Goal: Task Accomplishment & Management: Use online tool/utility

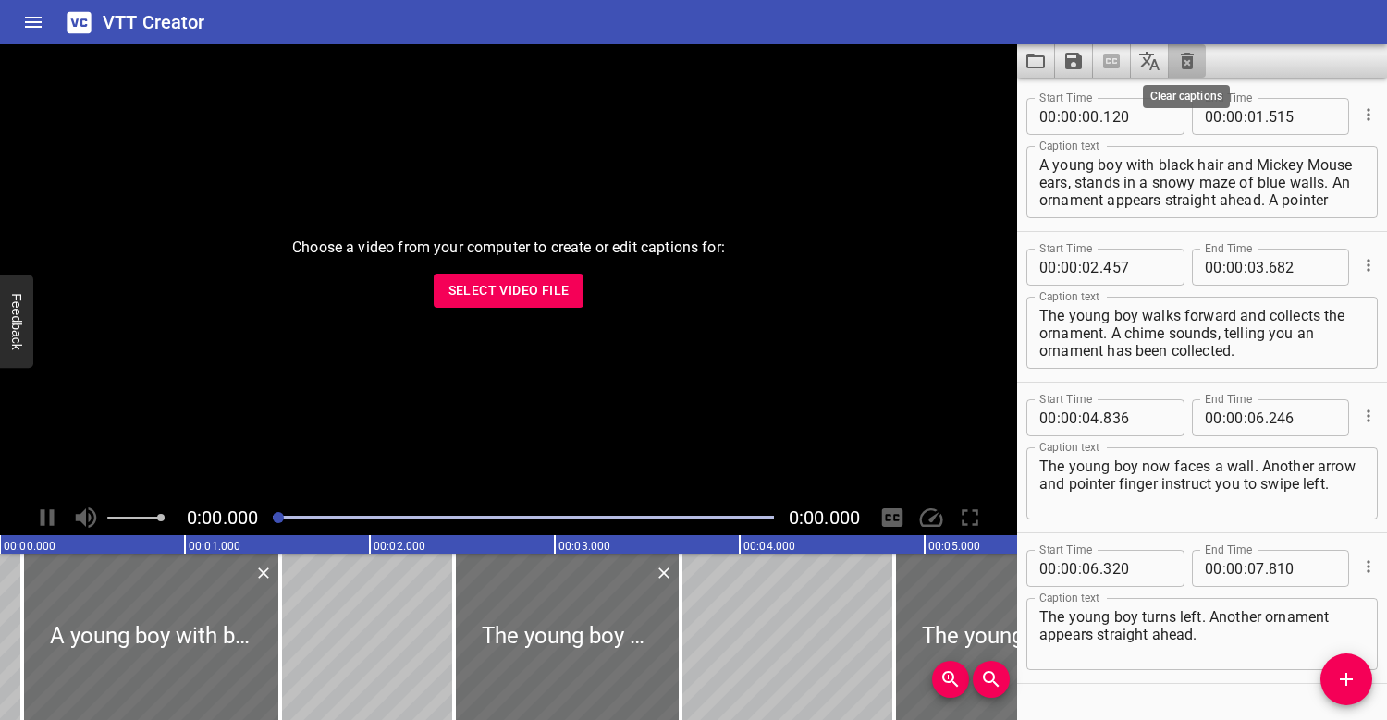
click at [1194, 53] on icon "Clear captions" at bounding box center [1187, 61] width 22 height 22
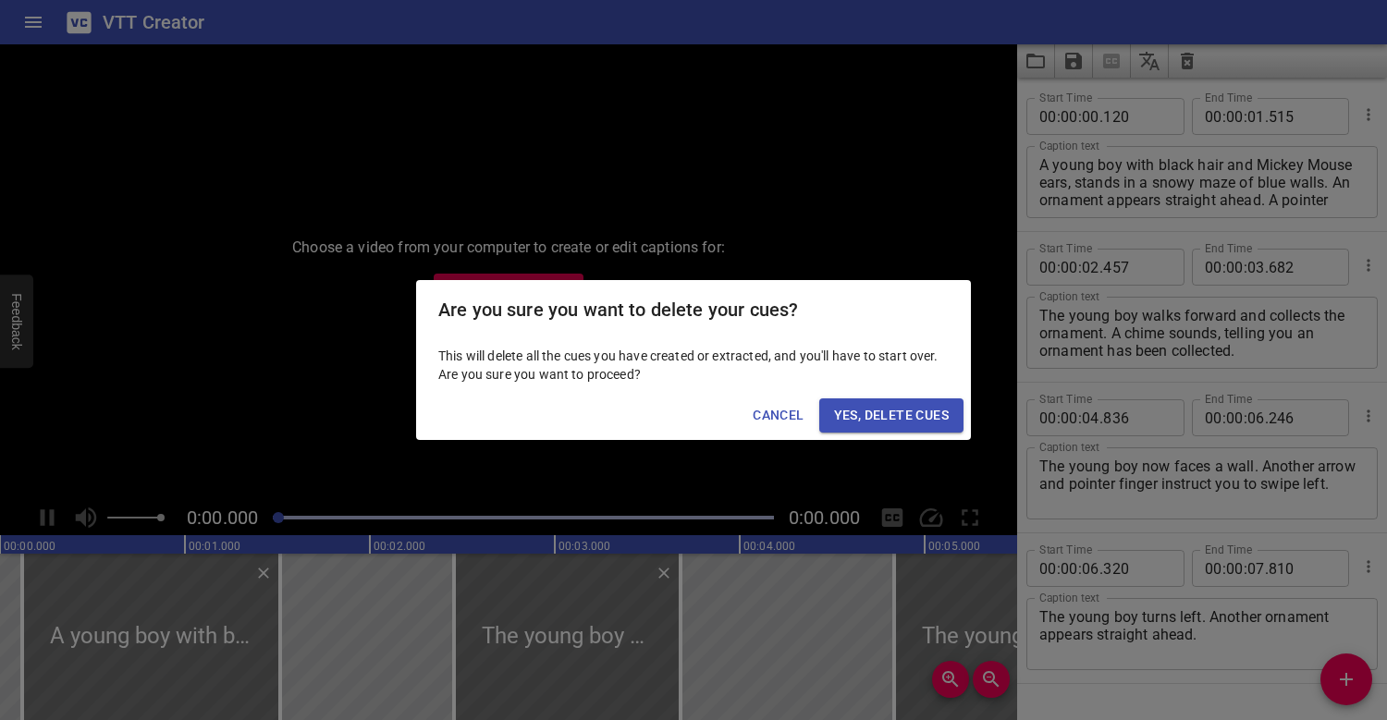
click at [917, 423] on span "Yes, Delete Cues" at bounding box center [891, 415] width 115 height 23
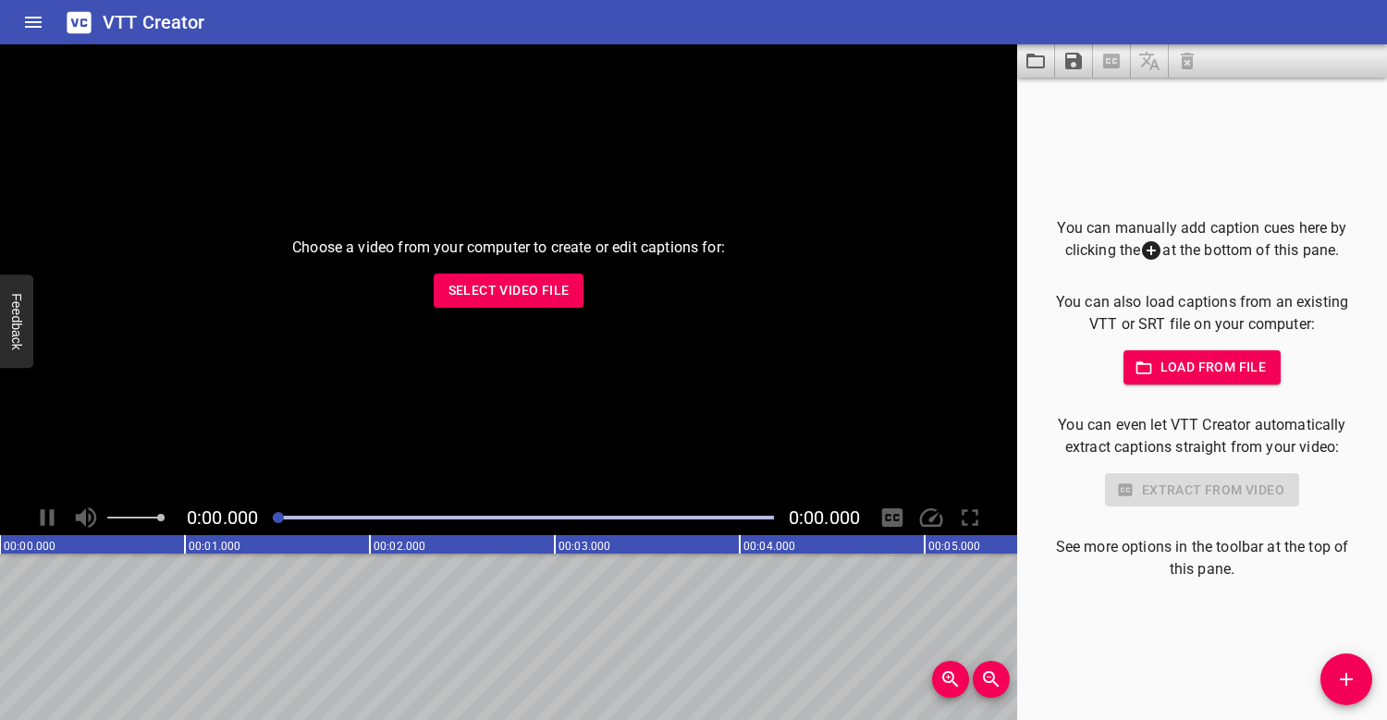
click at [533, 280] on span "Select Video File" at bounding box center [508, 290] width 121 height 23
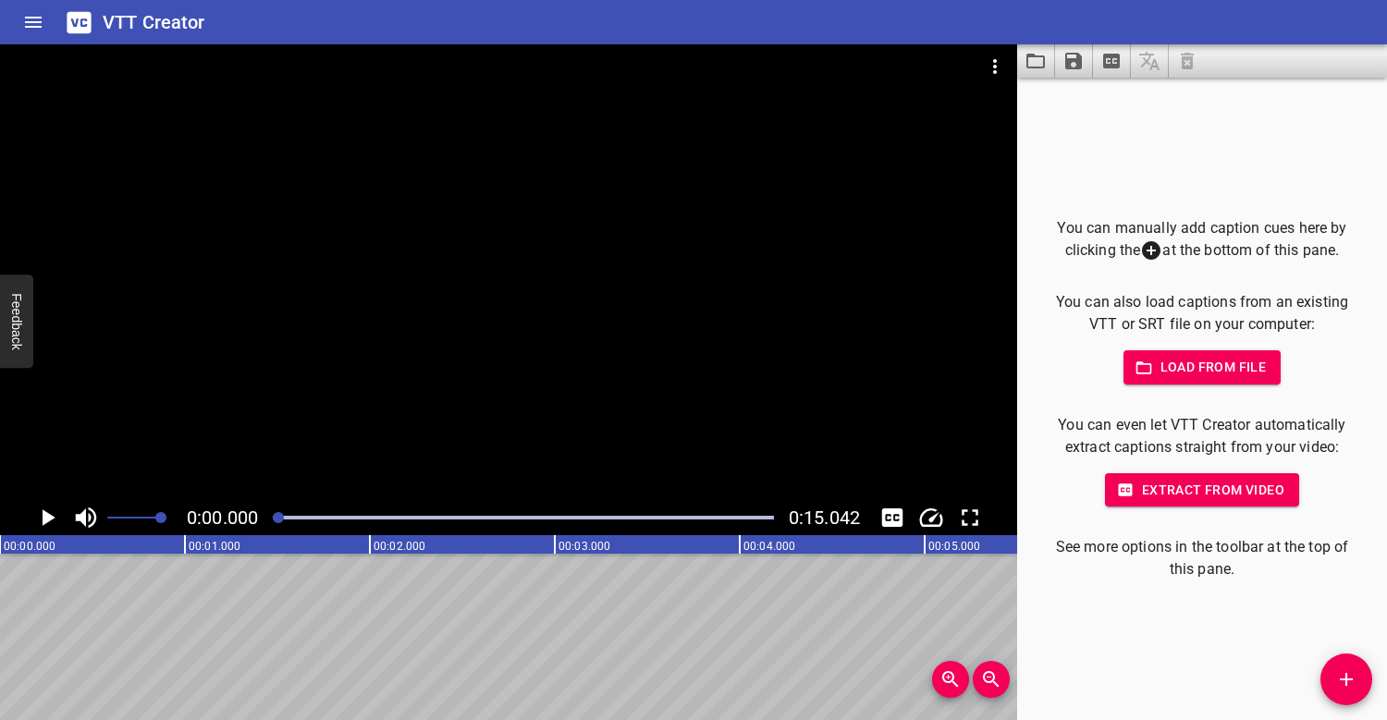
click at [378, 370] on div at bounding box center [508, 272] width 1017 height 456
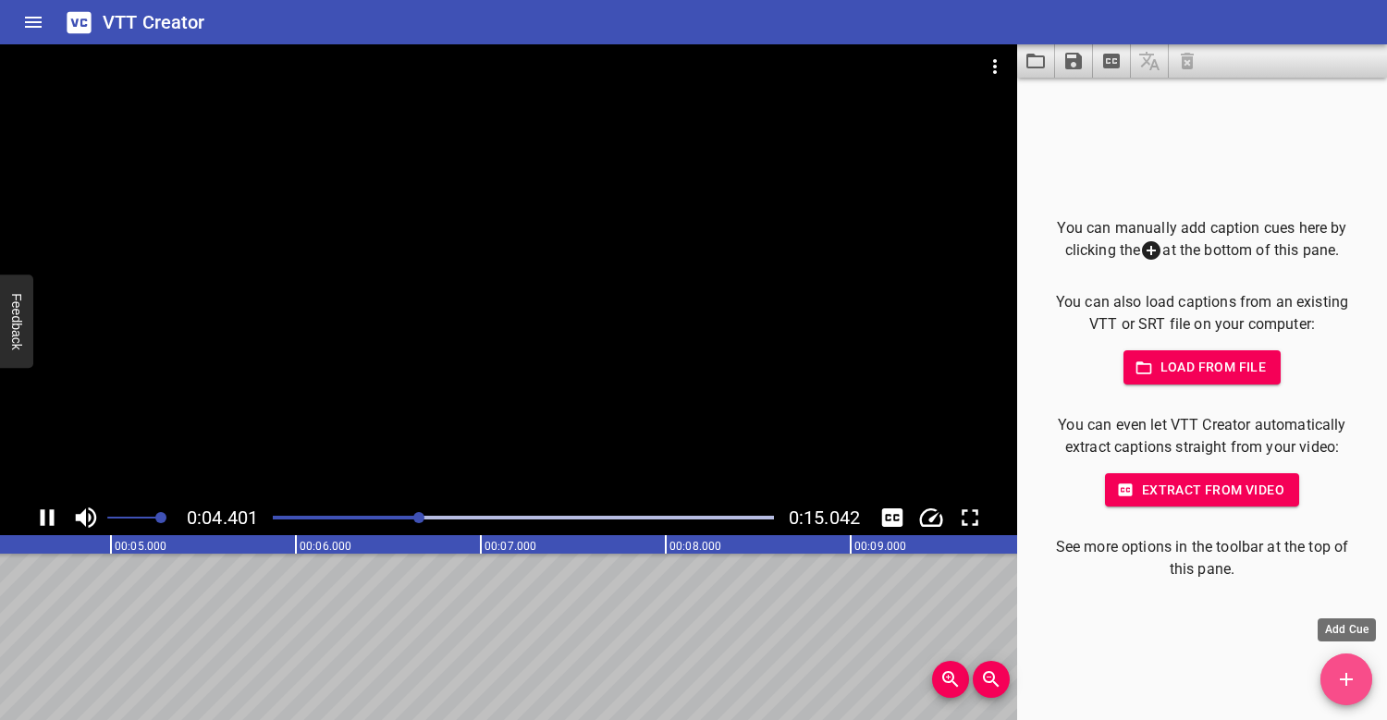
click at [1348, 664] on button "Add Cue" at bounding box center [1346, 680] width 52 height 52
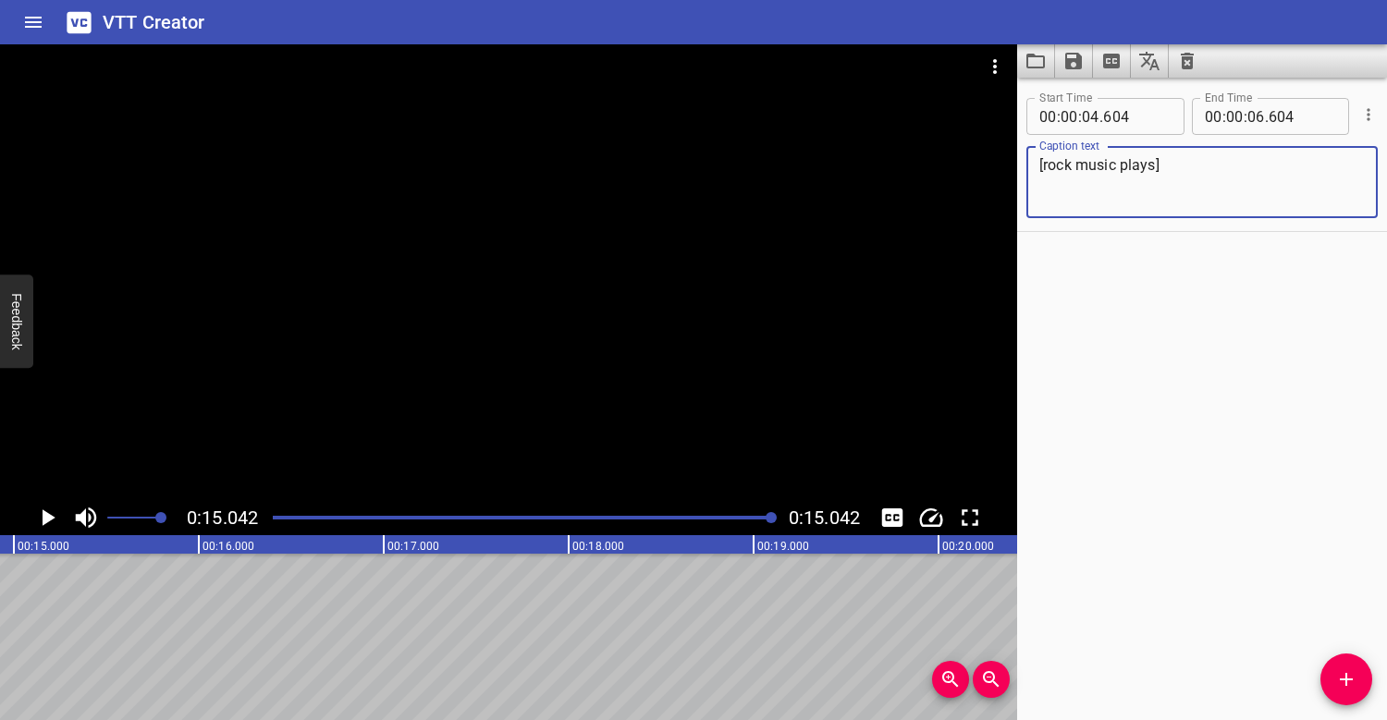
scroll to position [0, 2781]
type textarea "[rock music plays]"
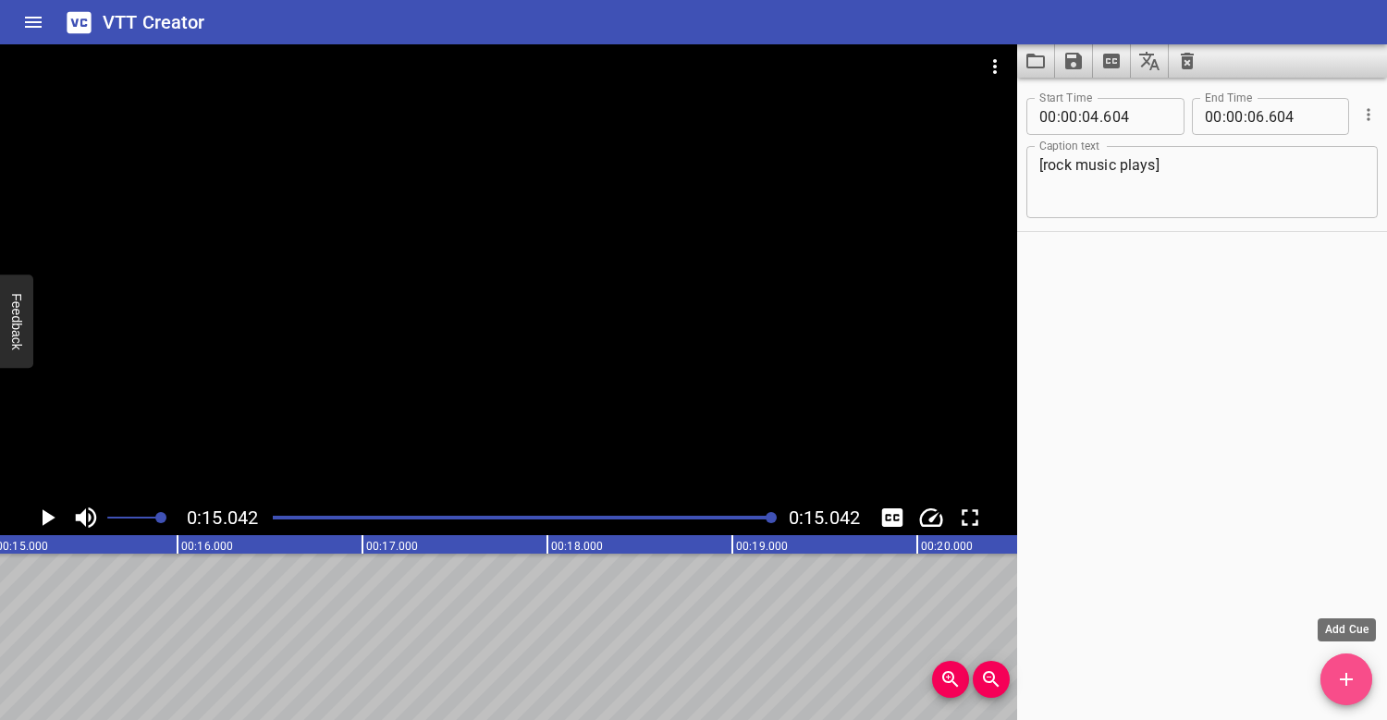
click at [1350, 676] on icon "Add Cue" at bounding box center [1346, 679] width 22 height 22
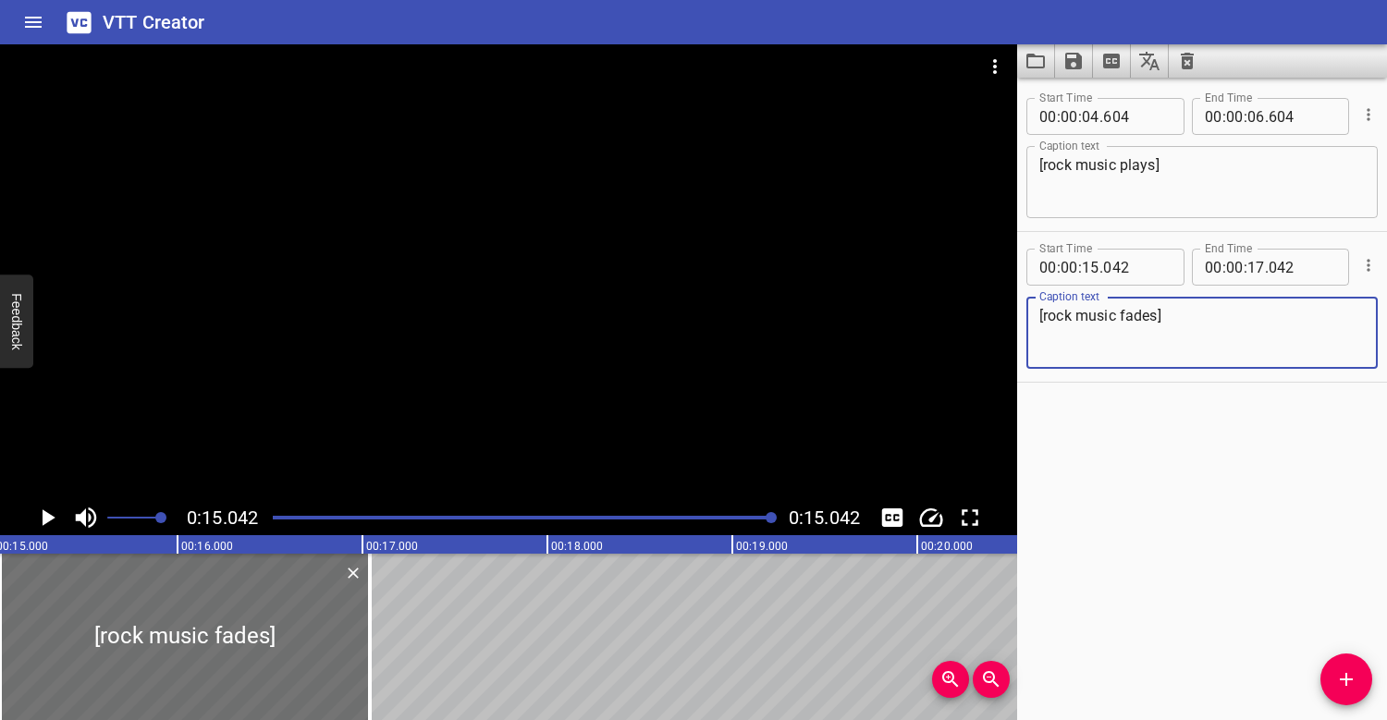
type textarea "[rock music fades]"
click at [276, 514] on div at bounding box center [523, 518] width 523 height 26
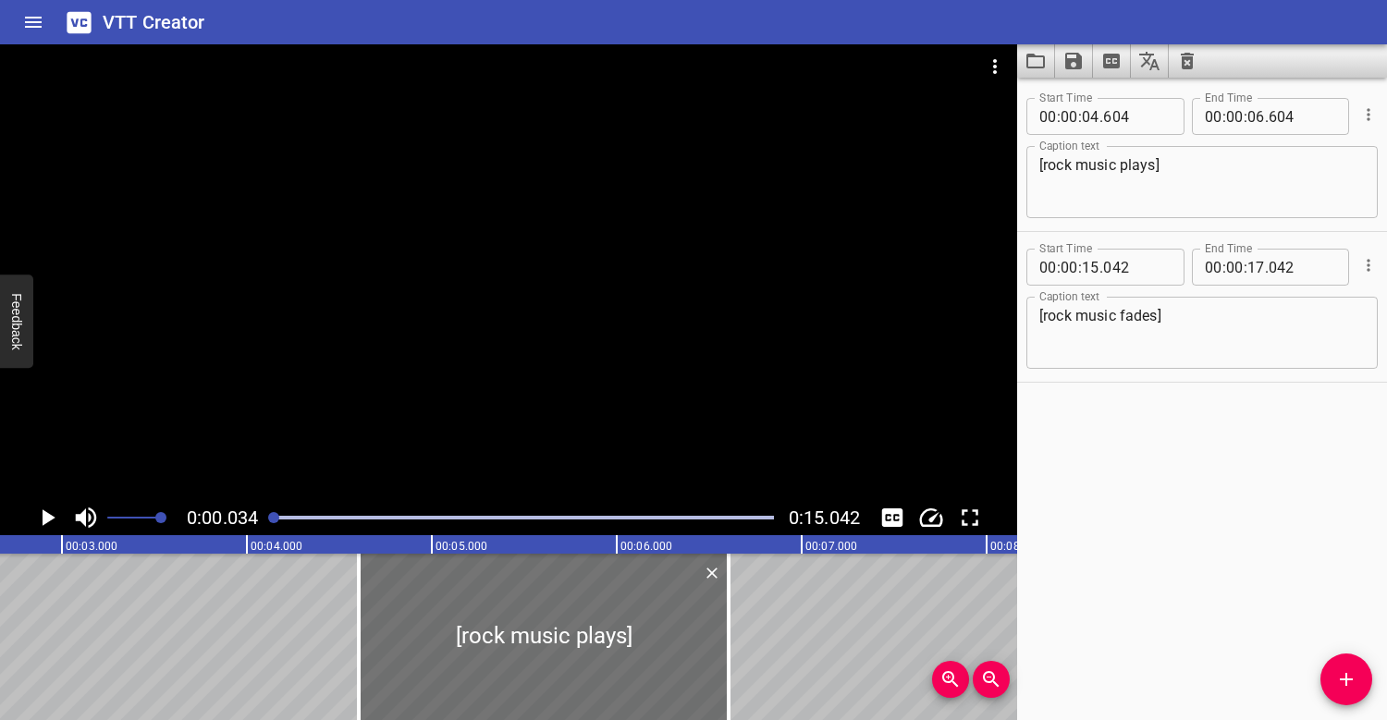
scroll to position [0, 6]
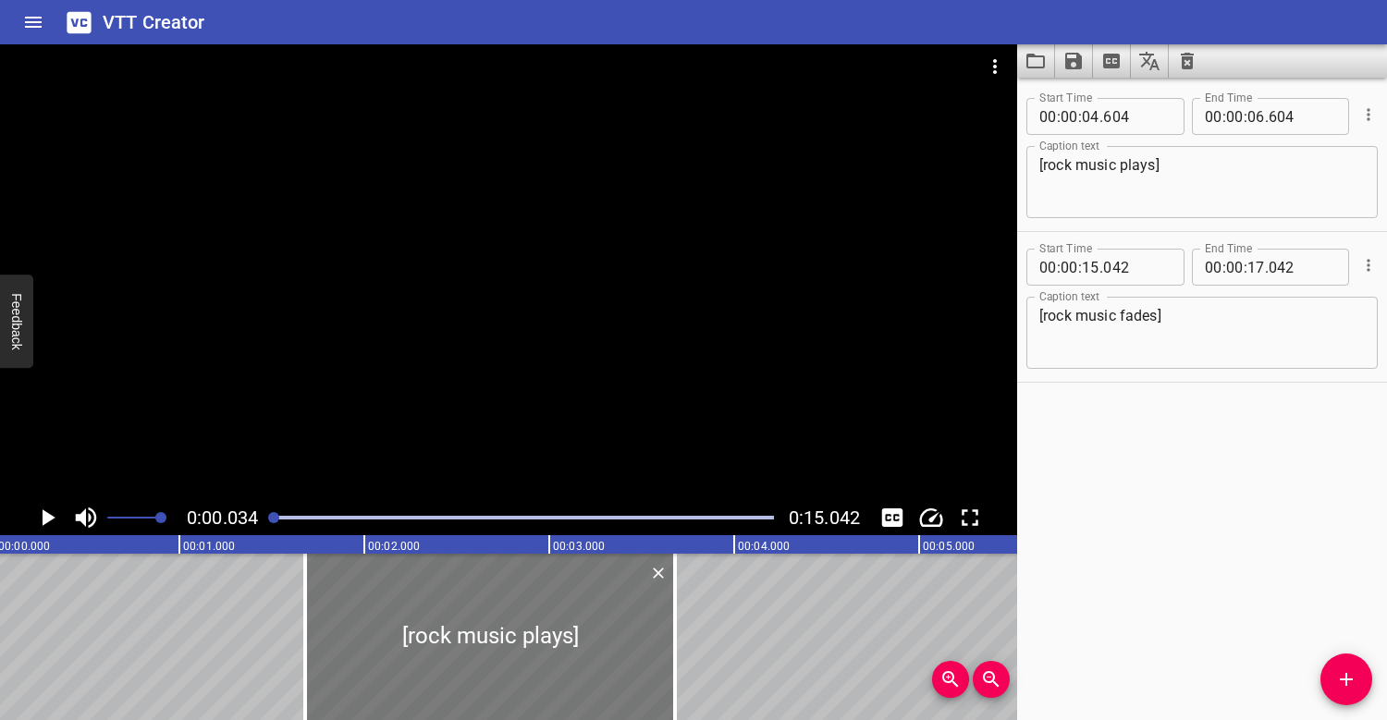
drag, startPoint x: 894, startPoint y: 638, endPoint x: 353, endPoint y: 633, distance: 540.9
click at [353, 633] on div at bounding box center [490, 637] width 370 height 166
type input "01"
type input "679"
type input "03"
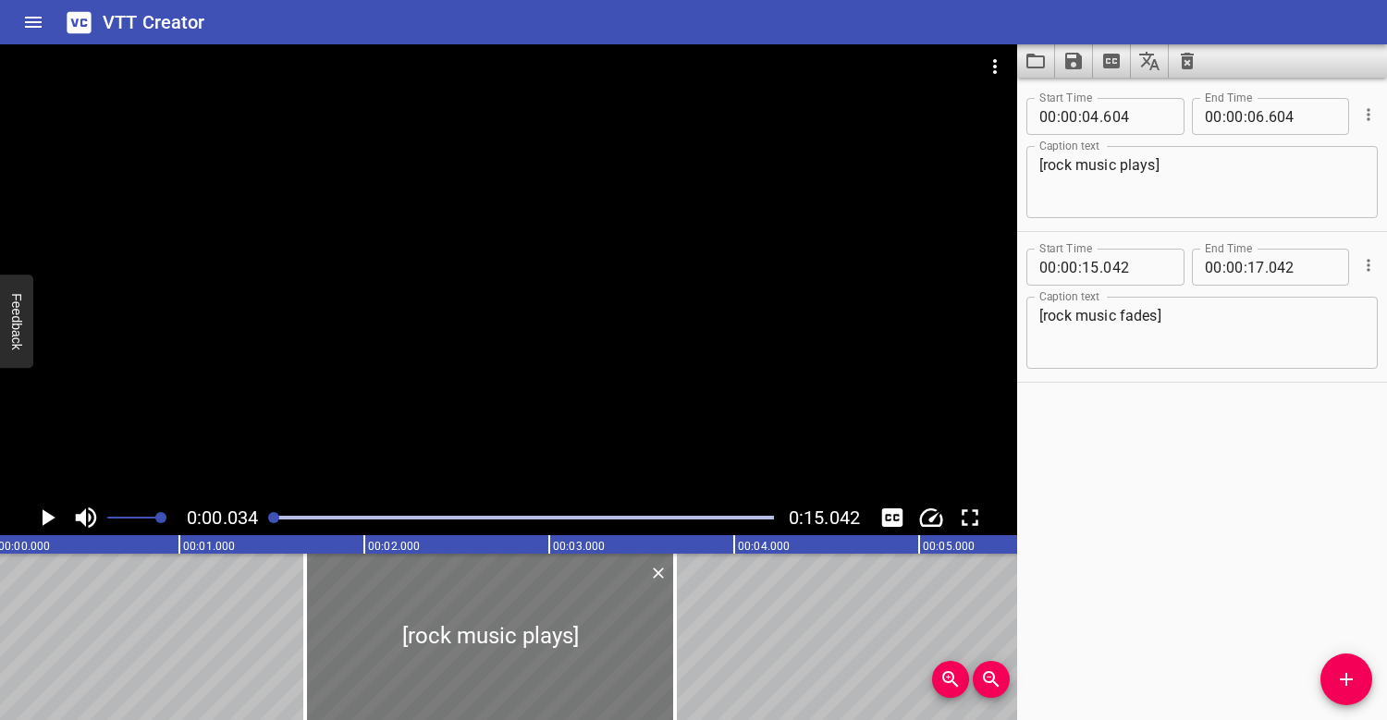
type input "679"
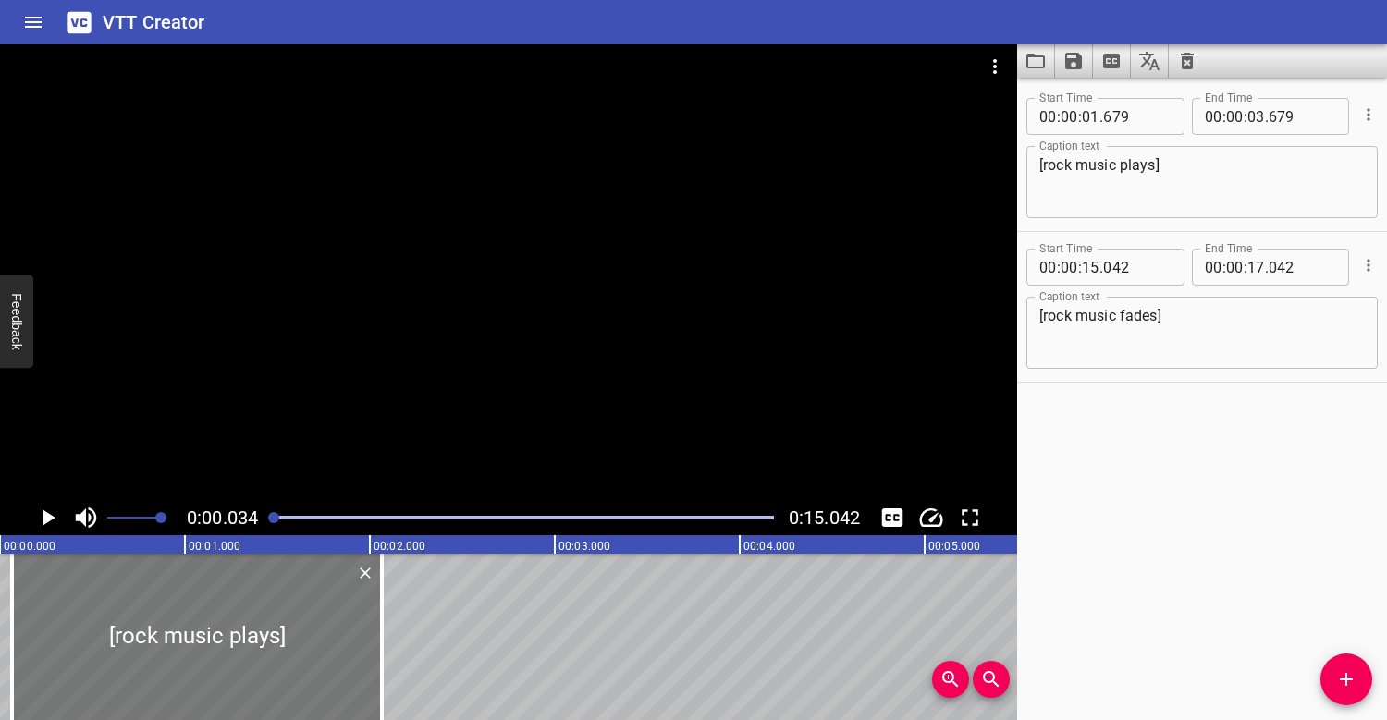
drag, startPoint x: 353, startPoint y: 633, endPoint x: 23, endPoint y: 610, distance: 330.9
click at [23, 610] on div at bounding box center [197, 637] width 370 height 166
type input "00"
type input "000"
type input "02"
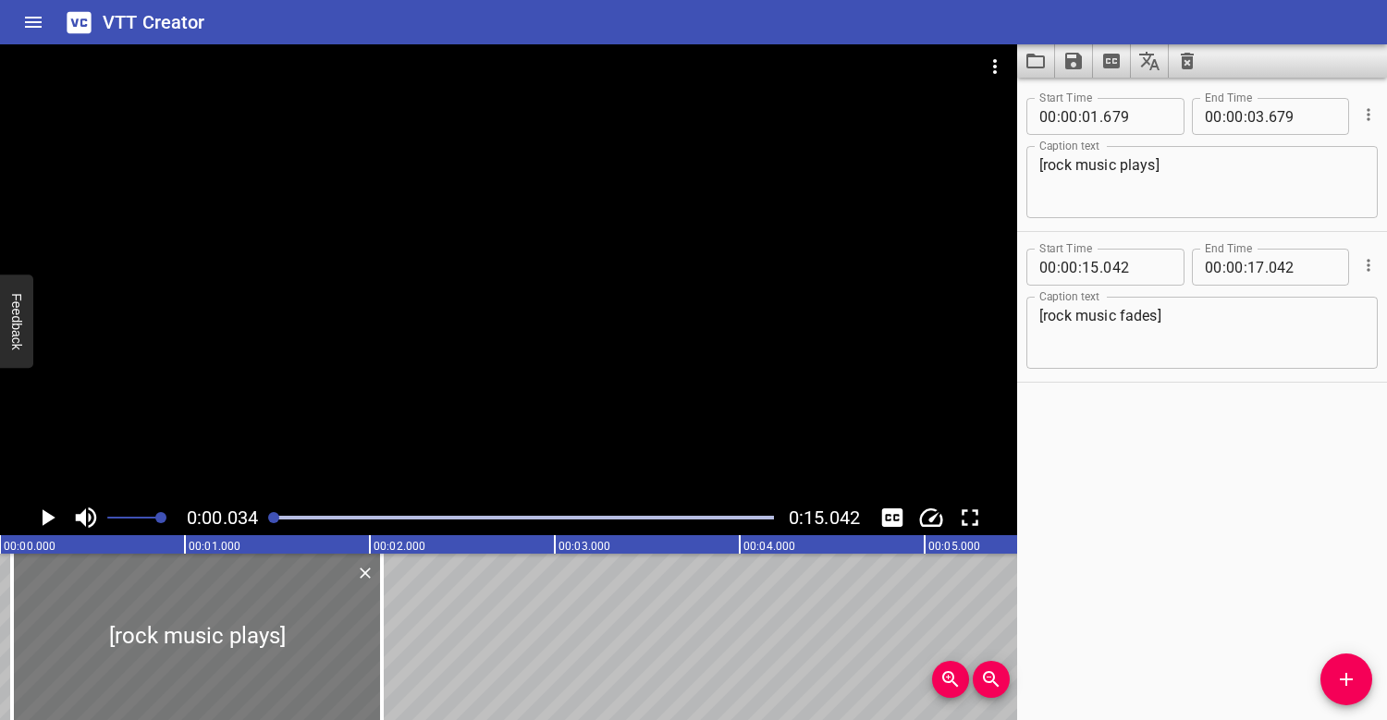
type input "000"
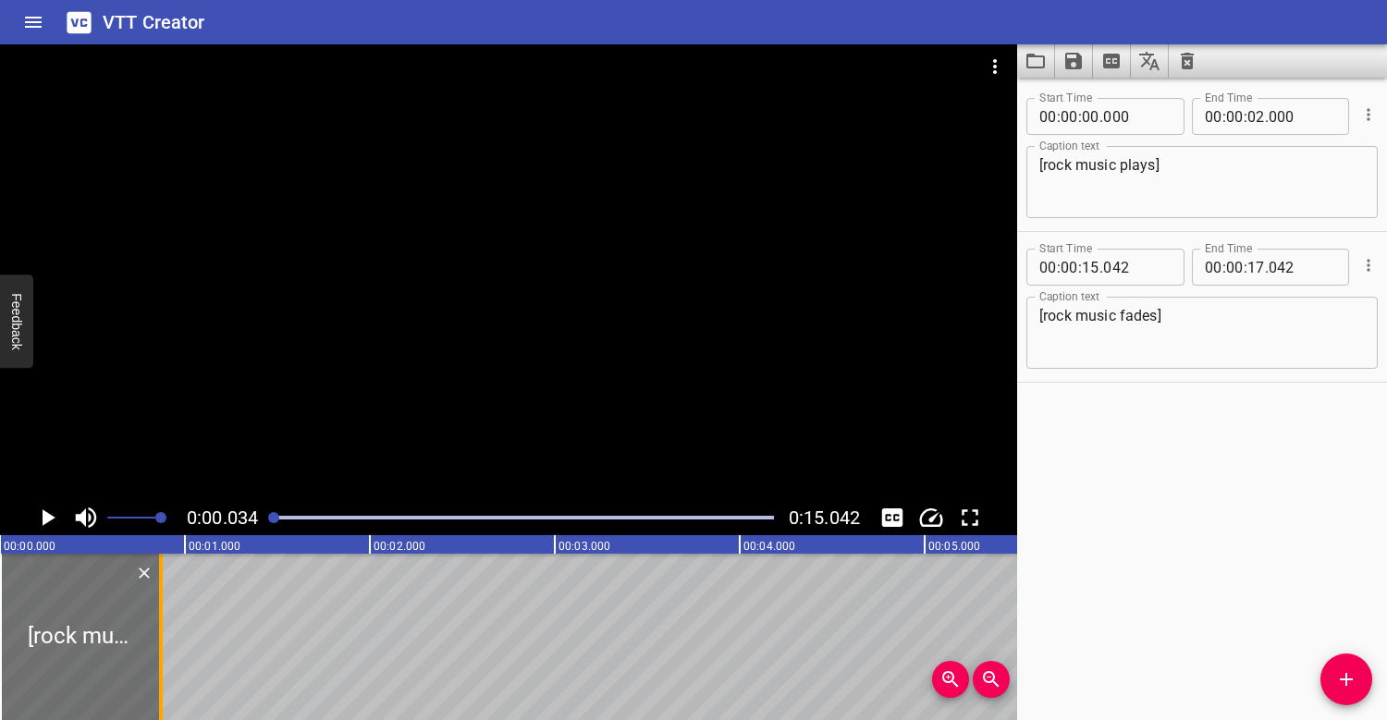
drag, startPoint x: 371, startPoint y: 610, endPoint x: 158, endPoint y: 602, distance: 212.8
click at [159, 602] on div at bounding box center [161, 637] width 4 height 166
type input "00"
type input "850"
drag, startPoint x: 115, startPoint y: 604, endPoint x: 136, endPoint y: 604, distance: 21.3
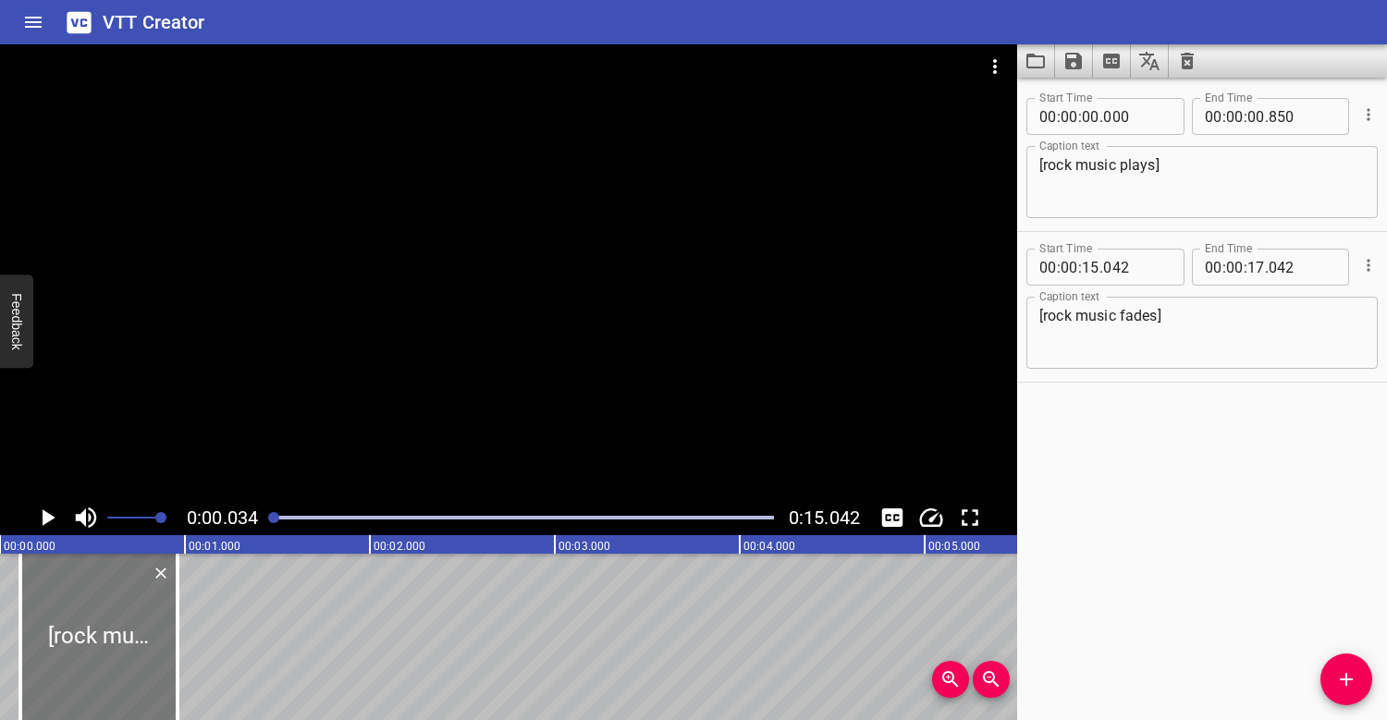
click at [136, 604] on div at bounding box center [98, 637] width 157 height 166
type input "115"
type input "965"
click at [265, 514] on div at bounding box center [523, 518] width 523 height 26
click at [290, 392] on div at bounding box center [508, 272] width 1017 height 456
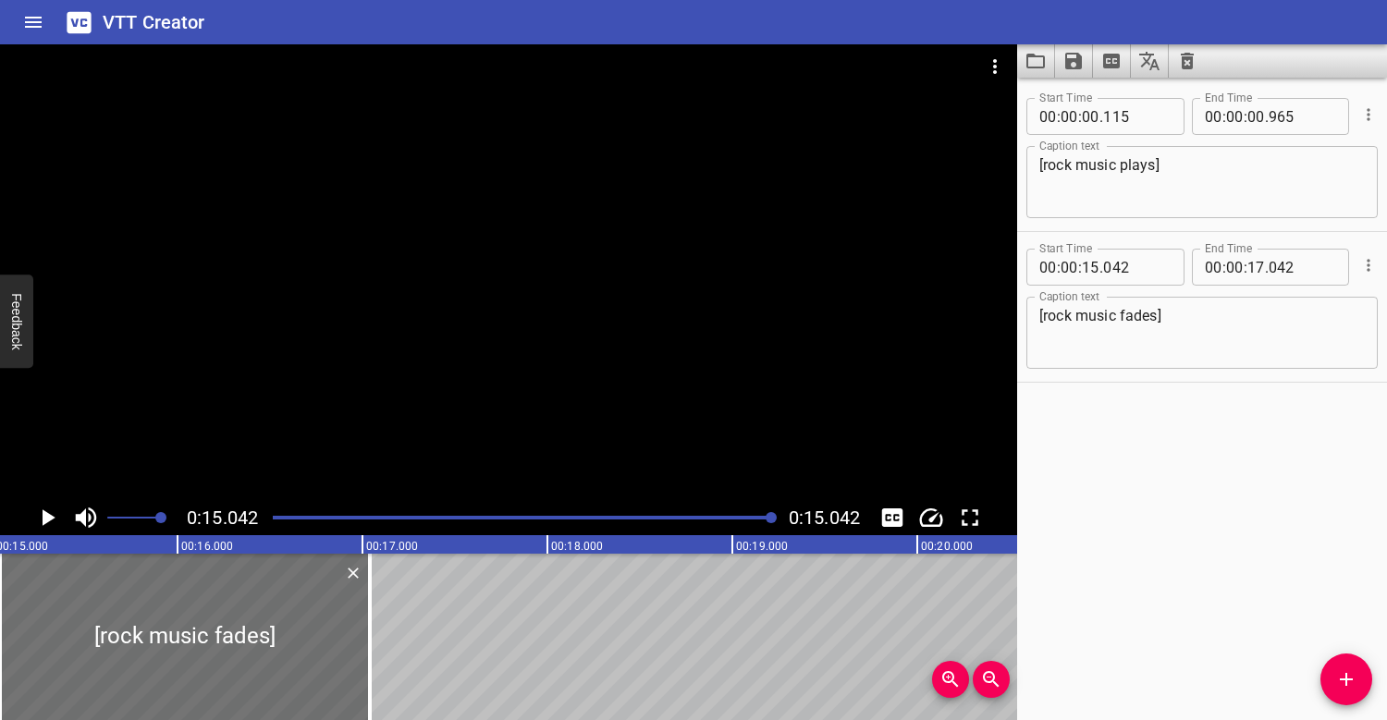
click at [545, 435] on div at bounding box center [508, 272] width 1017 height 456
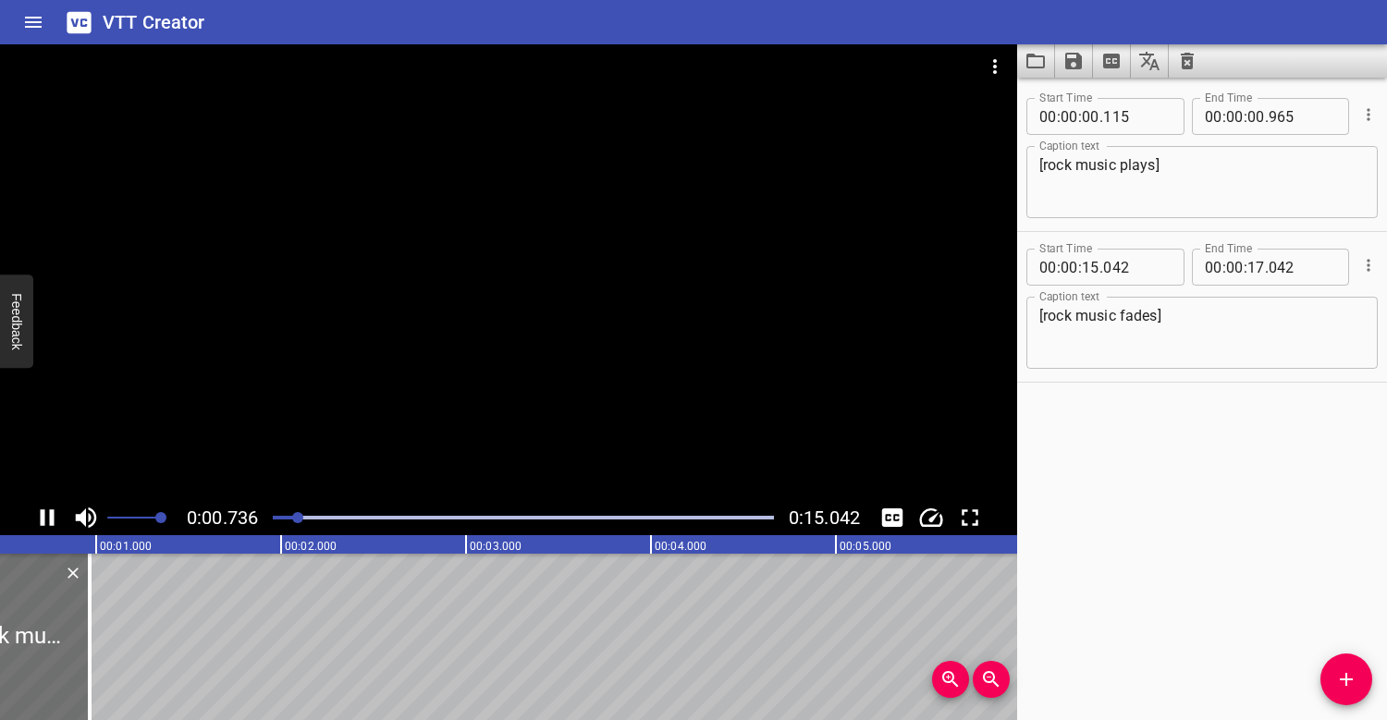
click at [526, 432] on div at bounding box center [508, 272] width 1017 height 456
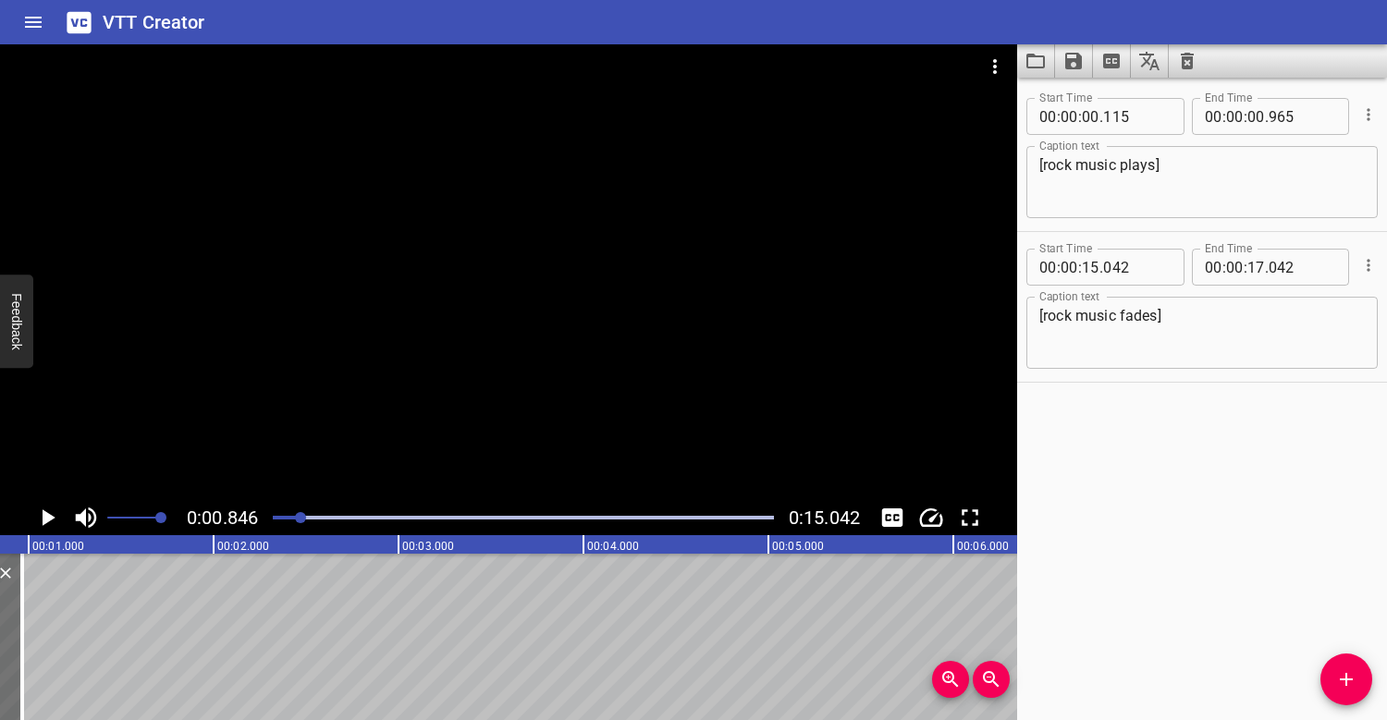
click at [278, 515] on div at bounding box center [523, 518] width 523 height 26
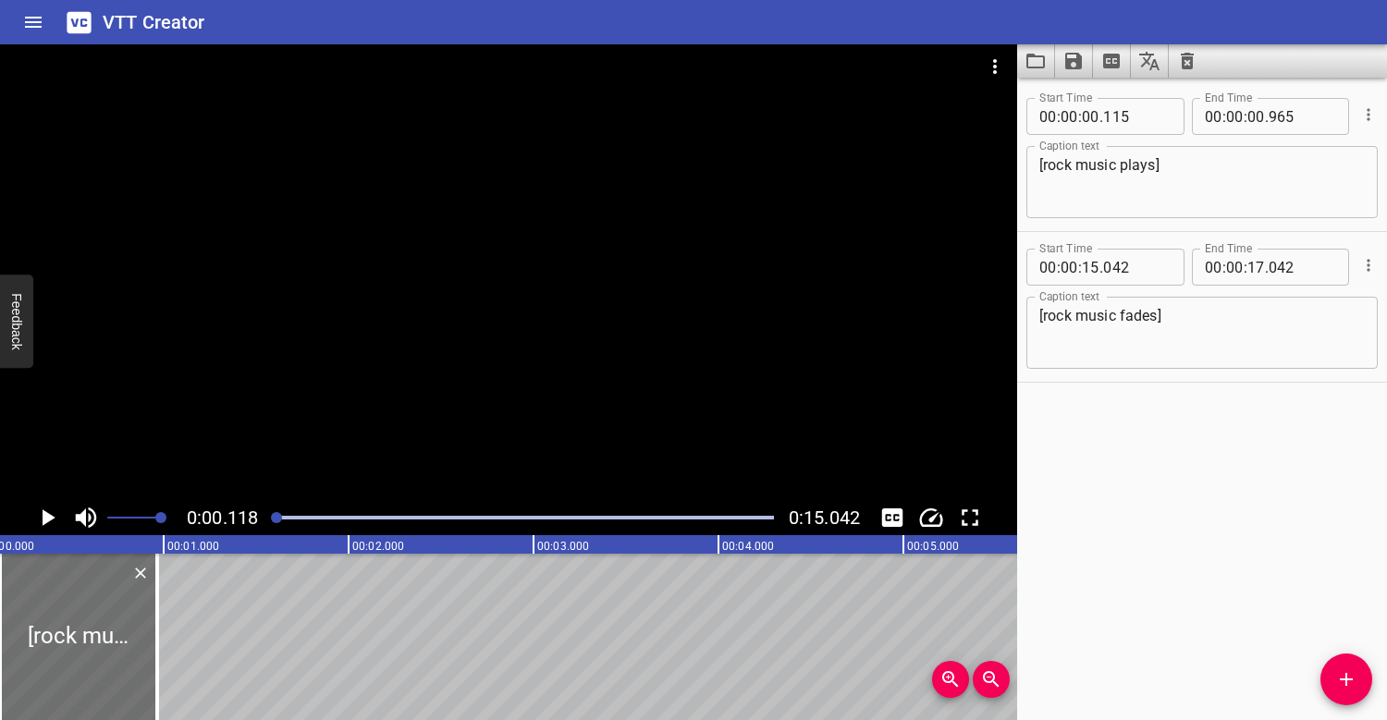
click at [1046, 162] on textarea "[rock music plays]" at bounding box center [1201, 182] width 325 height 53
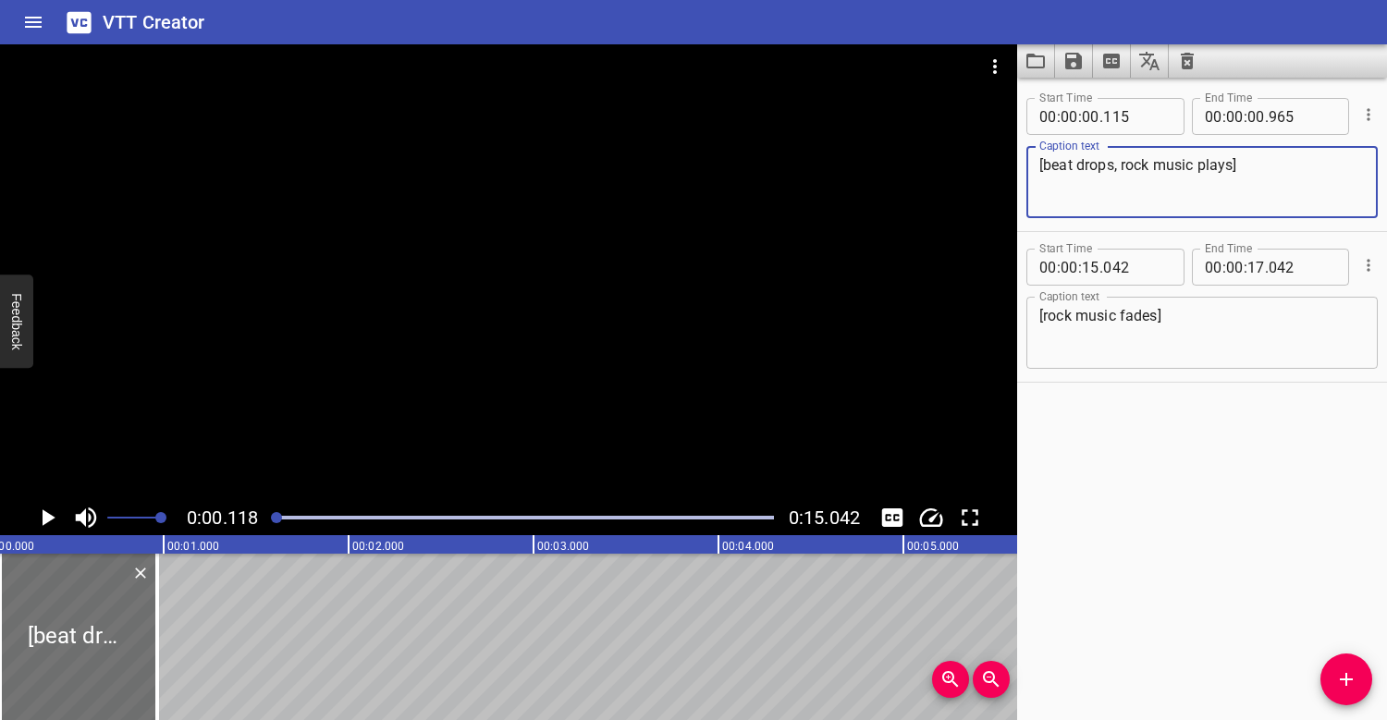
type textarea "[beat drops, rock music plays]"
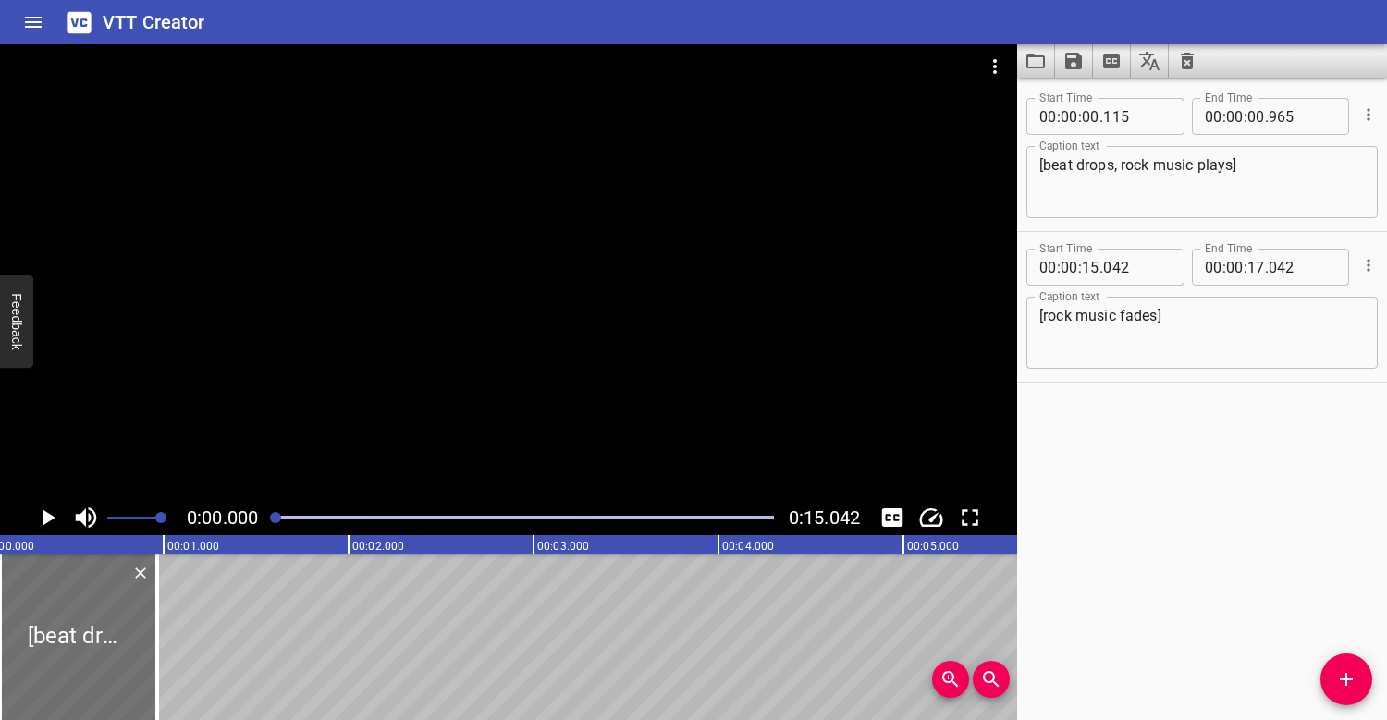
scroll to position [0, 0]
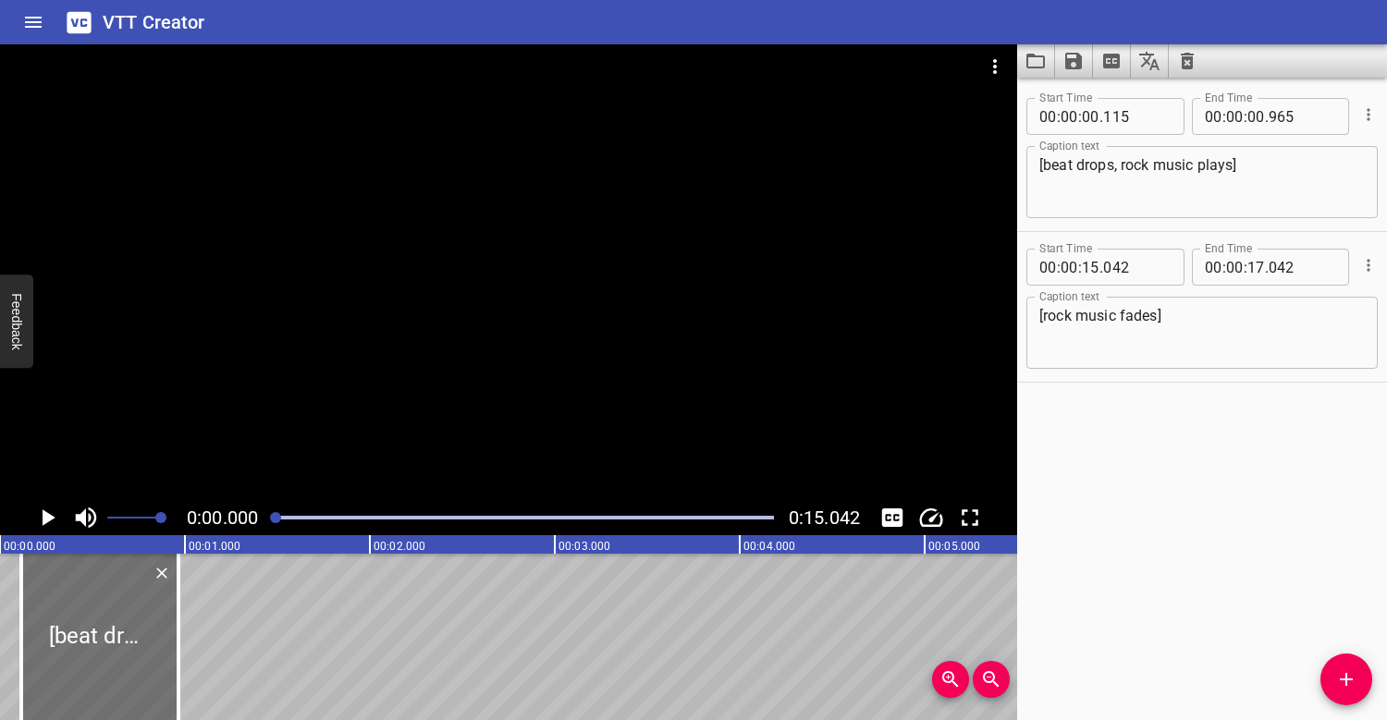
drag, startPoint x: 277, startPoint y: 514, endPoint x: 266, endPoint y: 514, distance: 11.1
click at [266, 514] on div at bounding box center [523, 518] width 523 height 26
click at [356, 331] on div at bounding box center [508, 272] width 1017 height 456
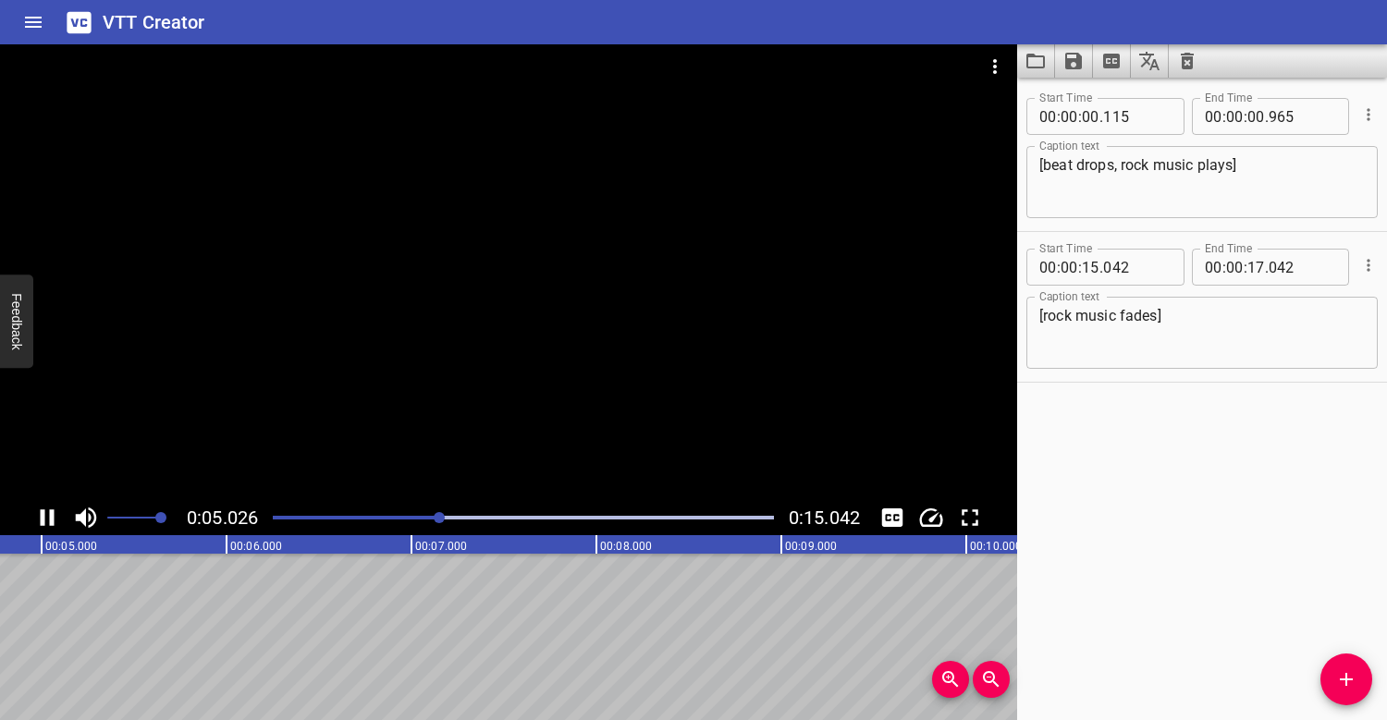
click at [415, 368] on div at bounding box center [508, 272] width 1017 height 456
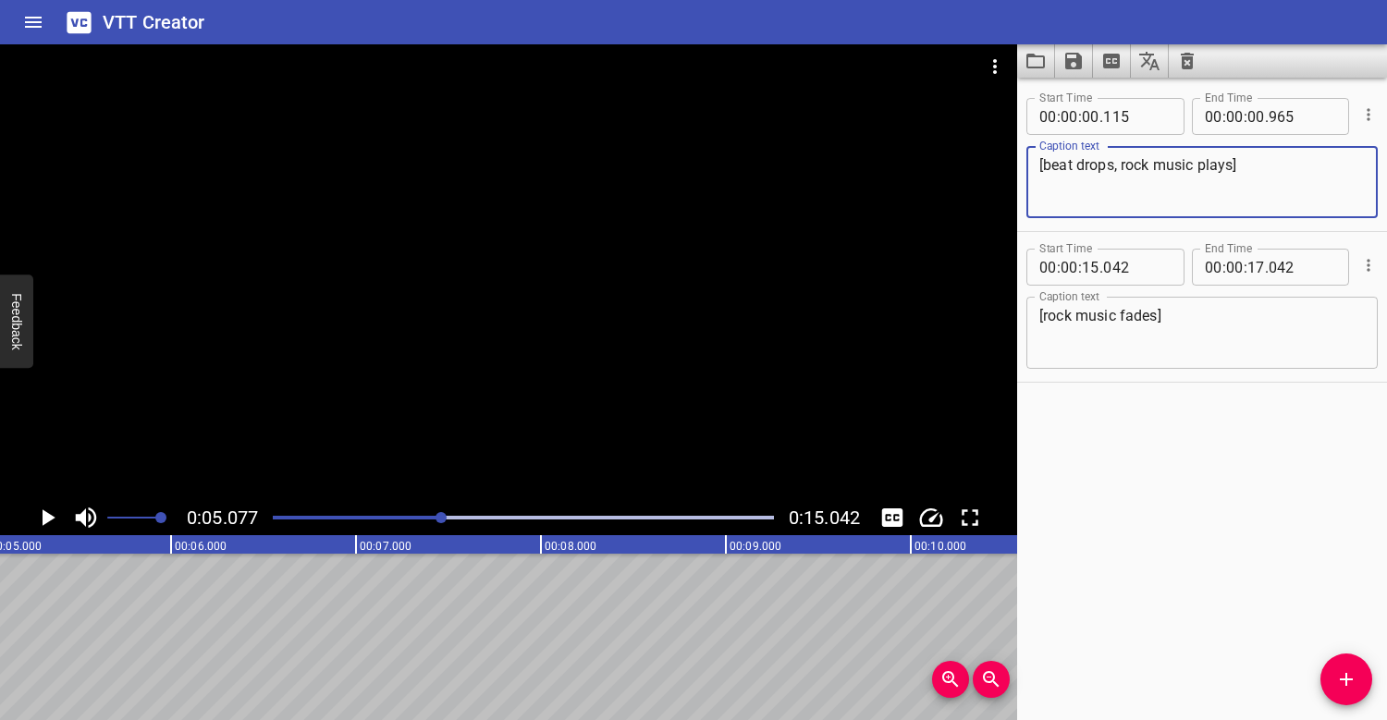
drag, startPoint x: 1252, startPoint y: 158, endPoint x: 1116, endPoint y: 160, distance: 135.9
click at [1116, 161] on textarea "[beat drops, rock music plays]" at bounding box center [1201, 182] width 325 height 53
click at [1169, 181] on textarea "[beat drops, rock music plays]" at bounding box center [1201, 182] width 325 height 53
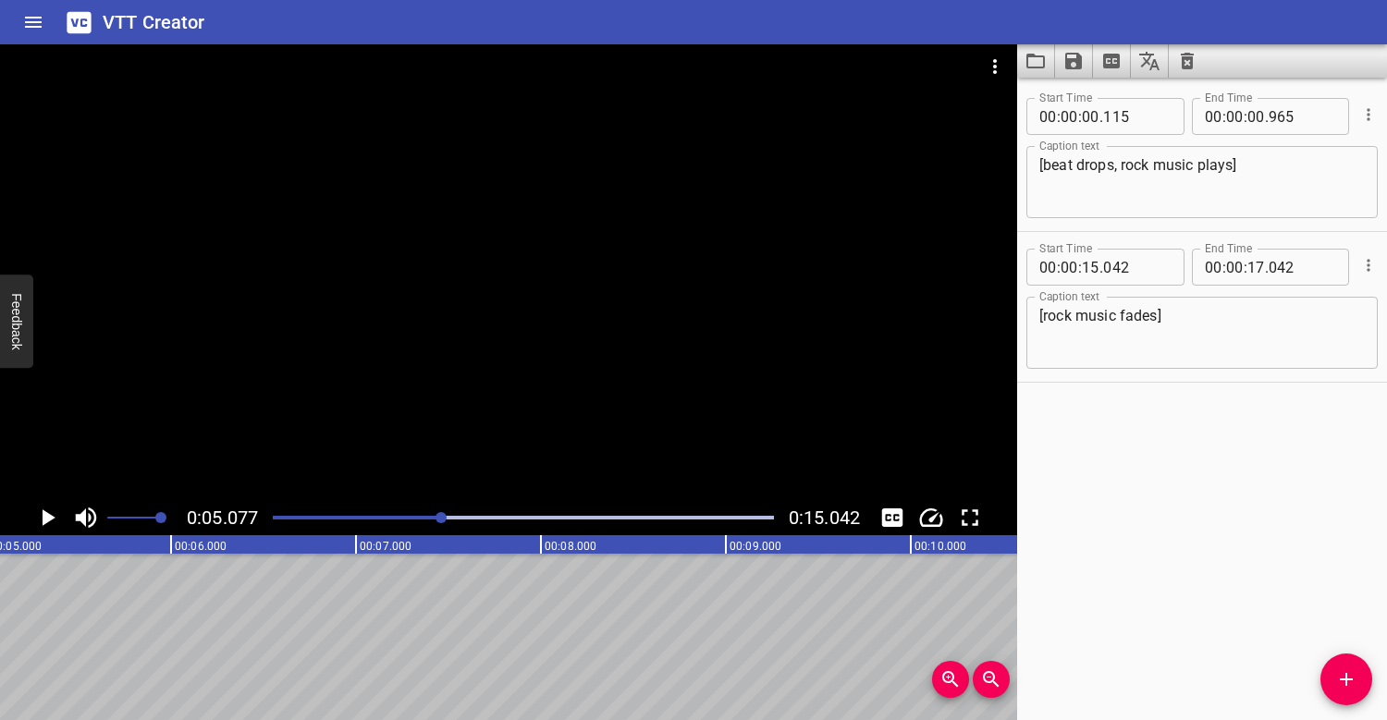
click at [273, 516] on div at bounding box center [523, 518] width 523 height 26
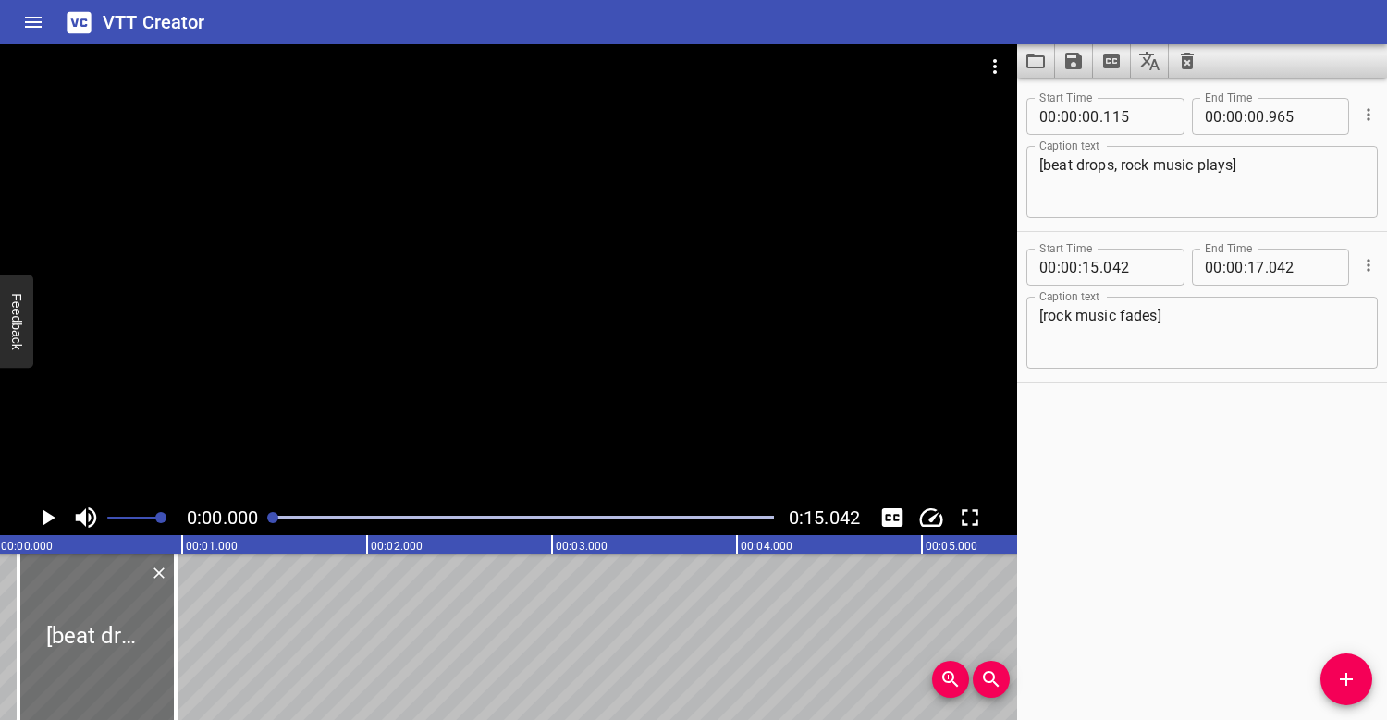
scroll to position [0, 0]
click at [336, 319] on div at bounding box center [508, 272] width 1017 height 456
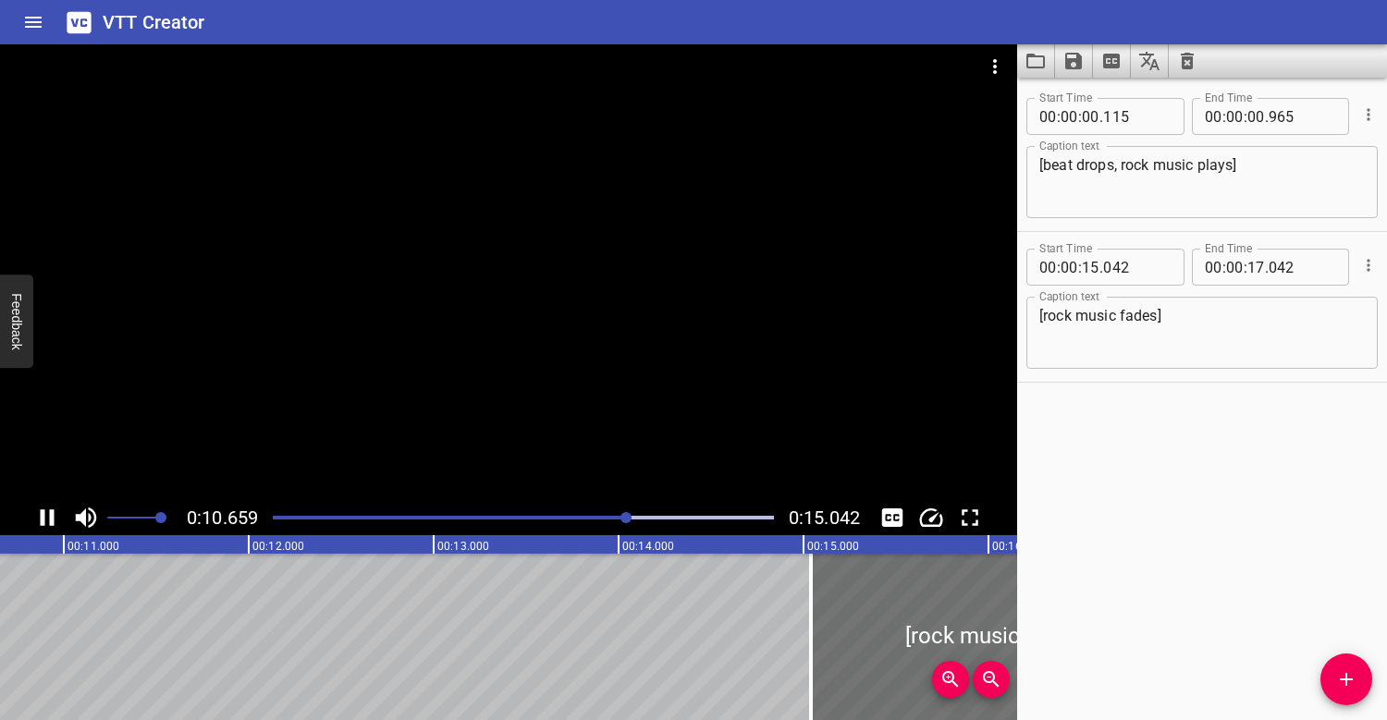
click at [571, 248] on div at bounding box center [508, 272] width 1017 height 456
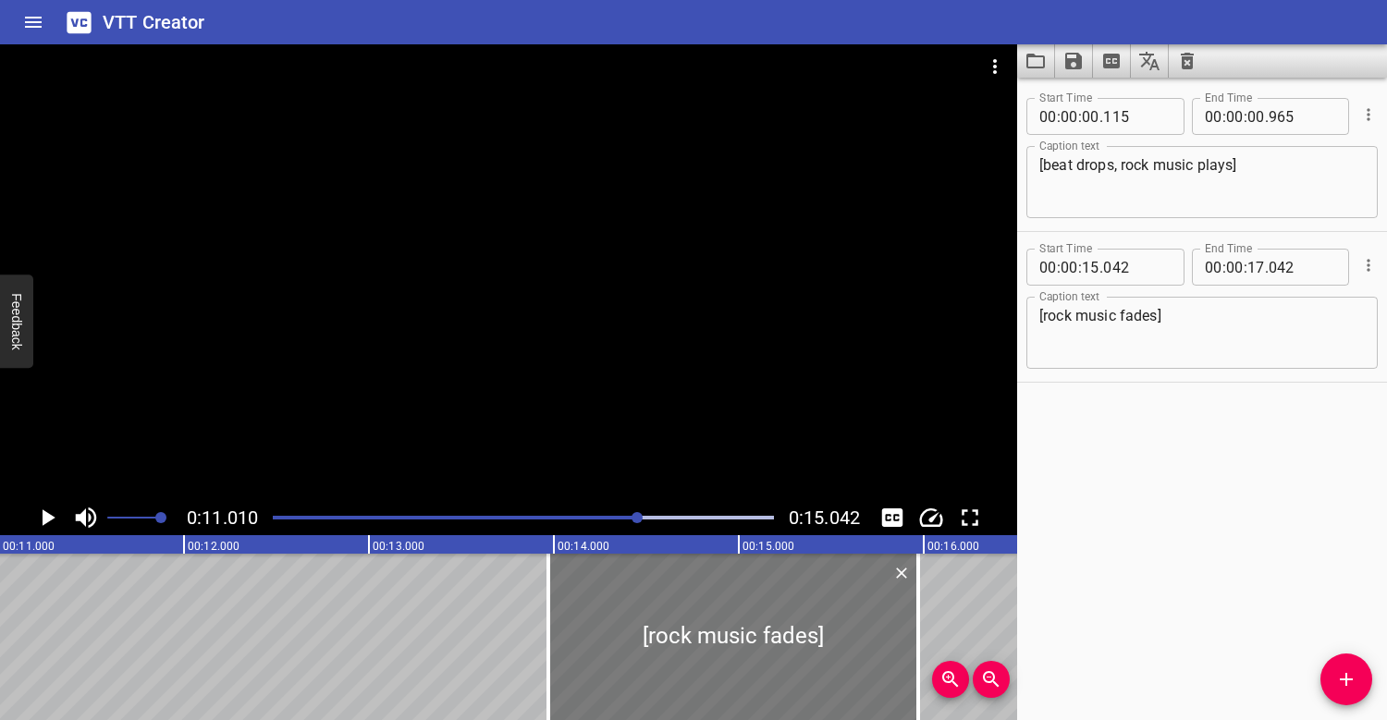
drag, startPoint x: 812, startPoint y: 622, endPoint x: 664, endPoint y: 578, distance: 154.4
click at [664, 578] on div at bounding box center [733, 637] width 370 height 166
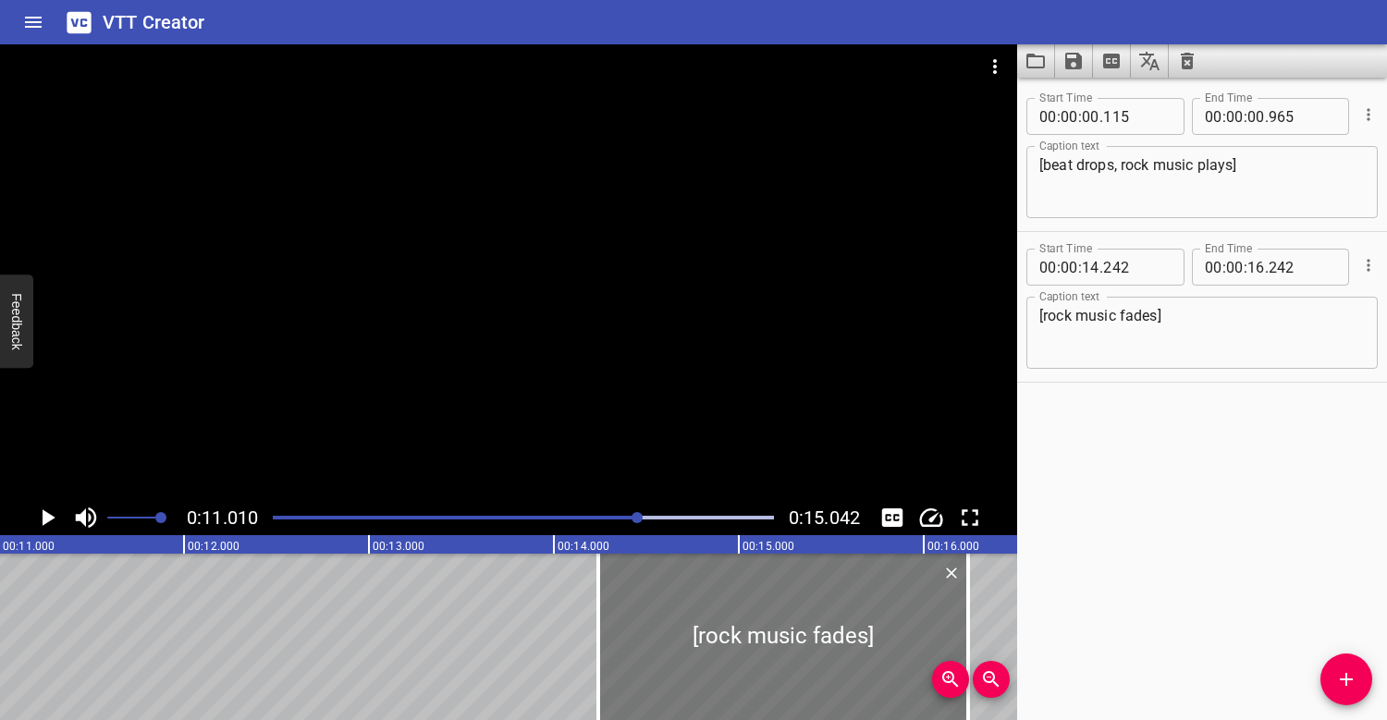
type input "14"
type input "242"
type input "16"
type input "242"
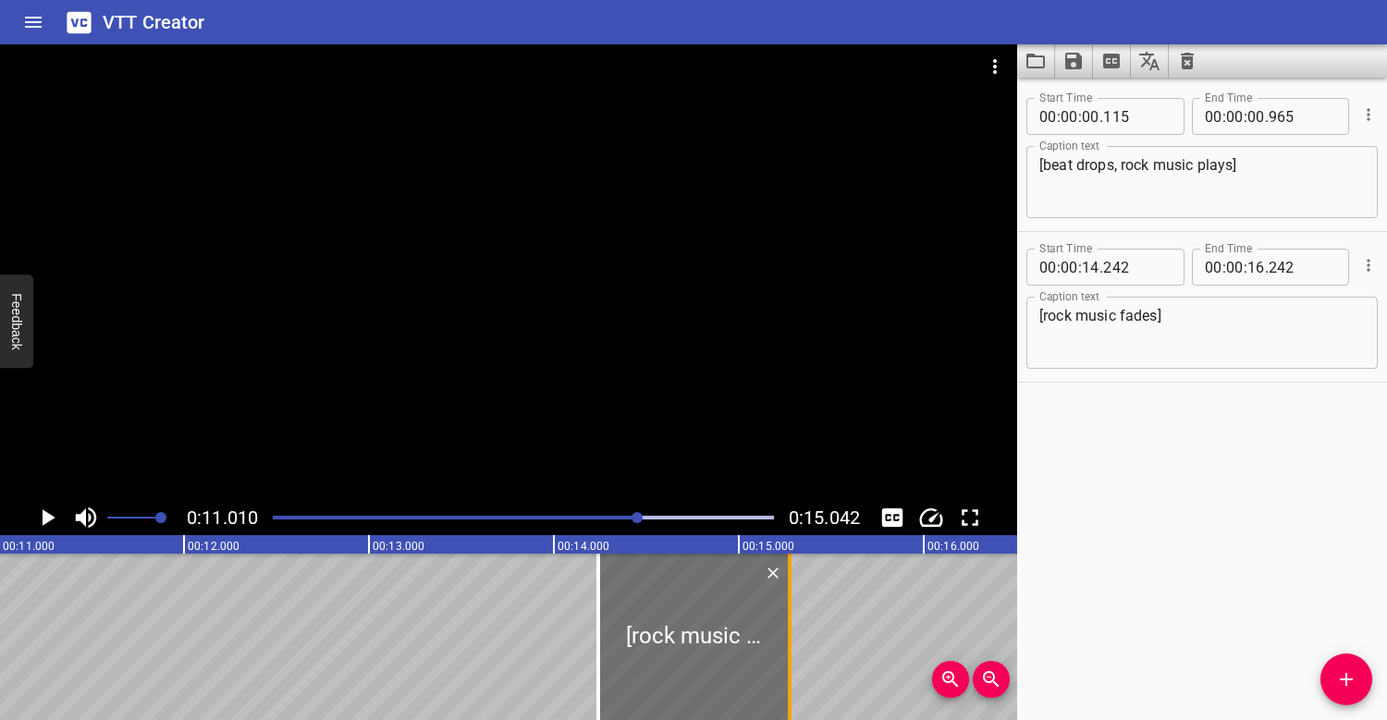
drag, startPoint x: 967, startPoint y: 620, endPoint x: 789, endPoint y: 606, distance: 179.0
click at [789, 606] on div at bounding box center [790, 637] width 4 height 166
type input "15"
type input "277"
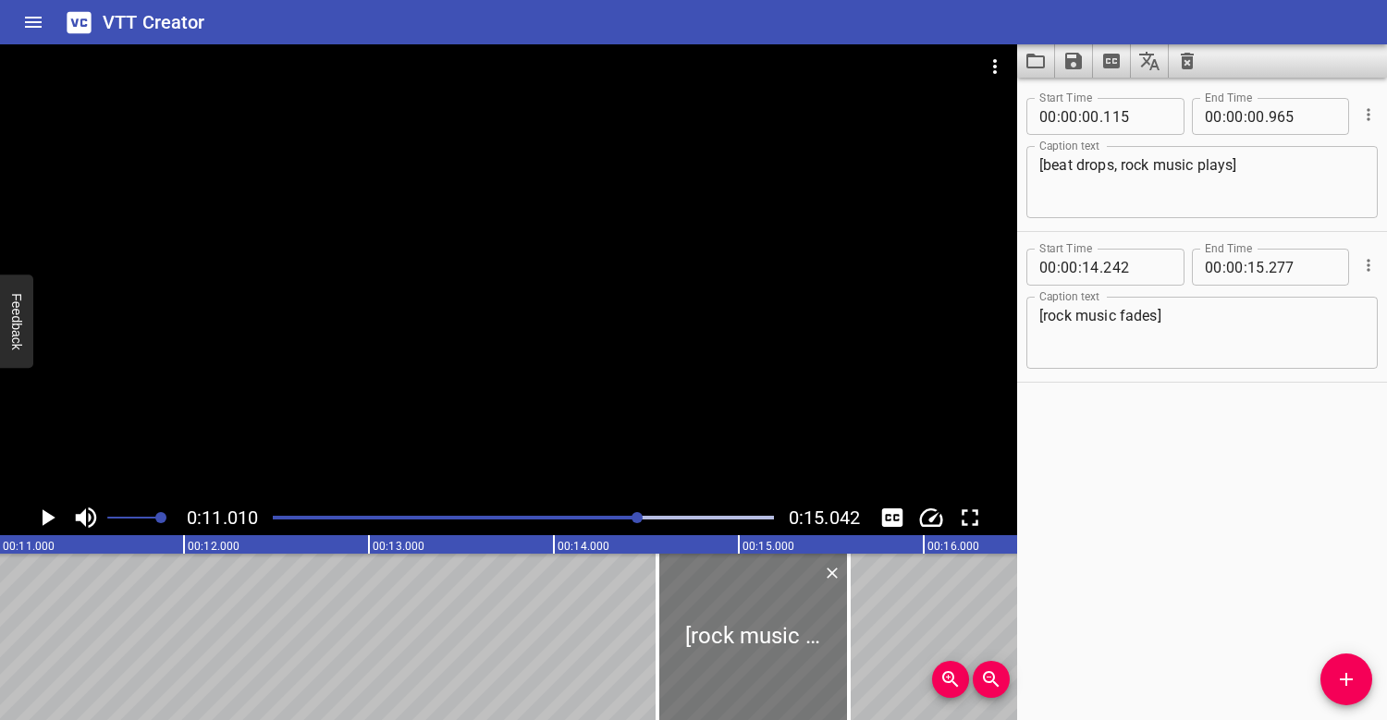
drag, startPoint x: 707, startPoint y: 612, endPoint x: 766, endPoint y: 605, distance: 59.6
click at [766, 605] on div at bounding box center [752, 637] width 191 height 166
type input "562"
type input "597"
click at [277, 509] on div at bounding box center [523, 518] width 523 height 26
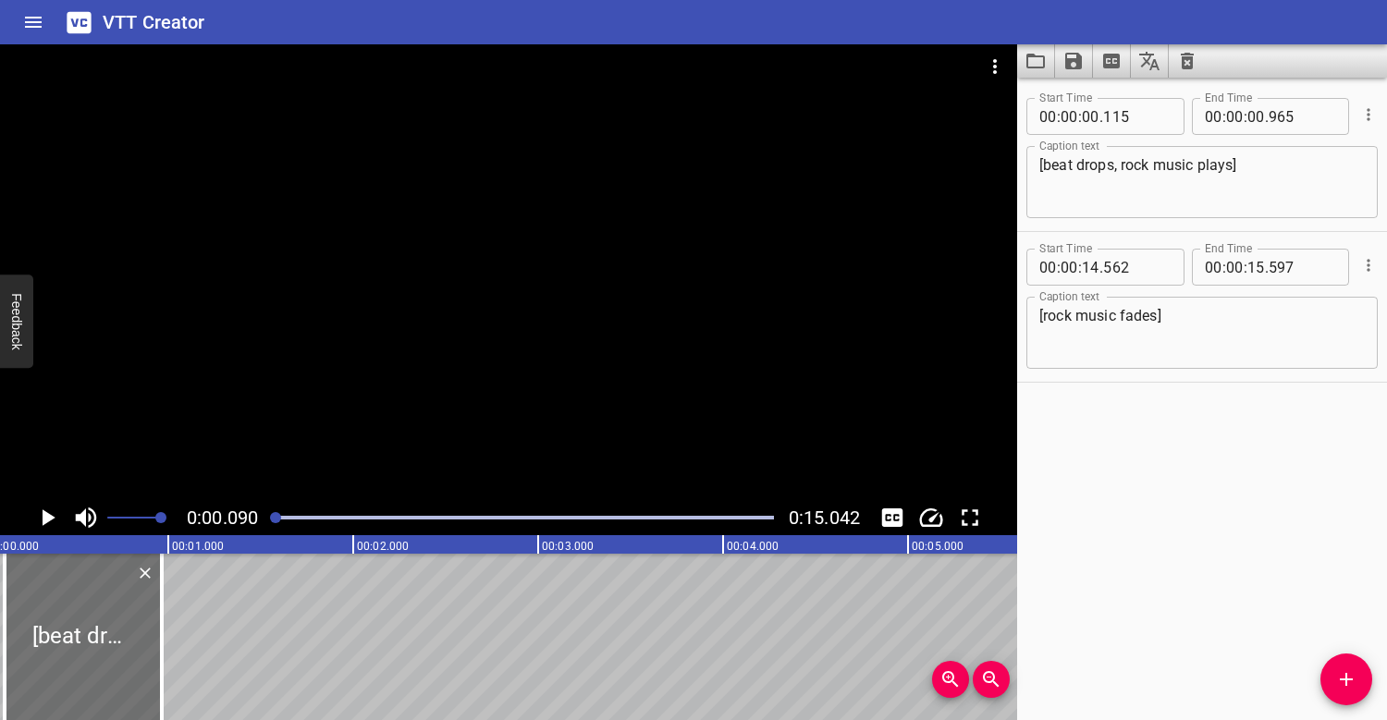
click at [426, 164] on div at bounding box center [508, 272] width 1017 height 456
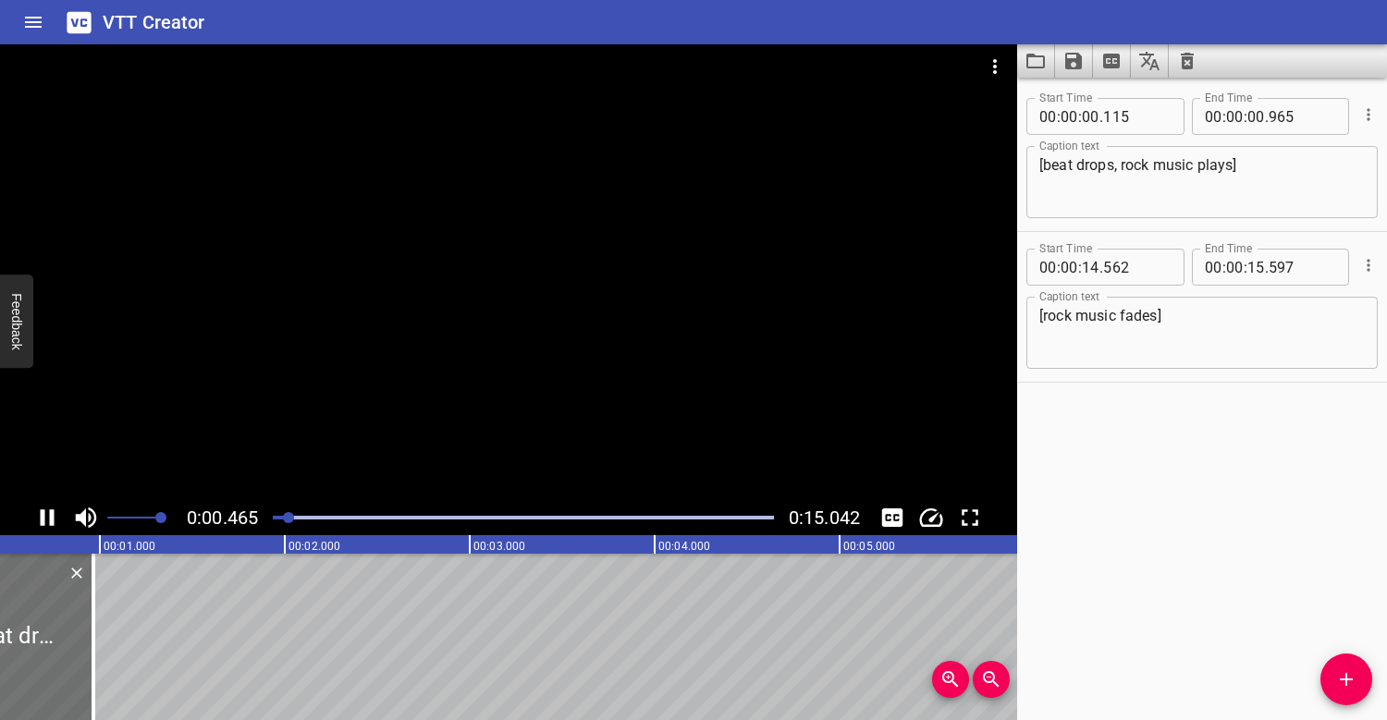
click at [416, 213] on div at bounding box center [508, 272] width 1017 height 456
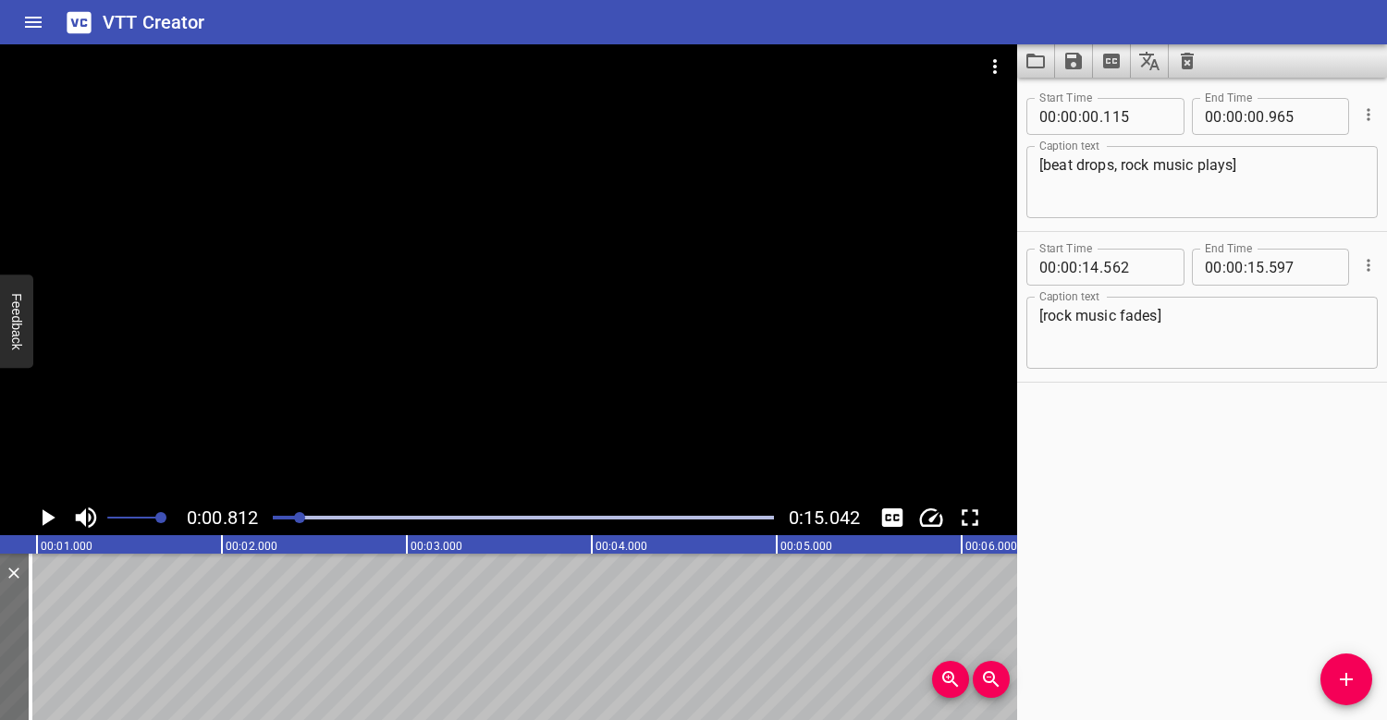
scroll to position [0, 150]
click at [486, 281] on div at bounding box center [508, 272] width 1017 height 456
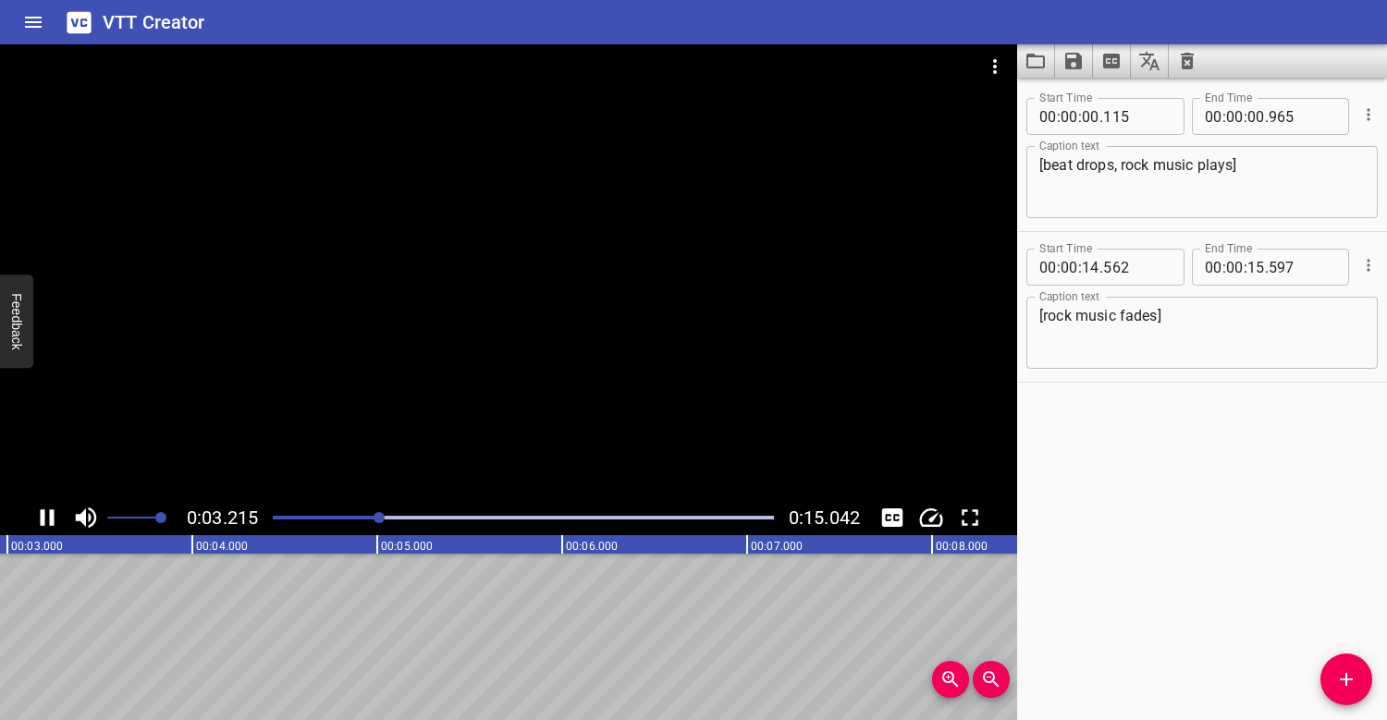
click at [275, 520] on div at bounding box center [523, 518] width 523 height 26
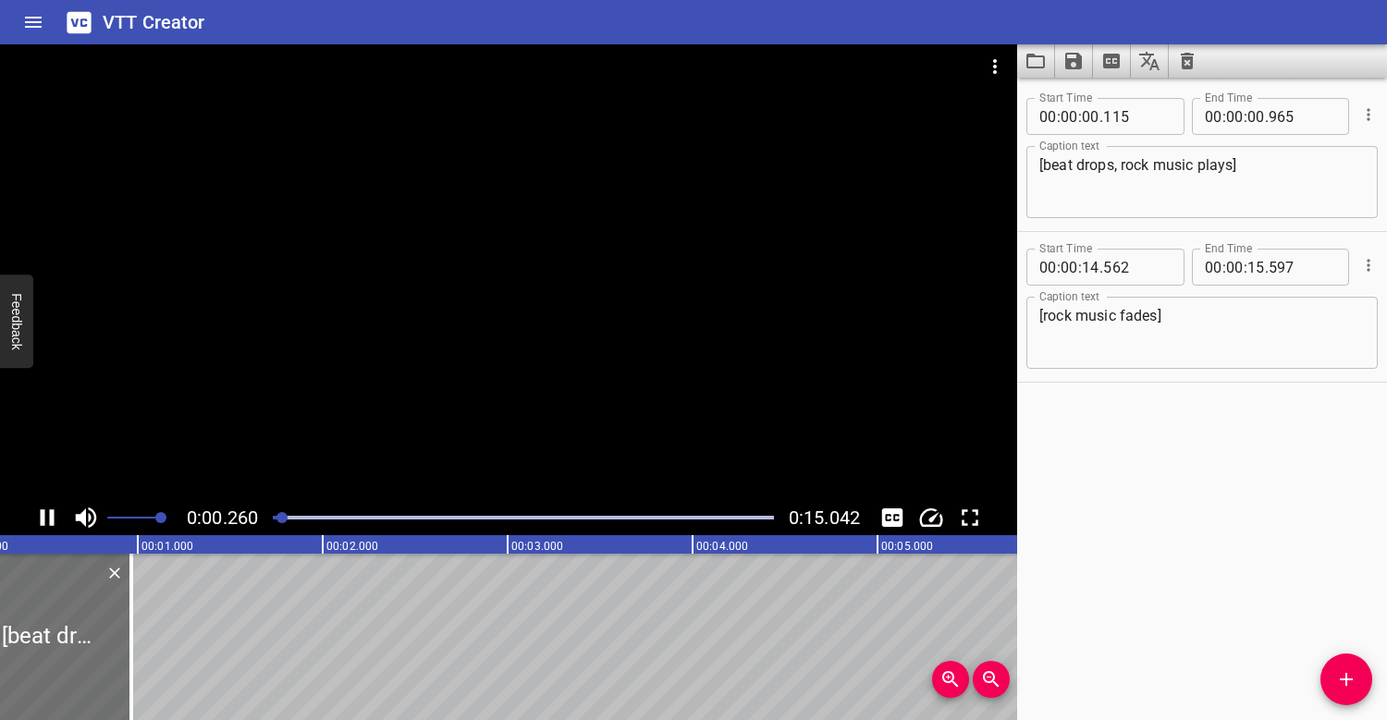
scroll to position [0, 67]
click at [276, 517] on div "Play progress" at bounding box center [35, 518] width 501 height 4
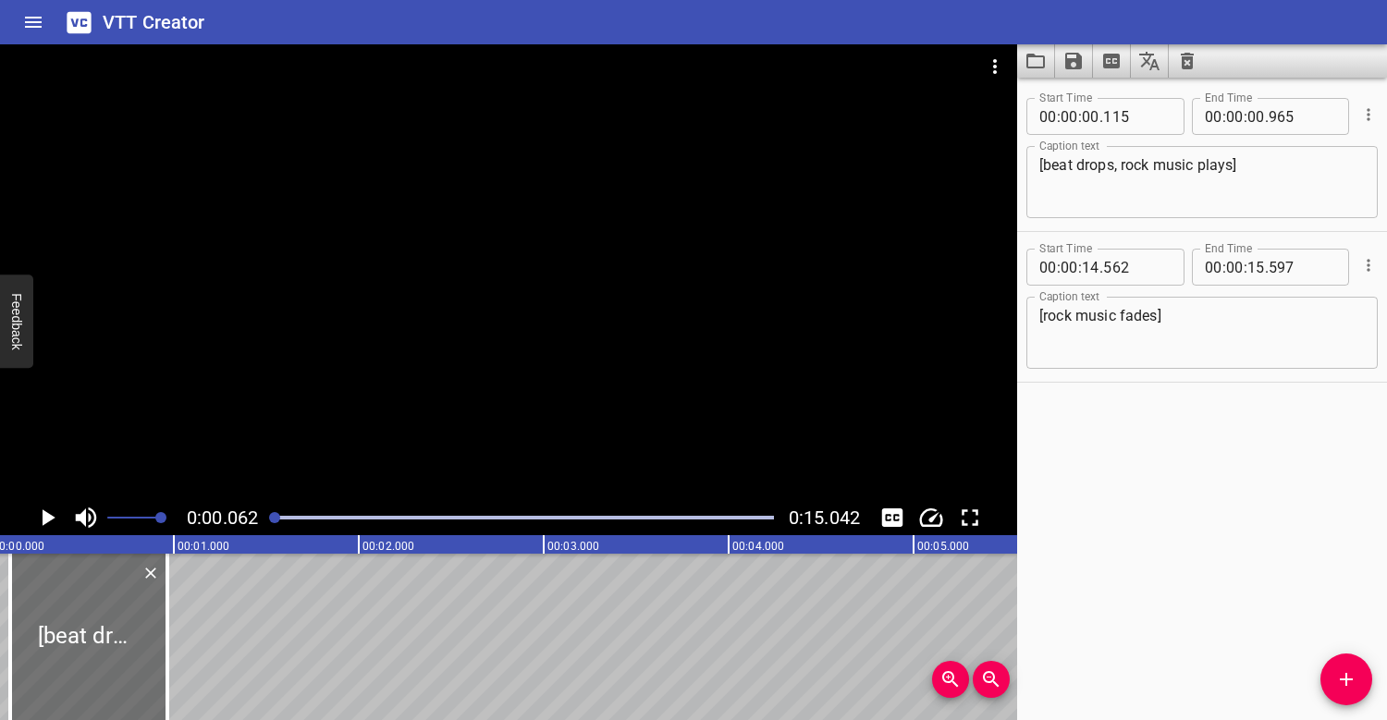
click at [312, 410] on div at bounding box center [508, 272] width 1017 height 456
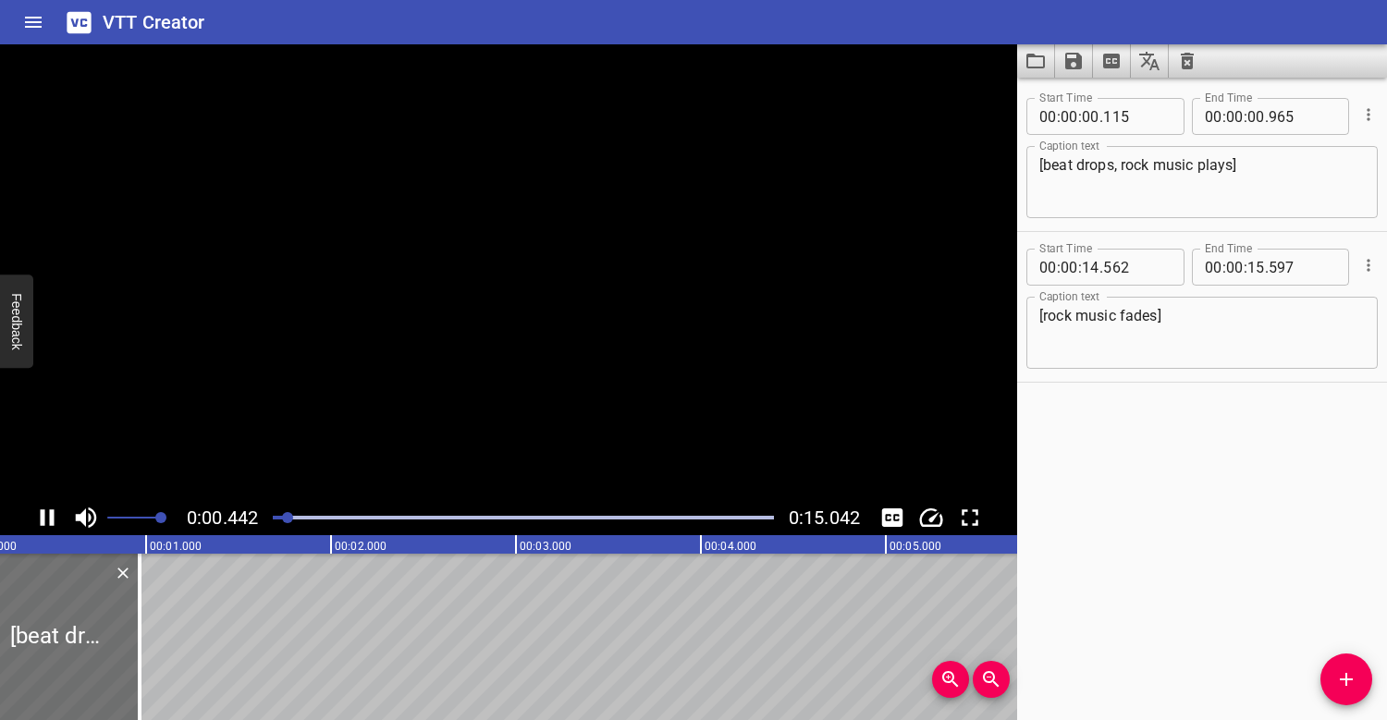
scroll to position [0, 98]
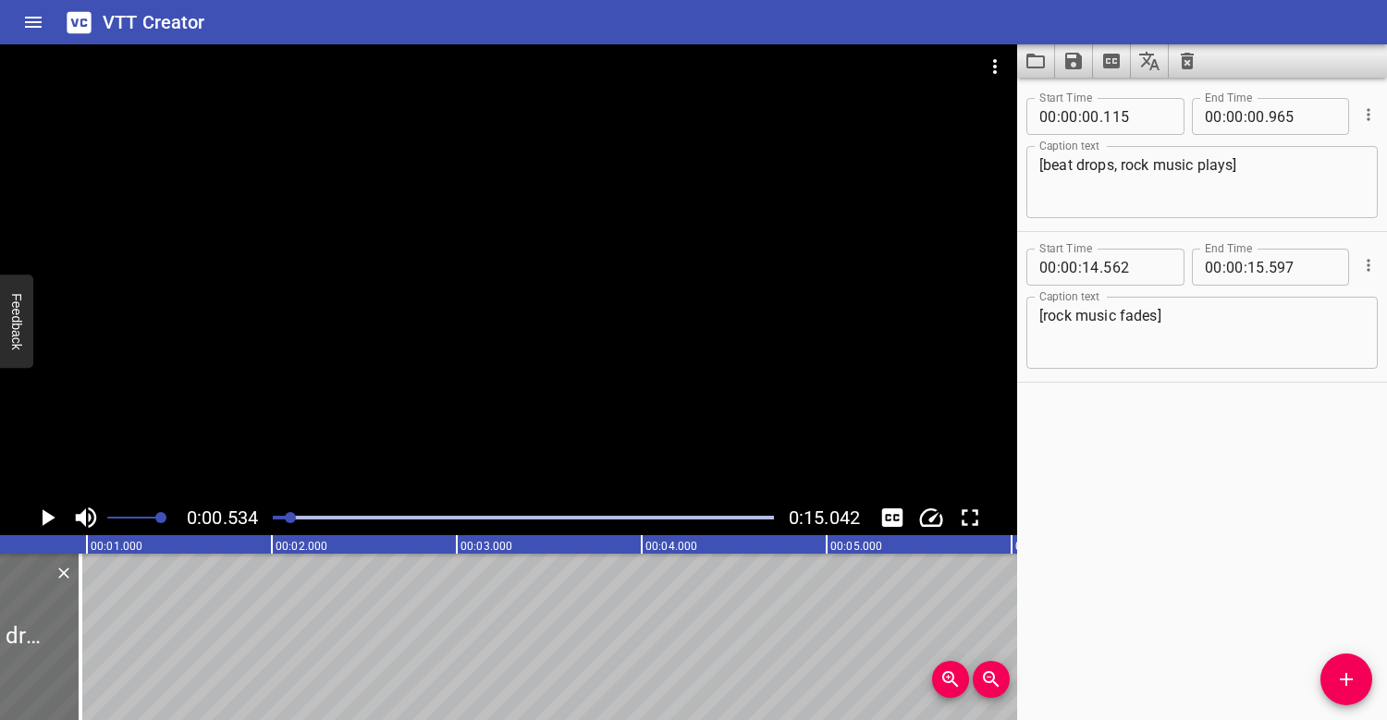
click at [276, 513] on div at bounding box center [523, 518] width 523 height 26
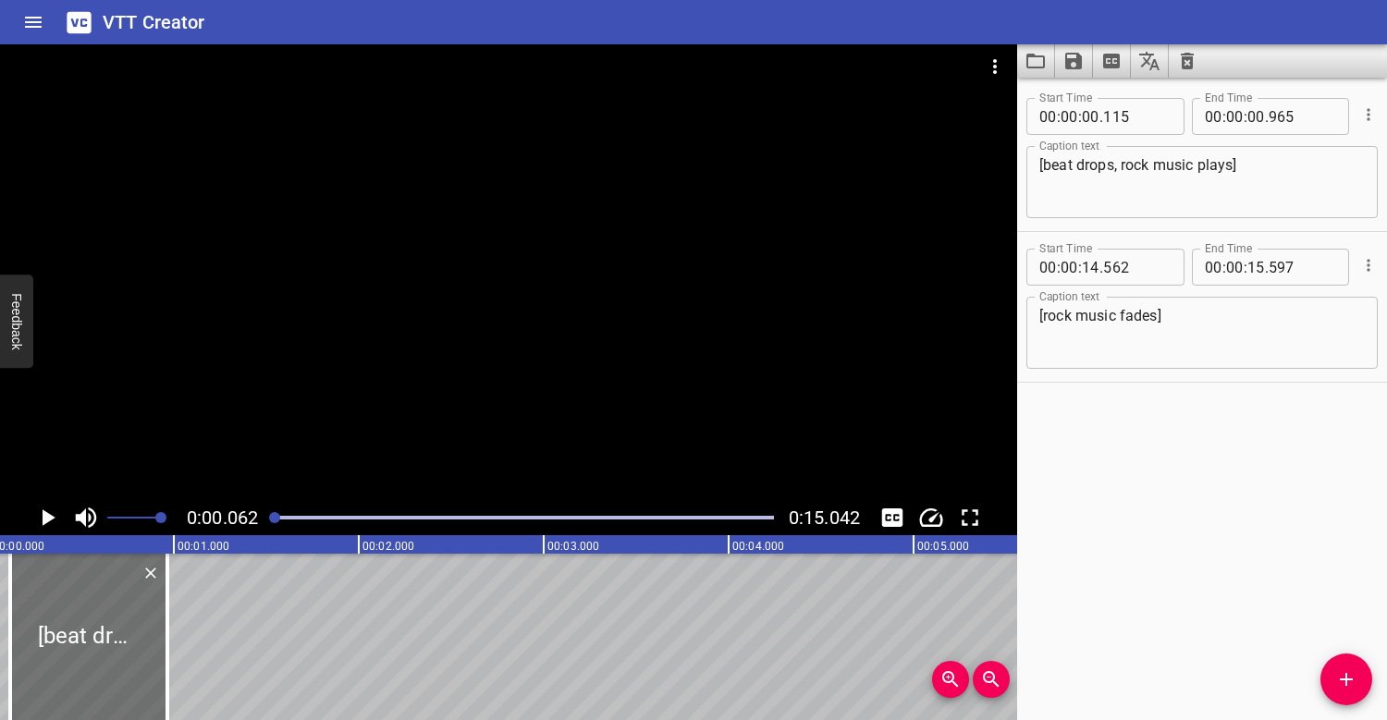
click at [309, 382] on div at bounding box center [508, 272] width 1017 height 456
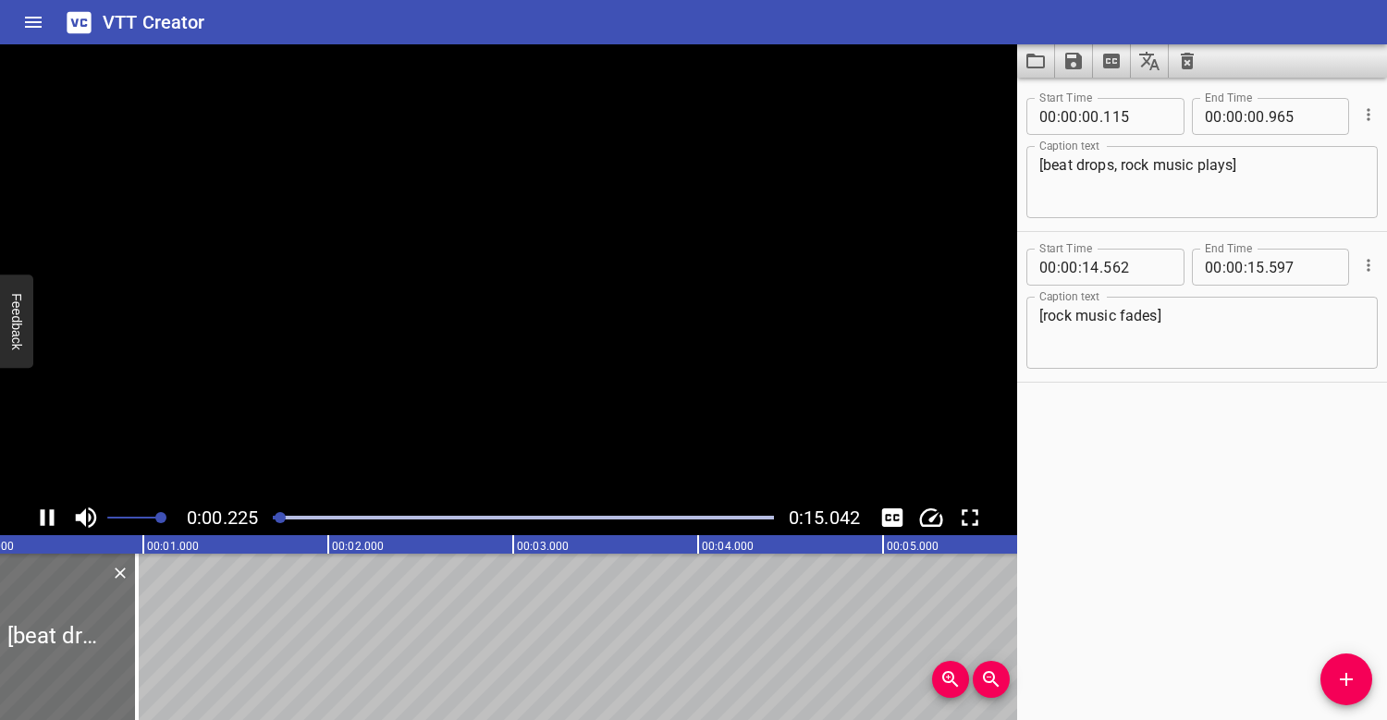
scroll to position [0, 81]
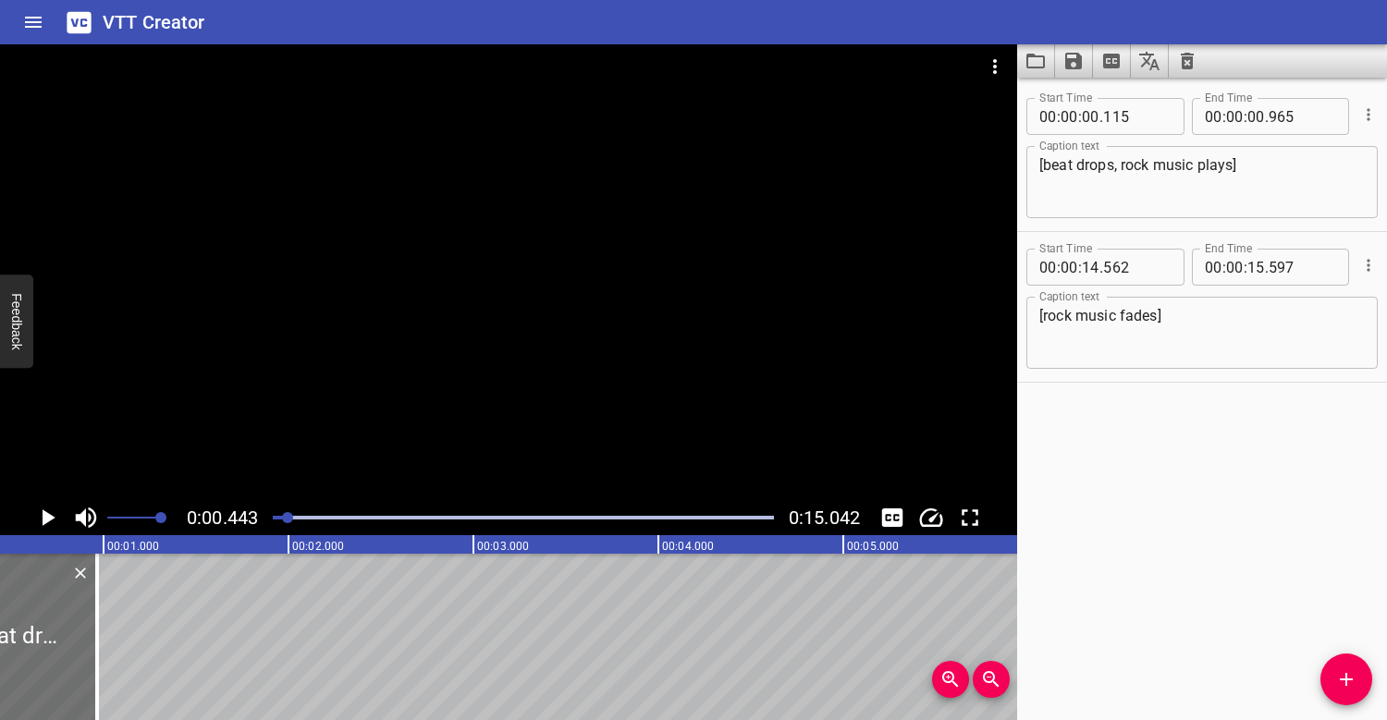
click at [278, 513] on div at bounding box center [523, 518] width 523 height 26
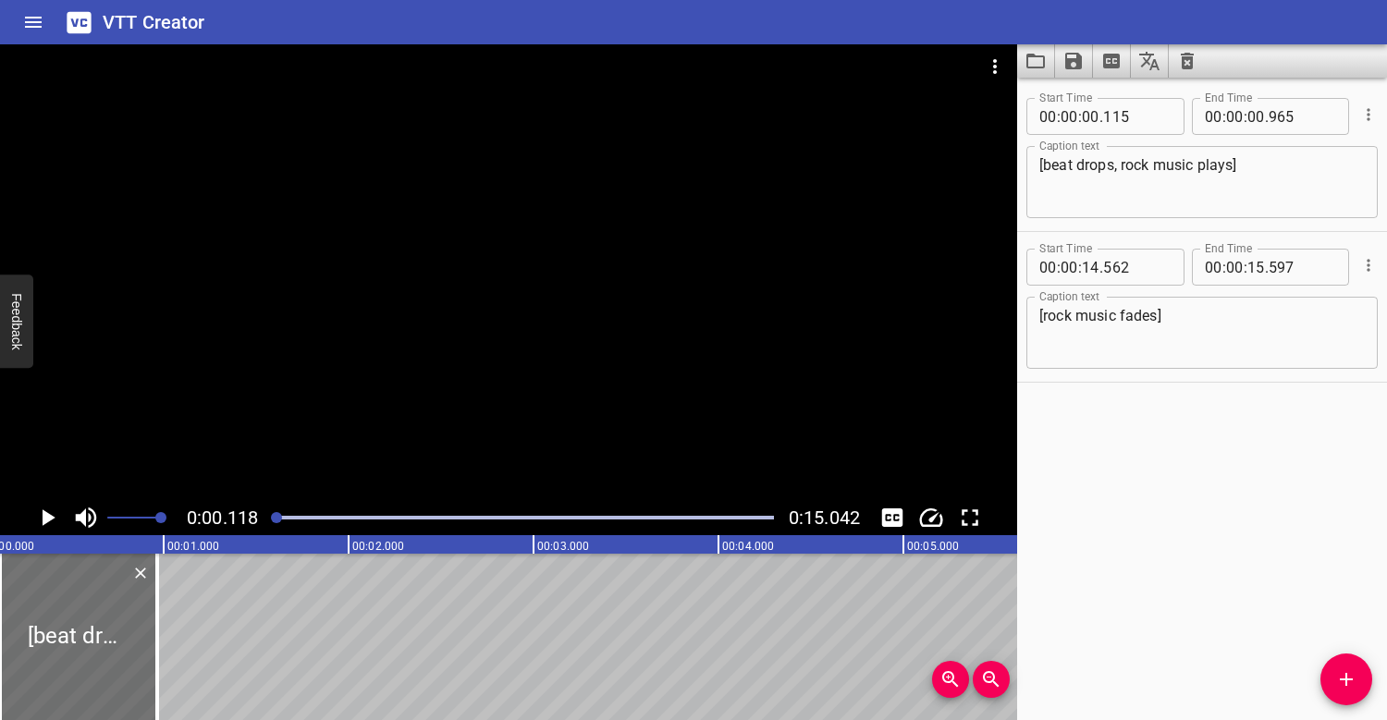
click at [325, 373] on div at bounding box center [508, 272] width 1017 height 456
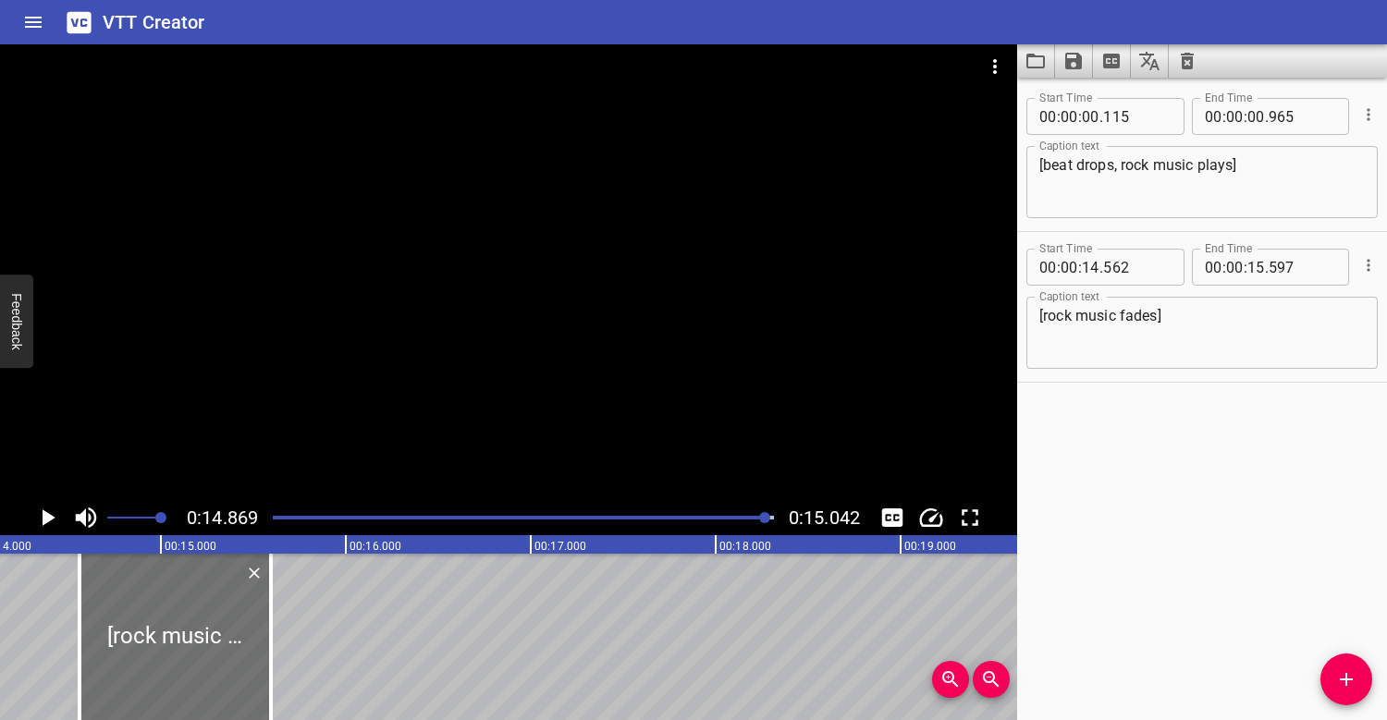
scroll to position [0, 2490]
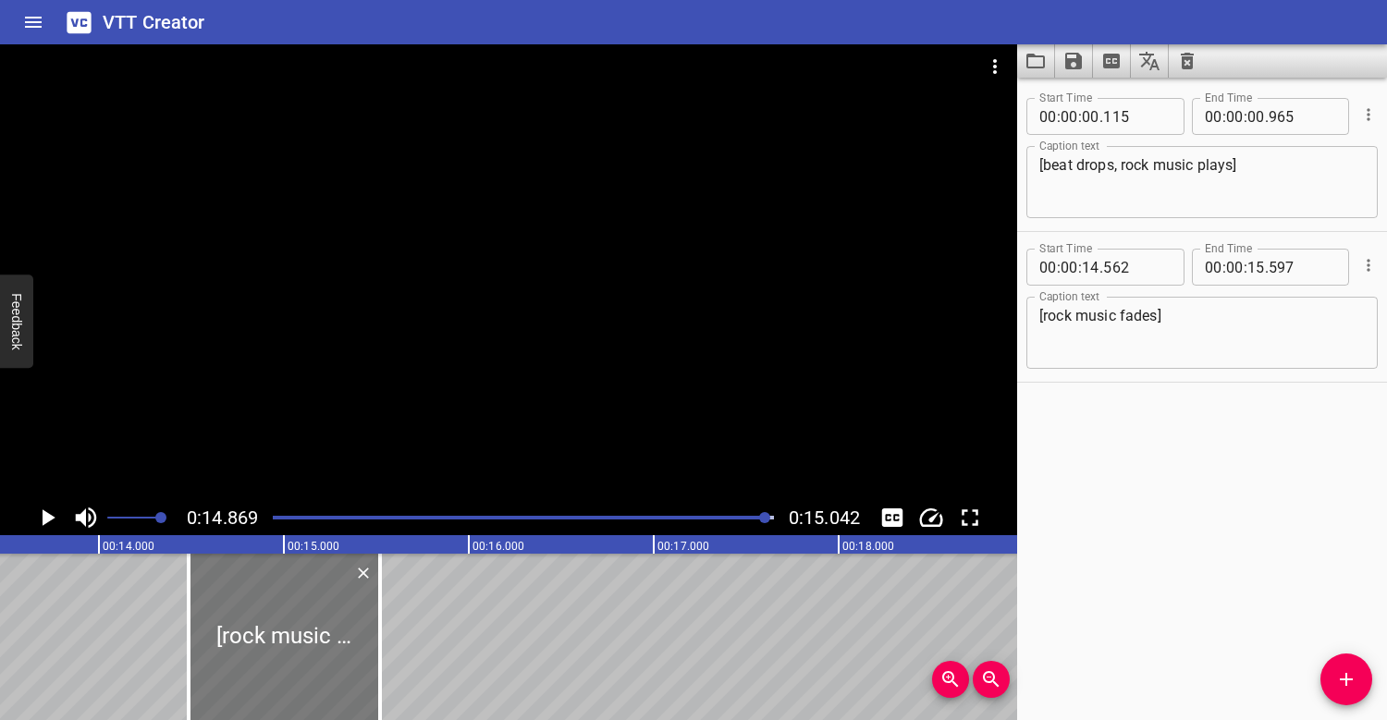
drag, startPoint x: 306, startPoint y: 618, endPoint x: 292, endPoint y: 618, distance: 13.9
click at [292, 618] on div at bounding box center [284, 637] width 191 height 166
type input "487"
type input "522"
click at [1118, 170] on textarea "[beat drops, rock music plays]" at bounding box center [1201, 182] width 325 height 53
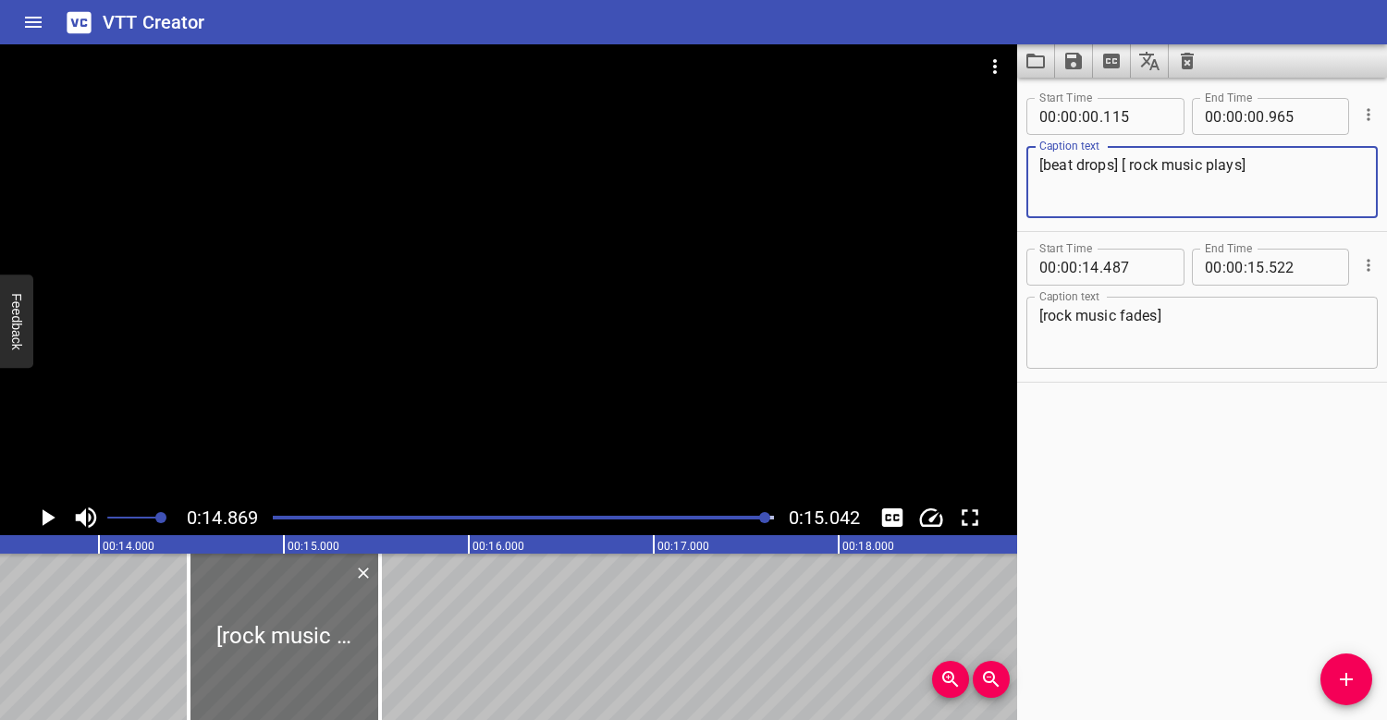
click at [1134, 160] on textarea "[beat drops] [ rock music plays]" at bounding box center [1201, 182] width 325 height 53
type textarea "[beat drops] [rock music plays]"
click at [276, 517] on div "Play progress" at bounding box center [517, 518] width 501 height 4
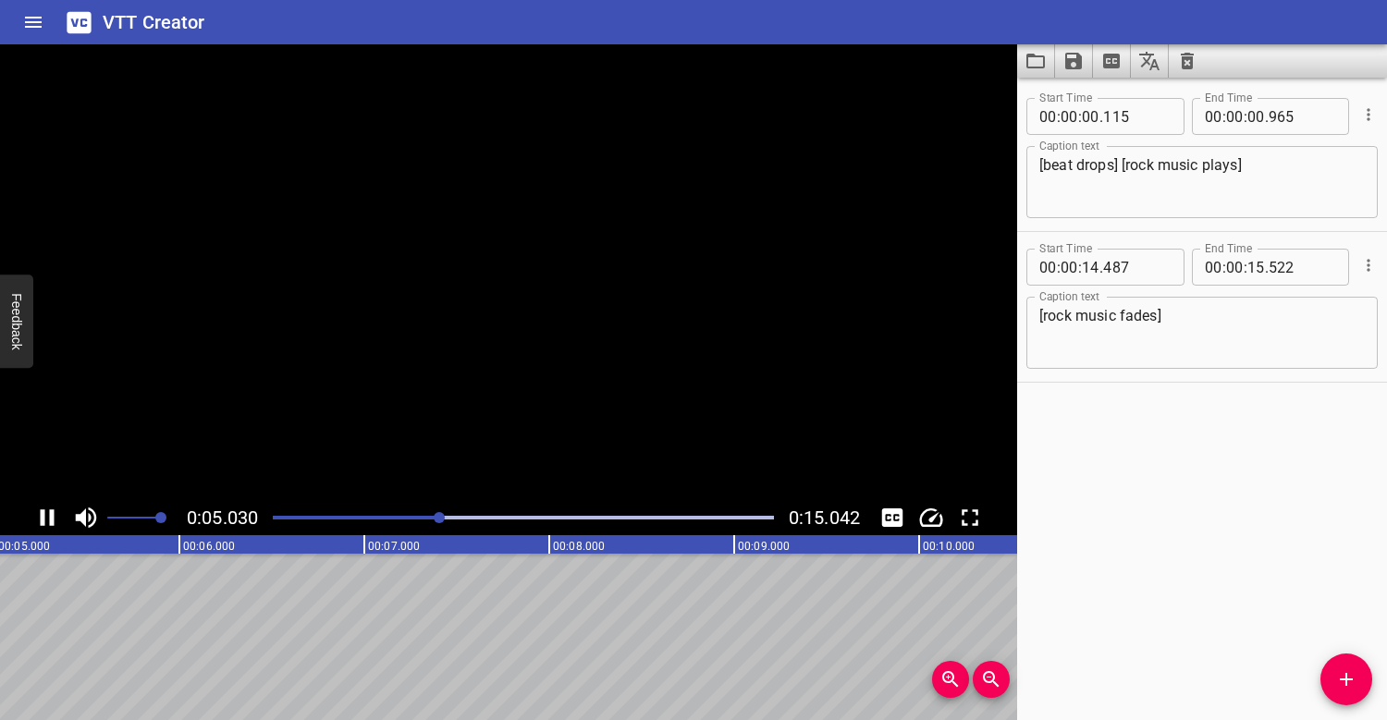
scroll to position [0, 964]
click at [277, 515] on div at bounding box center [523, 518] width 523 height 26
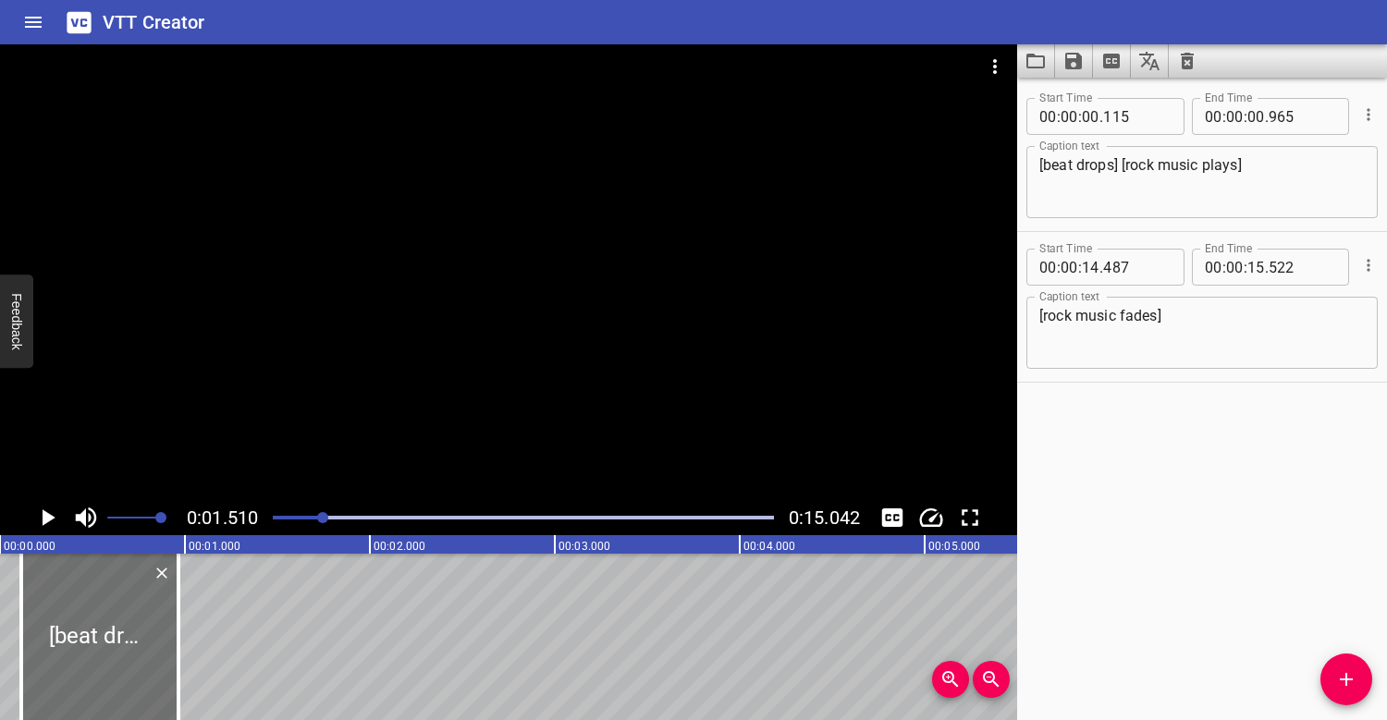
scroll to position [0, 0]
drag, startPoint x: 180, startPoint y: 608, endPoint x: 199, endPoint y: 608, distance: 18.5
click at [199, 608] on div at bounding box center [190, 637] width 18 height 166
type input "01"
type input "065"
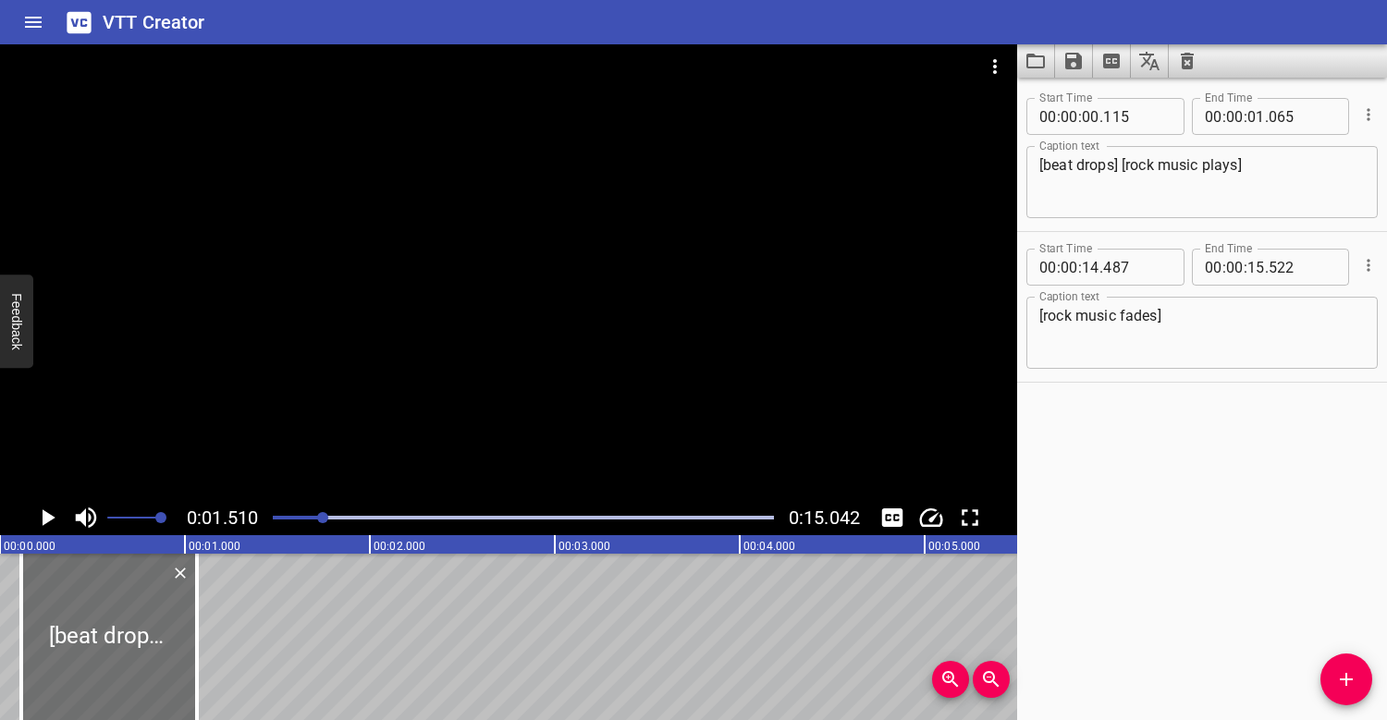
click at [280, 513] on div at bounding box center [523, 518] width 523 height 26
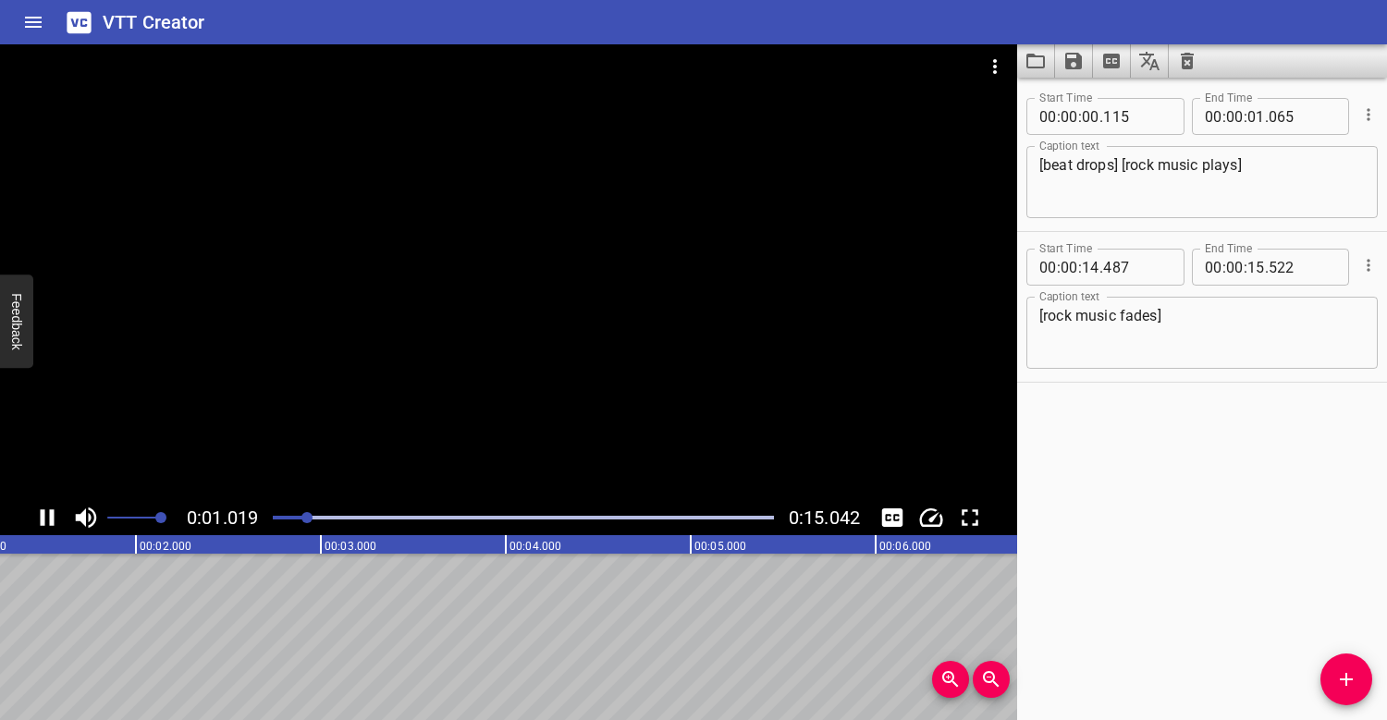
click at [277, 516] on div "Play progress" at bounding box center [56, 518] width 501 height 4
click at [329, 322] on div at bounding box center [508, 272] width 1017 height 456
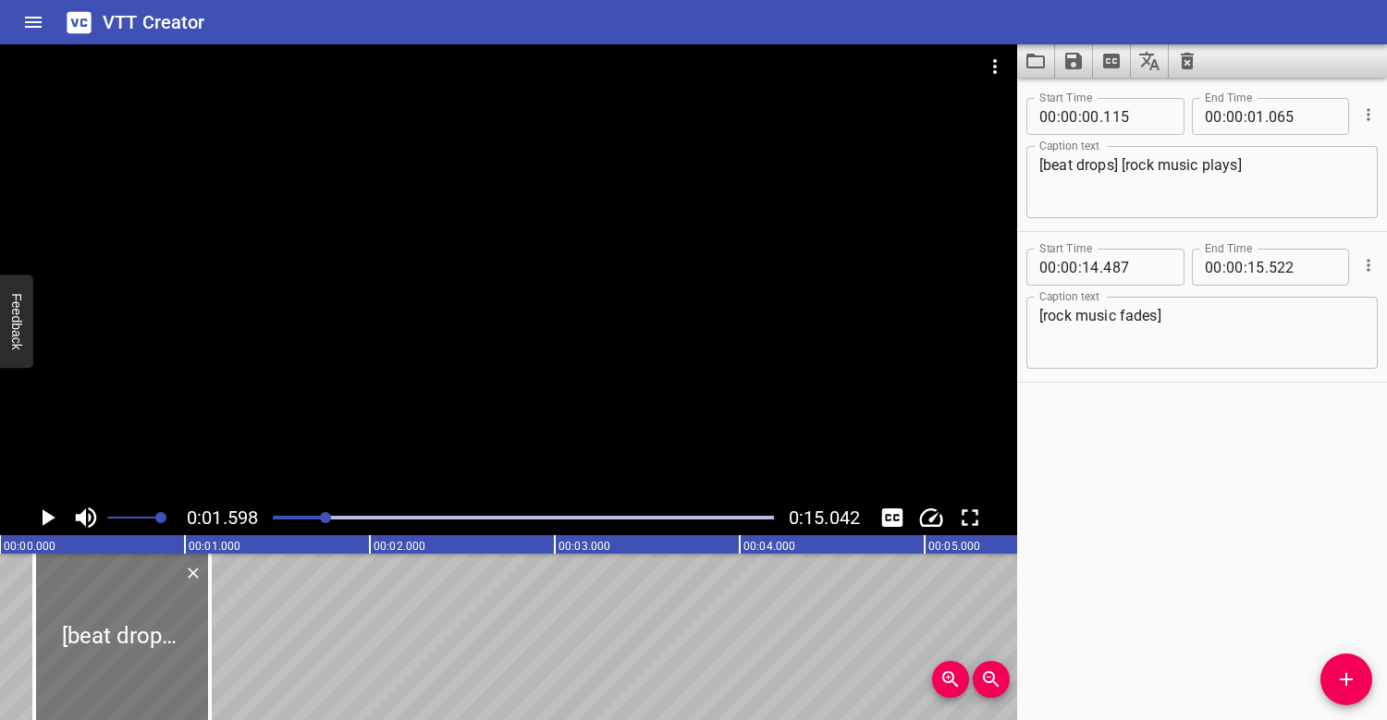
drag, startPoint x: 99, startPoint y: 625, endPoint x: 112, endPoint y: 625, distance: 12.9
click at [112, 625] on div at bounding box center [122, 637] width 176 height 166
type input "185"
type input "135"
click at [276, 515] on div at bounding box center [523, 518] width 523 height 26
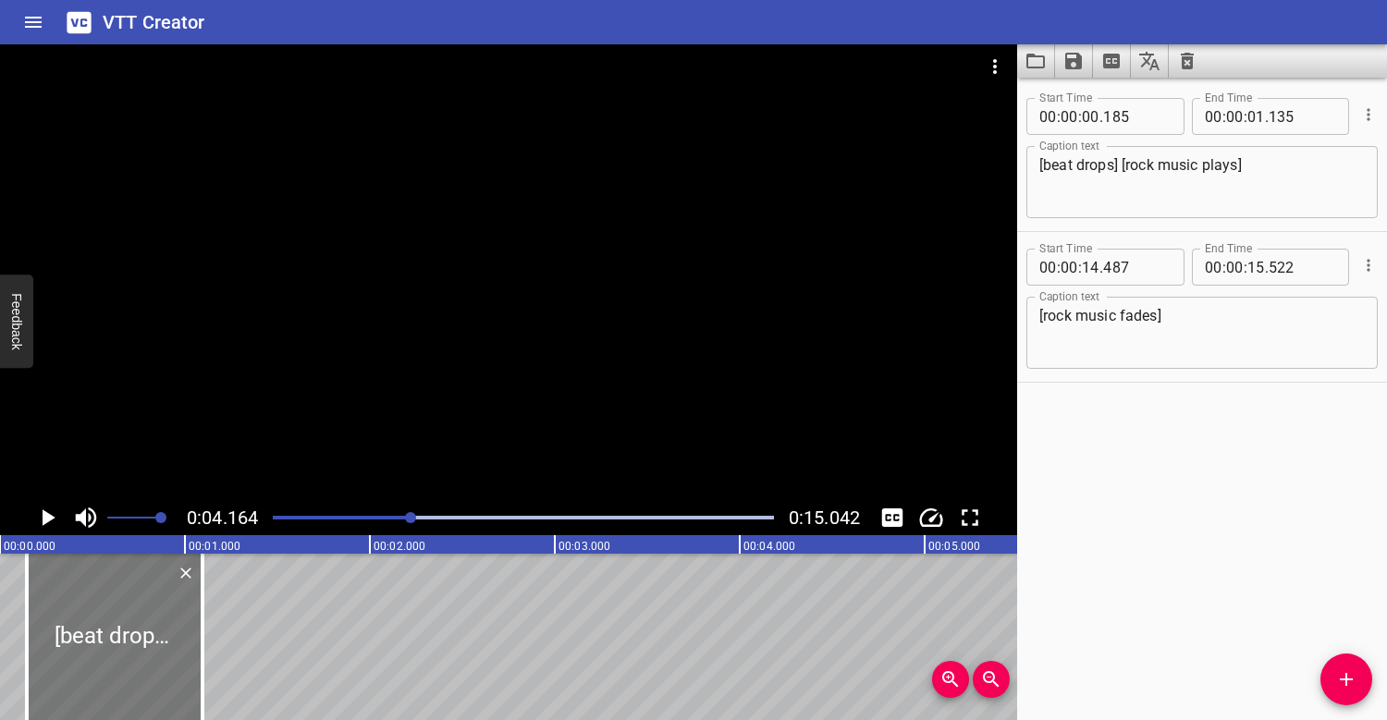
click at [137, 646] on div at bounding box center [115, 637] width 176 height 166
type input "145"
type input "095"
click at [277, 516] on div "Play progress" at bounding box center [161, 518] width 501 height 4
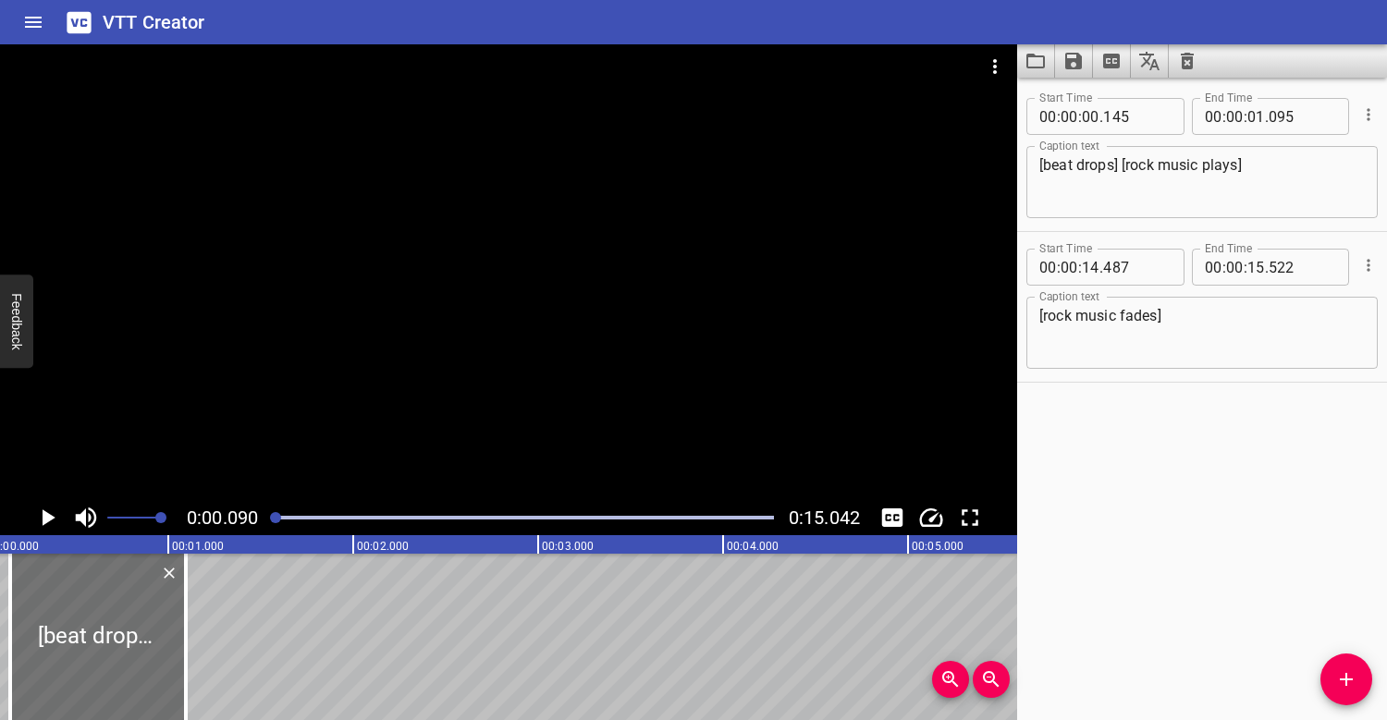
click at [292, 331] on div at bounding box center [508, 272] width 1017 height 456
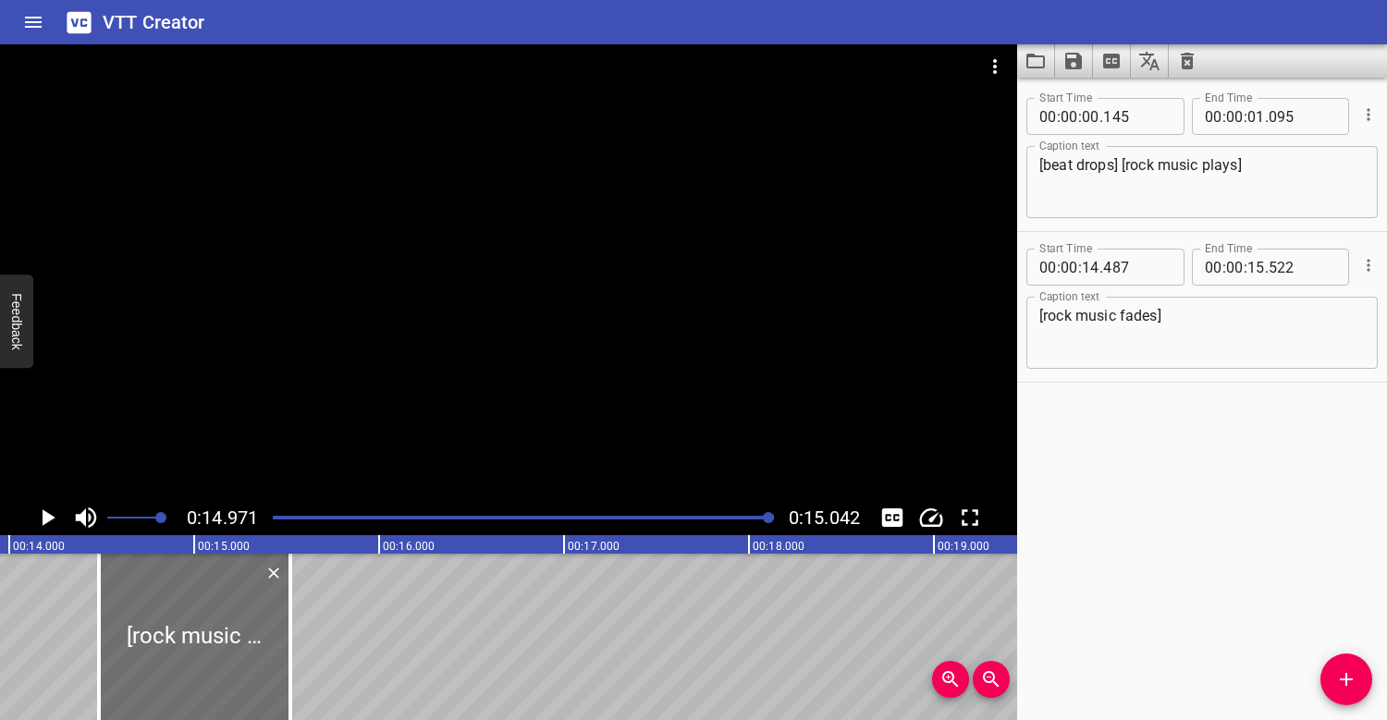
scroll to position [0, 2465]
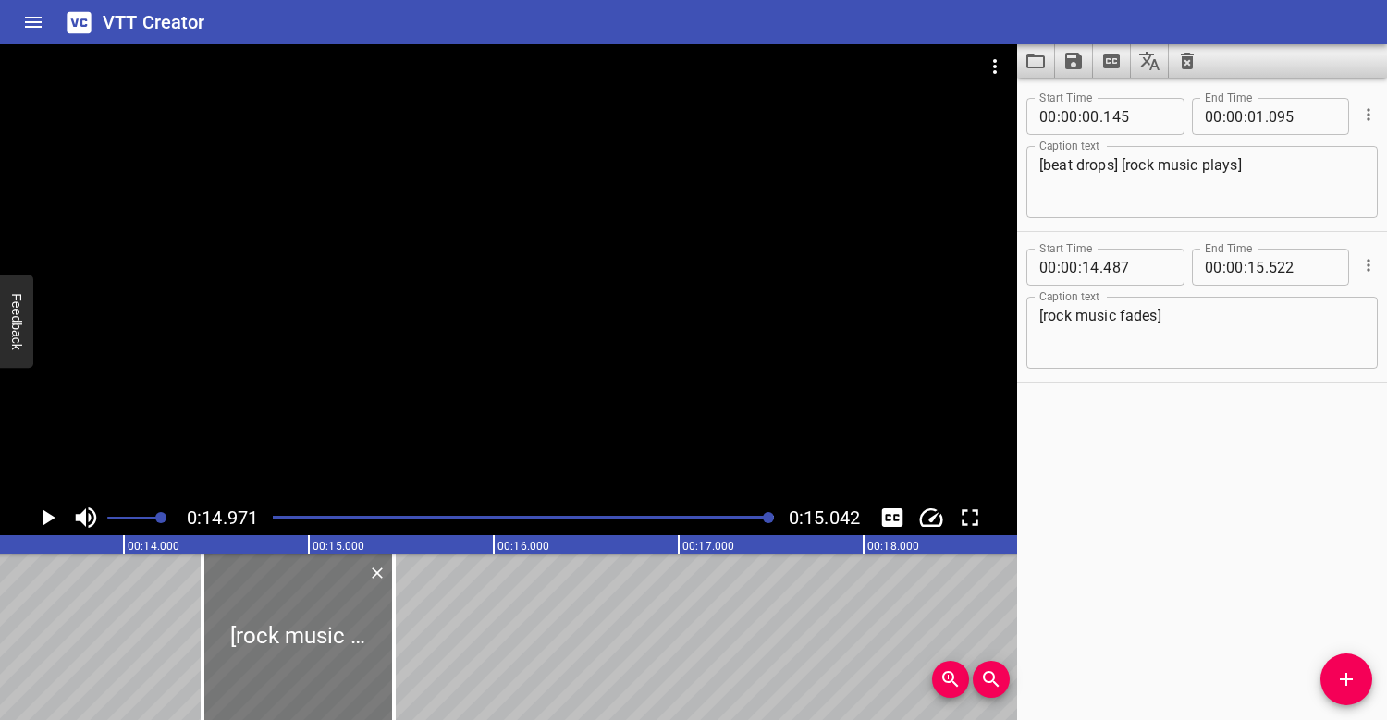
drag, startPoint x: 337, startPoint y: 620, endPoint x: 326, endPoint y: 620, distance: 11.1
click at [326, 620] on div at bounding box center [297, 637] width 191 height 166
type input "427"
type input "462"
click at [728, 512] on div at bounding box center [523, 518] width 523 height 26
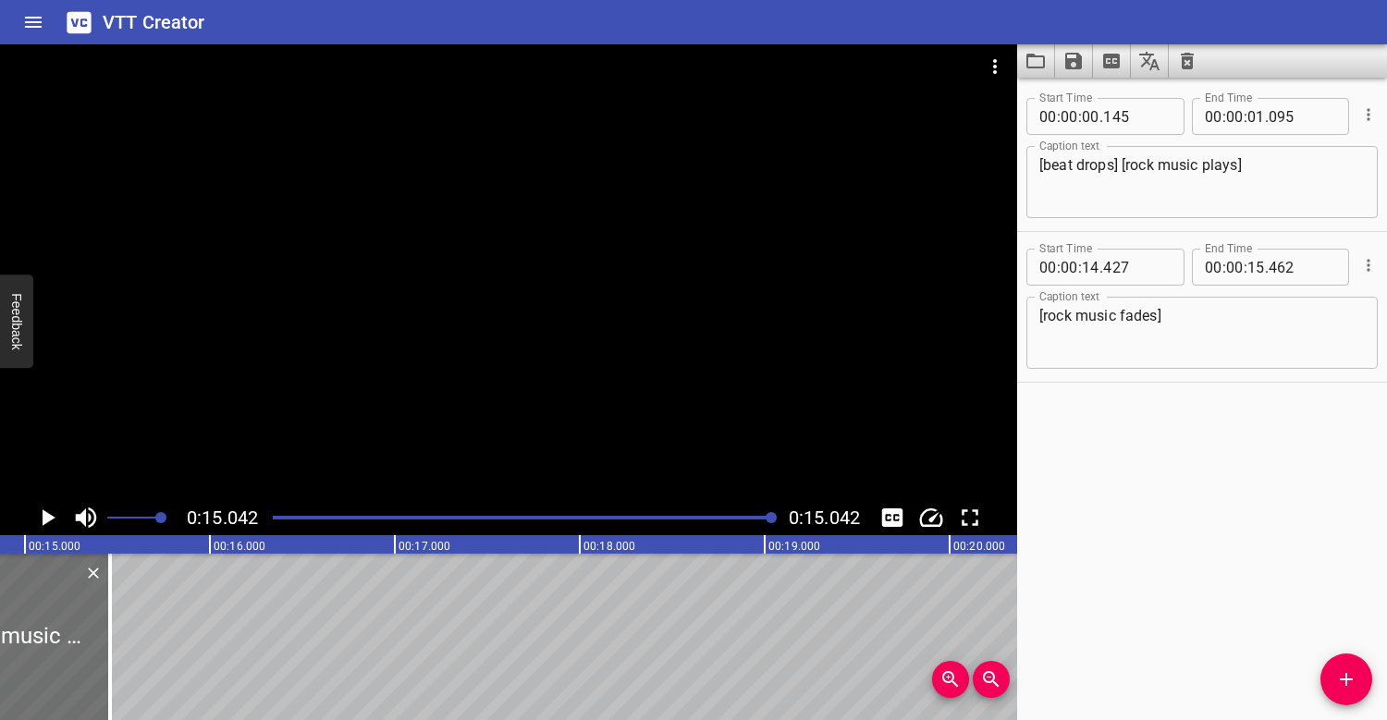
scroll to position [0, 2781]
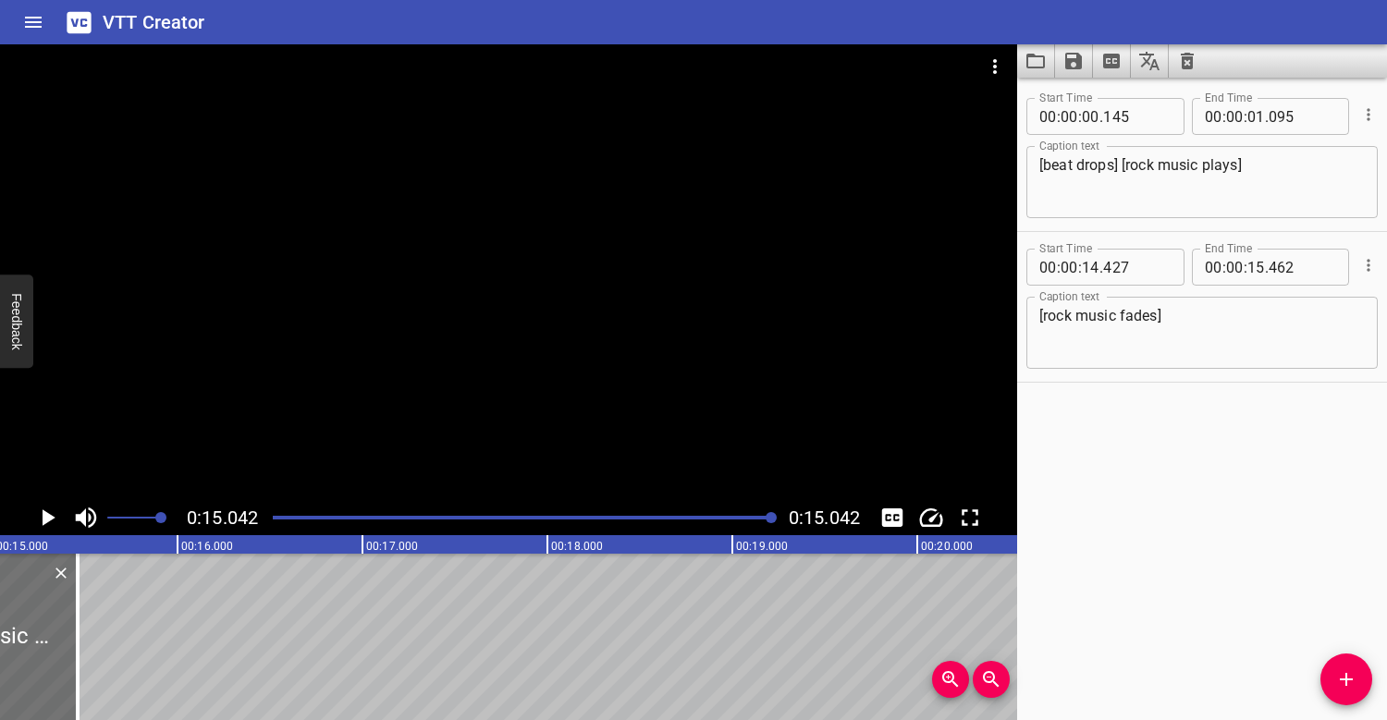
click at [686, 520] on div at bounding box center [523, 518] width 523 height 26
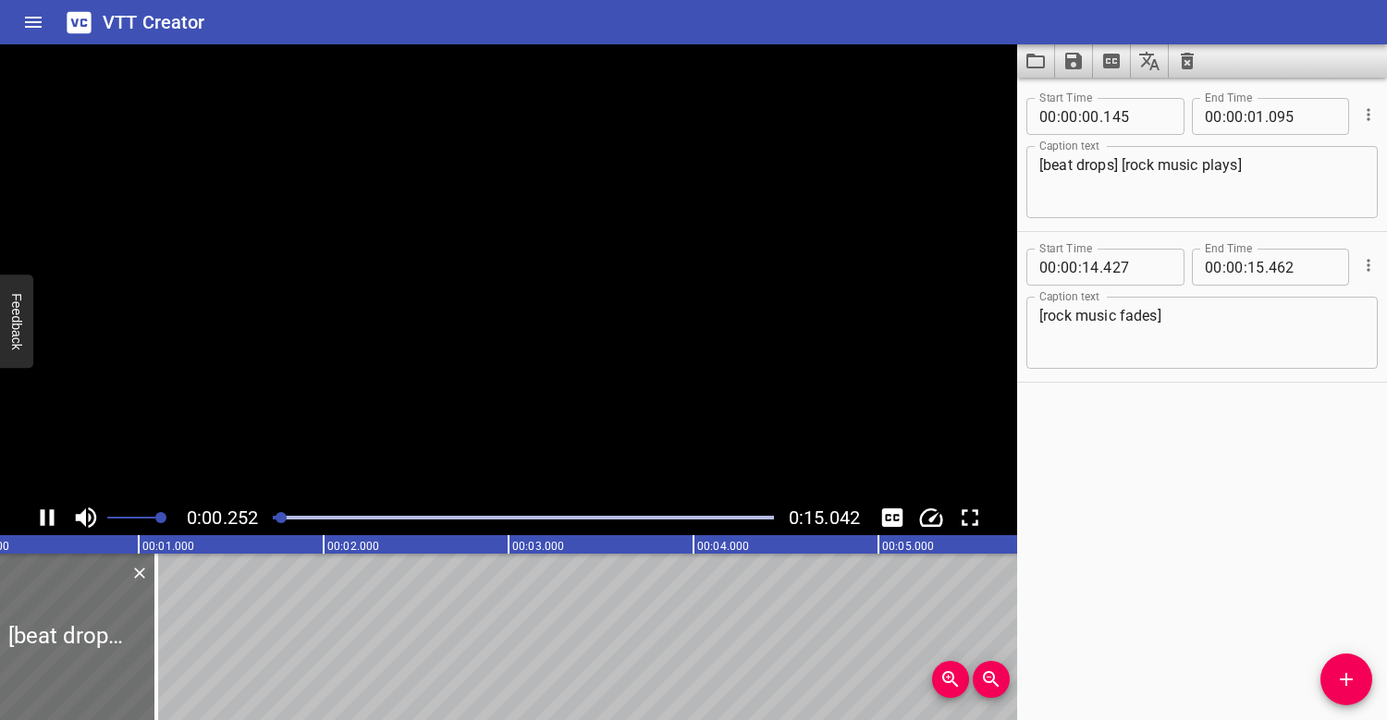
scroll to position [0, 47]
click at [1078, 57] on icon "Save captions to file" at bounding box center [1073, 61] width 17 height 17
click at [1094, 98] on li "Save to VTT file" at bounding box center [1123, 101] width 136 height 33
click at [1187, 55] on icon "Clear captions" at bounding box center [1187, 61] width 13 height 17
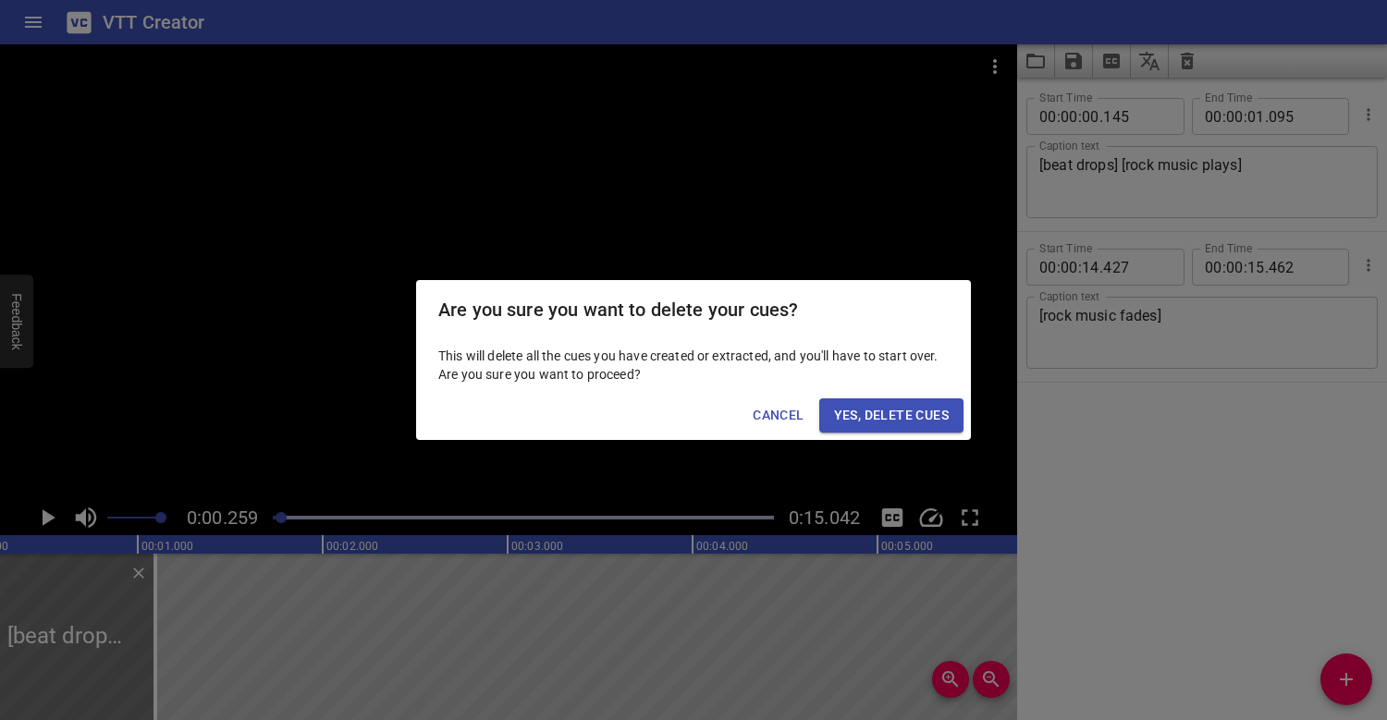
click at [1221, 467] on div "Are you sure you want to delete your cues? This will delete all the cues you ha…" at bounding box center [693, 360] width 1387 height 720
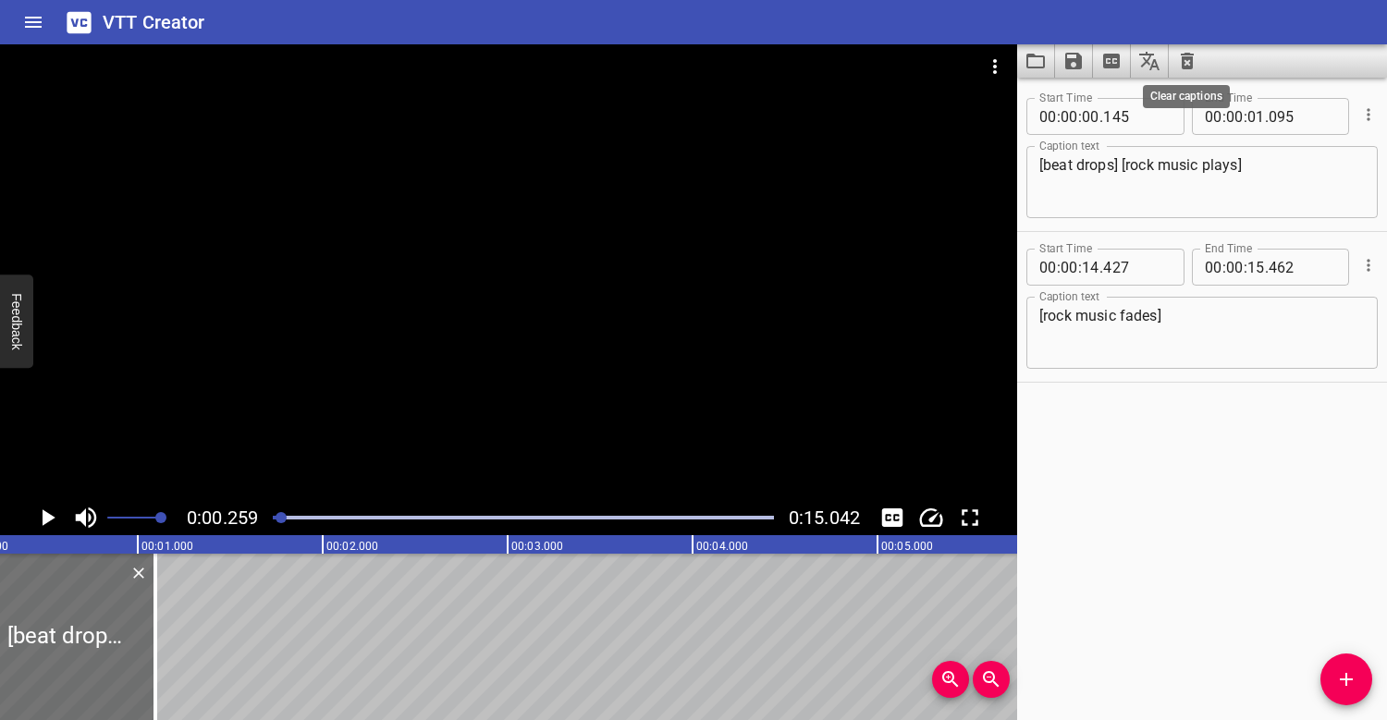
click at [1192, 56] on icon "Clear captions" at bounding box center [1187, 61] width 13 height 17
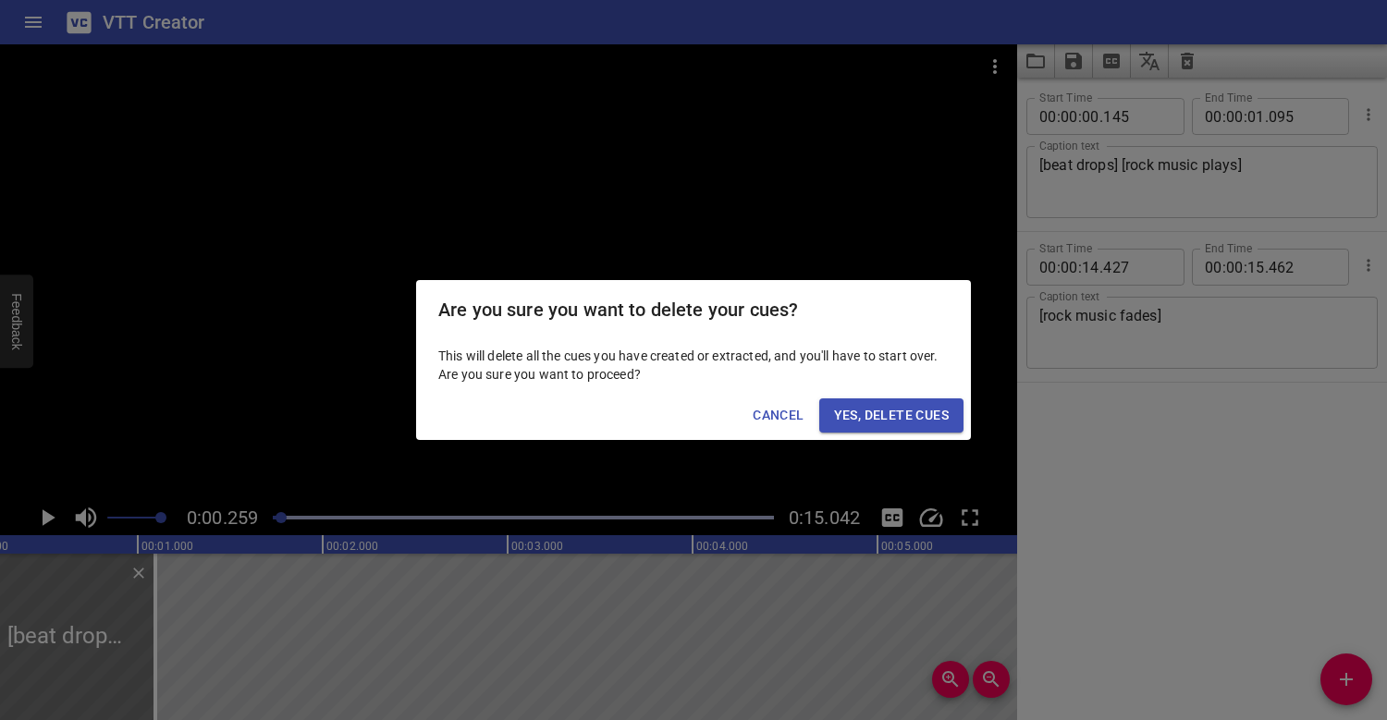
click at [926, 430] on button "Yes, Delete Cues" at bounding box center [891, 415] width 144 height 34
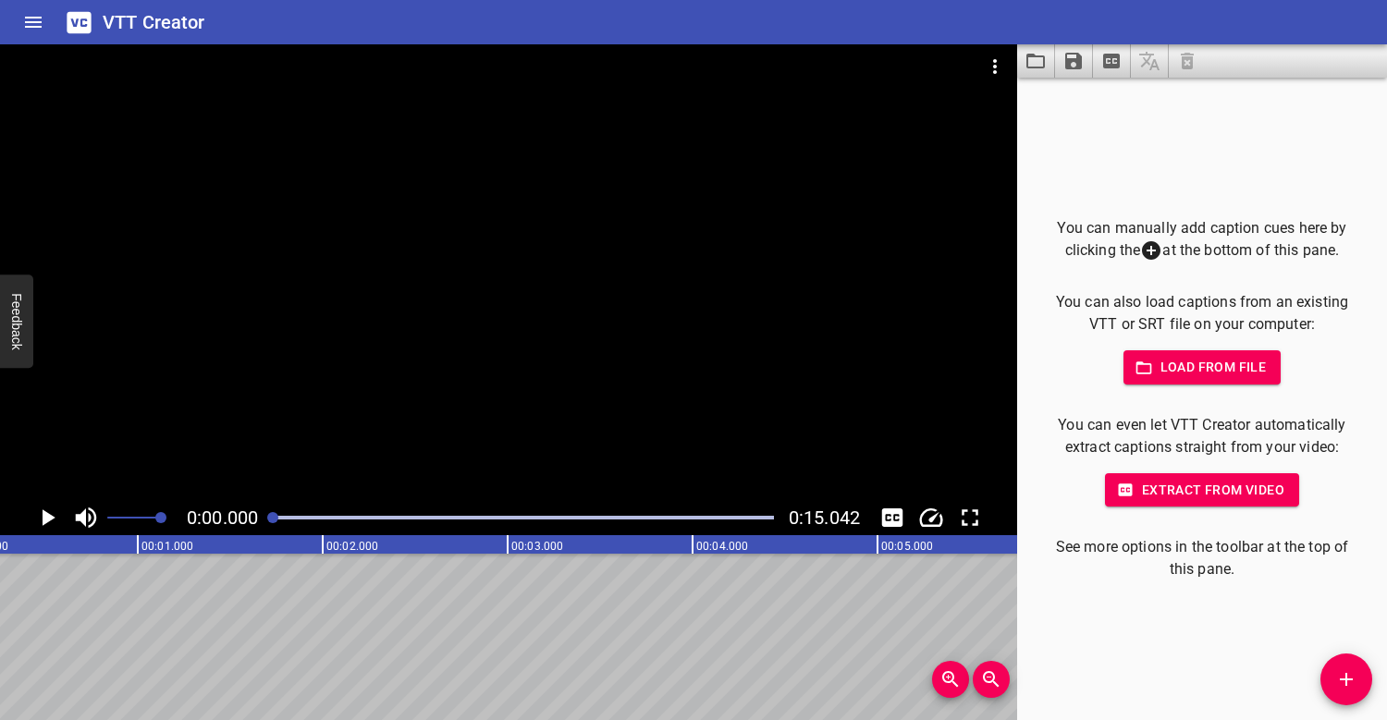
scroll to position [0, 0]
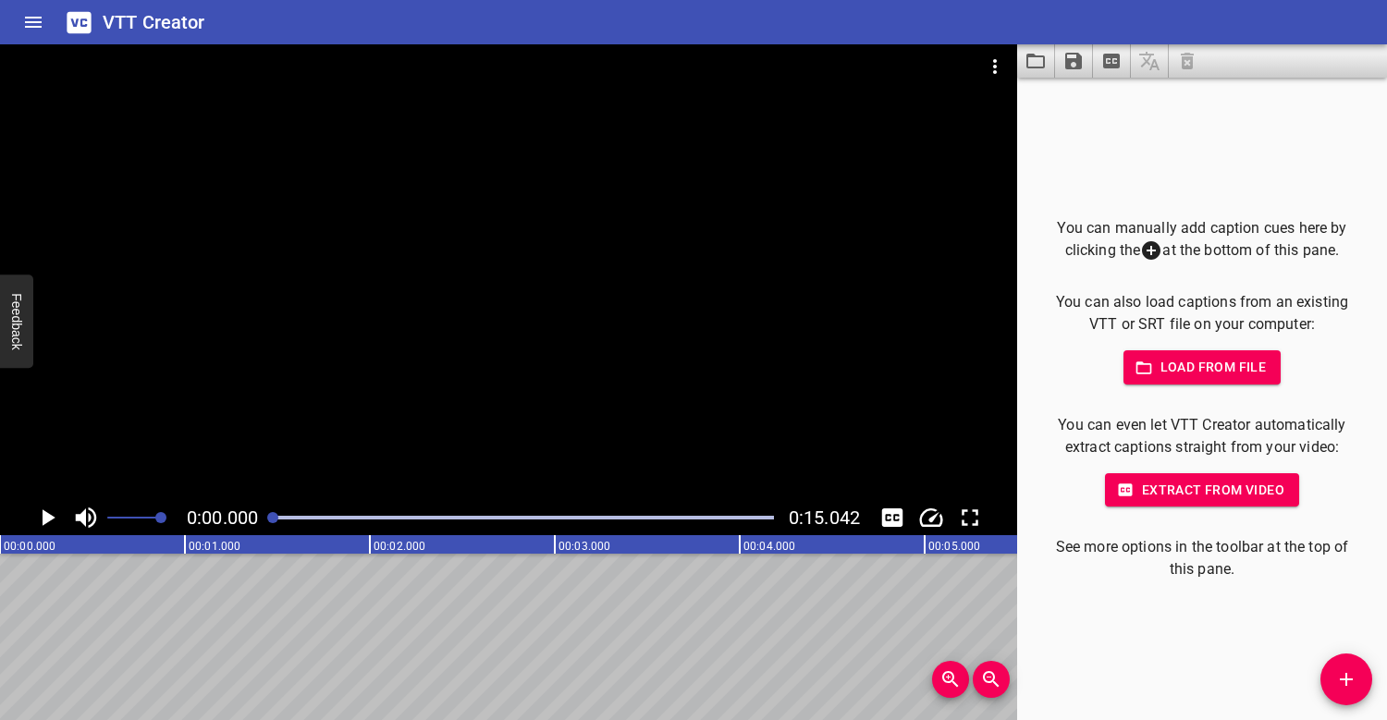
click at [270, 517] on div at bounding box center [272, 517] width 11 height 11
click at [1343, 666] on button "Add Cue" at bounding box center [1346, 680] width 52 height 52
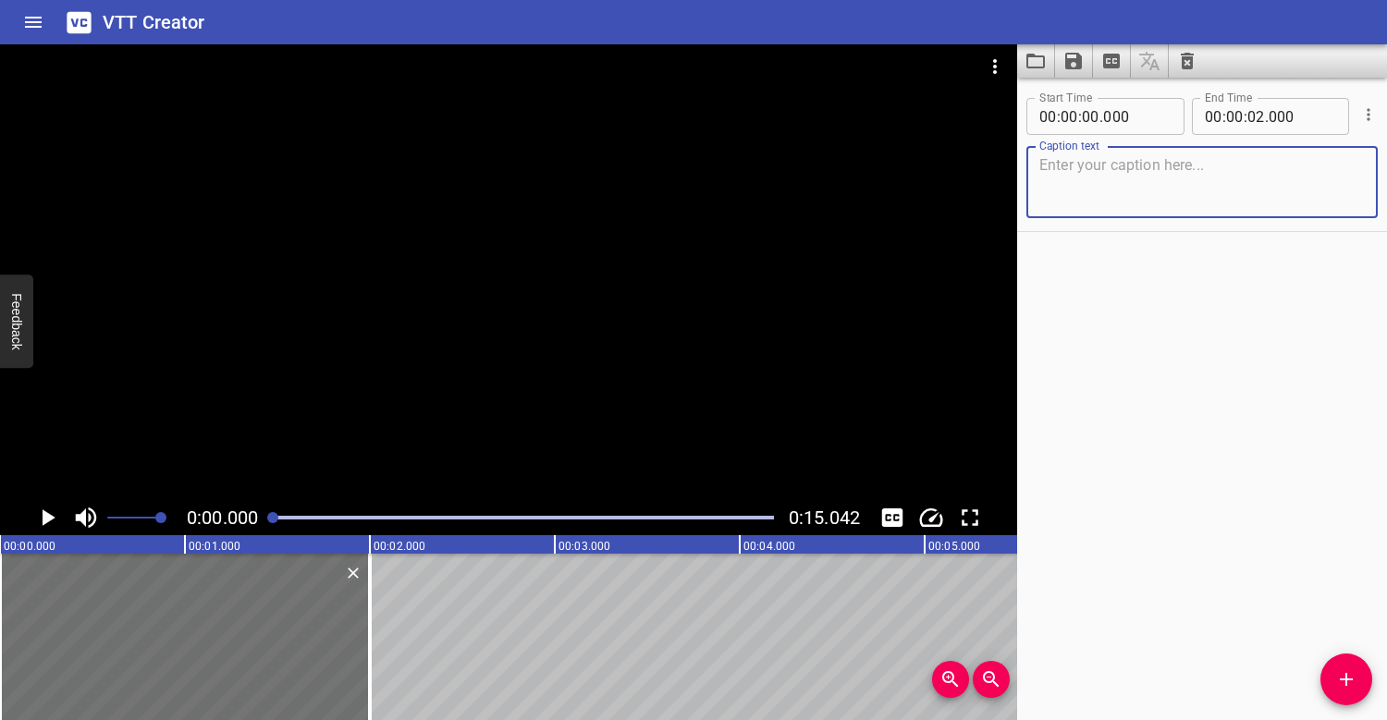
click at [1130, 176] on textarea at bounding box center [1201, 182] width 325 height 53
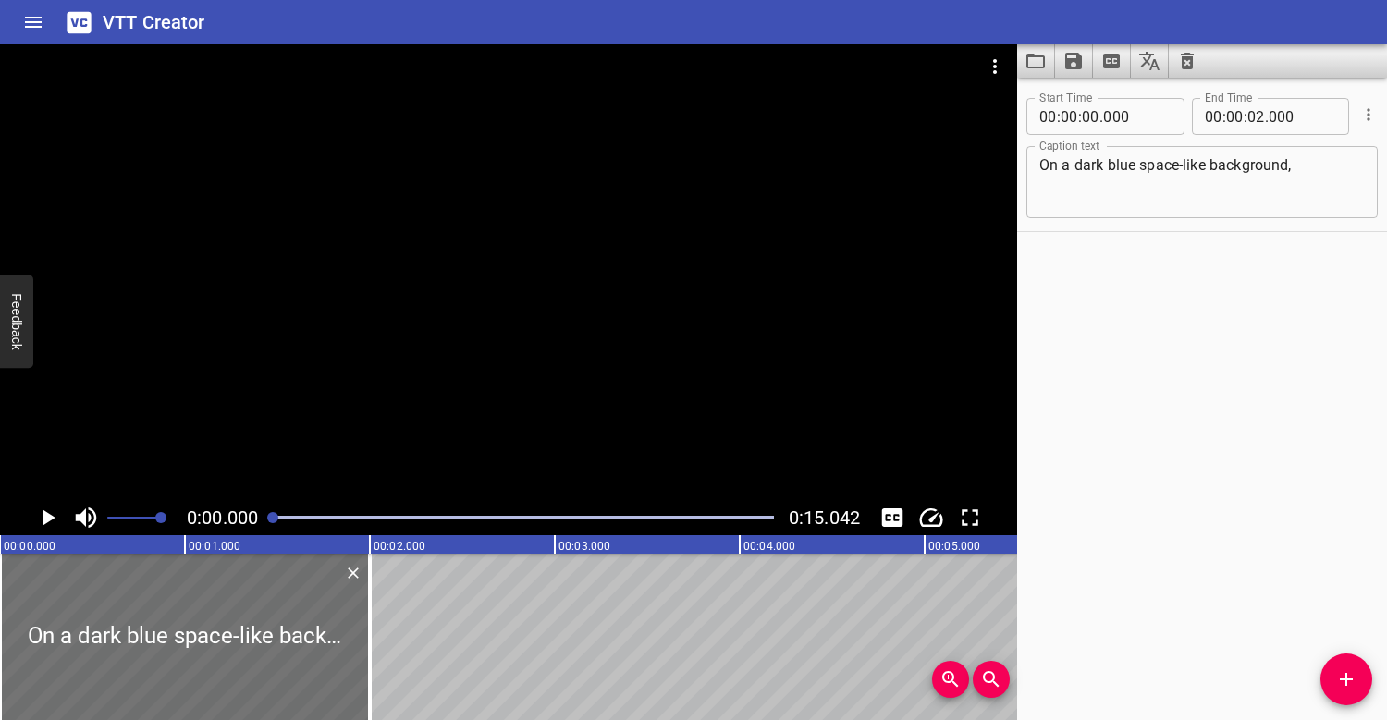
click at [296, 438] on div at bounding box center [508, 272] width 1017 height 456
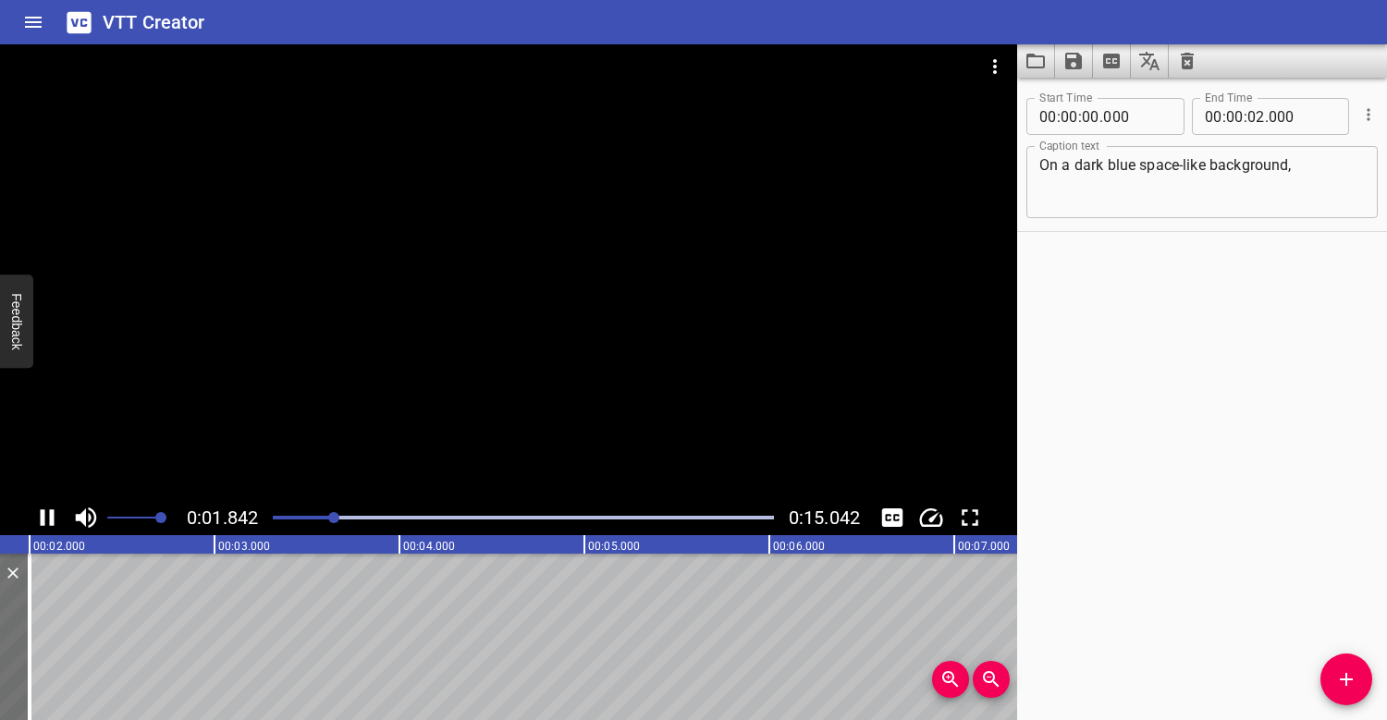
click at [274, 509] on div at bounding box center [523, 518] width 523 height 26
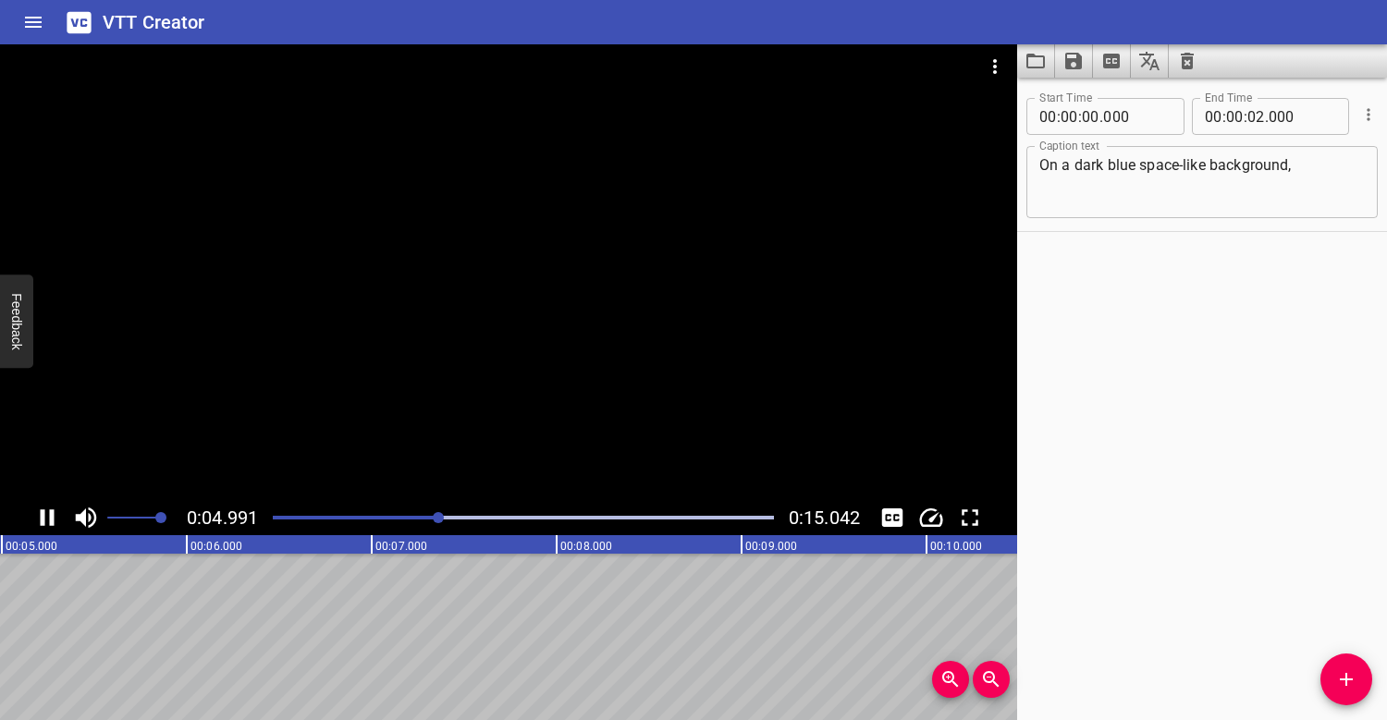
click at [276, 511] on div at bounding box center [523, 518] width 523 height 26
drag, startPoint x: 311, startPoint y: 514, endPoint x: 258, endPoint y: 514, distance: 52.7
click at [258, 514] on div "0:02.020 0:15.042" at bounding box center [508, 517] width 1017 height 35
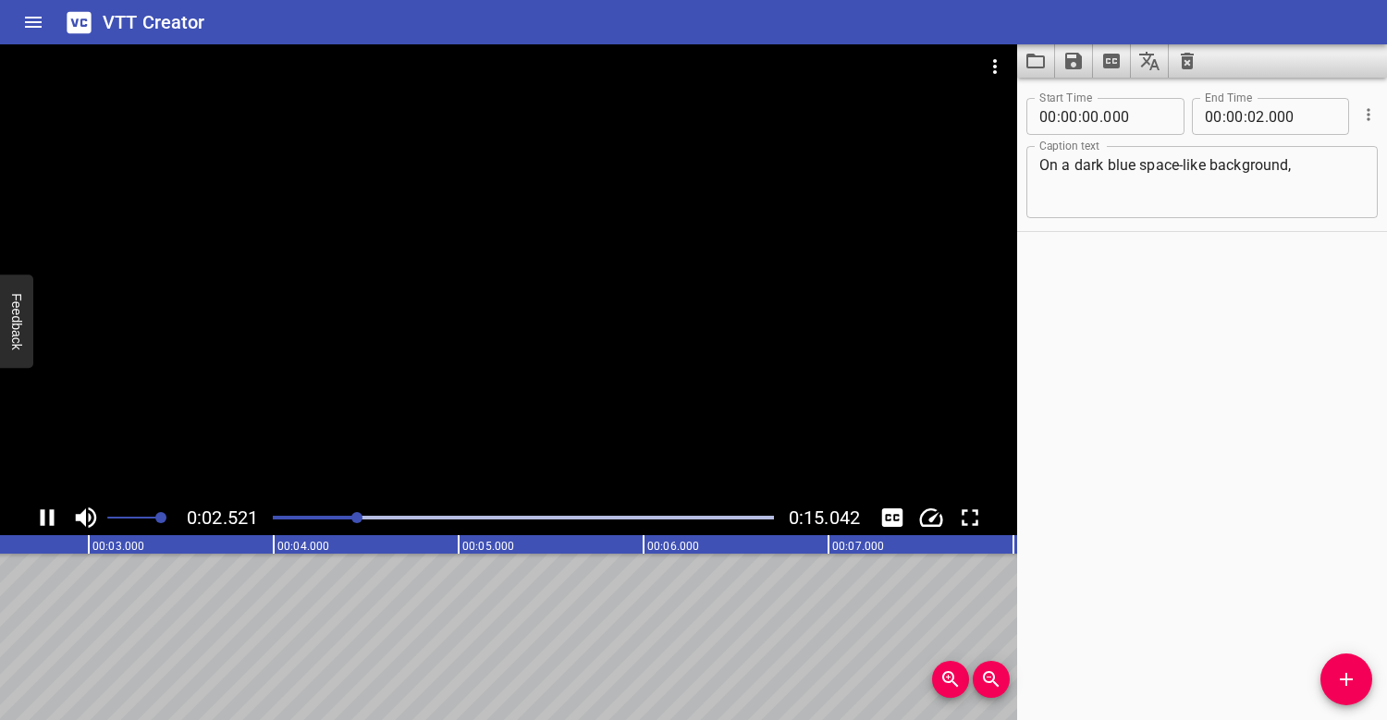
click at [393, 296] on div at bounding box center [508, 272] width 1017 height 456
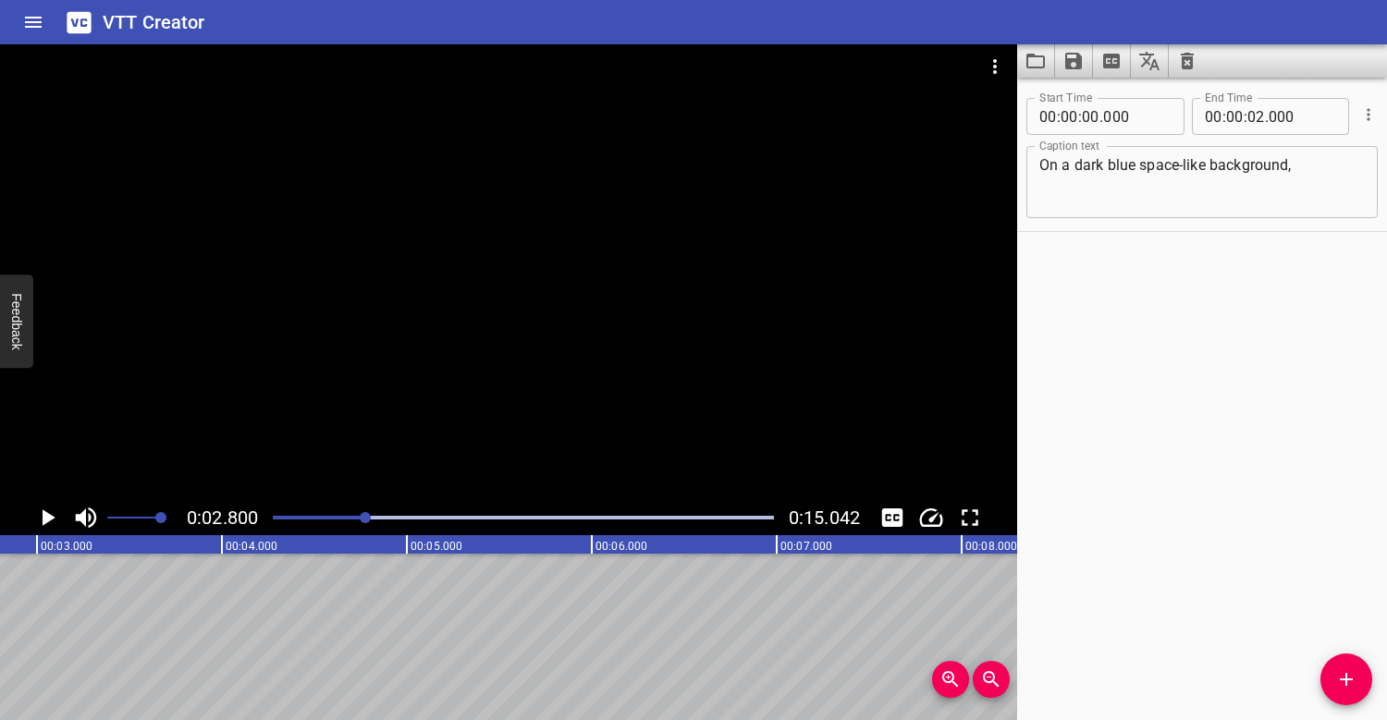
click at [279, 508] on div at bounding box center [523, 518] width 523 height 26
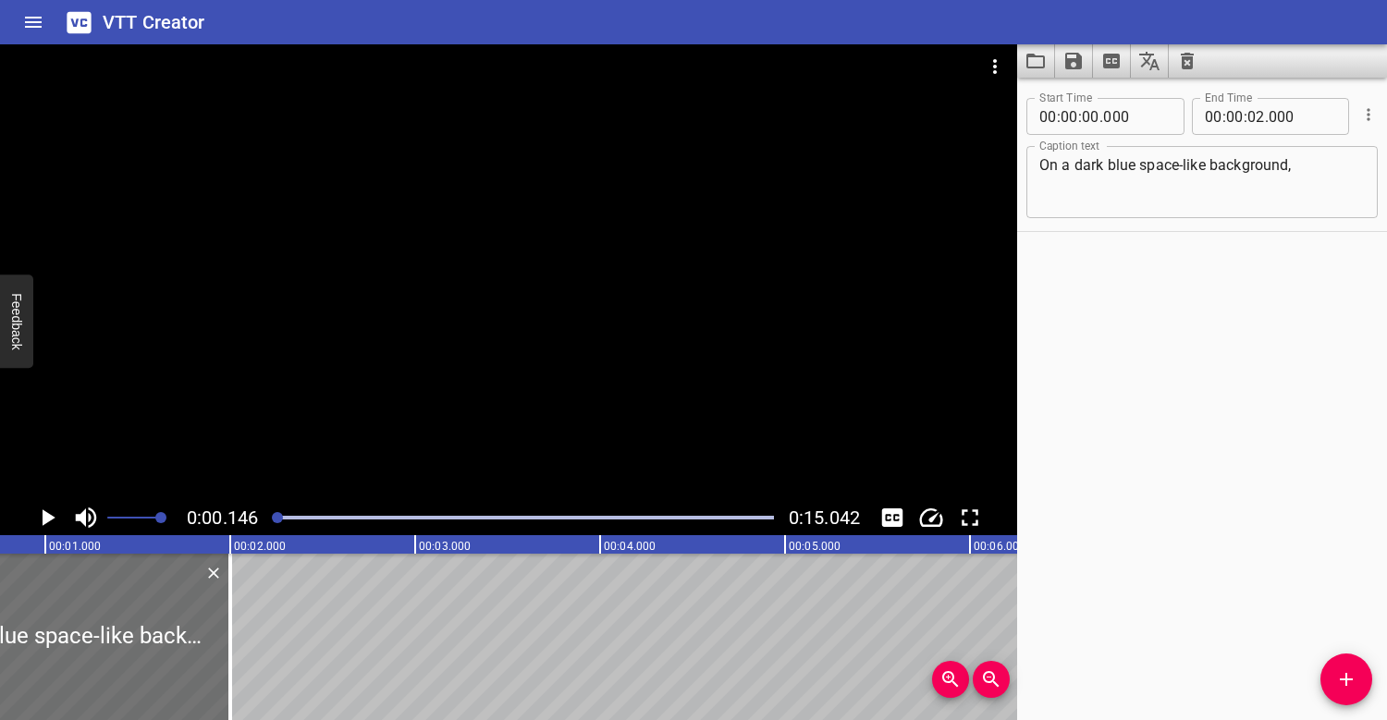
scroll to position [0, 27]
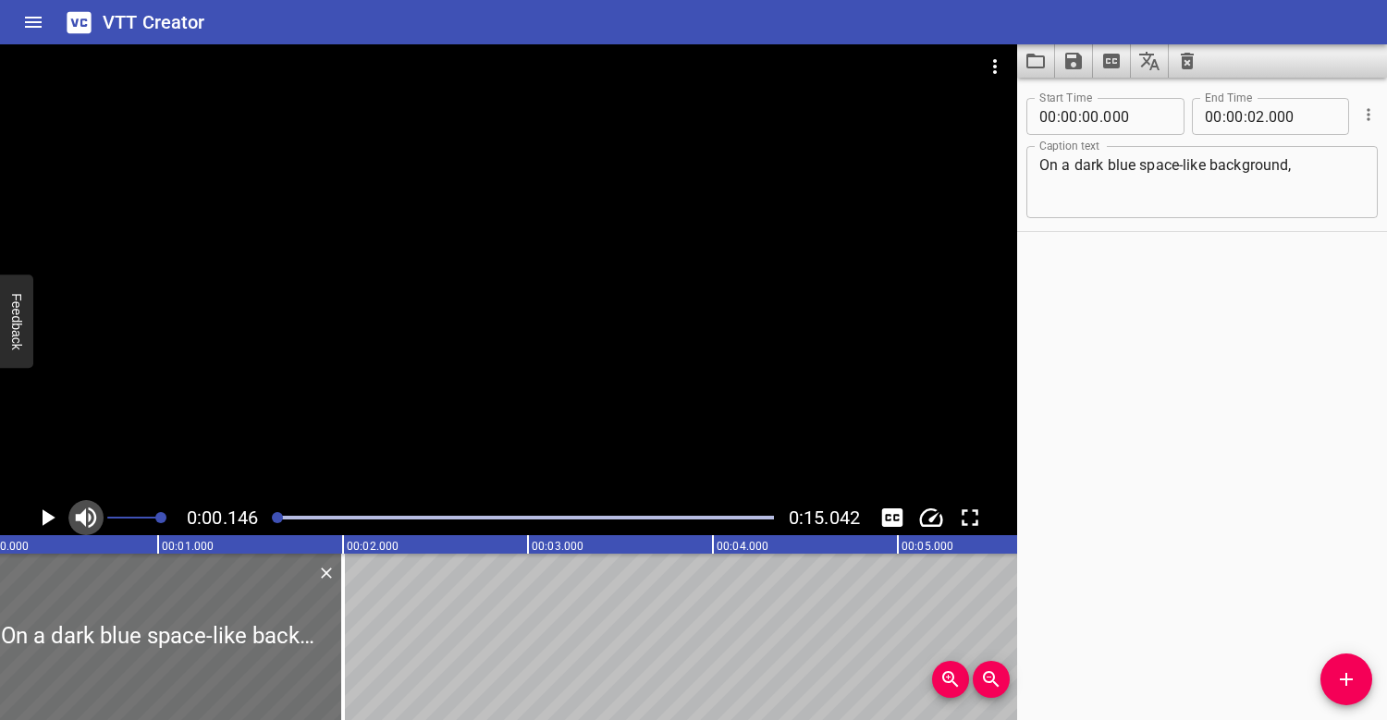
click at [86, 511] on icon "Toggle mute" at bounding box center [86, 518] width 21 height 20
click at [88, 512] on icon "Toggle mute" at bounding box center [86, 518] width 28 height 28
click at [205, 401] on div at bounding box center [508, 272] width 1017 height 456
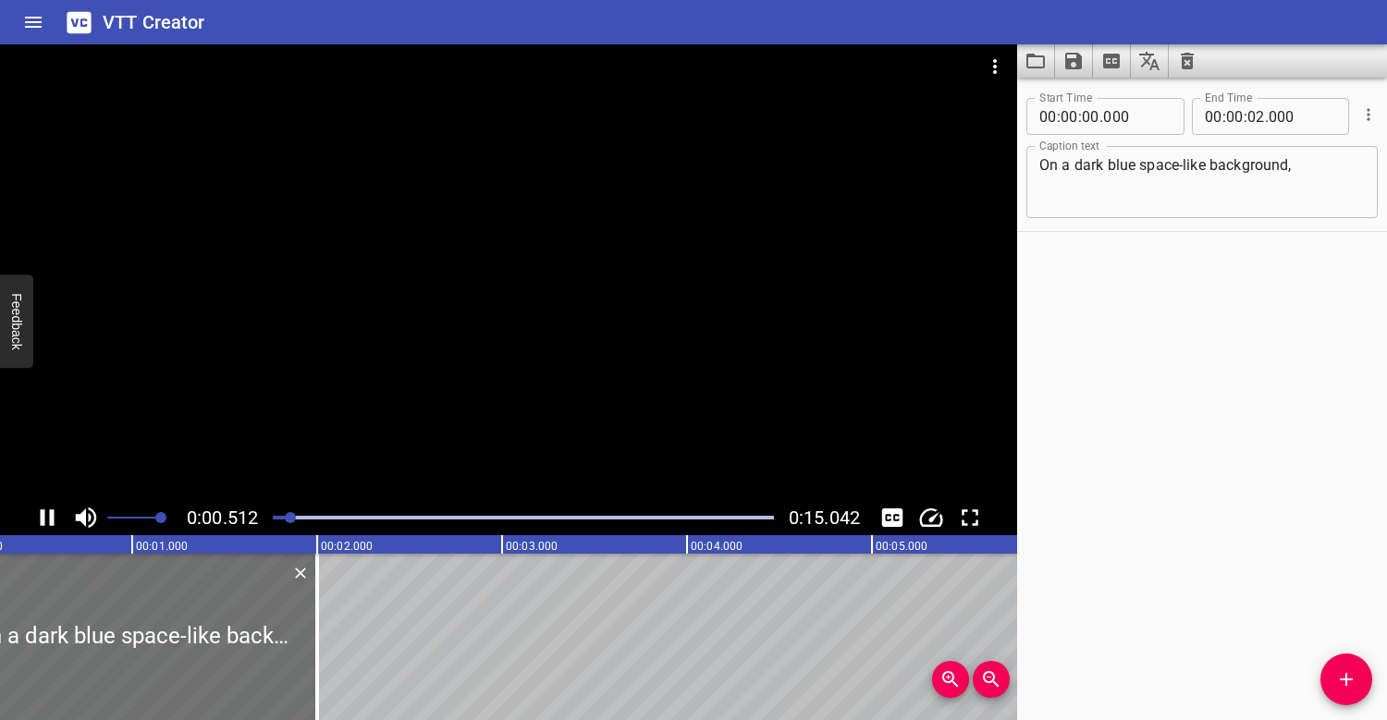
scroll to position [0, 115]
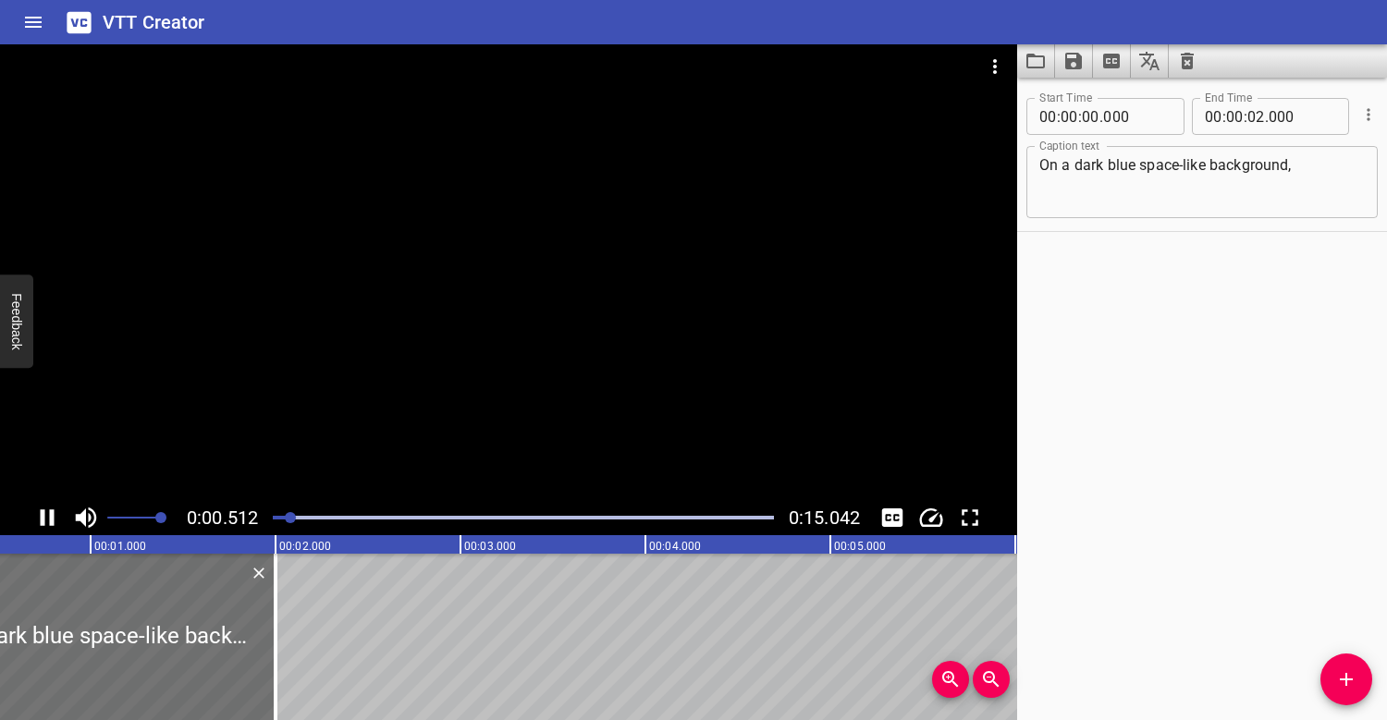
click at [321, 338] on div at bounding box center [508, 272] width 1017 height 456
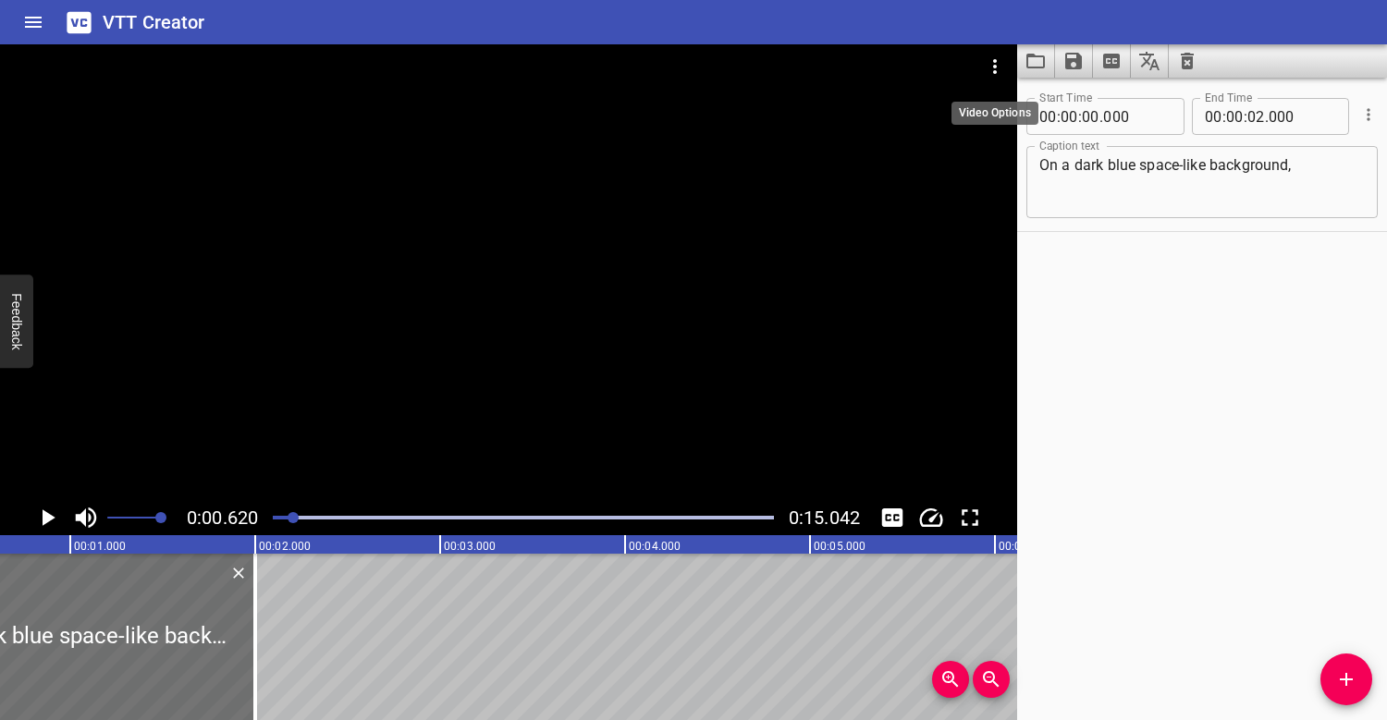
click at [996, 61] on icon "Video Options" at bounding box center [995, 66] width 4 height 15
click at [1005, 62] on li "Select New Video File..." at bounding box center [1065, 68] width 184 height 33
click at [380, 358] on div at bounding box center [508, 272] width 1017 height 456
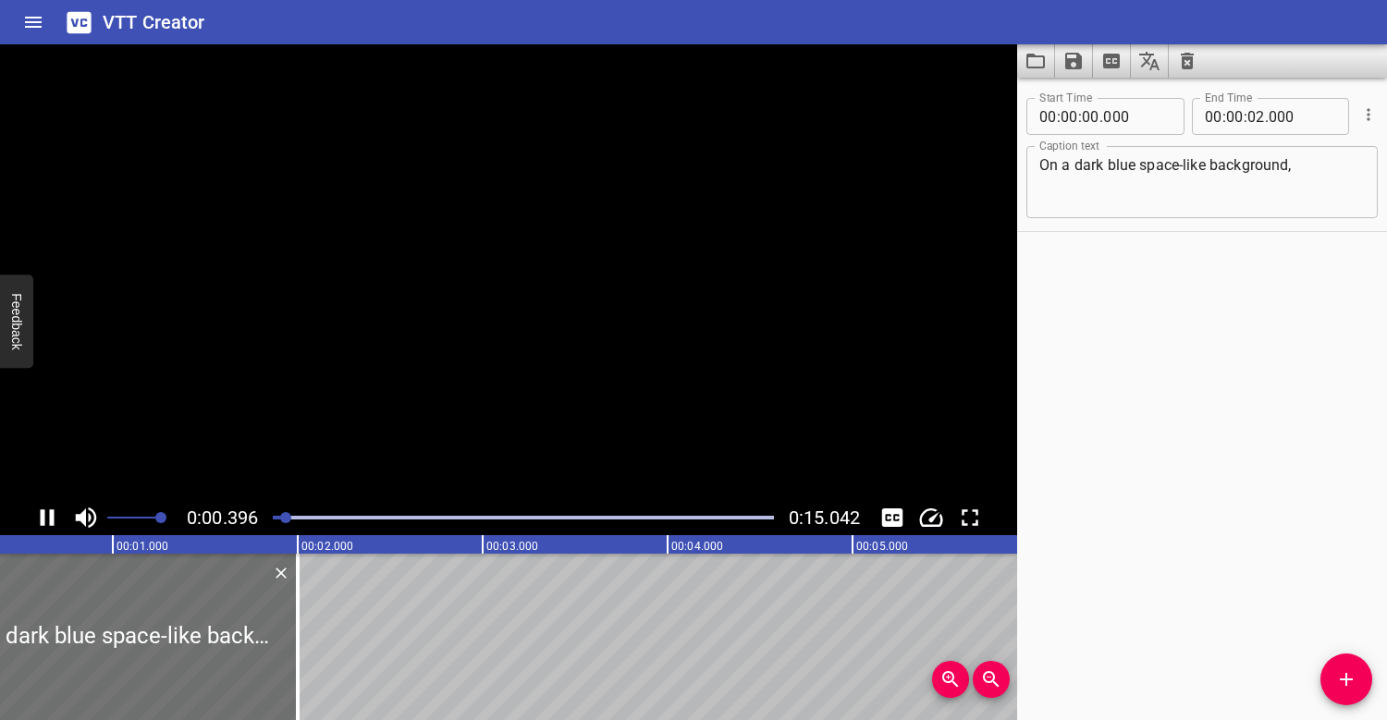
click at [380, 358] on video at bounding box center [508, 272] width 1017 height 456
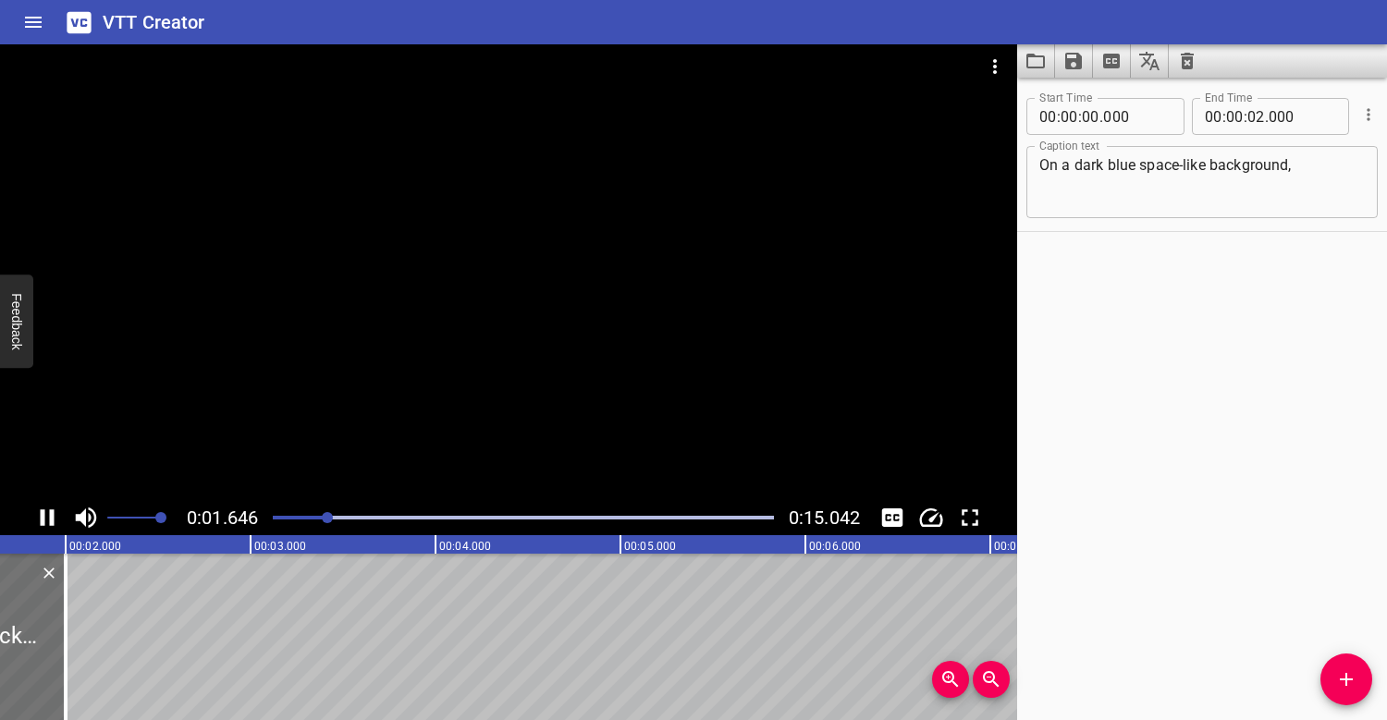
click at [277, 518] on div "Play progress" at bounding box center [77, 518] width 501 height 4
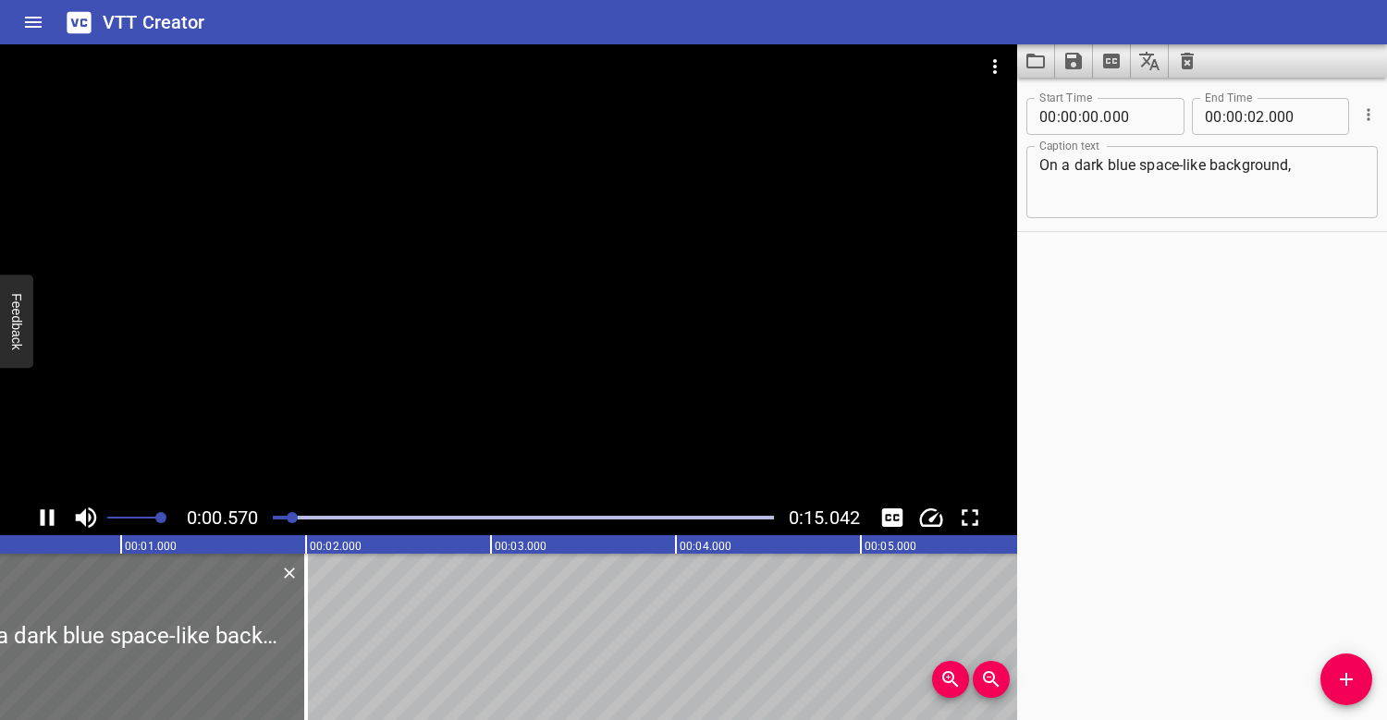
click at [276, 286] on div at bounding box center [508, 272] width 1017 height 456
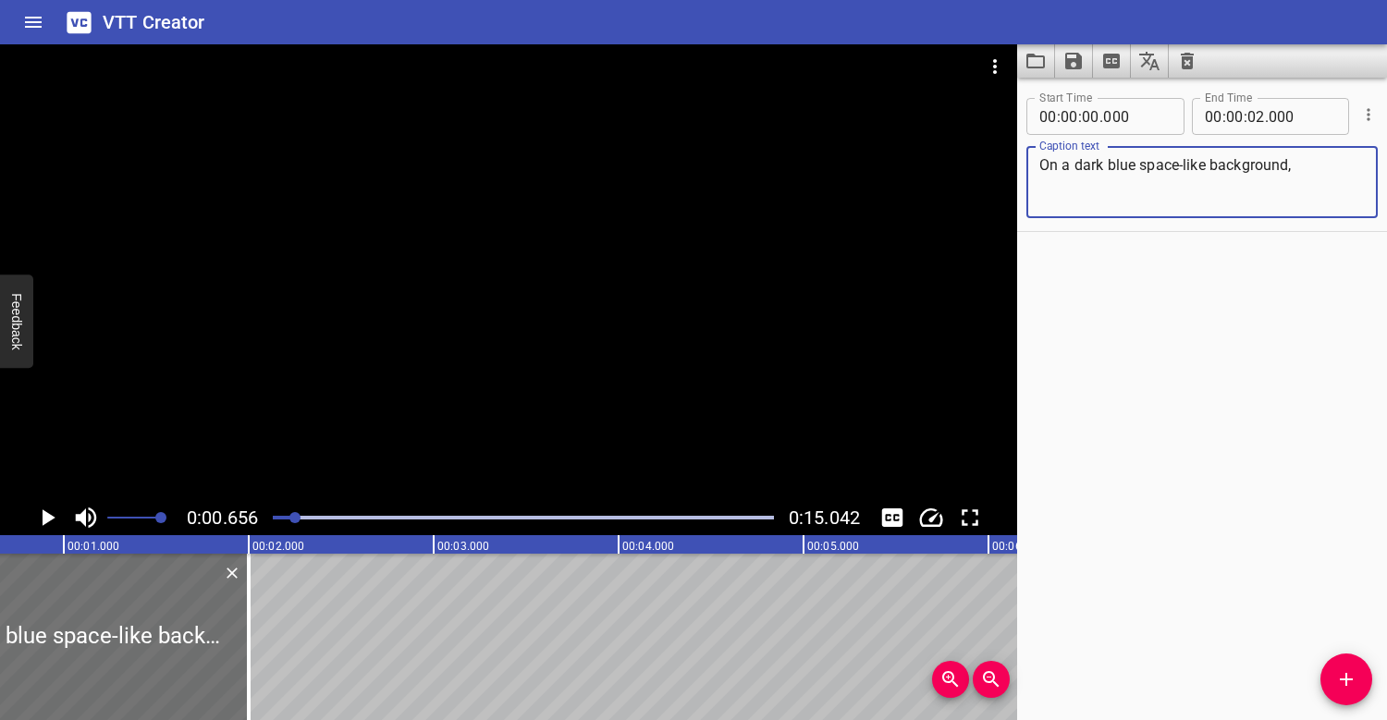
click at [1302, 177] on textarea "On a dark blue space-like background," at bounding box center [1201, 182] width 325 height 53
drag, startPoint x: 977, startPoint y: 232, endPoint x: 276, endPoint y: 513, distance: 755.0
click at [276, 513] on div at bounding box center [523, 518] width 523 height 26
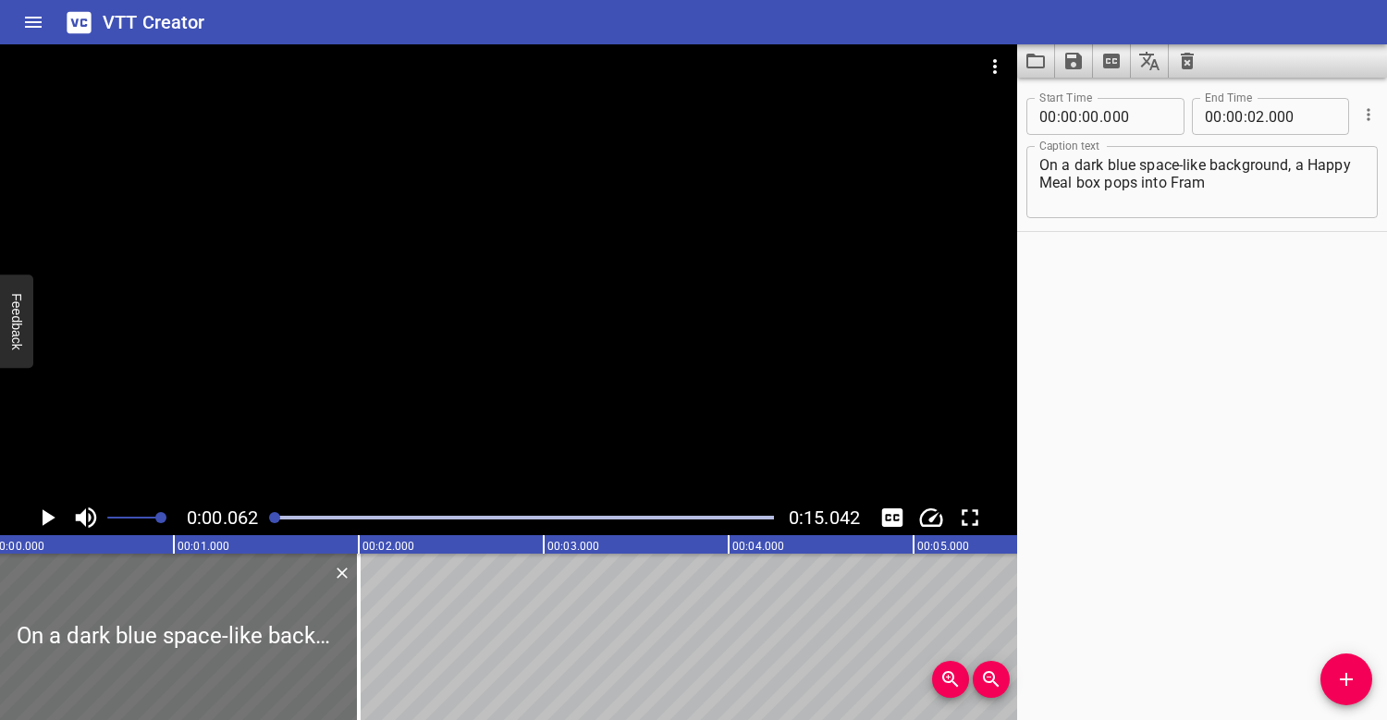
click at [295, 313] on div at bounding box center [508, 272] width 1017 height 456
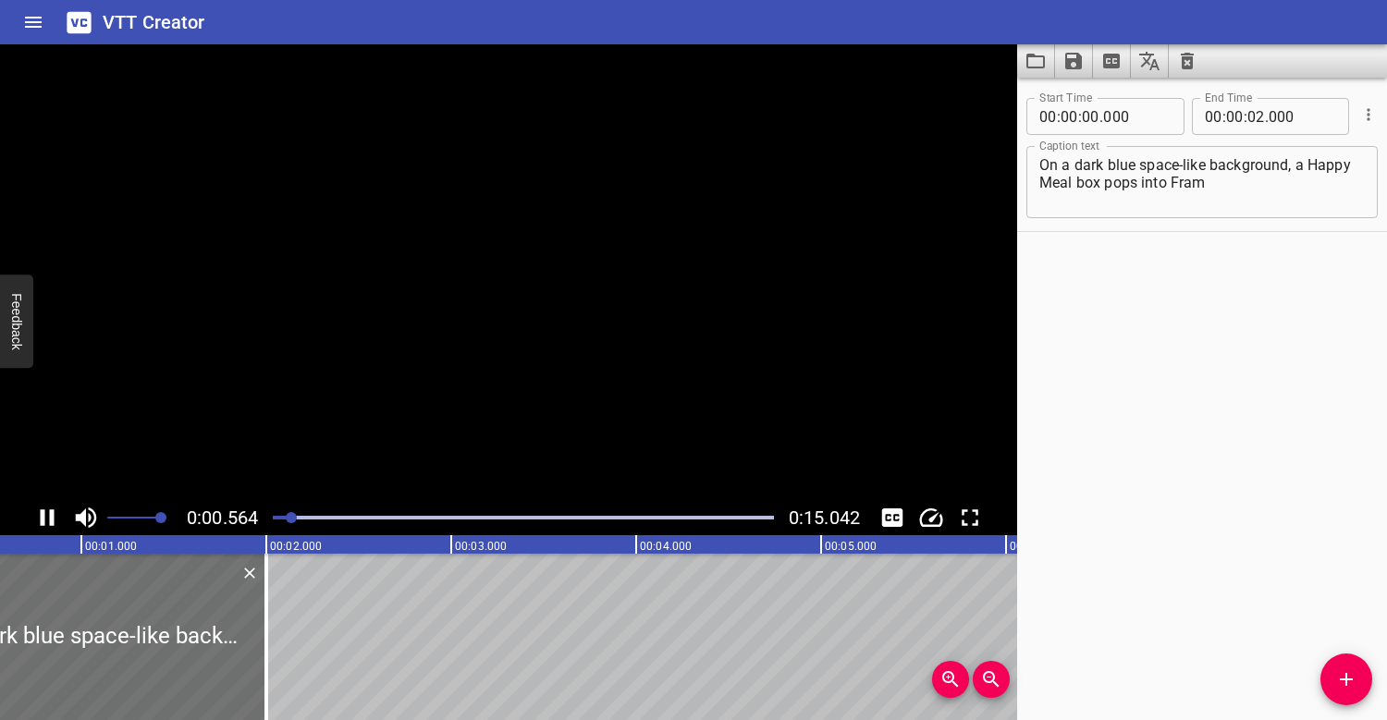
scroll to position [0, 132]
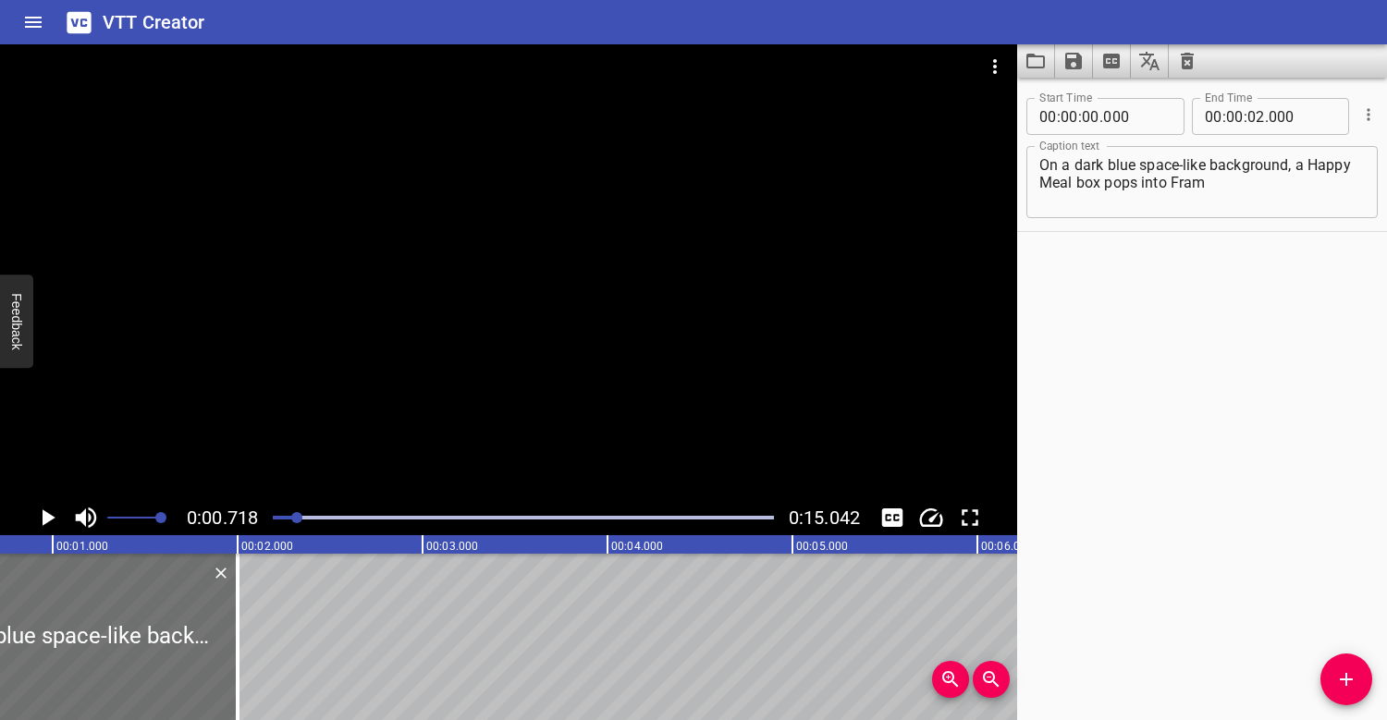
click at [1218, 181] on textarea "On a dark blue space-like background, a Happy Meal box pops into Fram" at bounding box center [1201, 182] width 325 height 53
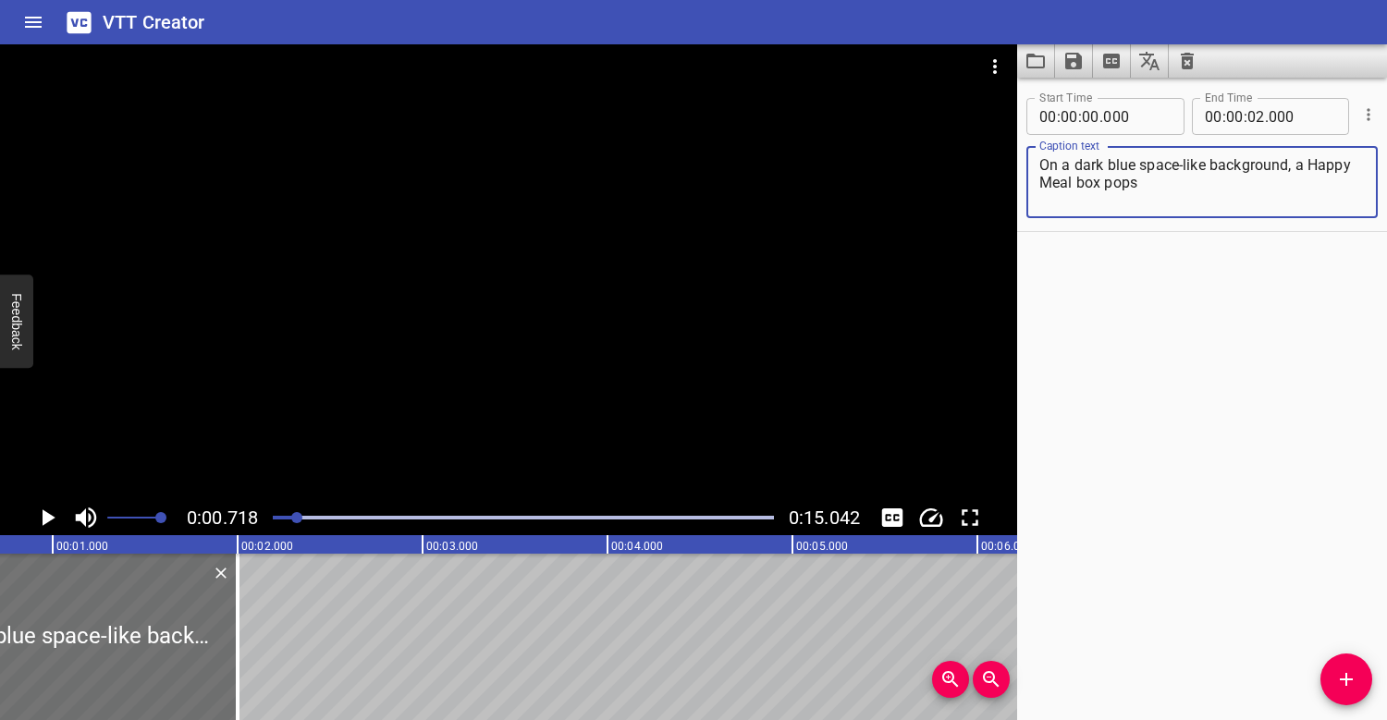
click at [275, 516] on div "Play progress" at bounding box center [46, 518] width 501 height 4
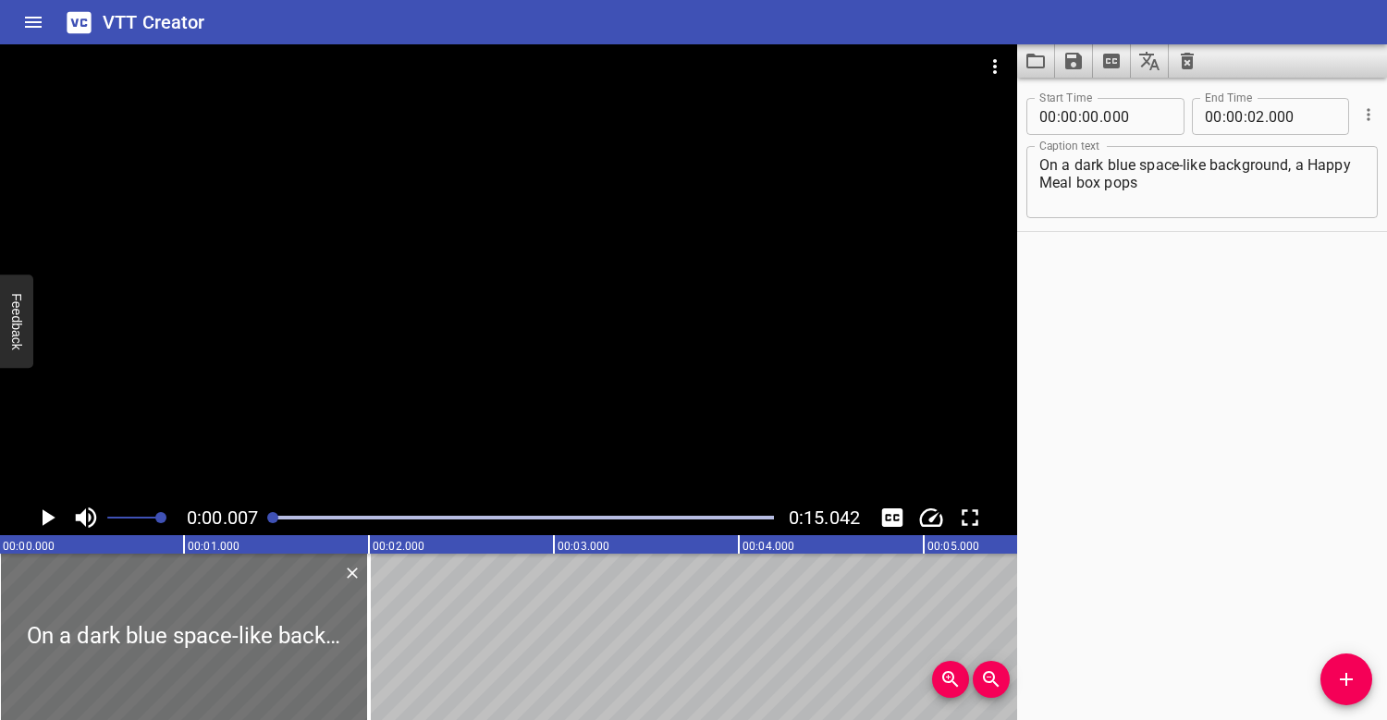
click at [313, 391] on div at bounding box center [508, 272] width 1017 height 456
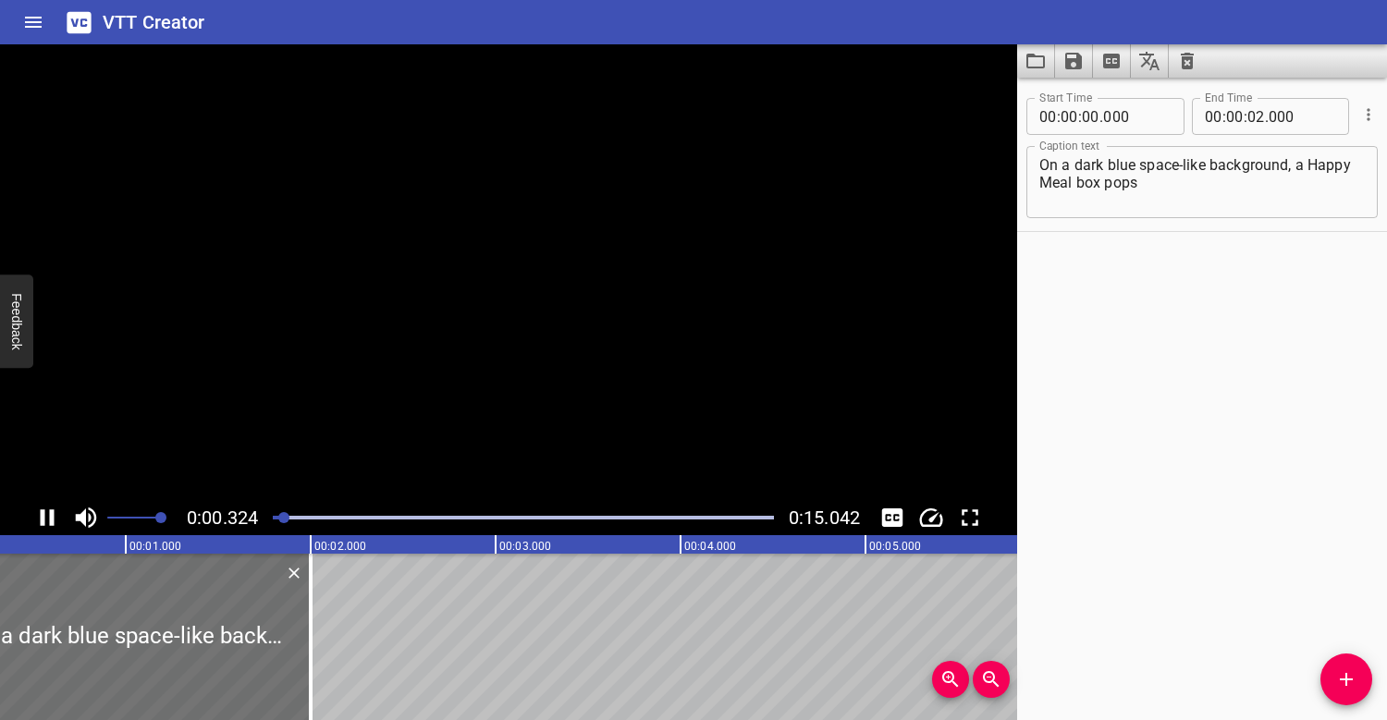
scroll to position [0, 87]
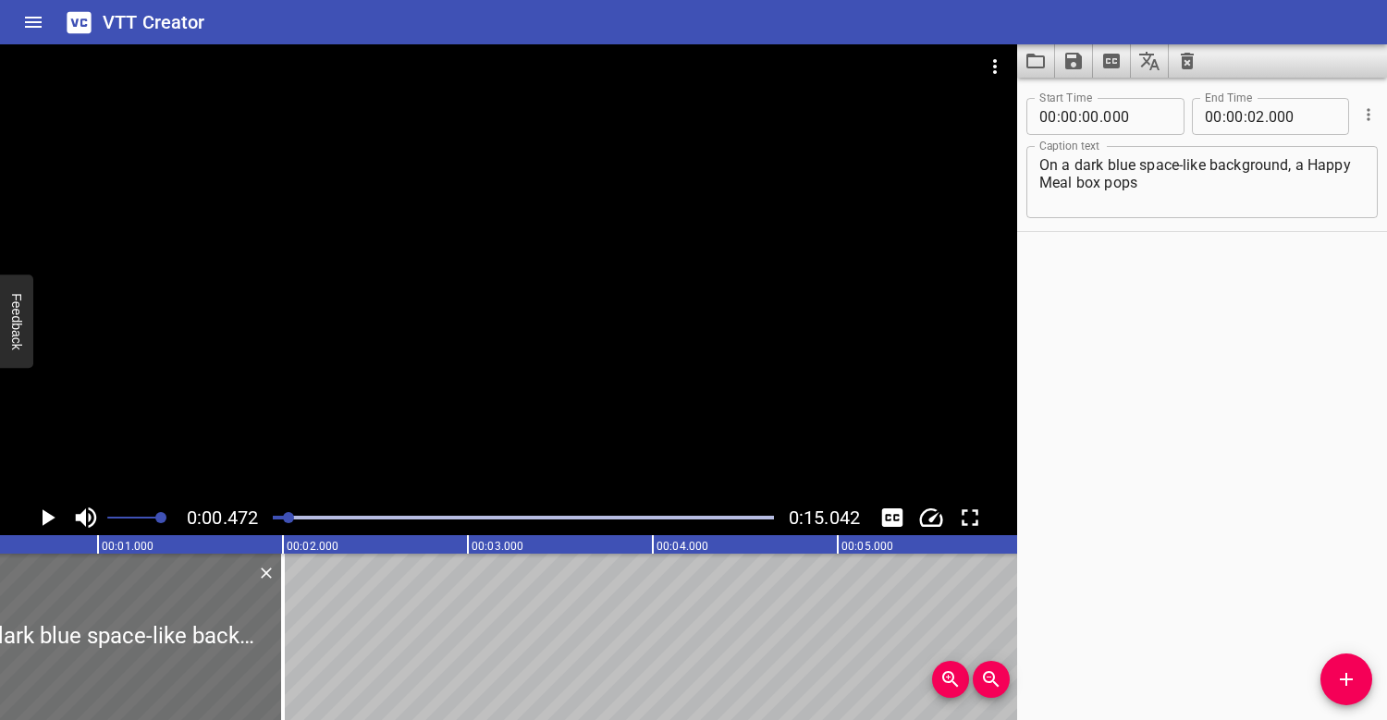
click at [1169, 187] on textarea "On a dark blue space-like background, a Happy Meal box pops" at bounding box center [1201, 182] width 325 height 53
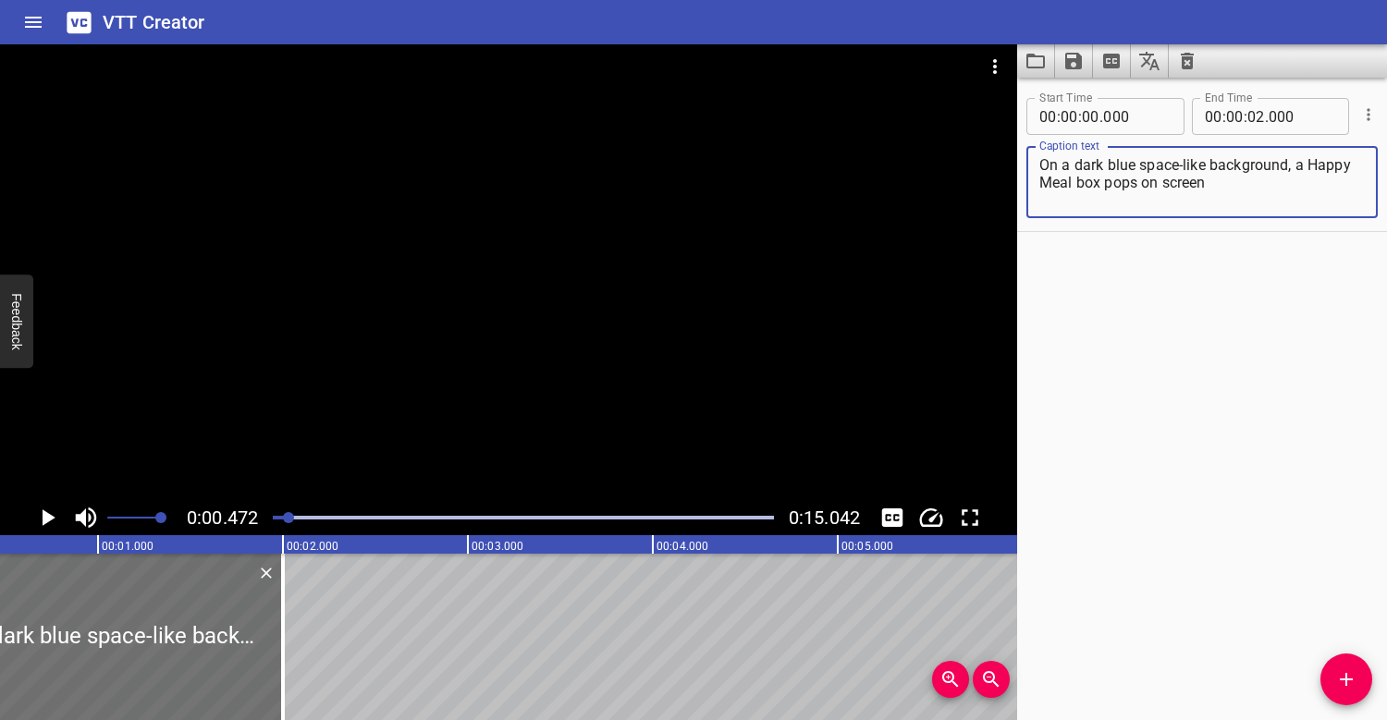
click at [1133, 181] on textarea "On a dark blue space-like background, a Happy Meal box pops on screen" at bounding box center [1201, 182] width 325 height 53
click at [1244, 177] on textarea "On a dark blue space-like background, a Happy Meal box pops on screen" at bounding box center [1201, 182] width 325 height 53
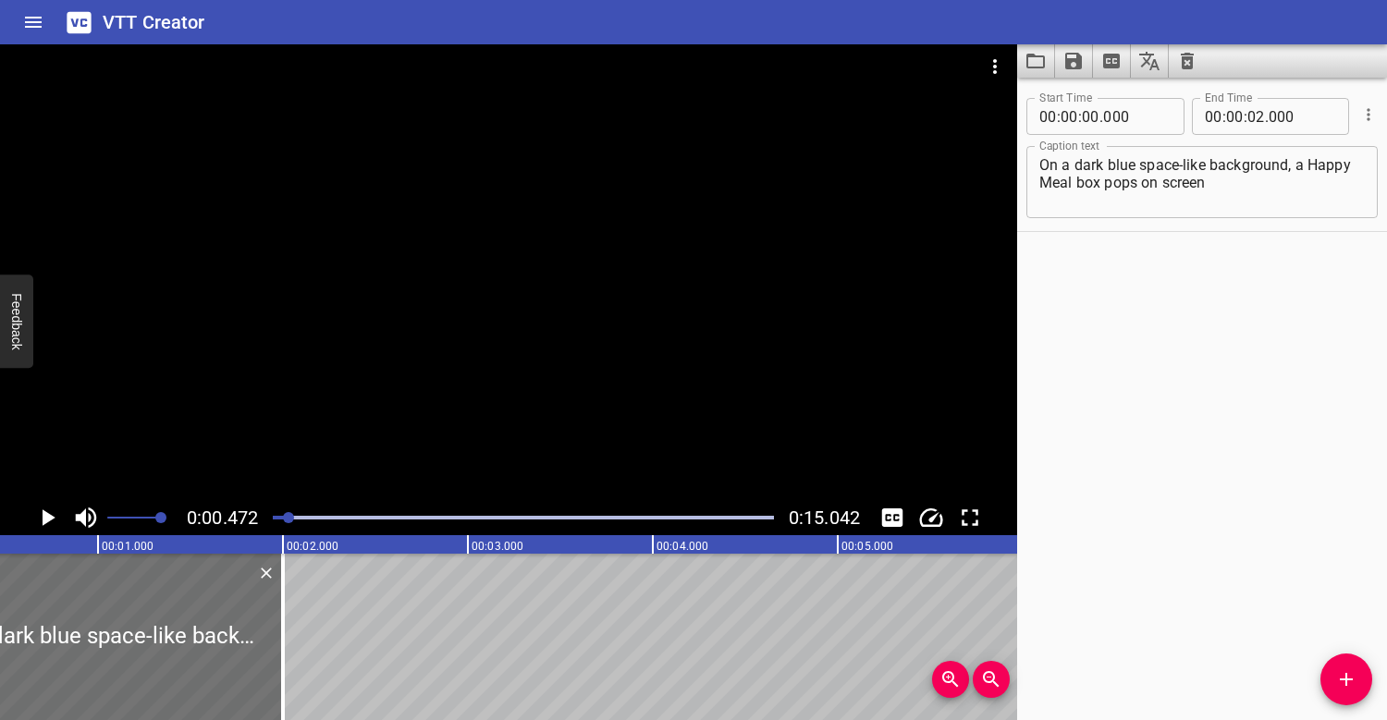
click at [283, 516] on div "Play progress" at bounding box center [38, 518] width 501 height 4
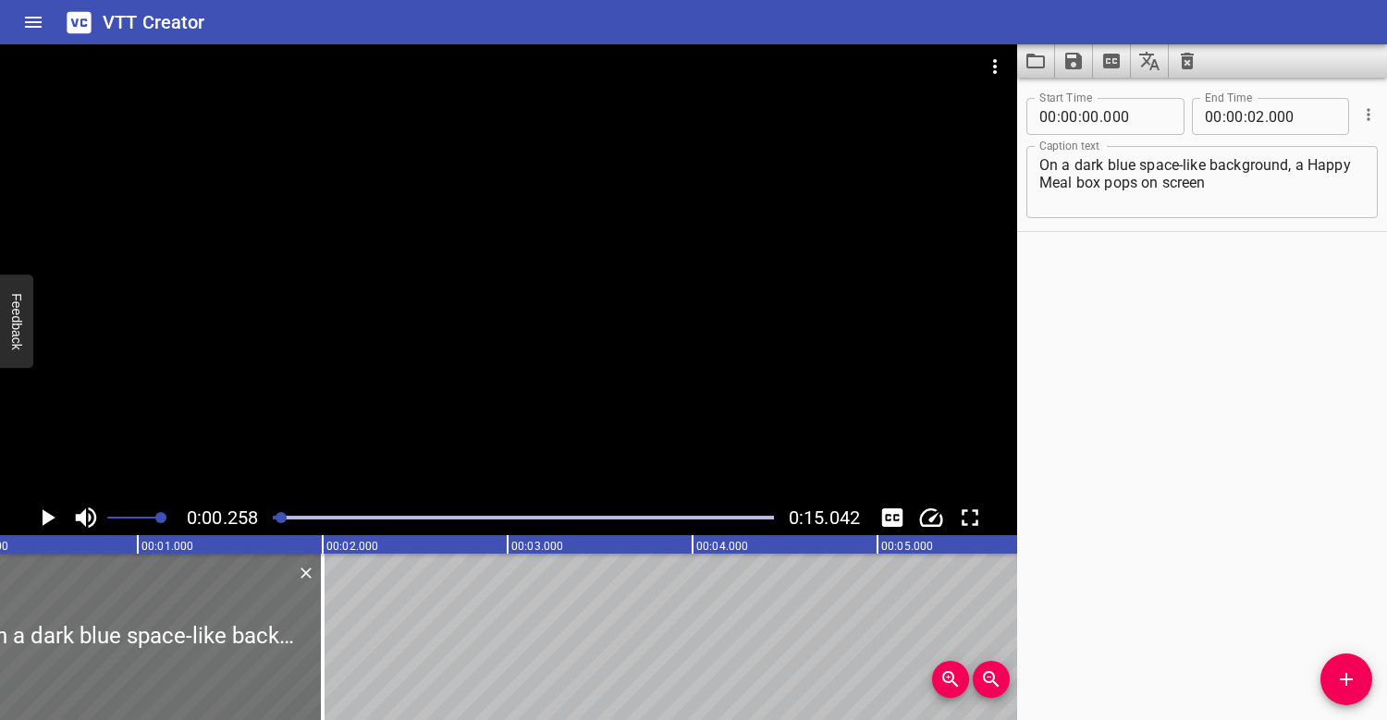
click at [325, 399] on div at bounding box center [508, 272] width 1017 height 456
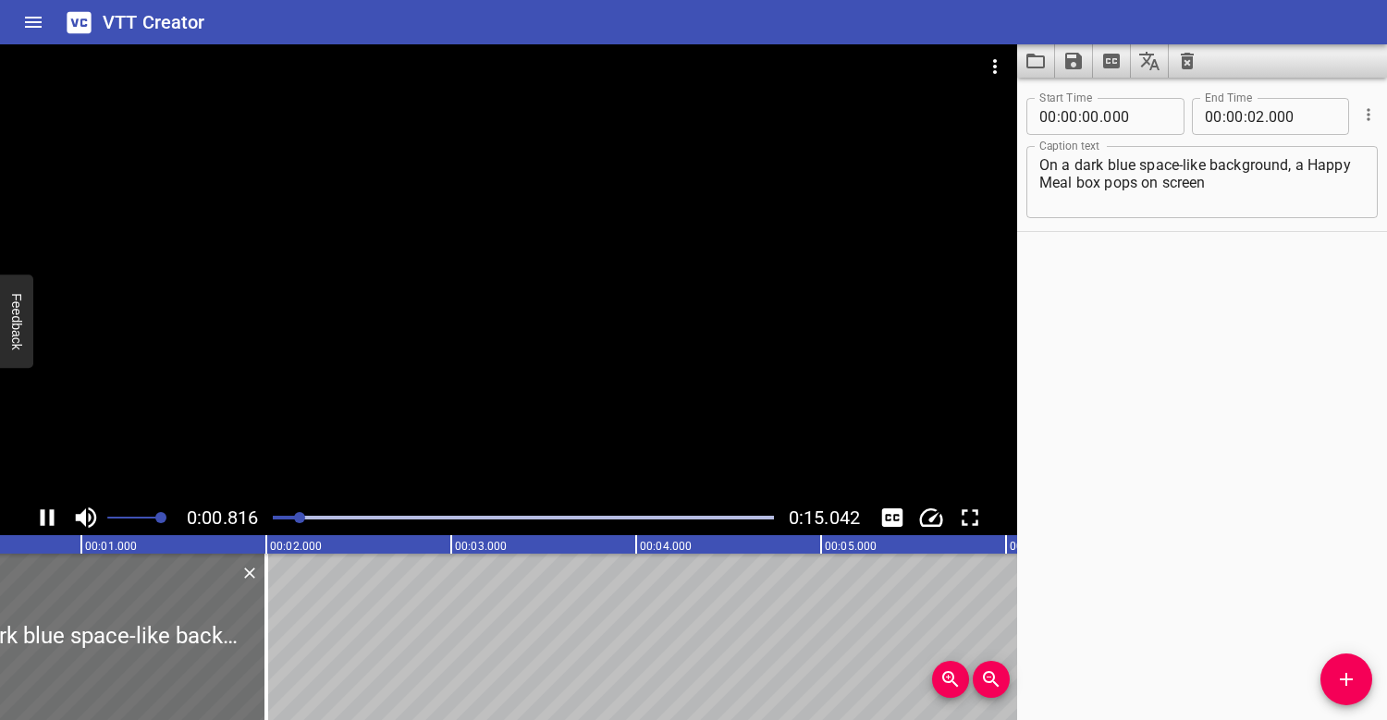
click at [311, 461] on div at bounding box center [508, 272] width 1017 height 456
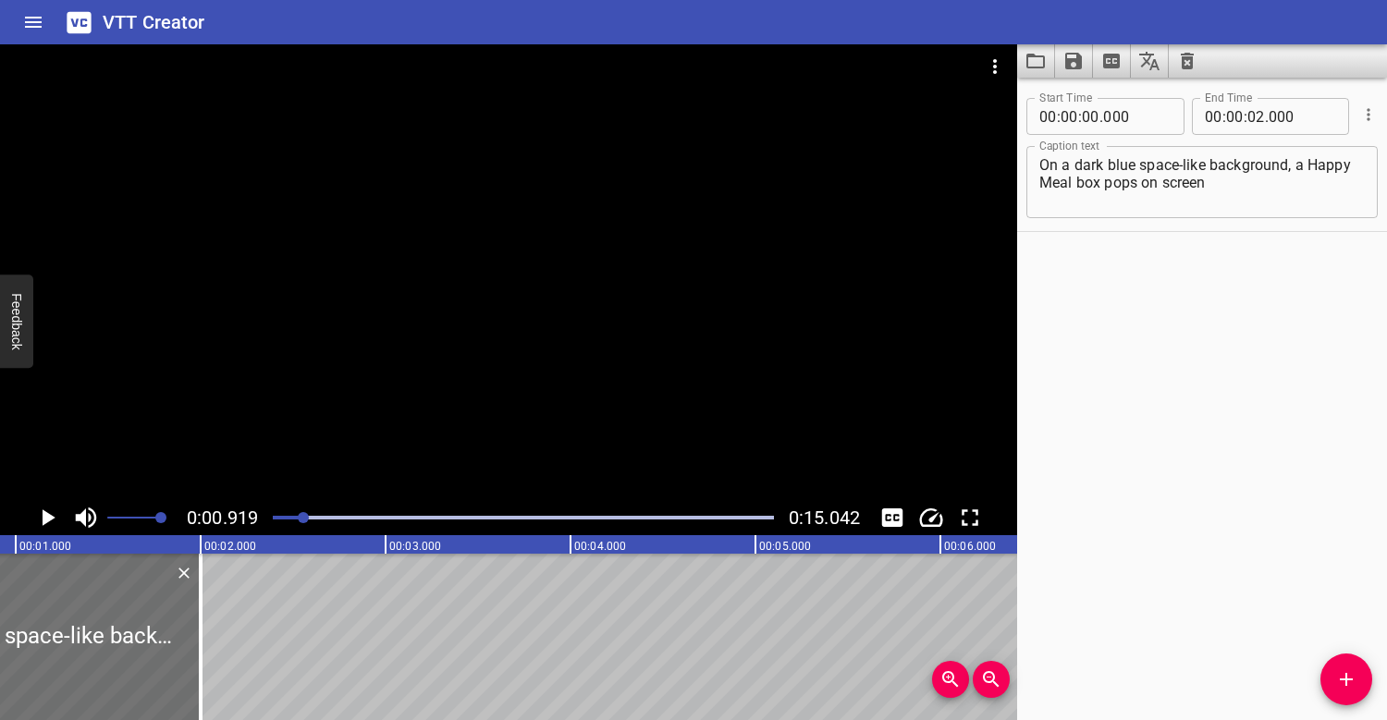
click at [276, 514] on div at bounding box center [523, 518] width 523 height 26
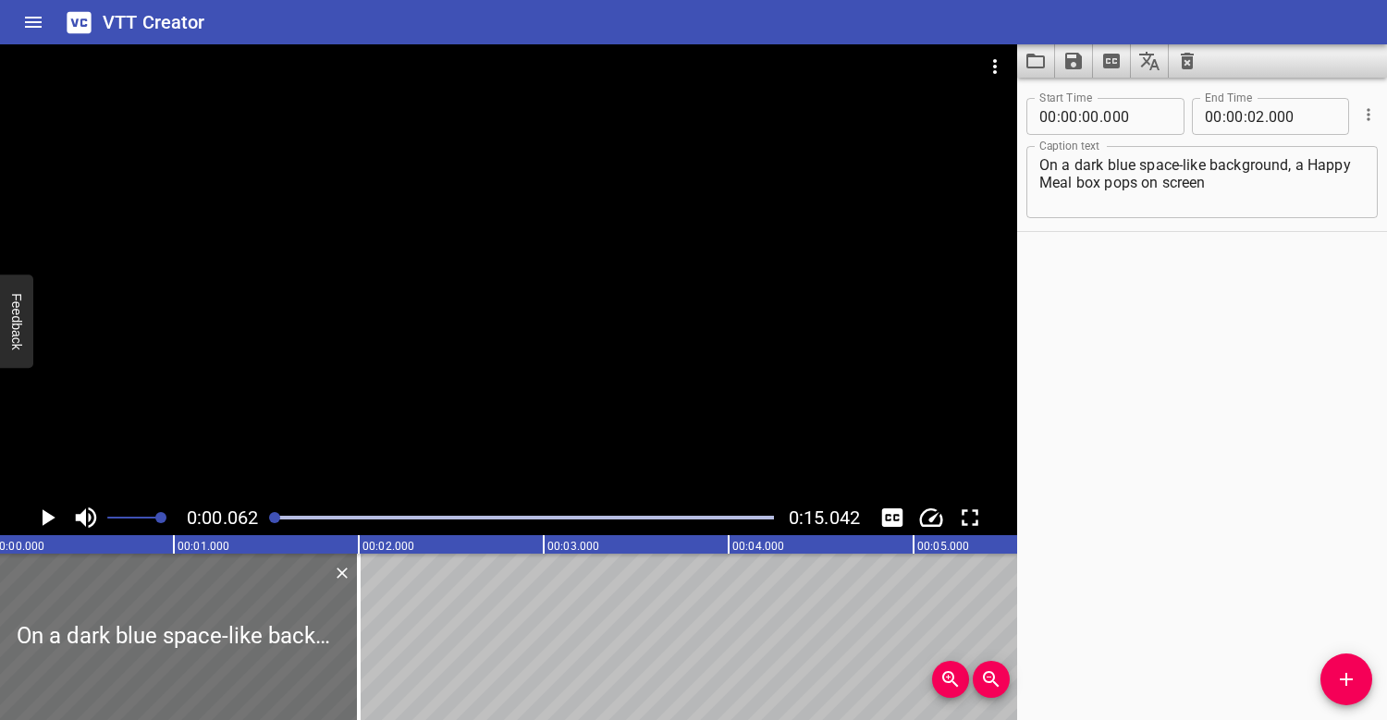
click at [311, 350] on div at bounding box center [508, 272] width 1017 height 456
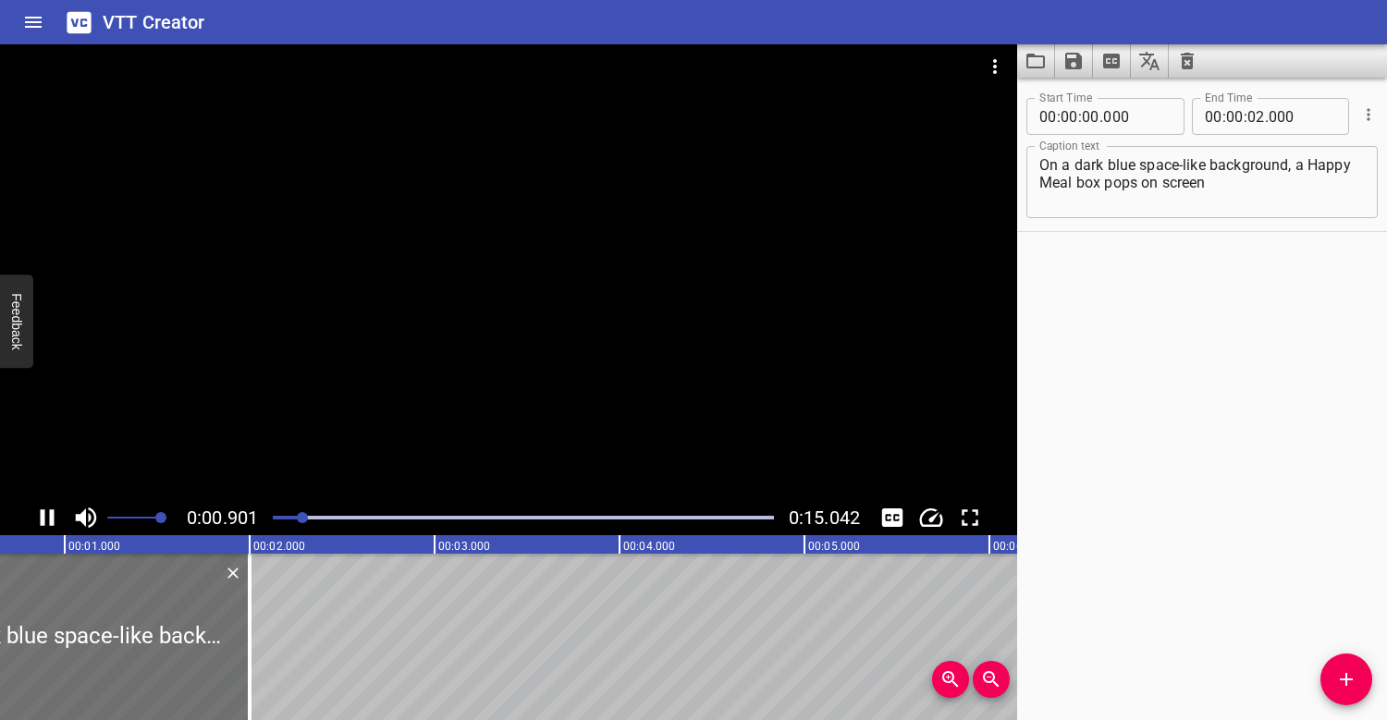
scroll to position [0, 190]
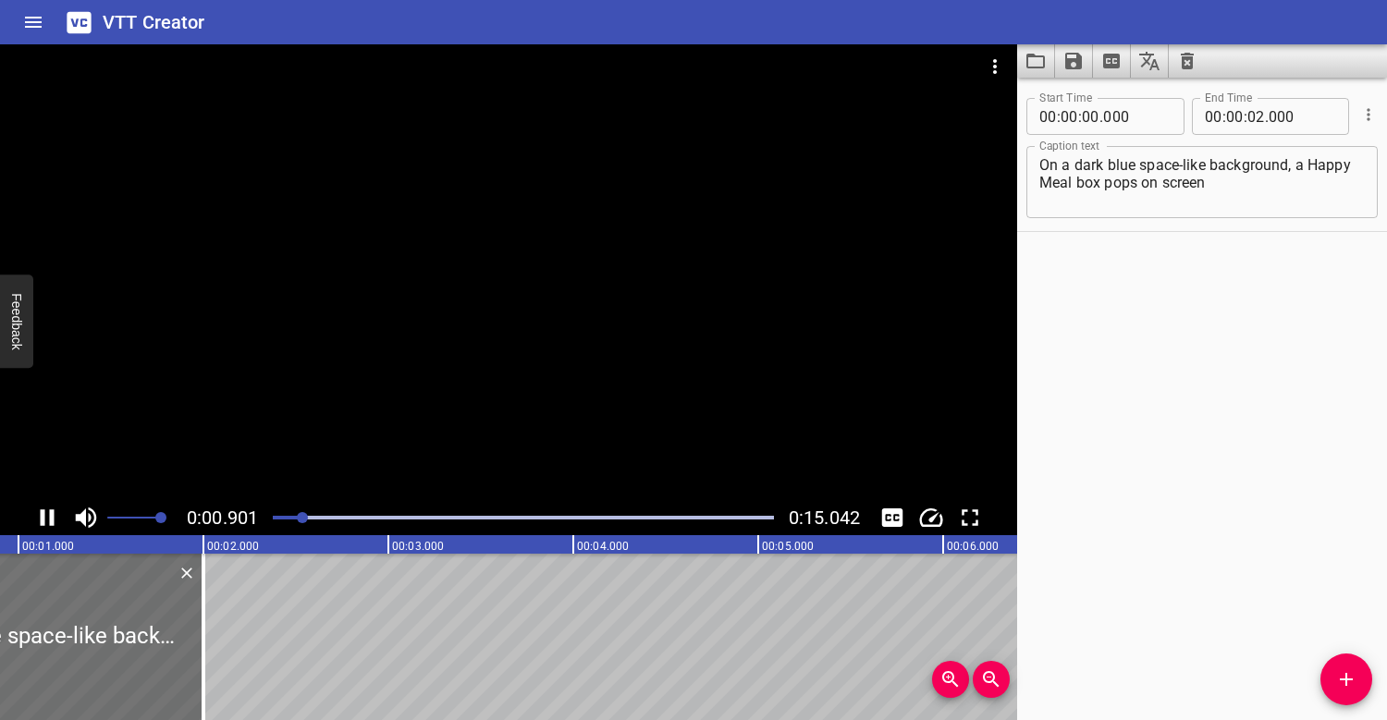
click at [349, 326] on div at bounding box center [508, 272] width 1017 height 456
click at [274, 516] on div "Play progress" at bounding box center [57, 518] width 501 height 4
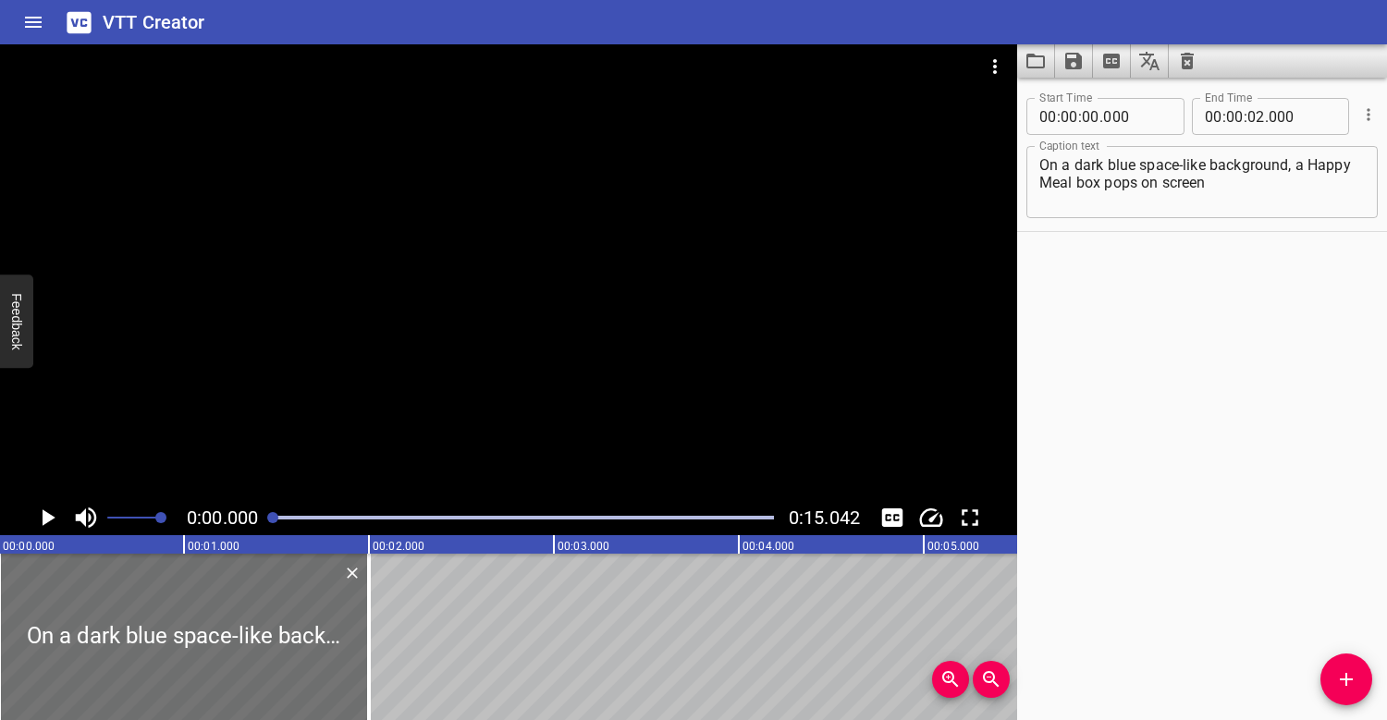
scroll to position [0, 0]
click at [349, 323] on div at bounding box center [508, 272] width 1017 height 456
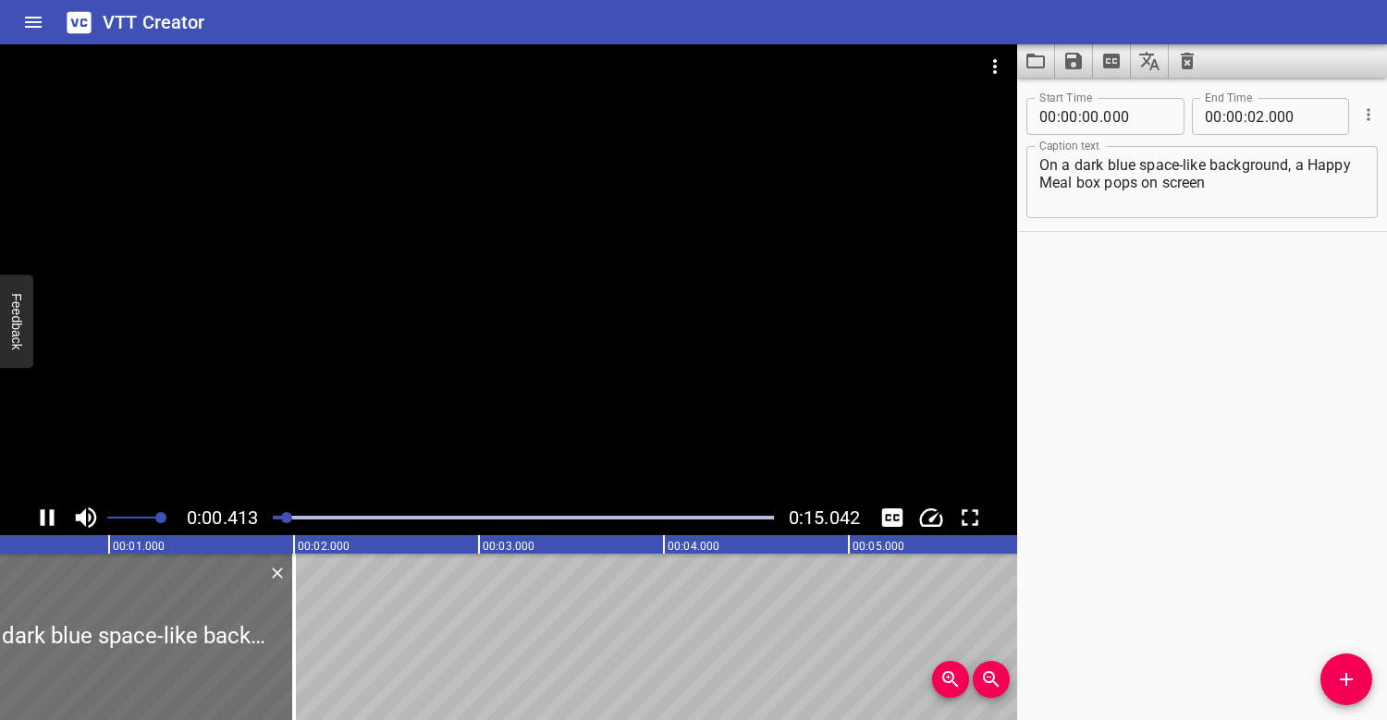
click at [404, 300] on div at bounding box center [508, 272] width 1017 height 456
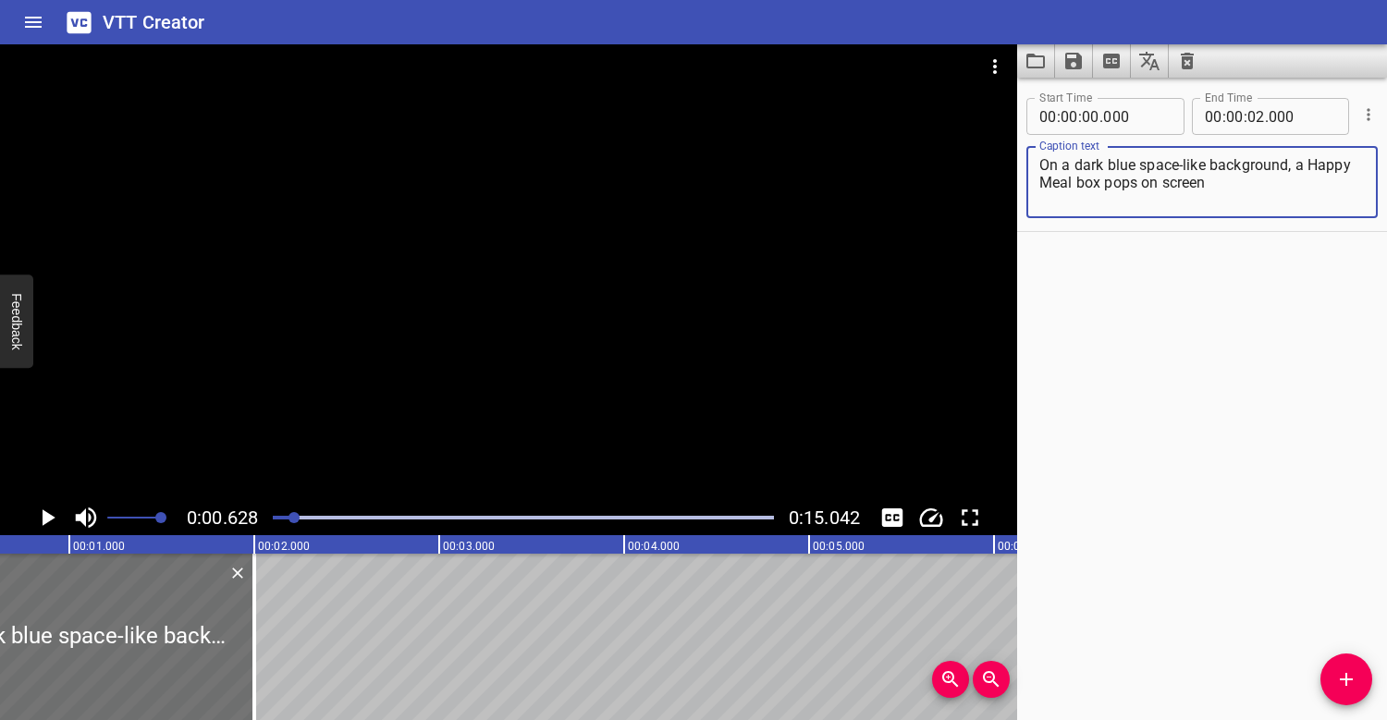
click at [1238, 179] on textarea "On a dark blue space-like background, a Happy Meal box pops on screen" at bounding box center [1201, 182] width 325 height 53
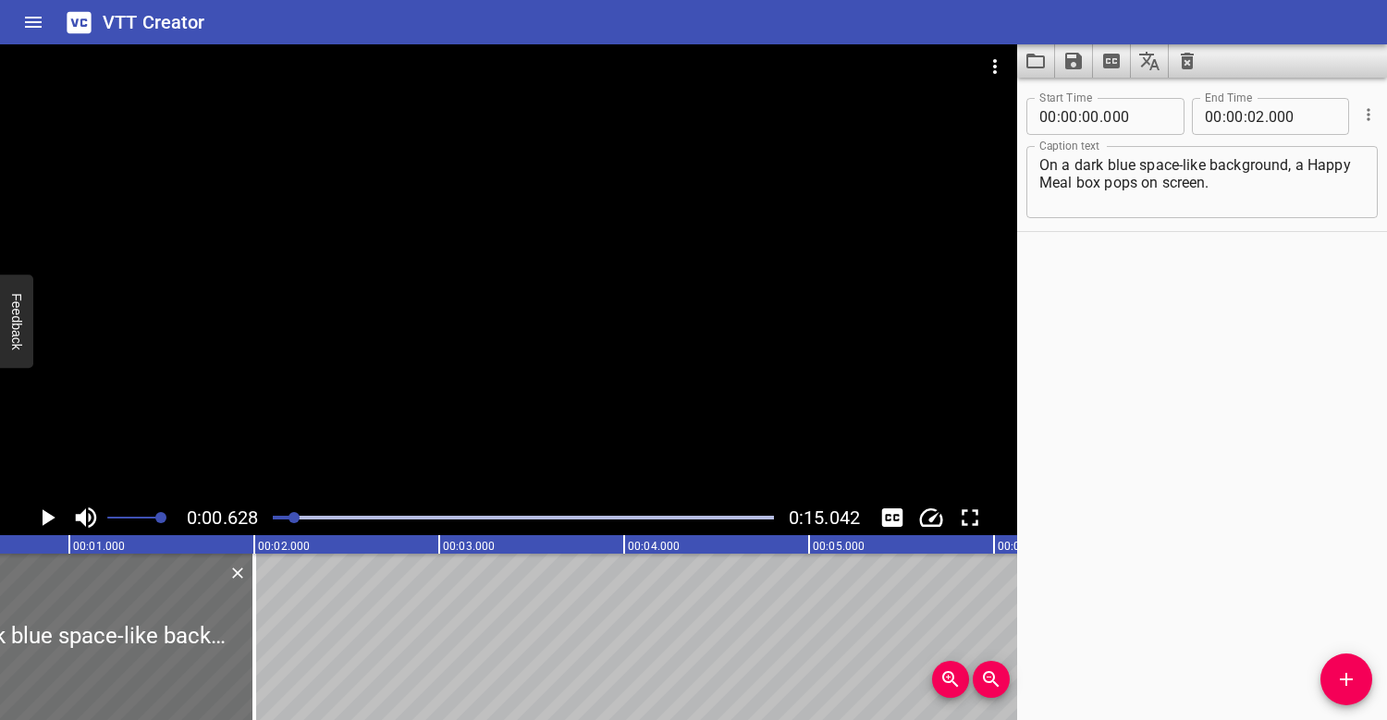
click at [460, 418] on div at bounding box center [508, 272] width 1017 height 456
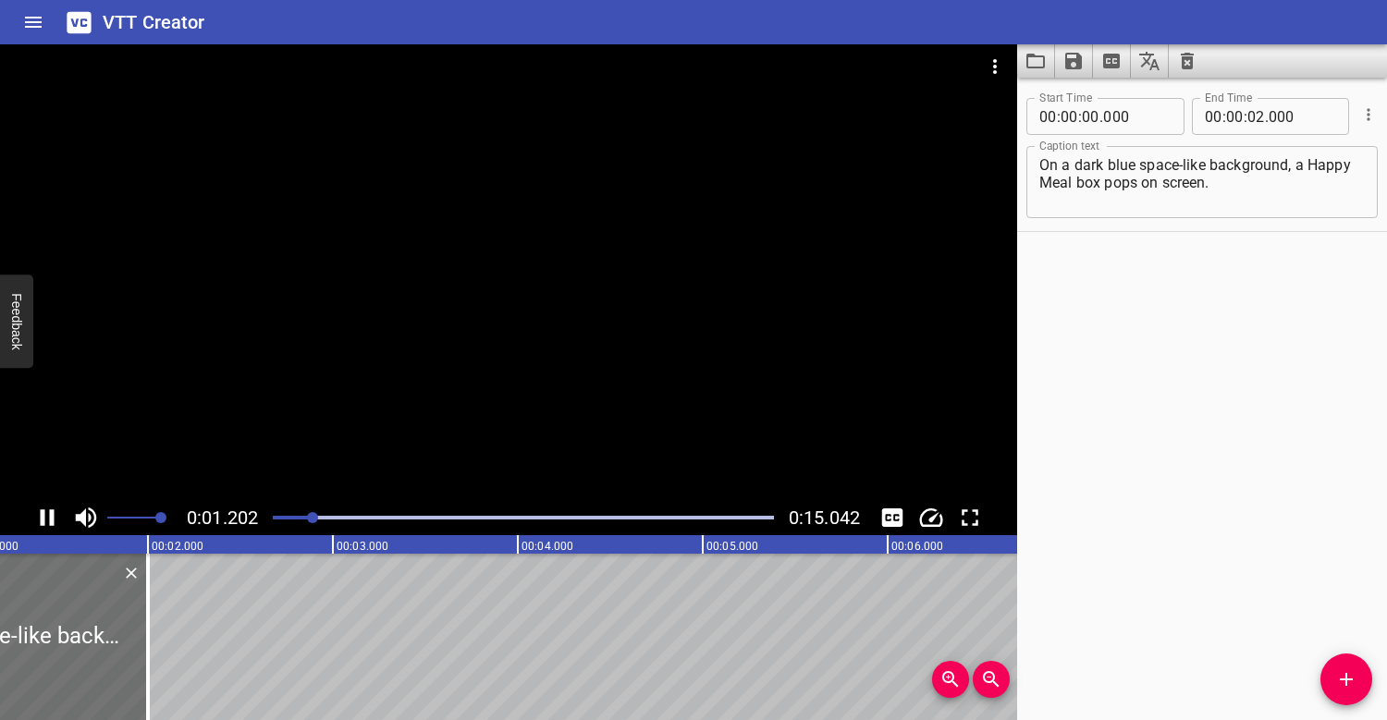
click at [459, 401] on div at bounding box center [508, 272] width 1017 height 456
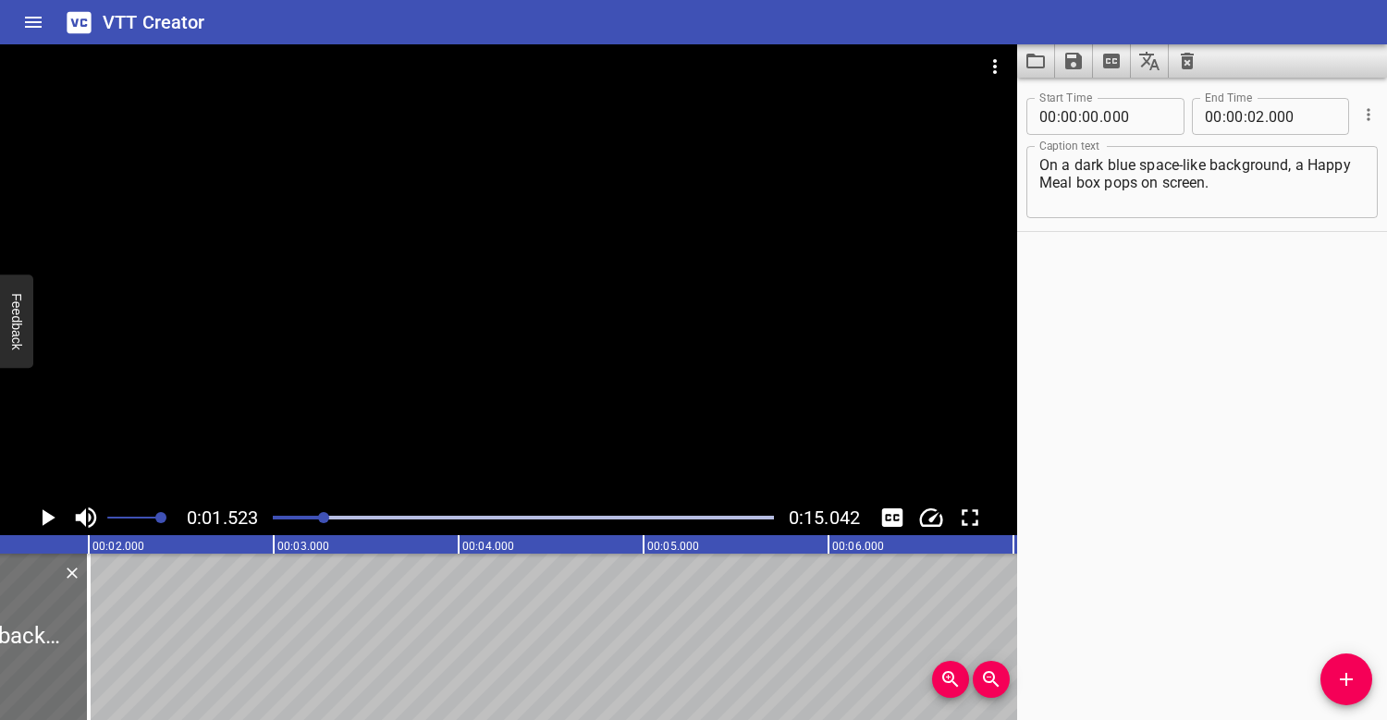
click at [302, 513] on div at bounding box center [523, 518] width 523 height 26
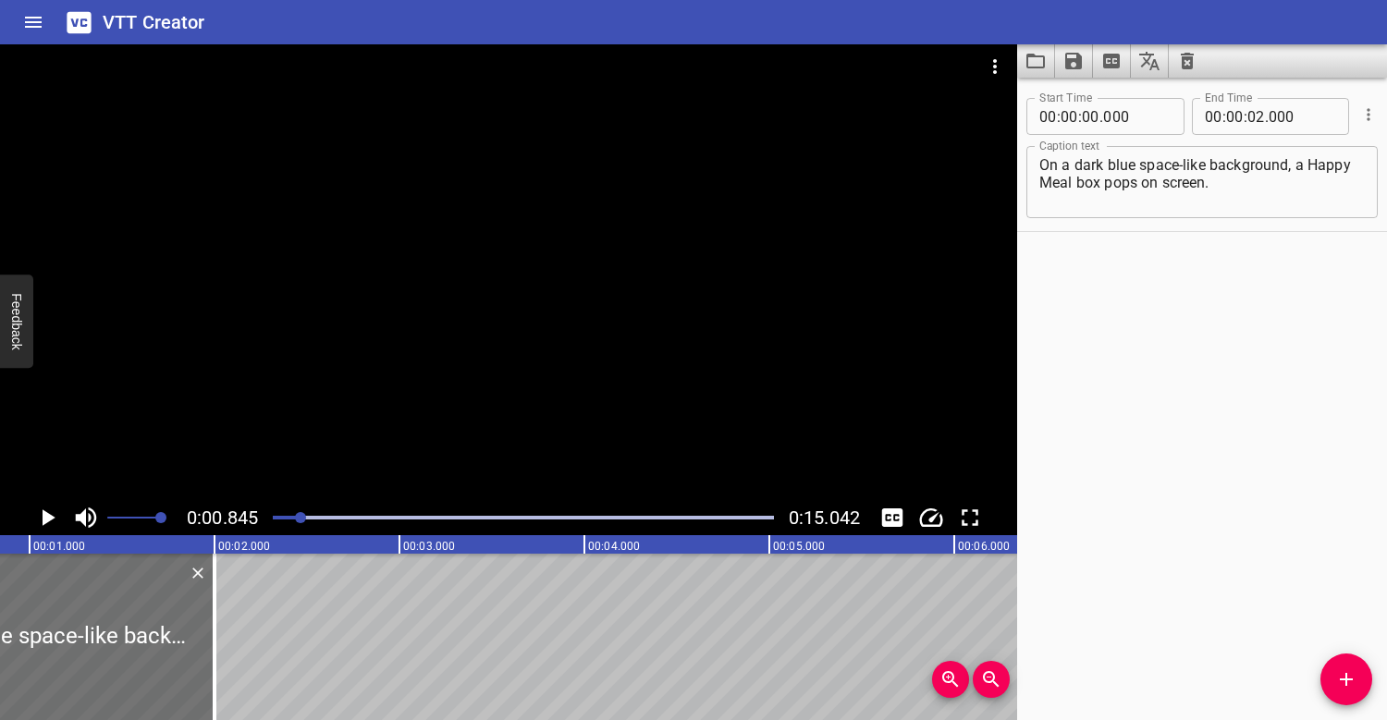
click at [368, 384] on div at bounding box center [508, 272] width 1017 height 456
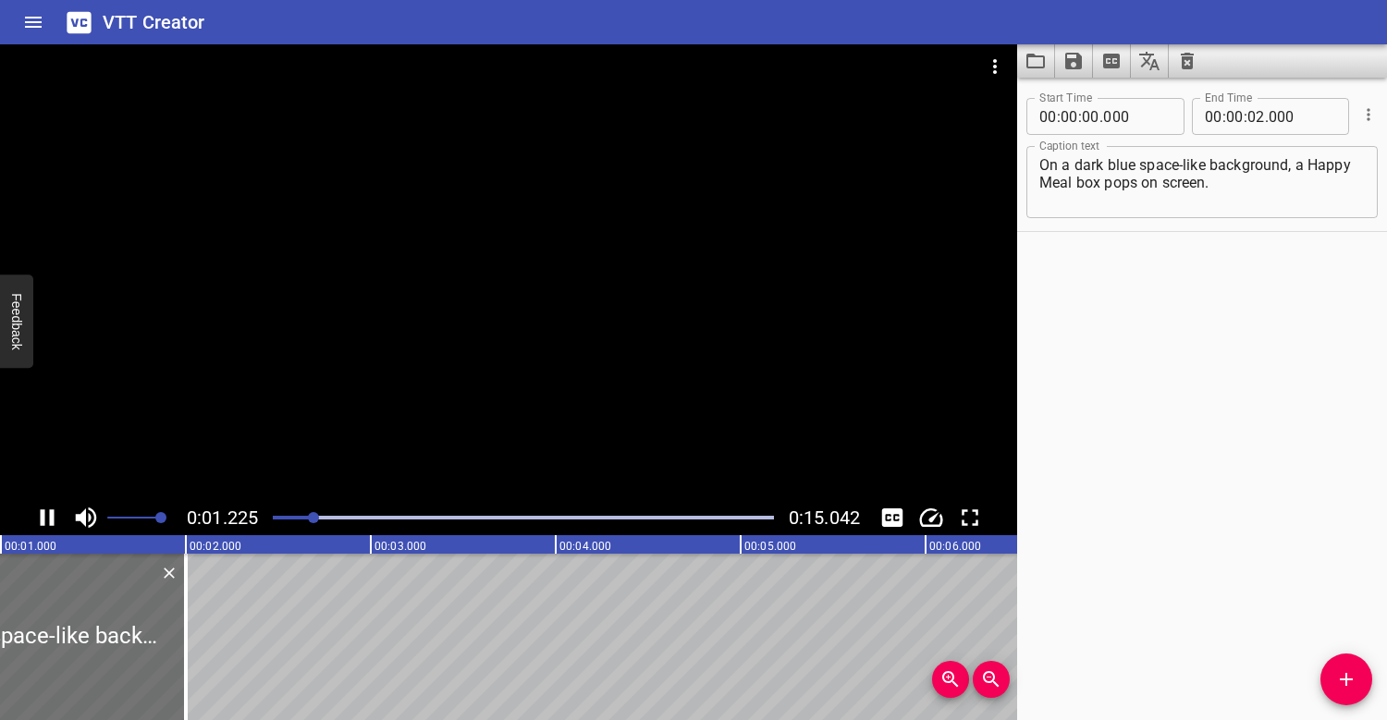
click at [281, 518] on div "Play progress" at bounding box center [63, 518] width 501 height 4
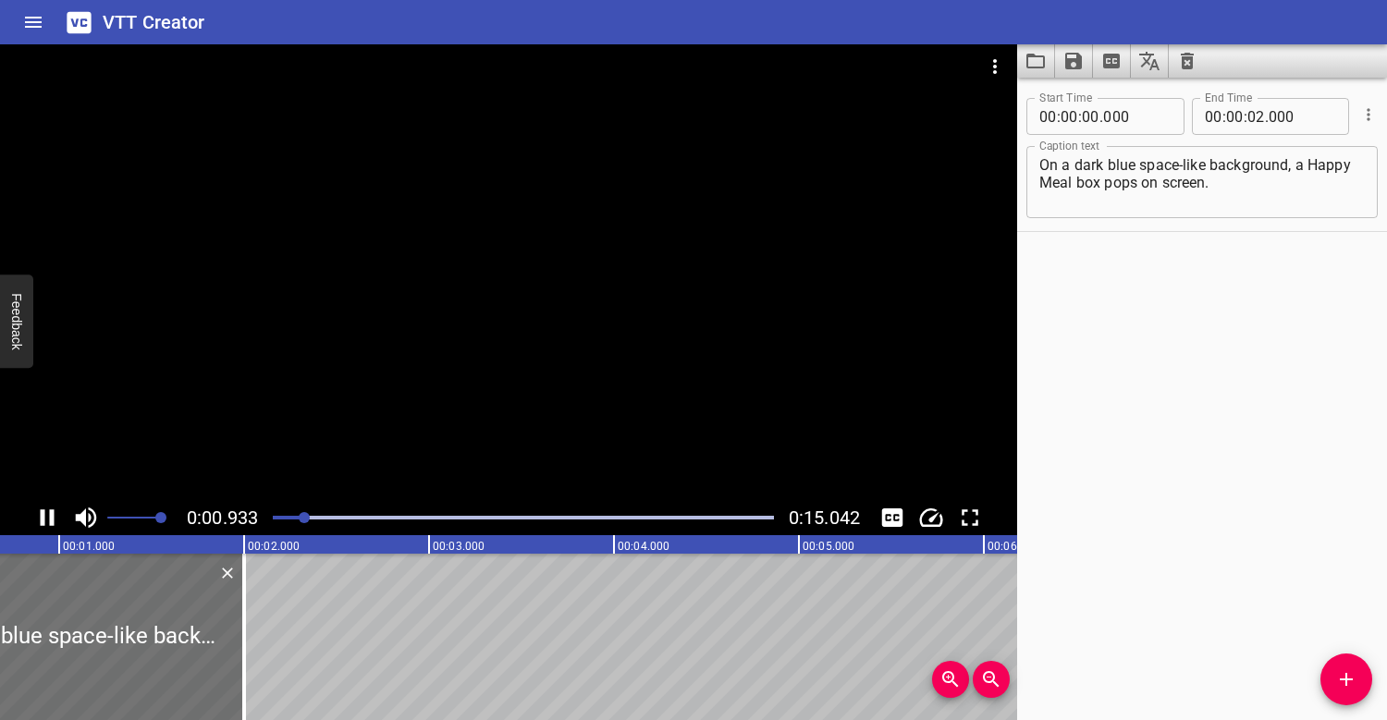
click at [370, 305] on div at bounding box center [508, 272] width 1017 height 456
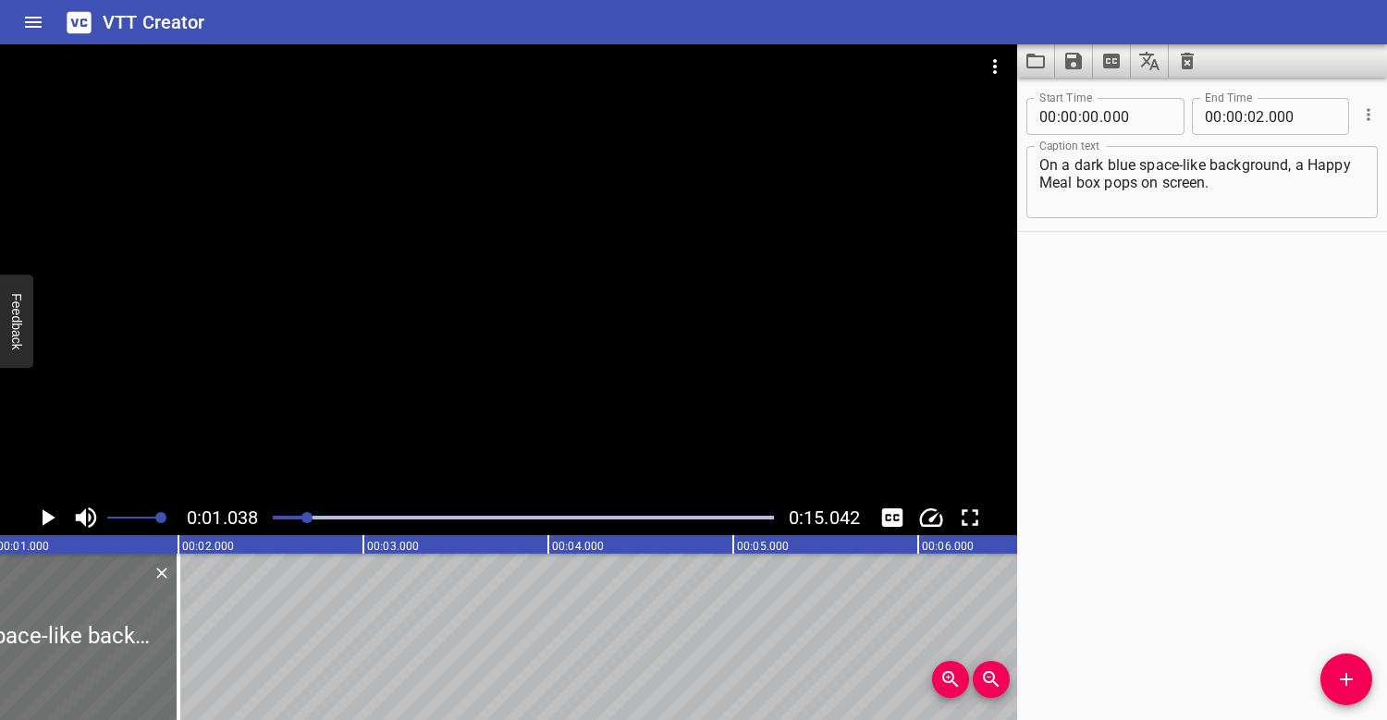
click at [297, 517] on div "Play progress" at bounding box center [57, 518] width 501 height 4
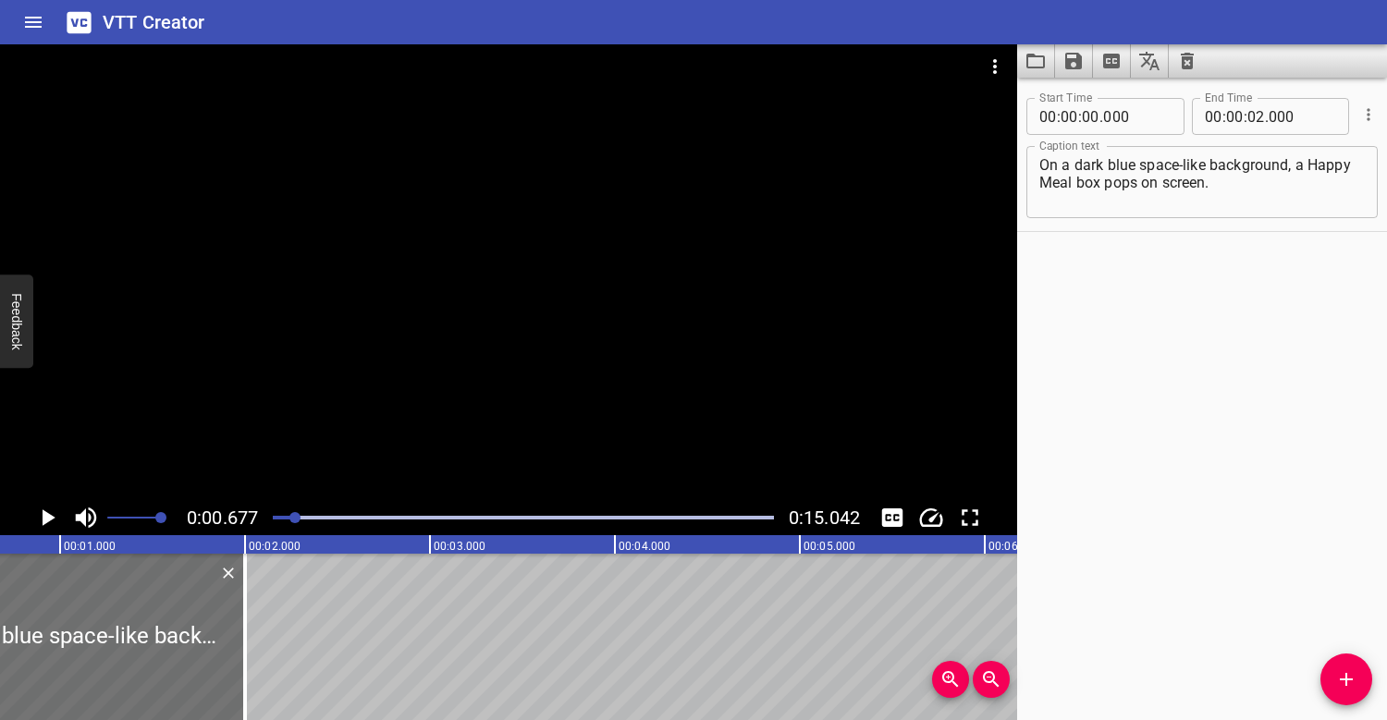
click at [322, 405] on div at bounding box center [508, 272] width 1017 height 456
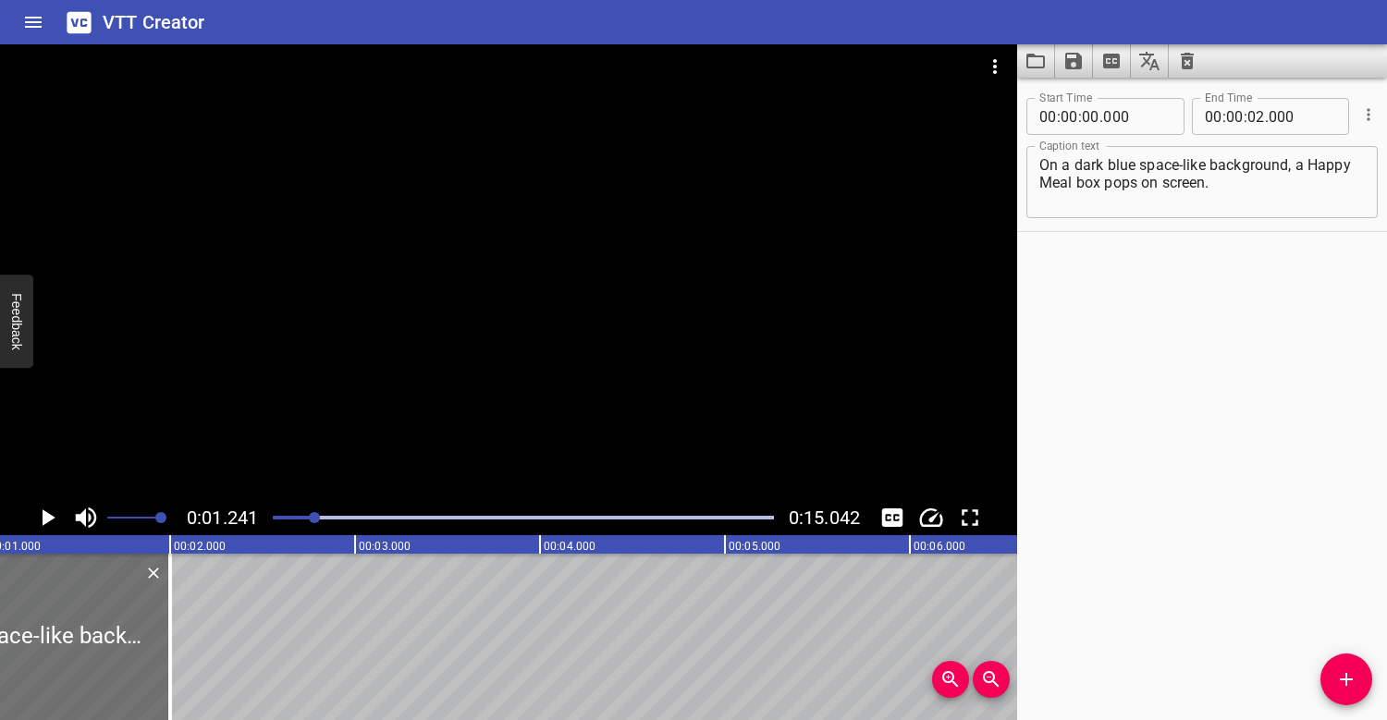
scroll to position [0, 229]
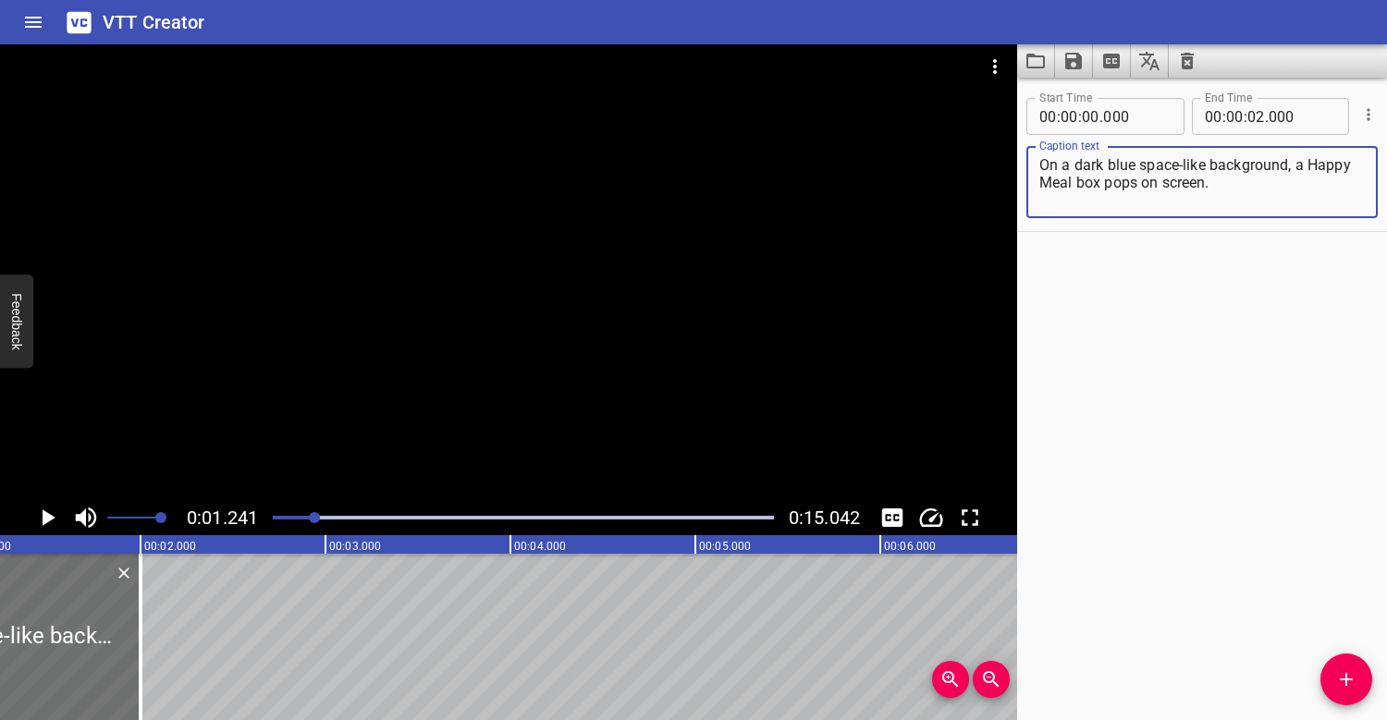
click at [1269, 181] on textarea "On a dark blue space-like background, a Happy Meal box pops on screen." at bounding box center [1201, 182] width 325 height 53
click at [284, 518] on div "Play progress" at bounding box center [63, 518] width 501 height 4
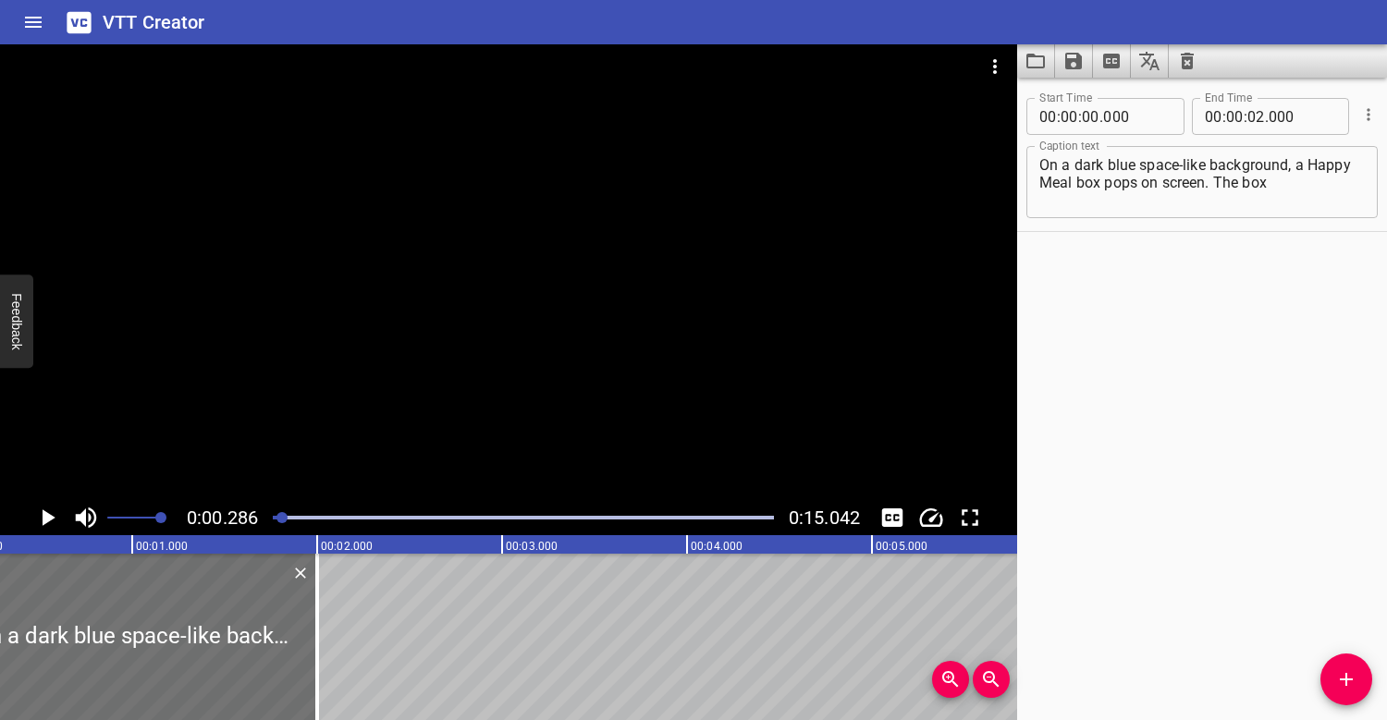
click at [363, 365] on div at bounding box center [508, 272] width 1017 height 456
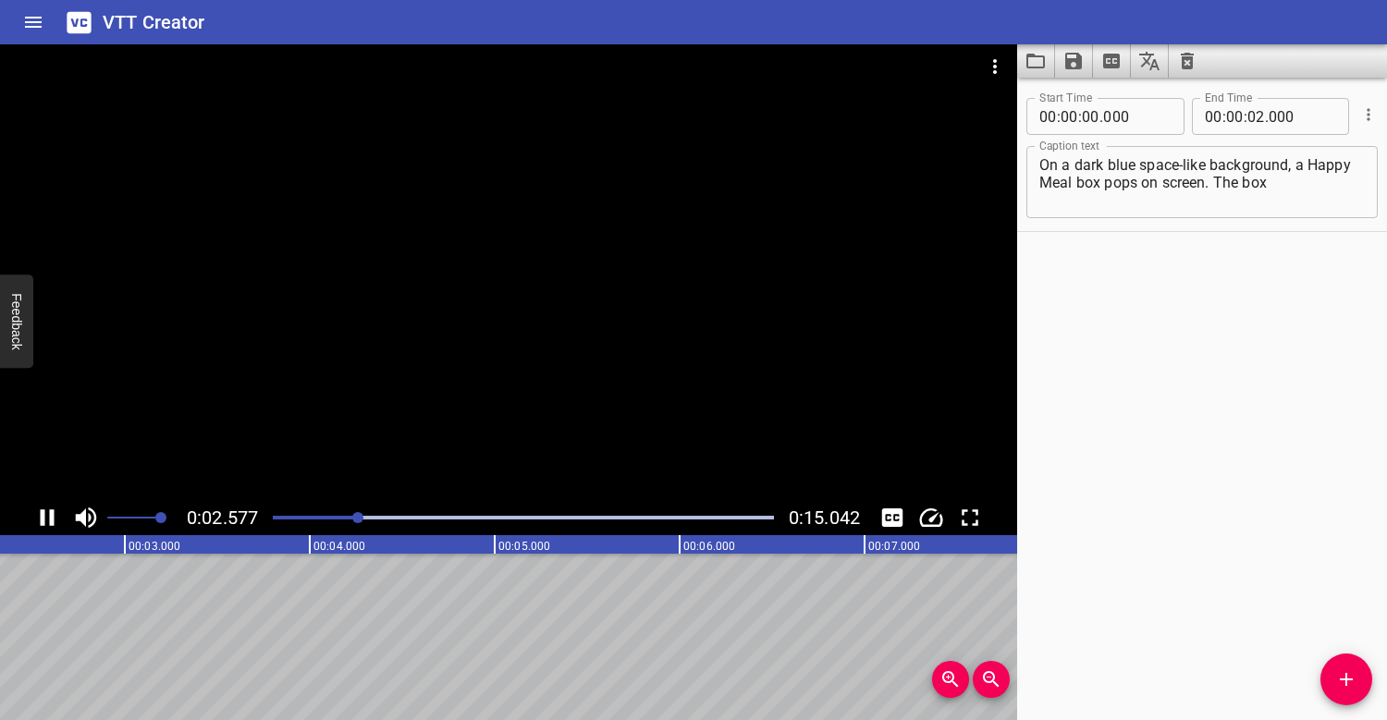
click at [301, 515] on div at bounding box center [523, 518] width 523 height 26
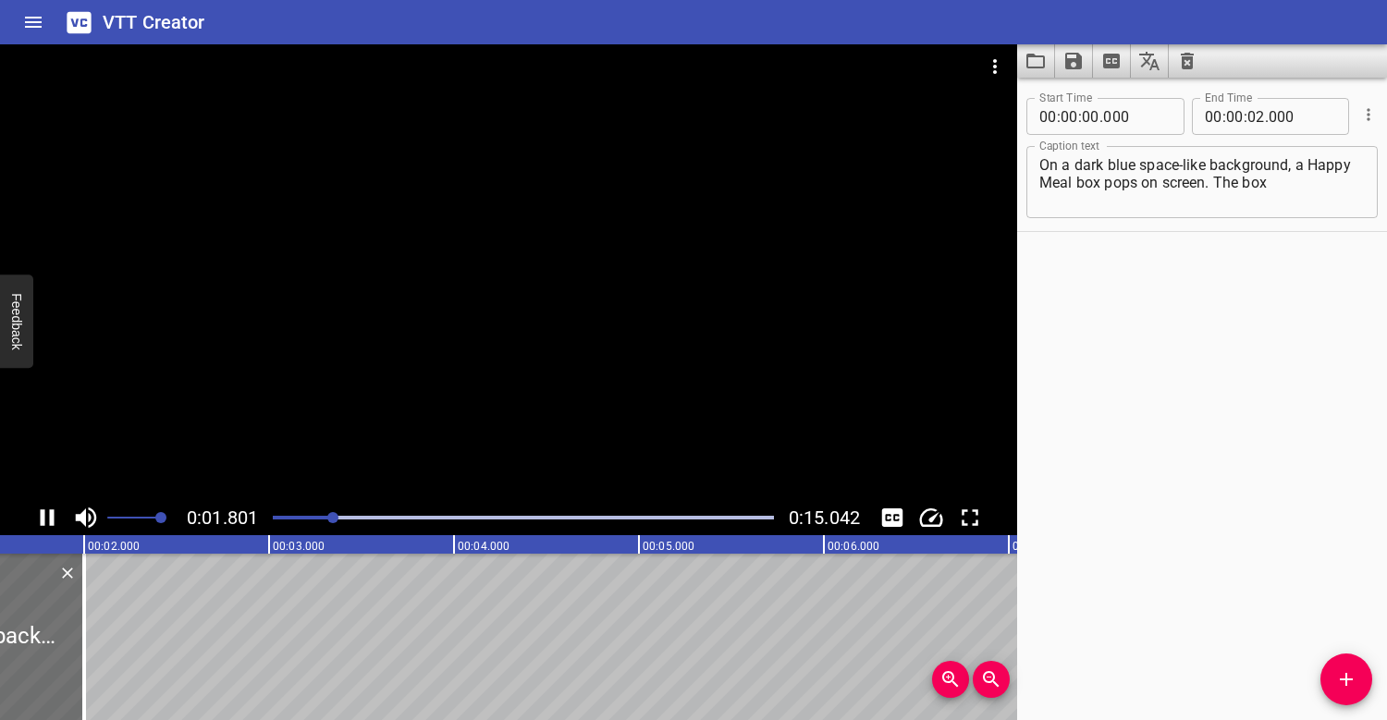
click at [286, 511] on div at bounding box center [523, 518] width 523 height 26
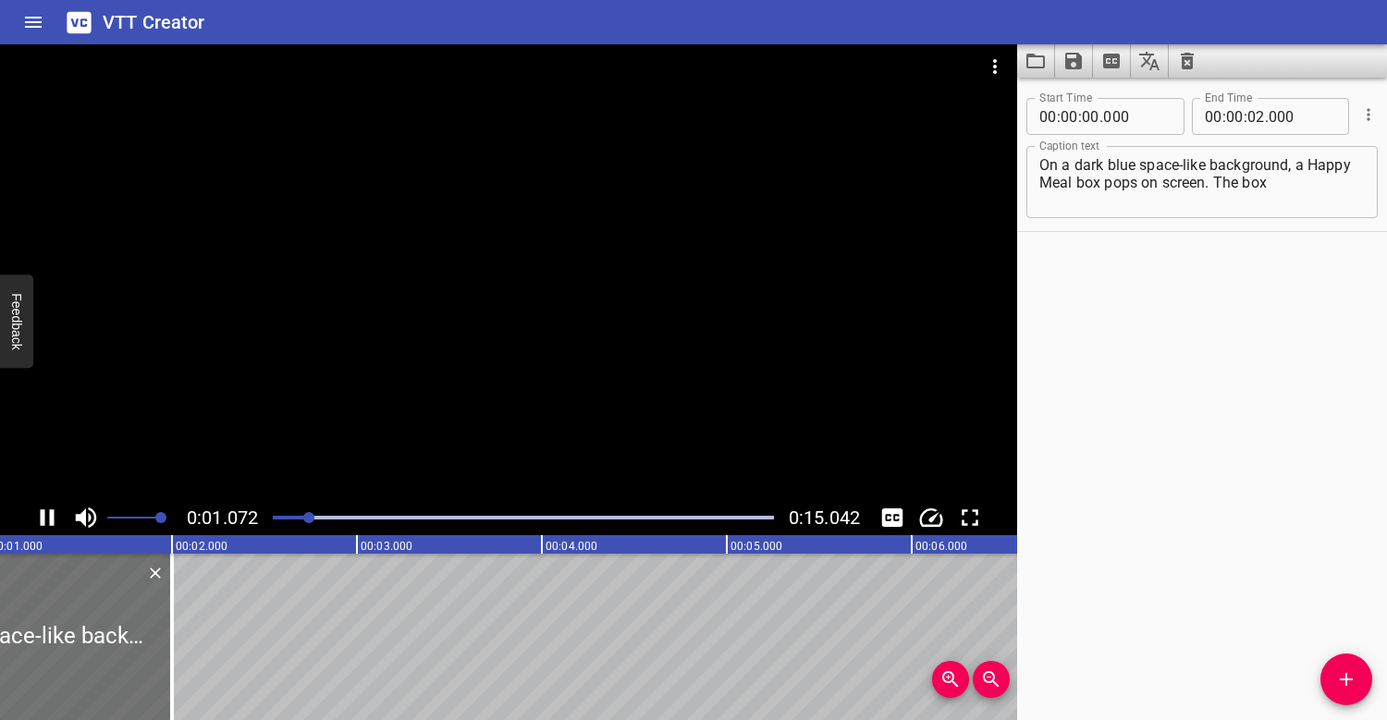
click at [332, 348] on div at bounding box center [508, 272] width 1017 height 456
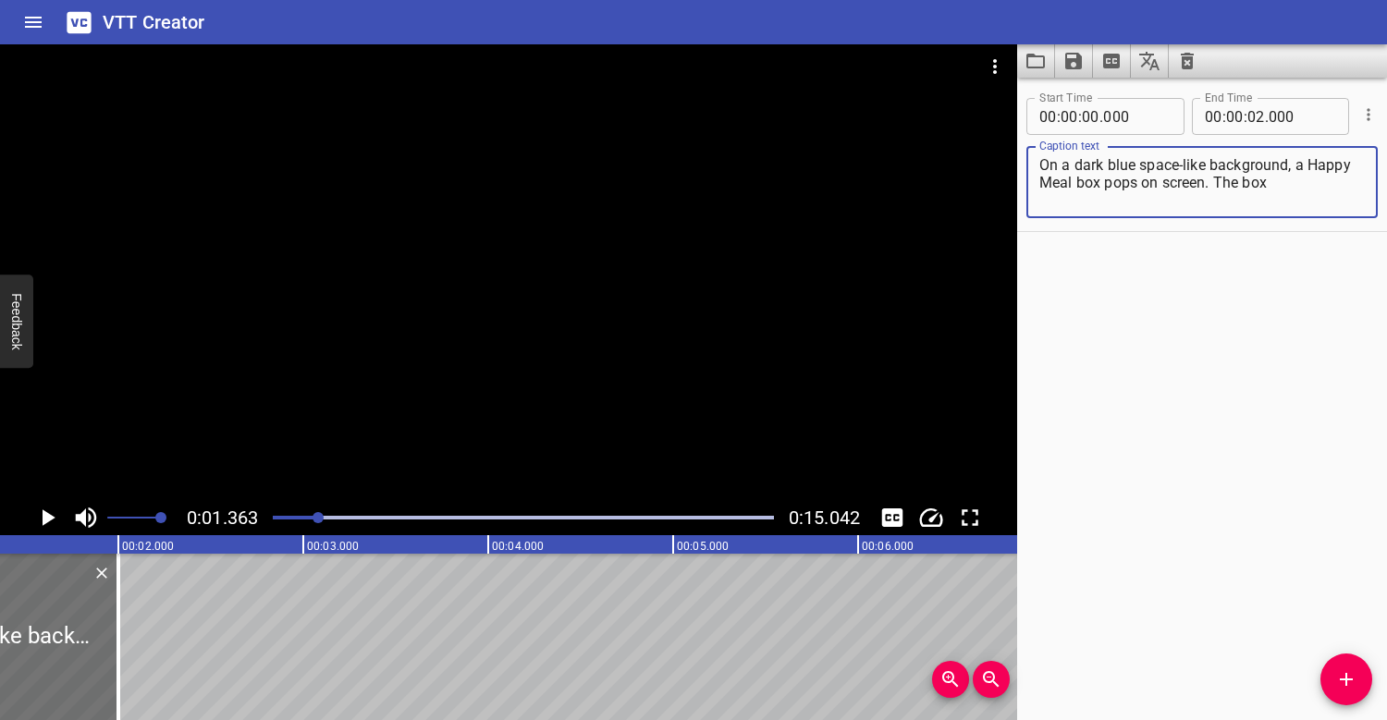
click at [1137, 185] on textarea "On a dark blue space-like background, a Happy Meal box pops on screen. The box" at bounding box center [1201, 182] width 325 height 53
click at [1301, 184] on textarea "On a dark blue space-like background, a Happy Meal box pops on screen. The box" at bounding box center [1201, 182] width 325 height 53
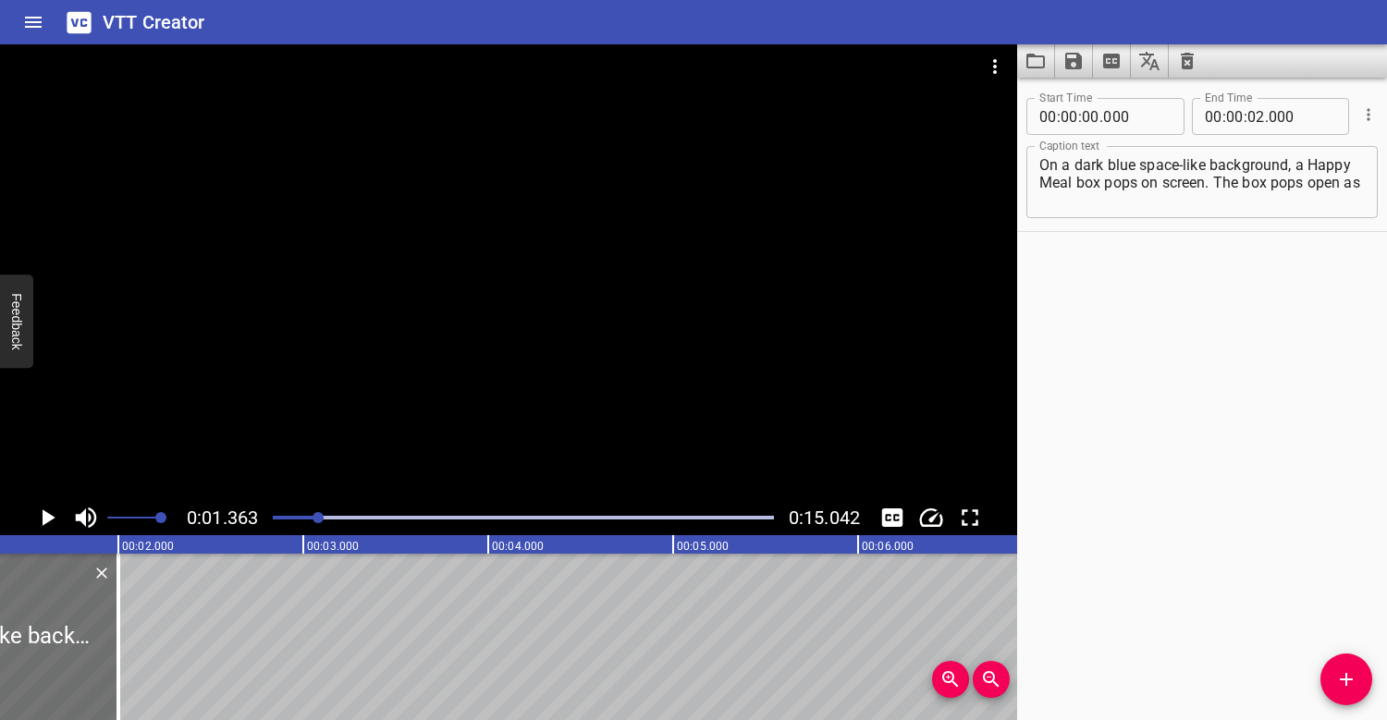
click at [290, 515] on div at bounding box center [523, 518] width 523 height 26
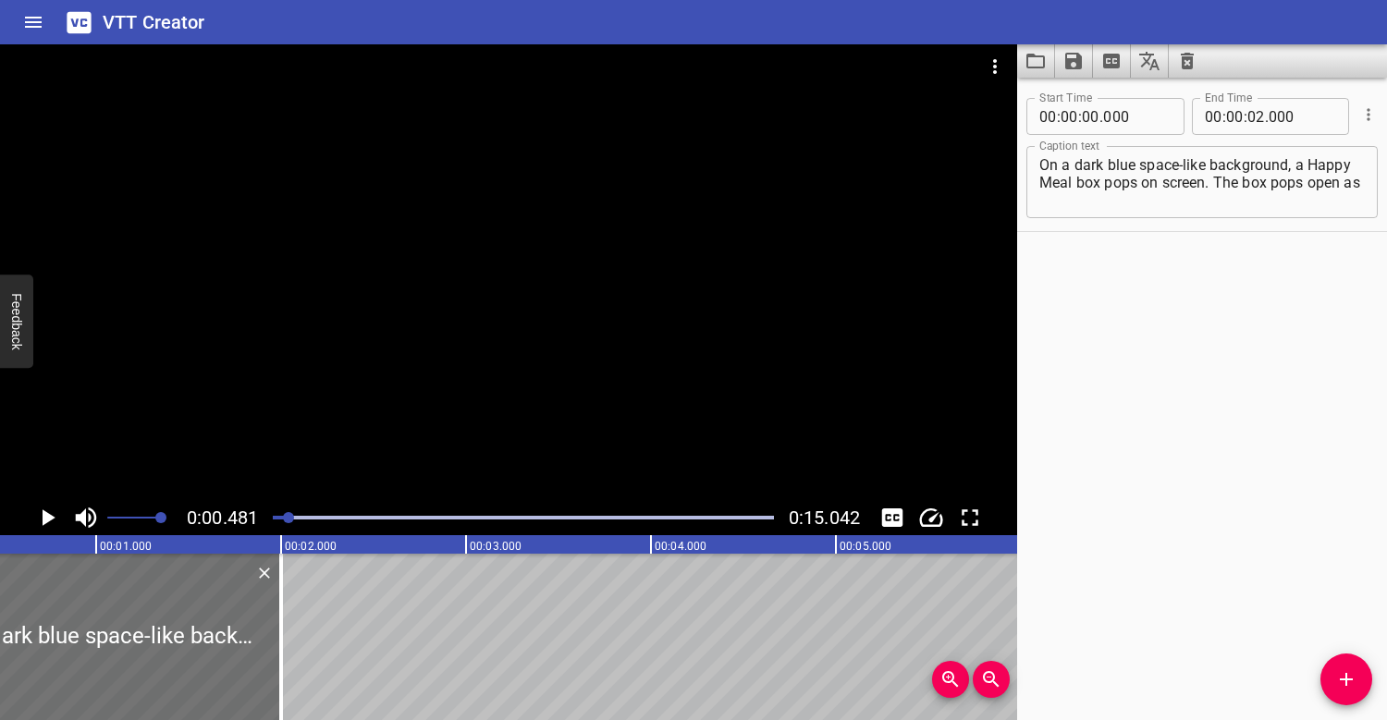
click at [345, 390] on div at bounding box center [508, 272] width 1017 height 456
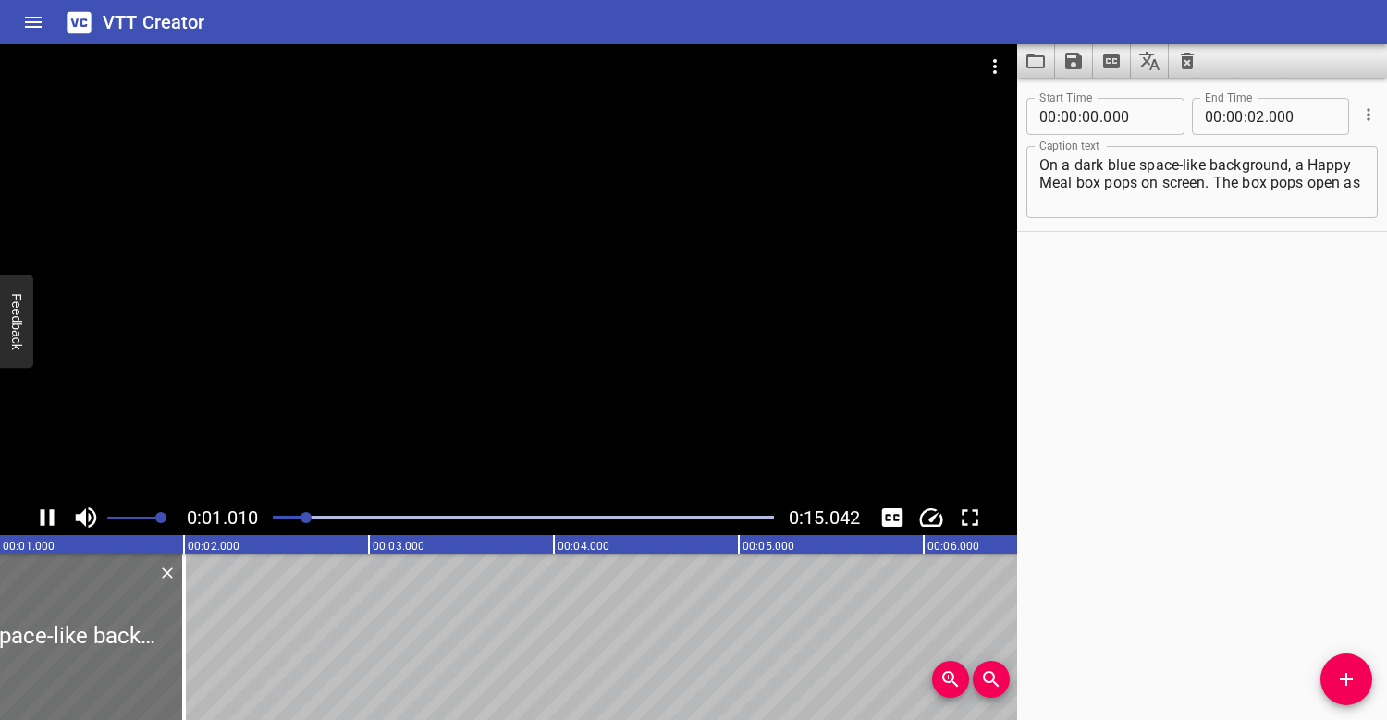
click at [443, 356] on div at bounding box center [508, 272] width 1017 height 456
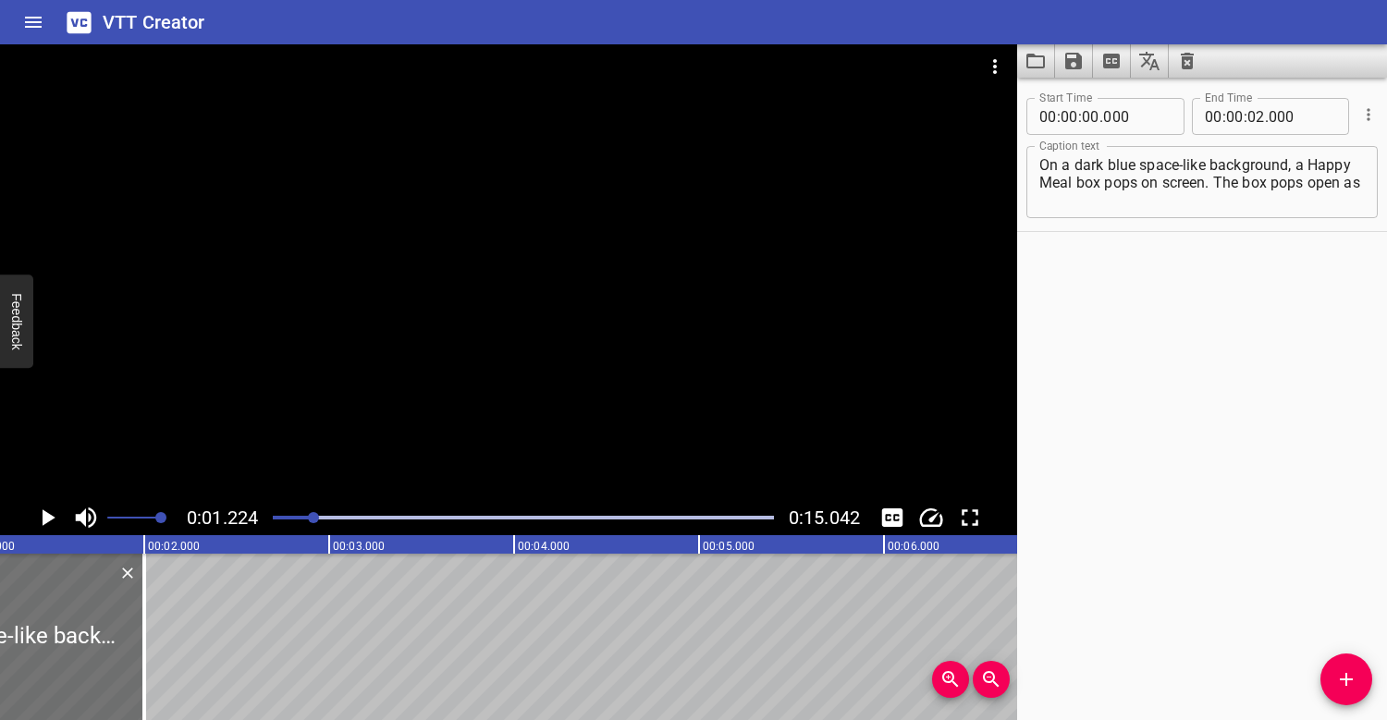
click at [1375, 181] on div "On a dark blue space-like background, a Happy Meal box pops on screen. The box …" at bounding box center [1201, 182] width 351 height 72
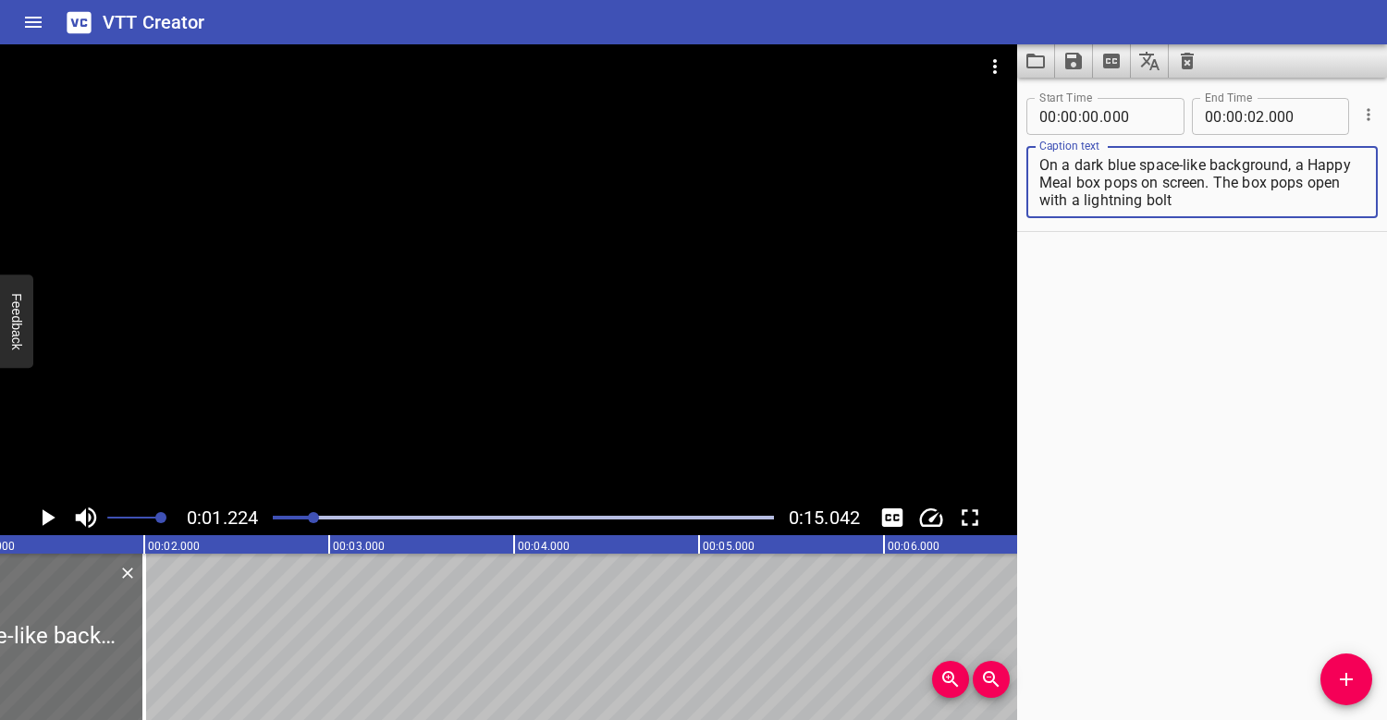
drag, startPoint x: 1178, startPoint y: 191, endPoint x: 1034, endPoint y: 206, distance: 145.0
click at [1034, 206] on div "On a dark blue space-like background, a Happy Meal box pops on screen. The box …" at bounding box center [1201, 182] width 351 height 72
click at [296, 515] on div at bounding box center [523, 518] width 523 height 26
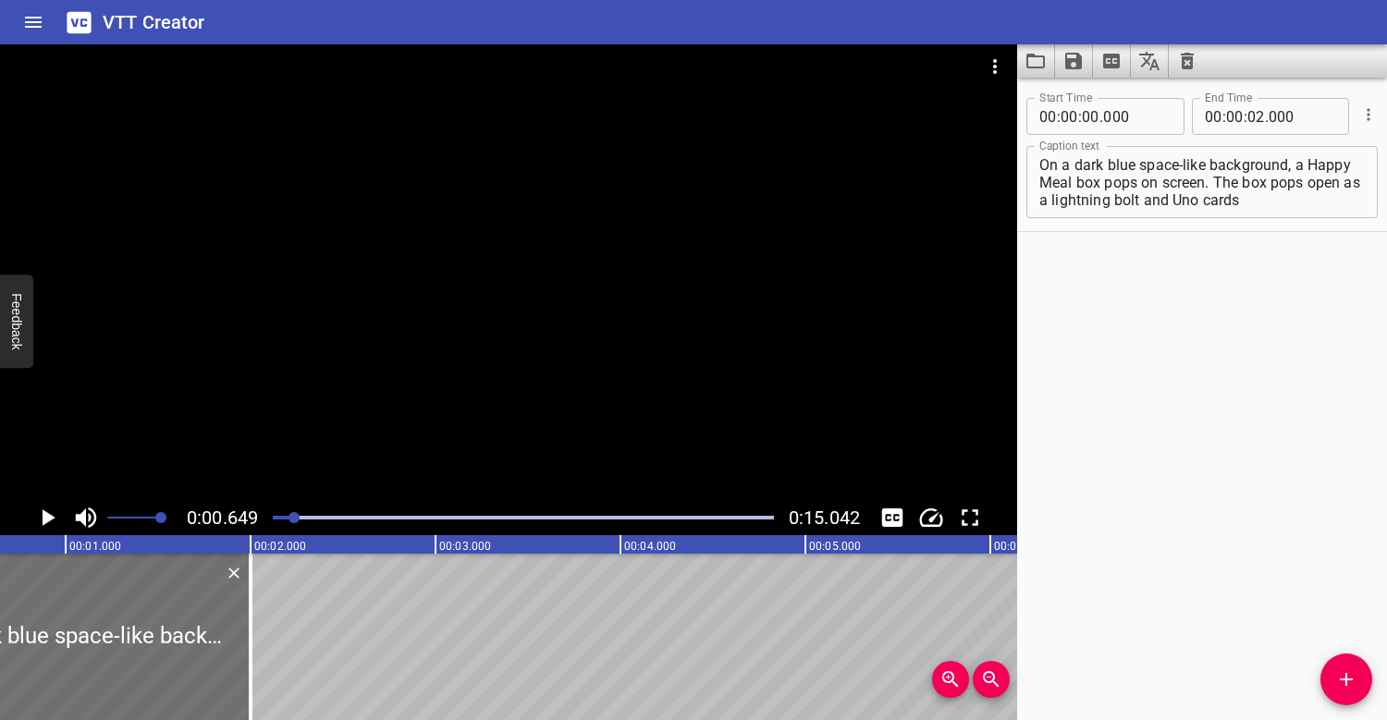
click at [420, 361] on div at bounding box center [508, 272] width 1017 height 456
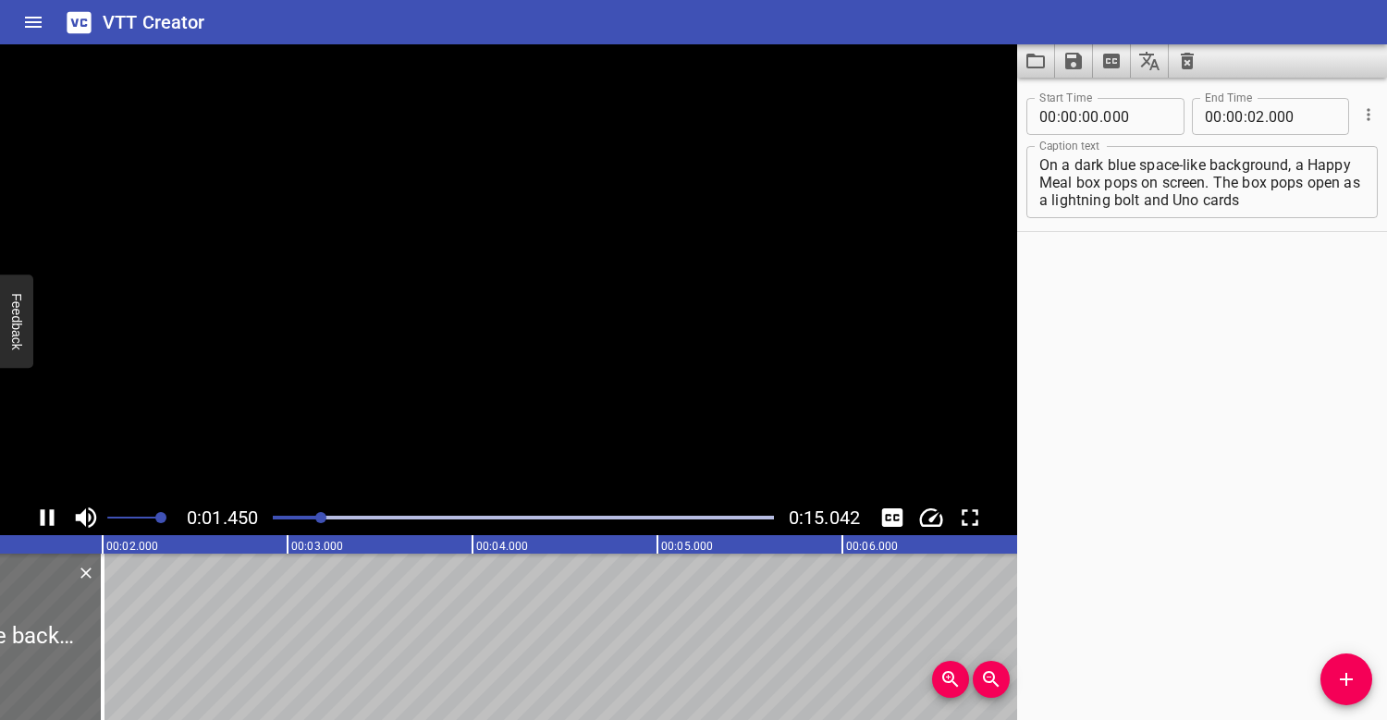
scroll to position [0, 312]
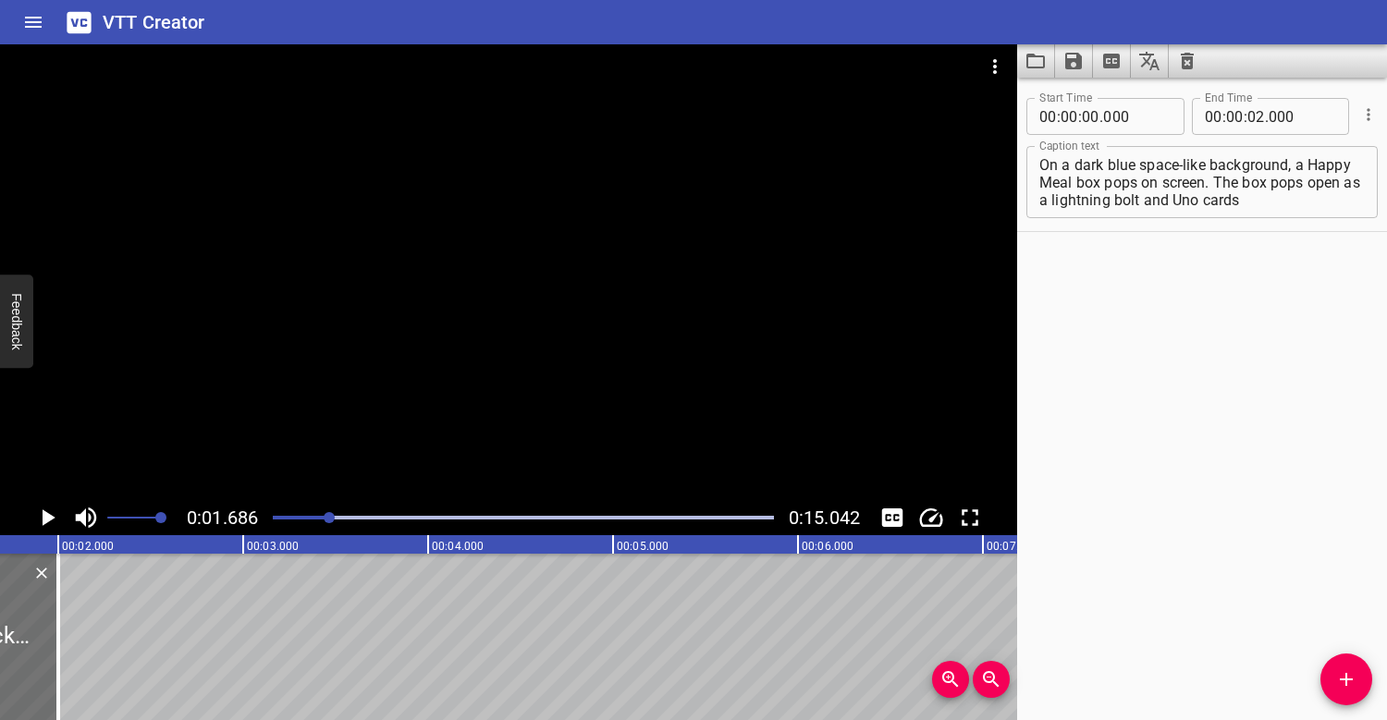
click at [1249, 201] on textarea "On a dark blue space-like background, a Happy Meal box pops on screen. The box …" at bounding box center [1201, 182] width 325 height 53
click at [280, 515] on div at bounding box center [523, 518] width 523 height 26
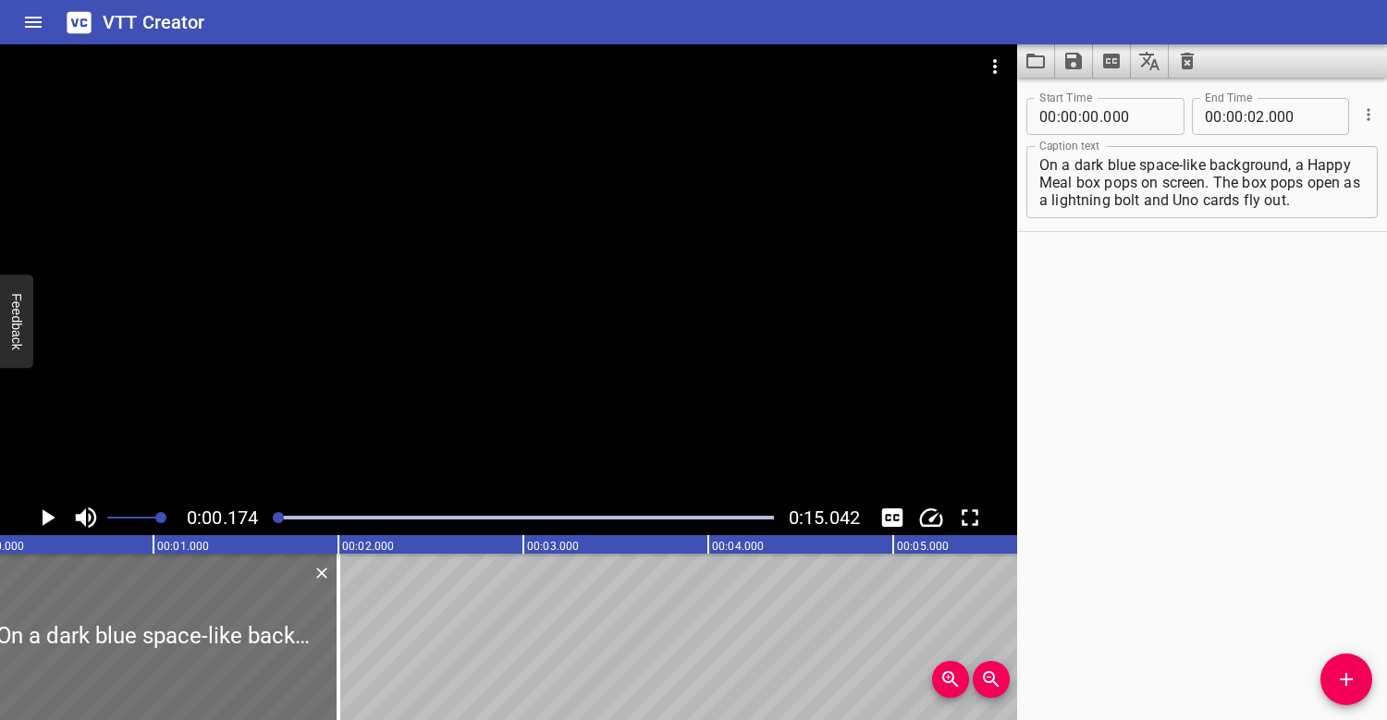
click at [321, 404] on div at bounding box center [508, 272] width 1017 height 456
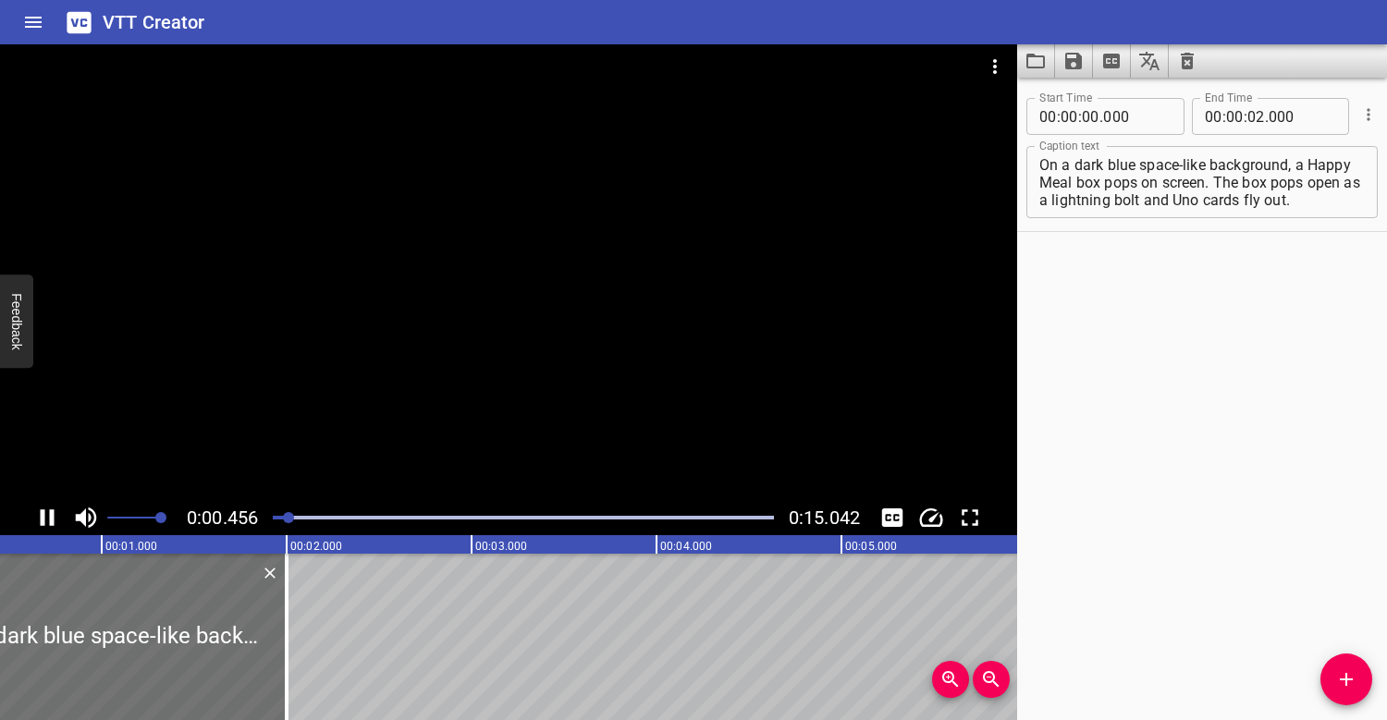
click at [361, 263] on div at bounding box center [508, 272] width 1017 height 456
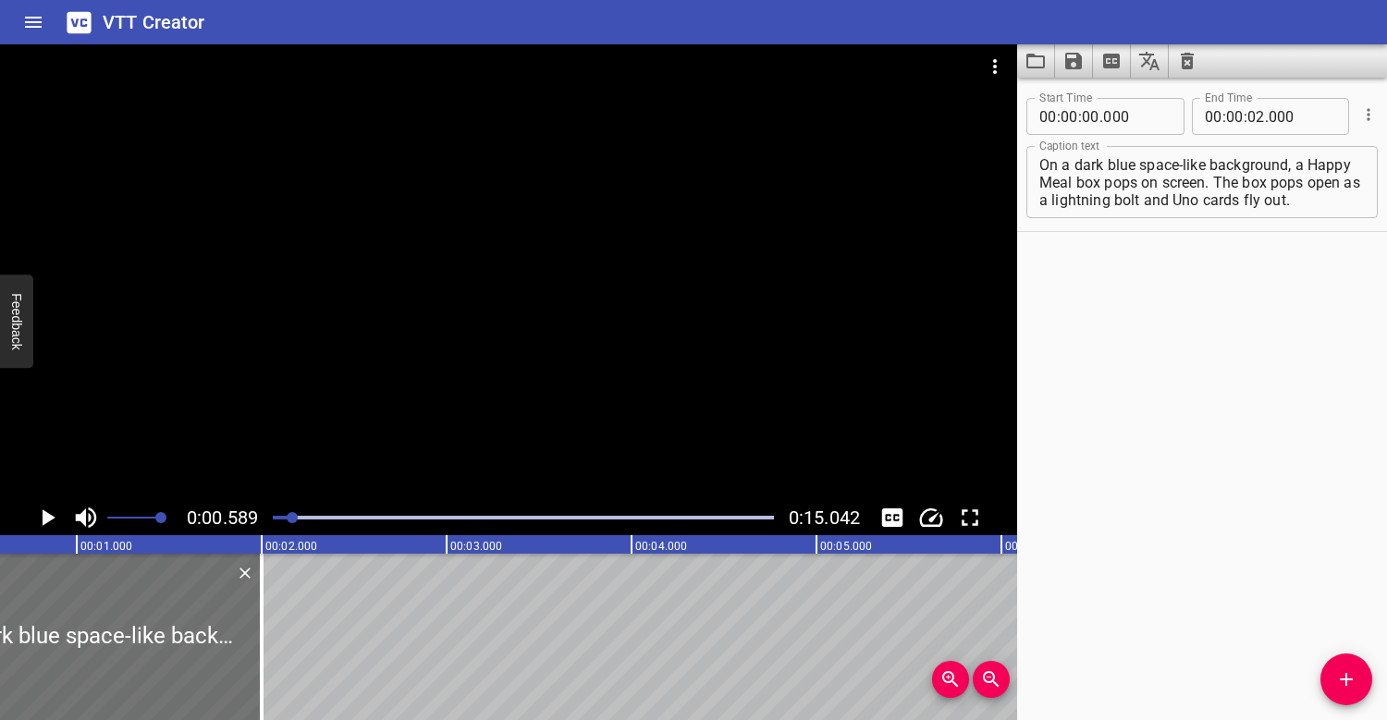
click at [1106, 186] on textarea "On a dark blue space-like background, a Happy Meal box pops on screen. The box …" at bounding box center [1201, 182] width 325 height 53
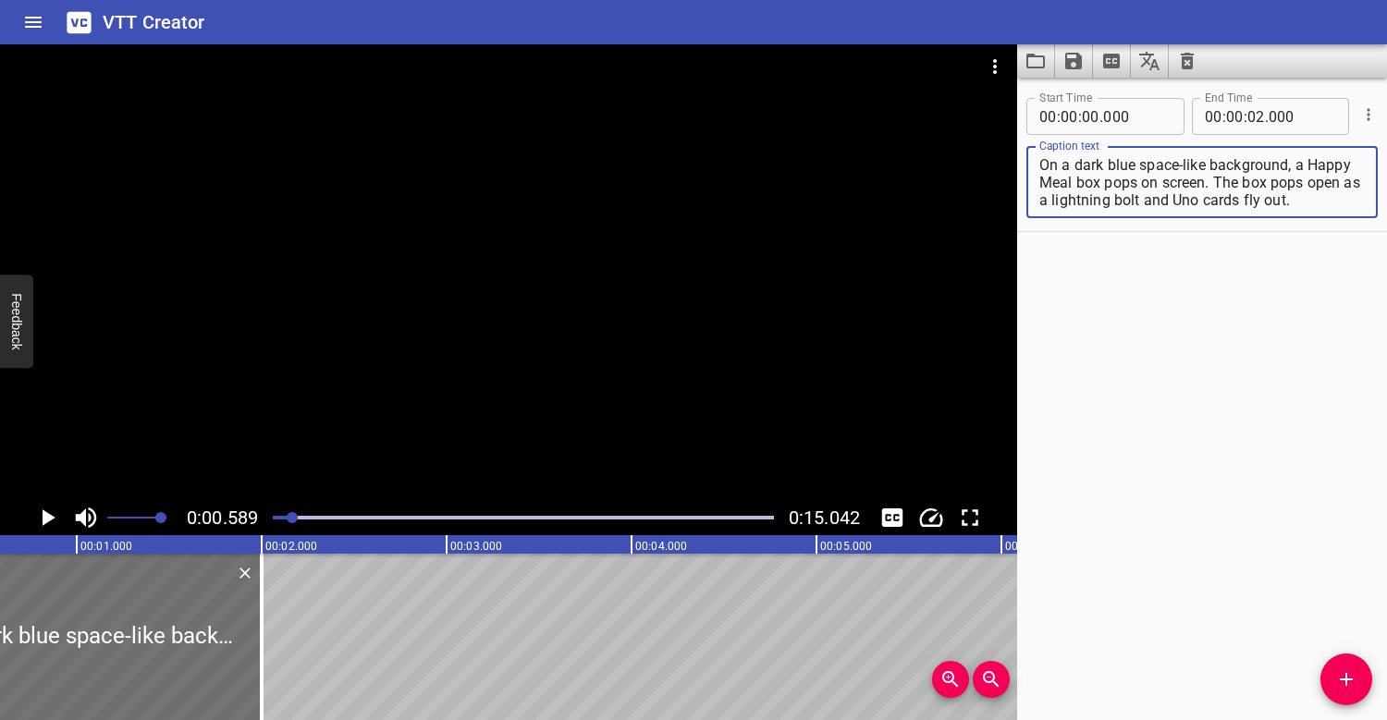
drag, startPoint x: 1103, startPoint y: 180, endPoint x: 1215, endPoint y: 172, distance: 112.2
click at [1218, 174] on textarea "On a dark blue space-like background, a Happy Meal box pops on screen. The box …" at bounding box center [1201, 182] width 325 height 53
click at [1135, 185] on textarea "On a dark blue space-like background, a Happy Meal box The box pops open as a l…" at bounding box center [1201, 182] width 325 height 53
click at [278, 515] on div at bounding box center [523, 518] width 523 height 26
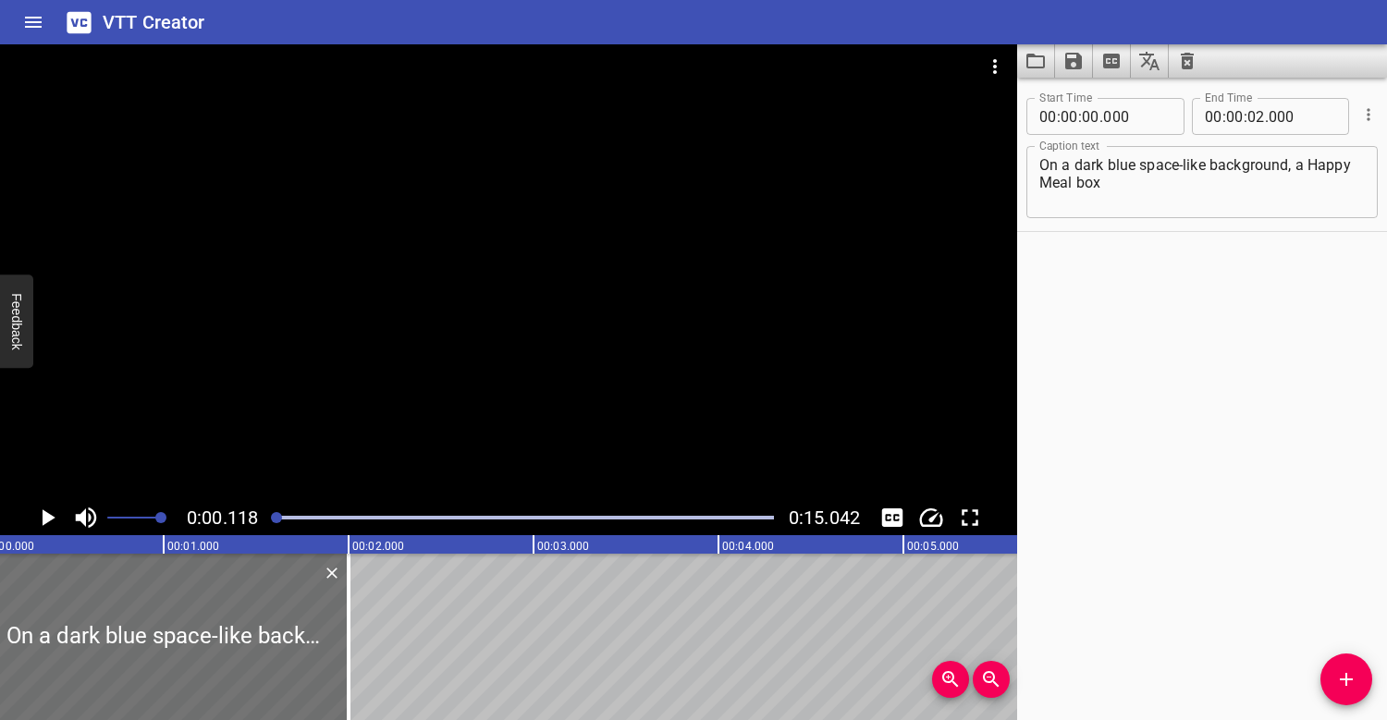
click at [321, 386] on div at bounding box center [508, 272] width 1017 height 456
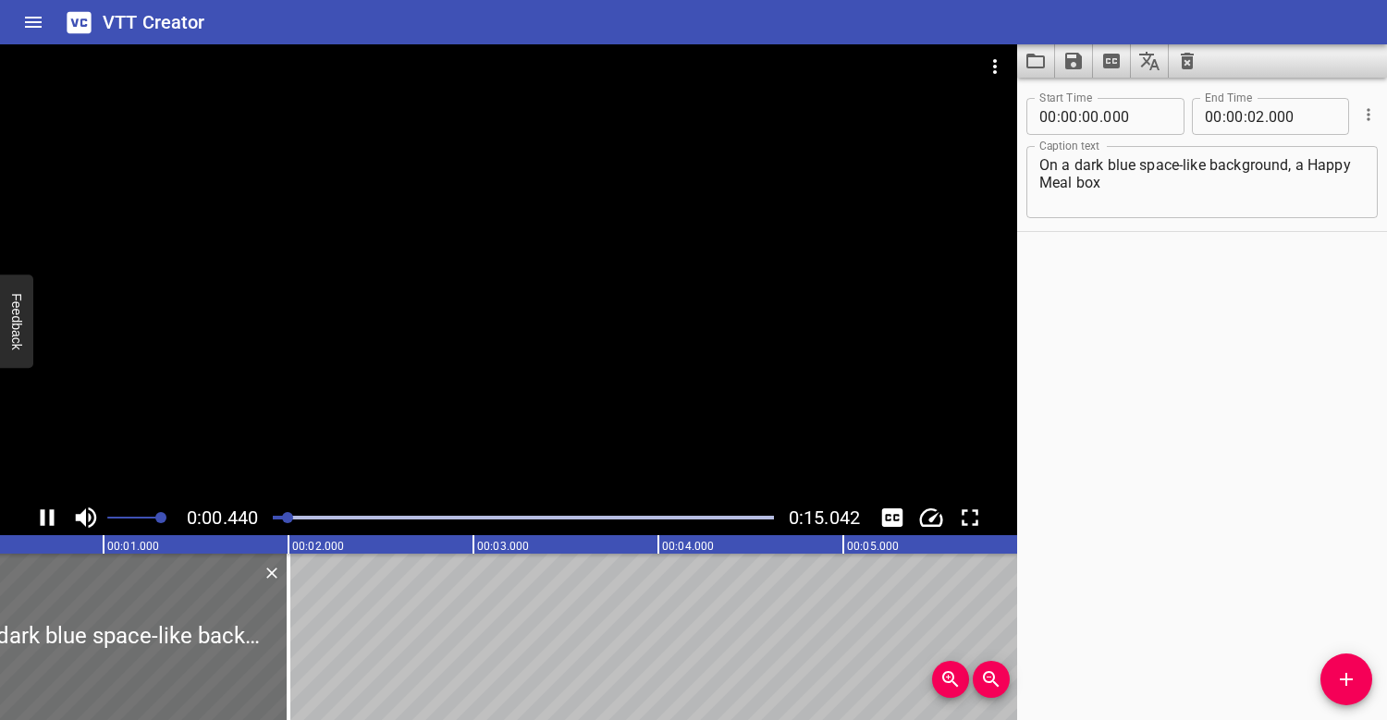
click at [347, 313] on div at bounding box center [508, 272] width 1017 height 456
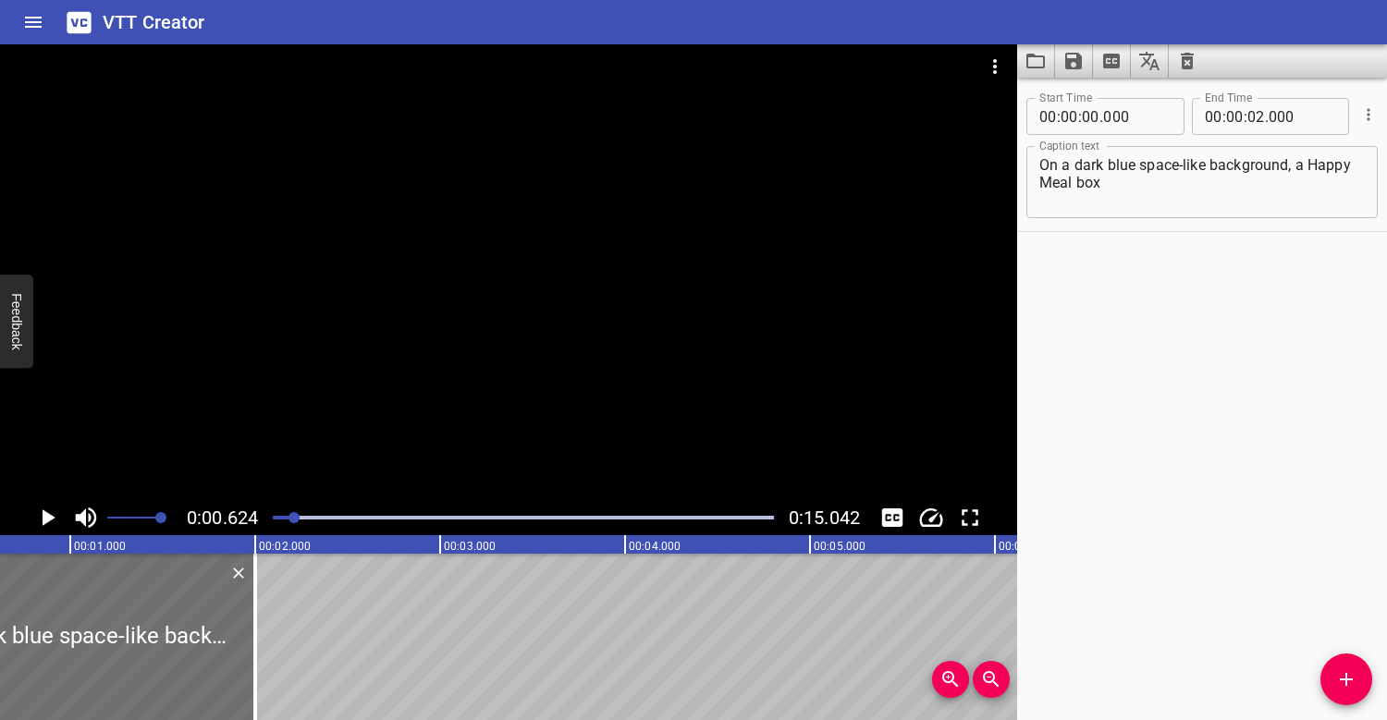
click at [279, 513] on div at bounding box center [523, 518] width 523 height 26
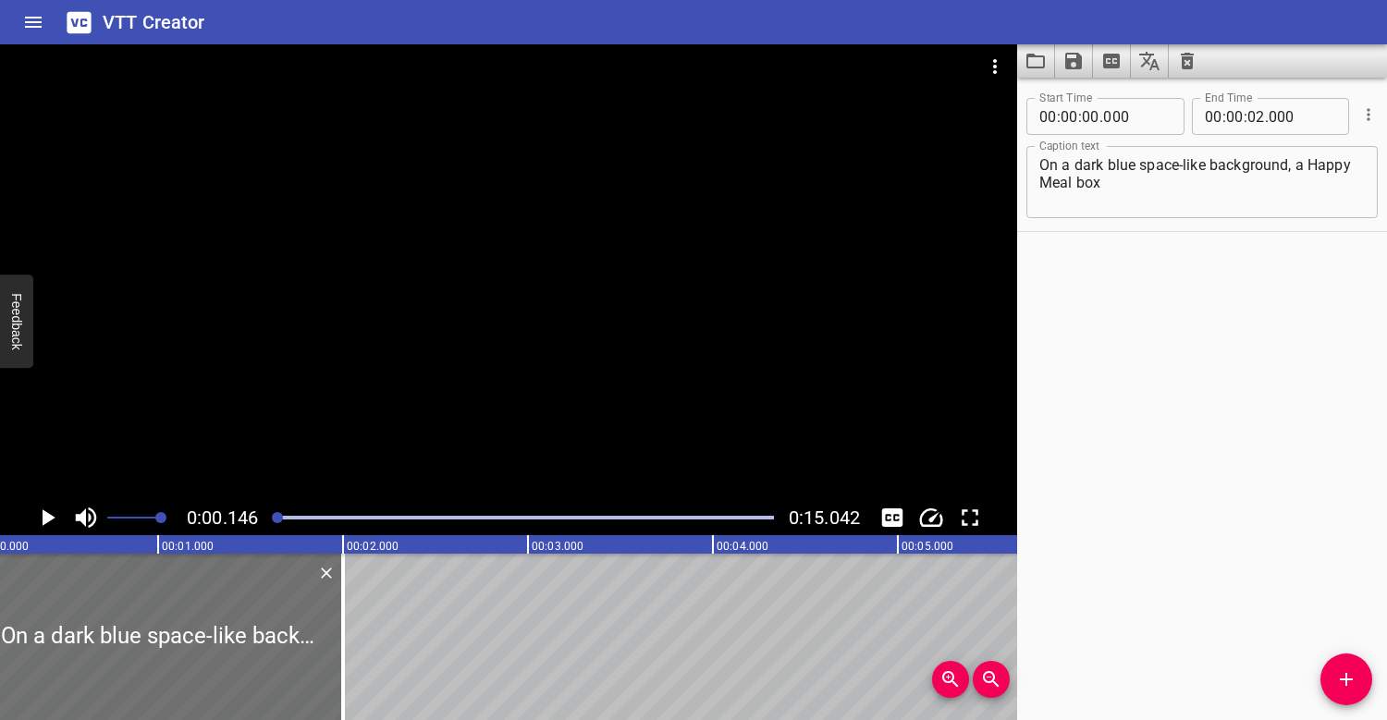
click at [313, 361] on div at bounding box center [508, 272] width 1017 height 456
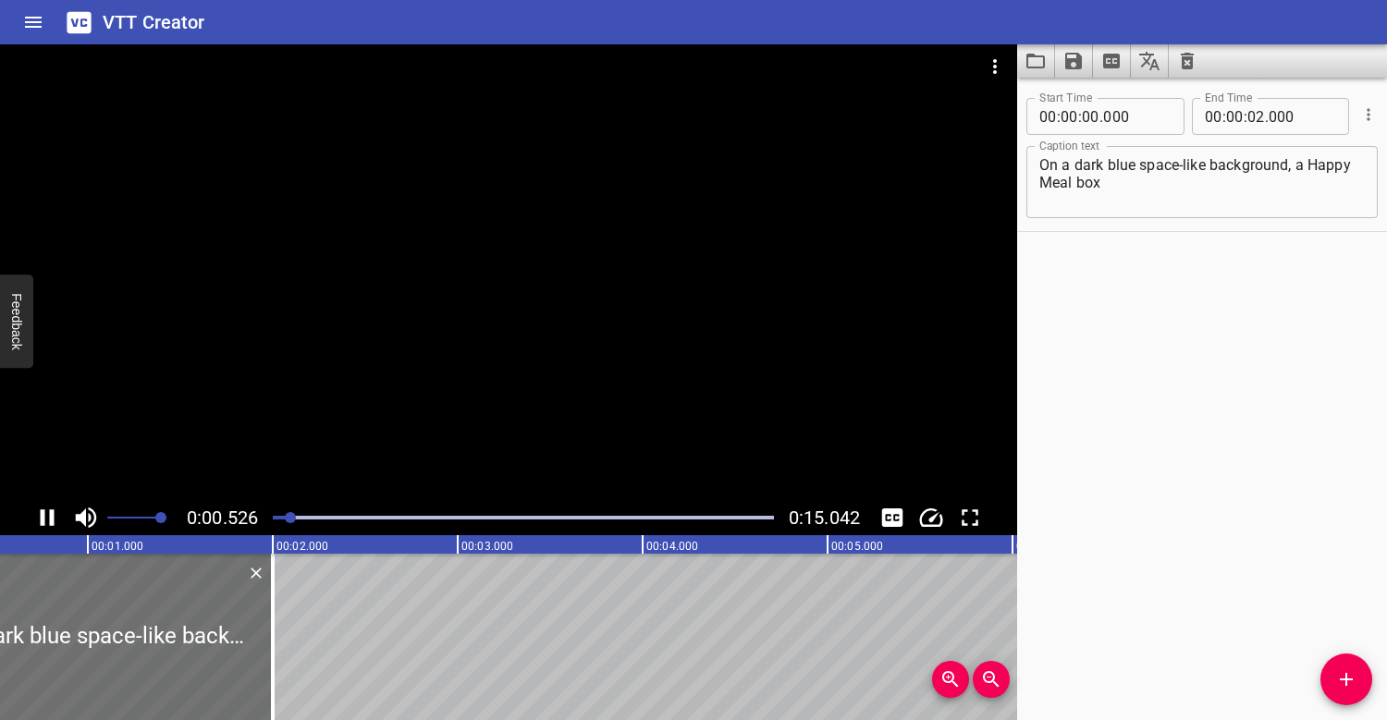
click at [312, 361] on div at bounding box center [508, 272] width 1017 height 456
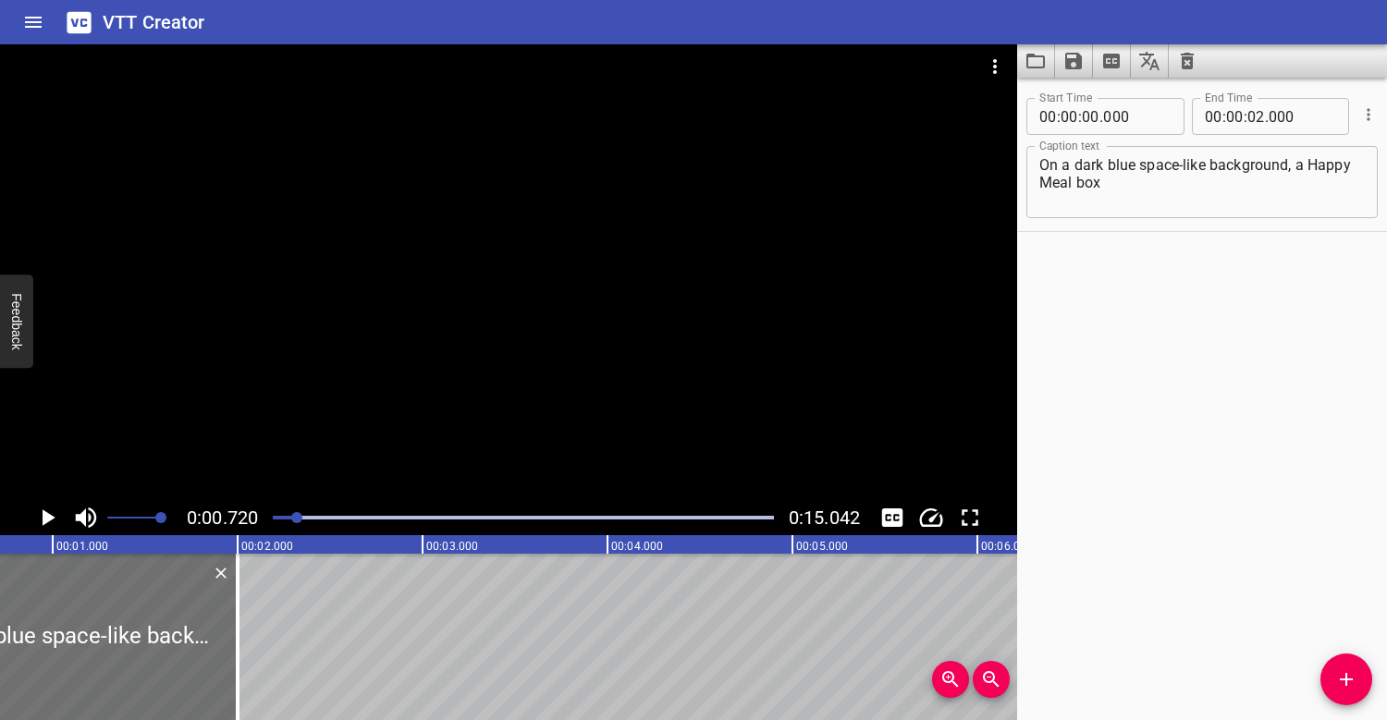
click at [1114, 178] on textarea "On a dark blue space-like background, a Happy Meal box The box pops open as a l…" at bounding box center [1201, 182] width 325 height 53
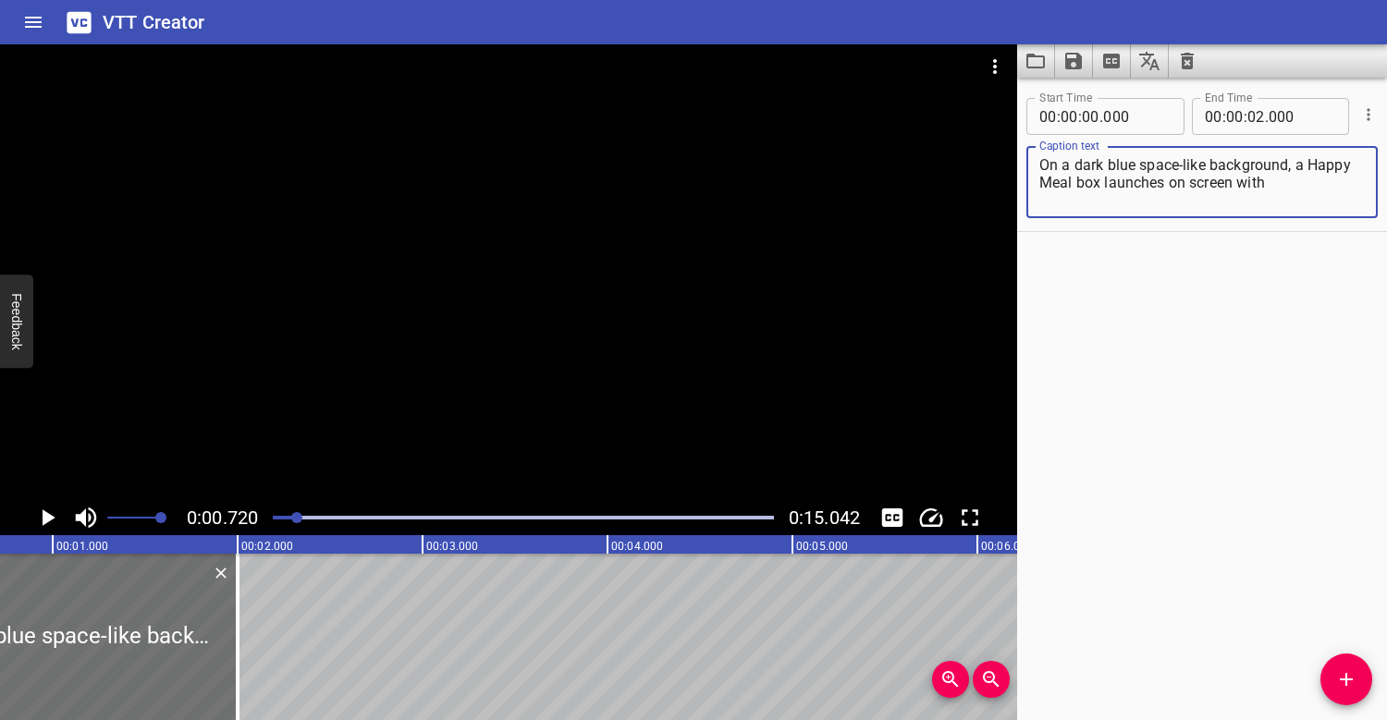
click at [276, 510] on div at bounding box center [523, 518] width 523 height 26
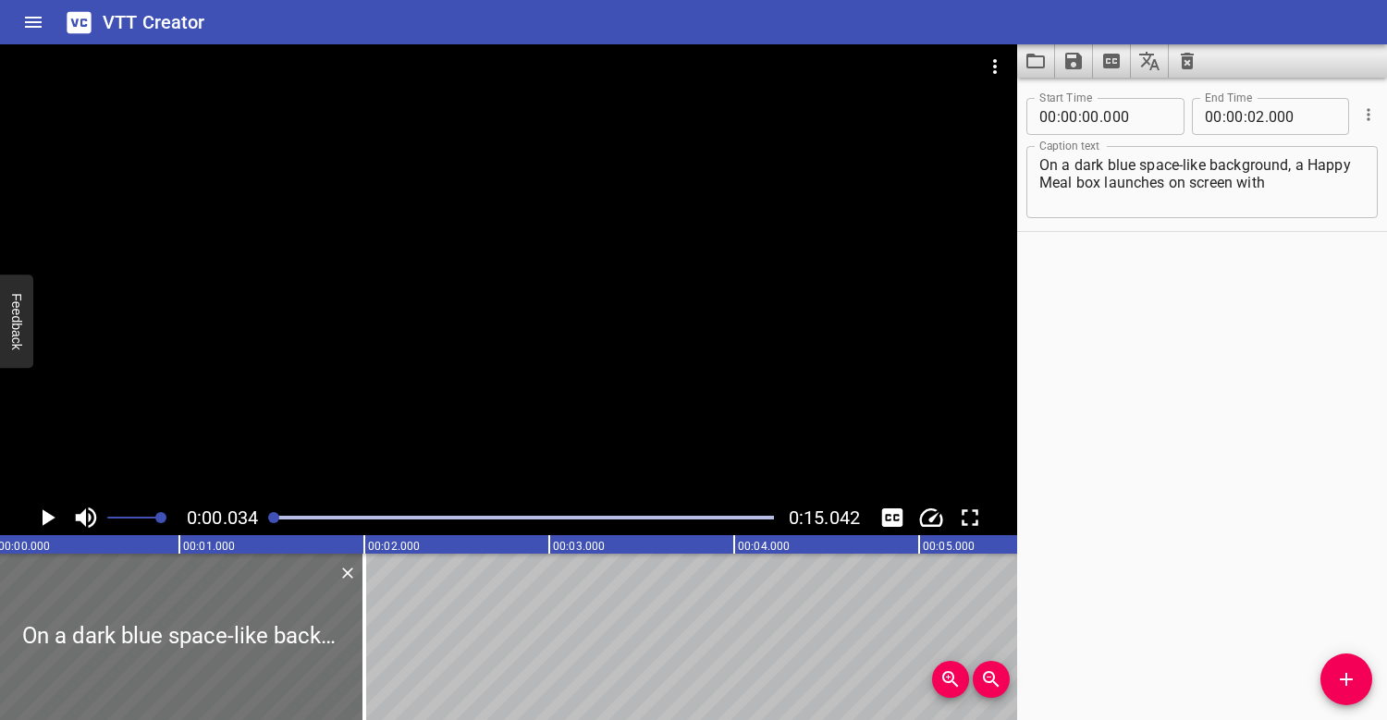
click at [378, 336] on div at bounding box center [508, 272] width 1017 height 456
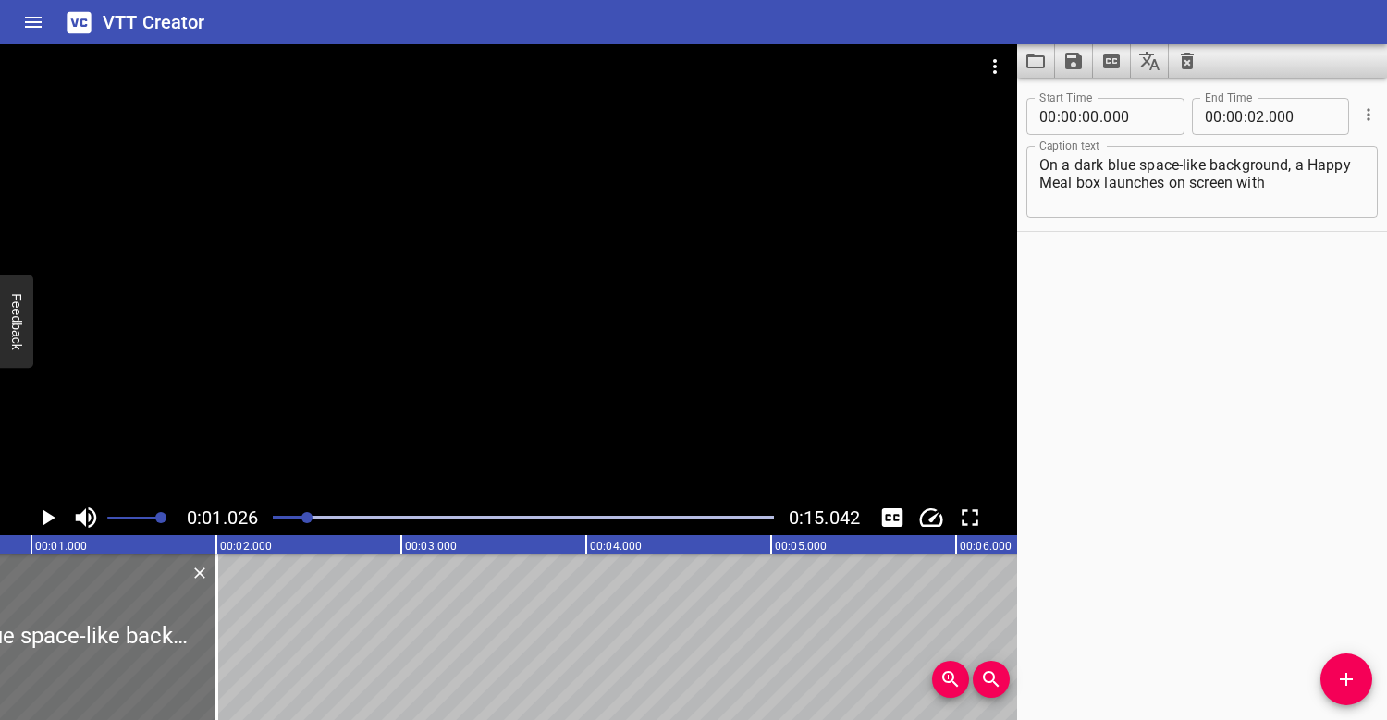
scroll to position [0, 190]
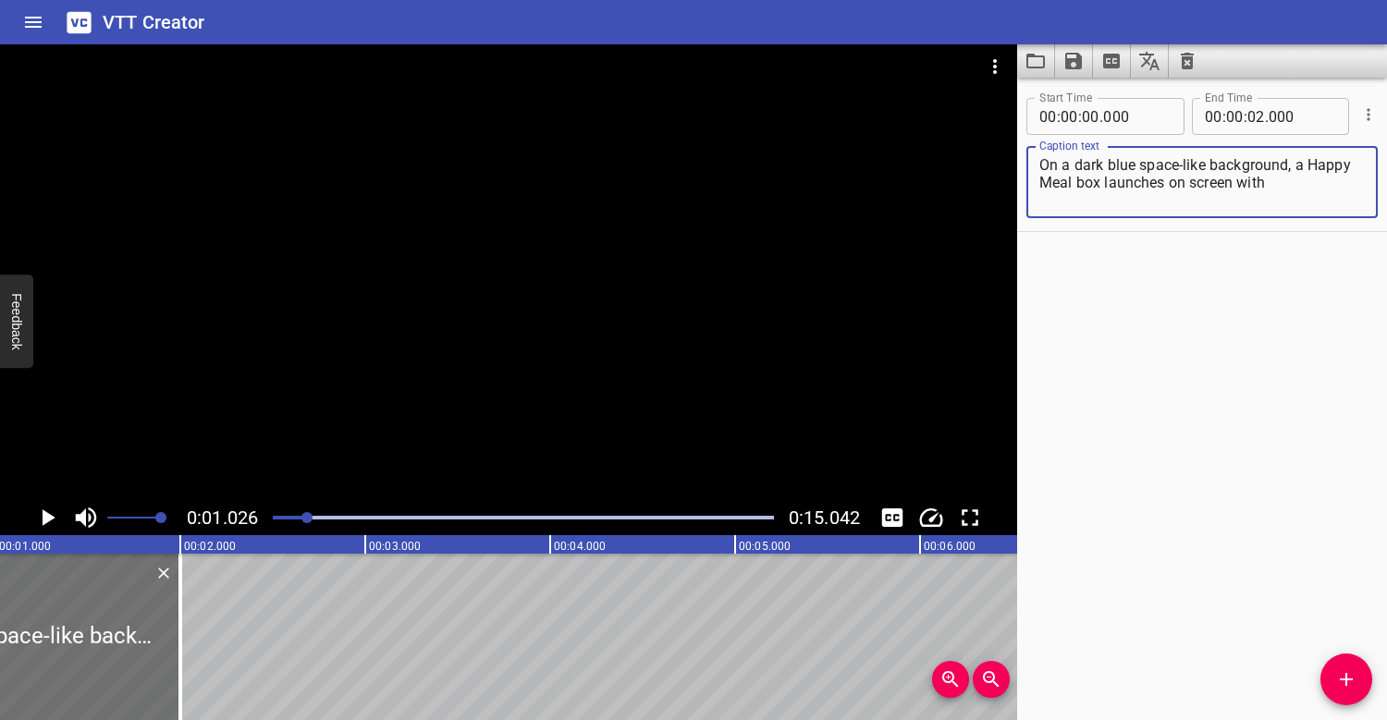
click at [1185, 182] on textarea "On a dark blue space-like background, a Happy Meal box launches on screen with …" at bounding box center [1201, 182] width 325 height 53
drag, startPoint x: 1293, startPoint y: 178, endPoint x: 1103, endPoint y: 184, distance: 190.6
click at [1103, 184] on textarea "On a dark blue space-like background, a Happy Meal box launches onto screen wit…" at bounding box center [1201, 182] width 325 height 53
click at [290, 516] on div "Play progress" at bounding box center [57, 518] width 501 height 4
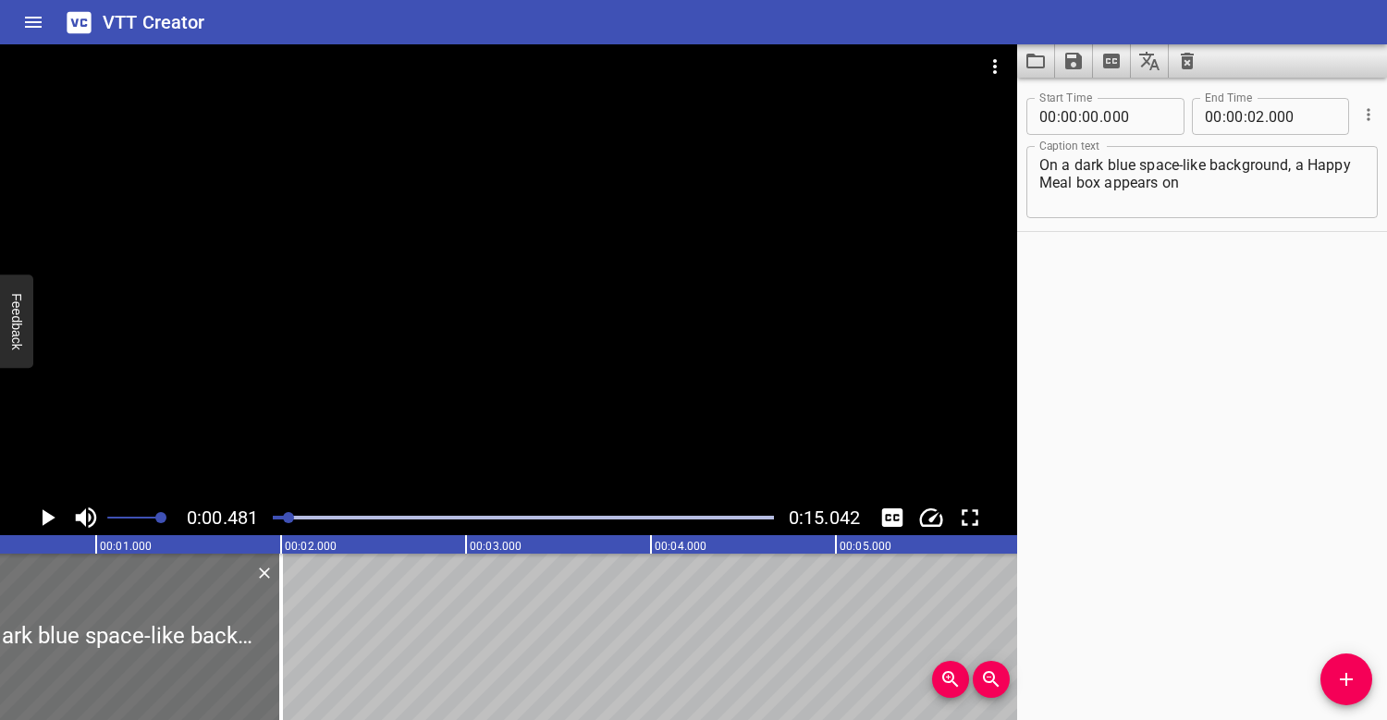
click at [276, 515] on div at bounding box center [523, 518] width 523 height 26
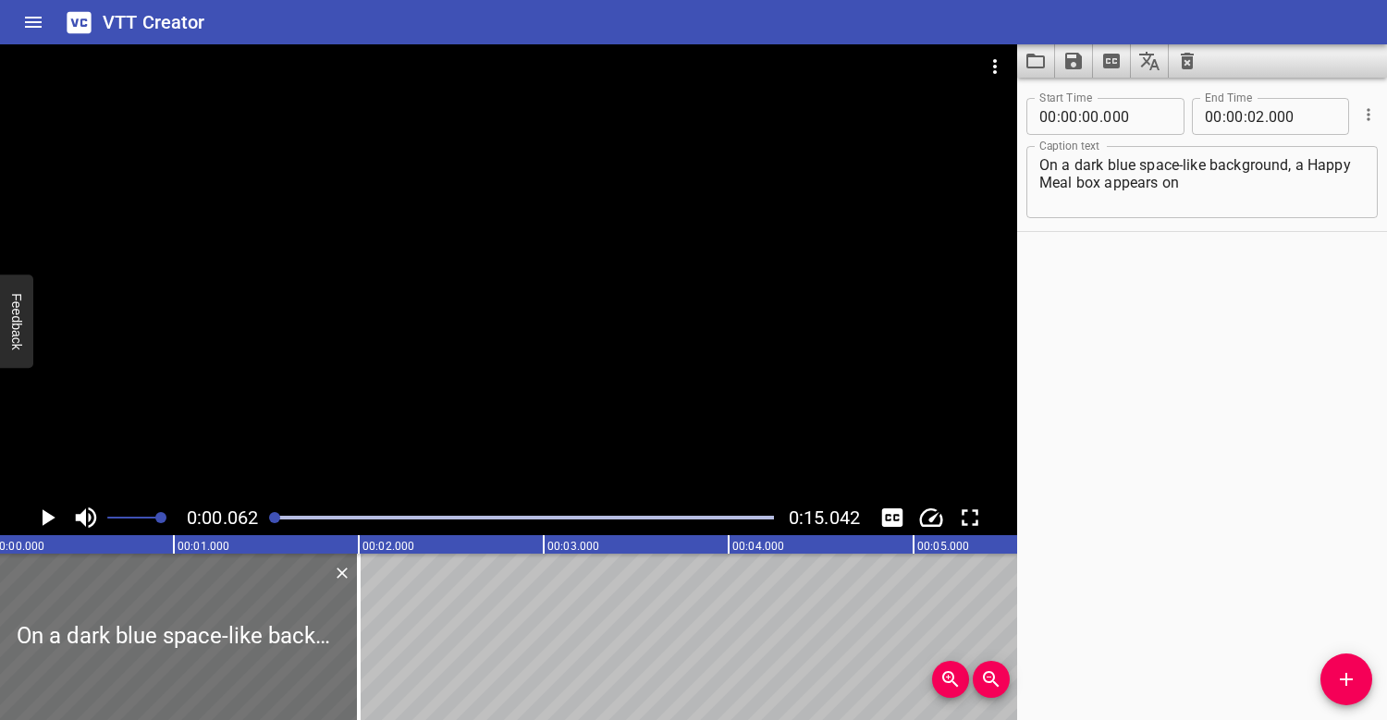
click at [318, 368] on div at bounding box center [508, 272] width 1017 height 456
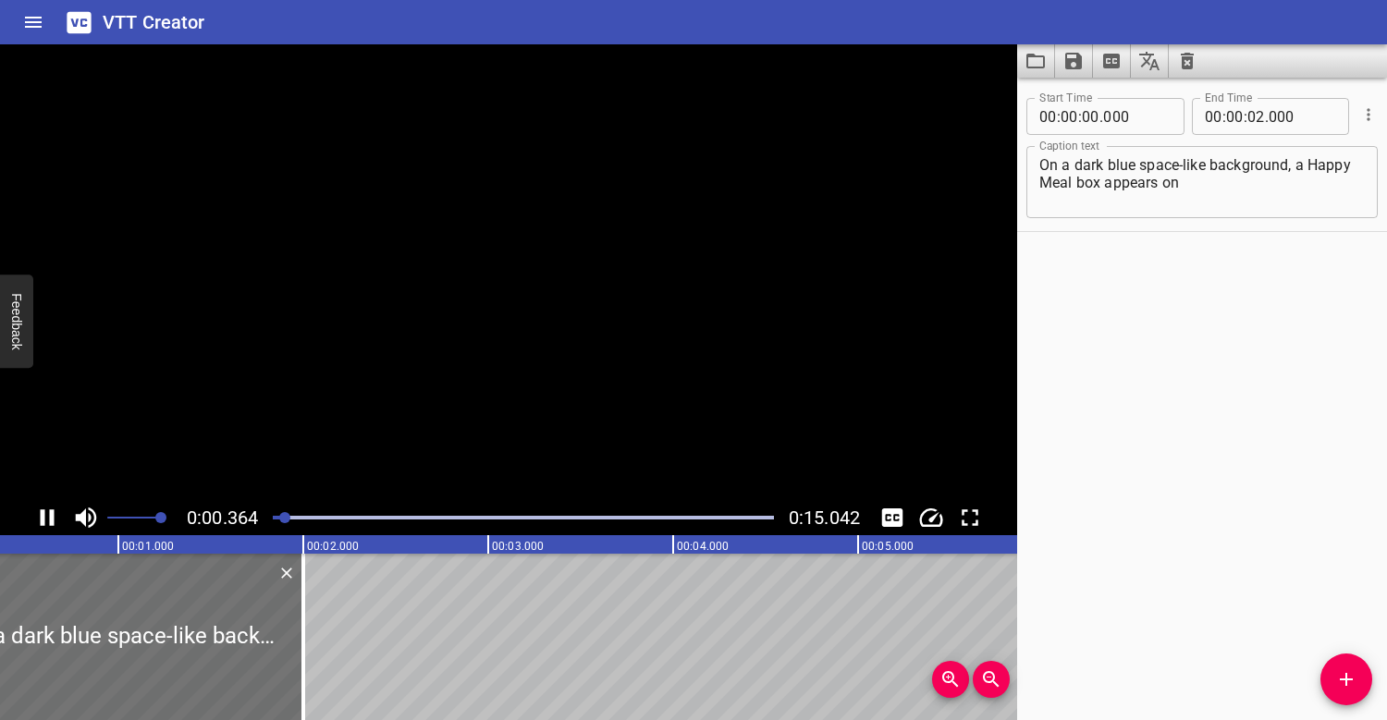
scroll to position [0, 94]
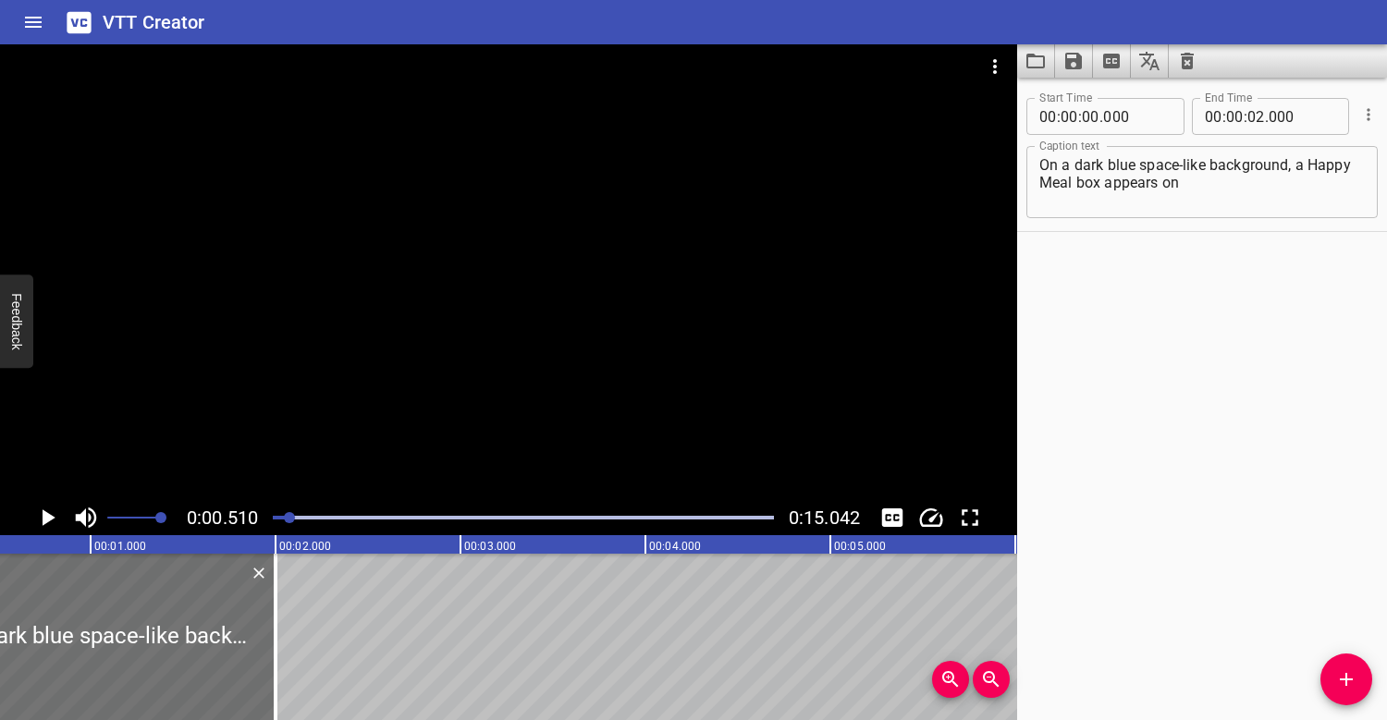
click at [1212, 190] on textarea "On a dark blue space-like background, a Happy Meal box appears on The box pops …" at bounding box center [1201, 182] width 325 height 53
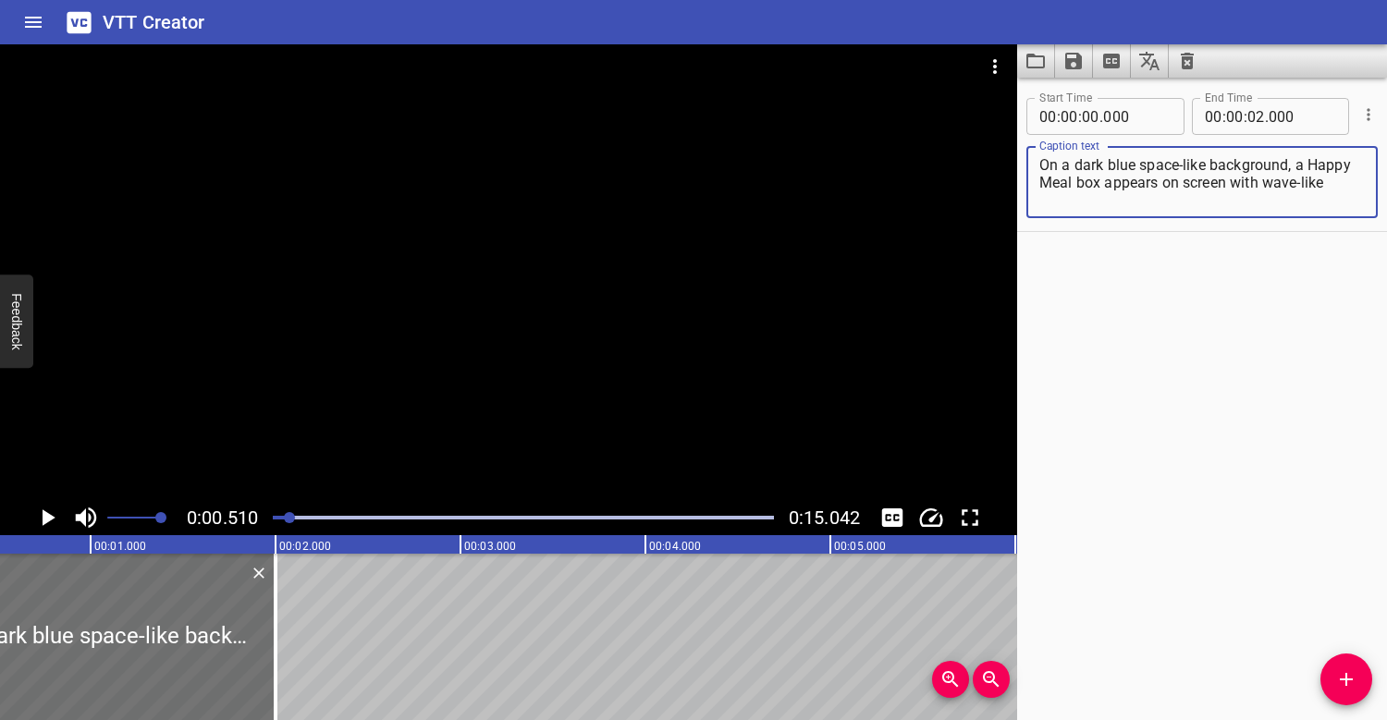
drag, startPoint x: 1157, startPoint y: 187, endPoint x: 1108, endPoint y: 185, distance: 49.0
click at [1108, 185] on textarea "On a dark blue space-like background, a Happy Meal box appears on screen with w…" at bounding box center [1201, 182] width 325 height 53
drag, startPoint x: 1351, startPoint y: 182, endPoint x: 1235, endPoint y: 182, distance: 115.6
click at [1237, 182] on textarea "On a dark blue space-like background, a Happy Meal box launches on screen with …" at bounding box center [1201, 182] width 325 height 53
drag, startPoint x: 1340, startPoint y: 190, endPoint x: 1238, endPoint y: 190, distance: 101.7
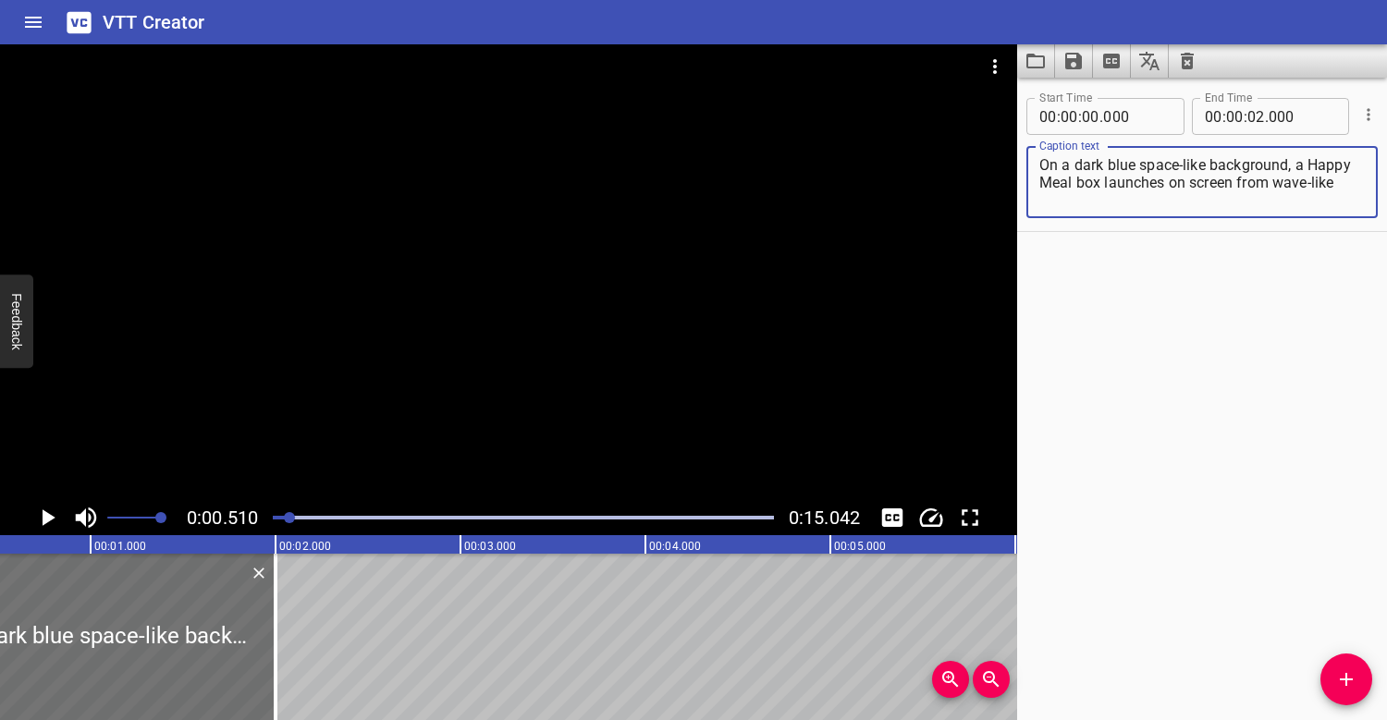
click at [1238, 190] on textarea "On a dark blue space-like background, a Happy Meal box launches on screen from …" at bounding box center [1201, 182] width 325 height 53
drag, startPoint x: 1341, startPoint y: 179, endPoint x: 1239, endPoint y: 184, distance: 101.8
click at [1239, 184] on textarea "On a dark blue space-like background, a Happy Meal box launches on screen with …" at bounding box center [1201, 182] width 325 height 53
drag, startPoint x: 1168, startPoint y: 179, endPoint x: 1104, endPoint y: 178, distance: 63.8
click at [1104, 178] on textarea "On a dark blue space-like background, a Happy Meal box launches on screen from …" at bounding box center [1201, 182] width 325 height 53
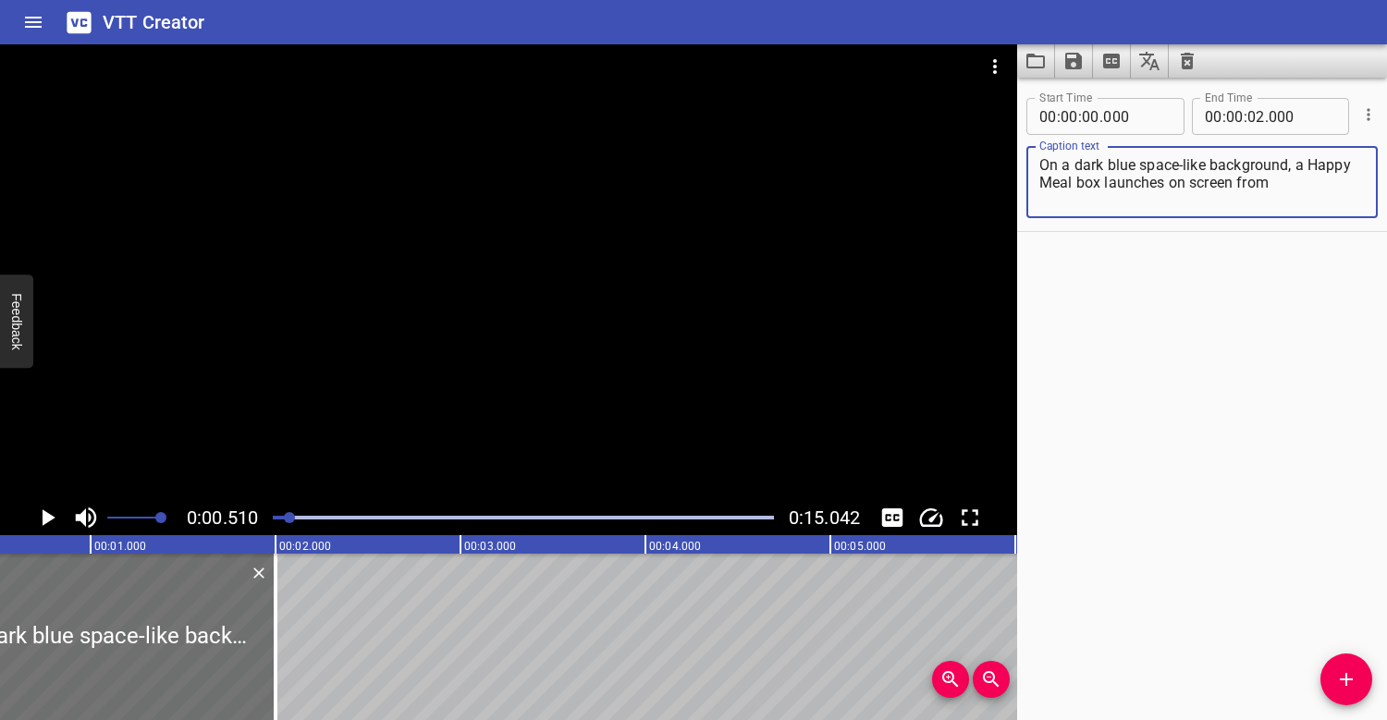
click at [1281, 190] on textarea "On a dark blue space-like background, a Happy Meal box launches on screen from …" at bounding box center [1201, 182] width 325 height 53
click at [277, 516] on div "Play progress" at bounding box center [39, 518] width 501 height 4
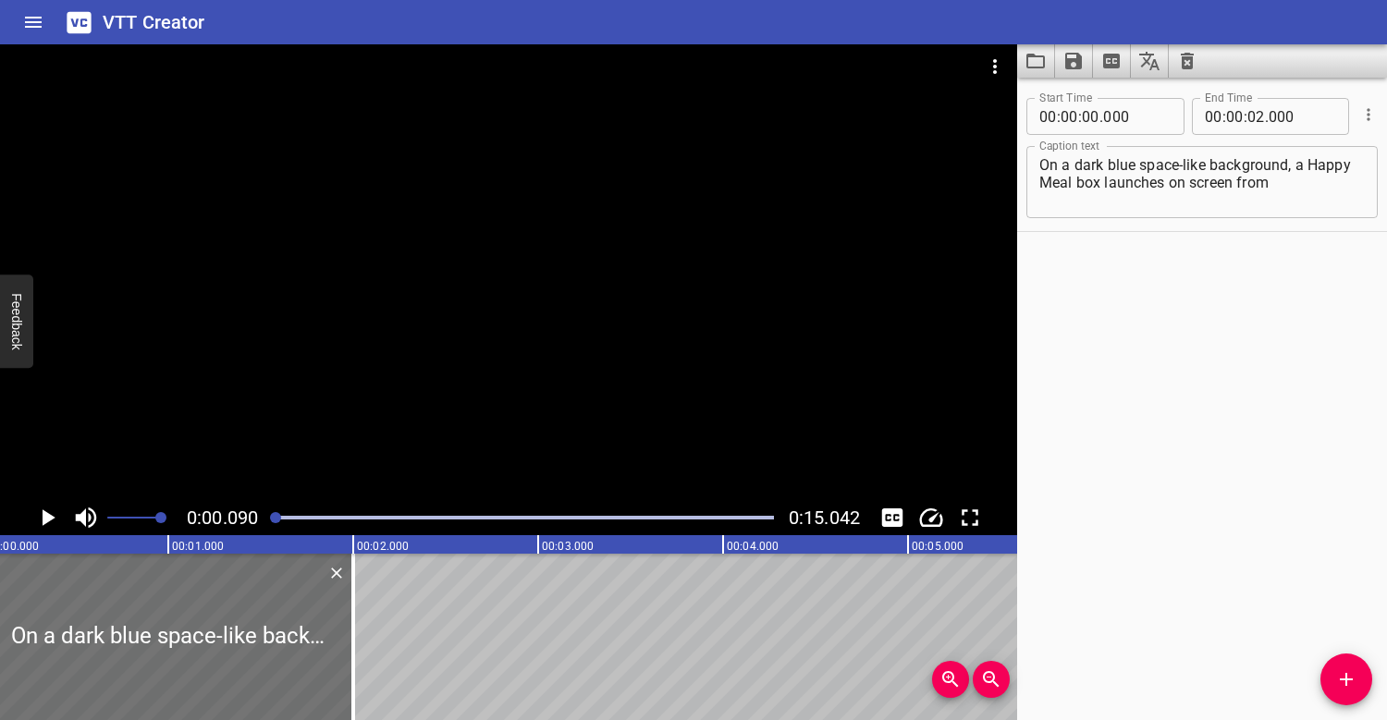
click at [368, 343] on div at bounding box center [508, 272] width 1017 height 456
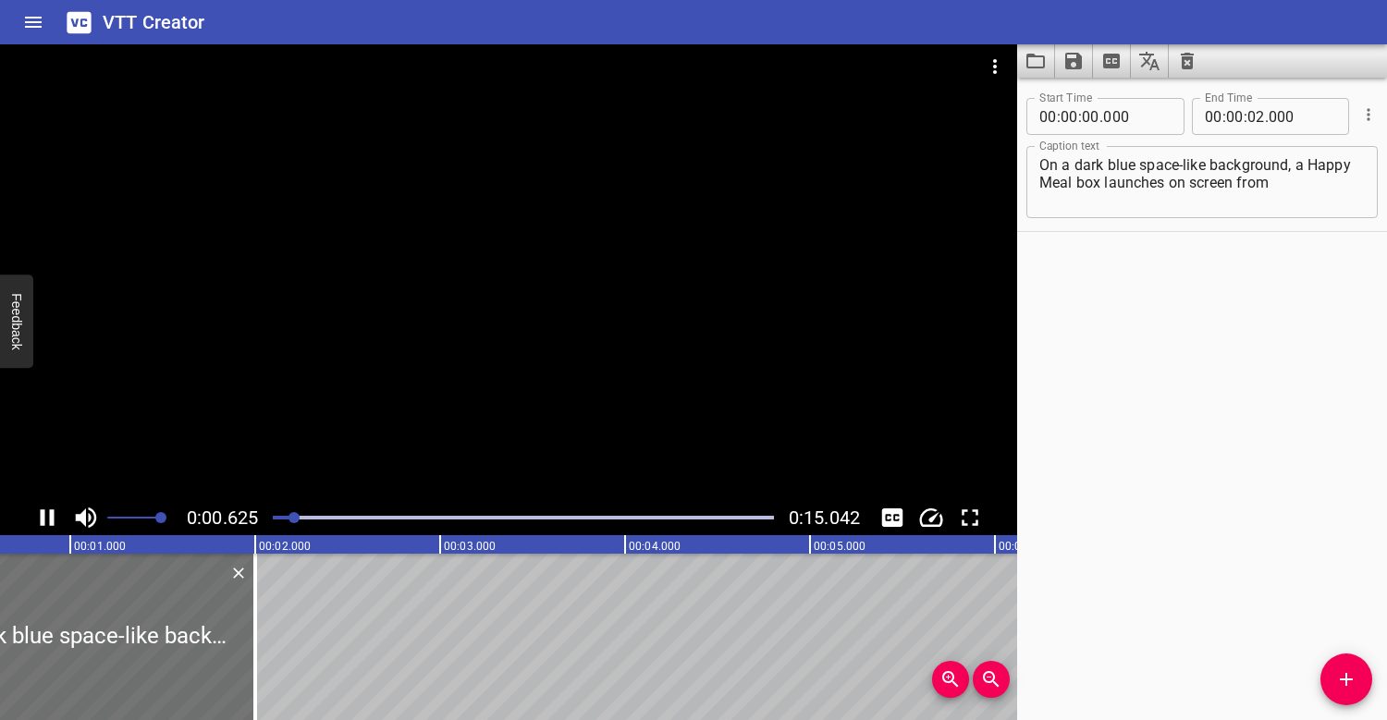
click at [404, 335] on div at bounding box center [508, 272] width 1017 height 456
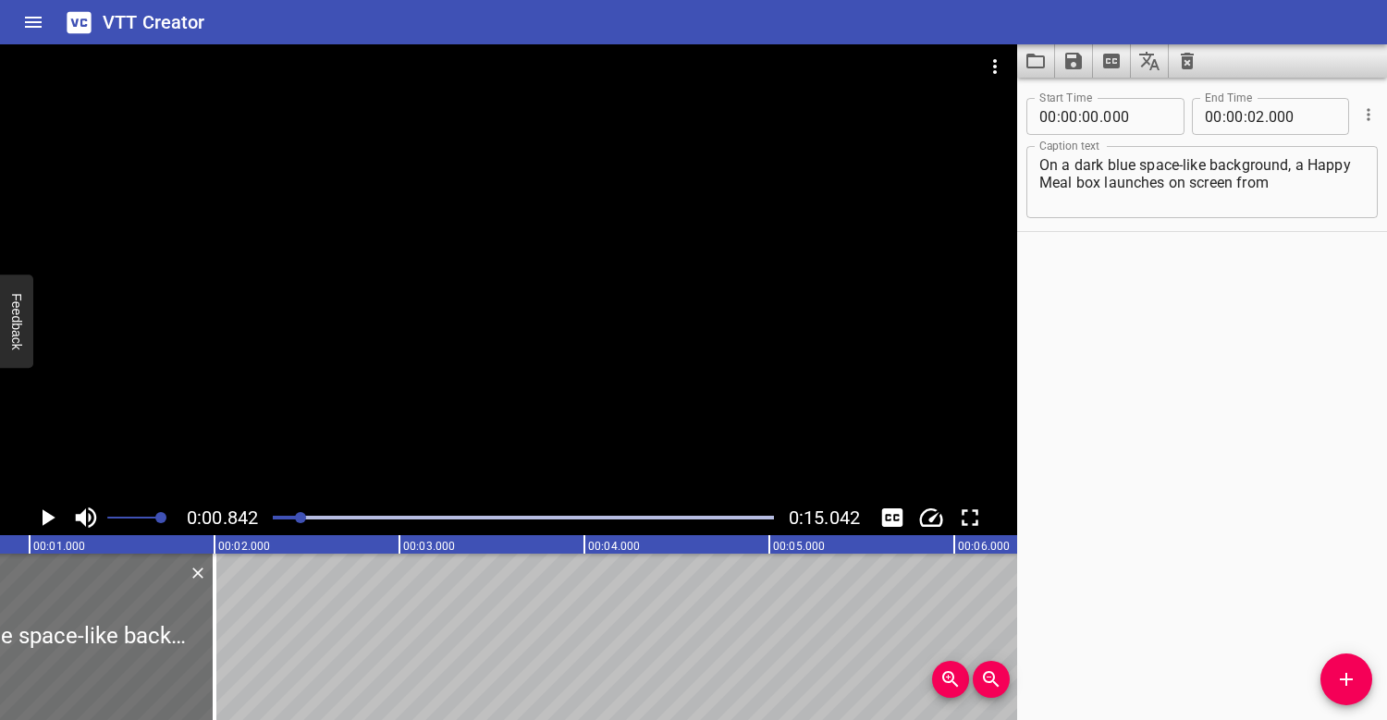
click at [276, 514] on div at bounding box center [523, 518] width 523 height 26
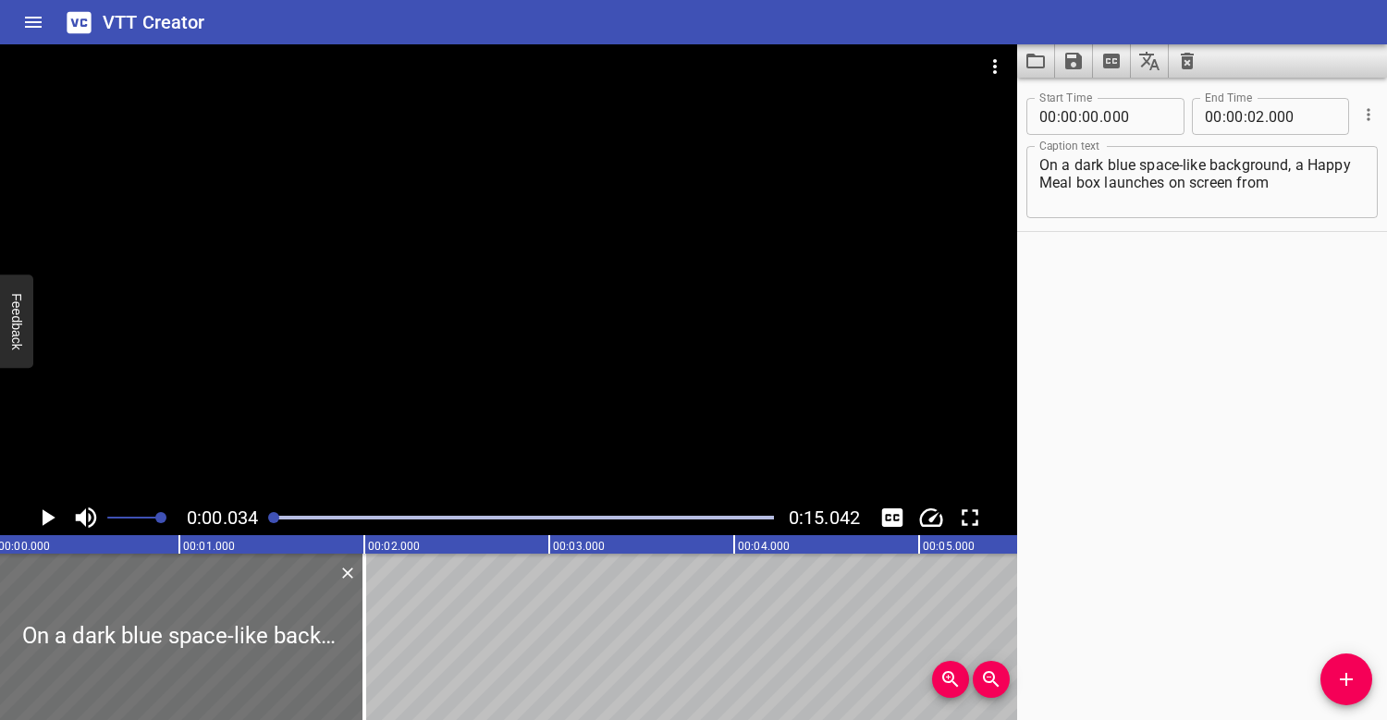
click at [324, 303] on div at bounding box center [508, 272] width 1017 height 456
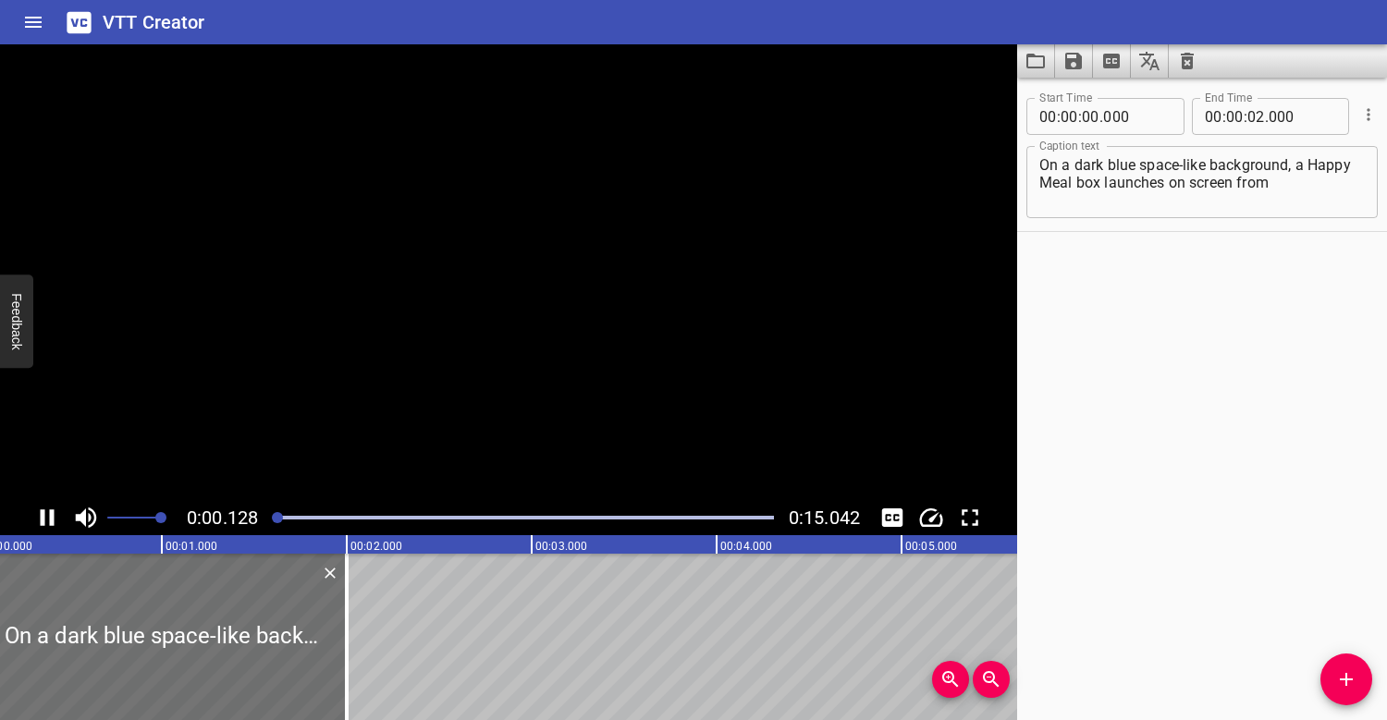
scroll to position [0, 70]
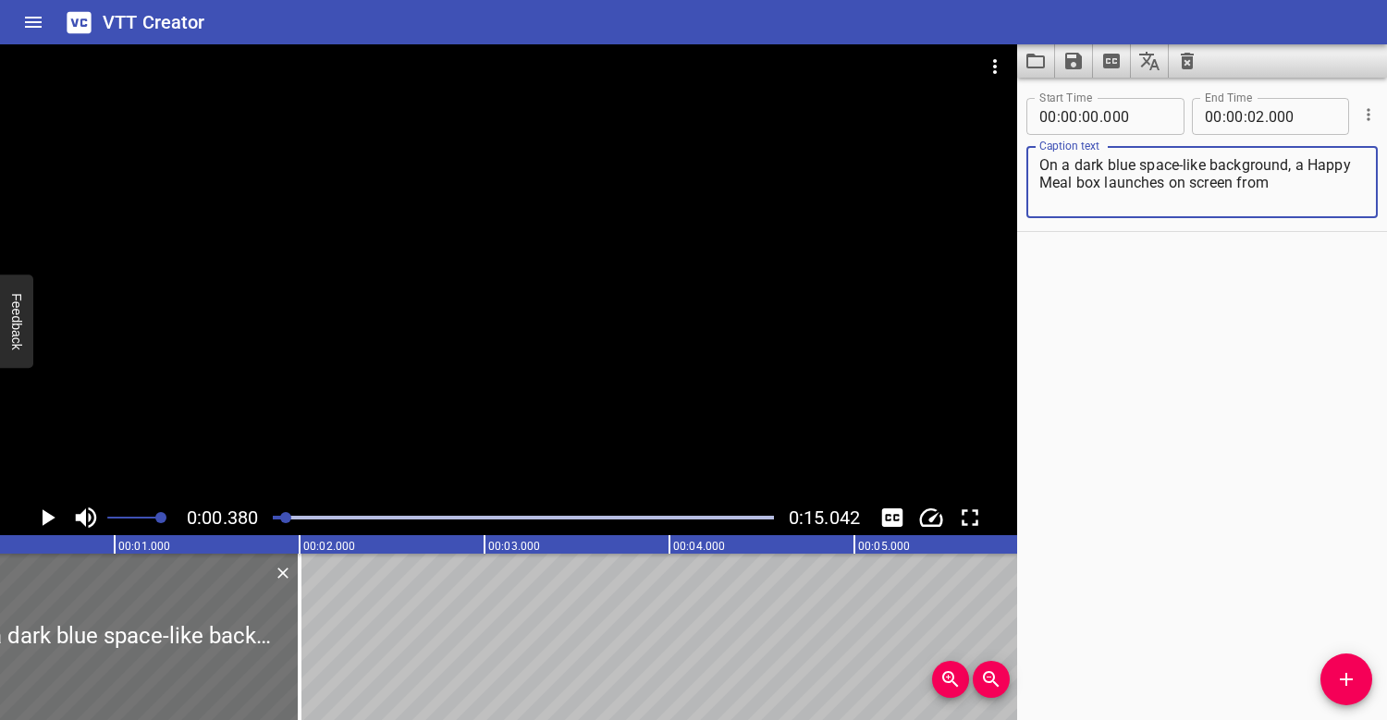
click at [1185, 178] on textarea "On a dark blue space-like background, a Happy Meal box launches on screen from …" at bounding box center [1201, 182] width 325 height 53
click at [1331, 177] on textarea "On a dark blue space-like background, a Happy Meal box launches onto the screen…" at bounding box center [1201, 182] width 325 height 53
click at [1338, 680] on icon "Add Cue" at bounding box center [1346, 679] width 22 height 22
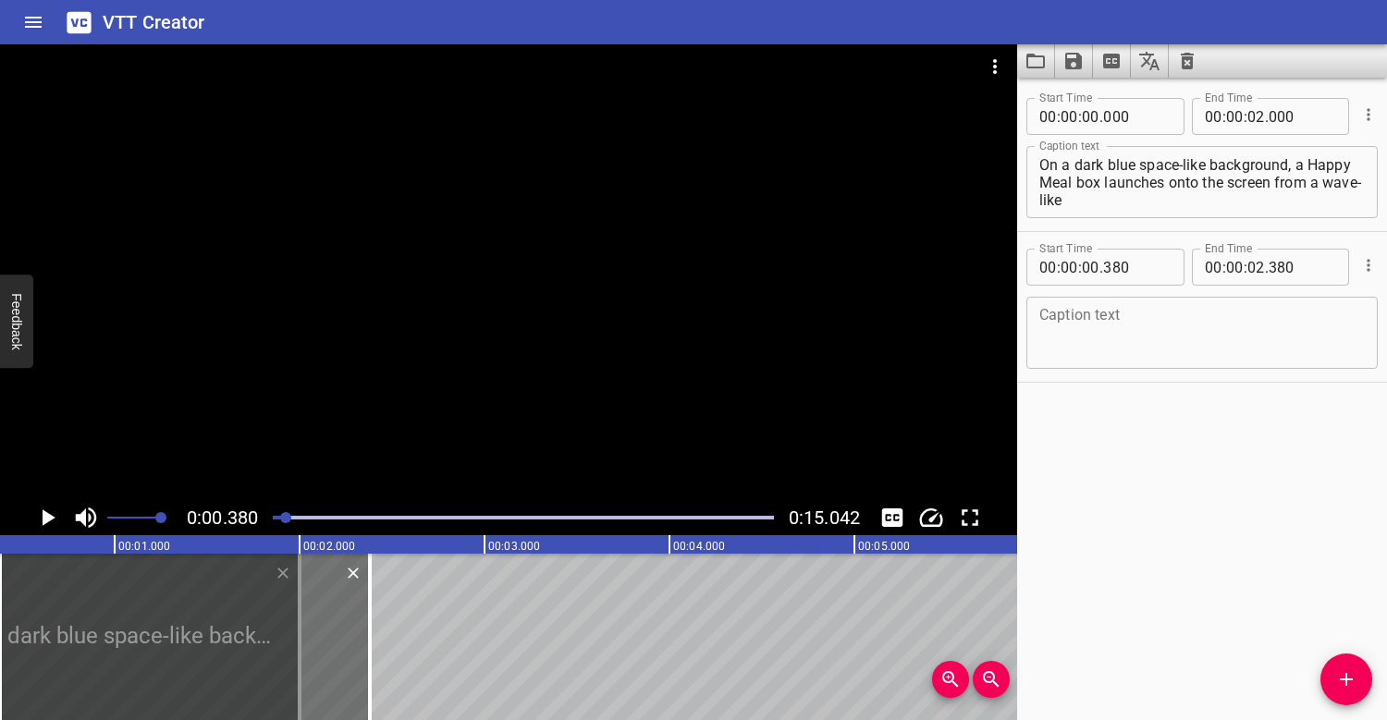
click at [321, 410] on div at bounding box center [508, 272] width 1017 height 456
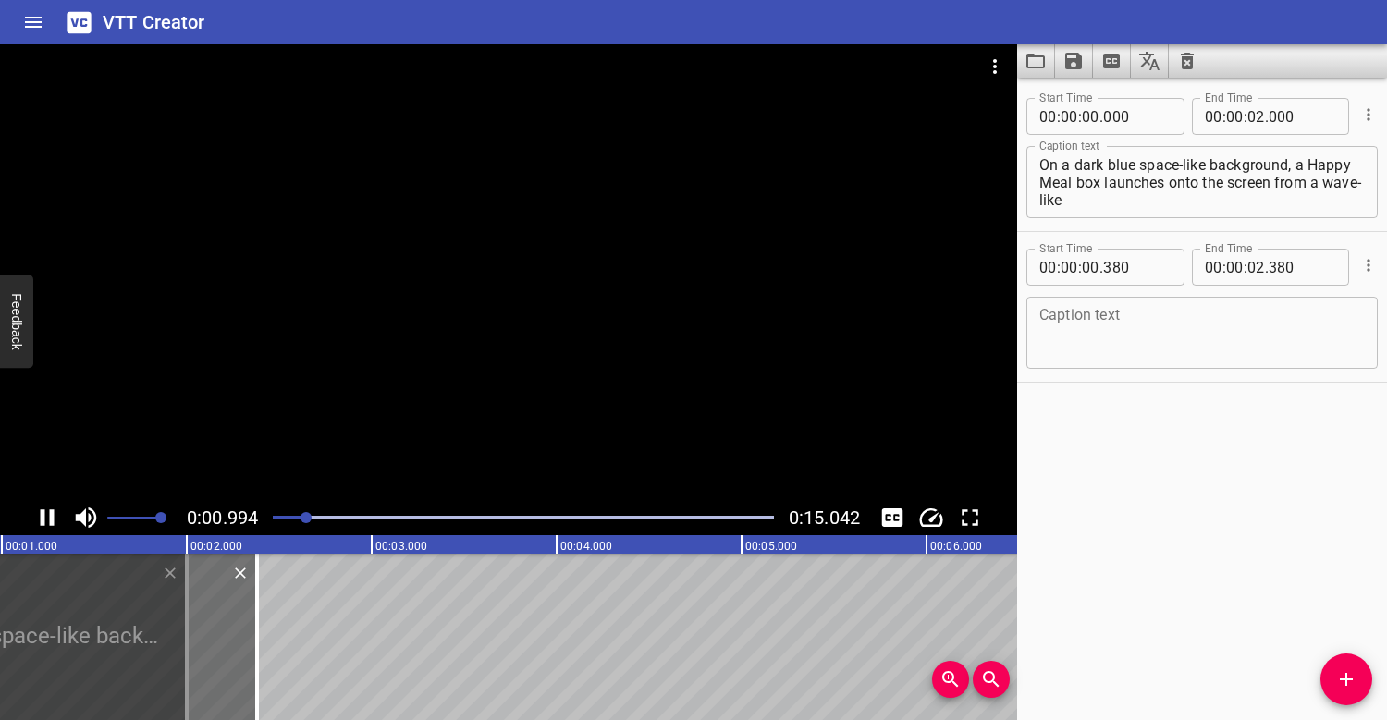
click at [347, 354] on div at bounding box center [508, 272] width 1017 height 456
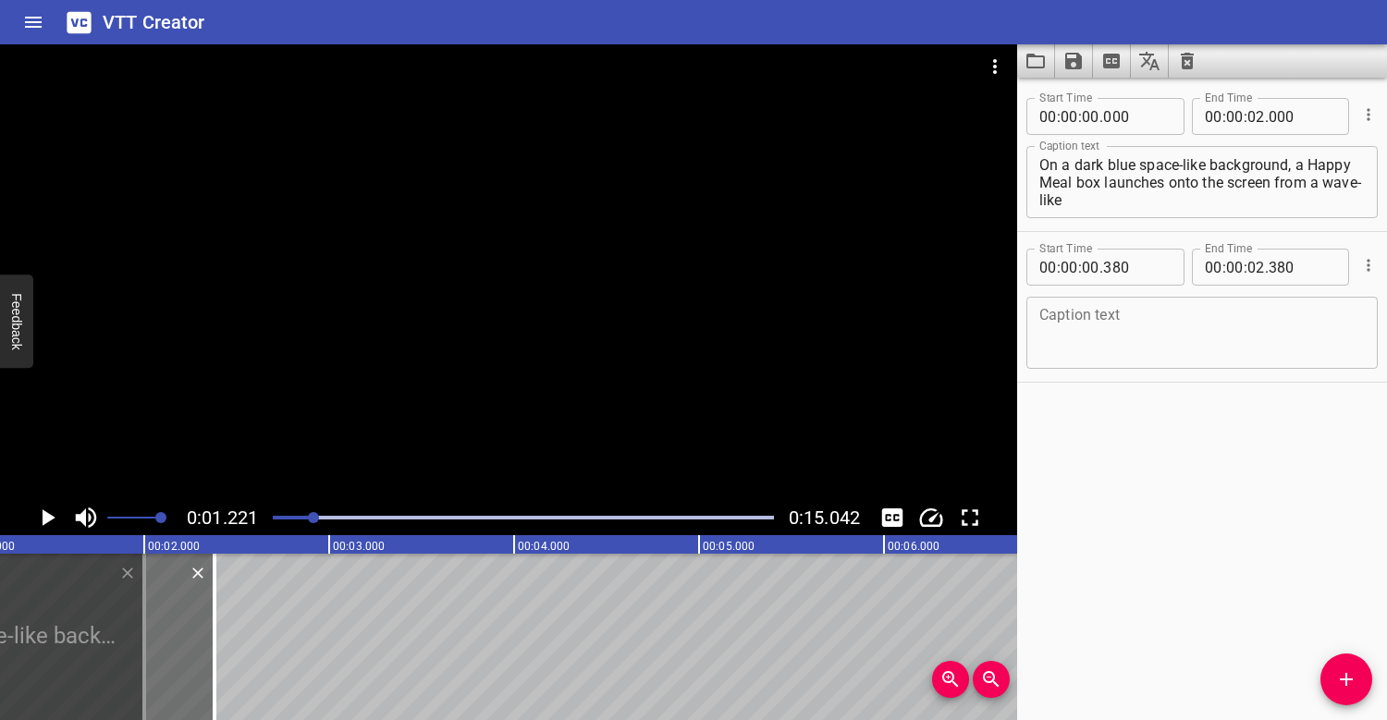
scroll to position [0, 0]
click at [285, 511] on div at bounding box center [523, 518] width 523 height 26
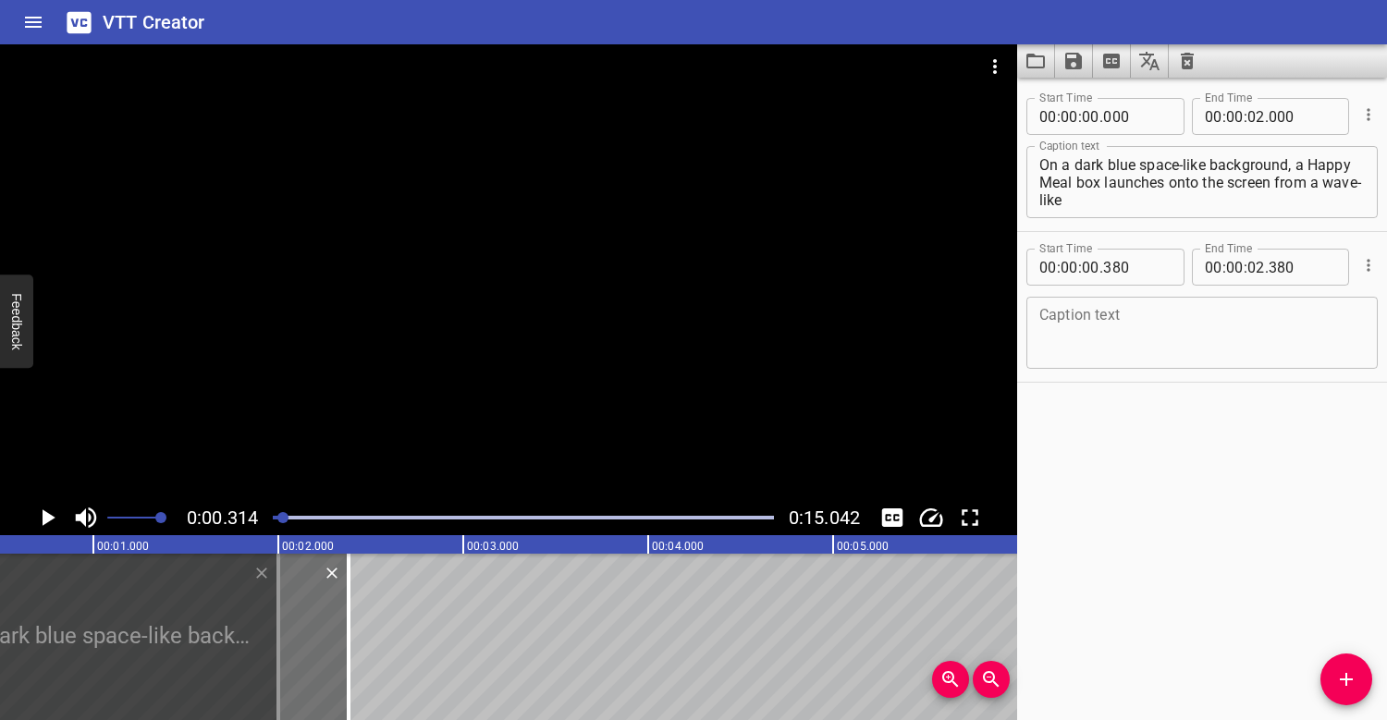
scroll to position [0, 57]
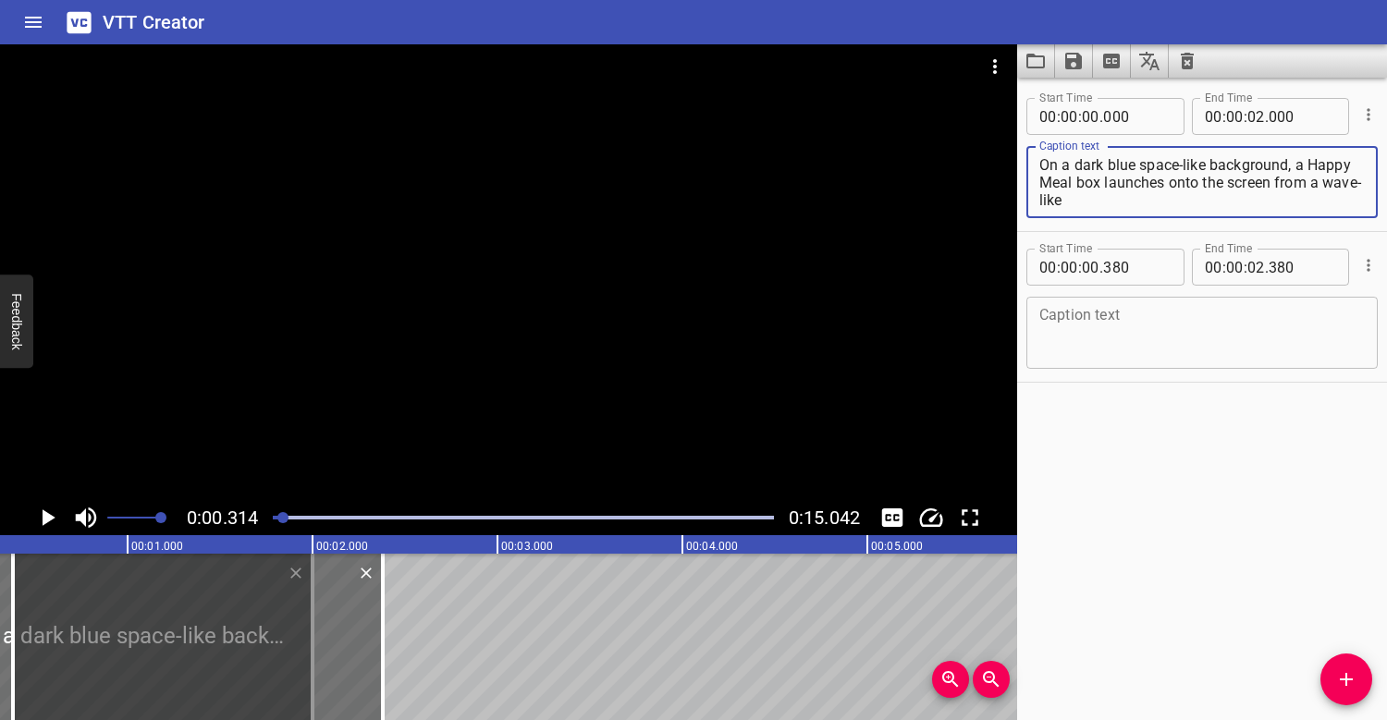
drag, startPoint x: 1276, startPoint y: 178, endPoint x: 1304, endPoint y: 199, distance: 34.4
click at [1304, 199] on textarea "On a dark blue space-like background, a Happy Meal box launches onto the screen…" at bounding box center [1201, 182] width 325 height 53
click at [277, 518] on div "Play progress" at bounding box center [33, 518] width 501 height 4
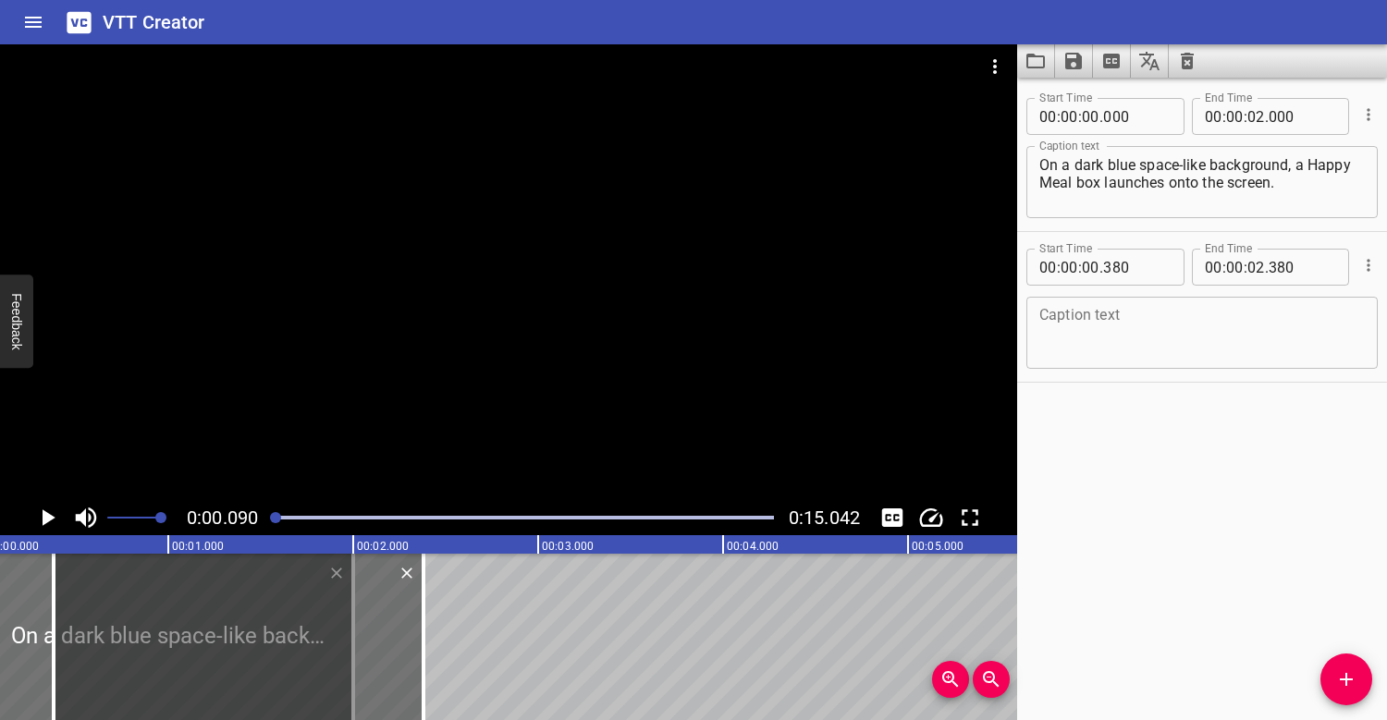
click at [368, 399] on div at bounding box center [508, 272] width 1017 height 456
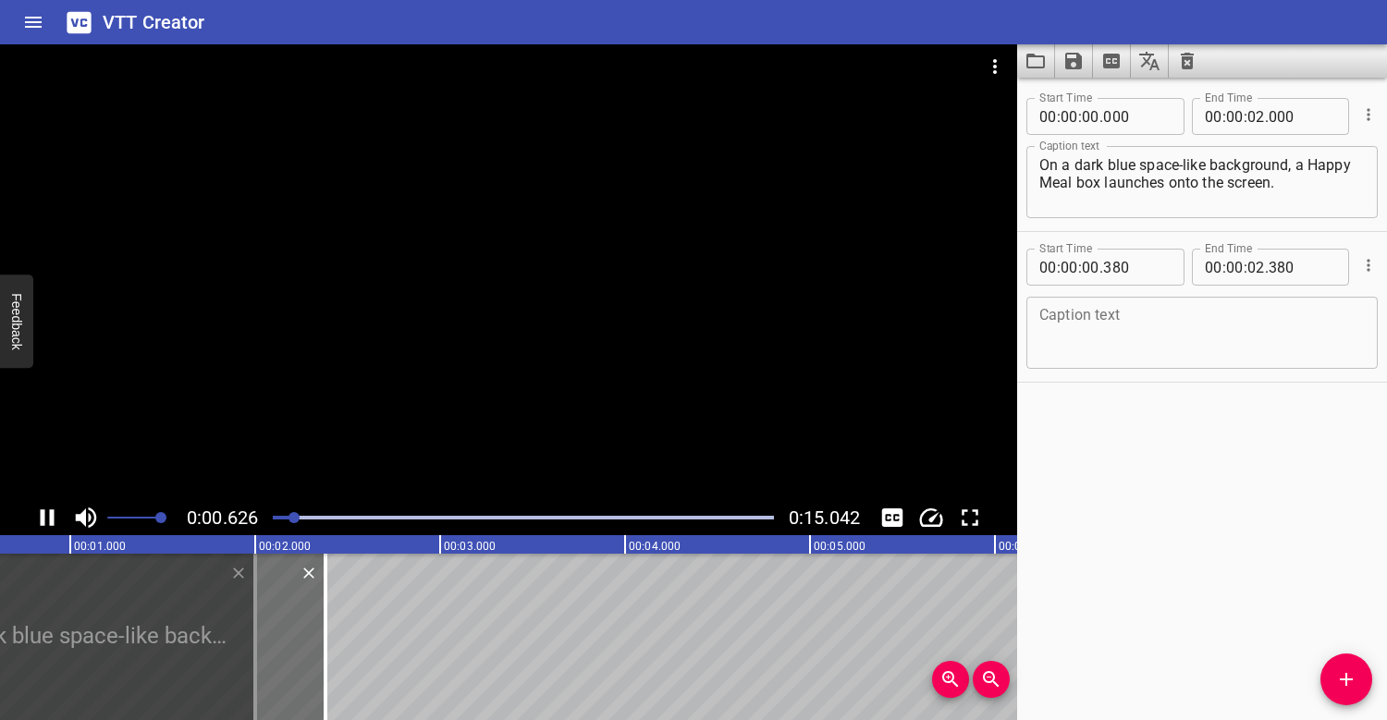
click at [427, 323] on div at bounding box center [508, 272] width 1017 height 456
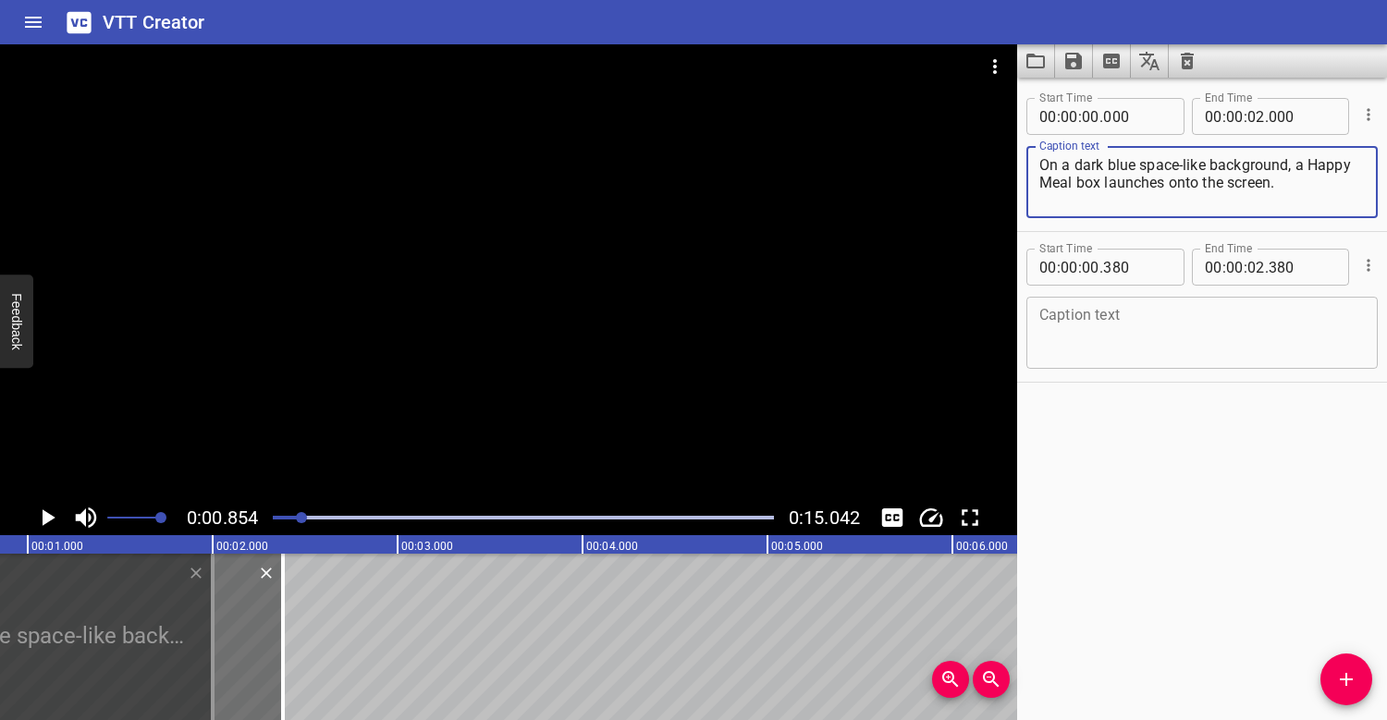
drag, startPoint x: 1224, startPoint y: 180, endPoint x: 1190, endPoint y: 178, distance: 34.3
click at [1190, 178] on textarea "On a dark blue space-like background, a Happy Meal box launches onto the screen…" at bounding box center [1201, 182] width 325 height 53
click at [1272, 187] on textarea "On a dark blue space-like background, a Happy Meal box launches on the screen. …" at bounding box center [1201, 182] width 325 height 53
click at [1182, 182] on textarea "On a dark blue space-like background, a Happy Meal box launches on the screen. …" at bounding box center [1201, 182] width 325 height 53
click at [1293, 177] on textarea "On a dark blue space-like background, a Happy Meal box launches onto the screen…" at bounding box center [1201, 182] width 325 height 53
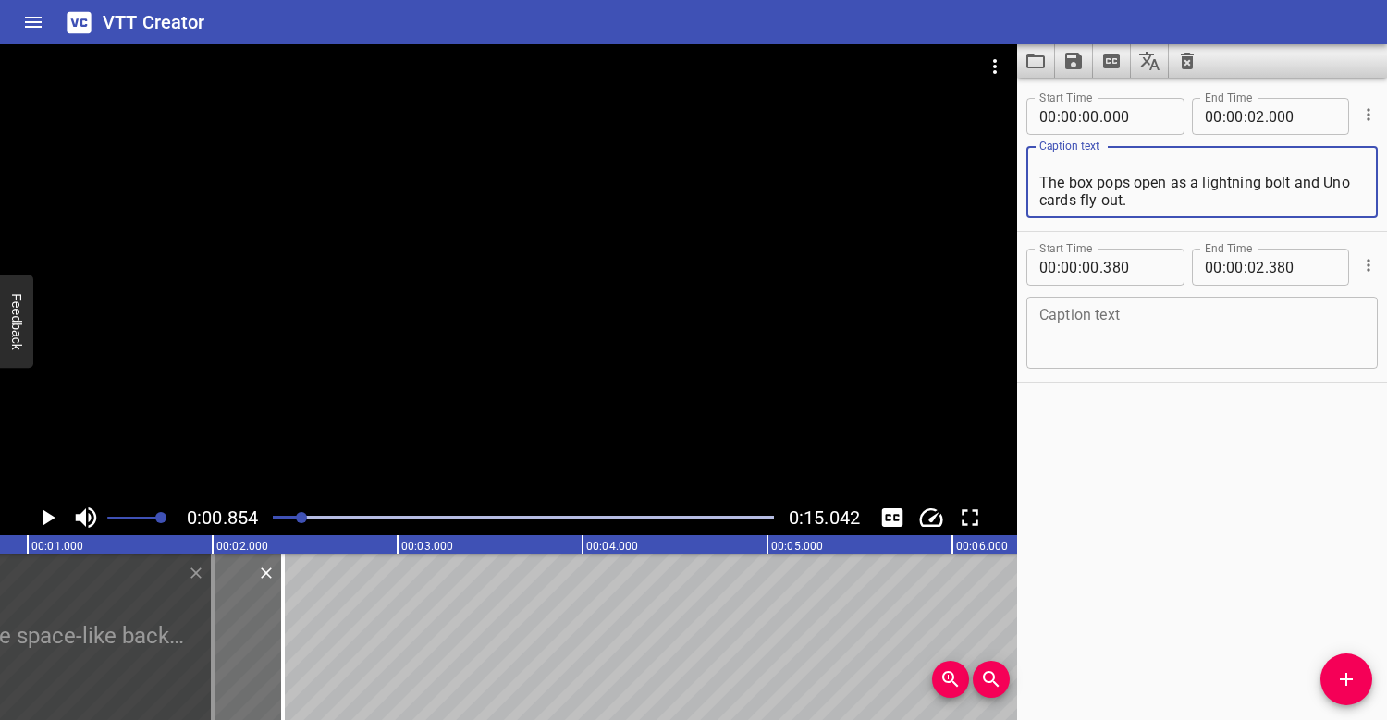
scroll to position [53, 0]
click at [1039, 179] on textarea "On a dark blue space-like background, a Happy Meal box launches onto the screen…" at bounding box center [1201, 182] width 325 height 53
type textarea "On a dark blue space-like background, a Happy Meal box launches onto the screen…"
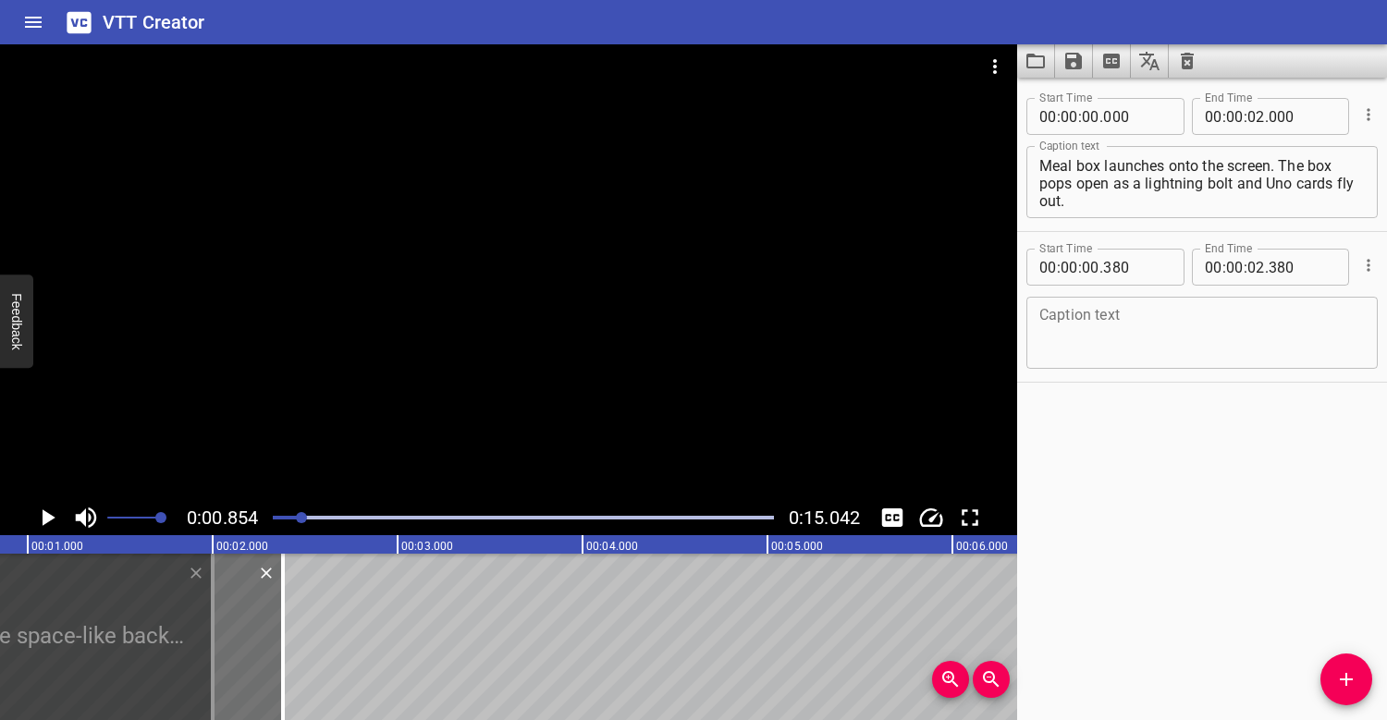
click at [276, 515] on div at bounding box center [523, 518] width 523 height 26
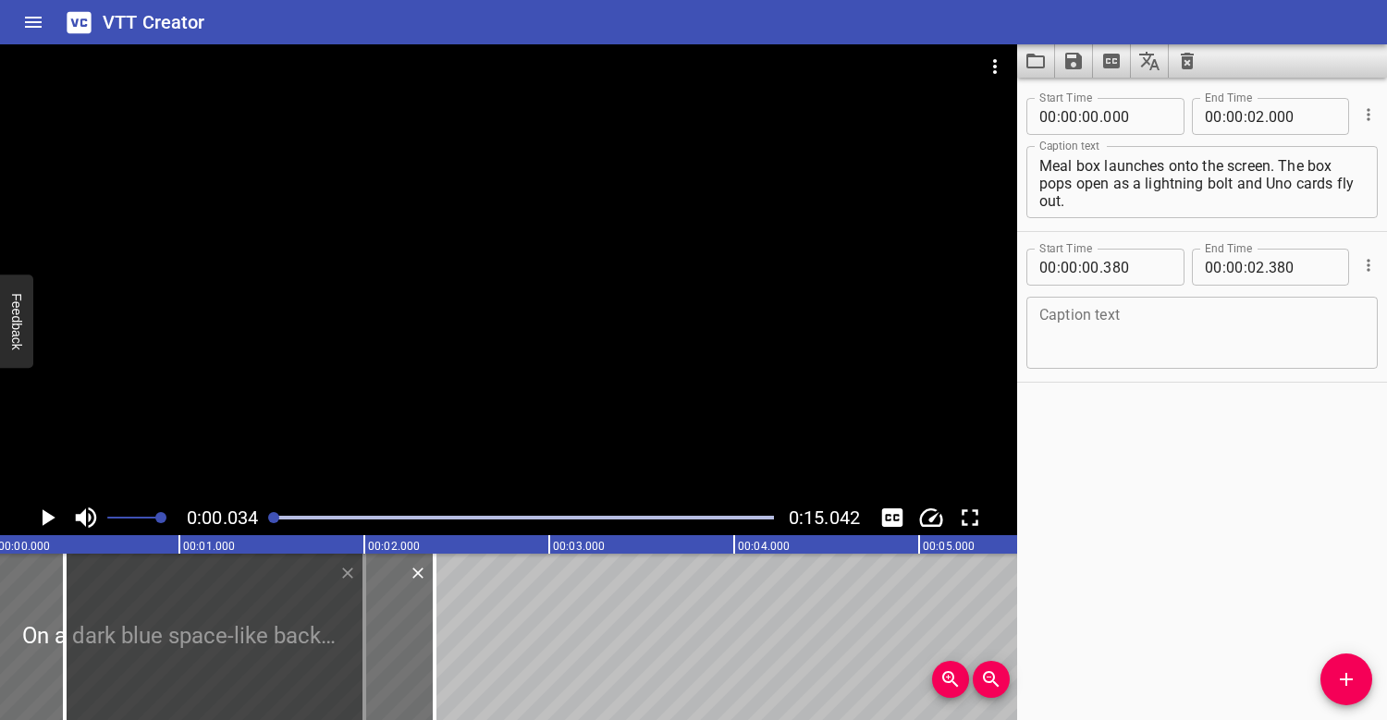
click at [318, 338] on div at bounding box center [508, 272] width 1017 height 456
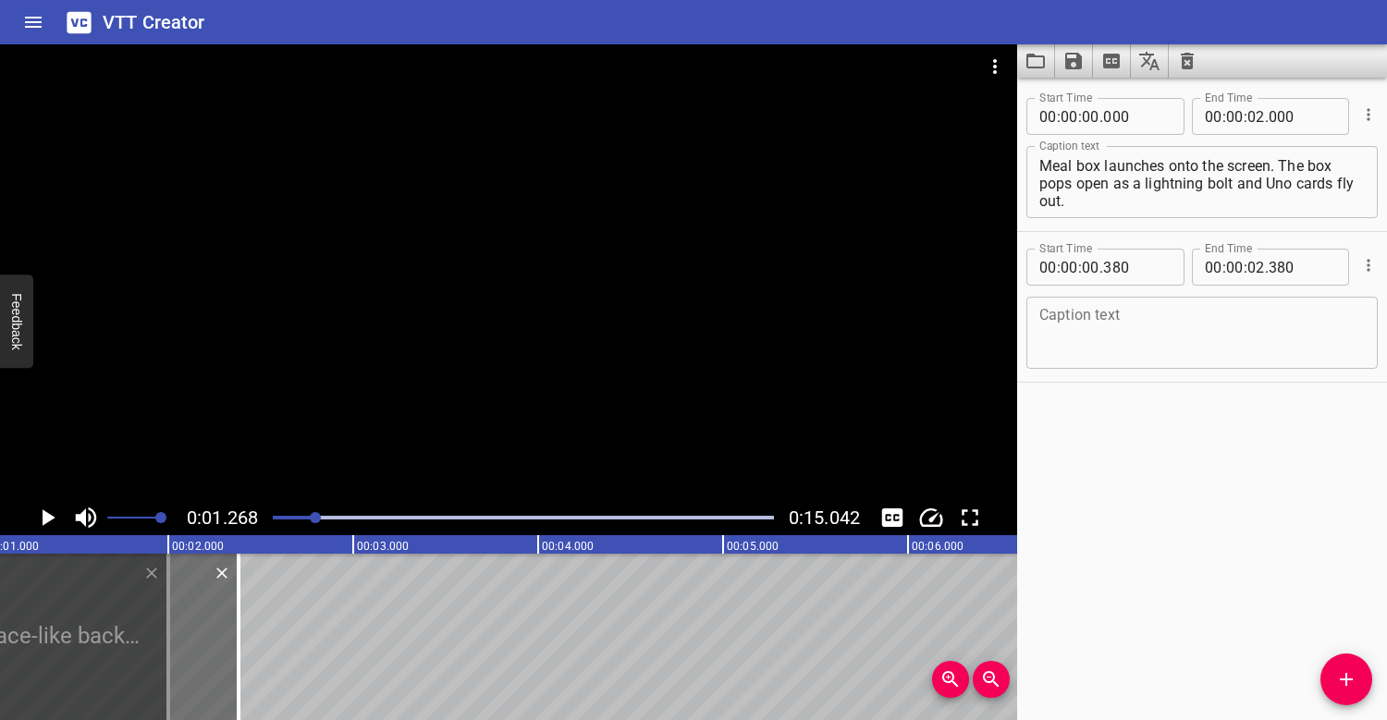
scroll to position [0, 234]
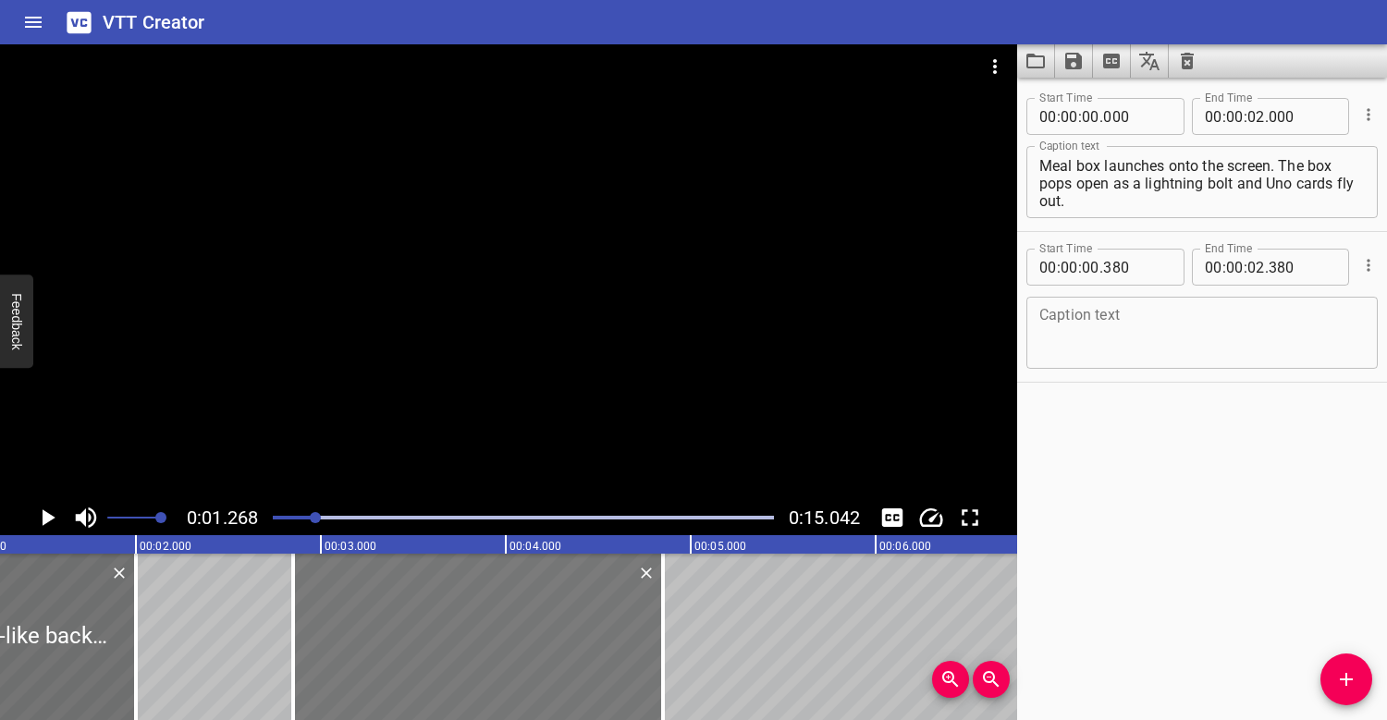
drag, startPoint x: 195, startPoint y: 628, endPoint x: 648, endPoint y: 589, distance: 454.7
click at [651, 590] on div at bounding box center [478, 637] width 370 height 166
type input "02"
type input "845"
type input "04"
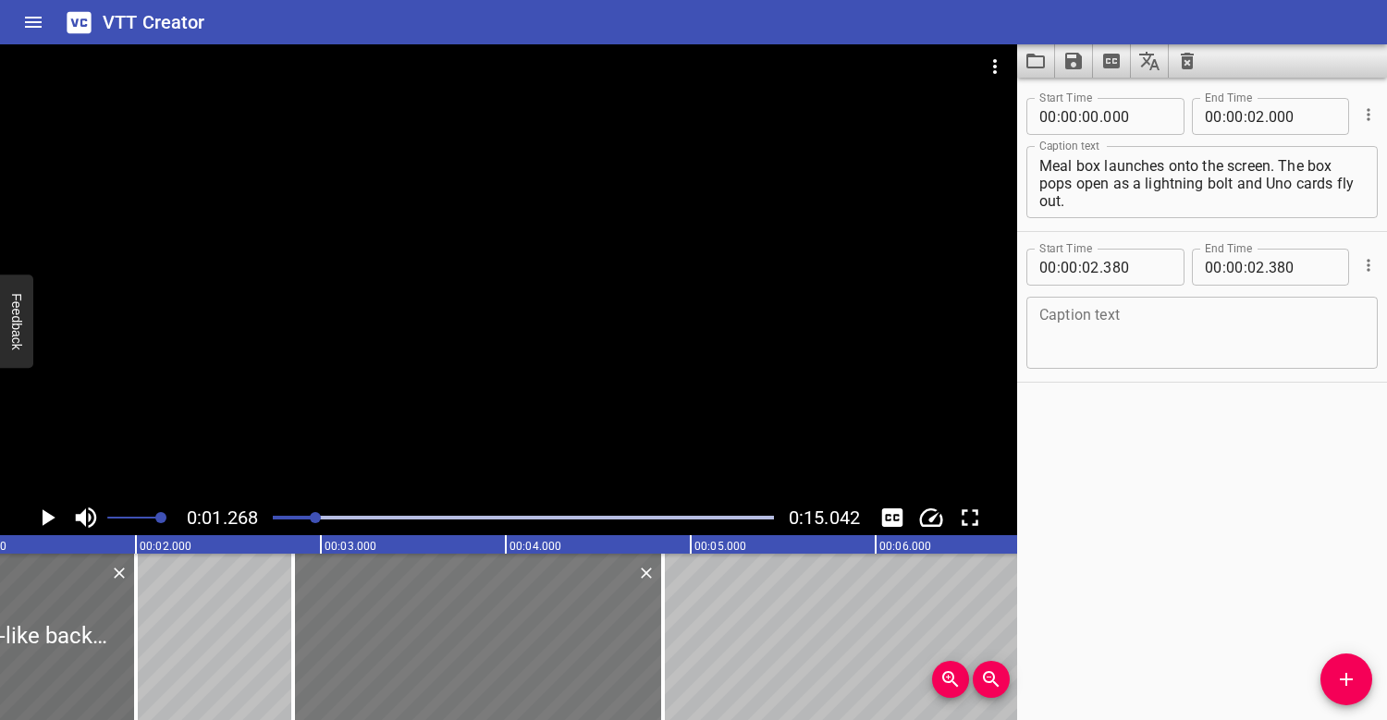
type input "845"
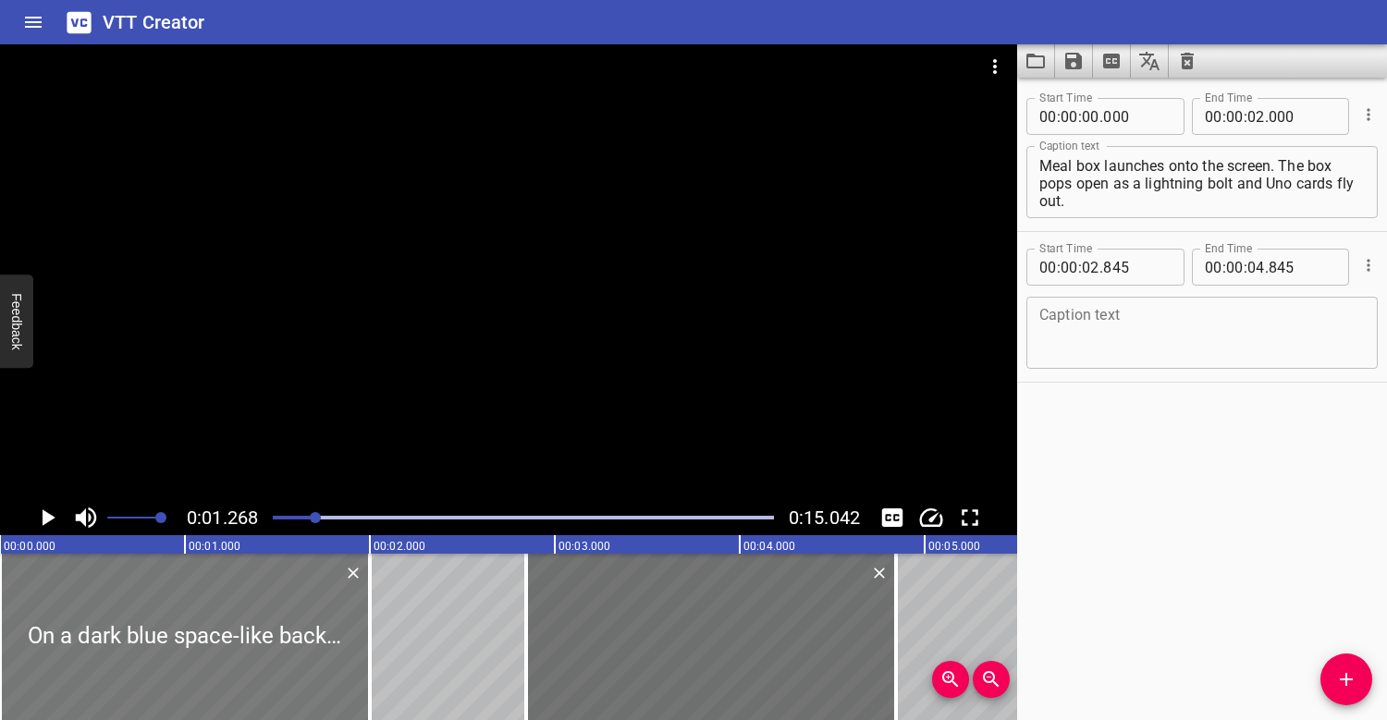
scroll to position [0, 0]
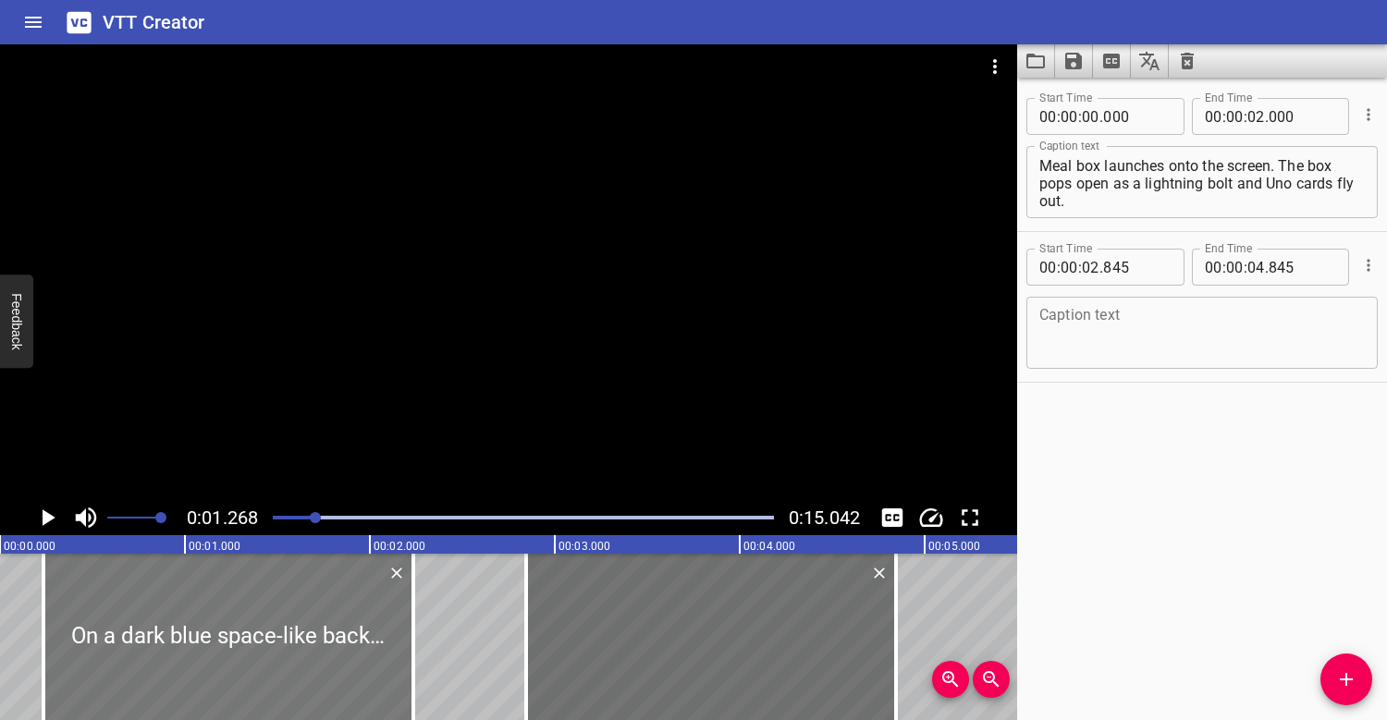
drag, startPoint x: 145, startPoint y: 605, endPoint x: 187, endPoint y: 602, distance: 41.7
click at [189, 604] on div at bounding box center [228, 637] width 370 height 166
type input "235"
click at [279, 514] on div at bounding box center [523, 518] width 523 height 26
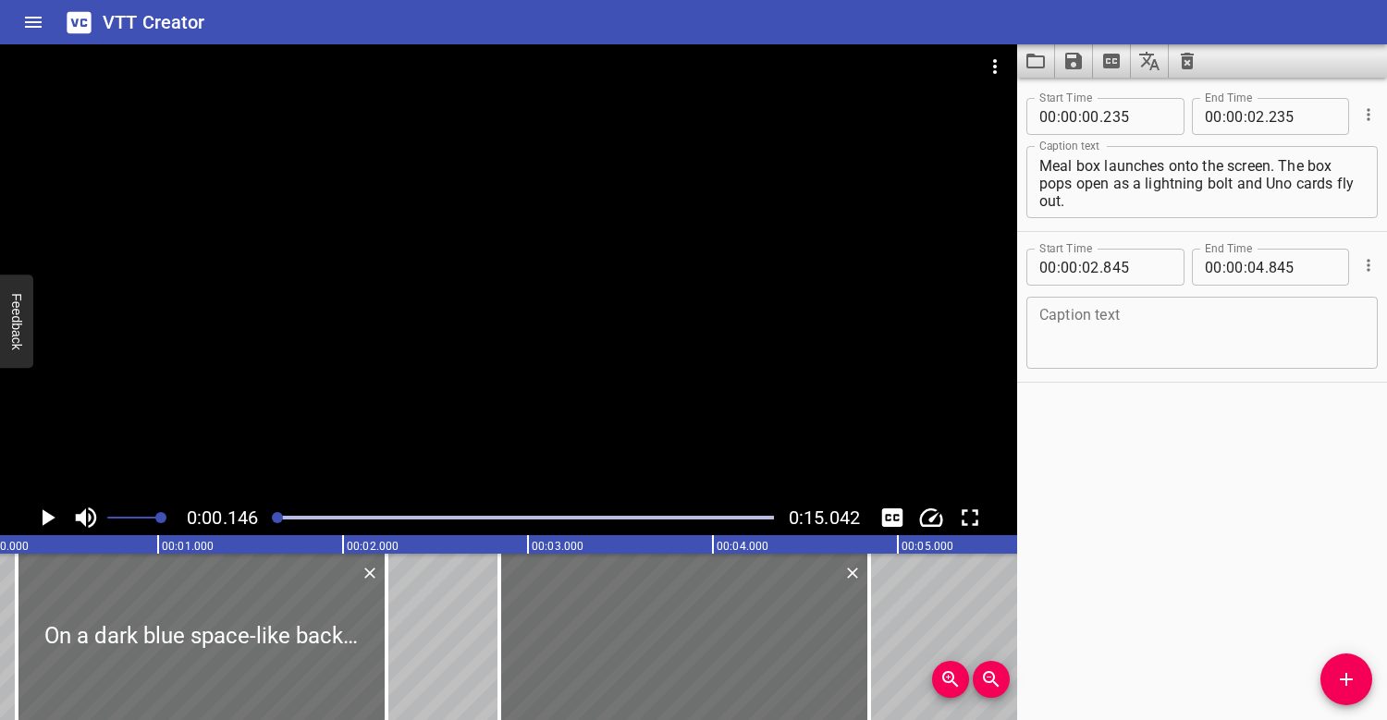
click at [295, 429] on div at bounding box center [508, 272] width 1017 height 456
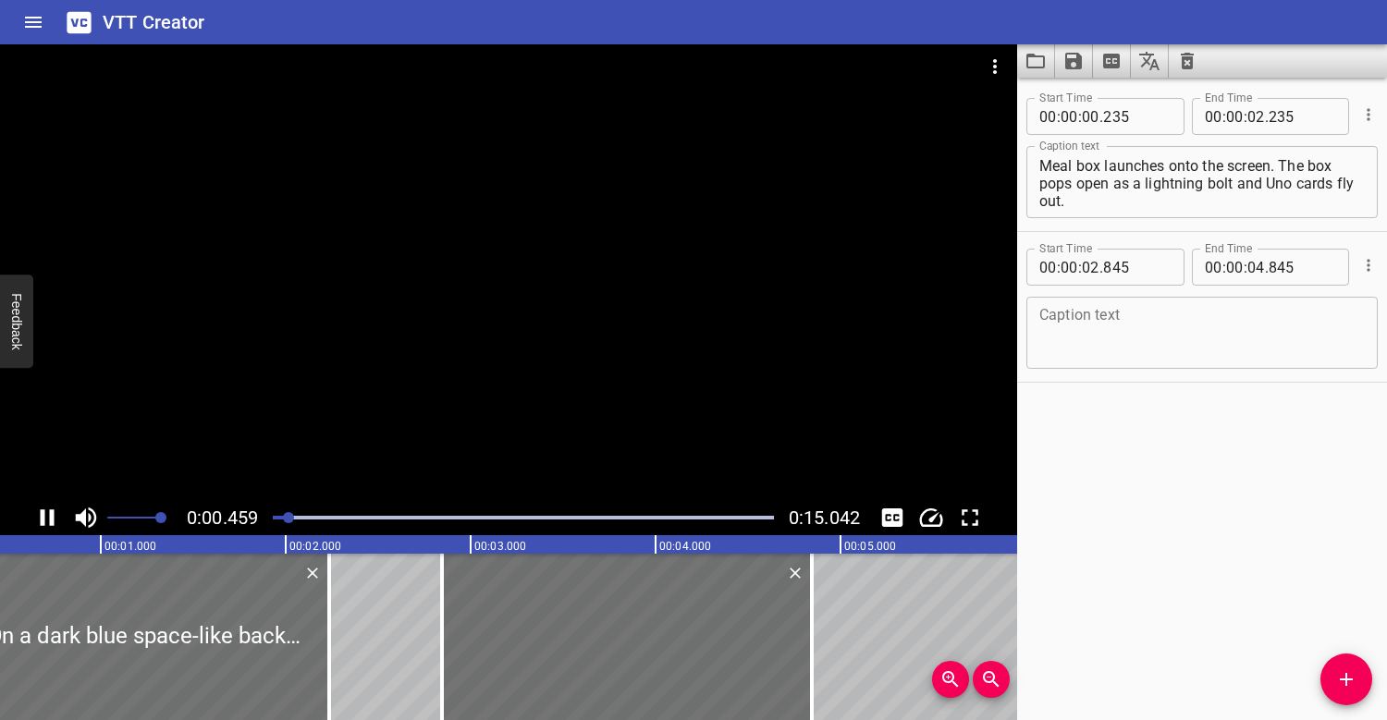
click at [302, 363] on div at bounding box center [508, 272] width 1017 height 456
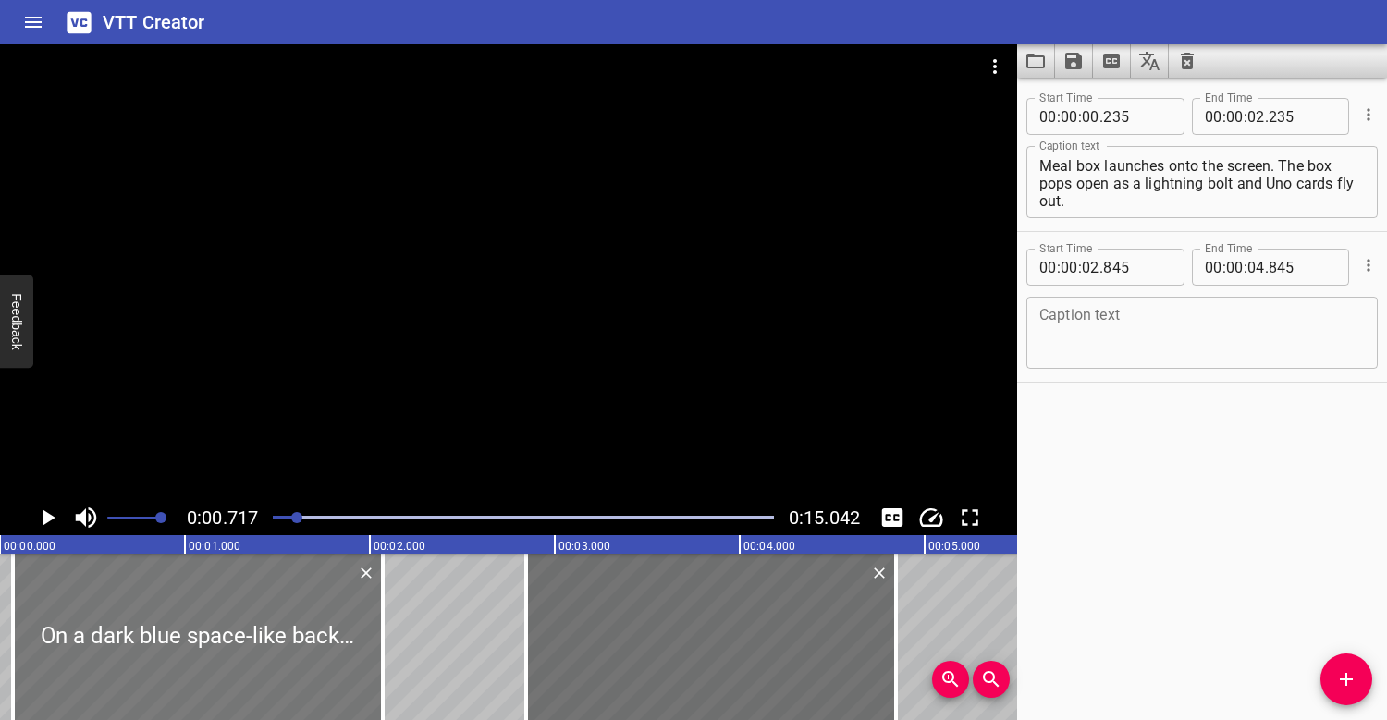
drag, startPoint x: 141, startPoint y: 627, endPoint x: 108, endPoint y: 618, distance: 34.5
click at [110, 621] on div at bounding box center [198, 637] width 370 height 166
type input "070"
drag, startPoint x: 378, startPoint y: 638, endPoint x: 364, endPoint y: 633, distance: 14.6
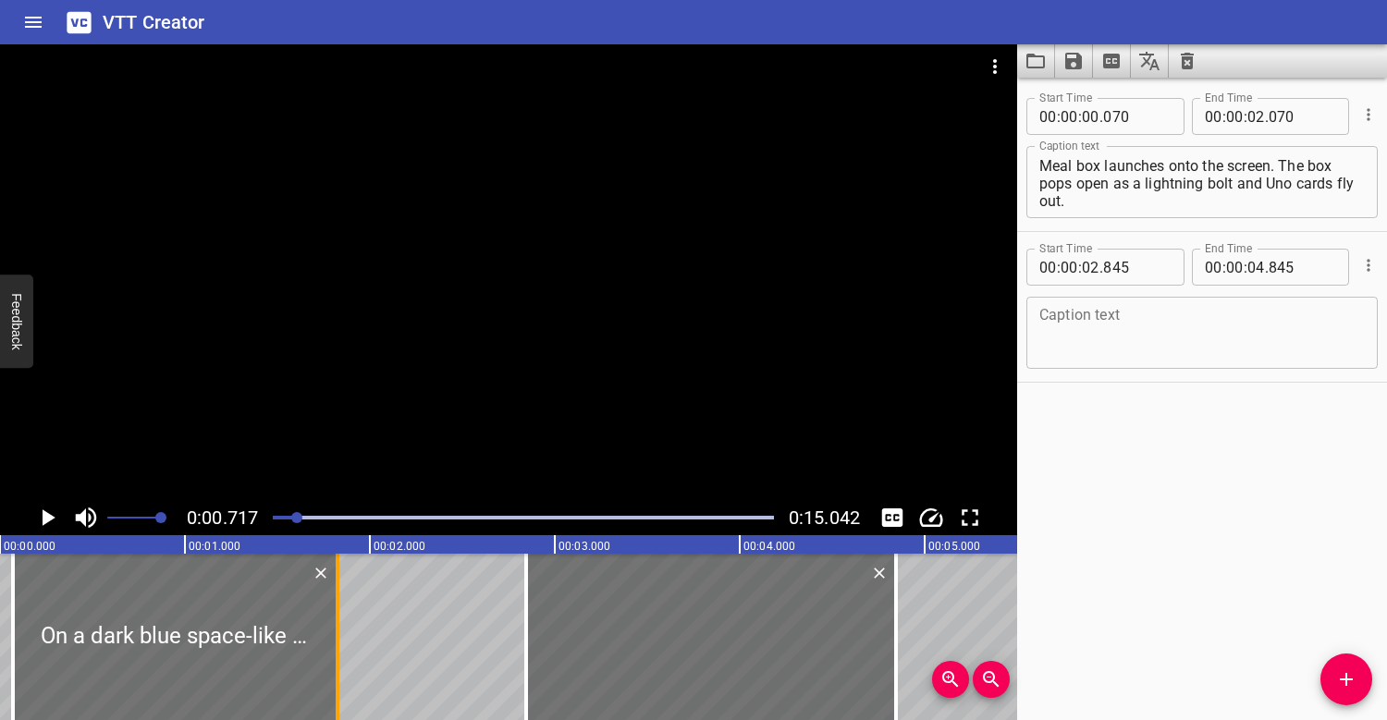
click at [347, 633] on div at bounding box center [337, 637] width 18 height 166
type input "01"
type input "995"
click at [280, 515] on div at bounding box center [523, 518] width 523 height 26
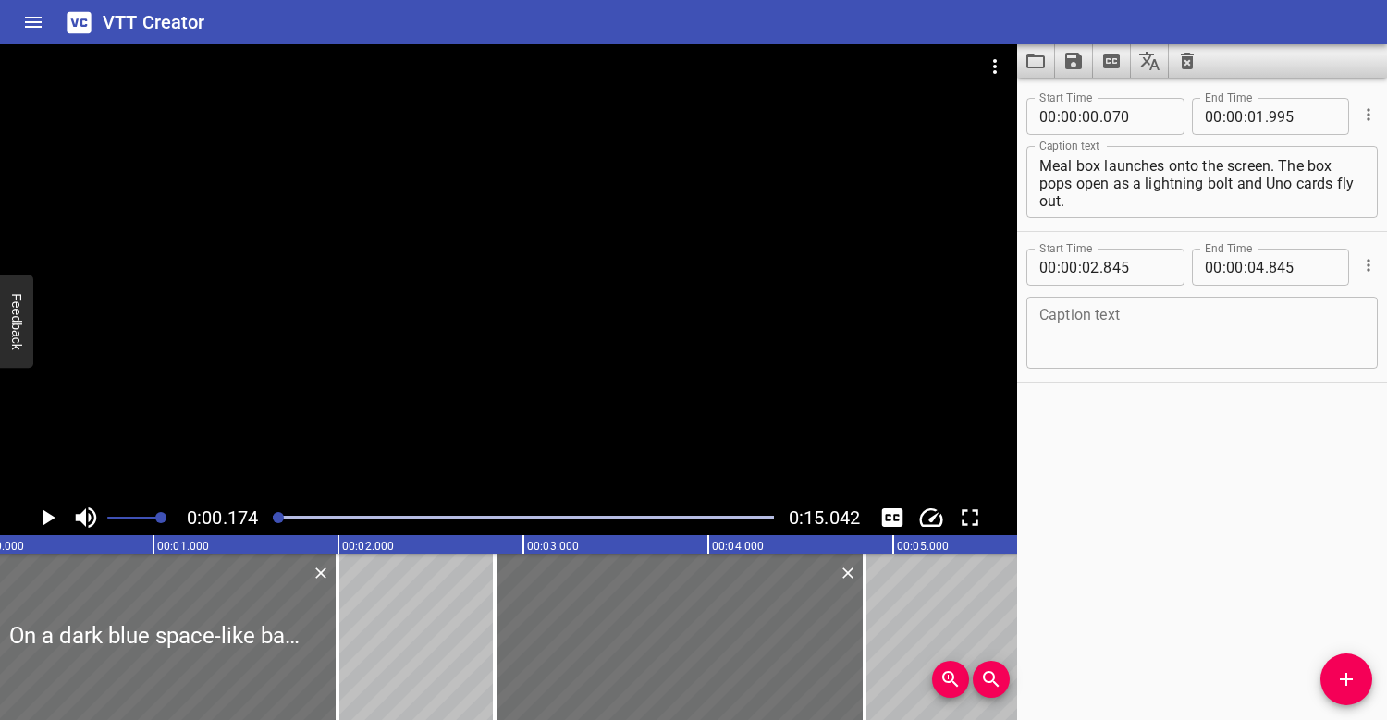
click at [308, 328] on div at bounding box center [508, 272] width 1017 height 456
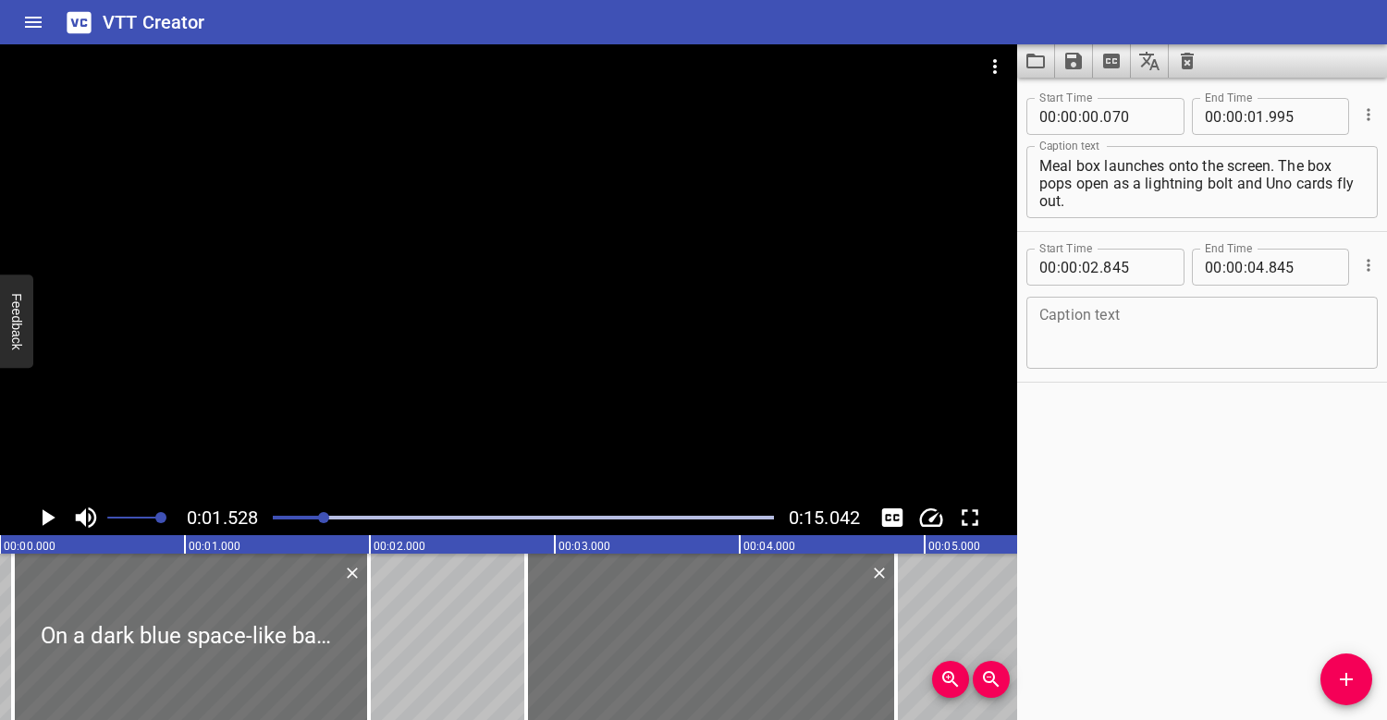
click at [377, 258] on div at bounding box center [508, 272] width 1017 height 456
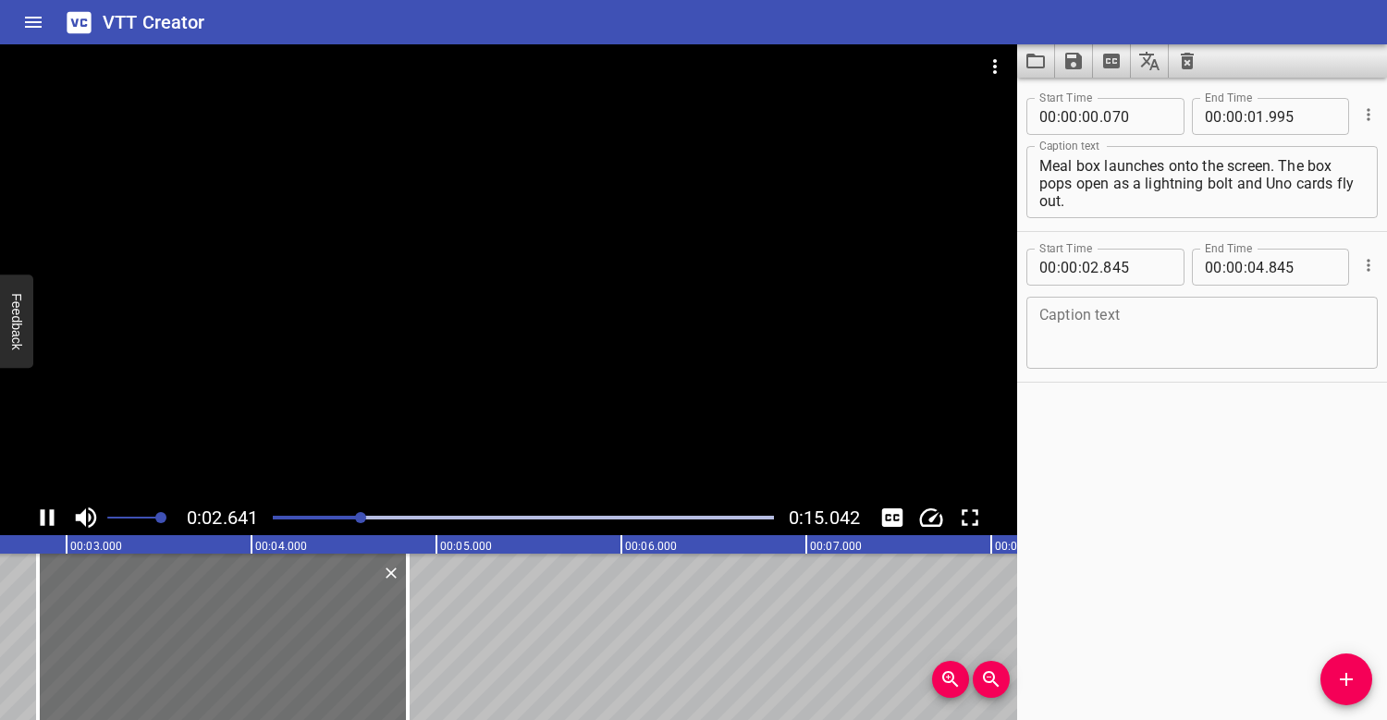
click at [416, 251] on div at bounding box center [508, 272] width 1017 height 456
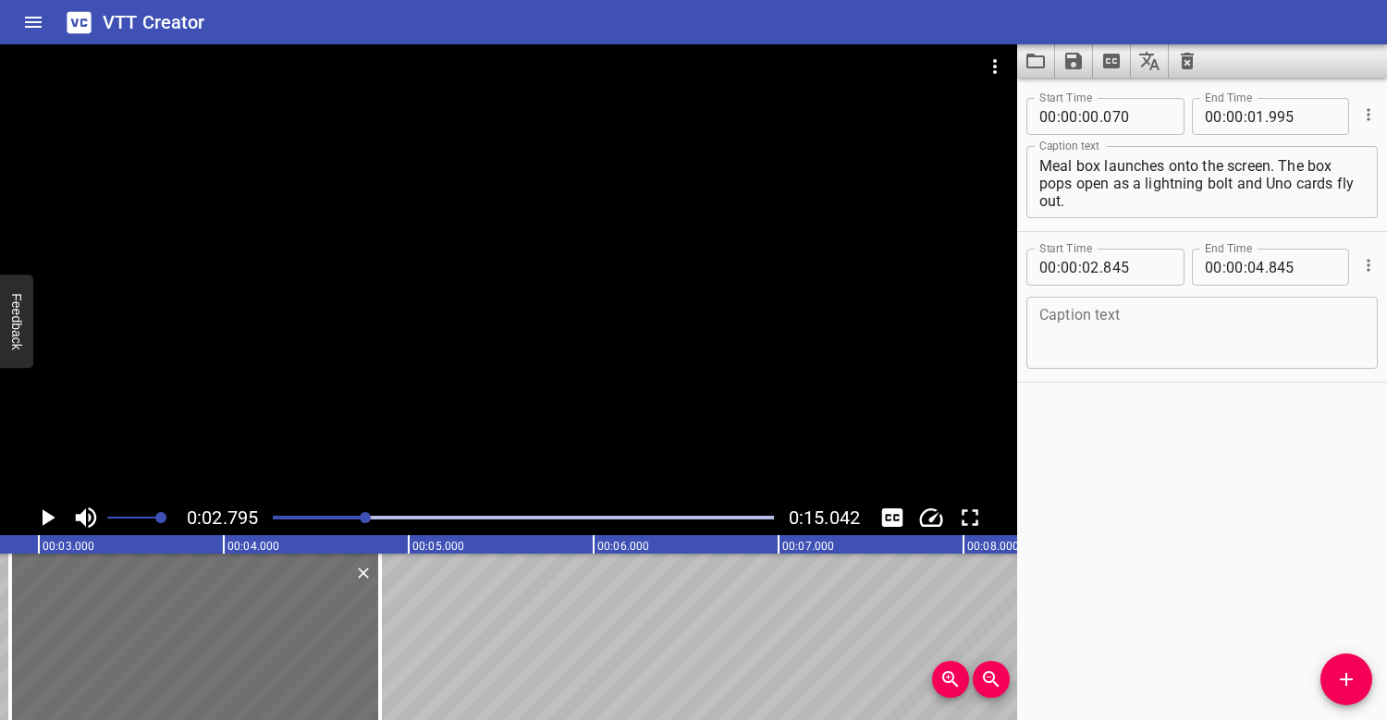
click at [1122, 316] on textarea at bounding box center [1201, 333] width 325 height 53
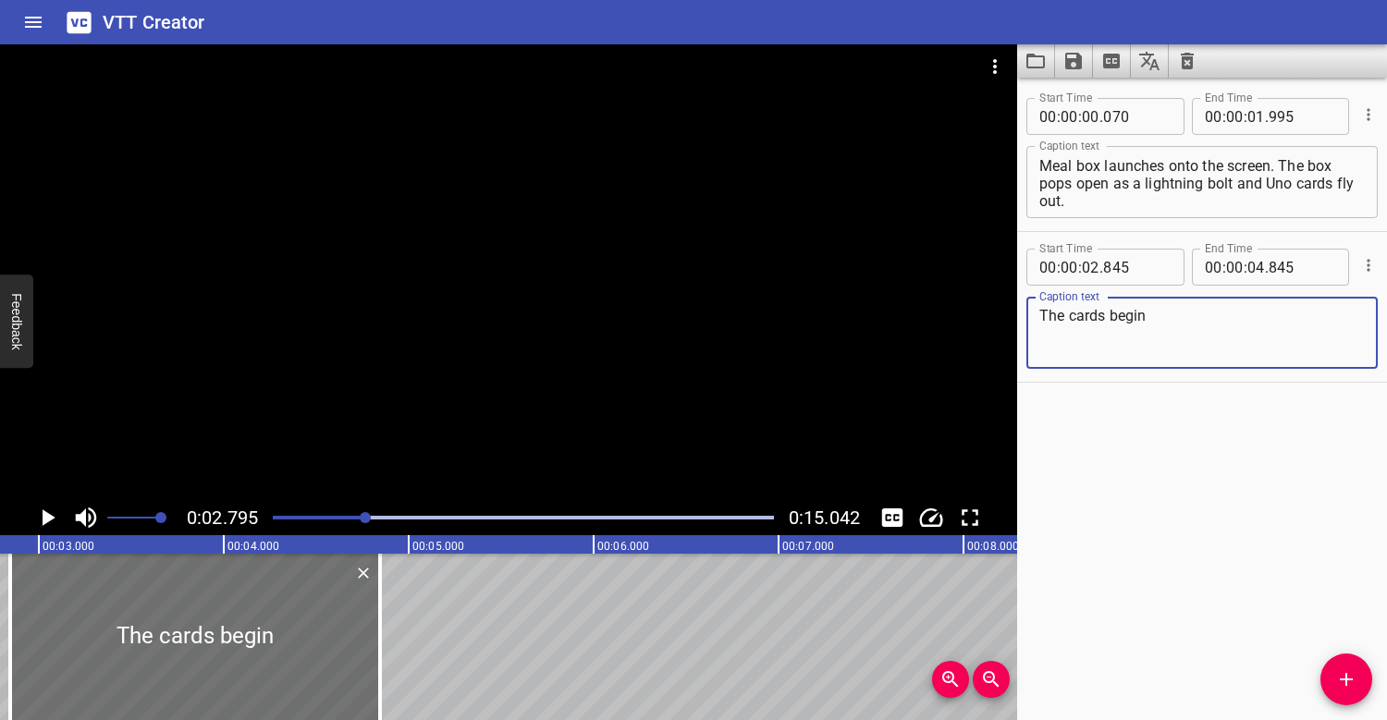
type textarea "The cards begin"
click at [291, 515] on div at bounding box center [523, 518] width 523 height 26
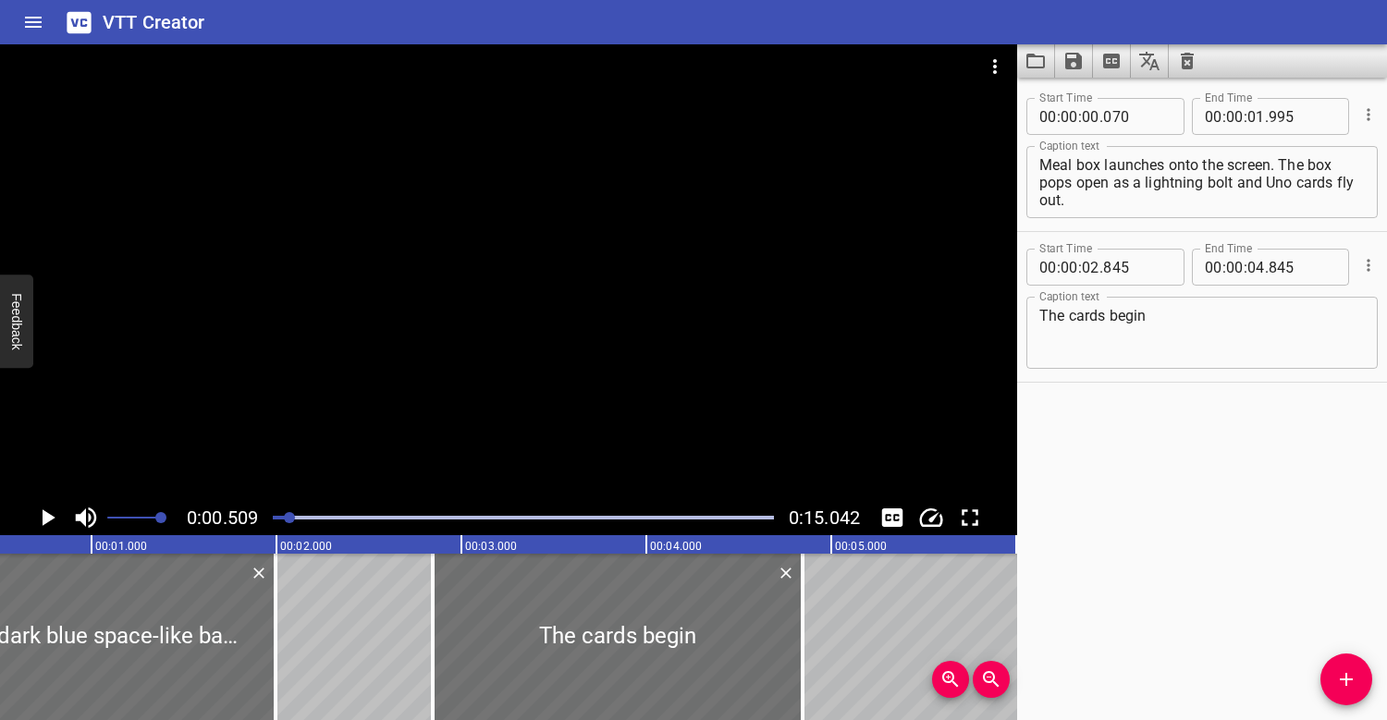
scroll to position [18, 0]
click at [276, 514] on div at bounding box center [523, 518] width 523 height 26
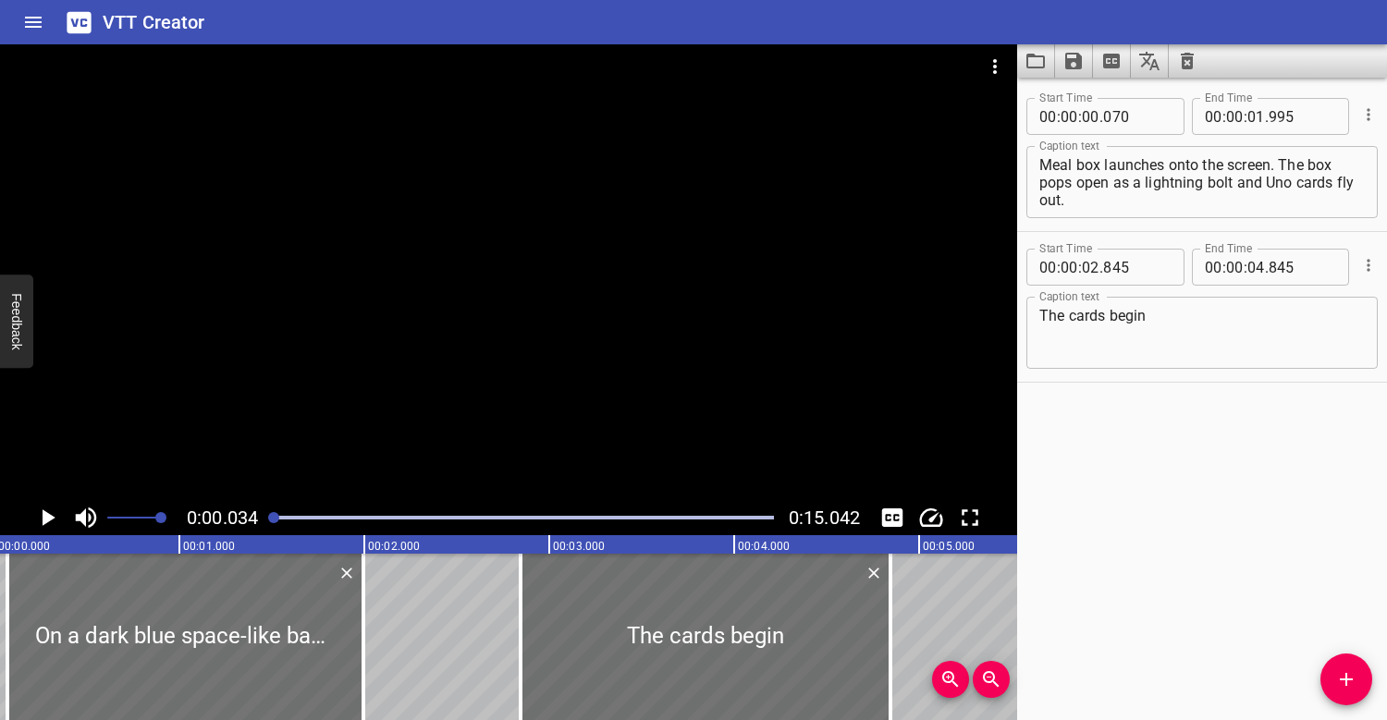
click at [313, 445] on div at bounding box center [508, 272] width 1017 height 456
click at [140, 658] on div at bounding box center [184, 637] width 356 height 166
type input "035"
type input "960"
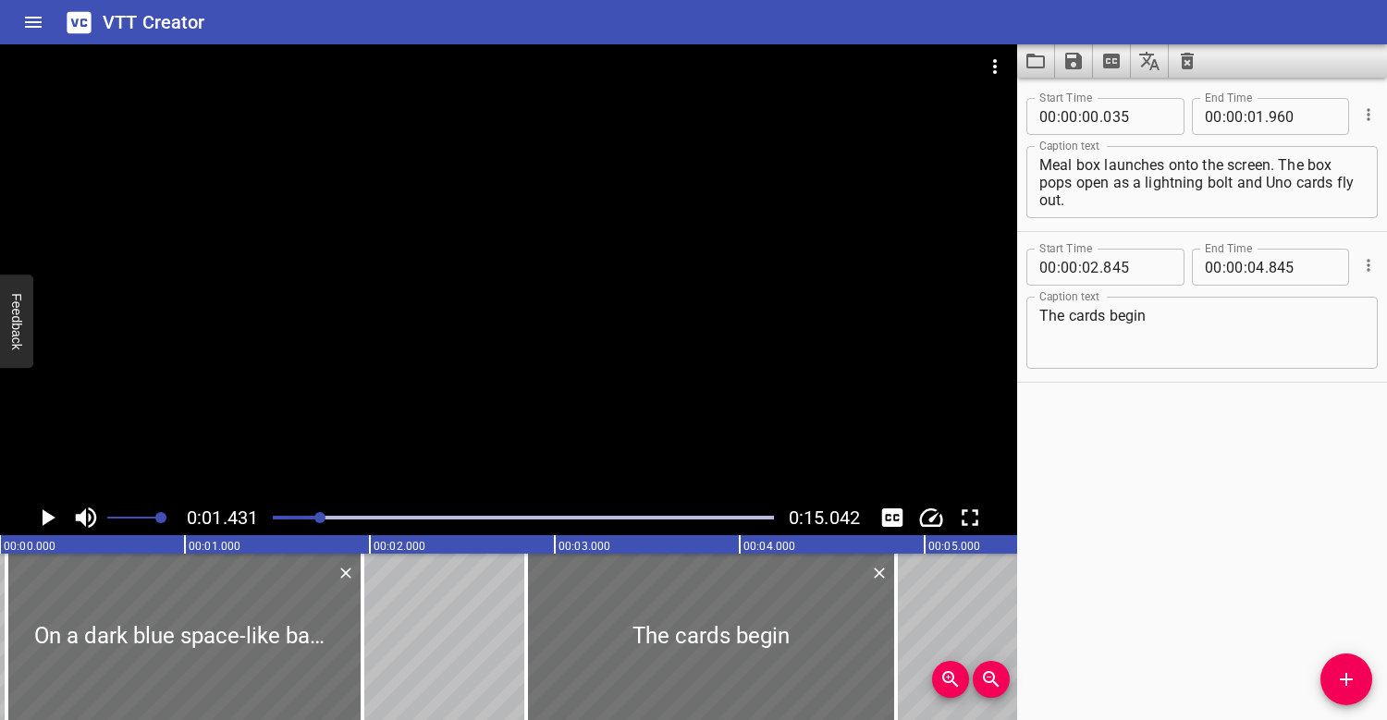
click at [275, 513] on div at bounding box center [523, 518] width 523 height 26
click at [317, 330] on div at bounding box center [508, 272] width 1017 height 456
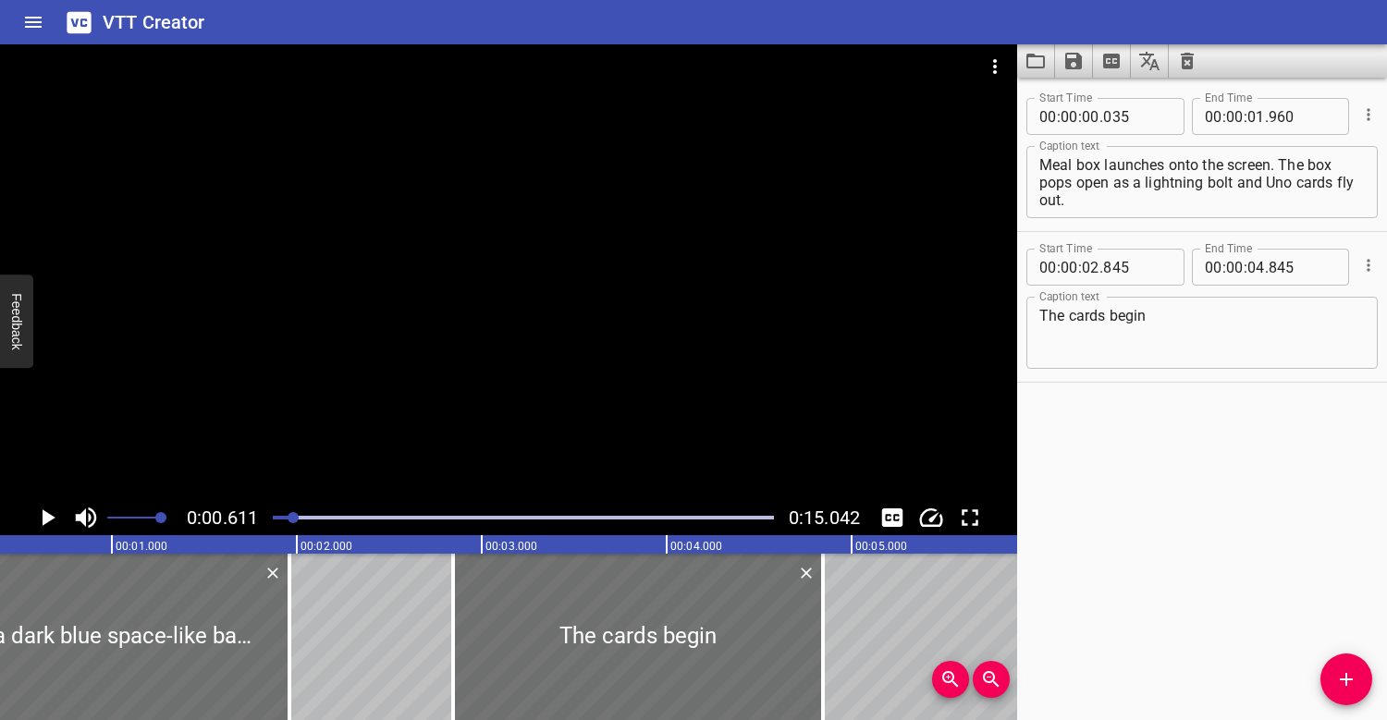
scroll to position [0, 113]
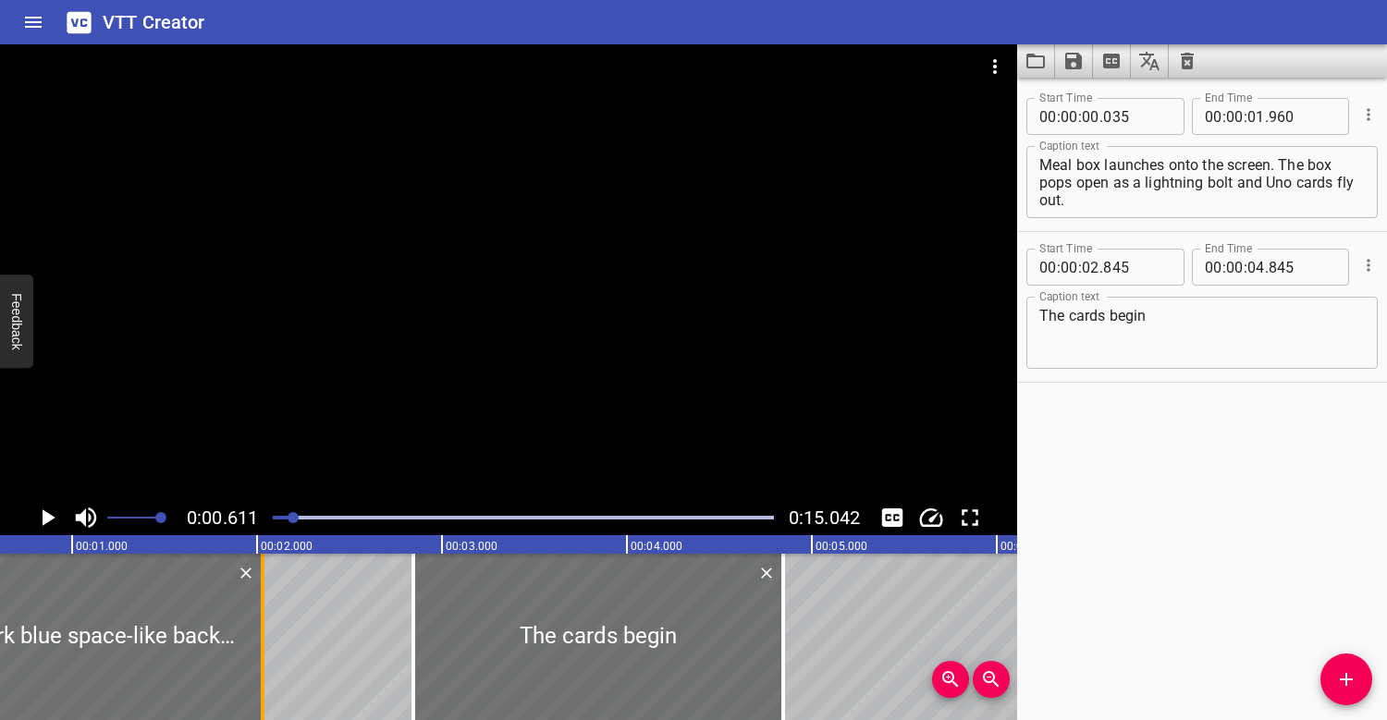
drag, startPoint x: 250, startPoint y: 618, endPoint x: 260, endPoint y: 608, distance: 14.4
click at [261, 608] on div at bounding box center [263, 637] width 4 height 166
type input "02"
type input "015"
click at [336, 322] on div at bounding box center [508, 272] width 1017 height 456
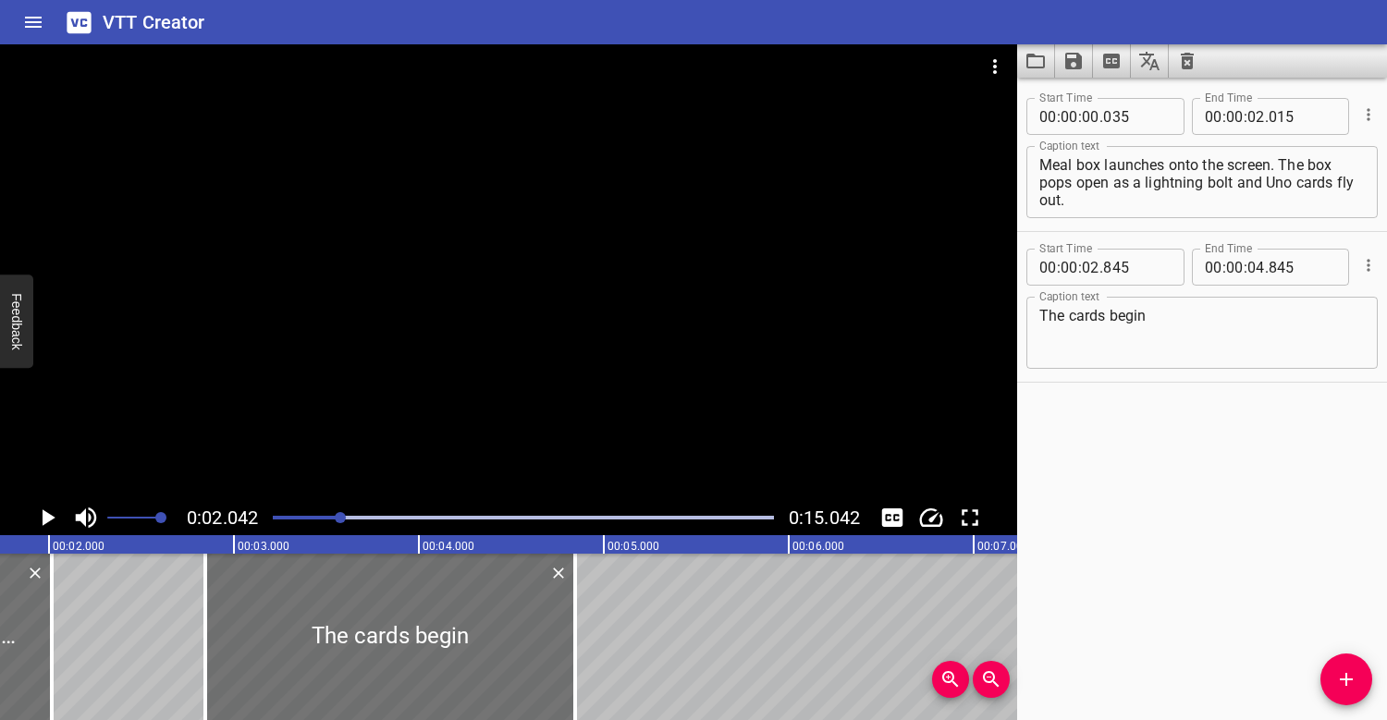
scroll to position [0, 377]
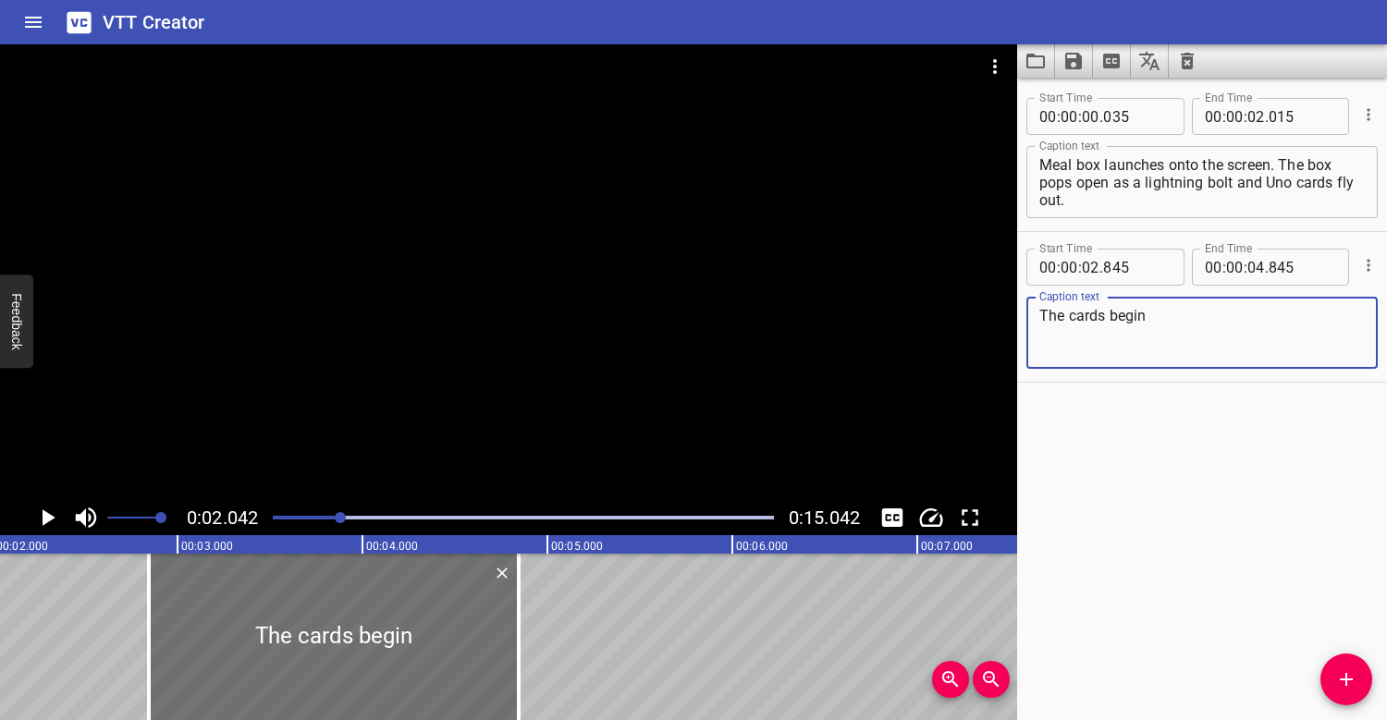
click at [1161, 321] on textarea "The cards begin" at bounding box center [1201, 333] width 325 height 53
click at [314, 510] on div at bounding box center [523, 518] width 523 height 26
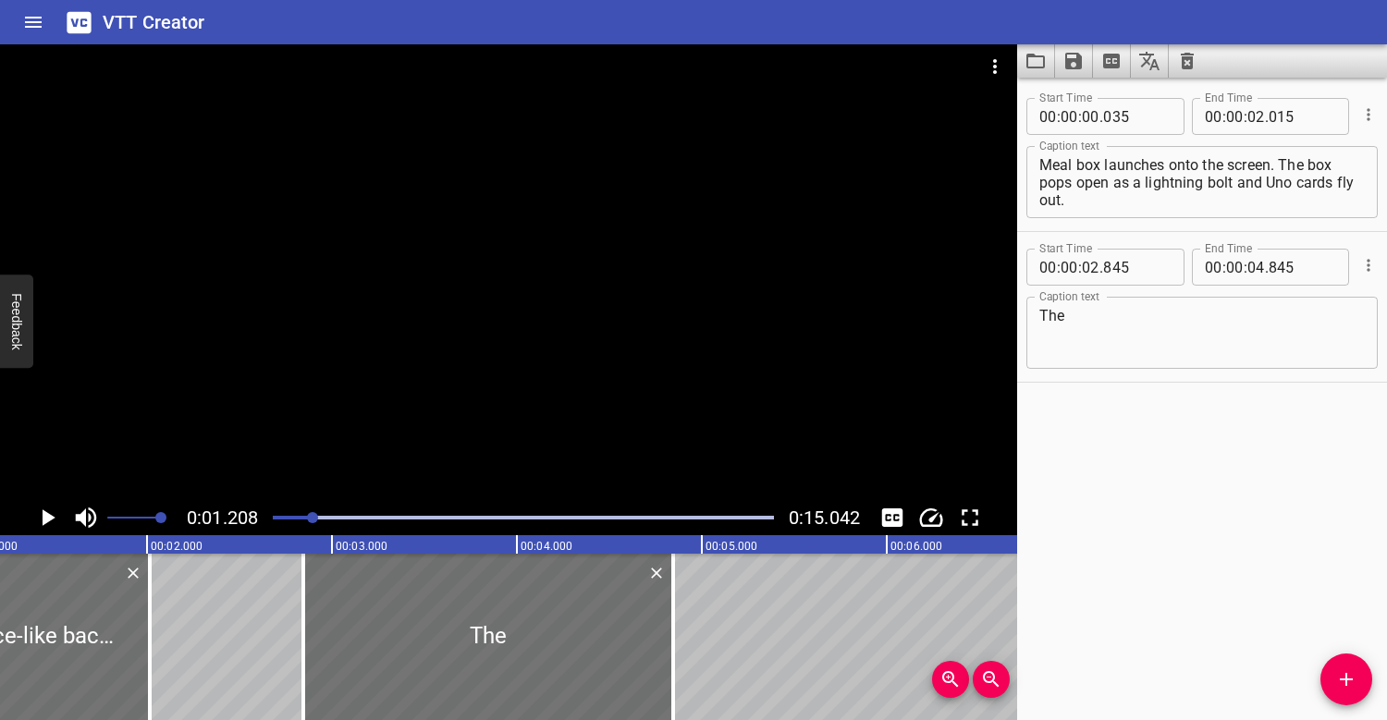
click at [354, 418] on div at bounding box center [508, 272] width 1017 height 456
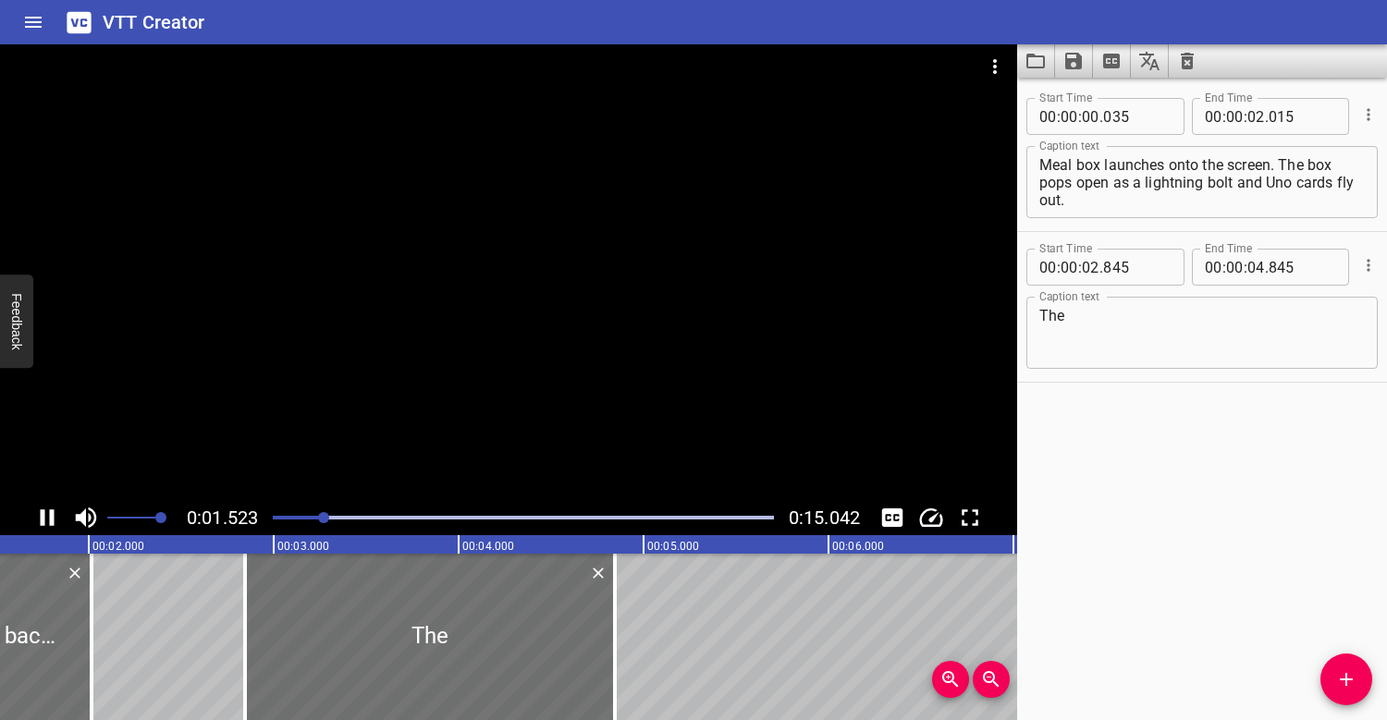
click at [429, 316] on div at bounding box center [508, 272] width 1017 height 456
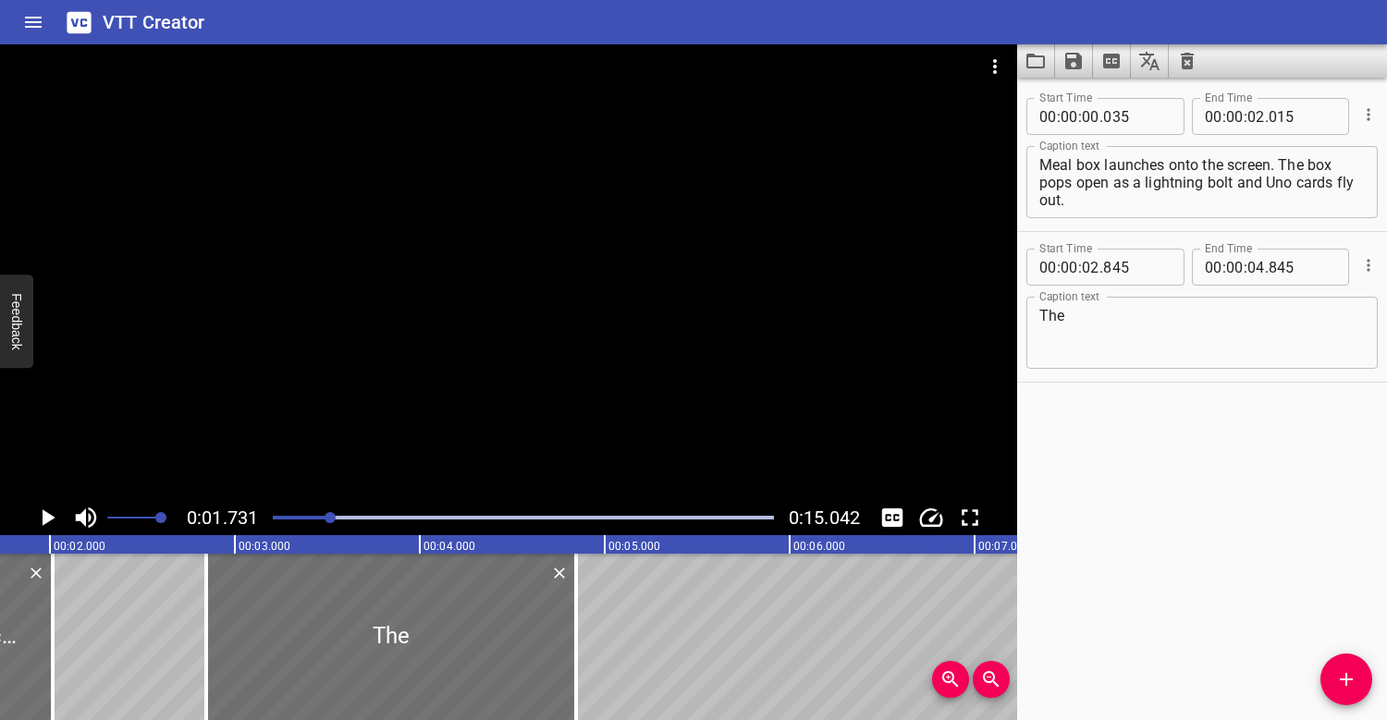
click at [1076, 321] on textarea "The" at bounding box center [1201, 333] width 325 height 53
type textarea "T"
type textarea "A"
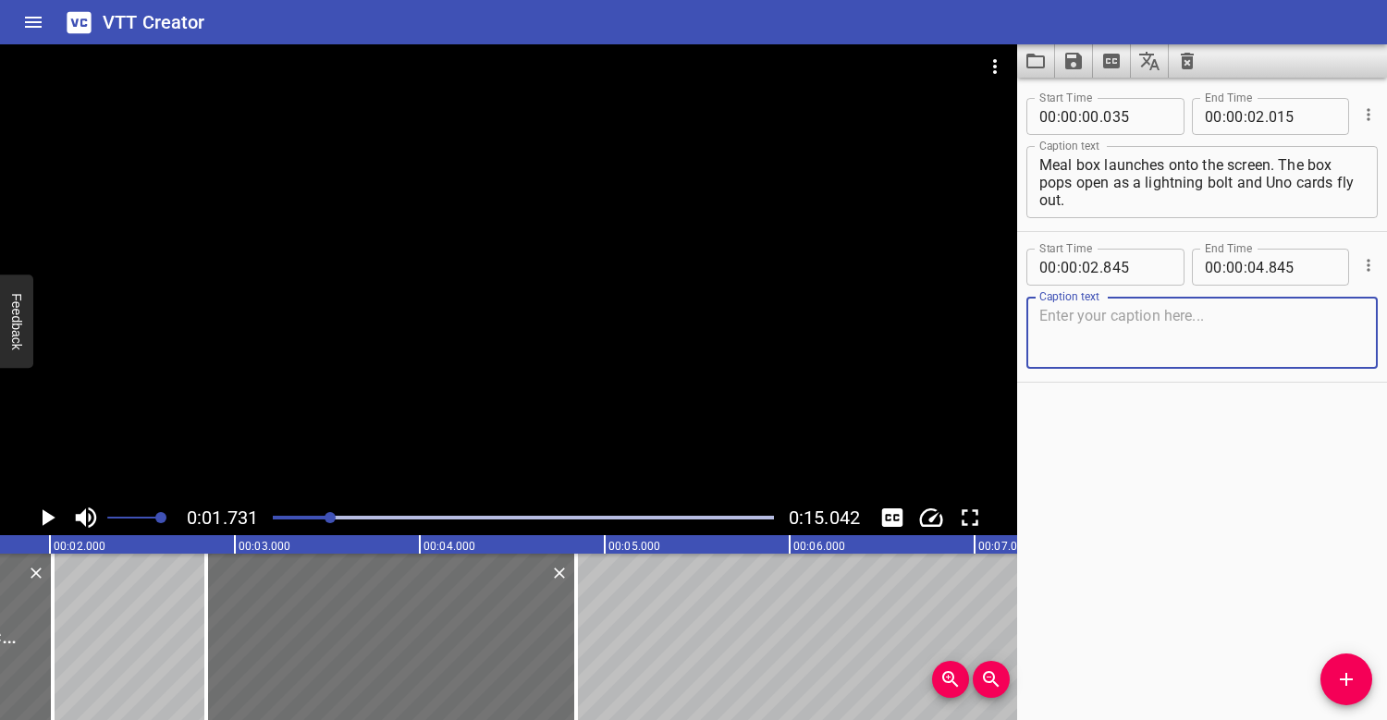
click at [1119, 207] on textarea "On a dark blue space-like background, a Happy Meal box launches onto the screen…" at bounding box center [1201, 182] width 325 height 53
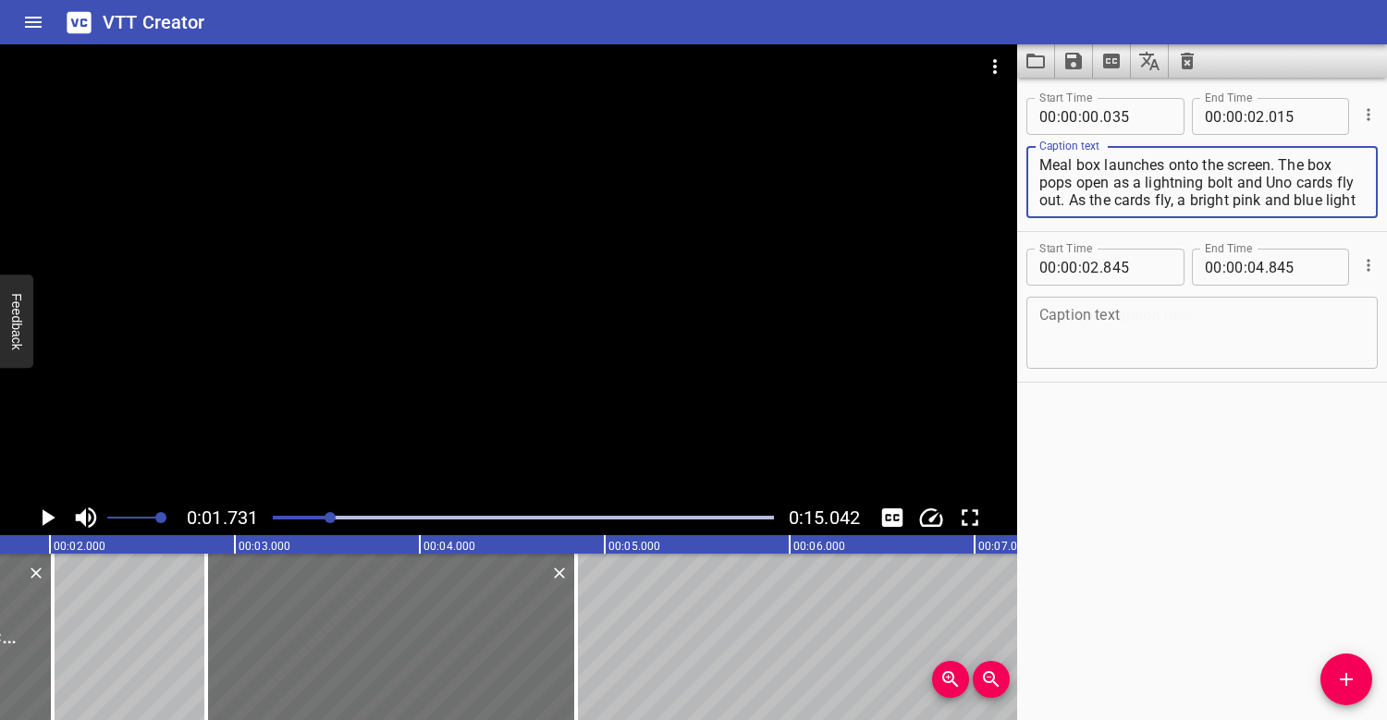
scroll to position [35, 0]
type textarea "On a dark blue space-like background, a Happy Meal box launches onto the screen…"
click at [296, 516] on div "Play progress" at bounding box center [80, 518] width 501 height 4
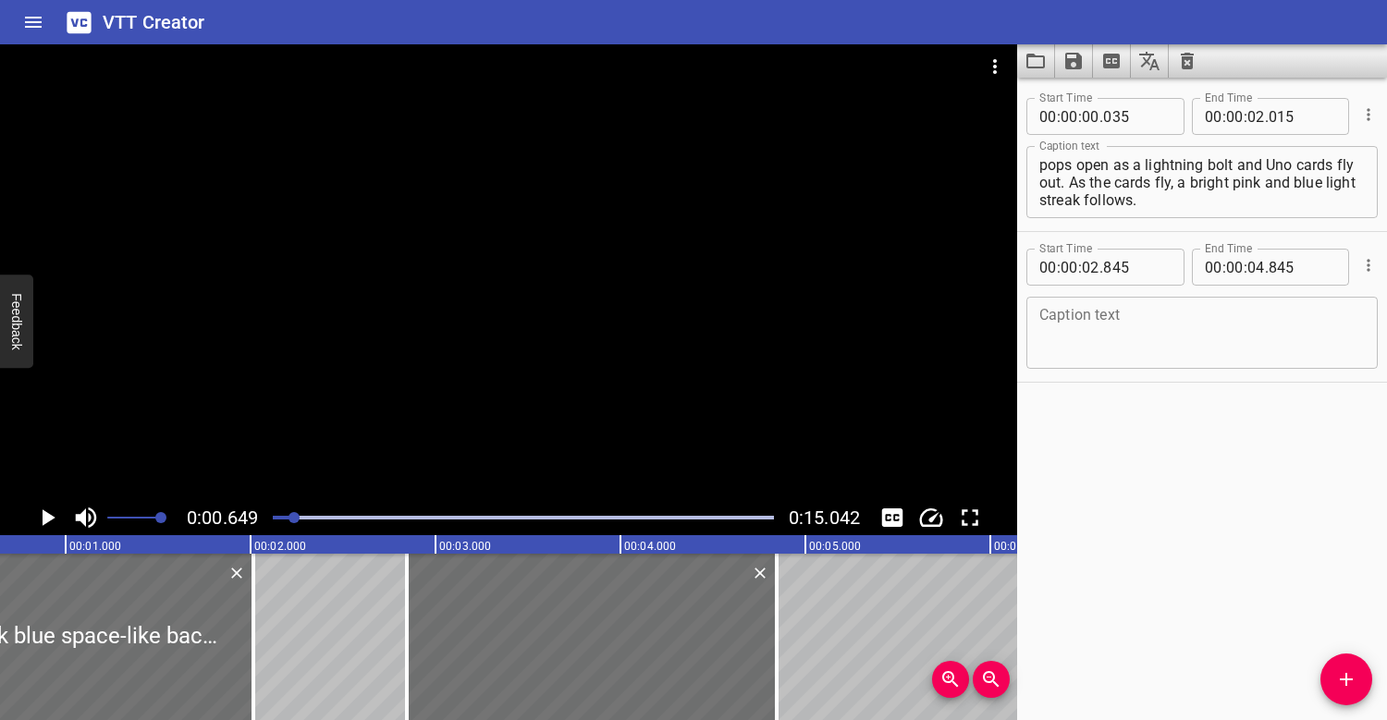
click at [312, 457] on div at bounding box center [508, 272] width 1017 height 456
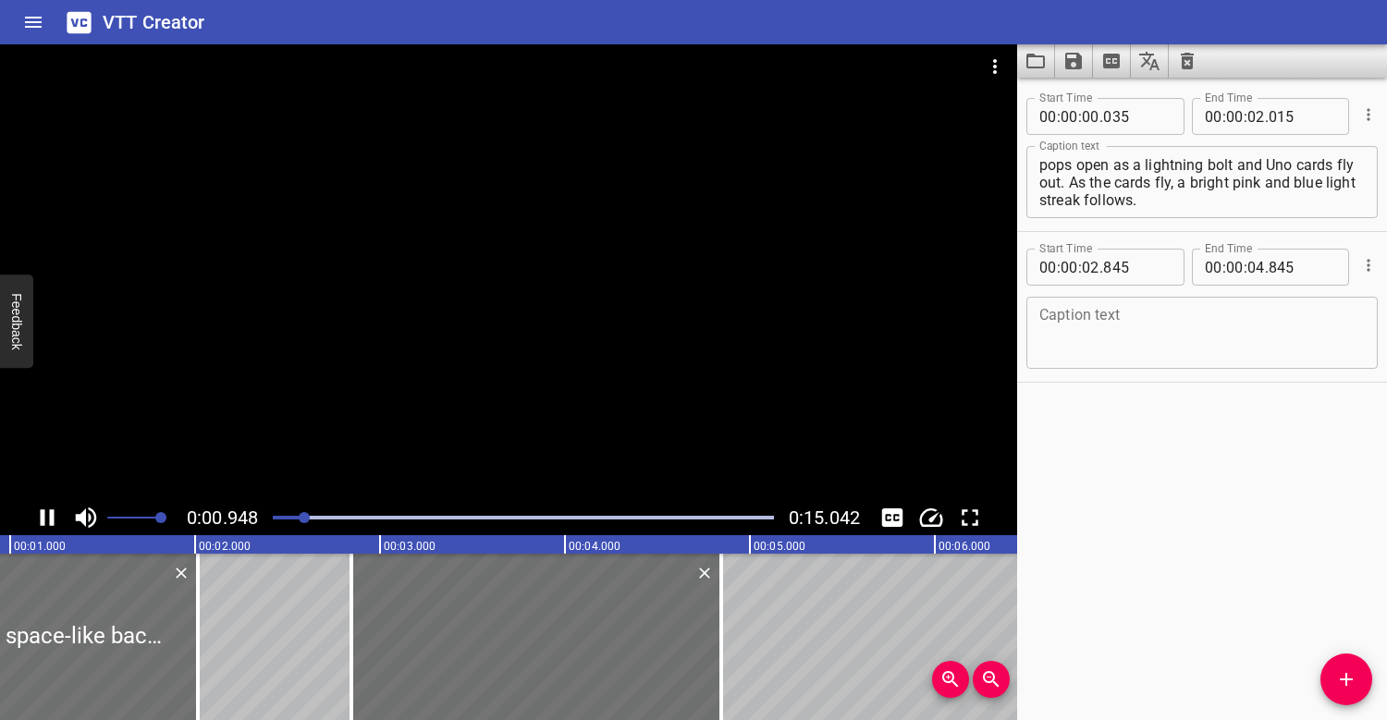
click at [417, 323] on div at bounding box center [508, 272] width 1017 height 456
click at [429, 288] on div at bounding box center [508, 272] width 1017 height 456
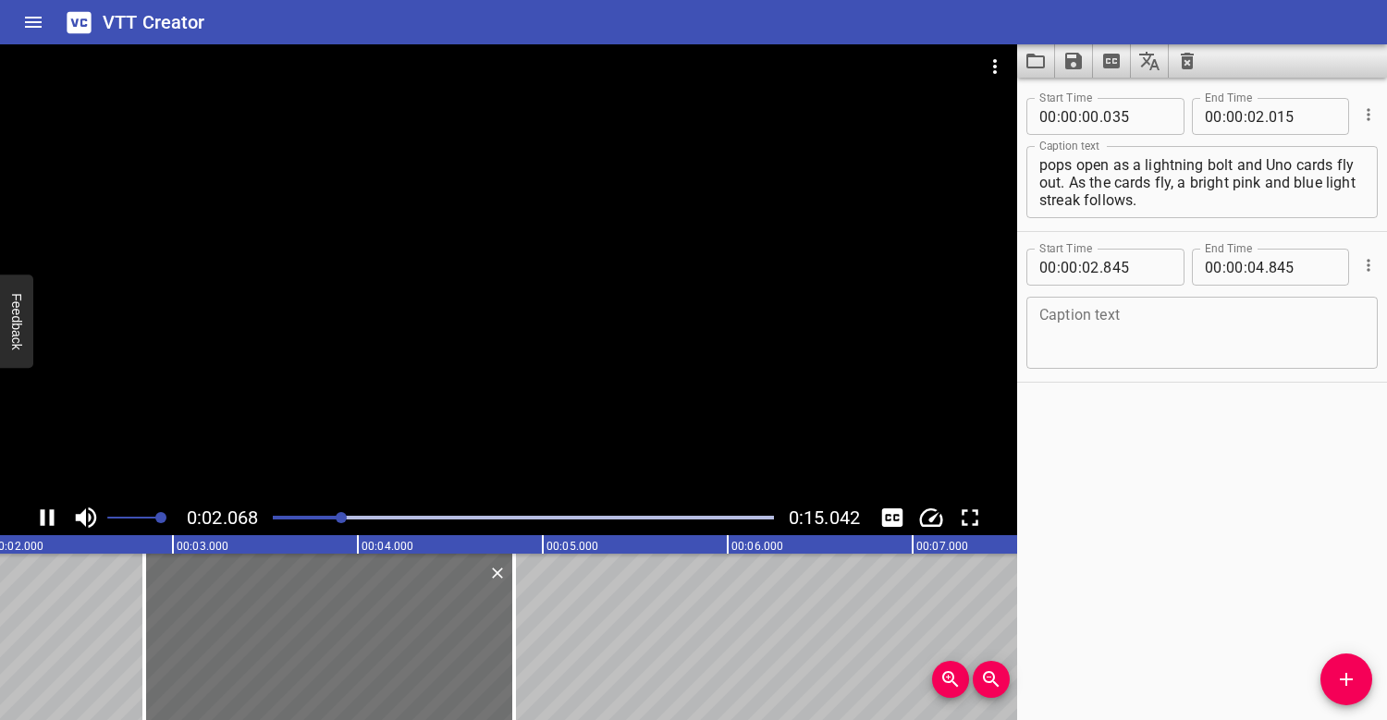
click at [453, 284] on div at bounding box center [508, 272] width 1017 height 456
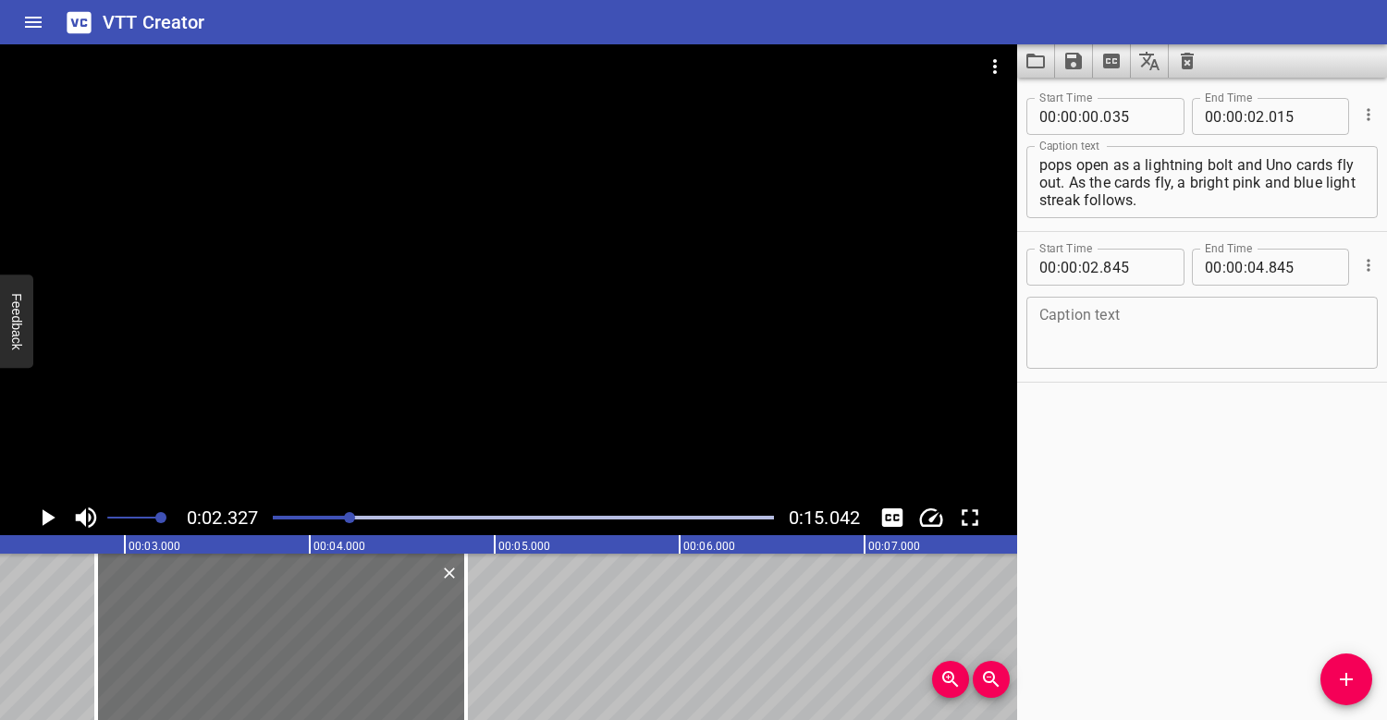
click at [300, 515] on div at bounding box center [523, 518] width 523 height 26
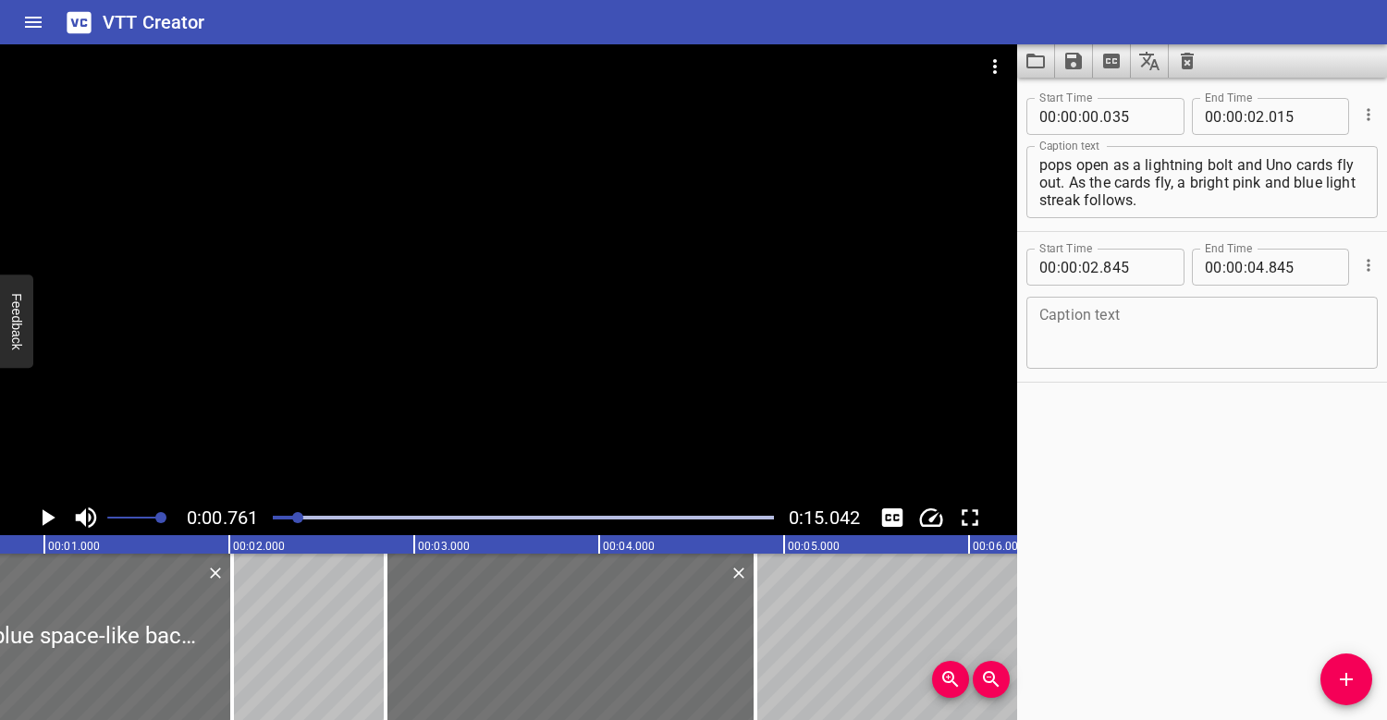
click at [369, 350] on div at bounding box center [508, 272] width 1017 height 456
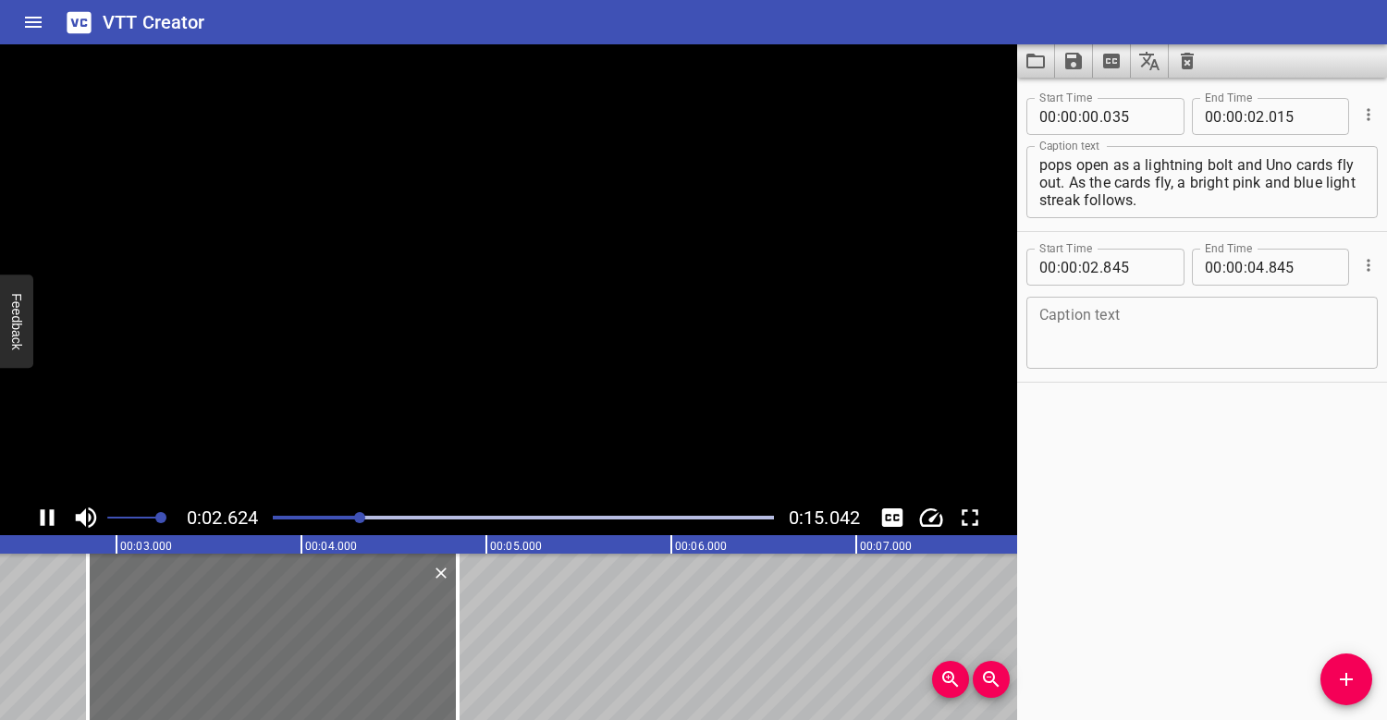
scroll to position [0, 508]
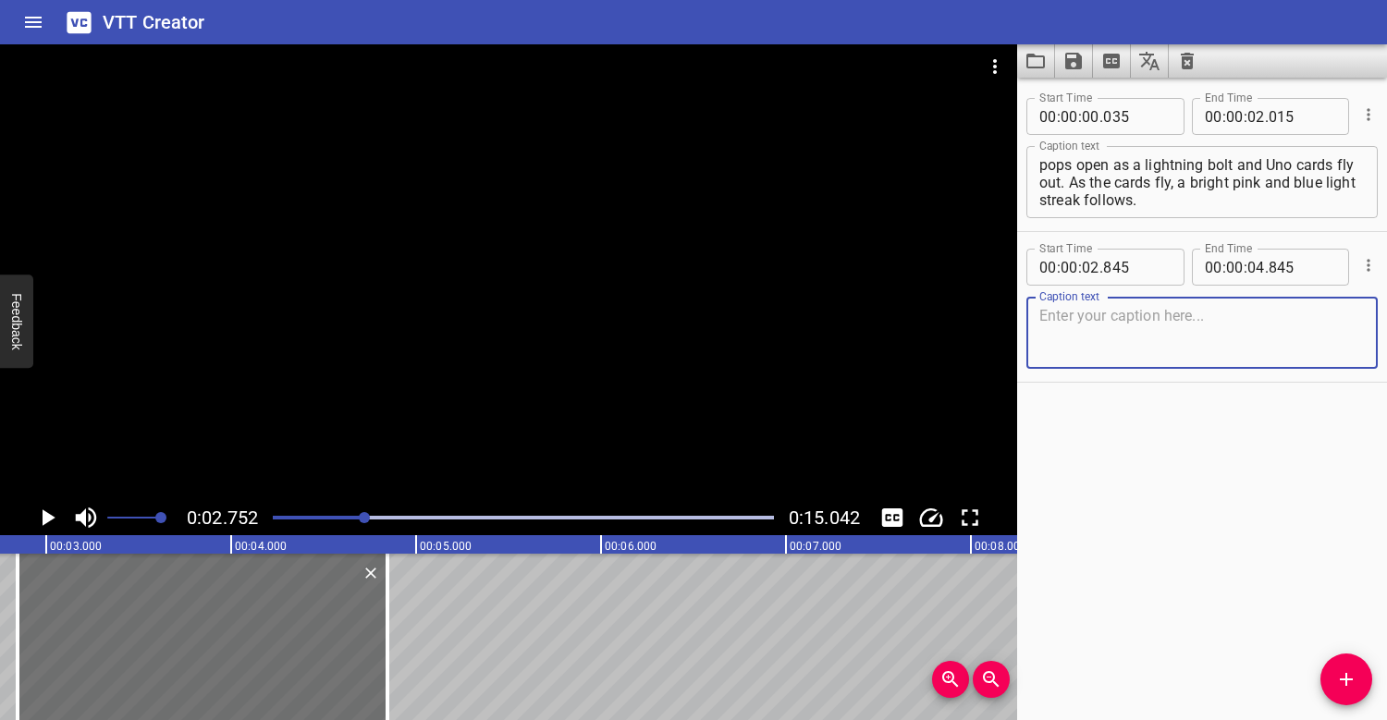
click at [1057, 316] on textarea at bounding box center [1201, 333] width 325 height 53
click at [333, 516] on div "Play progress" at bounding box center [114, 518] width 501 height 4
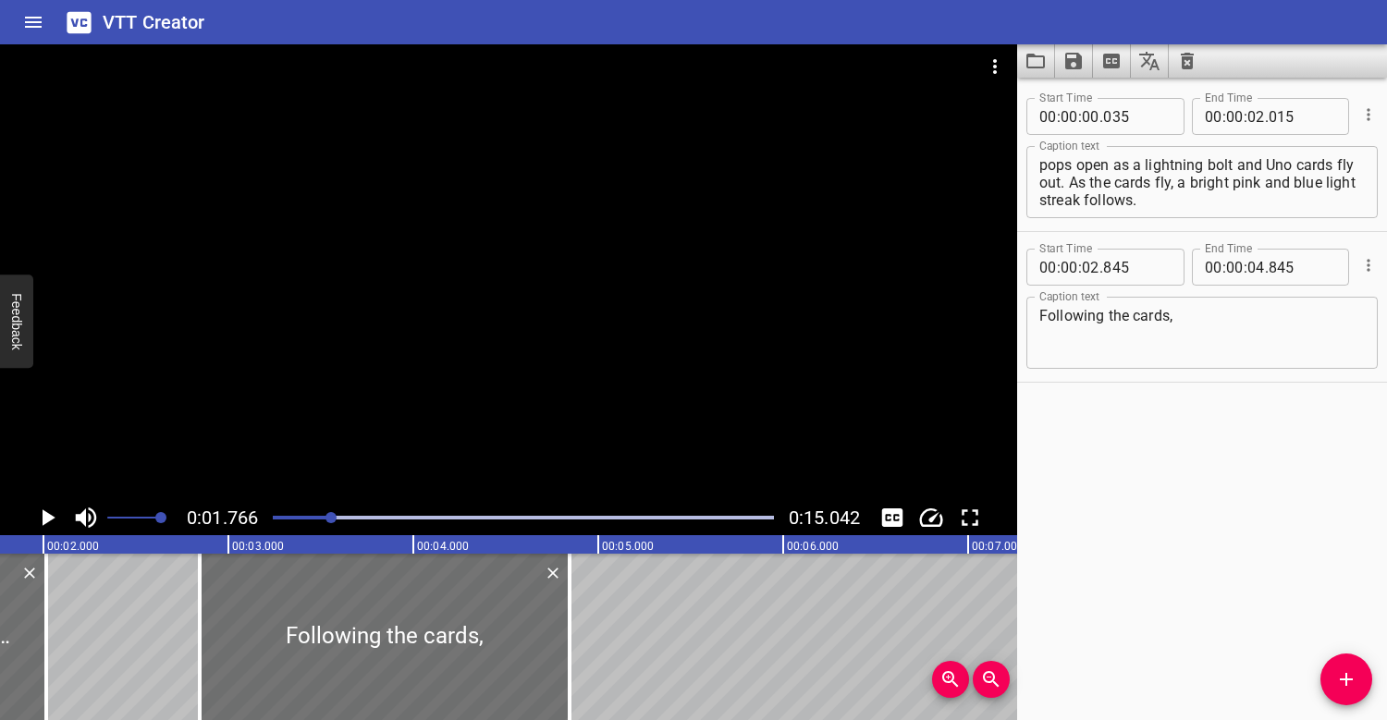
click at [398, 345] on div at bounding box center [508, 272] width 1017 height 456
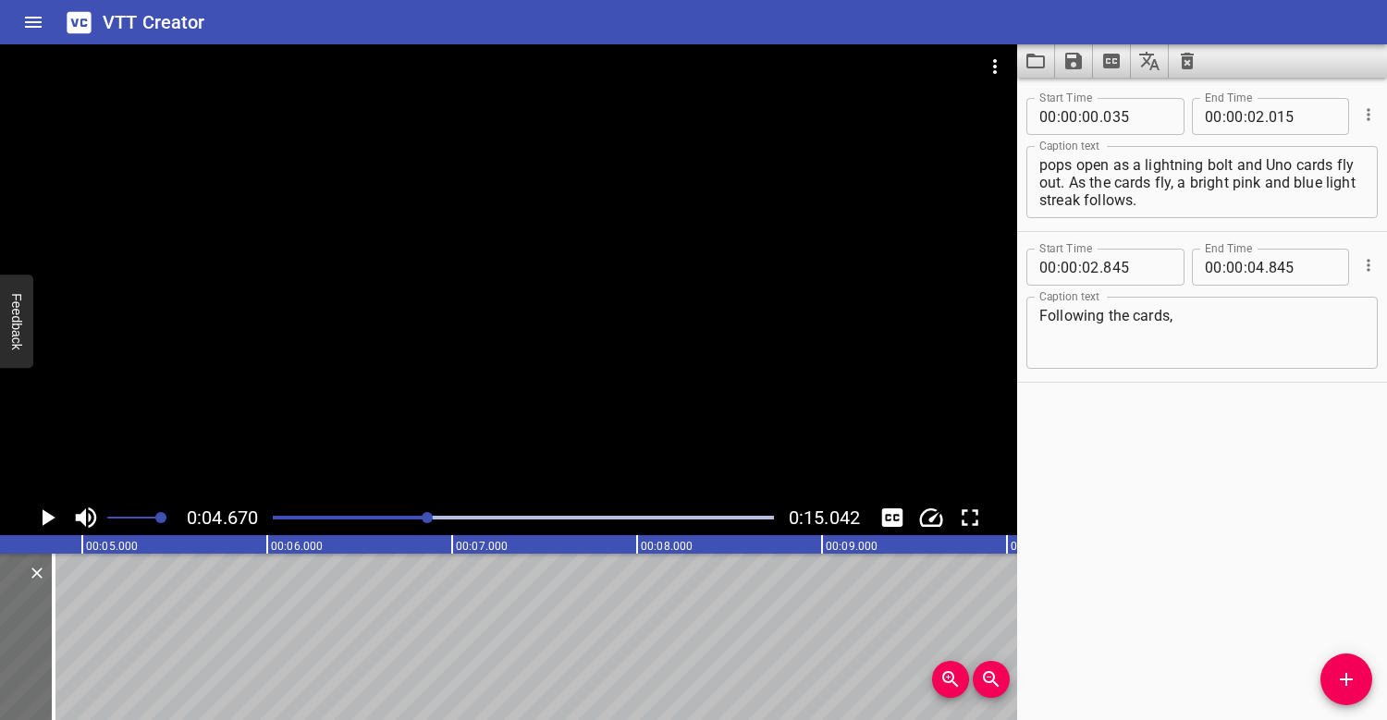
scroll to position [0, 863]
click at [1198, 328] on textarea "Following the cards," at bounding box center [1201, 333] width 325 height 53
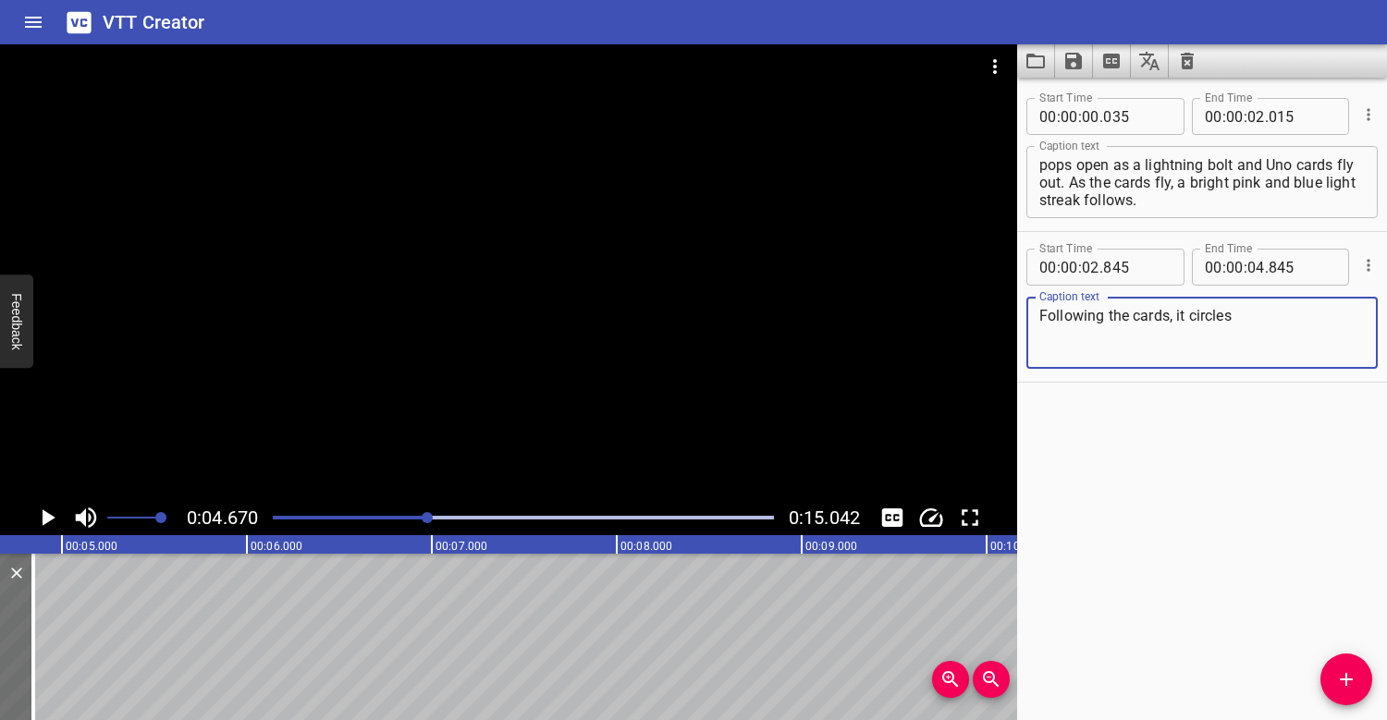
click at [1128, 315] on textarea "Following the cards, it circles" at bounding box center [1201, 333] width 325 height 53
type textarea "Following the flying cards, it circles"
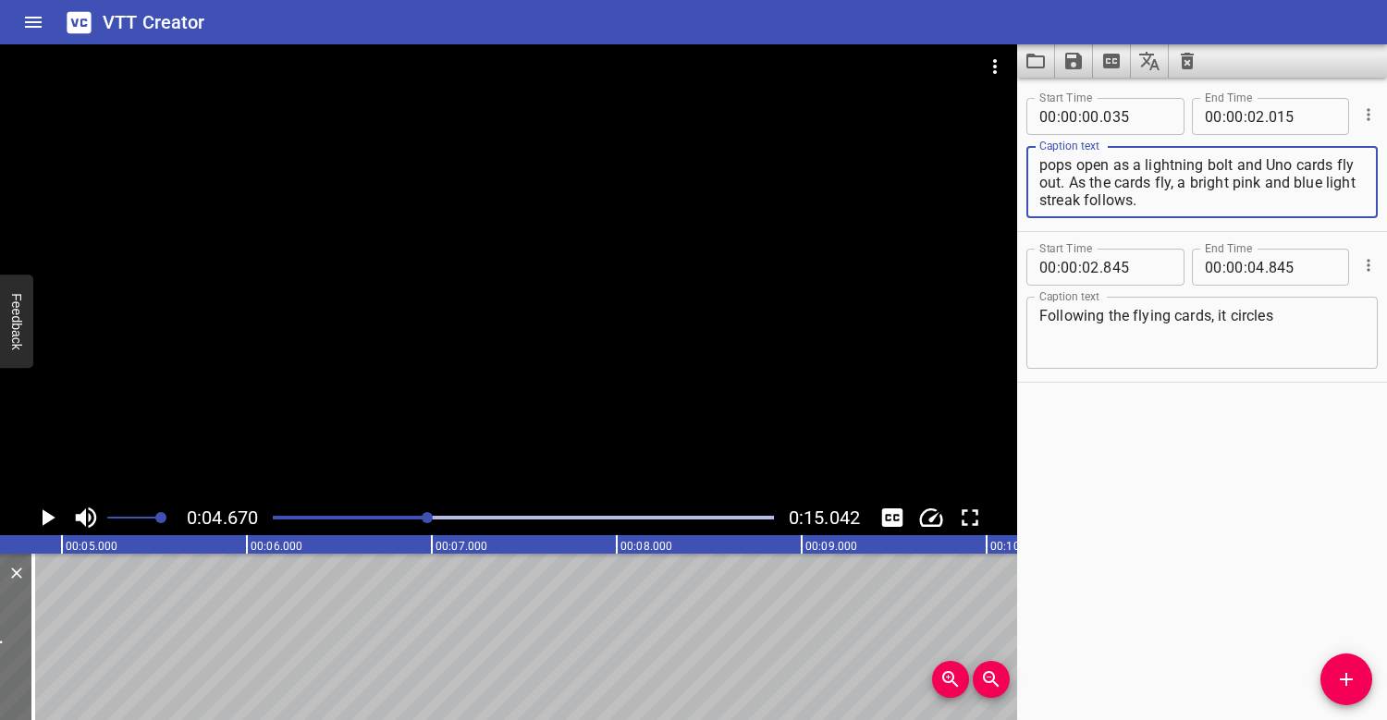
click at [1134, 201] on textarea "On a dark blue space-like background, a Happy Meal box launches onto the screen…" at bounding box center [1201, 182] width 325 height 53
type textarea "On a dark blue space-like background, a Happy Meal box launches onto the screen…"
click at [1286, 314] on textarea "Following the flying cards, it circles" at bounding box center [1201, 333] width 325 height 53
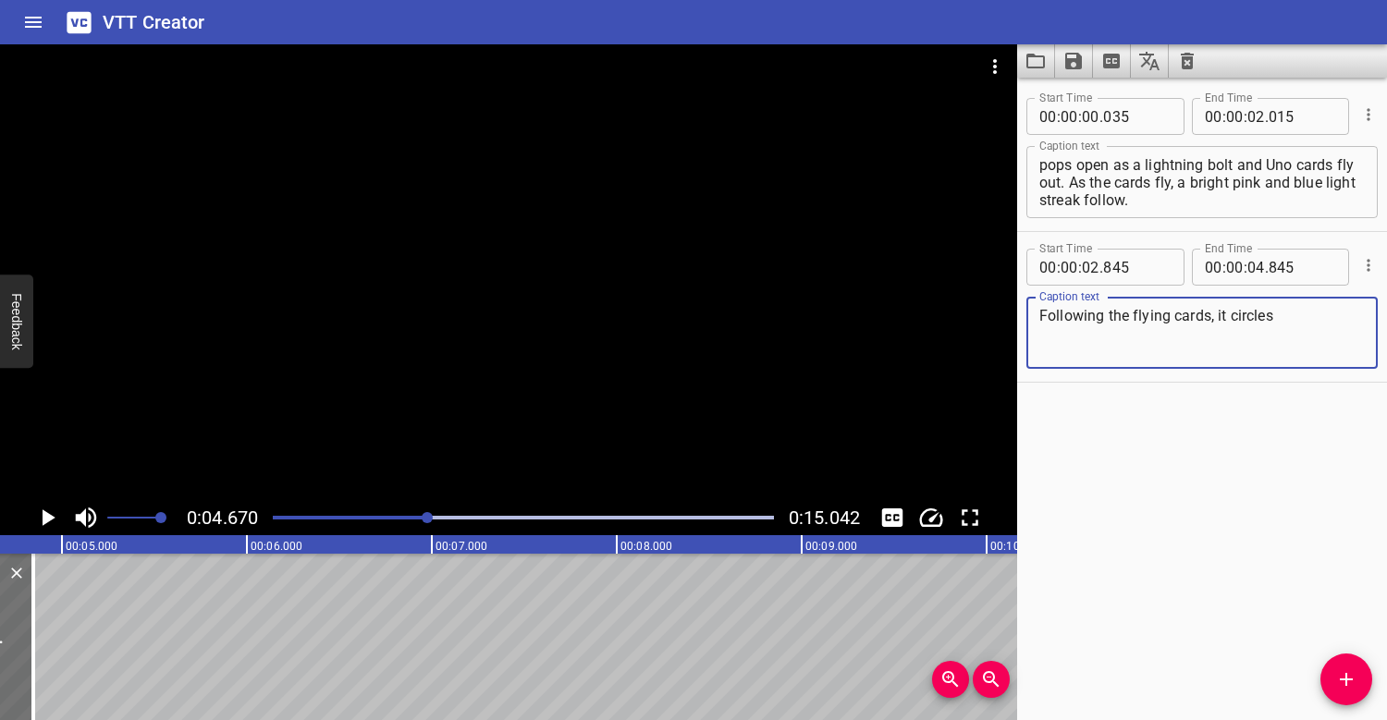
drag, startPoint x: 1229, startPoint y: 314, endPoint x: 1217, endPoint y: 314, distance: 12.0
click at [1219, 314] on textarea "Following the flying cards, it circles" at bounding box center [1201, 333] width 325 height 53
click at [1326, 313] on textarea "Following the flying cards, they circles" at bounding box center [1201, 333] width 325 height 53
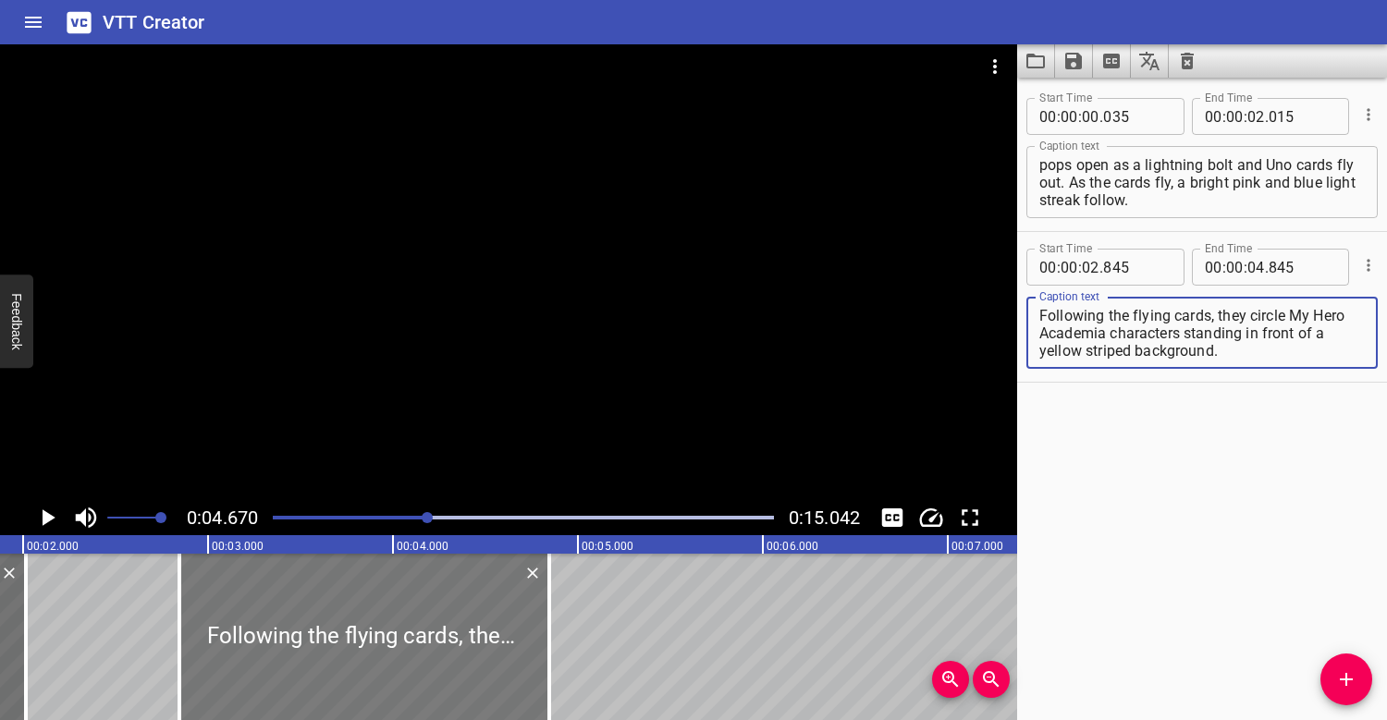
scroll to position [0, 273]
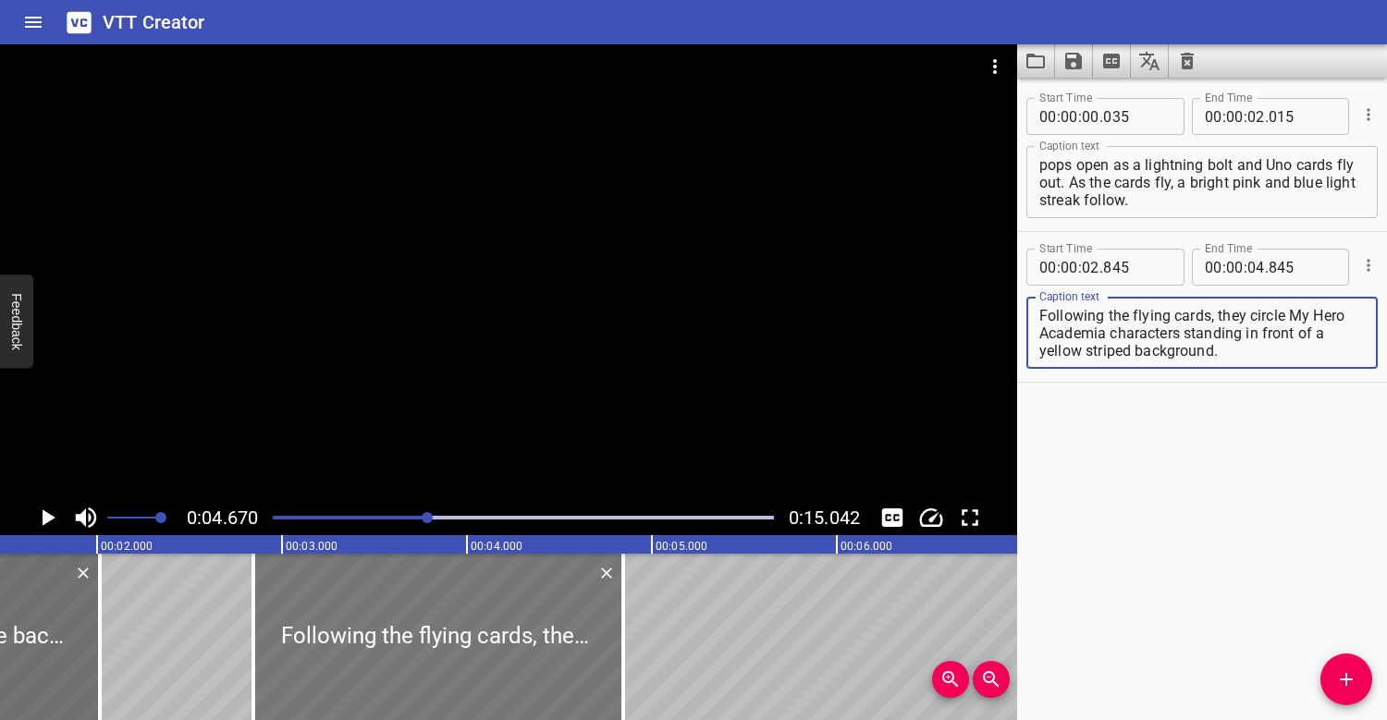
type textarea "Following the flying cards, they circle My Hero Academia characters standing in…"
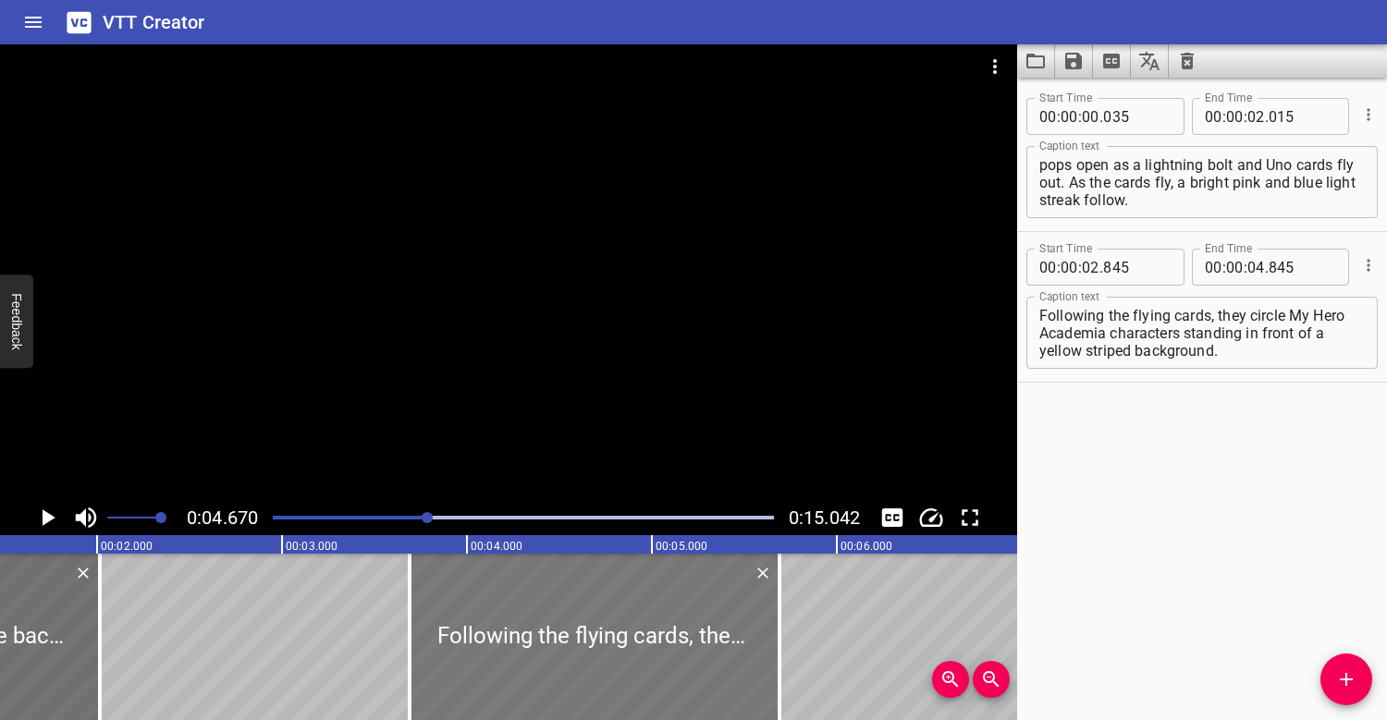
drag, startPoint x: 454, startPoint y: 596, endPoint x: 610, endPoint y: 582, distance: 156.9
click at [610, 582] on div at bounding box center [595, 637] width 370 height 166
type input "03"
type input "690"
type input "05"
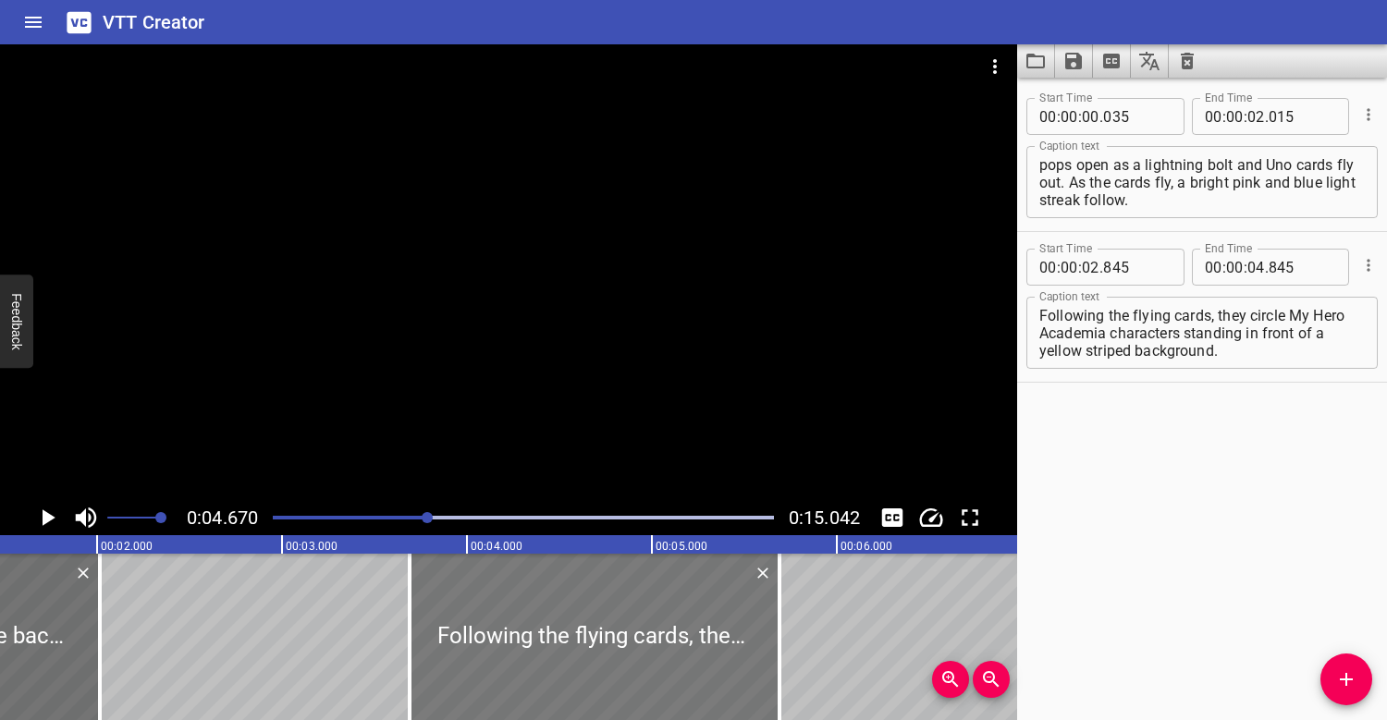
type input "690"
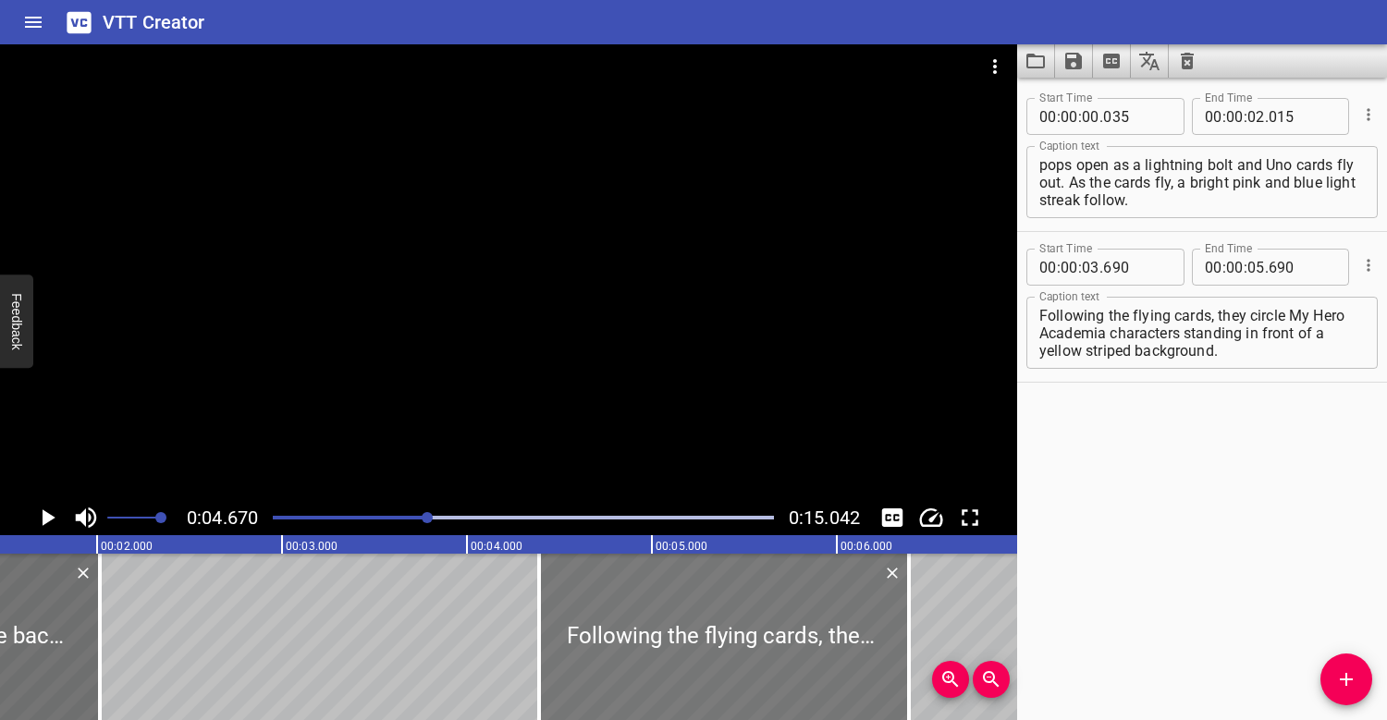
drag, startPoint x: 588, startPoint y: 596, endPoint x: 714, endPoint y: 592, distance: 125.8
click at [716, 592] on div at bounding box center [724, 637] width 370 height 166
type input "04"
type input "385"
type input "06"
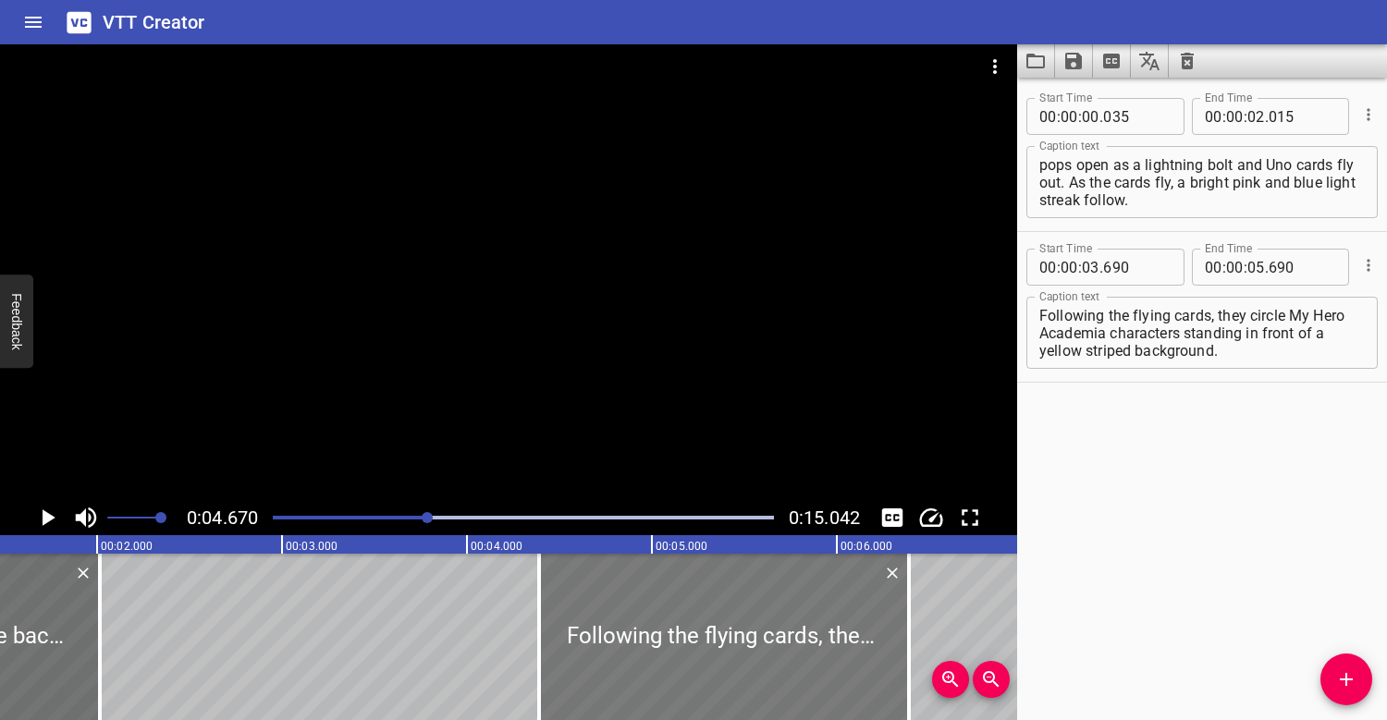
type input "385"
click at [358, 515] on div at bounding box center [523, 518] width 523 height 26
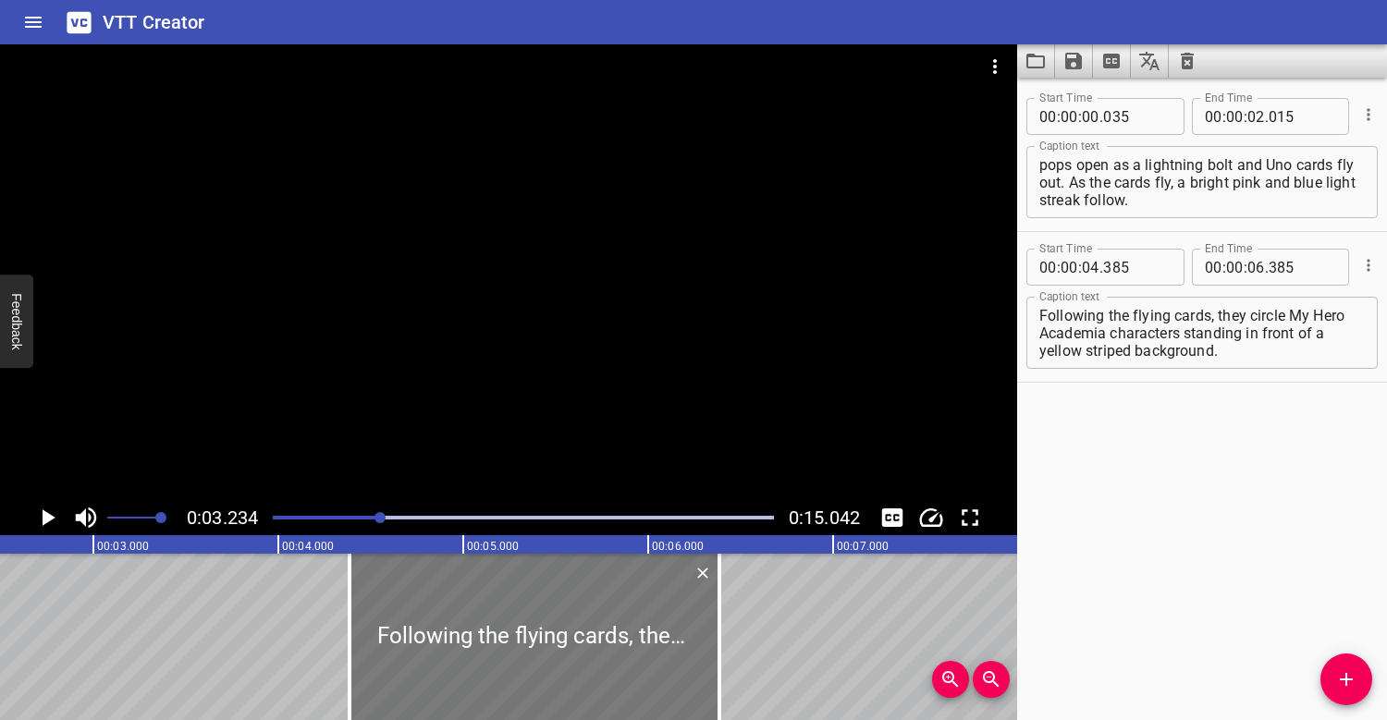
scroll to position [0, 384]
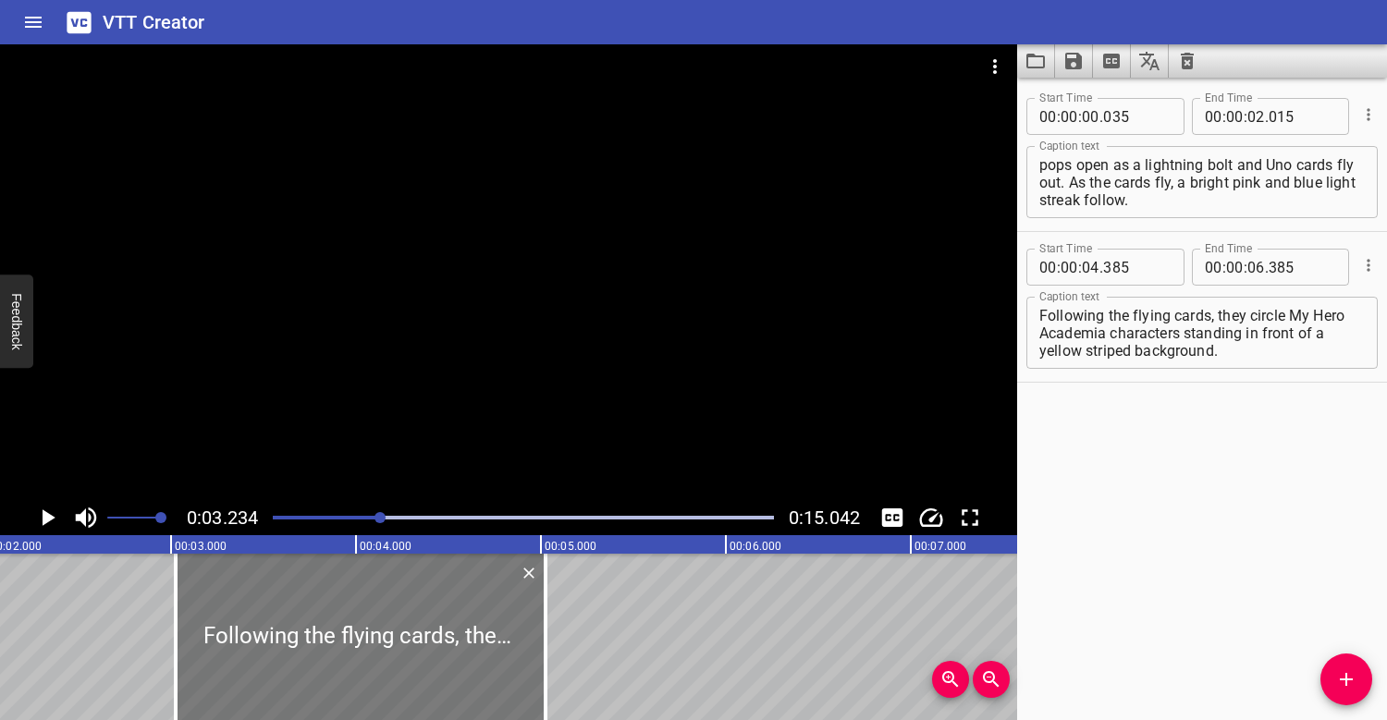
drag, startPoint x: 555, startPoint y: 632, endPoint x: 300, endPoint y: 646, distance: 255.5
click at [300, 646] on div at bounding box center [361, 637] width 370 height 166
type input "03"
type input "005"
type input "05"
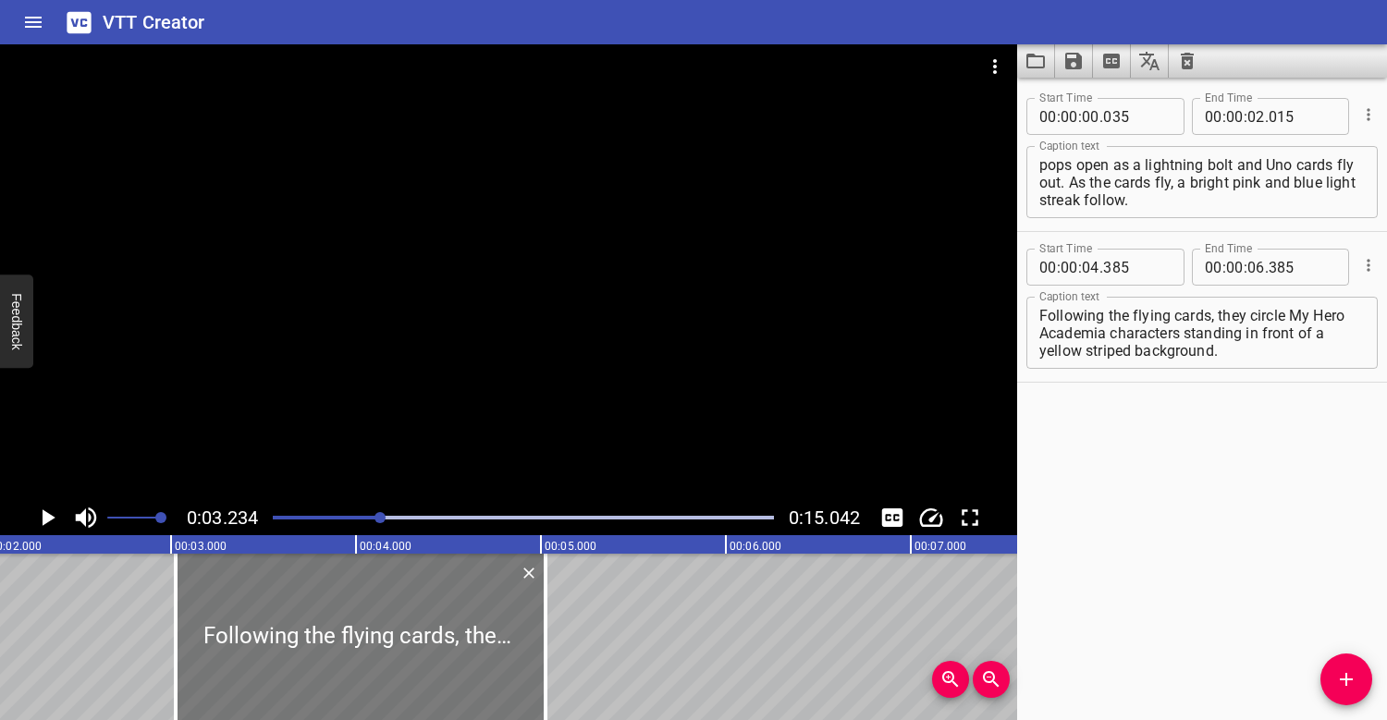
type input "005"
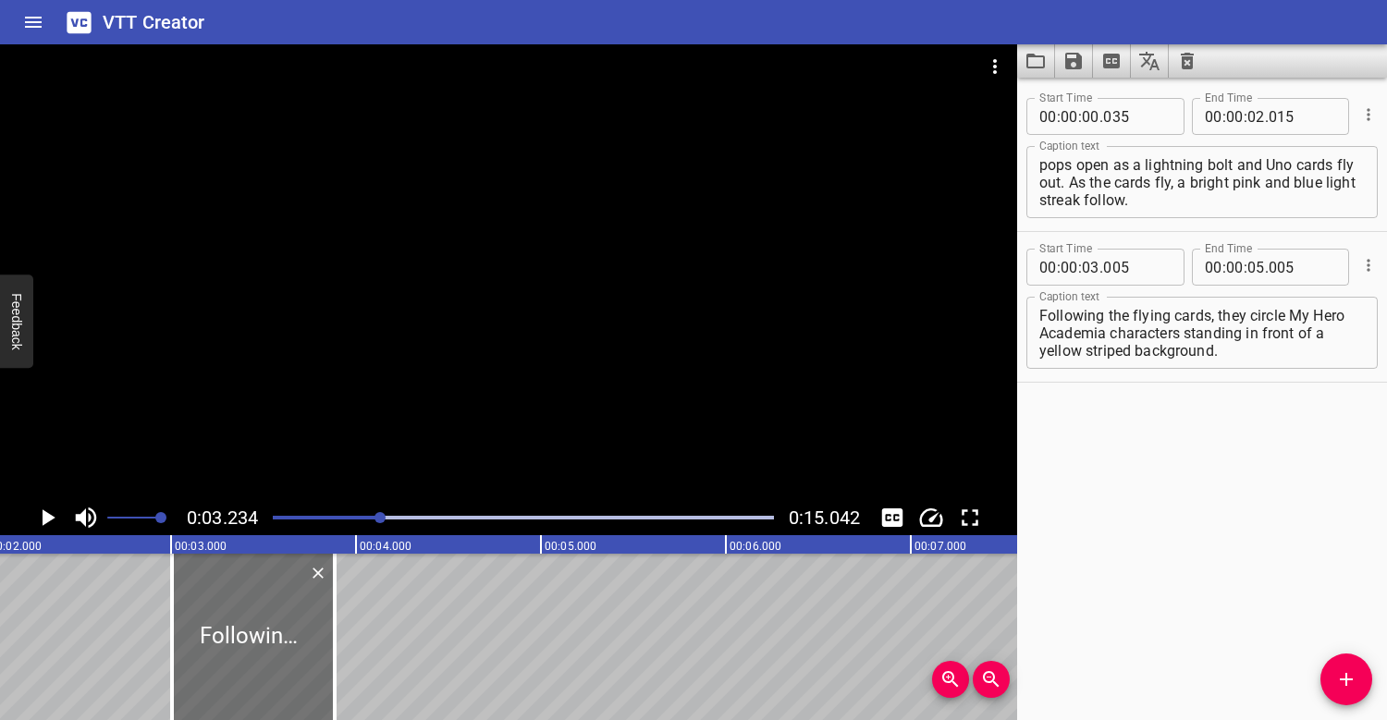
drag, startPoint x: 545, startPoint y: 619, endPoint x: 349, endPoint y: 621, distance: 196.0
click at [340, 621] on div at bounding box center [334, 637] width 18 height 166
type input "03"
type input "900"
click at [362, 434] on div at bounding box center [508, 272] width 1017 height 456
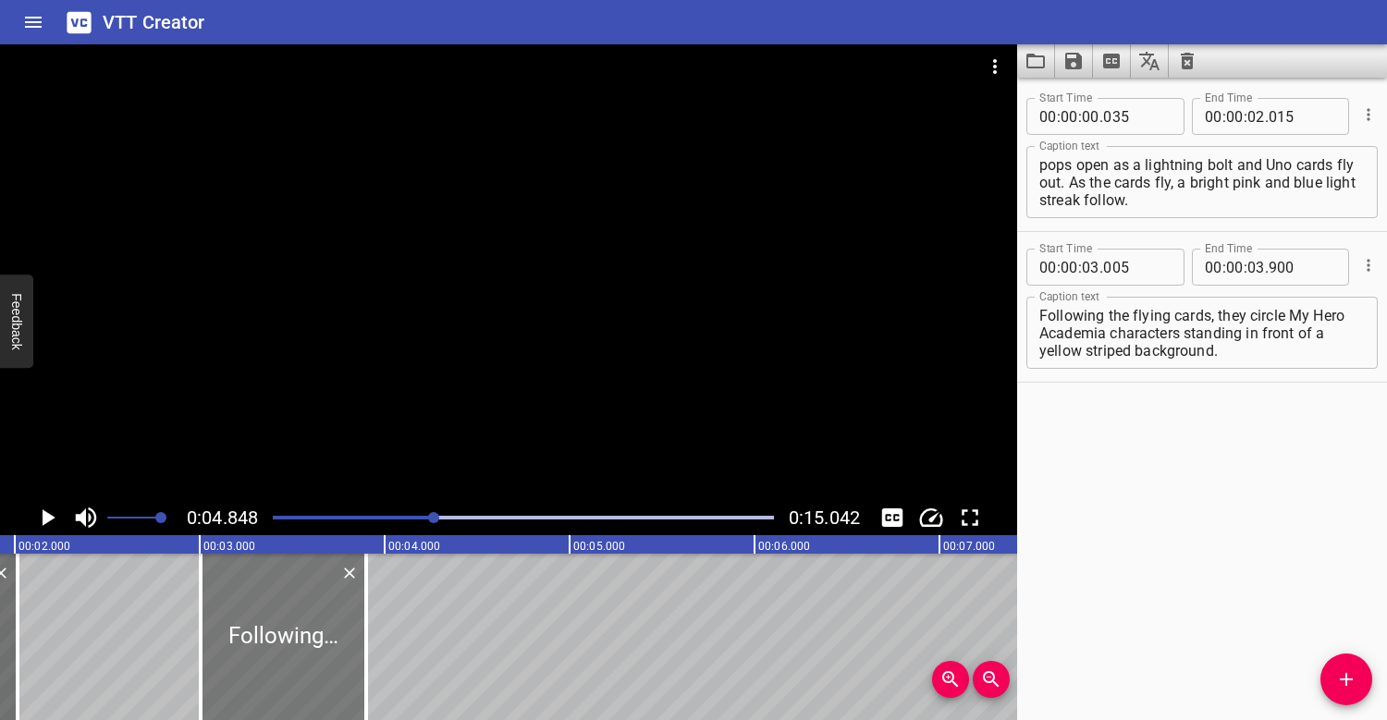
scroll to position [0, 325]
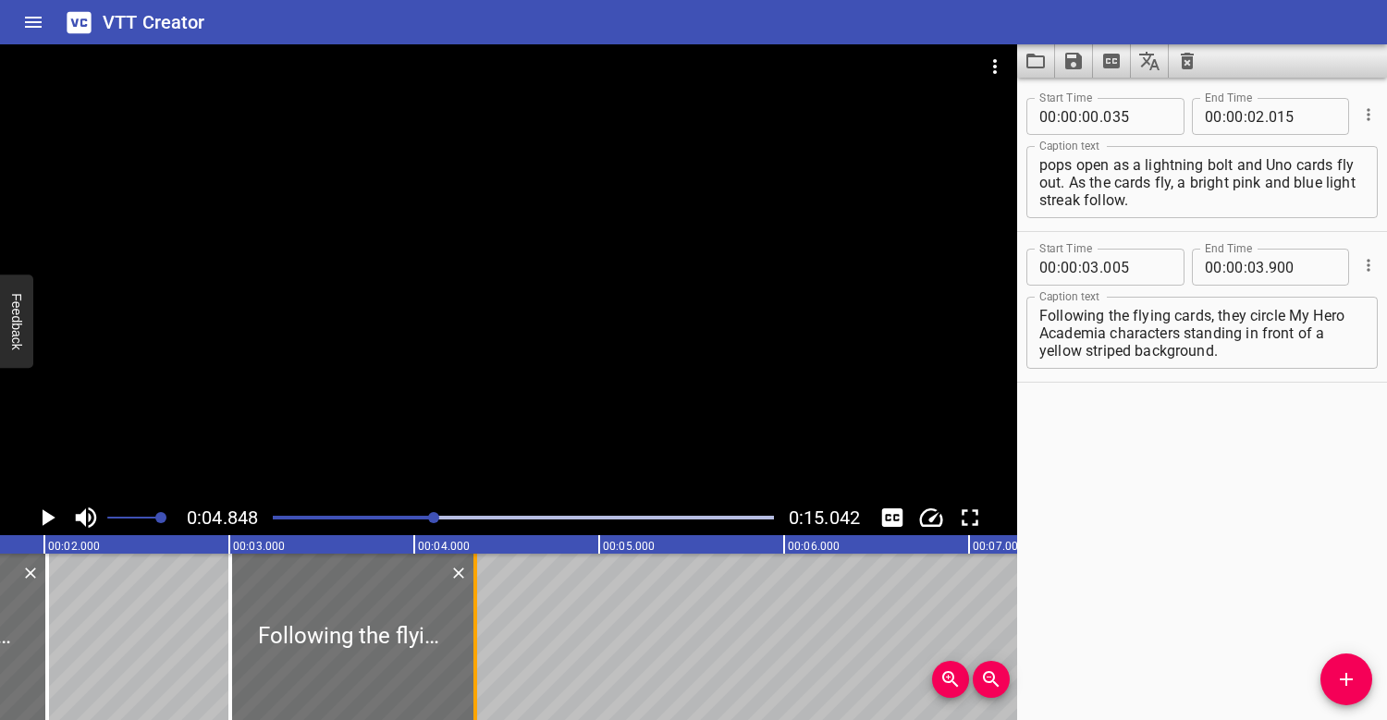
drag, startPoint x: 398, startPoint y: 635, endPoint x: 475, endPoint y: 638, distance: 77.7
click at [479, 639] on div at bounding box center [475, 637] width 18 height 166
type input "04"
drag, startPoint x: 476, startPoint y: 639, endPoint x: 501, endPoint y: 638, distance: 25.0
click at [507, 638] on div at bounding box center [509, 637] width 4 height 166
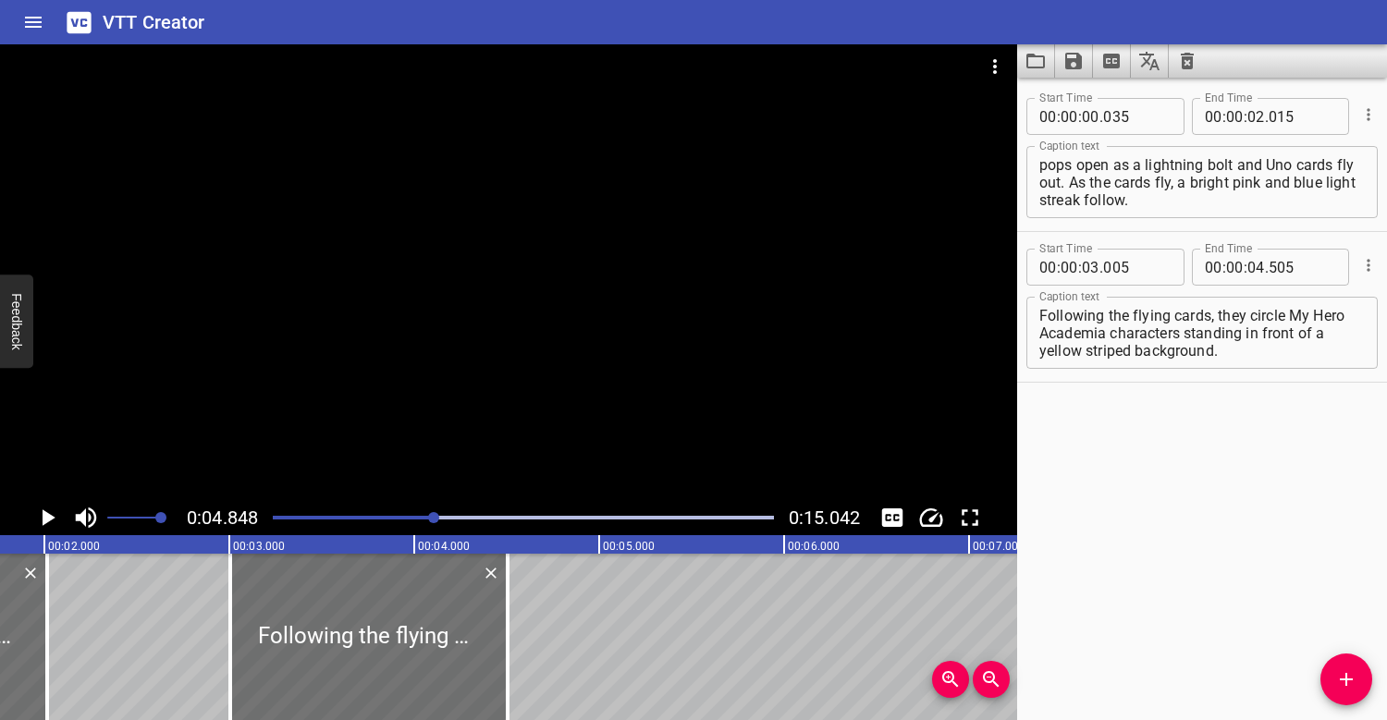
click at [441, 310] on div at bounding box center [508, 272] width 1017 height 456
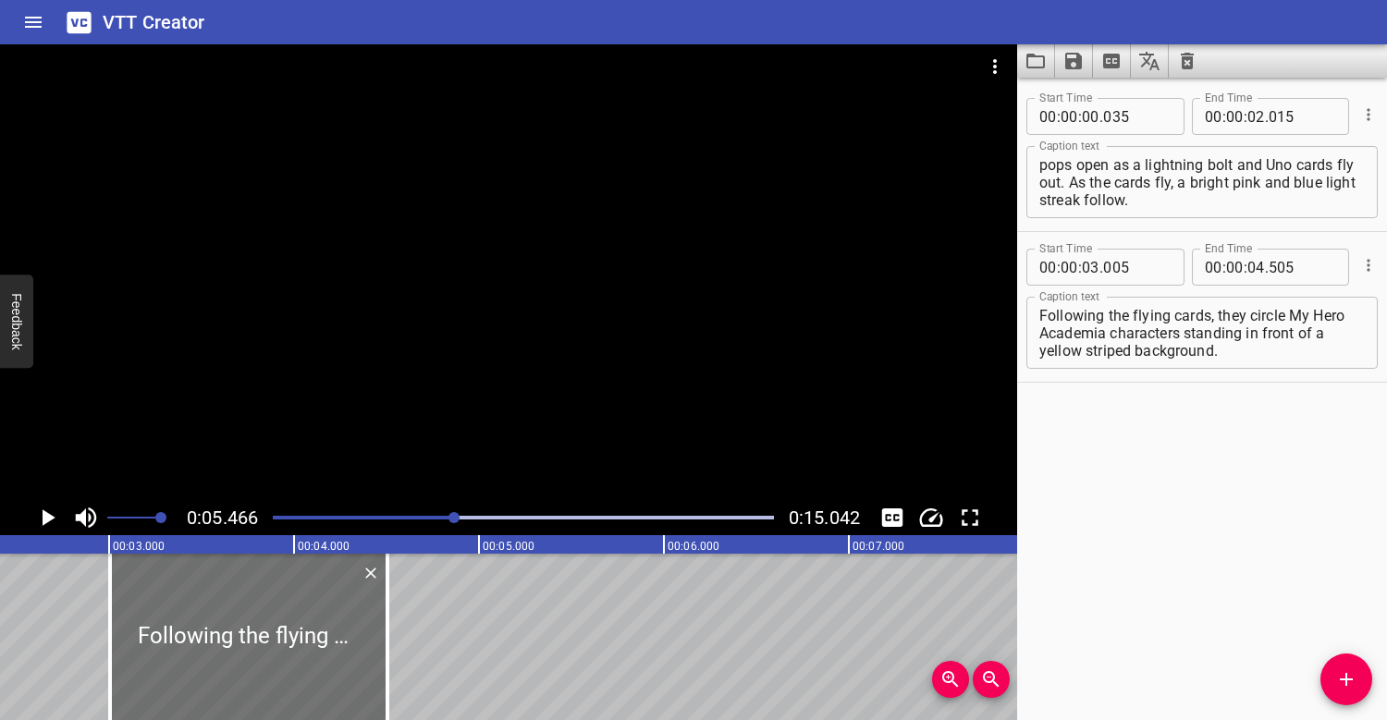
scroll to position [0, 370]
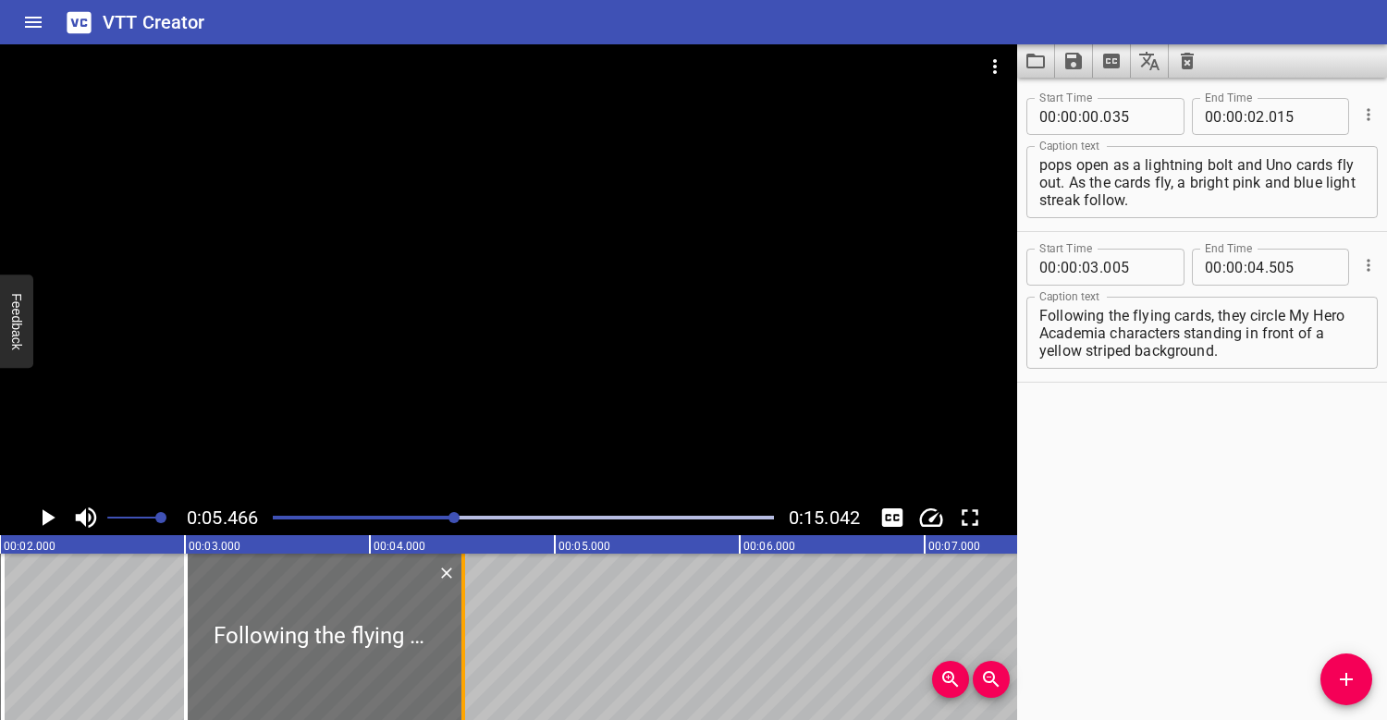
click at [461, 617] on div at bounding box center [463, 637] width 4 height 166
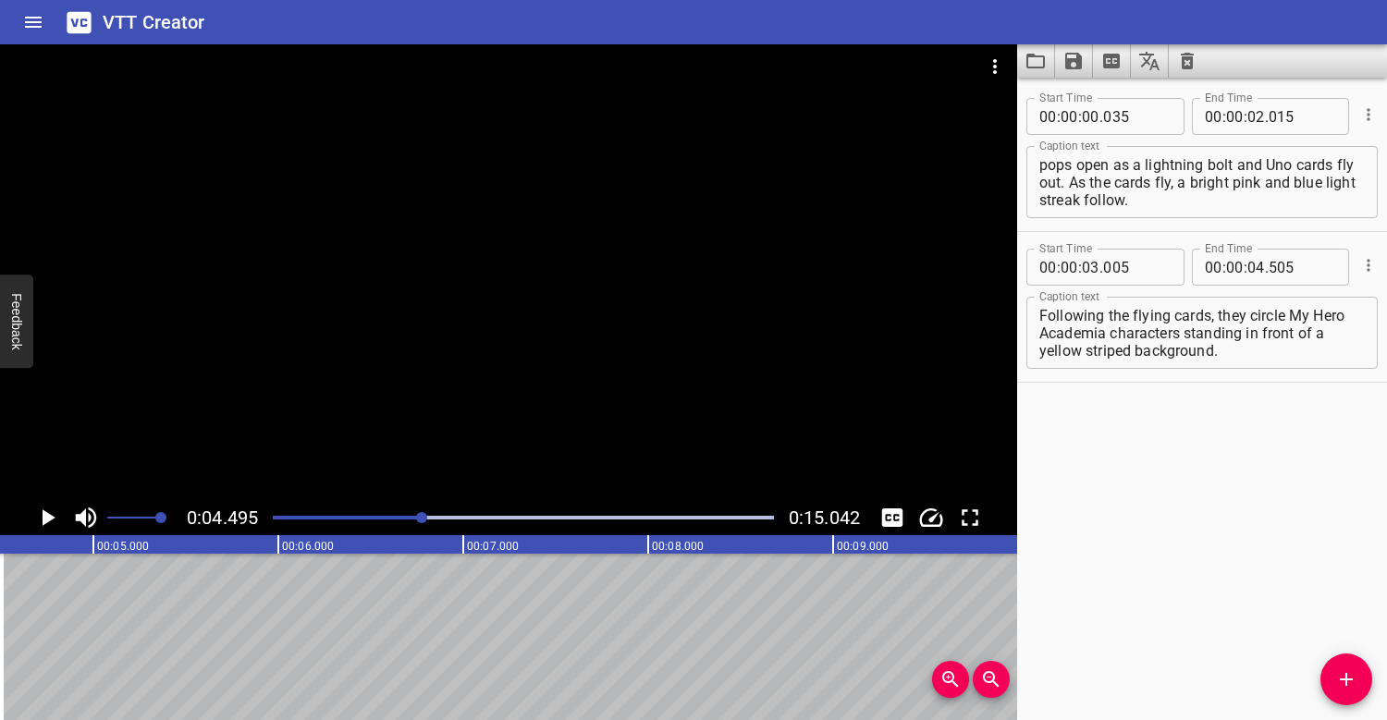
scroll to position [0, 831]
click at [359, 427] on div at bounding box center [508, 272] width 1017 height 456
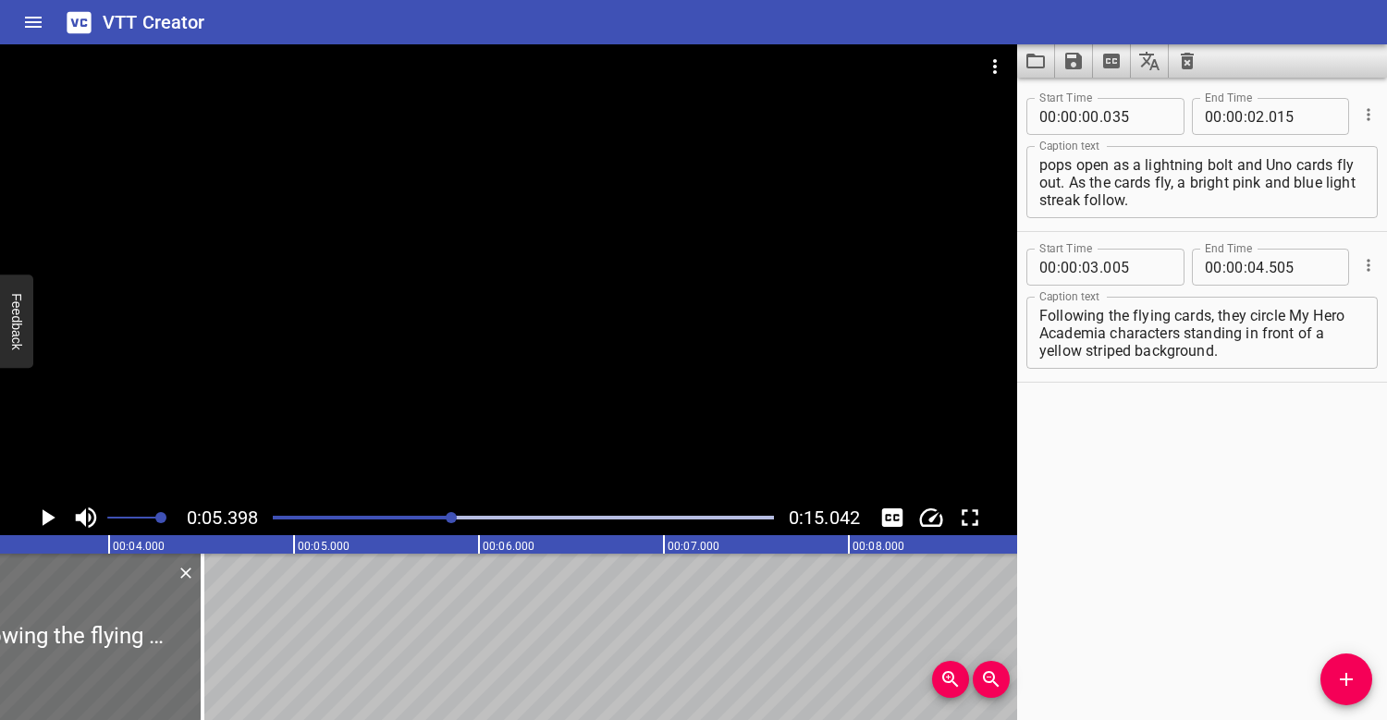
scroll to position [0, 513]
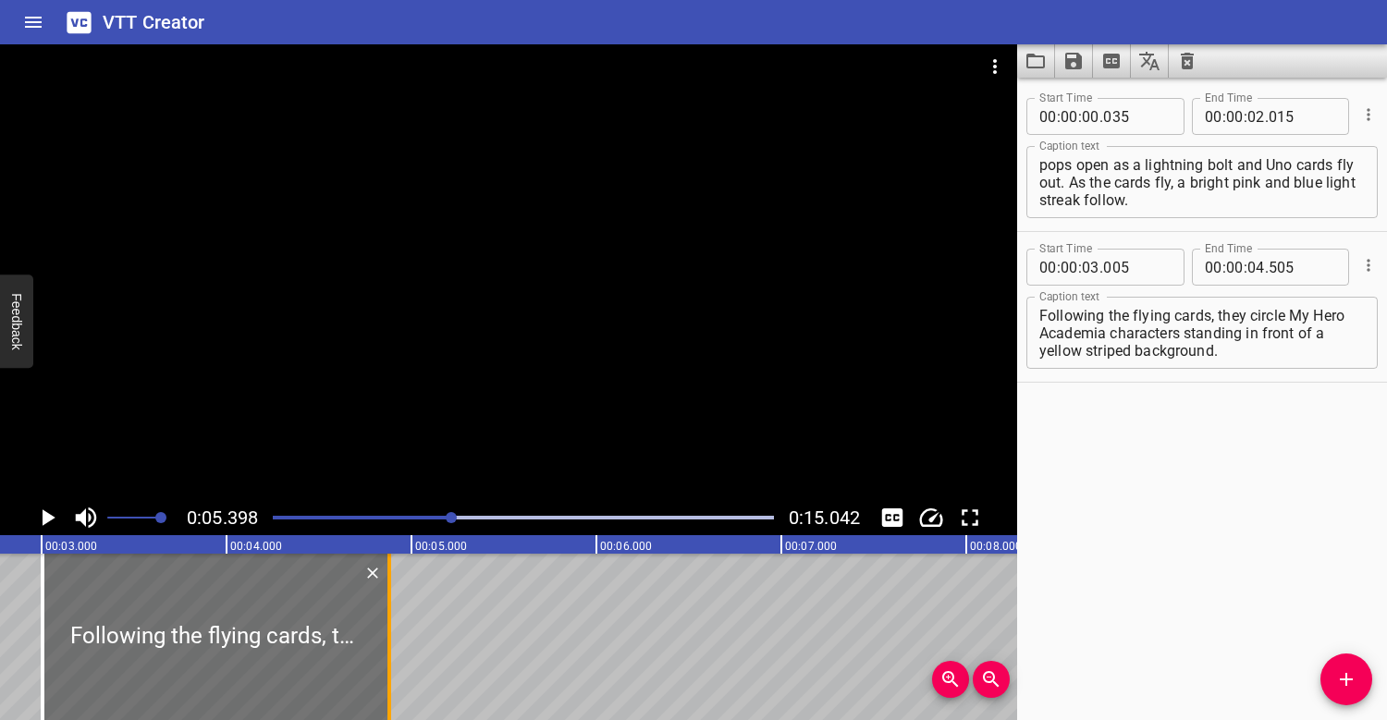
drag, startPoint x: 357, startPoint y: 637, endPoint x: 386, endPoint y: 634, distance: 29.7
click at [386, 634] on div at bounding box center [389, 637] width 18 height 166
type input "845"
click at [275, 514] on div at bounding box center [523, 518] width 523 height 26
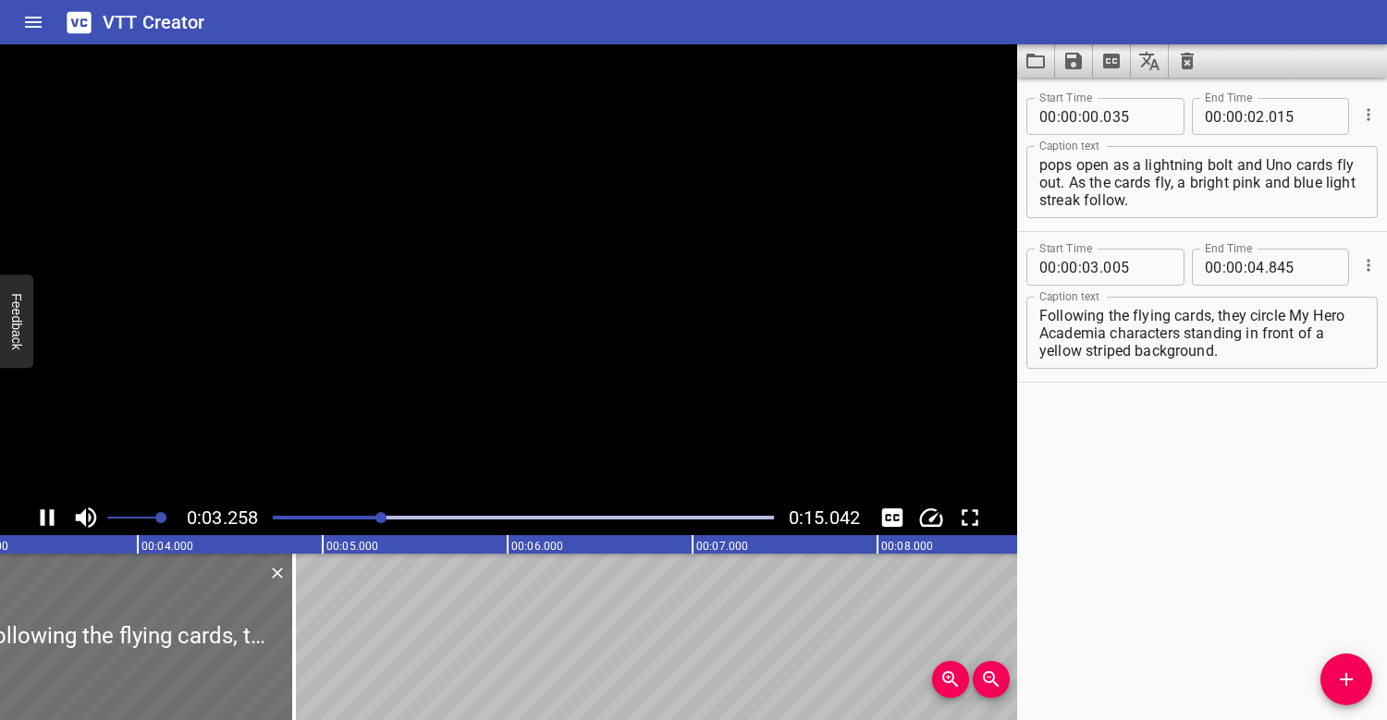
scroll to position [0, 646]
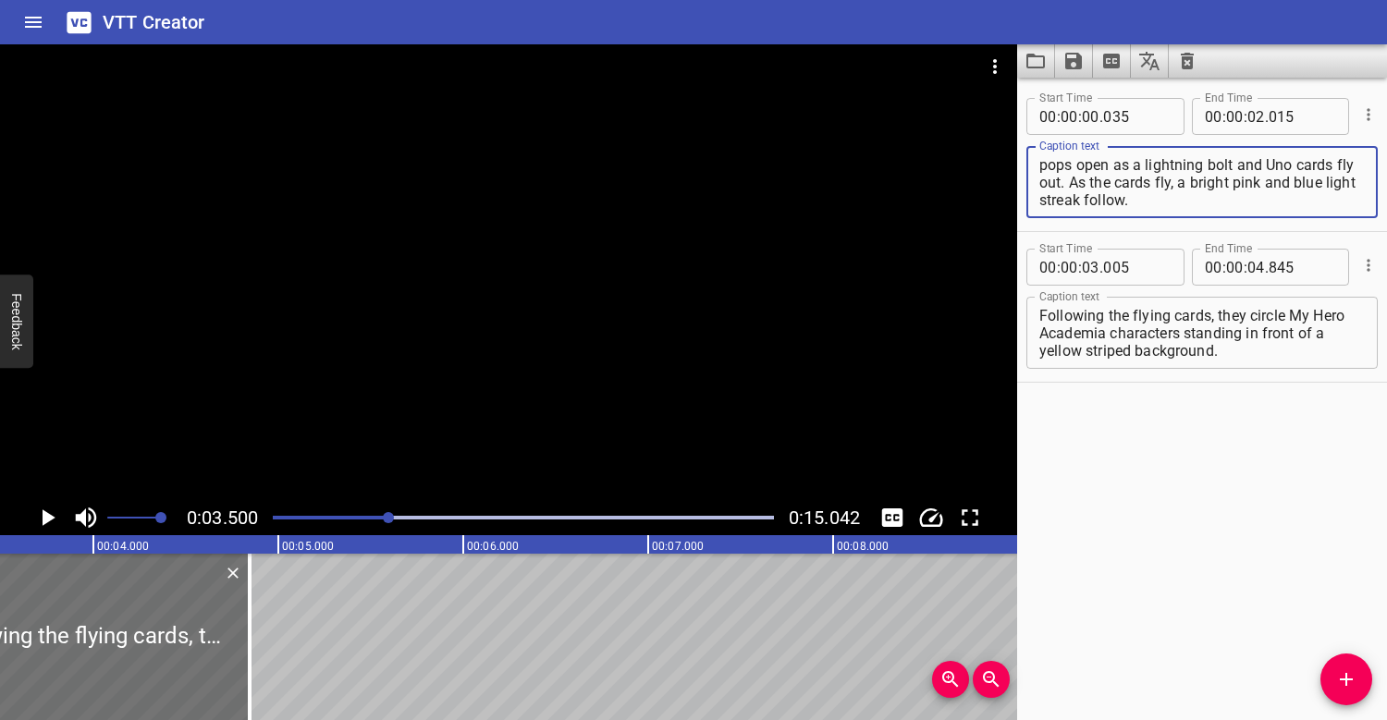
drag, startPoint x: 1230, startPoint y: 185, endPoint x: 1191, endPoint y: 185, distance: 38.8
click at [1191, 185] on textarea "On a dark blue space-like background, a Happy Meal box launches onto the screen…" at bounding box center [1201, 182] width 325 height 53
click at [1258, 208] on textarea "On a dark blue space-like background, a Happy Meal box launches onto the screen…" at bounding box center [1201, 182] width 325 height 53
click at [1189, 184] on textarea "On a dark blue space-like background, a Happy Meal box launches onto the screen…" at bounding box center [1201, 182] width 325 height 53
type textarea "On a dark blue space-like background, a Happy Meal box launches onto the screen…"
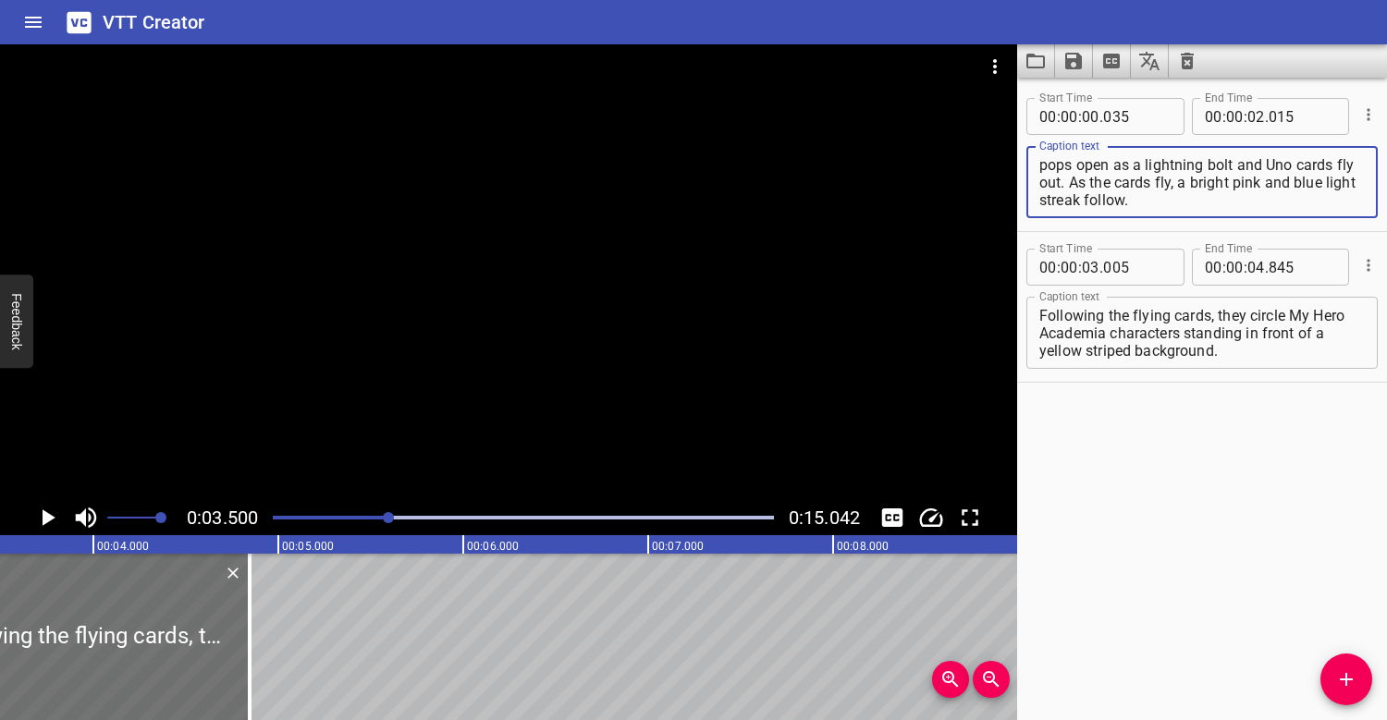
click at [326, 518] on div "Play progress" at bounding box center [139, 518] width 501 height 4
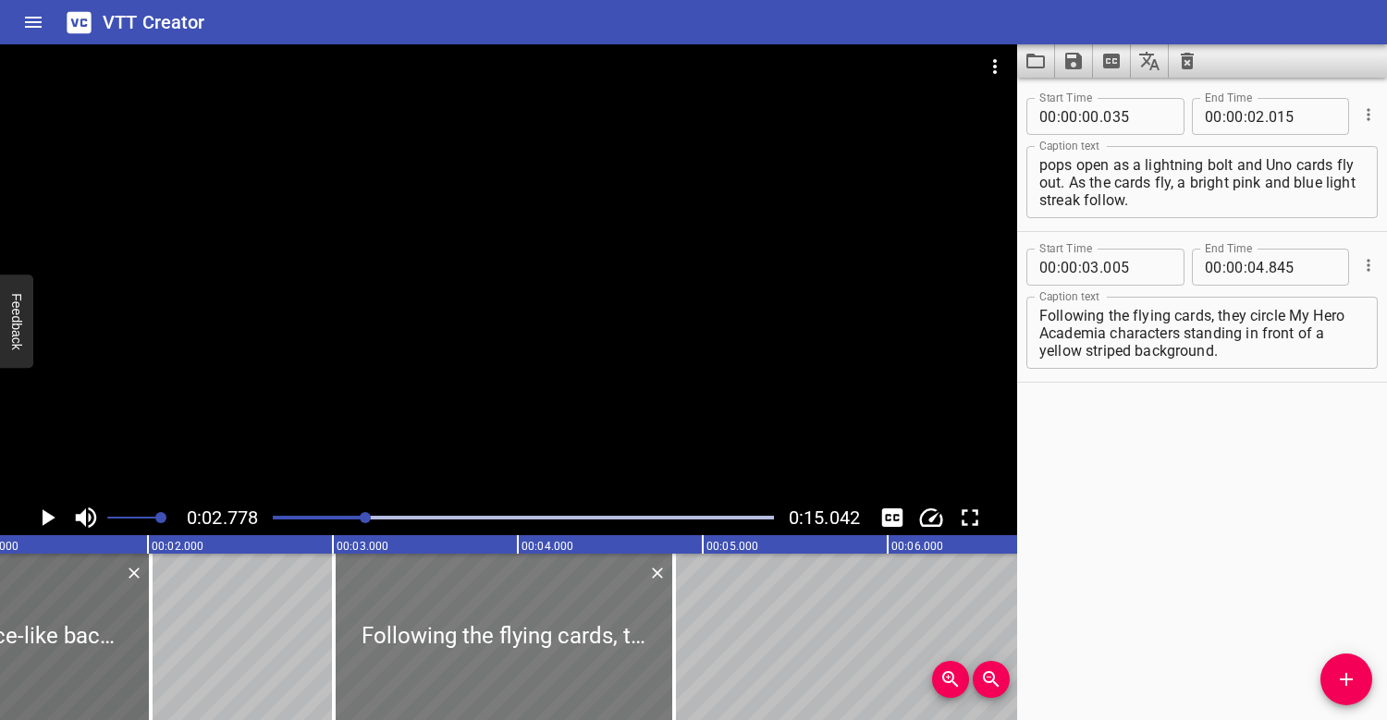
scroll to position [0, 7]
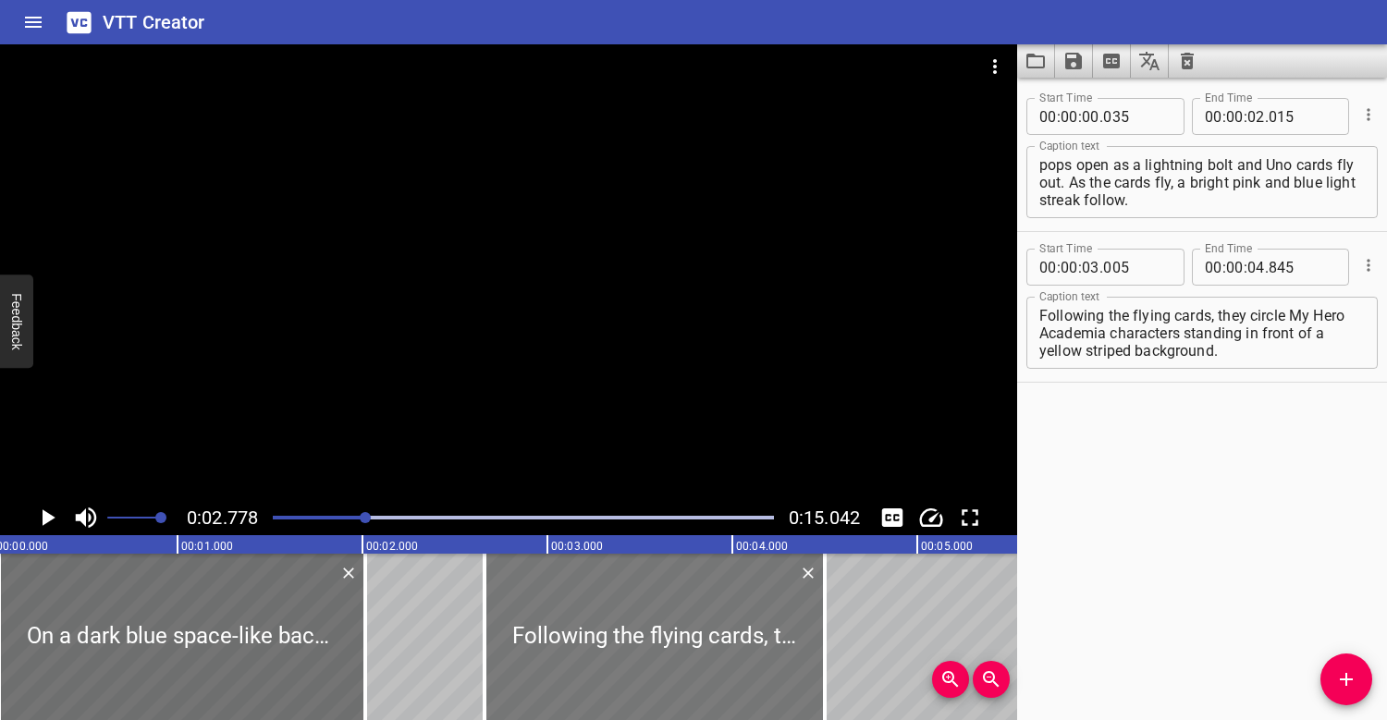
drag, startPoint x: 711, startPoint y: 591, endPoint x: 647, endPoint y: 594, distance: 63.9
click at [647, 594] on div at bounding box center [654, 637] width 340 height 166
type input "02"
type input "660"
type input "500"
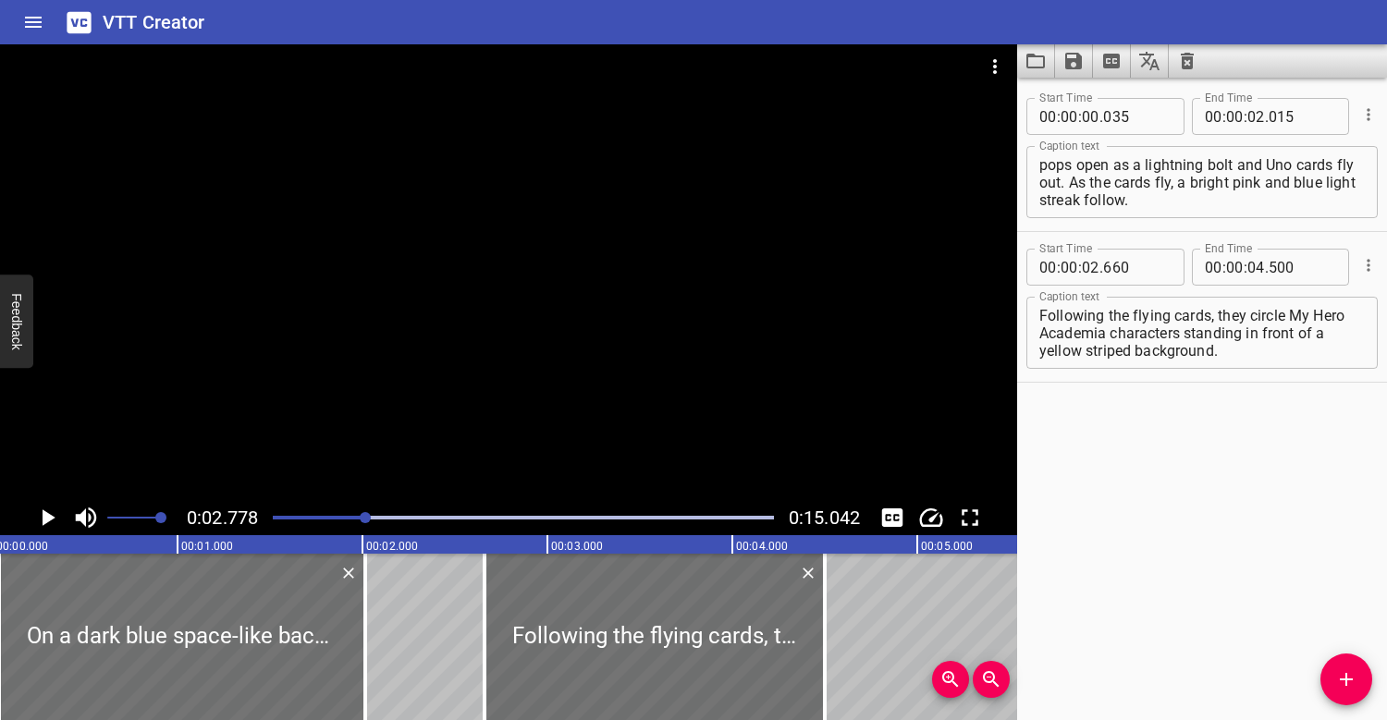
click at [535, 384] on div at bounding box center [508, 272] width 1017 height 456
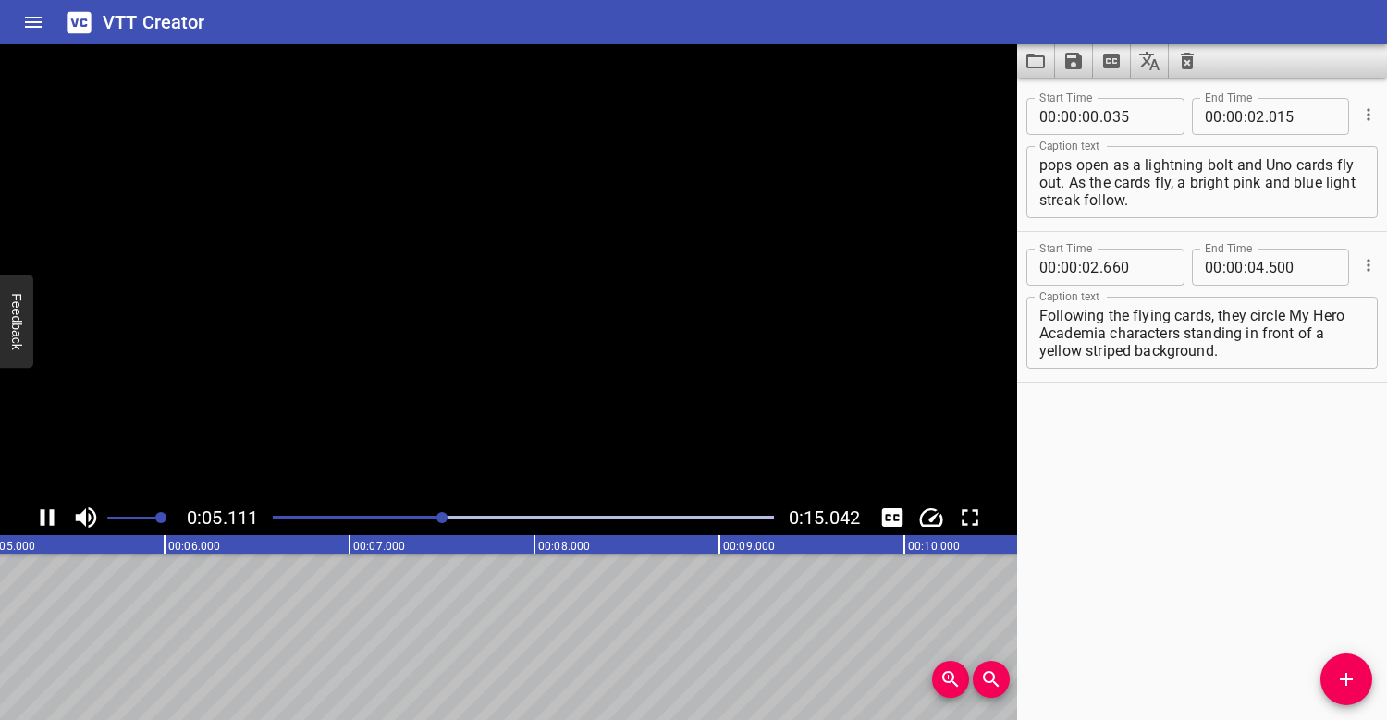
scroll to position [0, 993]
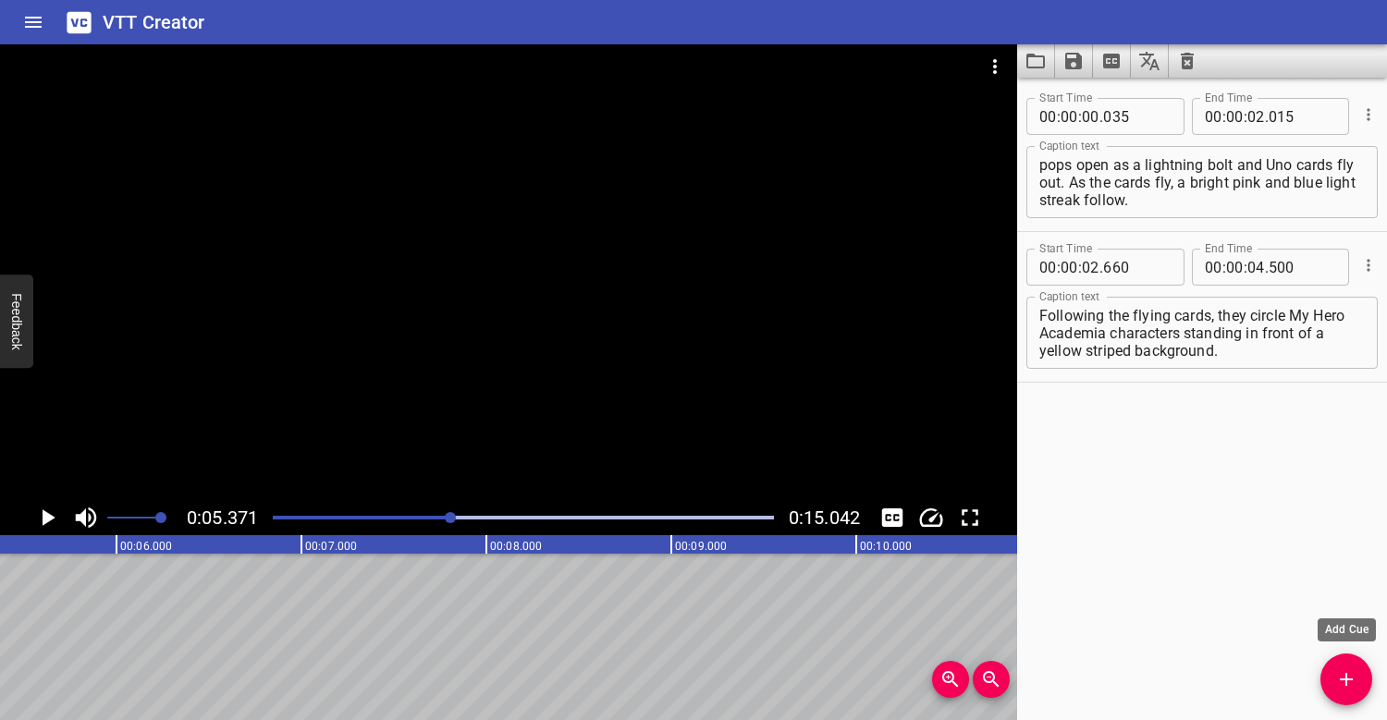
click at [1355, 687] on icon "Add Cue" at bounding box center [1346, 679] width 22 height 22
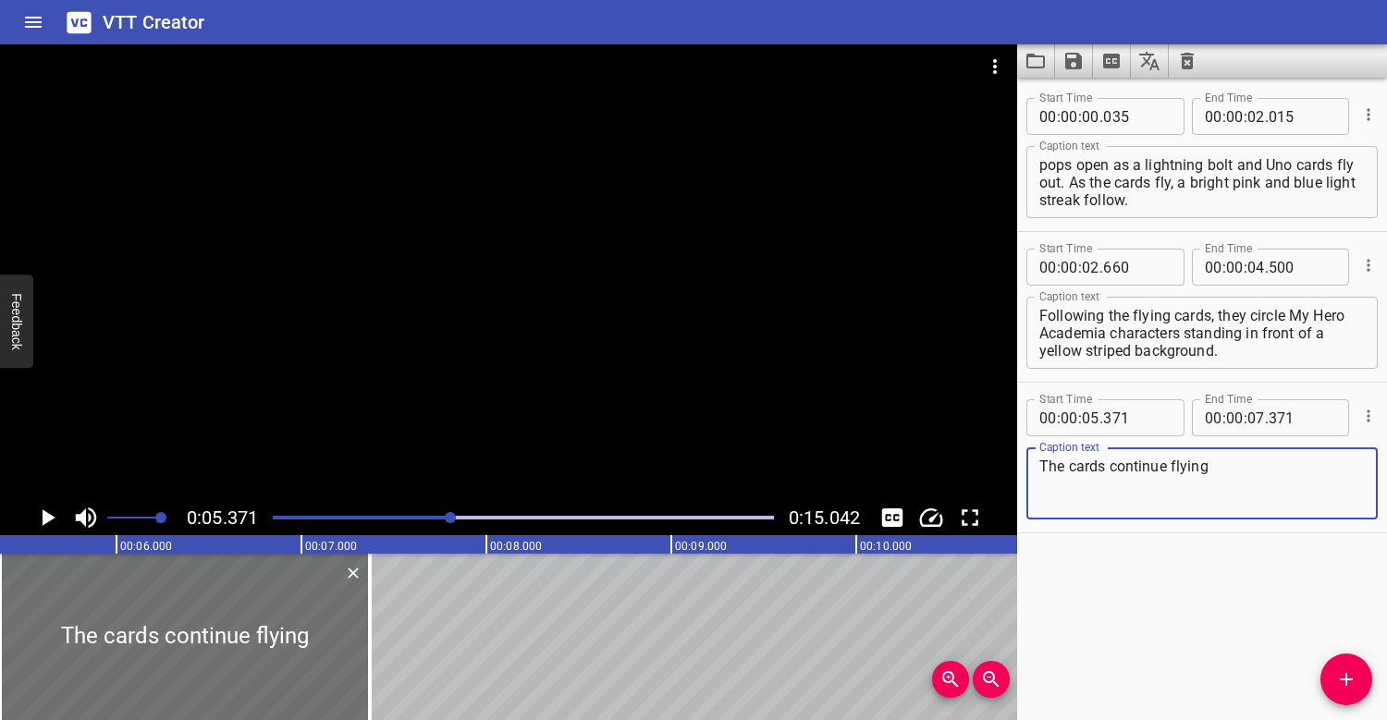
click at [401, 517] on div "Play progress" at bounding box center [201, 518] width 501 height 4
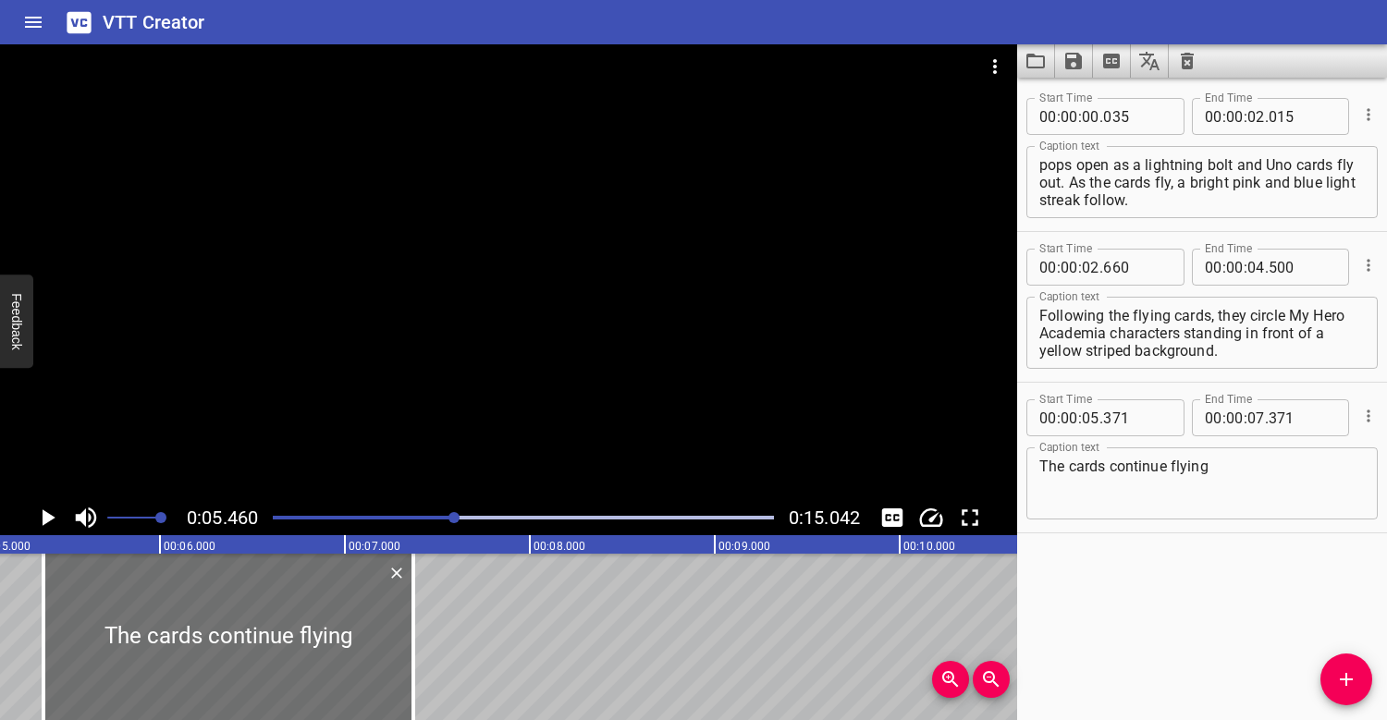
scroll to position [0, 1009]
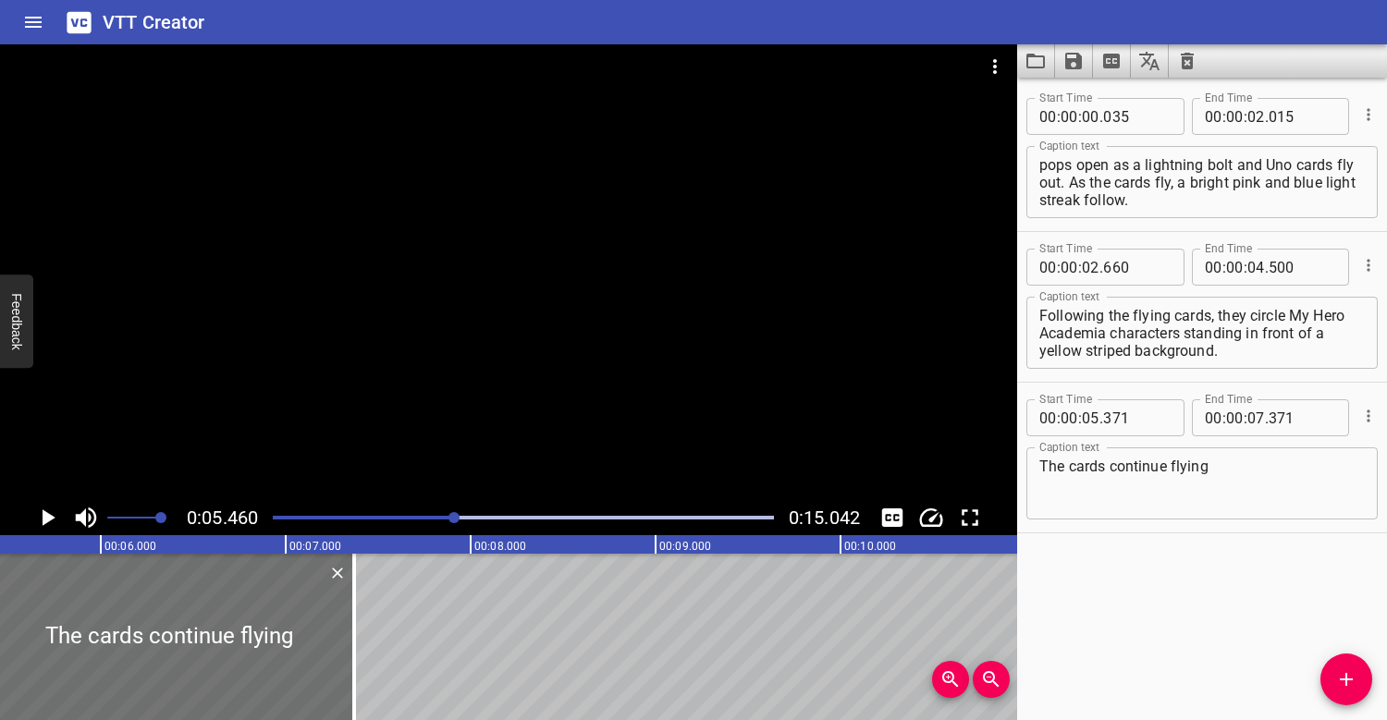
click at [1263, 461] on textarea "The cards continue flying" at bounding box center [1201, 484] width 325 height 53
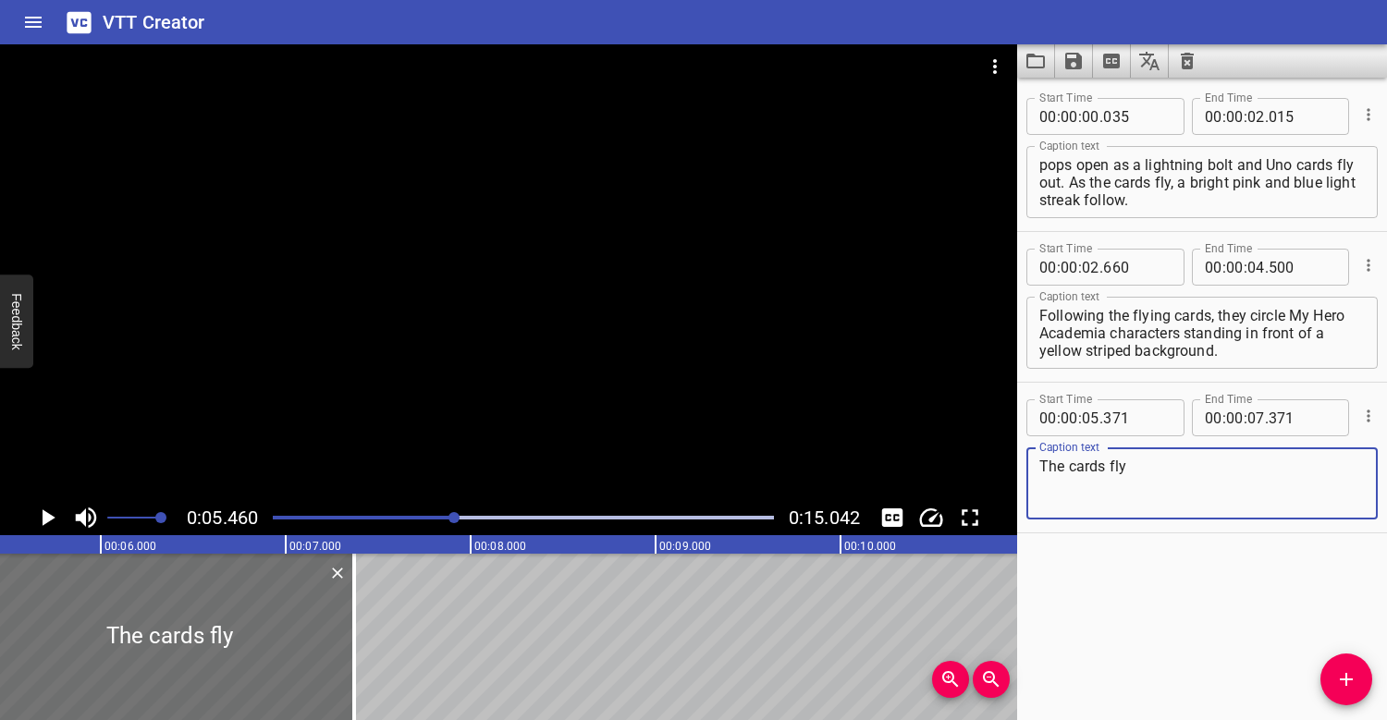
click at [461, 399] on div at bounding box center [508, 272] width 1017 height 456
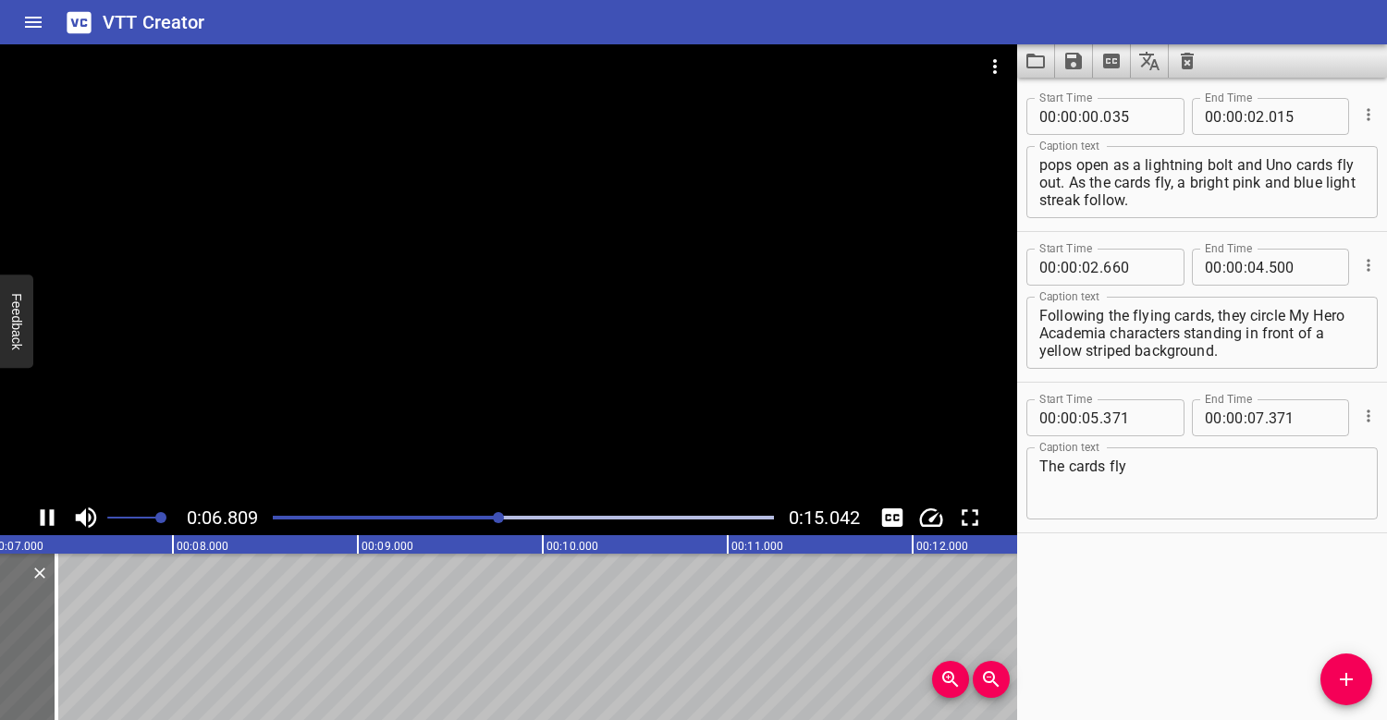
click at [459, 398] on div at bounding box center [508, 272] width 1017 height 456
click at [1171, 472] on textarea "The cards fly" at bounding box center [1201, 484] width 325 height 53
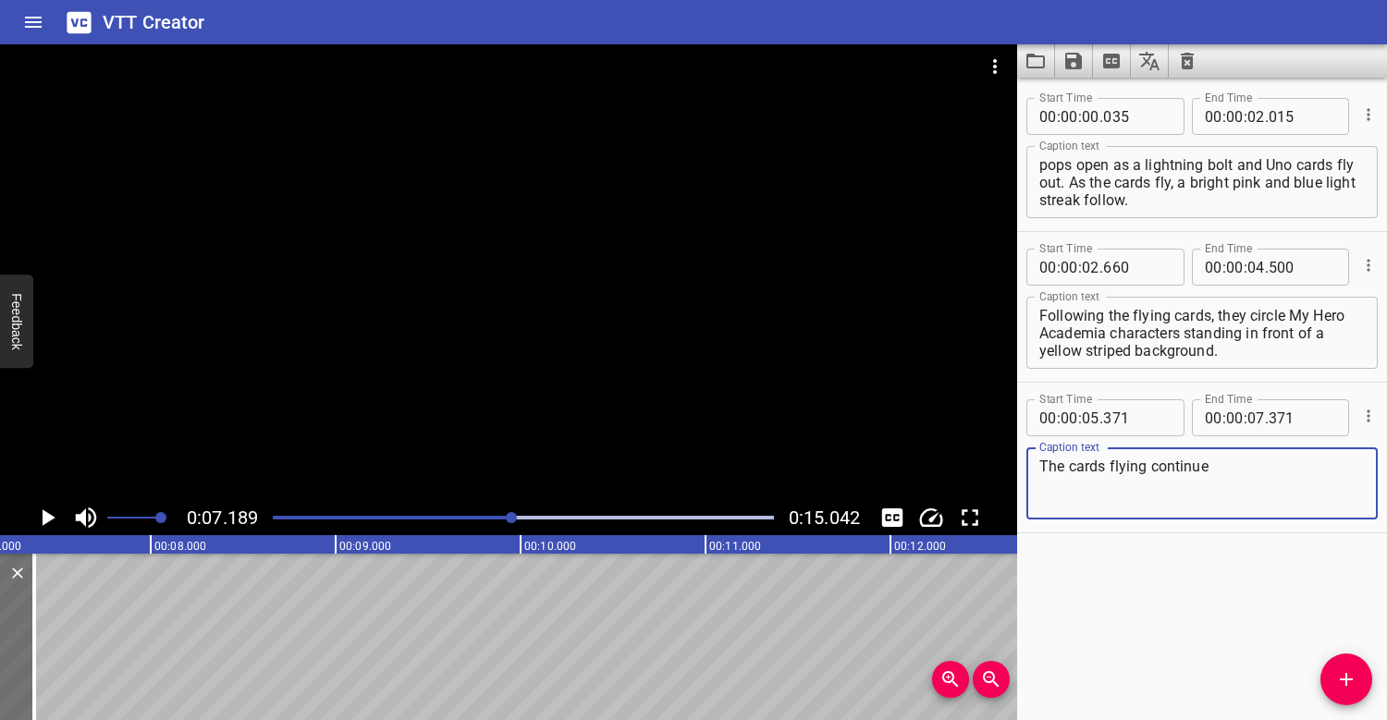
scroll to position [35, 0]
type textarea "The cards flying continue"
click at [1126, 196] on textarea "On a dark blue space-like background, a Happy Meal box launches onto the screen…" at bounding box center [1201, 182] width 325 height 53
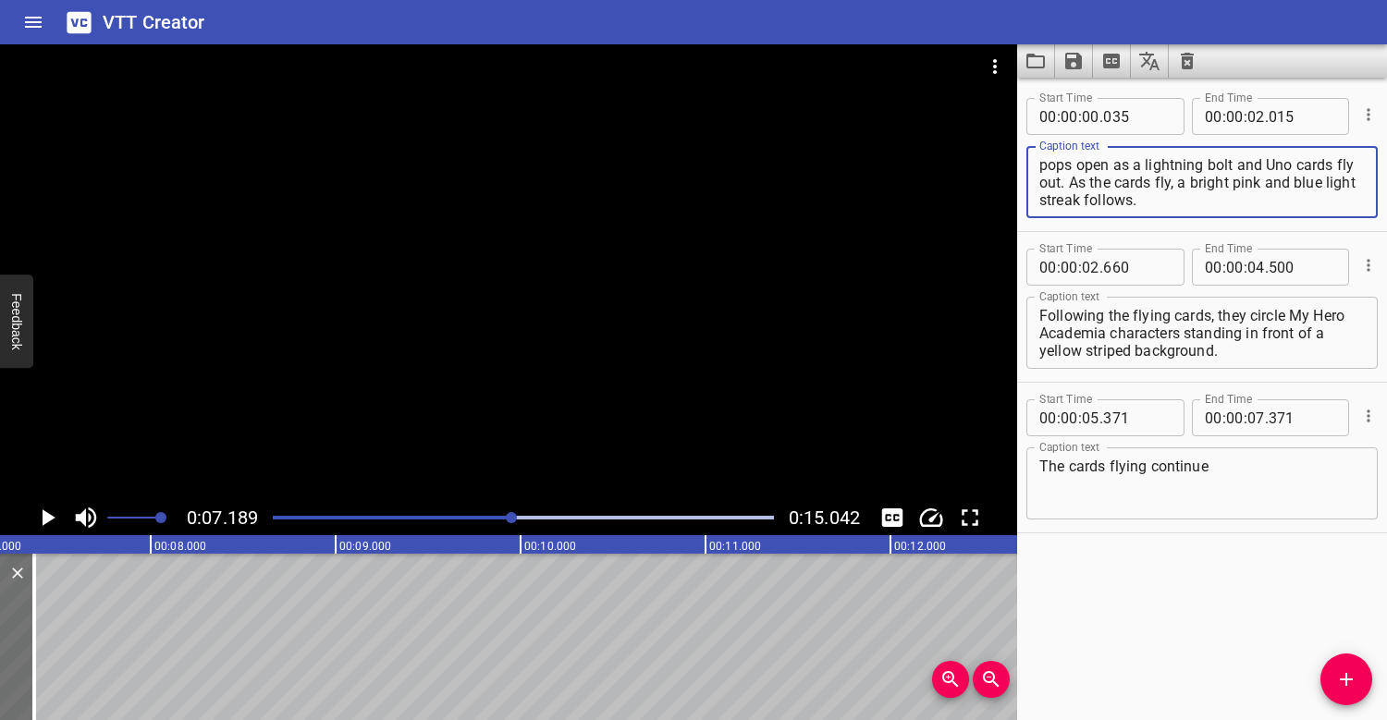
type textarea "On a dark blue space-like background, a Happy Meal box launches onto the screen…"
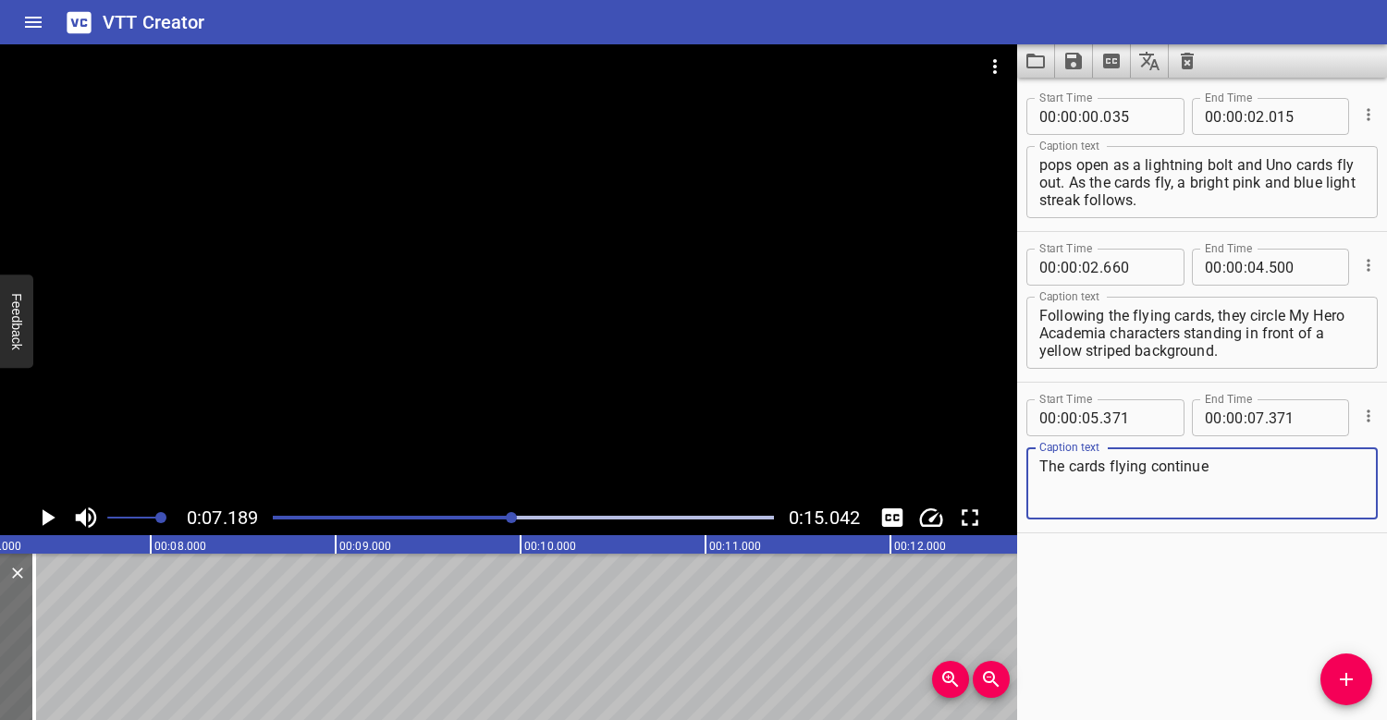
drag, startPoint x: 1231, startPoint y: 467, endPoint x: 1112, endPoint y: 470, distance: 118.4
click at [1112, 470] on textarea "The cards flying continue" at bounding box center [1201, 484] width 325 height 53
click at [1114, 488] on textarea "The cards continue flying and circle Naruto characters on blue" at bounding box center [1201, 484] width 325 height 53
drag, startPoint x: 1203, startPoint y: 490, endPoint x: 1183, endPoint y: 490, distance: 19.4
click at [1183, 490] on textarea "The cards continue flying and circle Naruto characters in front of on blue" at bounding box center [1201, 484] width 325 height 53
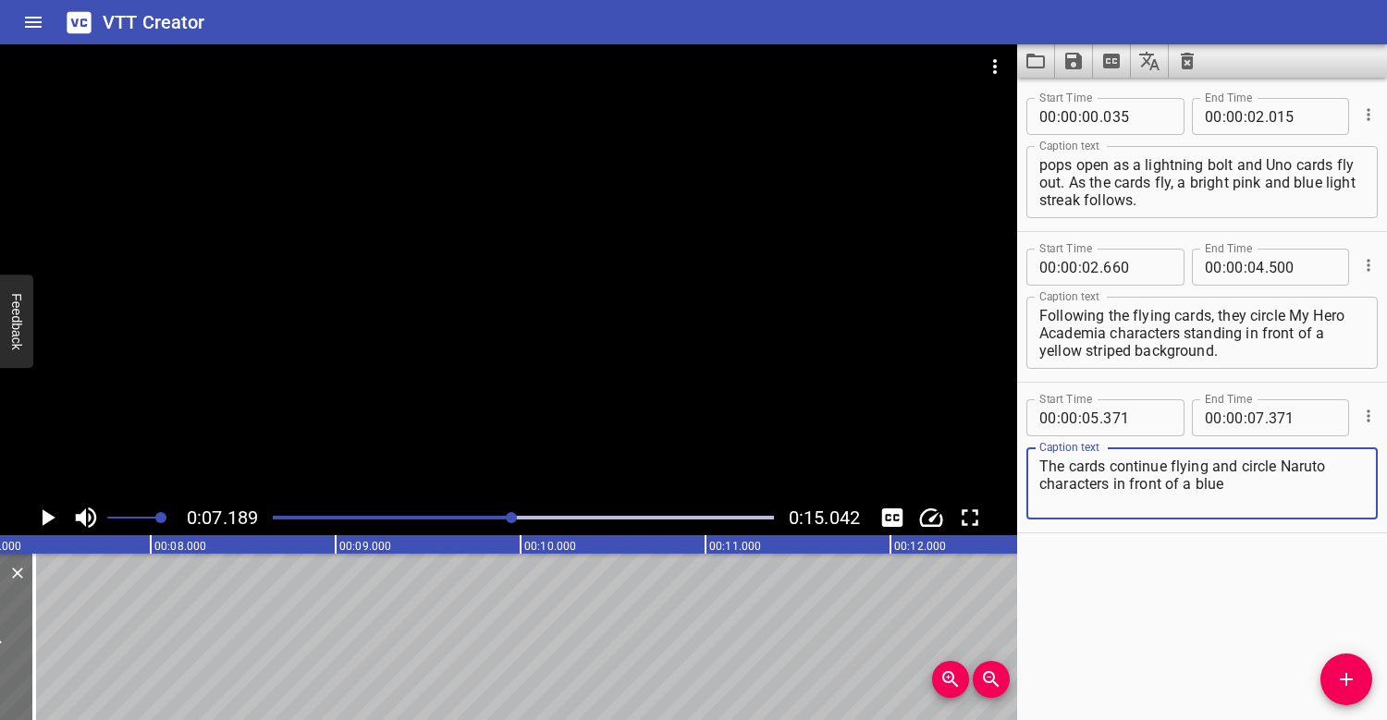
click at [1278, 468] on textarea "The cards continue flying and circle Naruto characters in front of a blue" at bounding box center [1201, 484] width 325 height 53
click at [1236, 485] on textarea "The cards continue flying and circle Naruto characters in front of a blue" at bounding box center [1201, 484] width 325 height 53
click at [1116, 488] on textarea "The cards continue flying and circle Naruto characters in front of a blue" at bounding box center [1201, 484] width 325 height 53
click at [1311, 484] on textarea "The cards continue flying and circle Naruto characters standing in front of a b…" at bounding box center [1201, 484] width 325 height 53
type textarea "The cards continue flying and circle Naruto characters standing in front of a b…"
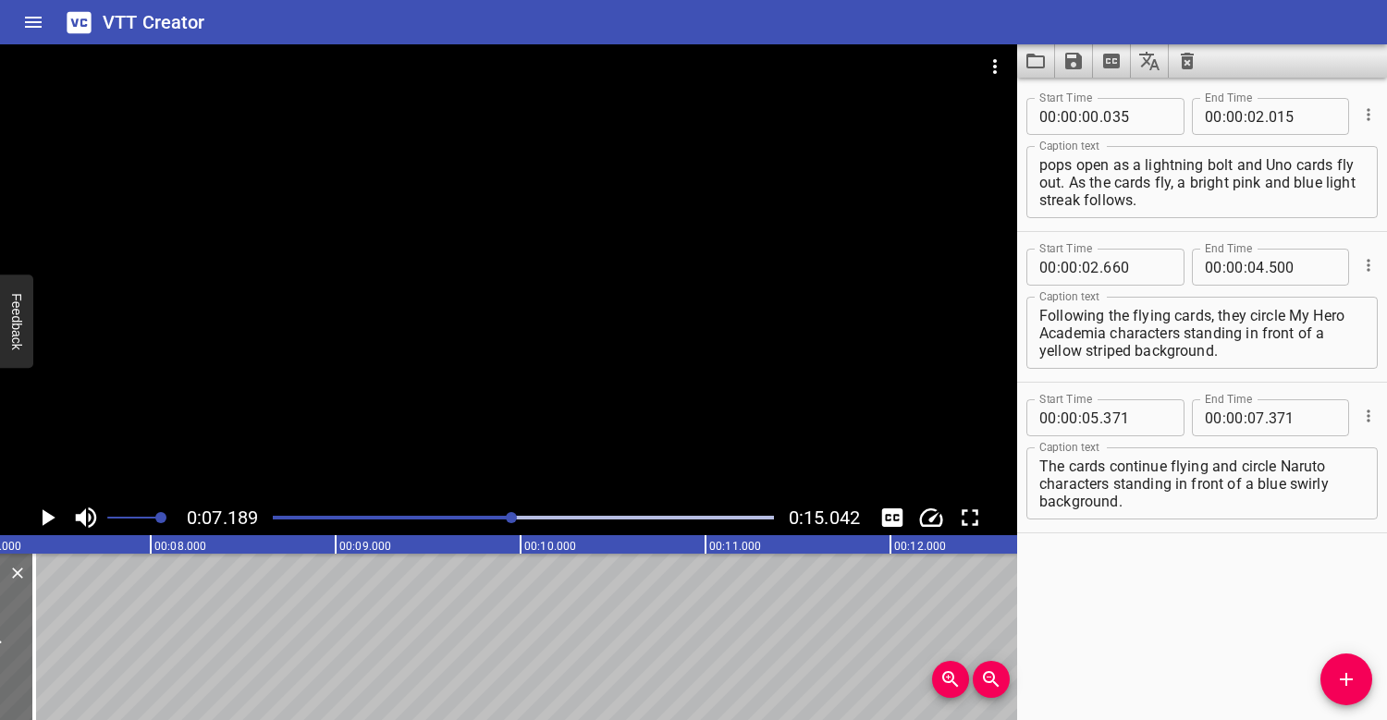
click at [400, 517] on div "Play progress" at bounding box center [261, 518] width 501 height 4
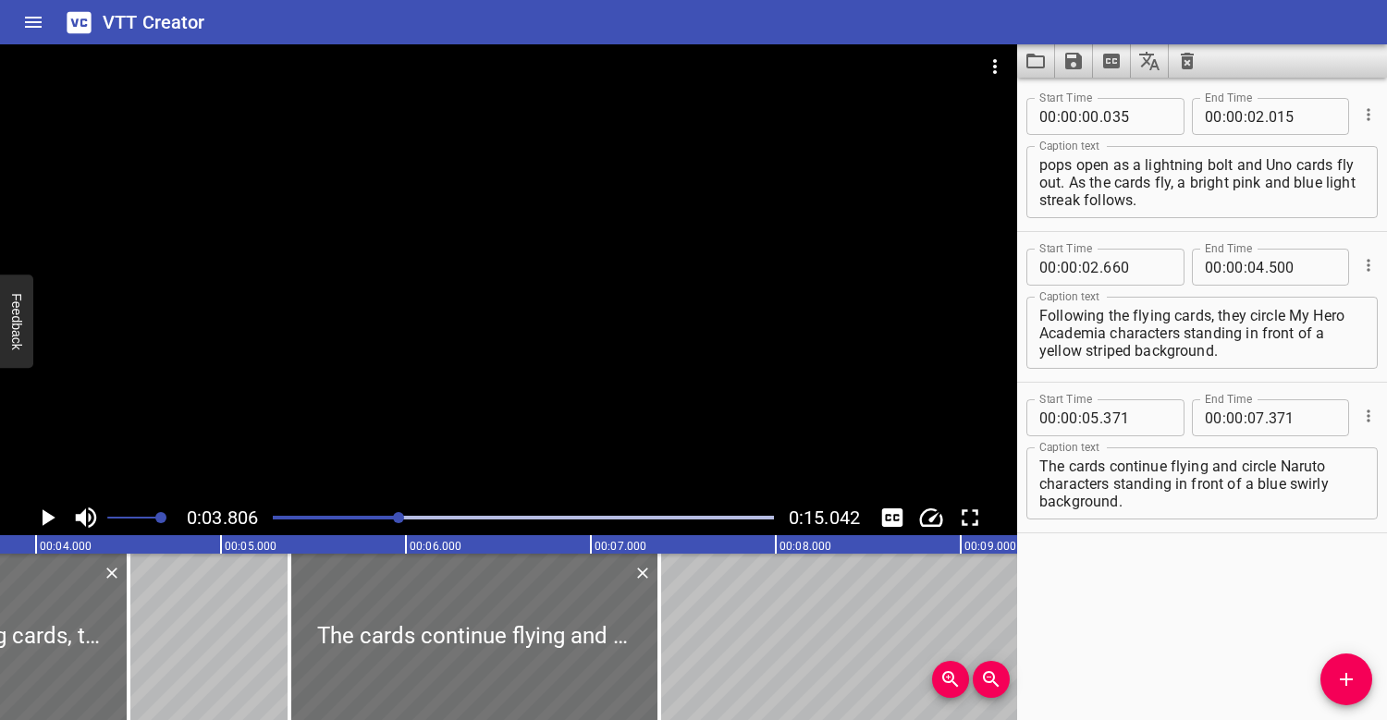
click at [389, 404] on div at bounding box center [508, 272] width 1017 height 456
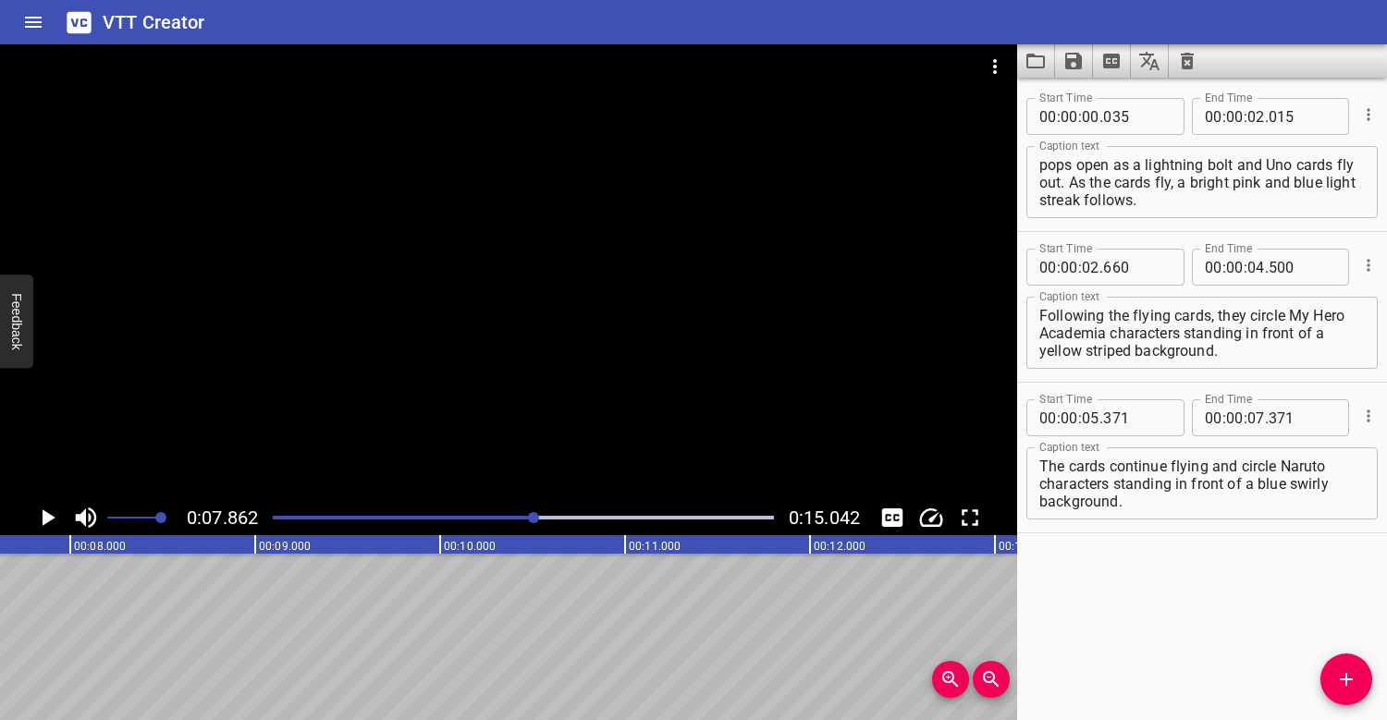
scroll to position [0, 1453]
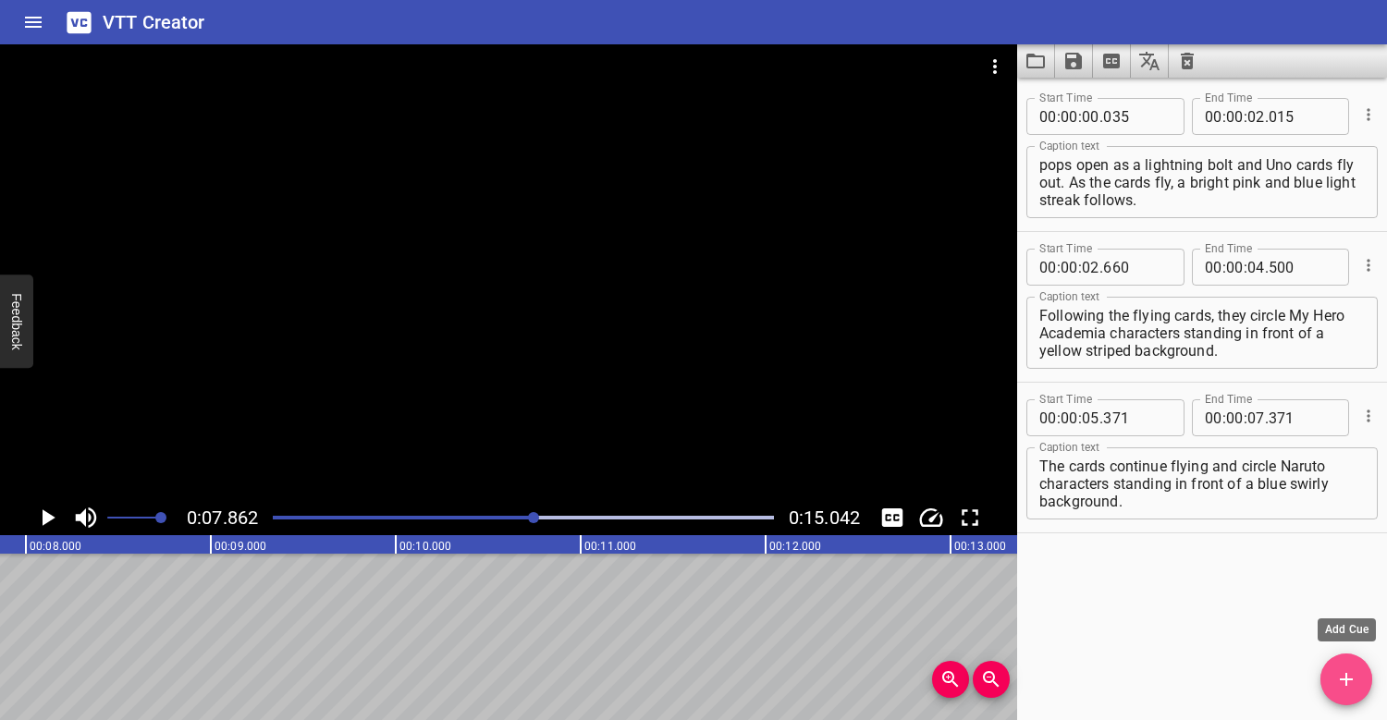
click at [1353, 689] on icon "Add Cue" at bounding box center [1346, 679] width 22 height 22
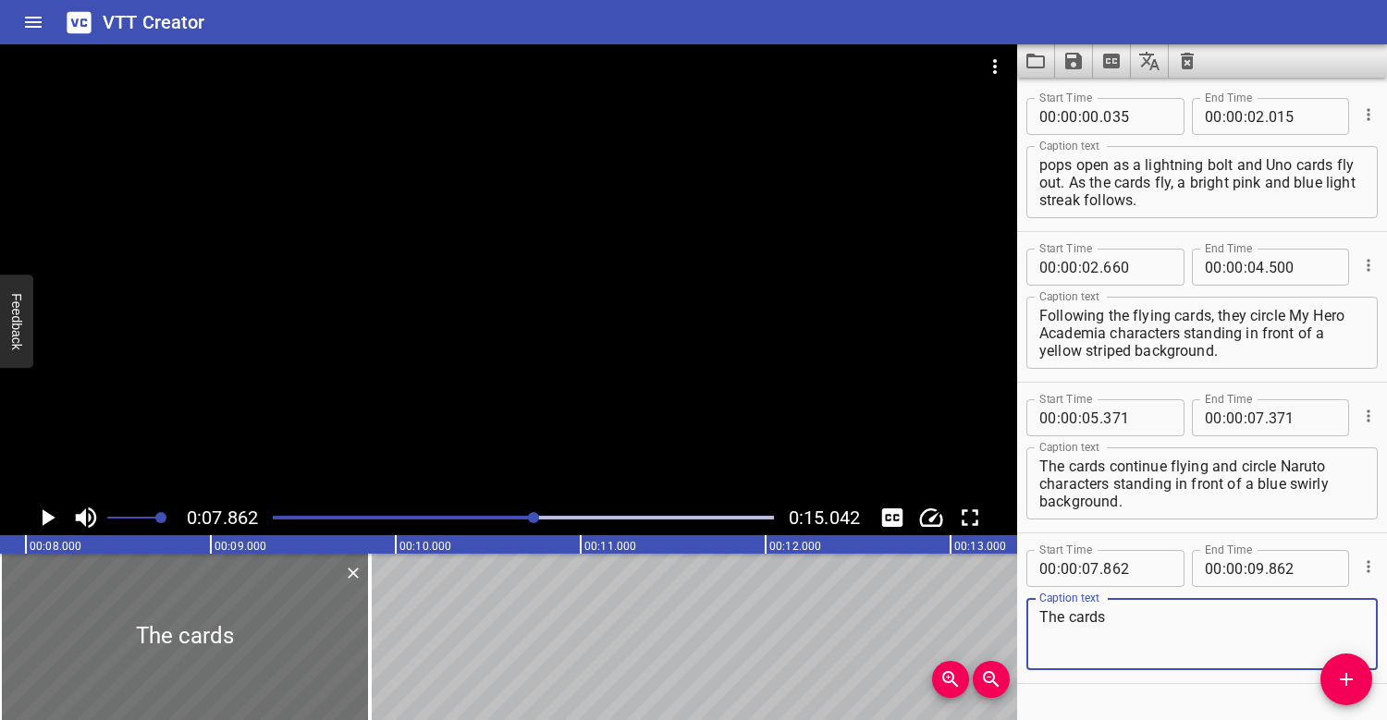
click at [482, 516] on div "Play progress" at bounding box center [284, 518] width 501 height 4
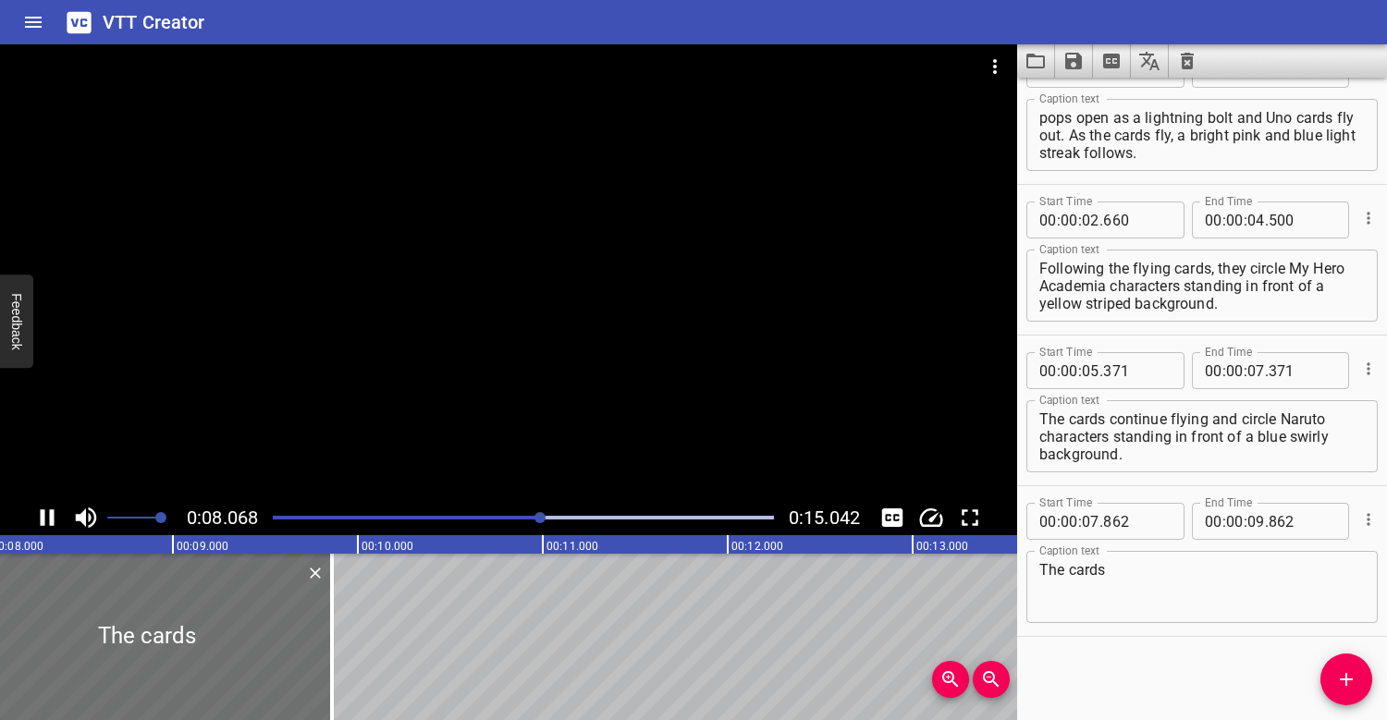
scroll to position [0, 1551]
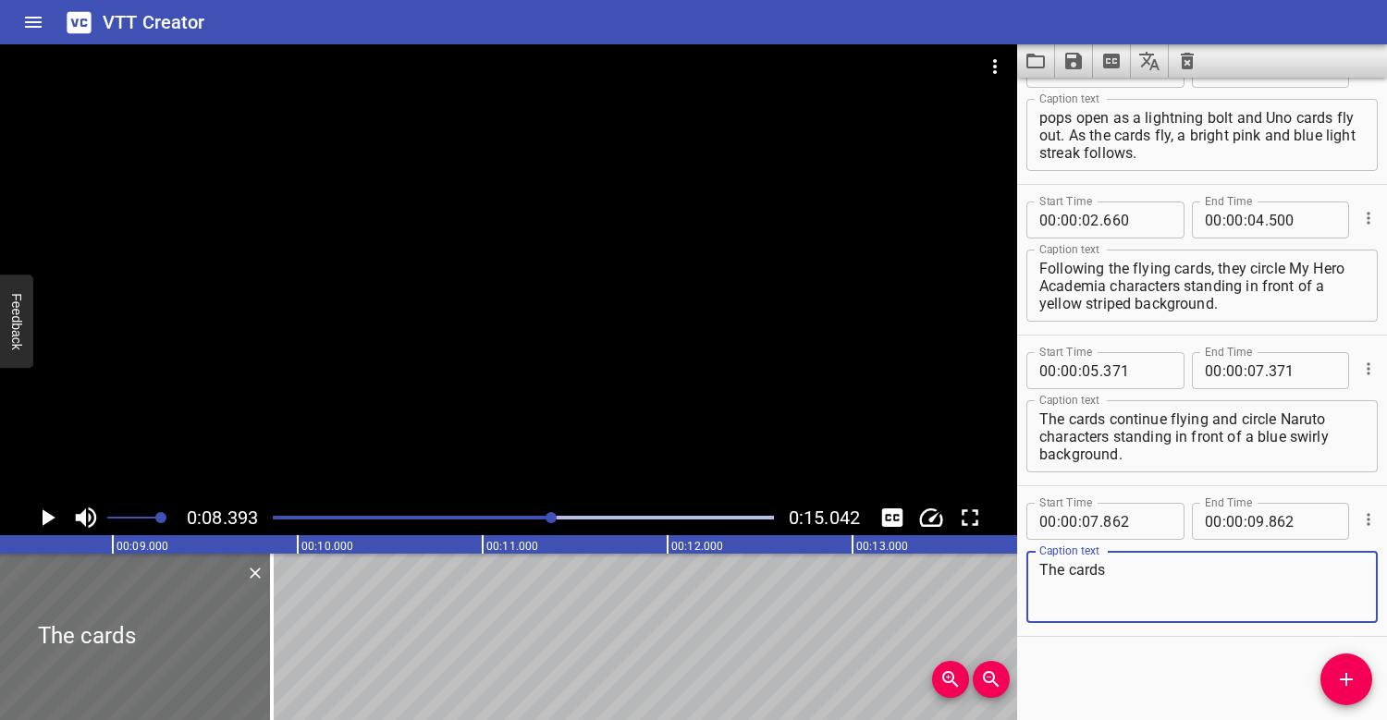
click at [1182, 565] on textarea "The cards" at bounding box center [1201, 587] width 325 height 53
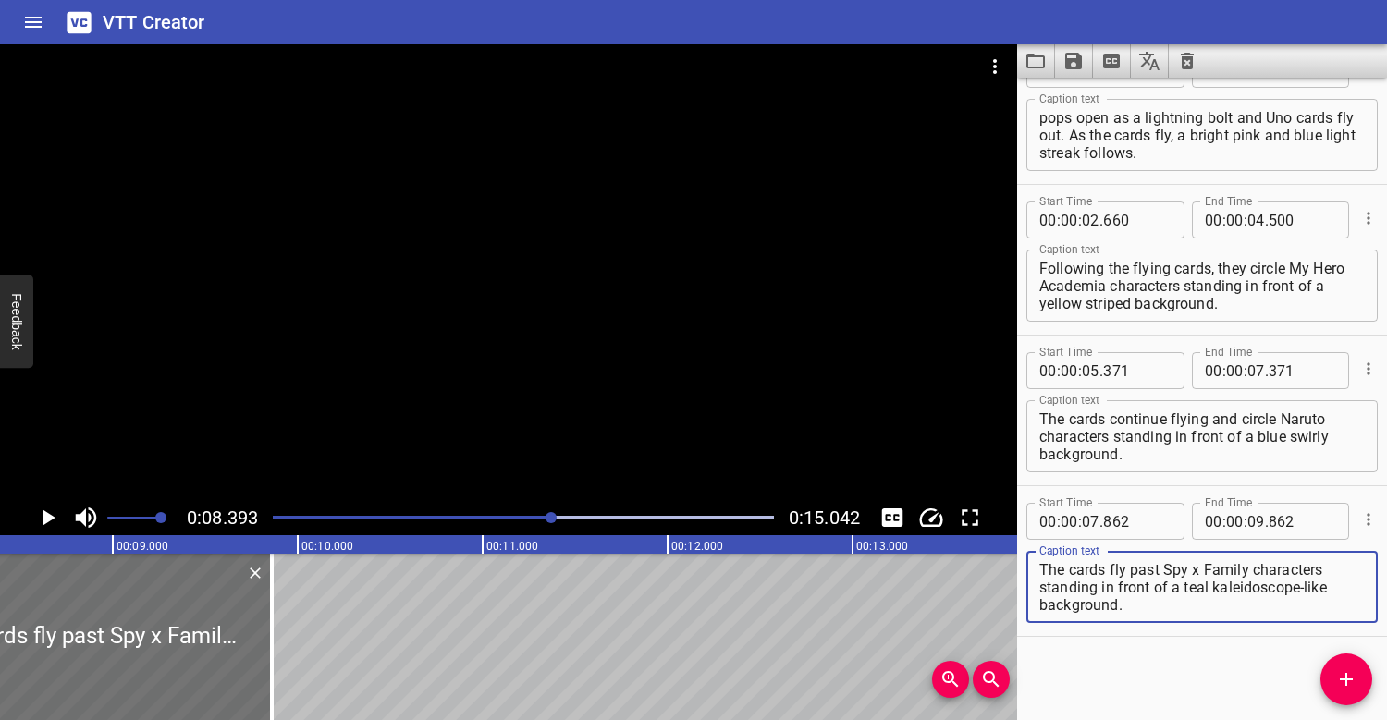
type textarea "The cards fly past Spy x Family characters standing in front of a teal kaleidos…"
click at [451, 394] on div at bounding box center [508, 272] width 1017 height 456
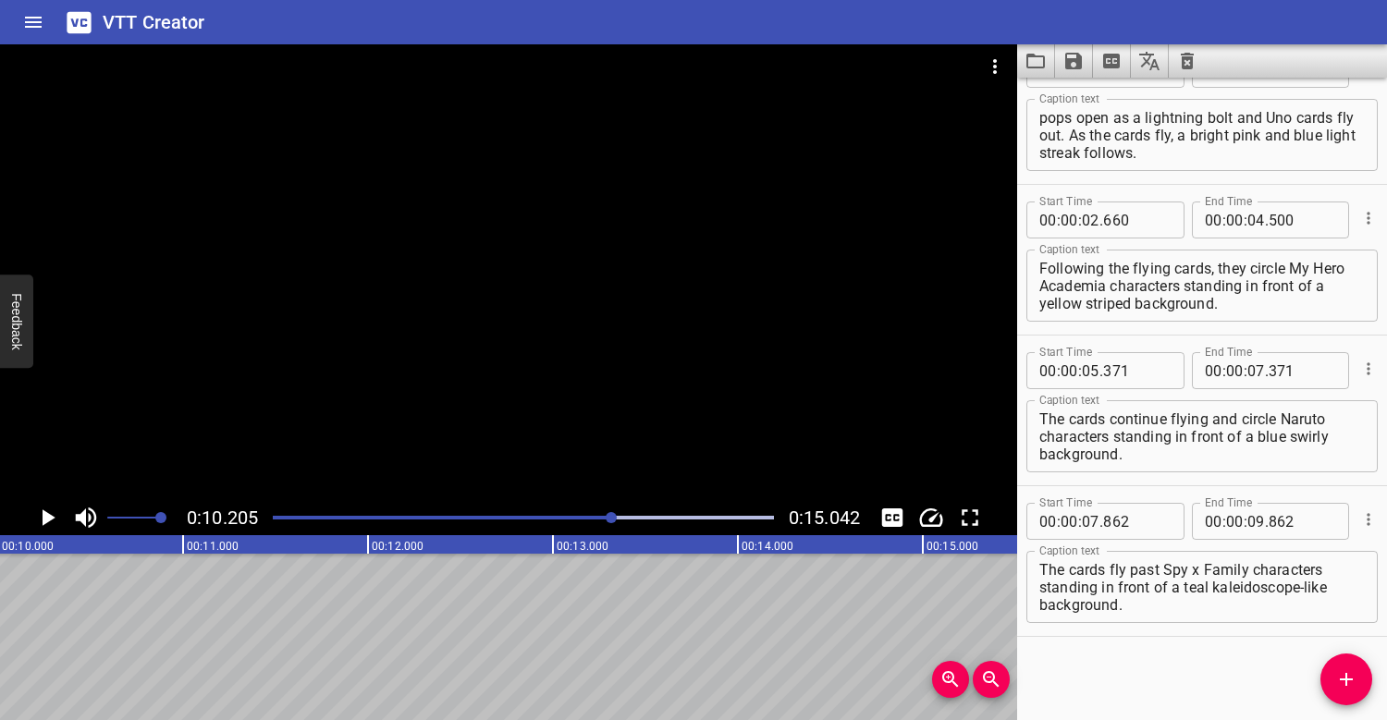
scroll to position [0, 1886]
click at [517, 513] on div at bounding box center [523, 518] width 523 height 26
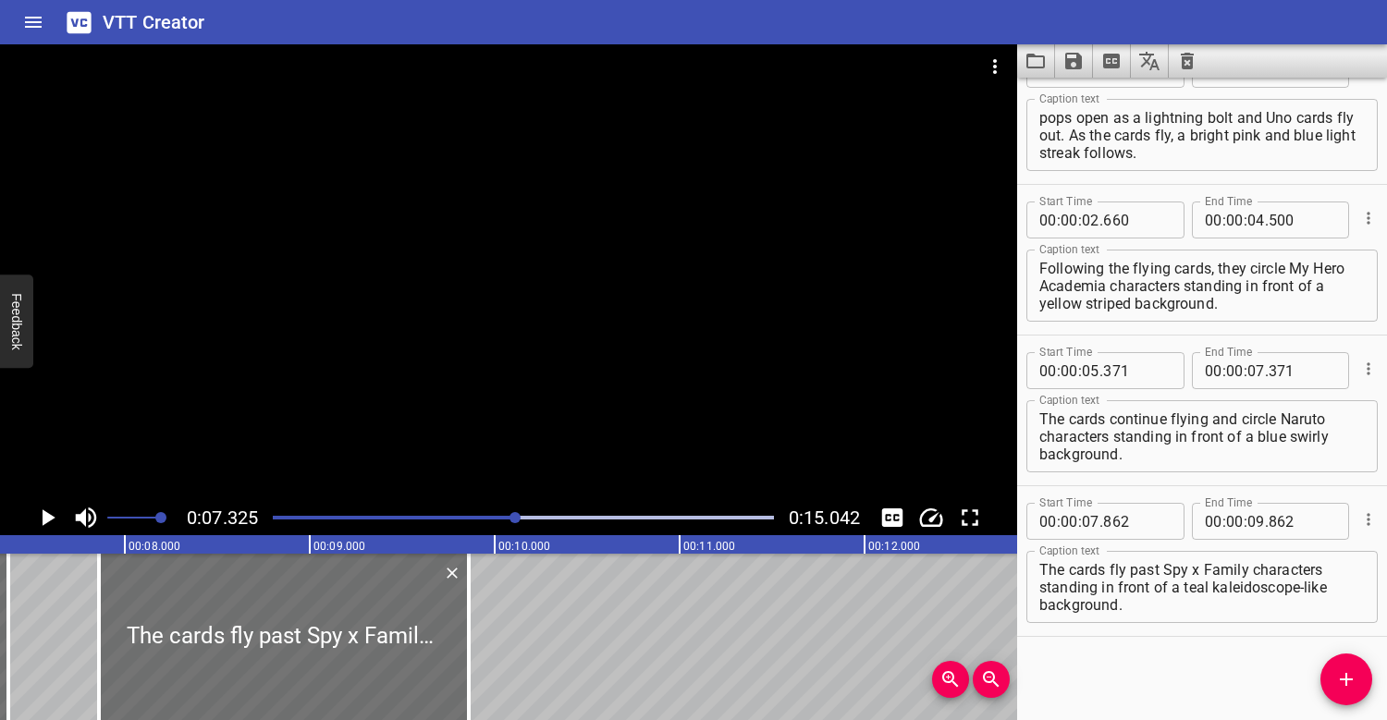
click at [475, 348] on div at bounding box center [508, 272] width 1017 height 456
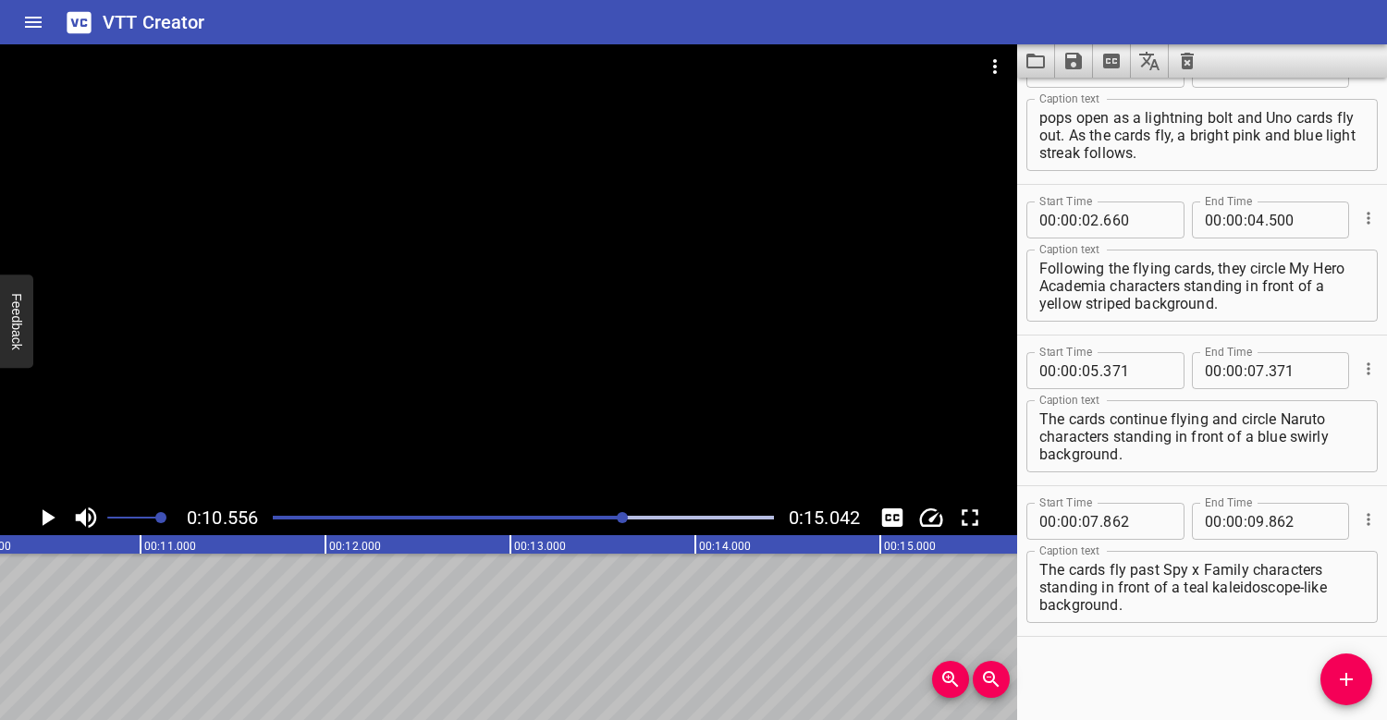
scroll to position [0, 1952]
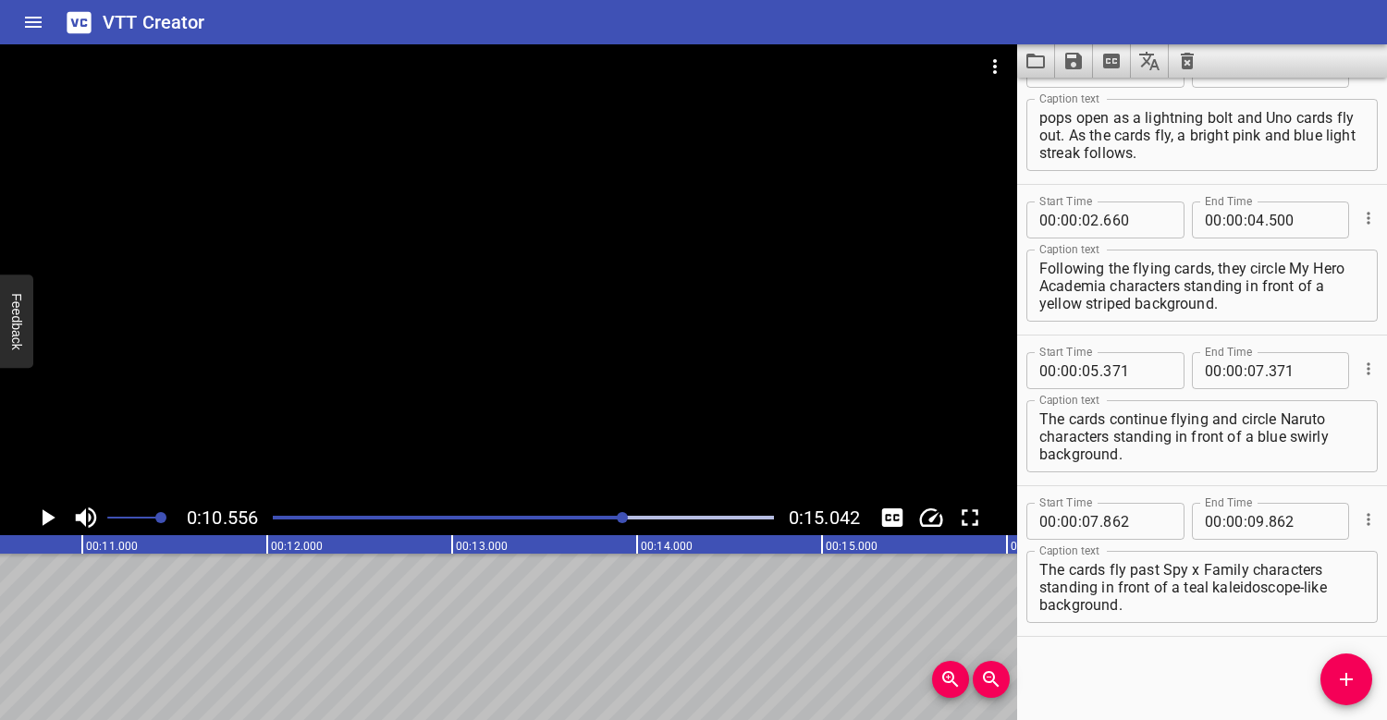
click at [1346, 677] on icon "Add Cue" at bounding box center [1346, 679] width 13 height 13
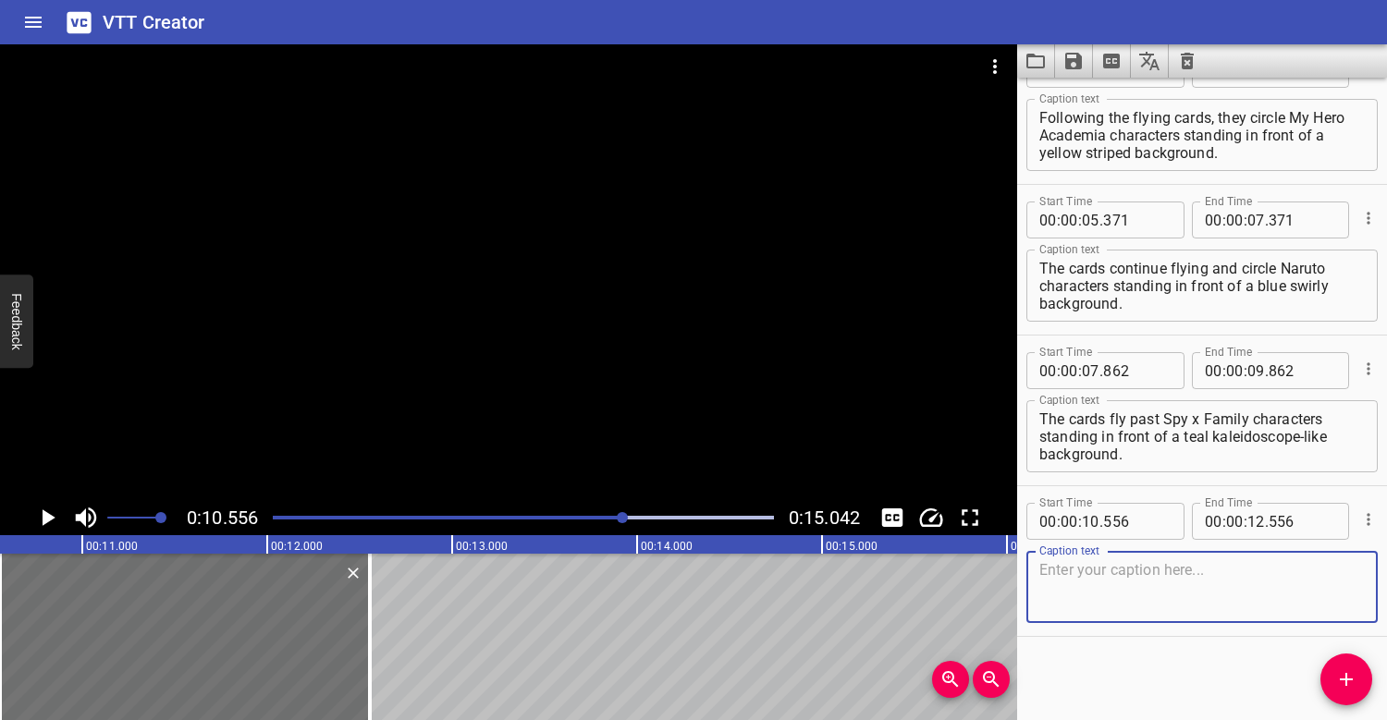
scroll to position [198, 0]
click at [1079, 575] on textarea at bounding box center [1201, 587] width 325 height 53
type textarea "The cards"
click at [501, 515] on div at bounding box center [523, 518] width 523 height 26
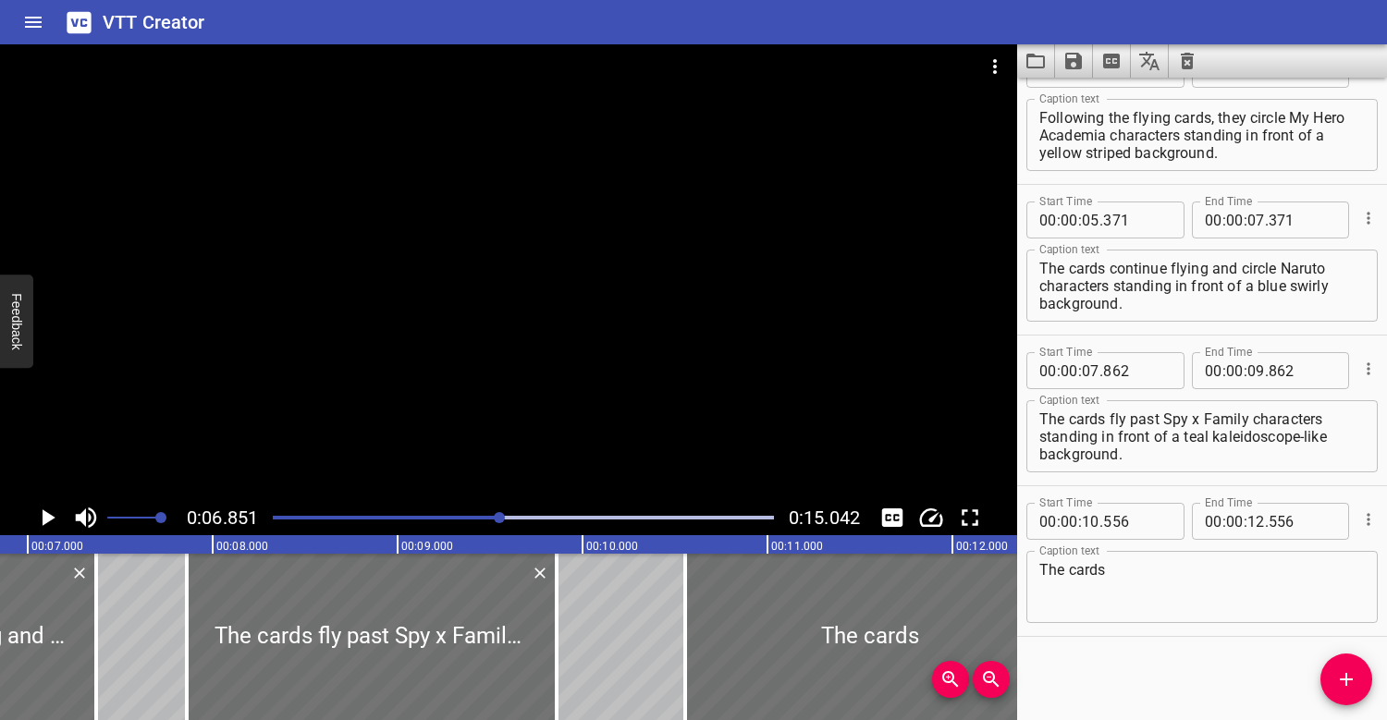
click at [519, 333] on div at bounding box center [508, 272] width 1017 height 456
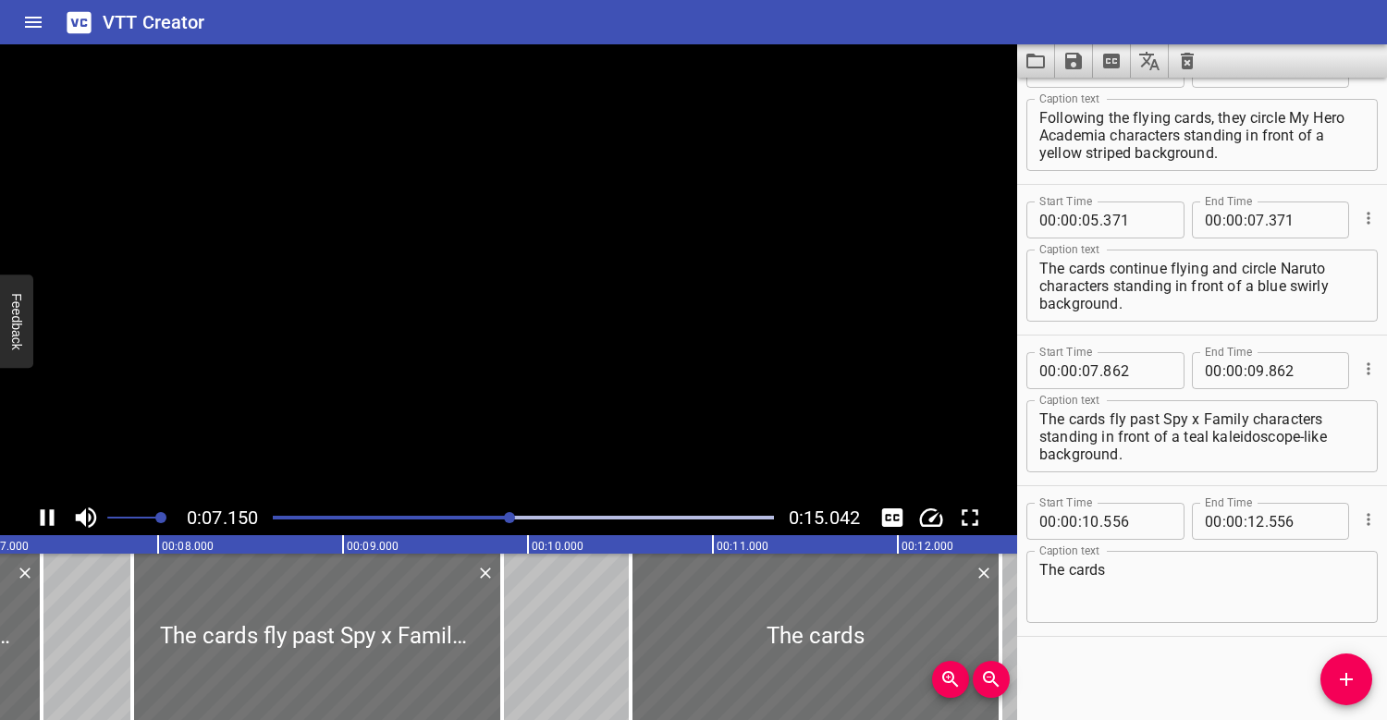
scroll to position [0, 1323]
click at [273, 512] on div at bounding box center [523, 518] width 523 height 26
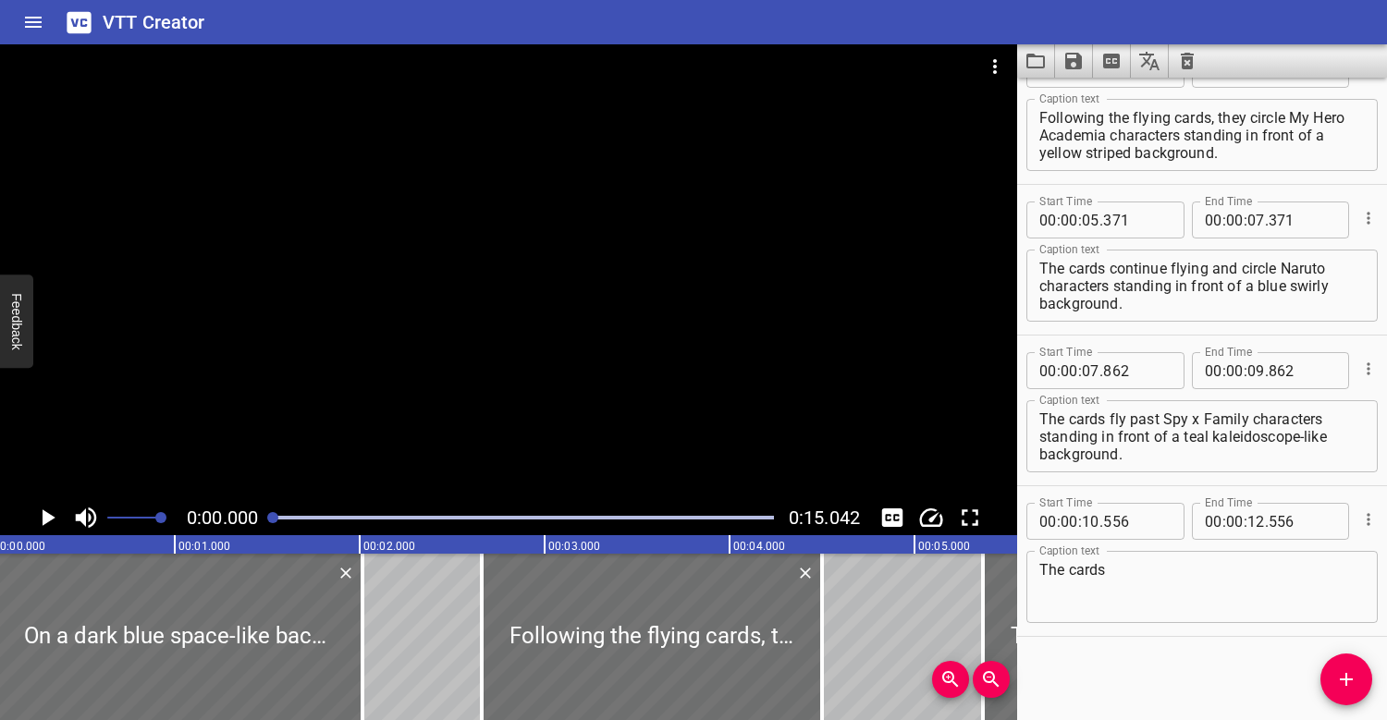
scroll to position [0, 0]
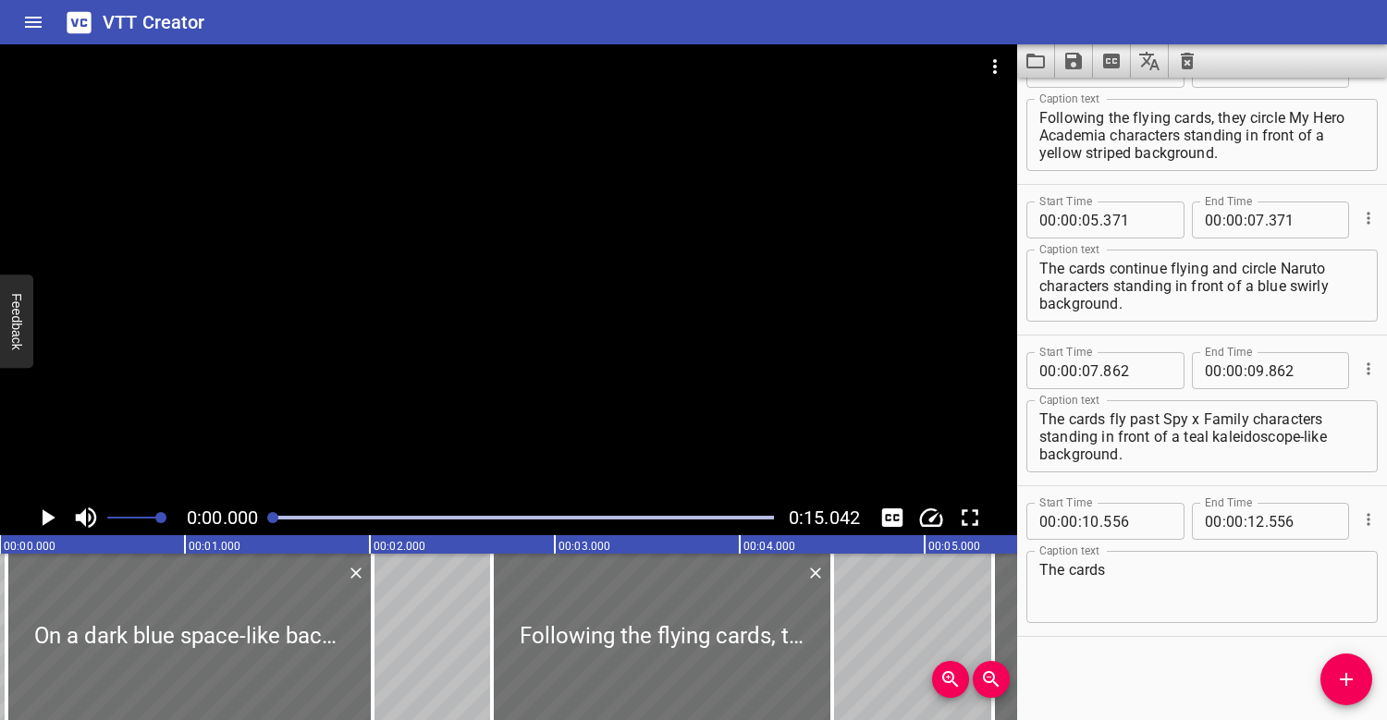
click at [383, 370] on div at bounding box center [508, 272] width 1017 height 456
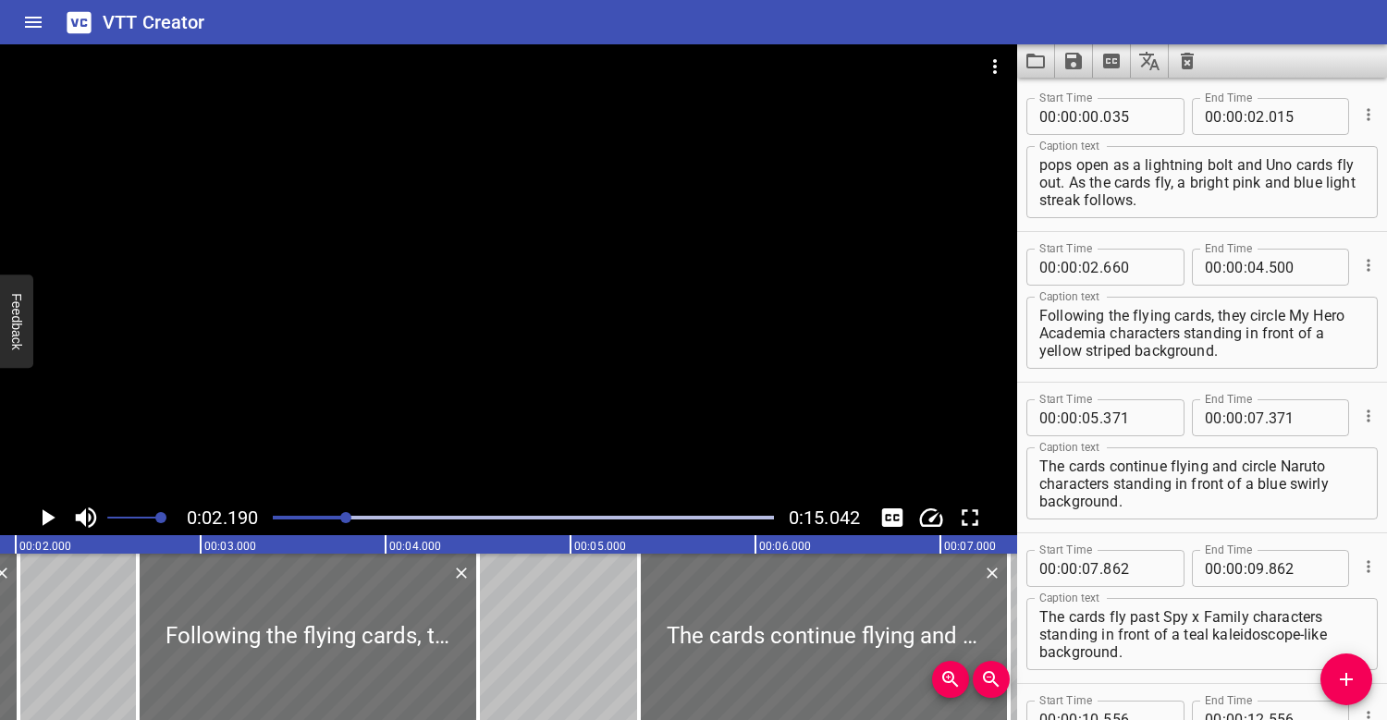
scroll to position [0, 404]
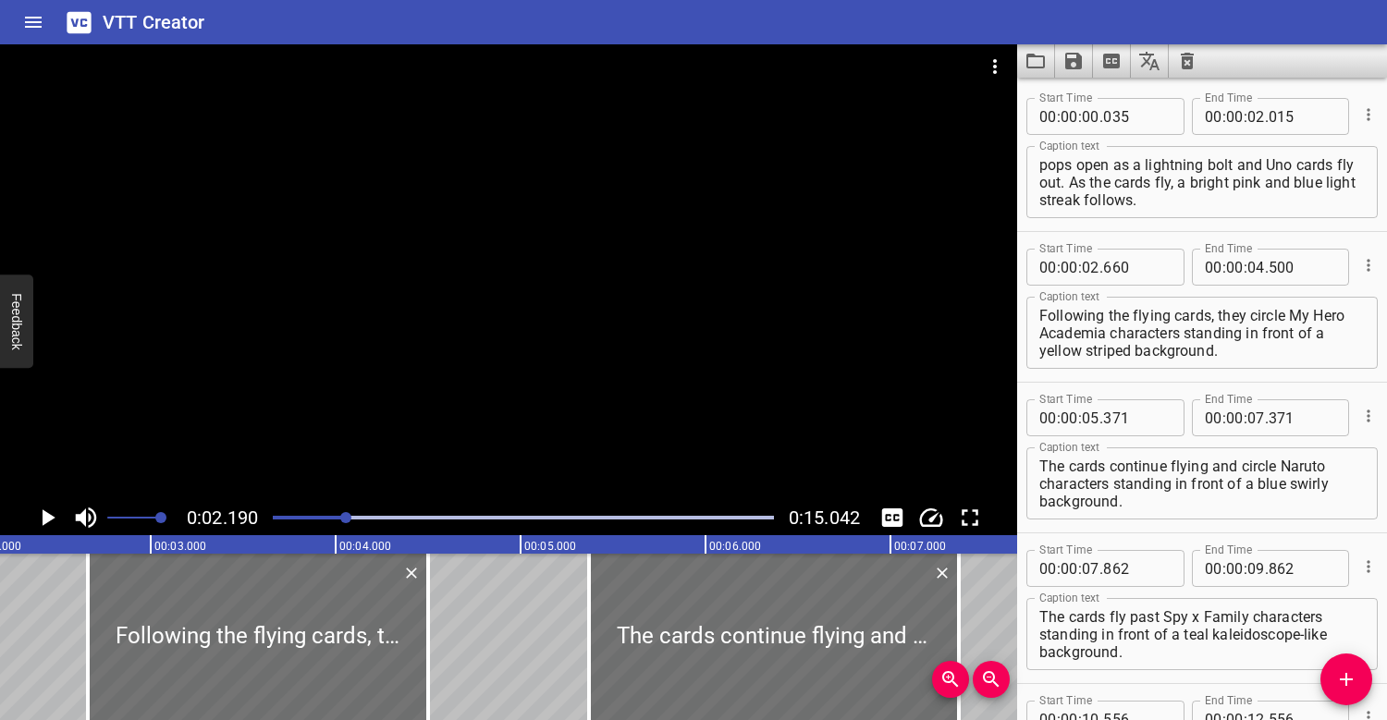
click at [283, 518] on div "Play progress" at bounding box center [95, 518] width 501 height 4
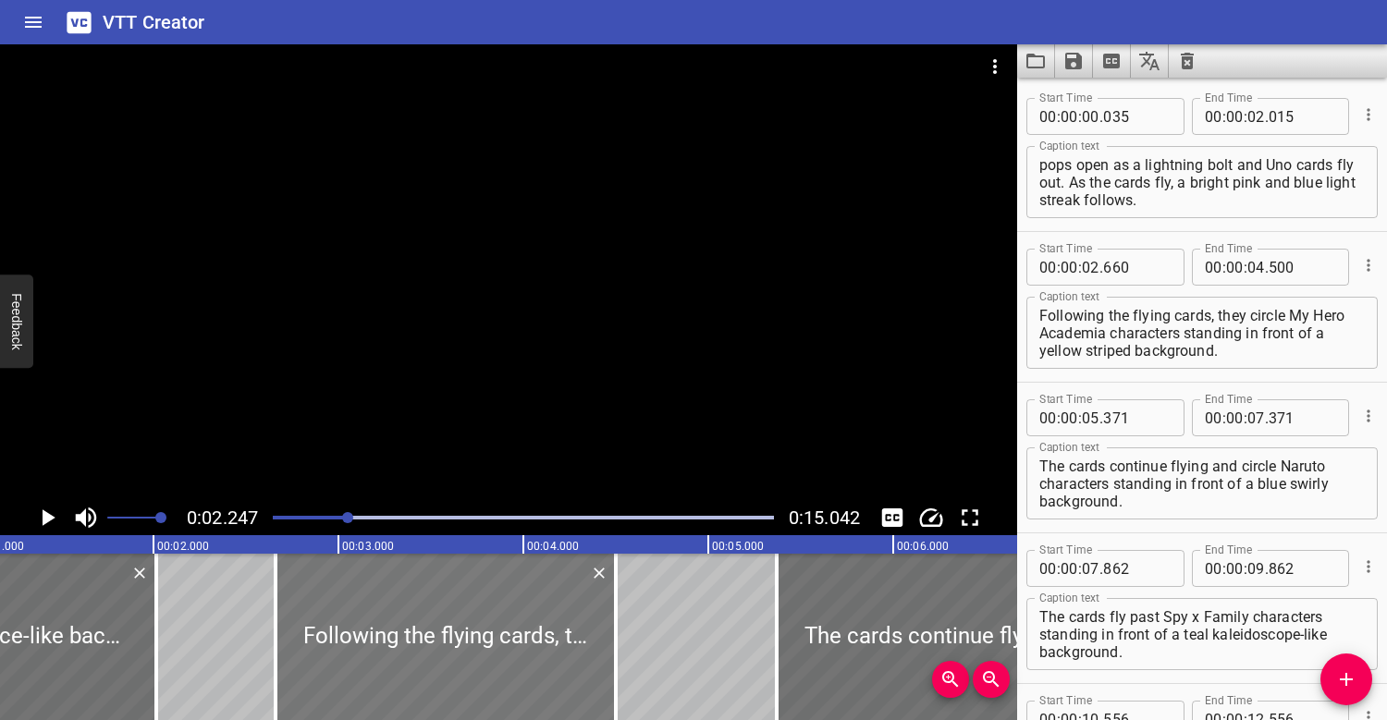
scroll to position [0, 213]
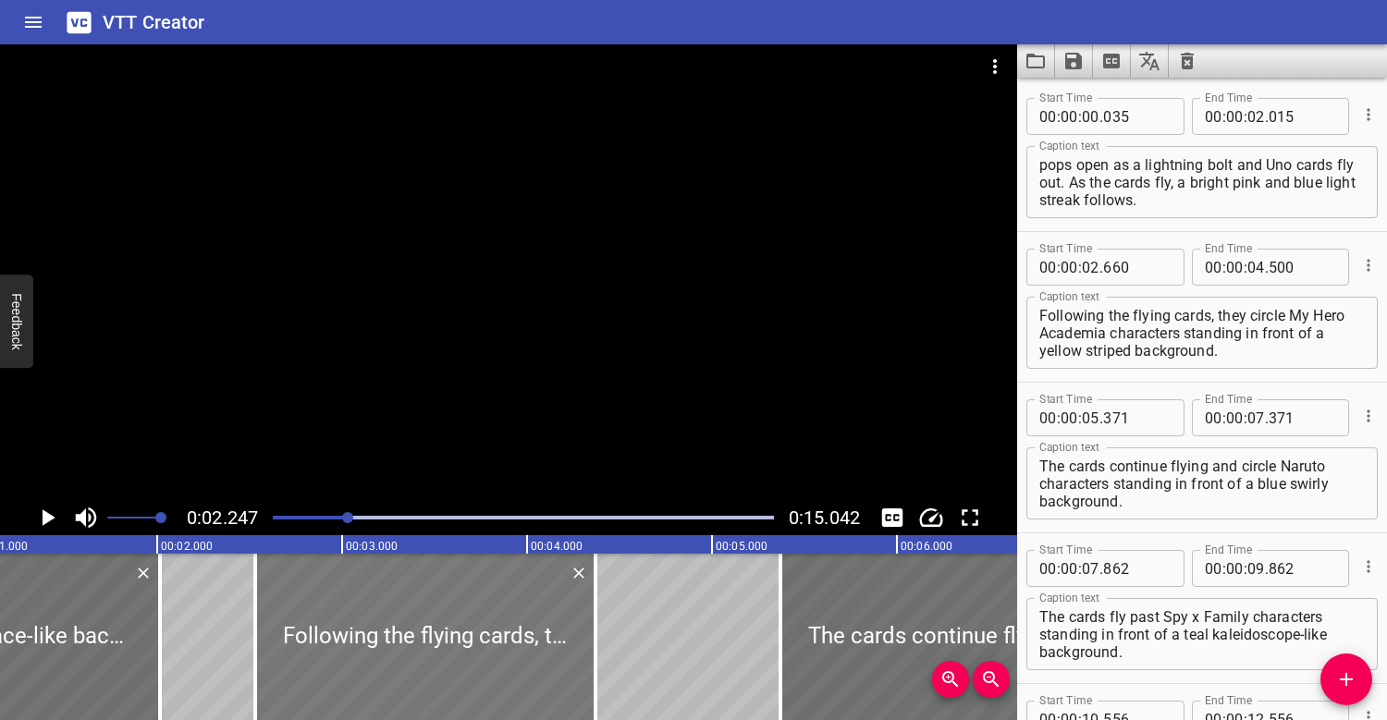
drag, startPoint x: 402, startPoint y: 602, endPoint x: 378, endPoint y: 601, distance: 24.1
click at [378, 601] on div at bounding box center [425, 637] width 340 height 166
type input "530"
type input "370"
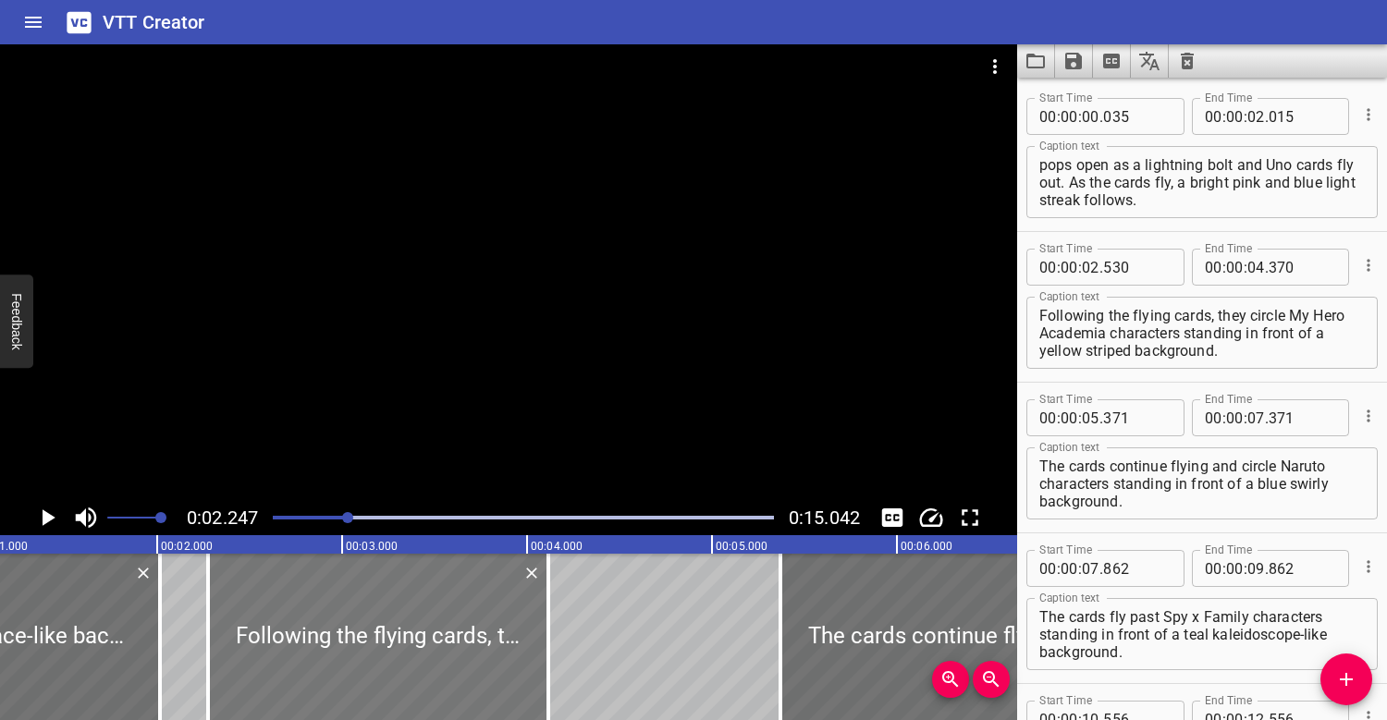
drag, startPoint x: 398, startPoint y: 601, endPoint x: 350, endPoint y: 601, distance: 47.1
click at [350, 601] on div at bounding box center [378, 637] width 340 height 166
type input "275"
type input "115"
drag, startPoint x: 358, startPoint y: 604, endPoint x: 331, endPoint y: 601, distance: 27.0
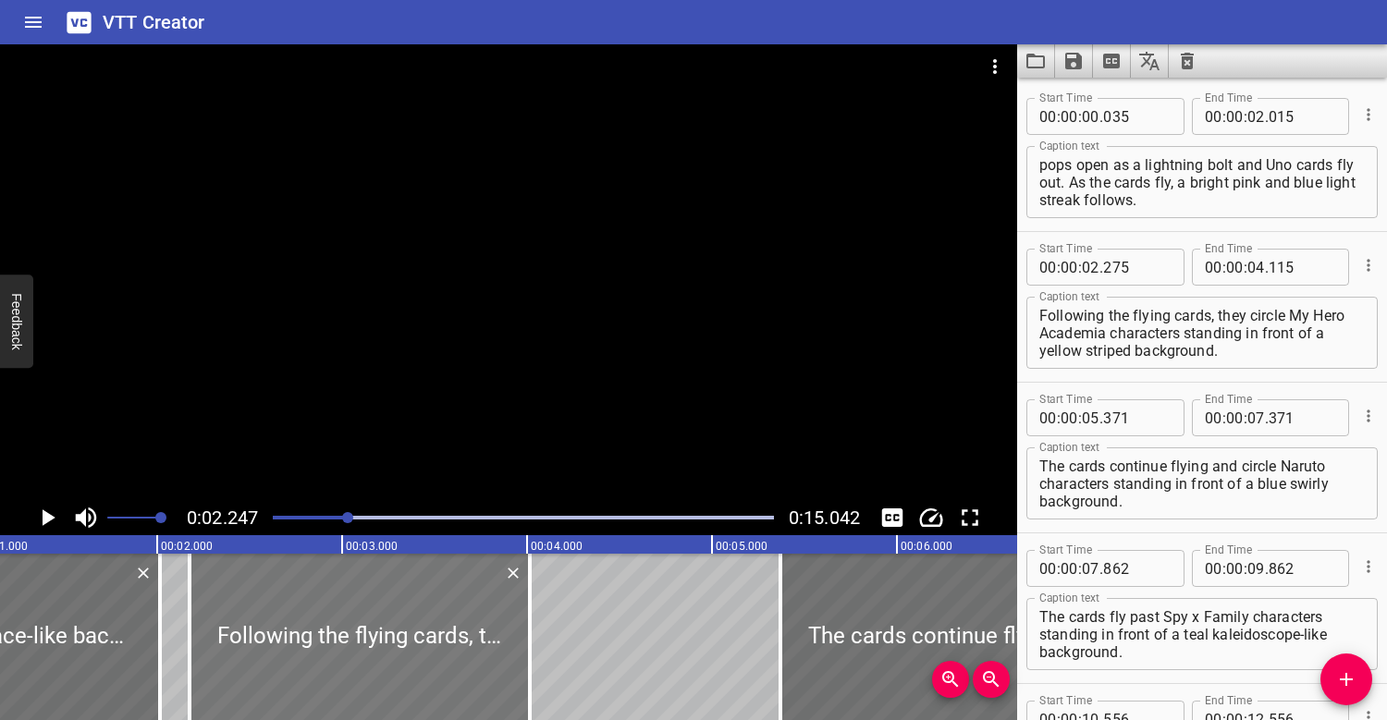
click at [331, 601] on div at bounding box center [360, 637] width 340 height 166
type input "130"
type input "03"
type input "970"
drag, startPoint x: 326, startPoint y: 599, endPoint x: 339, endPoint y: 600, distance: 13.0
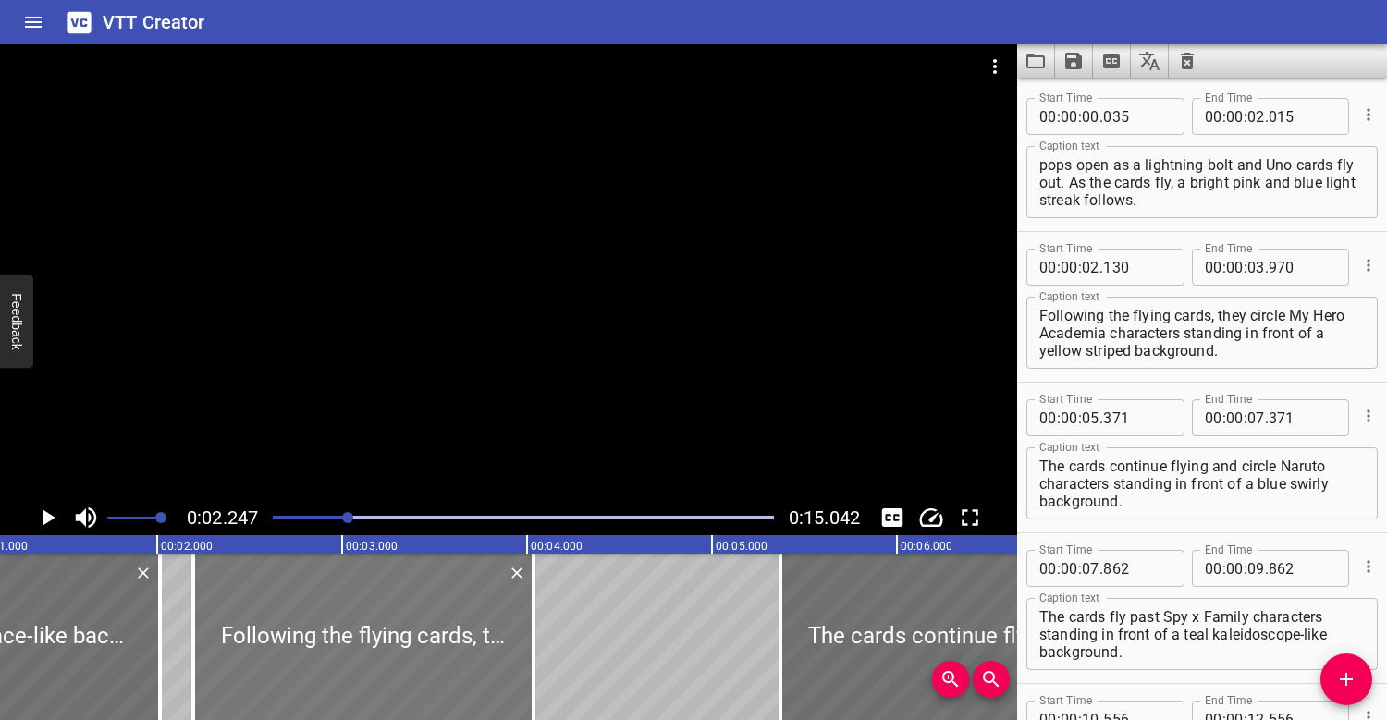
click at [339, 600] on div at bounding box center [363, 637] width 340 height 166
type input "200"
type input "04"
type input "040"
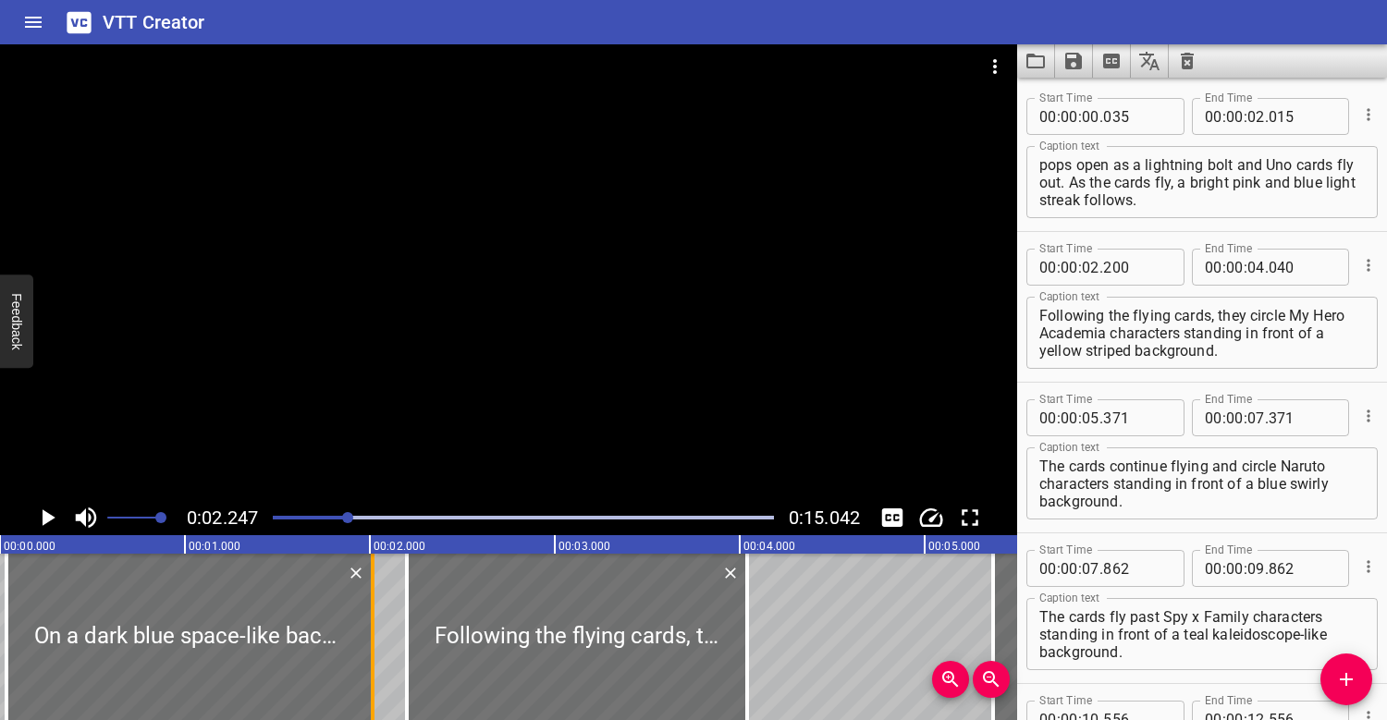
scroll to position [0, 0]
click at [385, 406] on div at bounding box center [508, 272] width 1017 height 456
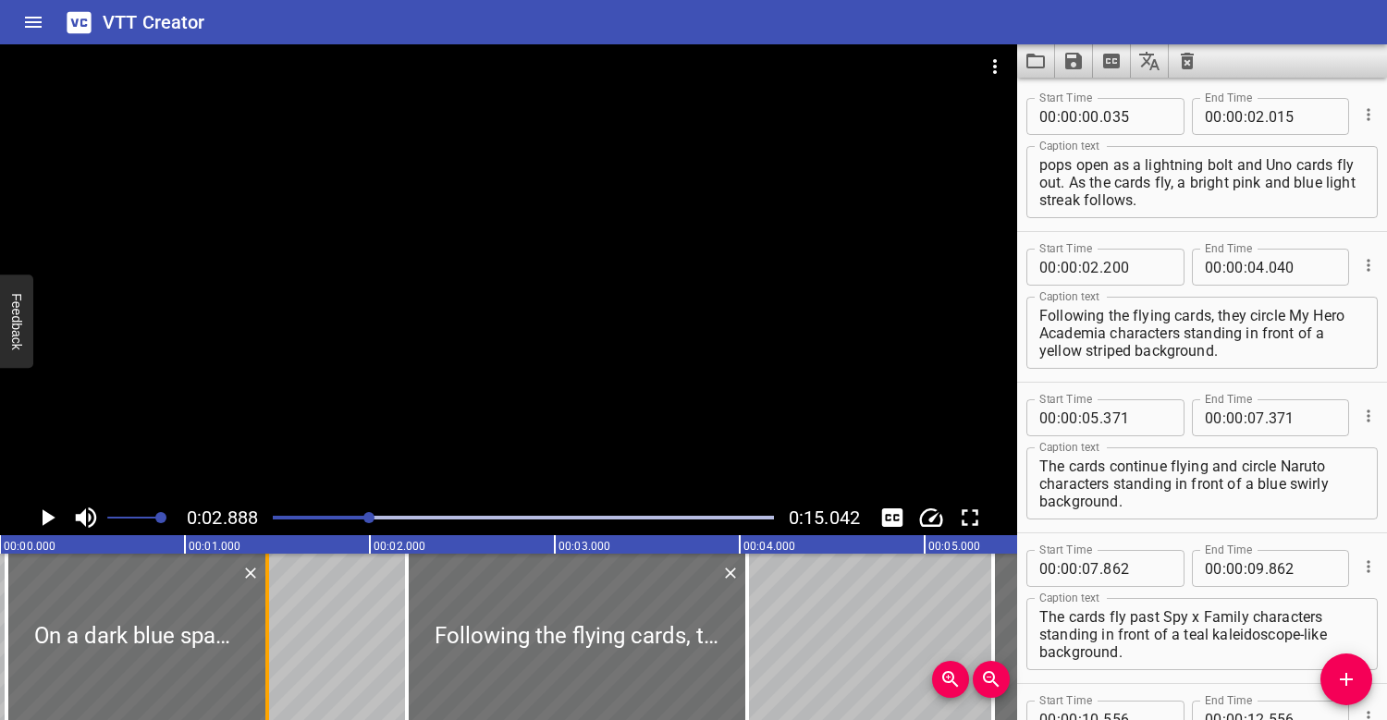
drag, startPoint x: 372, startPoint y: 625, endPoint x: 266, endPoint y: 615, distance: 105.9
click at [266, 615] on div at bounding box center [267, 637] width 4 height 166
type input "01"
type input "445"
click at [441, 410] on div at bounding box center [508, 272] width 1017 height 456
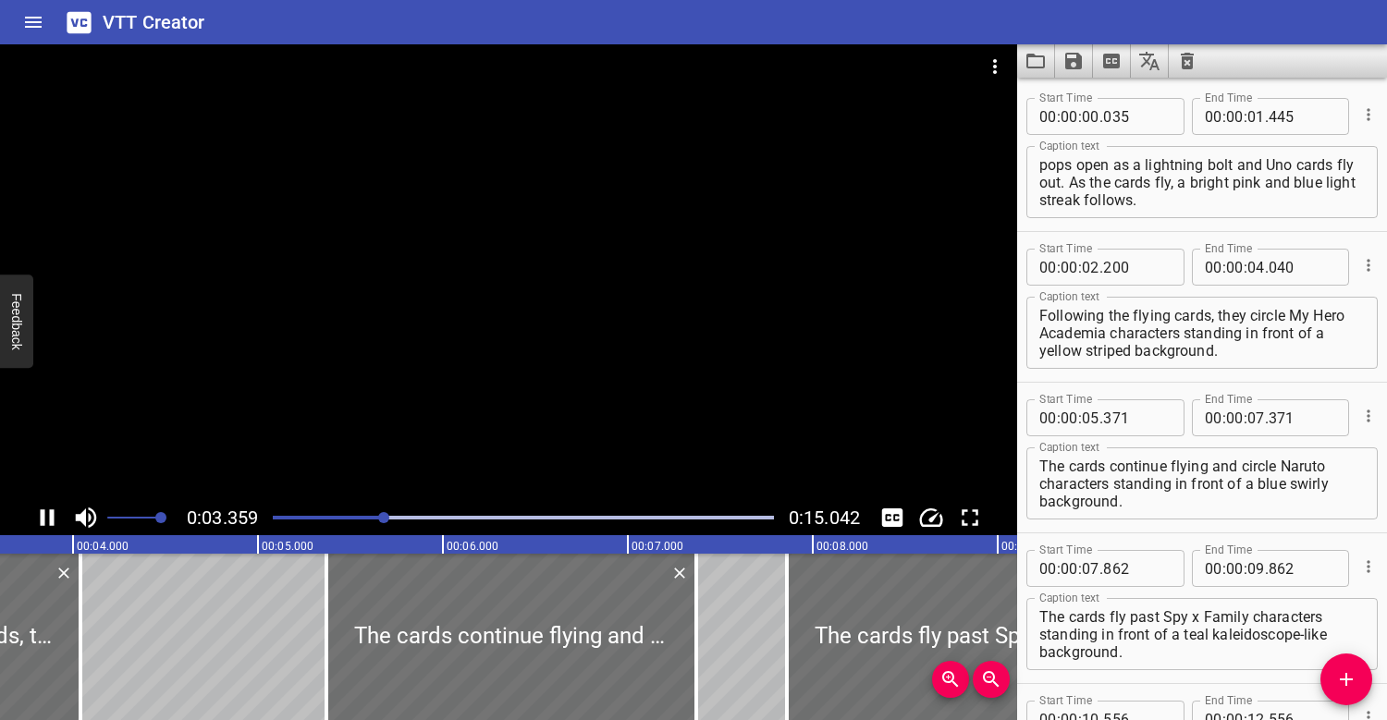
click at [293, 514] on div at bounding box center [523, 518] width 523 height 26
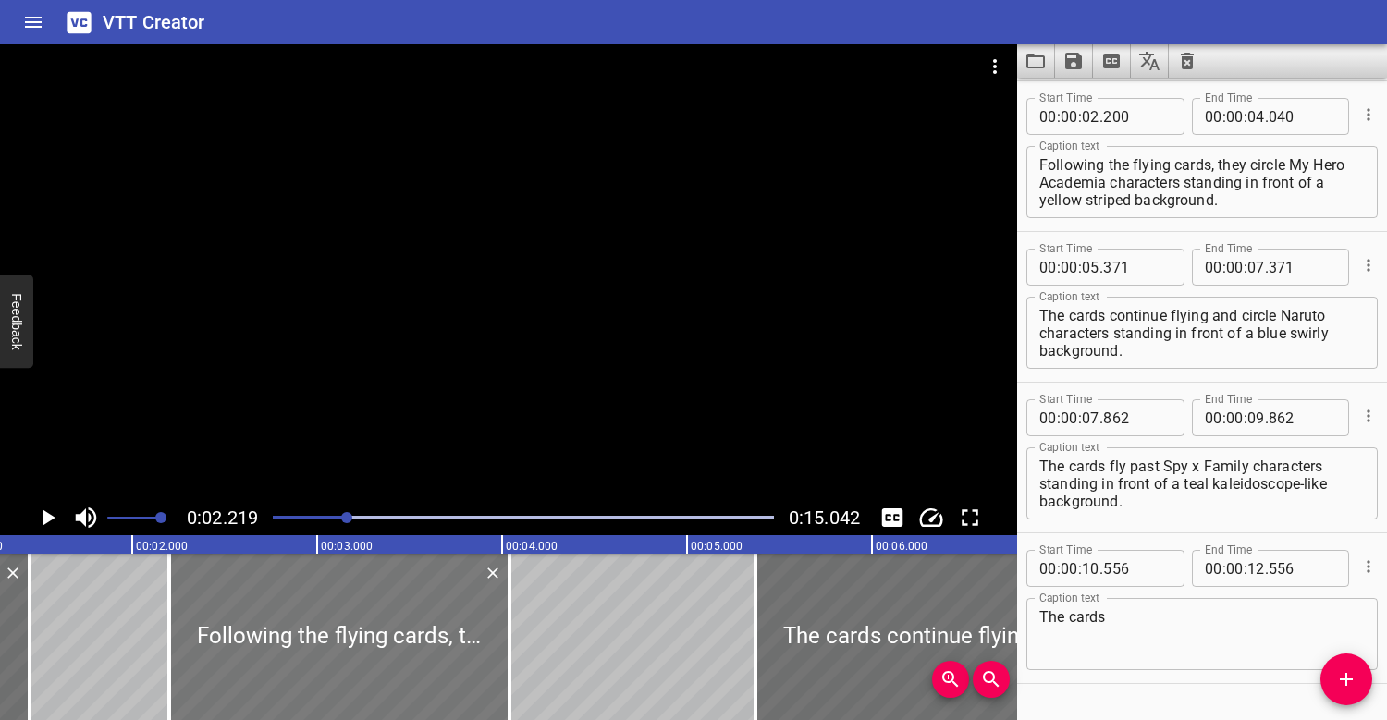
scroll to position [0, 158]
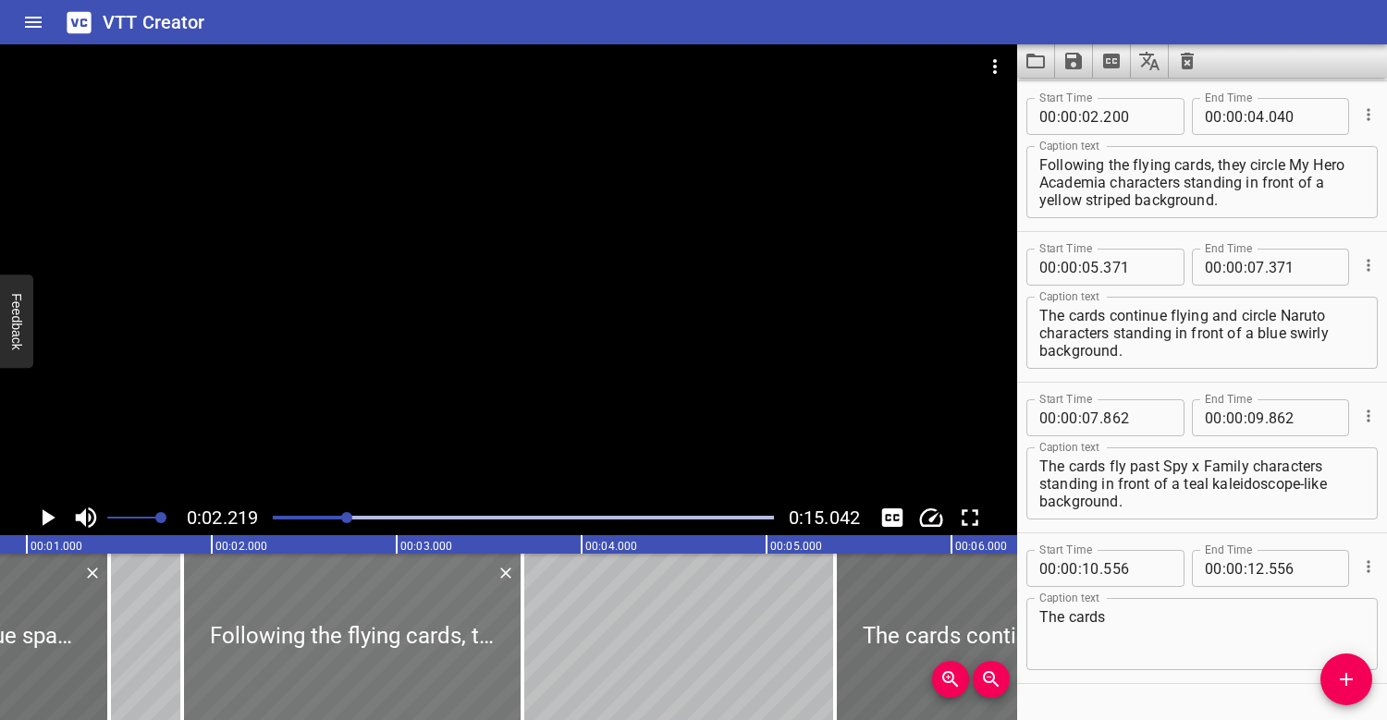
drag, startPoint x: 406, startPoint y: 607, endPoint x: 339, endPoint y: 606, distance: 66.6
click at [339, 606] on div at bounding box center [352, 637] width 340 height 166
type input "01"
type input "840"
type input "03"
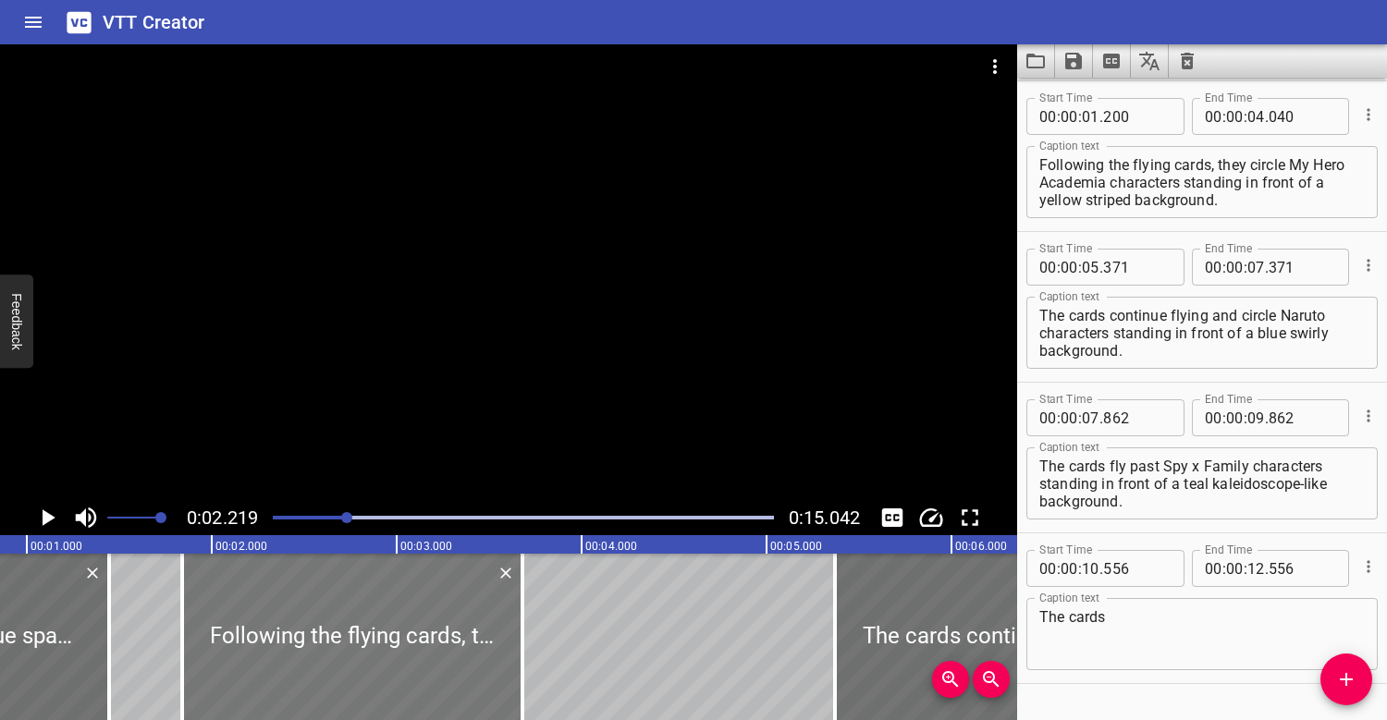
type input "680"
click at [302, 521] on div at bounding box center [523, 518] width 523 height 26
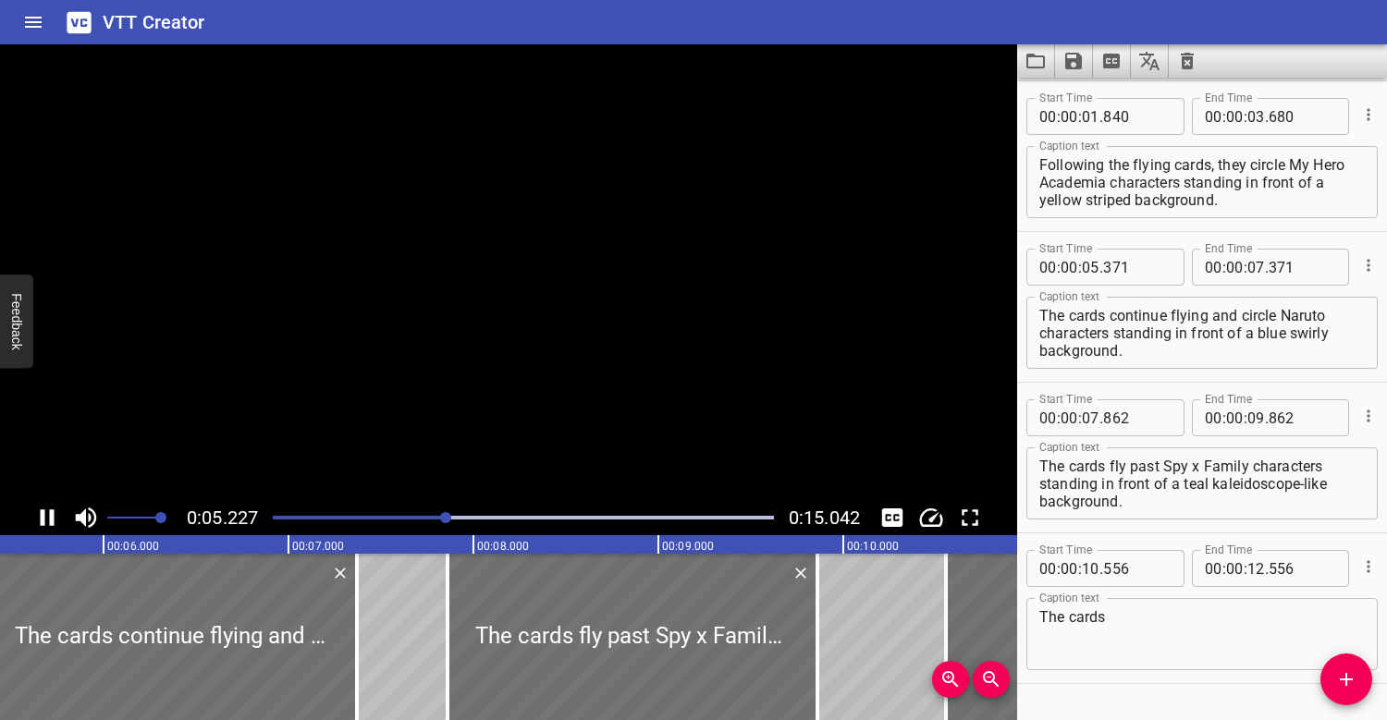
scroll to position [198, 0]
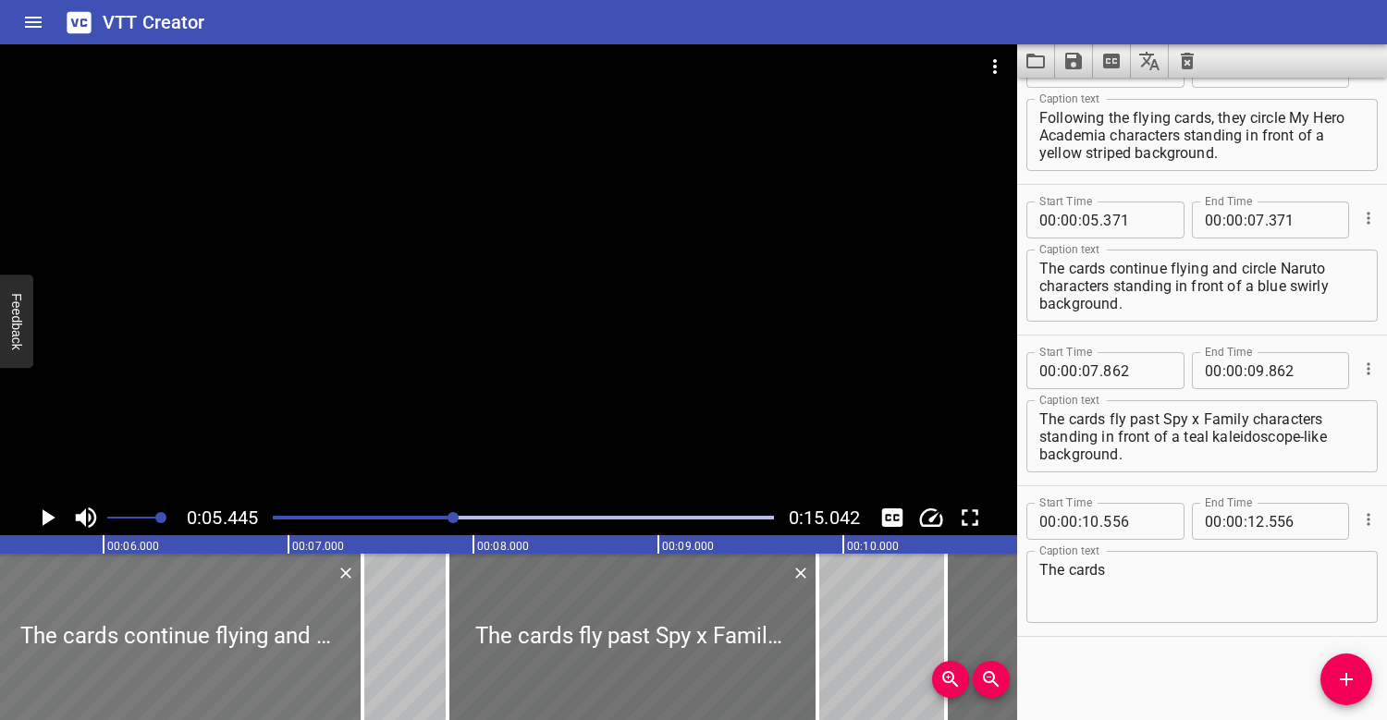
drag, startPoint x: 216, startPoint y: 645, endPoint x: 240, endPoint y: 644, distance: 24.1
click at [245, 645] on div at bounding box center [178, 637] width 370 height 166
type input "541"
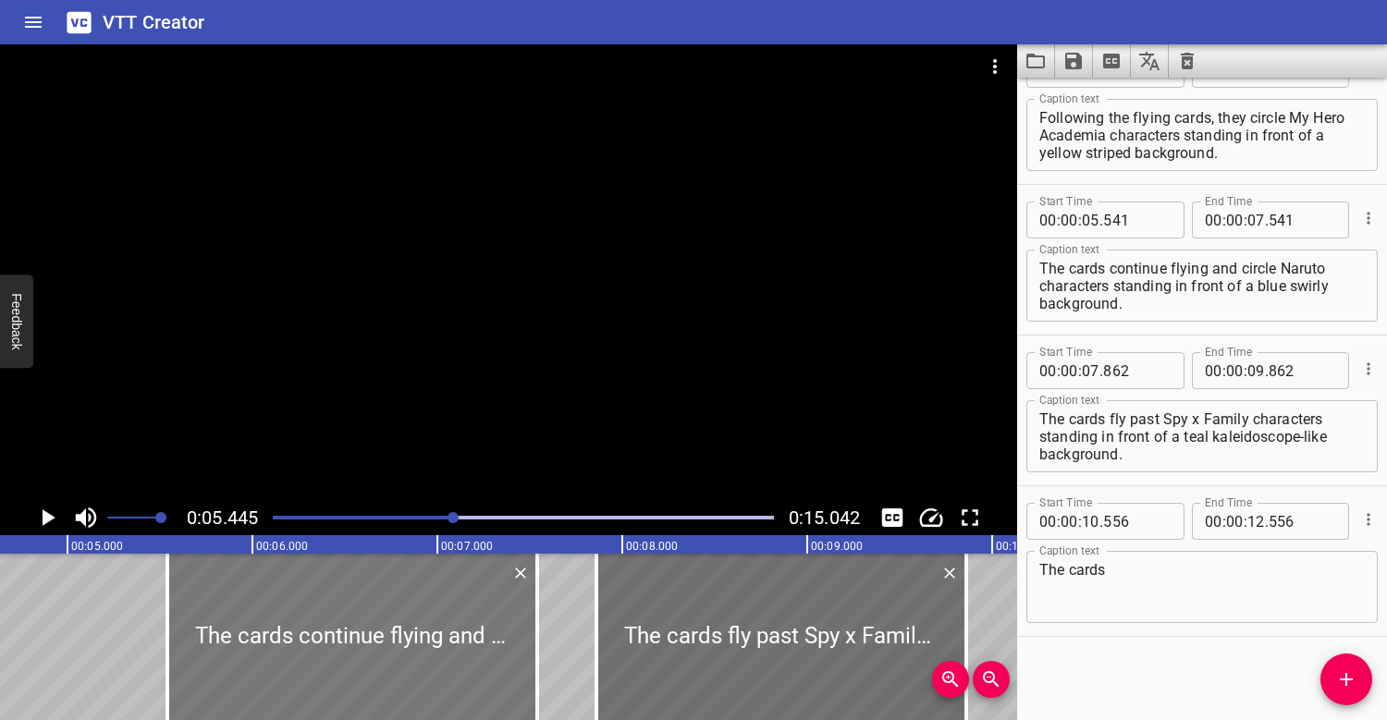
scroll to position [0, 785]
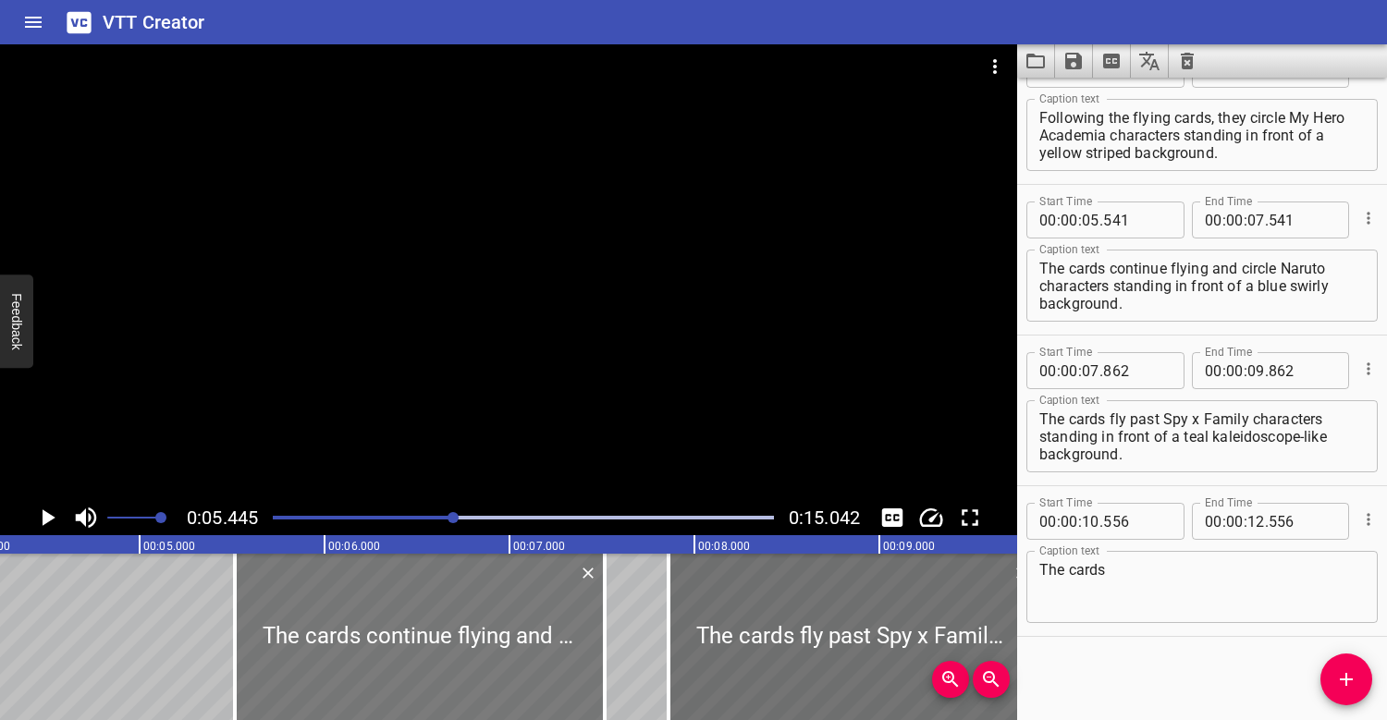
drag, startPoint x: 375, startPoint y: 628, endPoint x: 318, endPoint y: 628, distance: 57.3
click at [318, 628] on div at bounding box center [420, 637] width 370 height 166
type input "231"
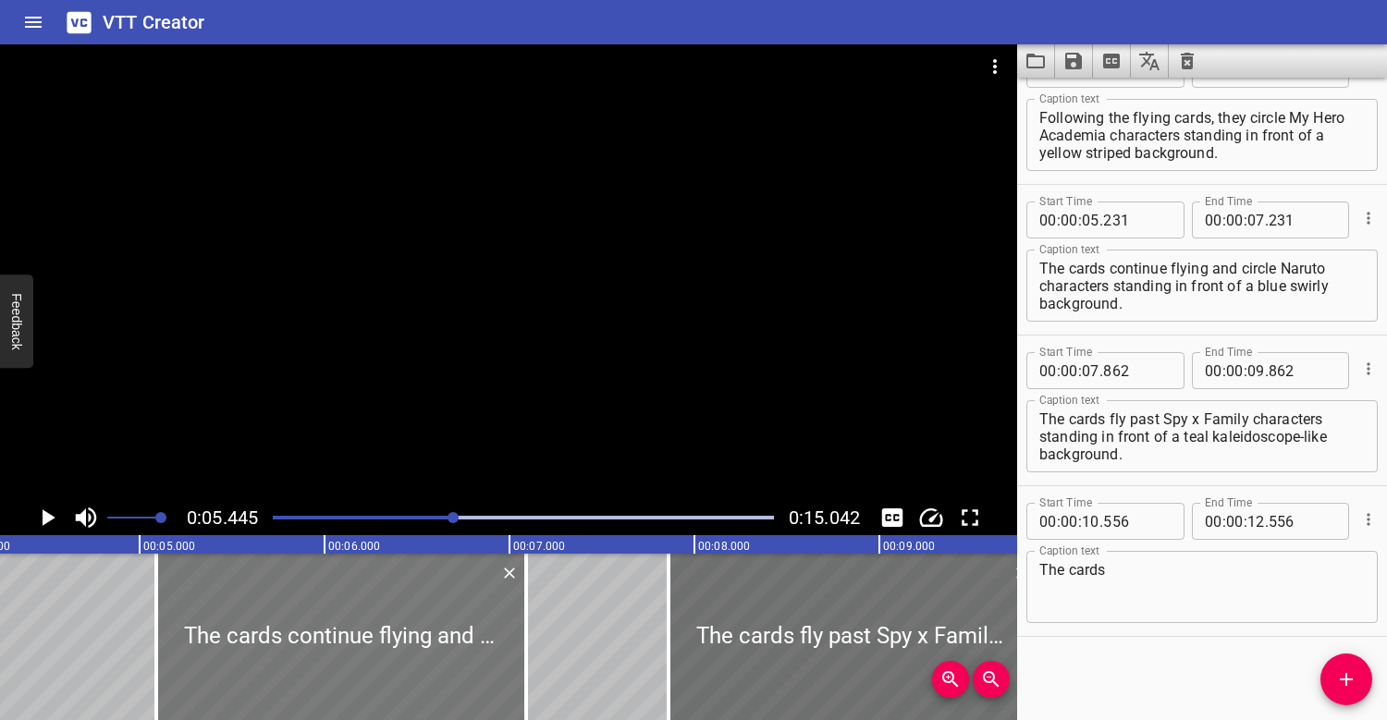
drag, startPoint x: 318, startPoint y: 628, endPoint x: 280, endPoint y: 621, distance: 38.5
click at [281, 621] on div at bounding box center [341, 637] width 370 height 166
type input "031"
click at [420, 516] on div "Play progress" at bounding box center [204, 518] width 501 height 4
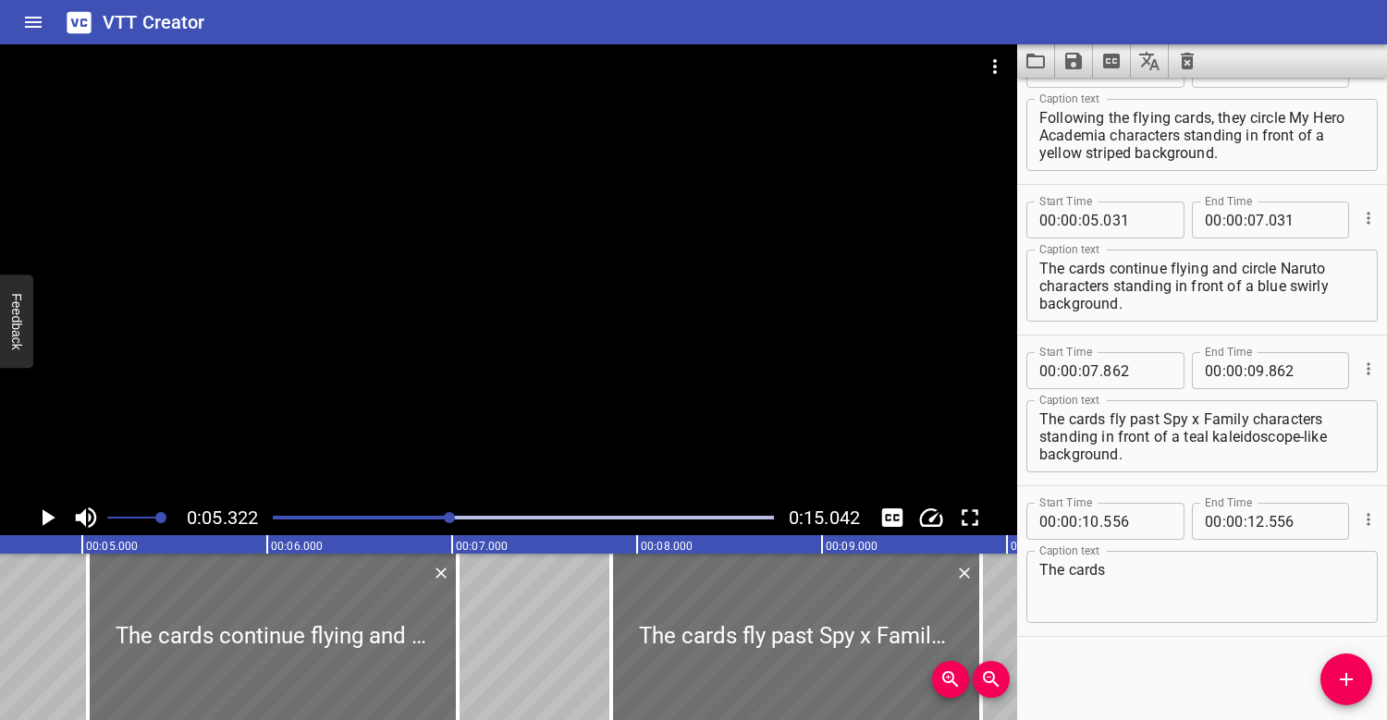
scroll to position [0, 775]
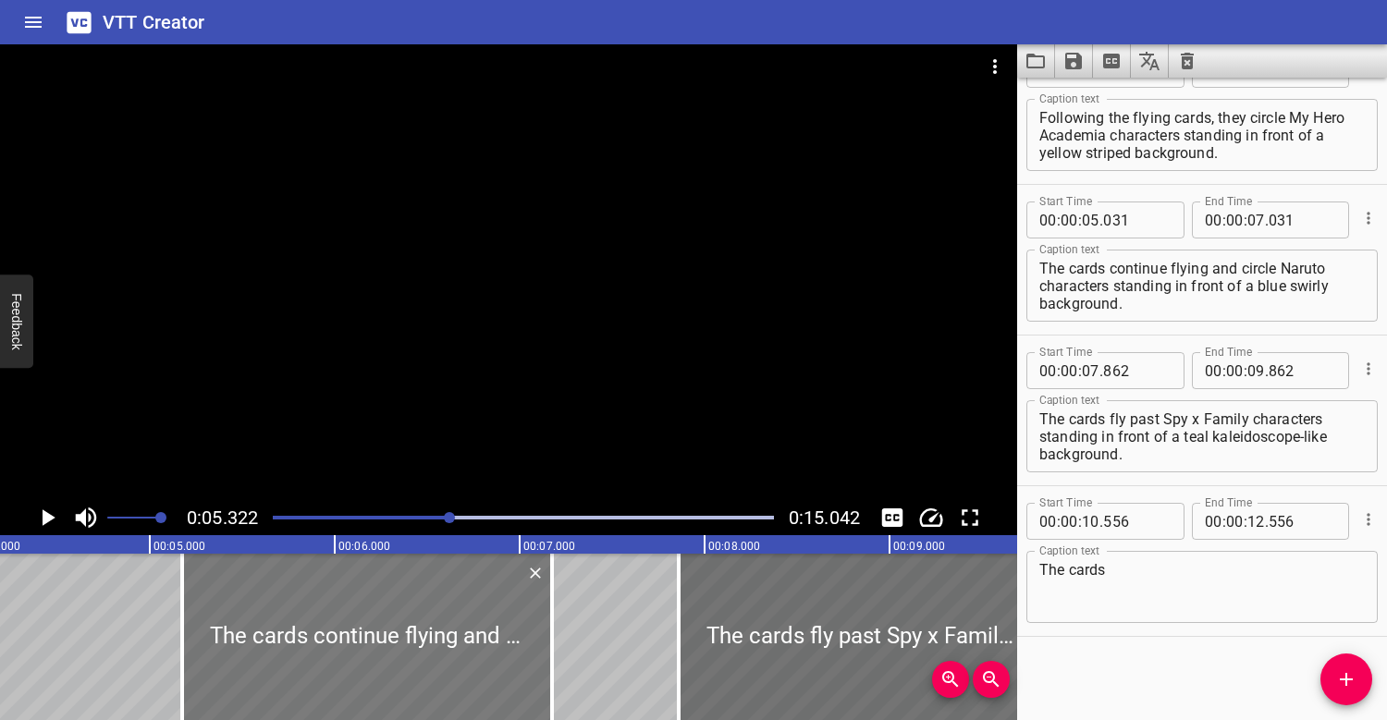
drag, startPoint x: 336, startPoint y: 598, endPoint x: 362, endPoint y: 598, distance: 26.8
click at [362, 598] on div at bounding box center [367, 637] width 370 height 166
type input "176"
click at [384, 515] on div at bounding box center [523, 518] width 523 height 26
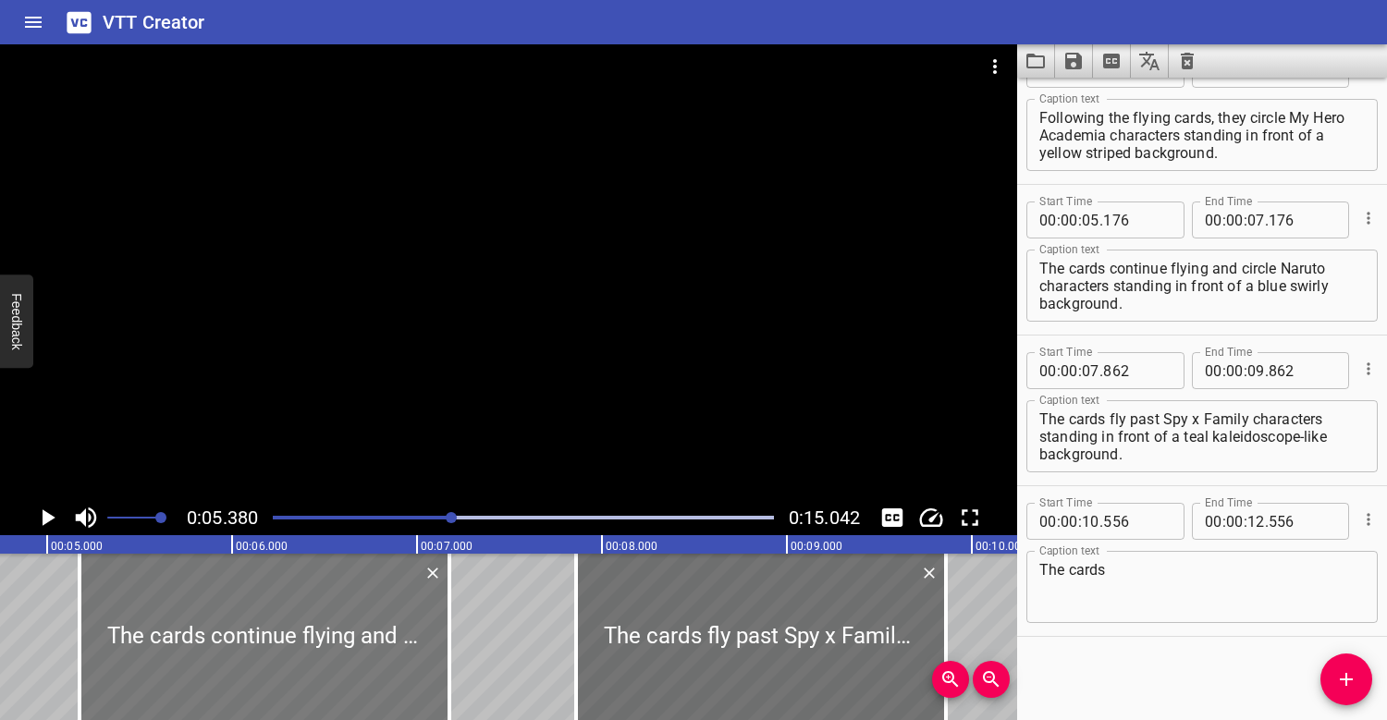
scroll to position [0, 836]
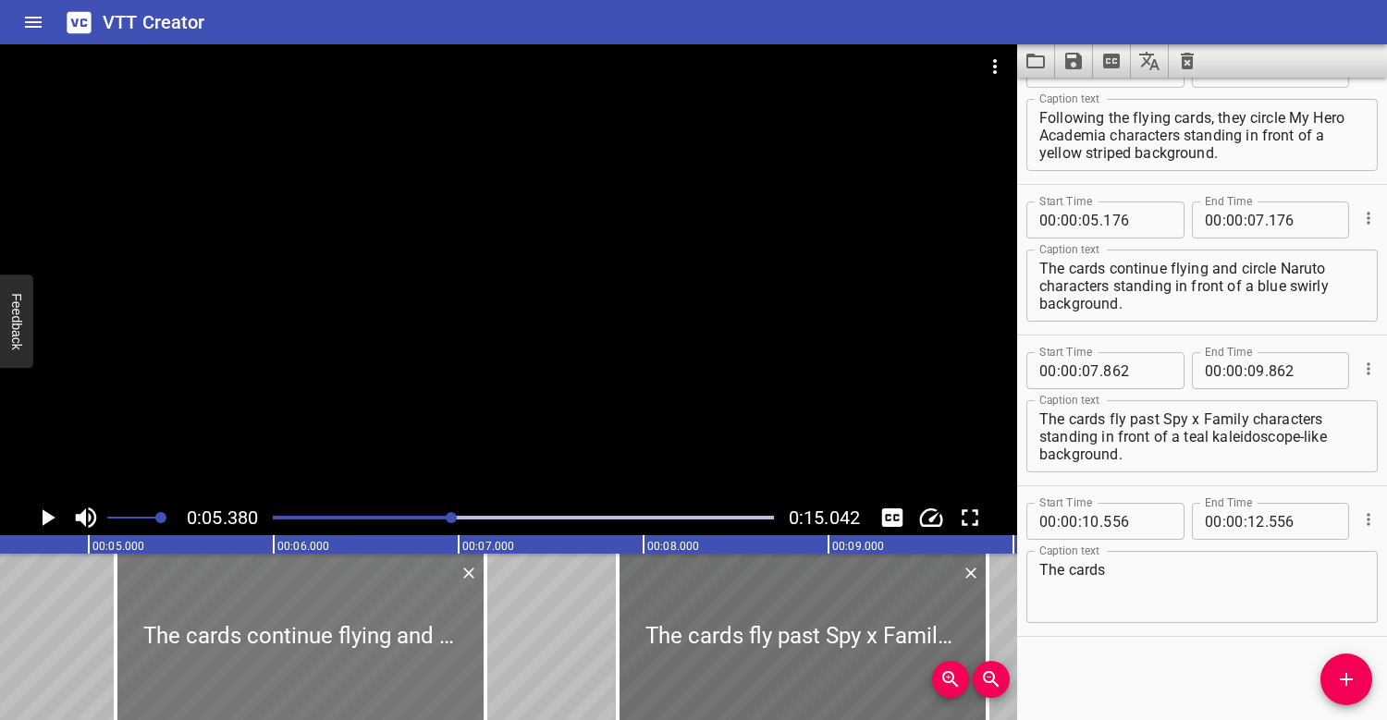
click at [298, 623] on div at bounding box center [301, 637] width 370 height 166
type input "146"
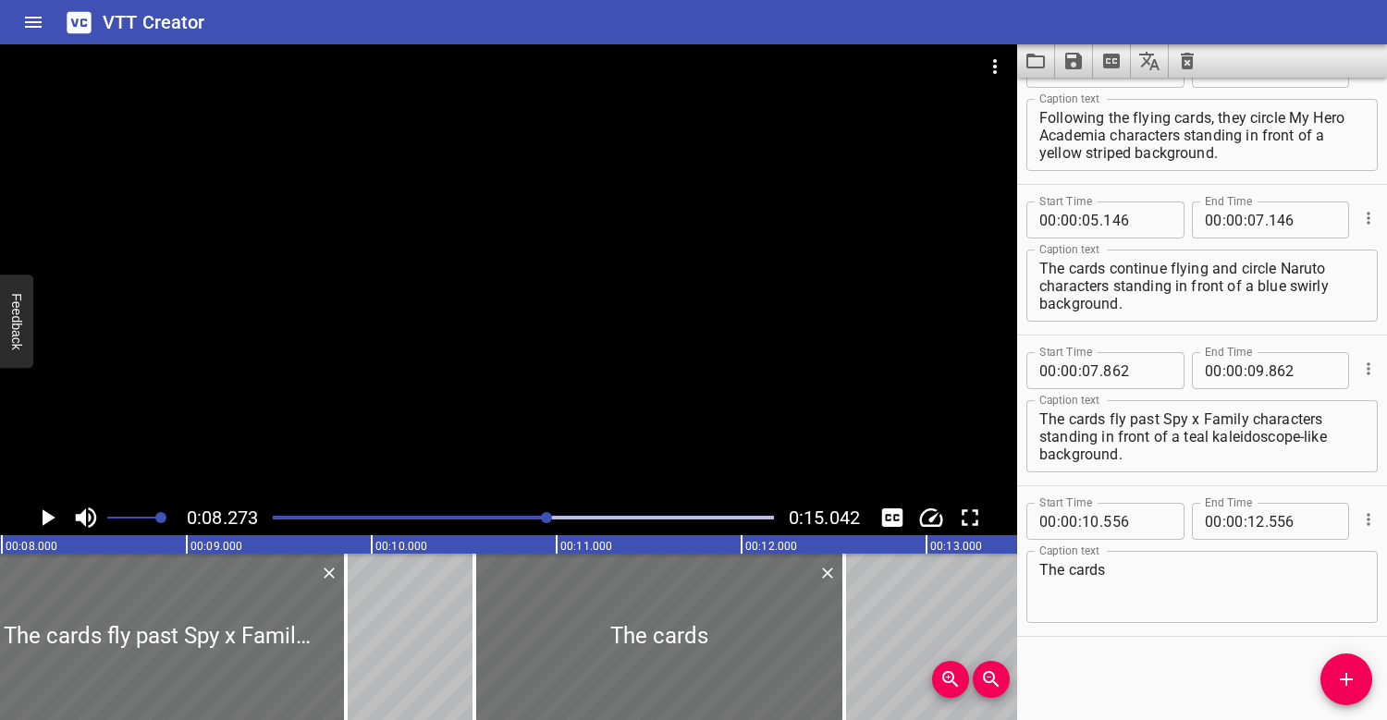
scroll to position [0, 1529]
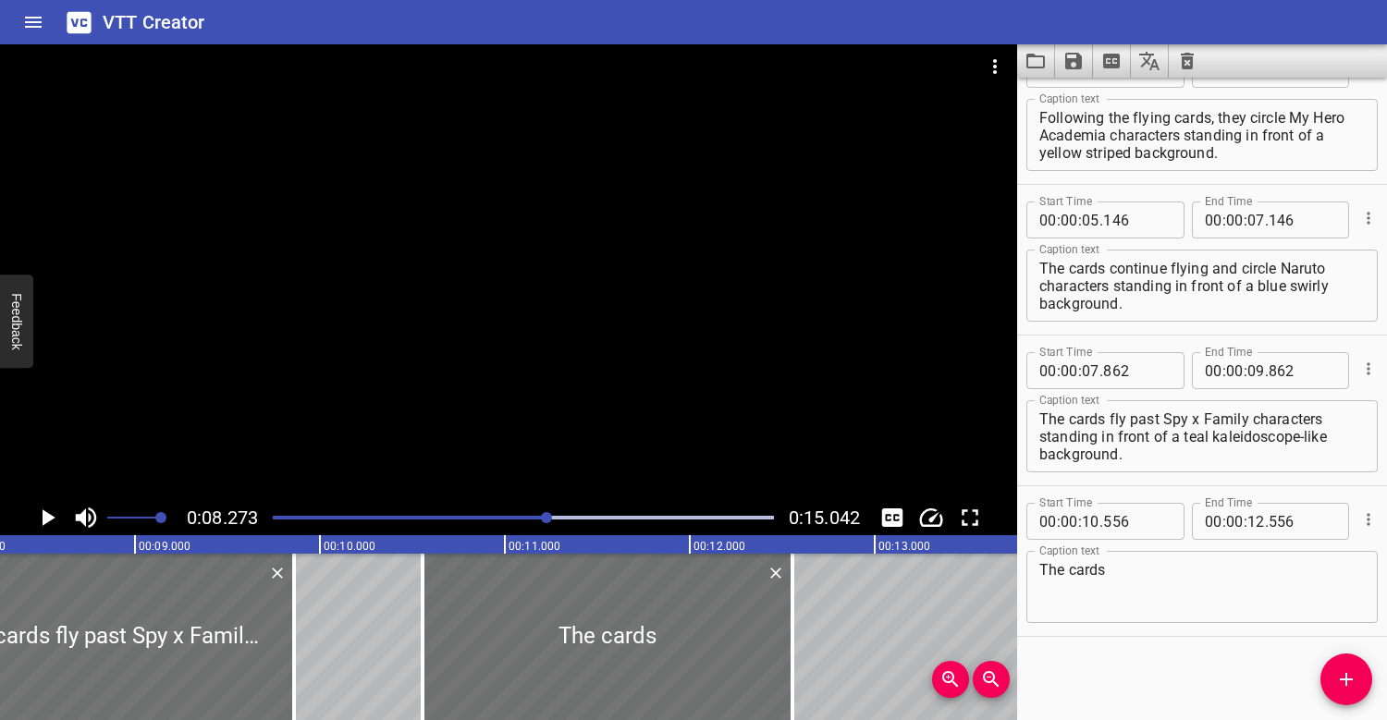
click at [509, 518] on div "Play progress" at bounding box center [297, 518] width 501 height 4
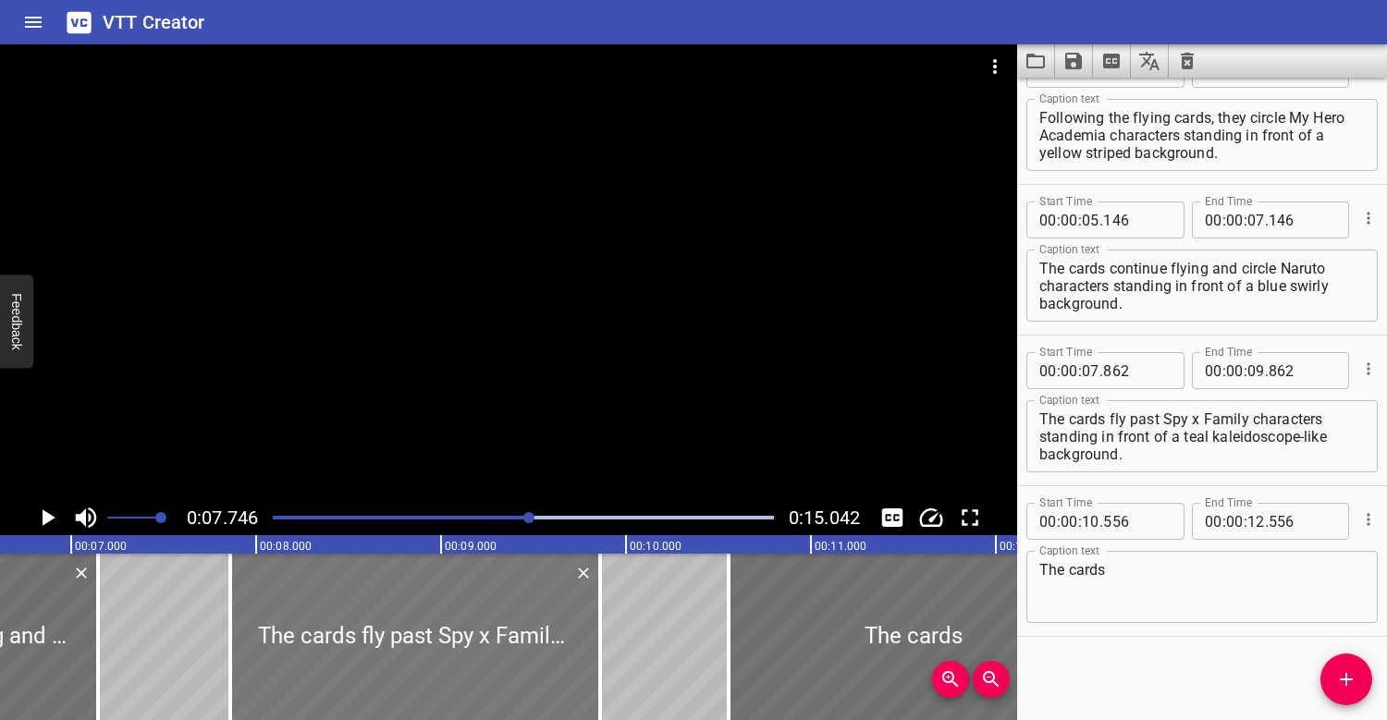
scroll to position [0, 1206]
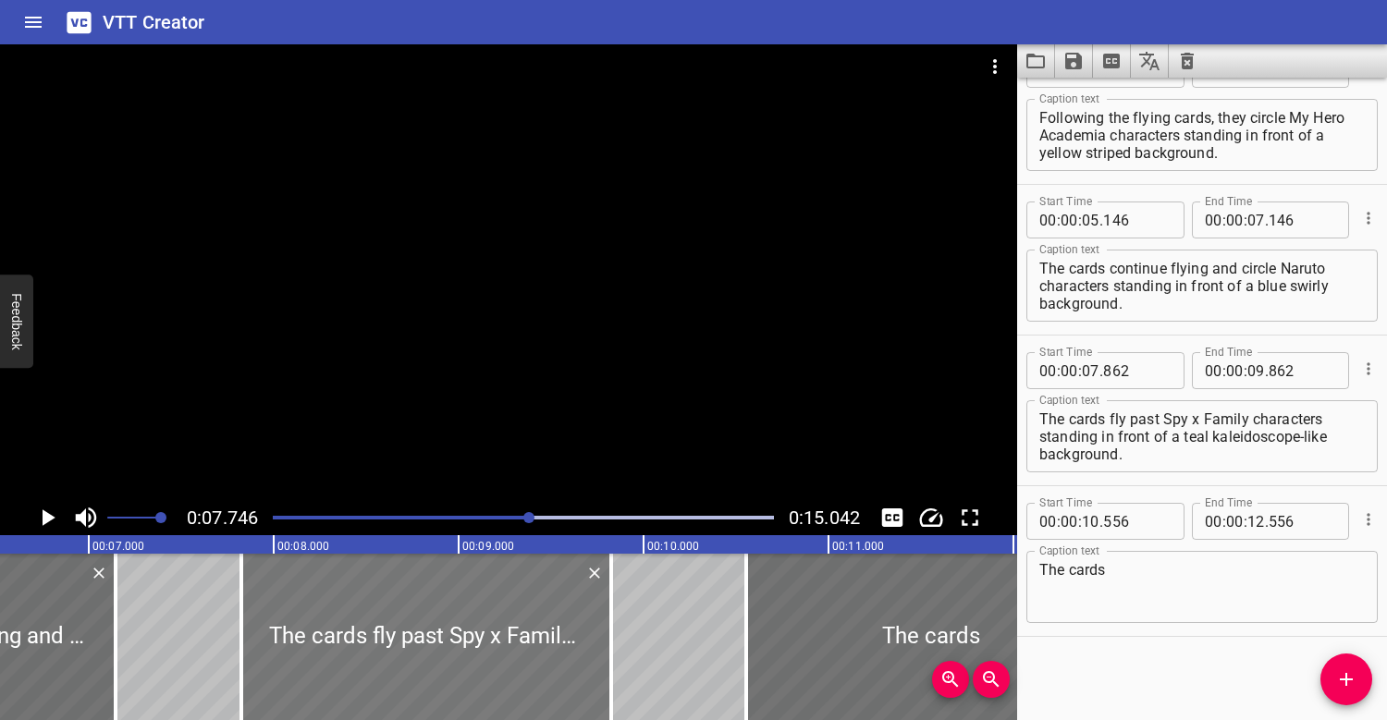
click at [467, 627] on div at bounding box center [426, 637] width 370 height 166
type input "812"
drag, startPoint x: 467, startPoint y: 627, endPoint x: 446, endPoint y: 627, distance: 21.3
click at [446, 627] on div at bounding box center [424, 637] width 370 height 166
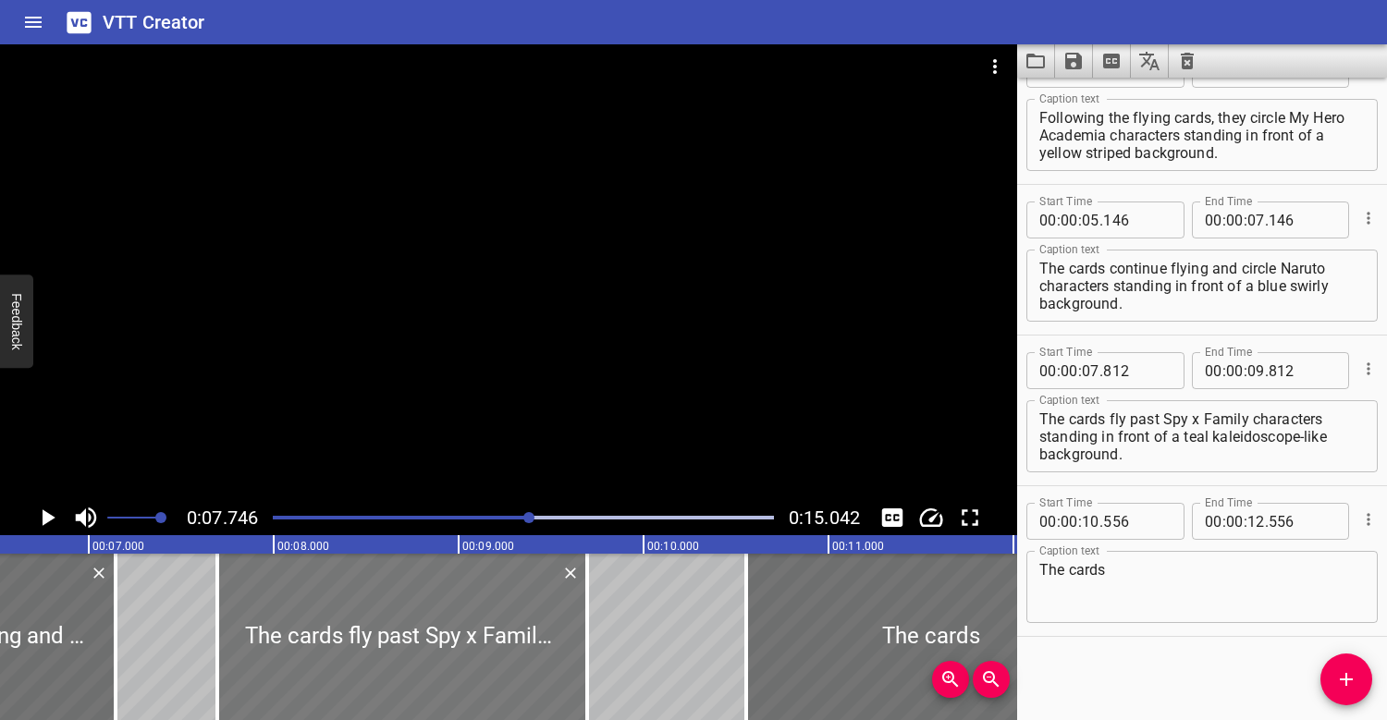
type input "697"
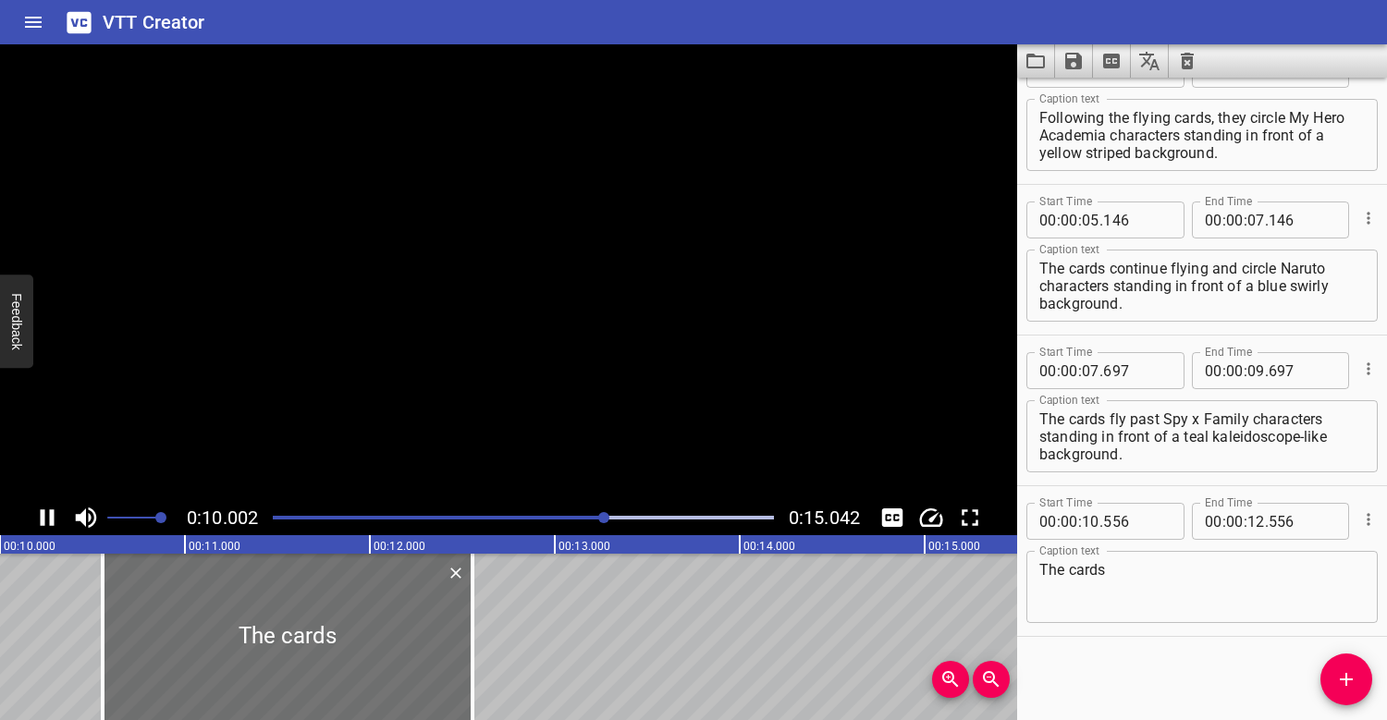
scroll to position [0, 1887]
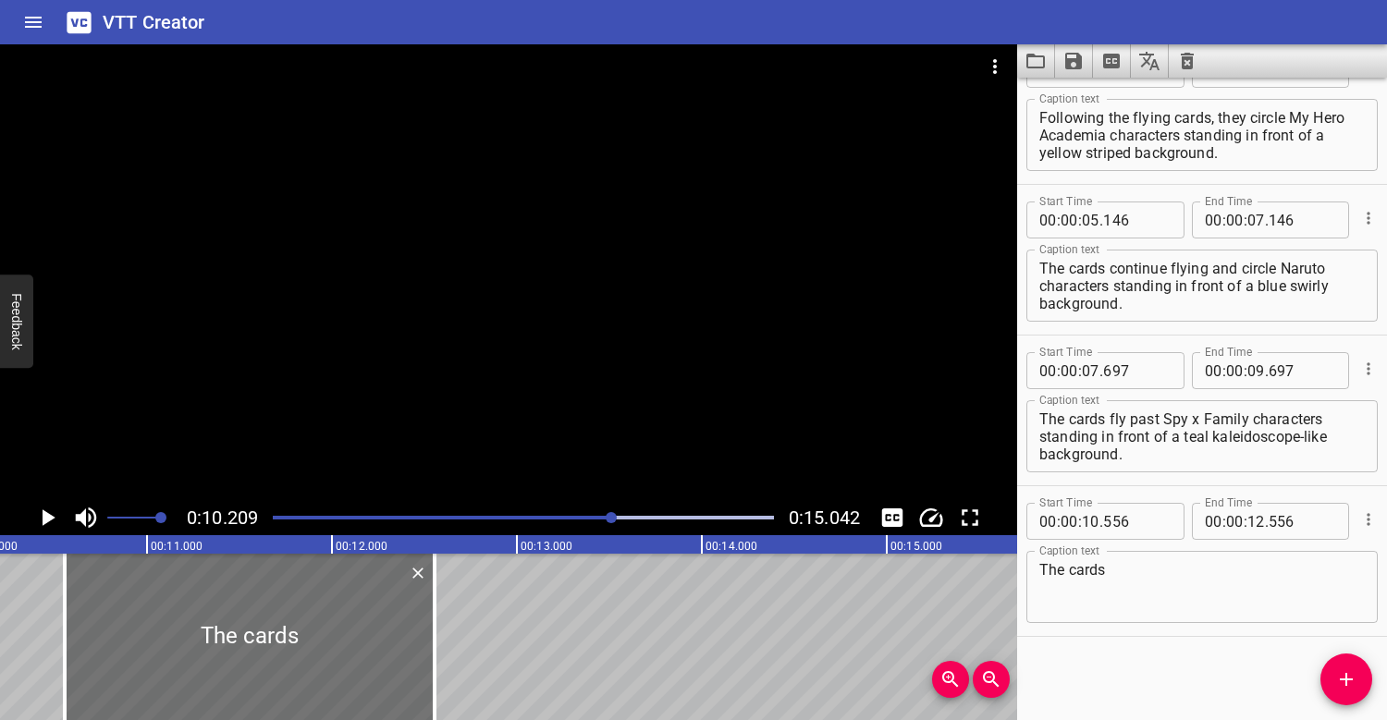
click at [577, 520] on div at bounding box center [523, 518] width 523 height 26
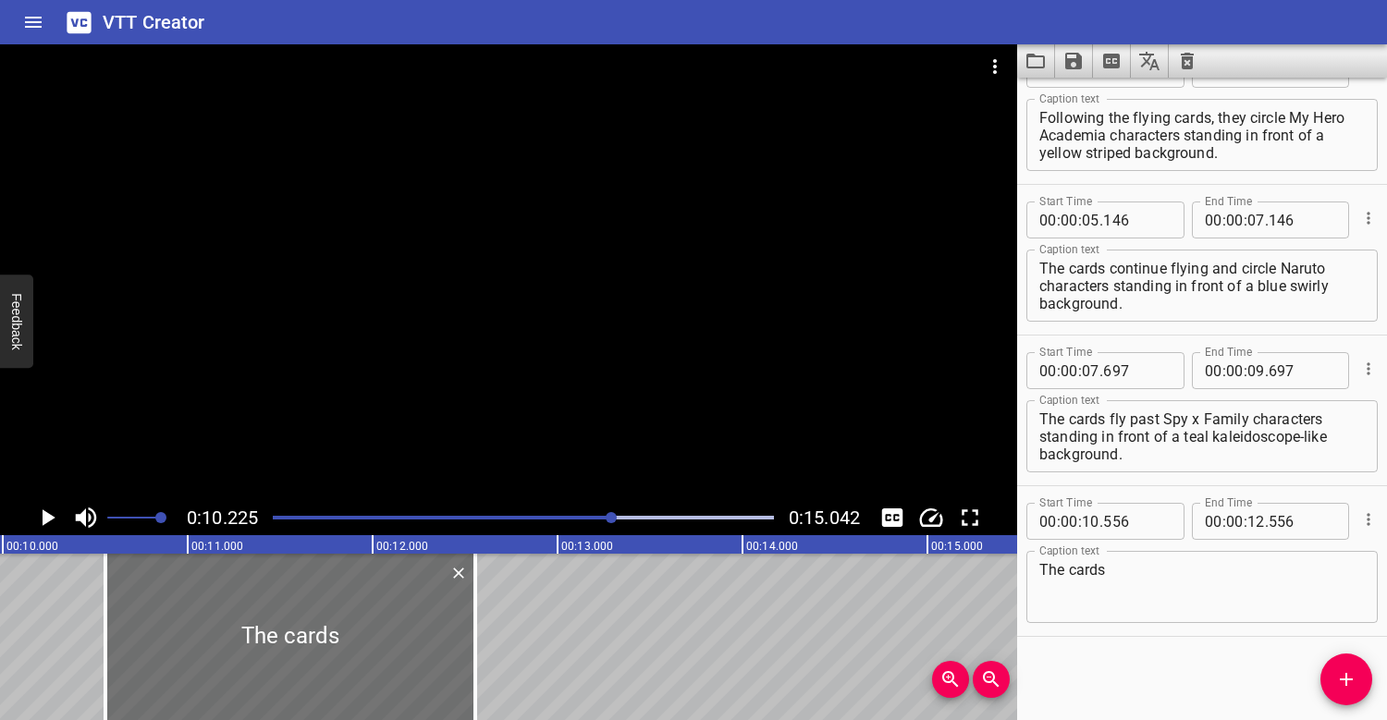
scroll to position [0, 1891]
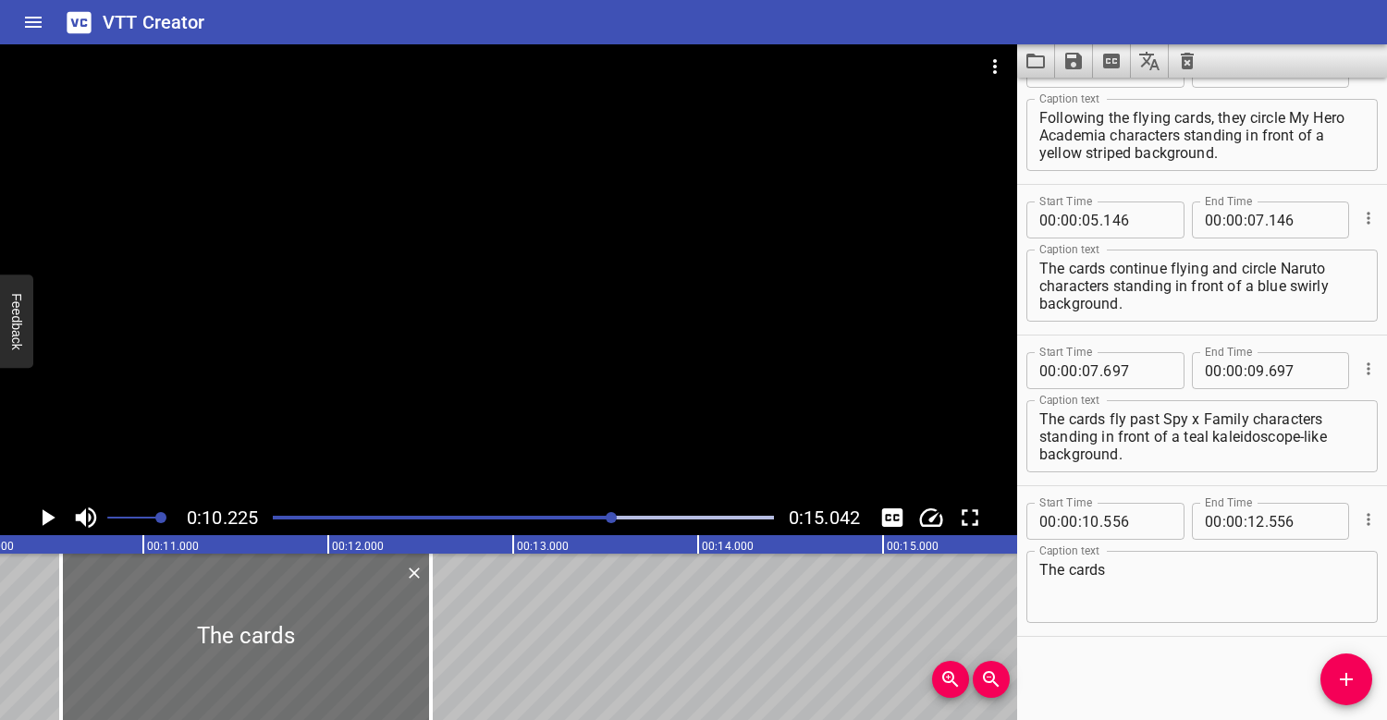
click at [535, 514] on div at bounding box center [523, 518] width 523 height 26
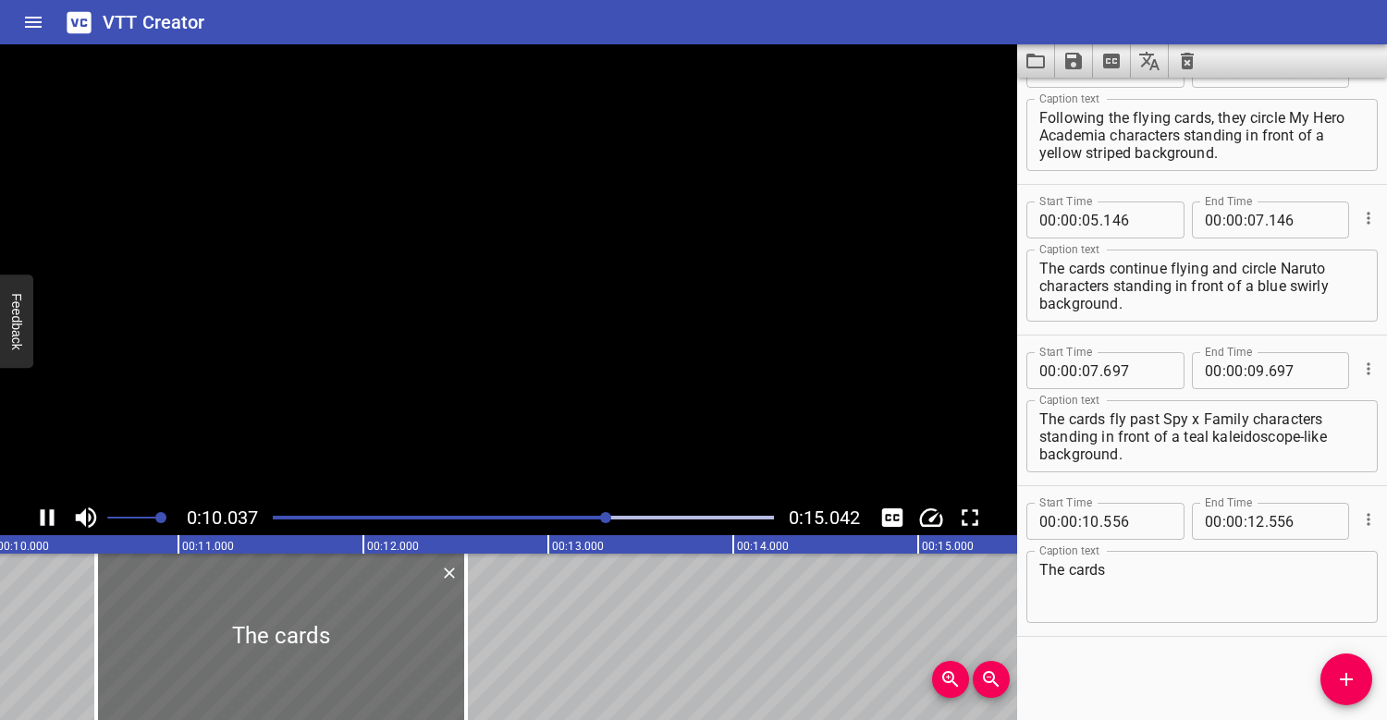
scroll to position [0, 1914]
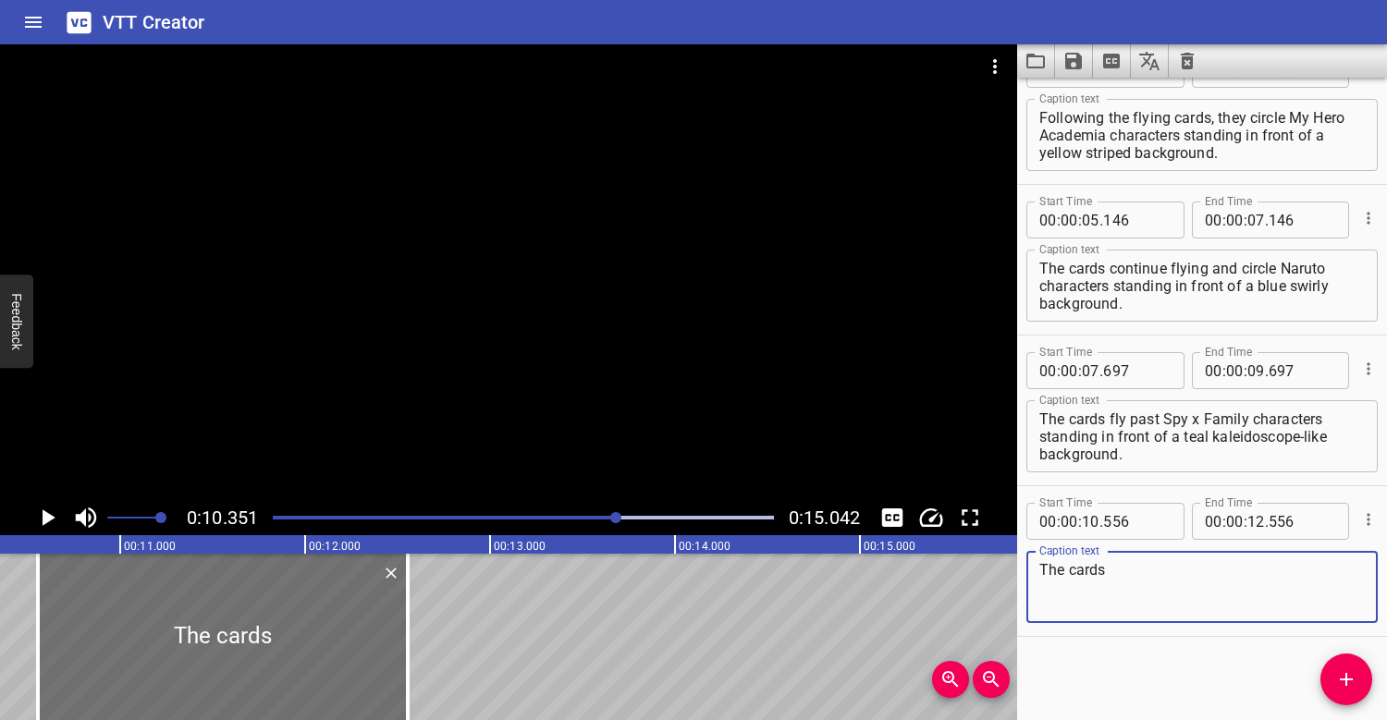
click at [1143, 579] on textarea "The cards" at bounding box center [1201, 587] width 325 height 53
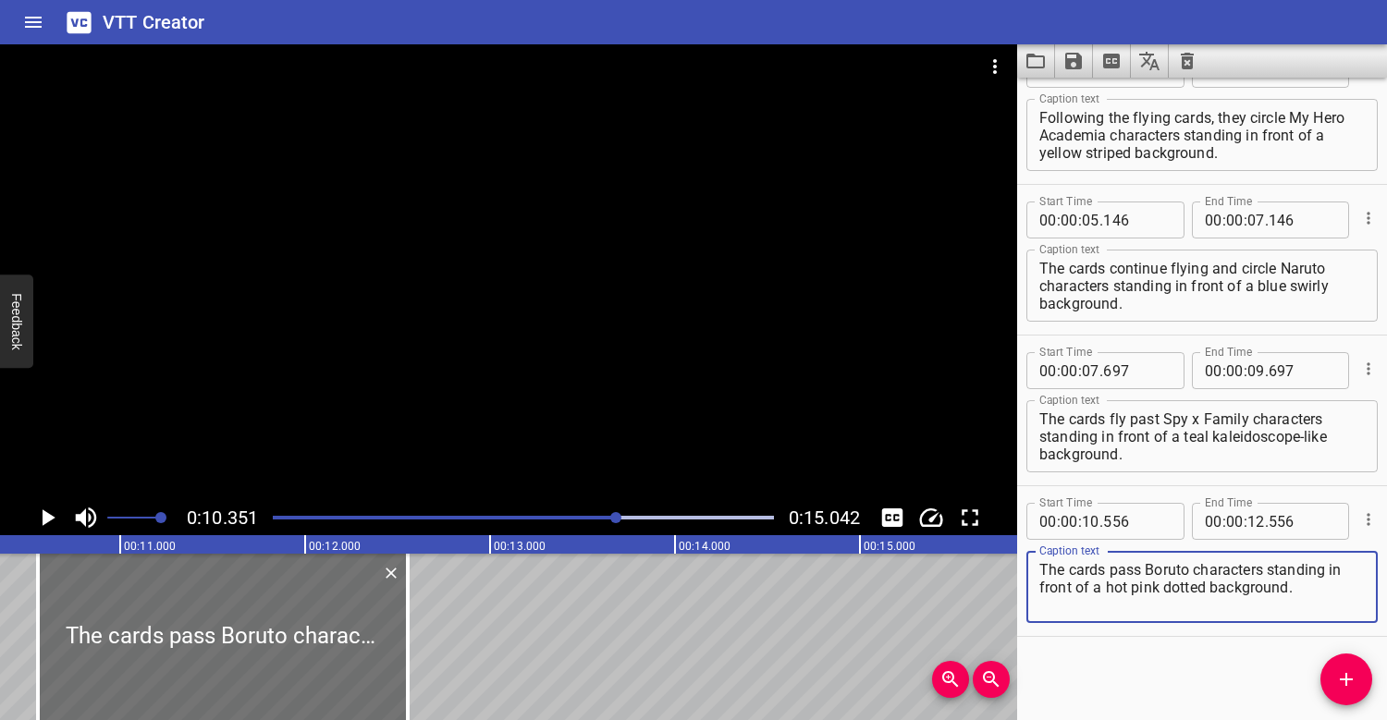
type textarea "The cards pass Boruto characters standing in front of a hot pink dotted backgro…"
click at [543, 516] on div "Play progress" at bounding box center [366, 518] width 501 height 4
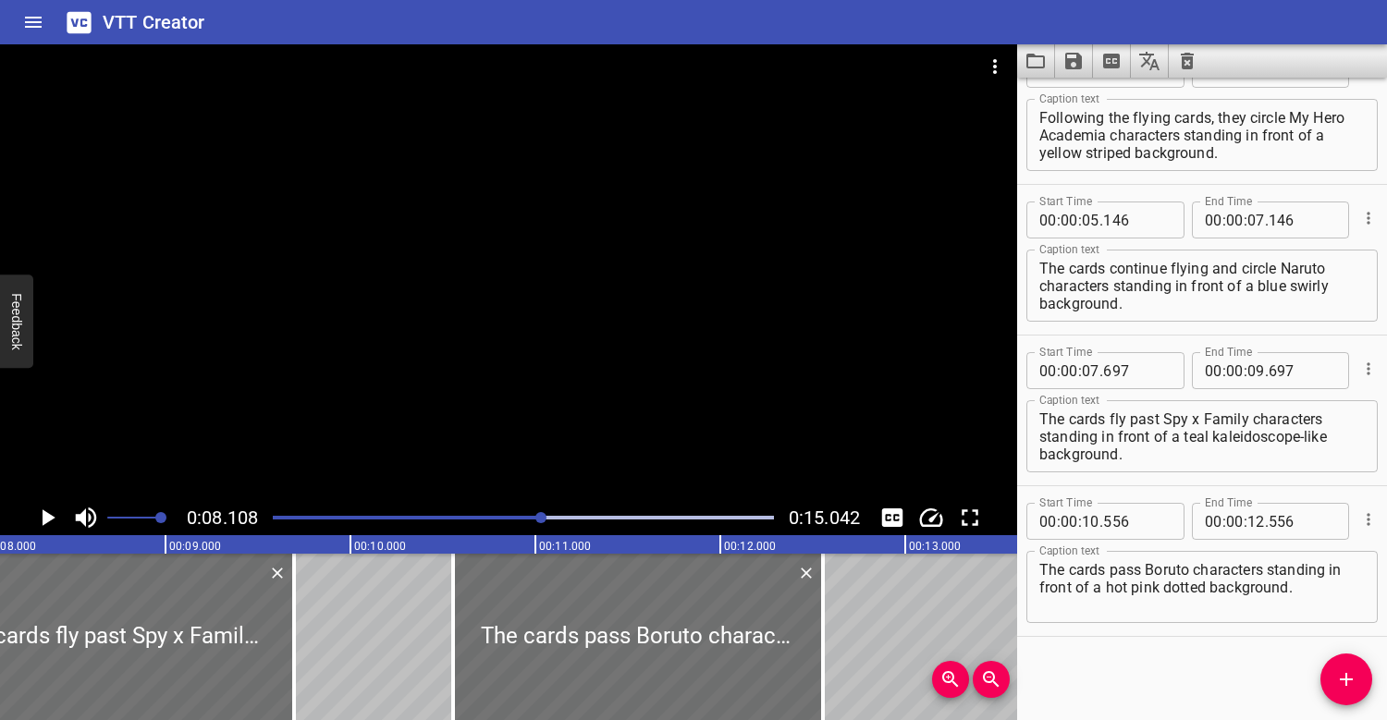
click at [519, 372] on div at bounding box center [508, 272] width 1017 height 456
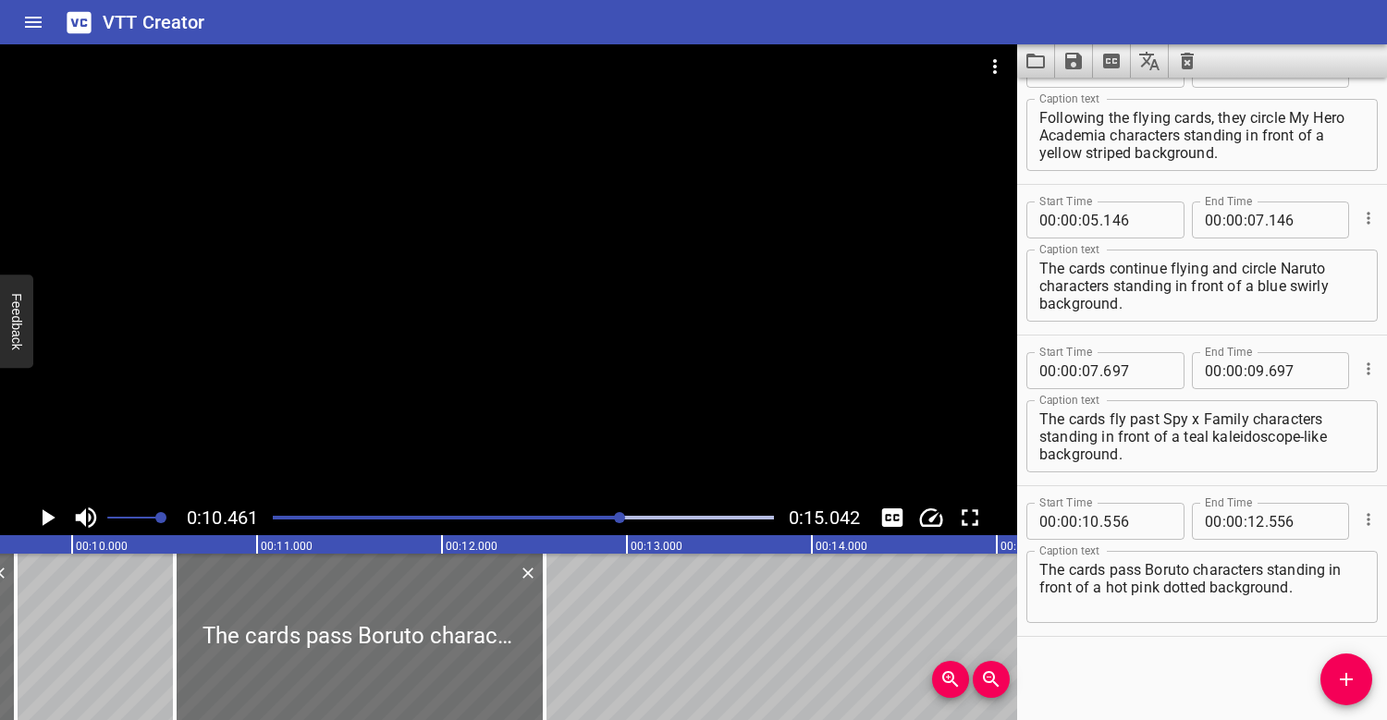
scroll to position [0, 1677]
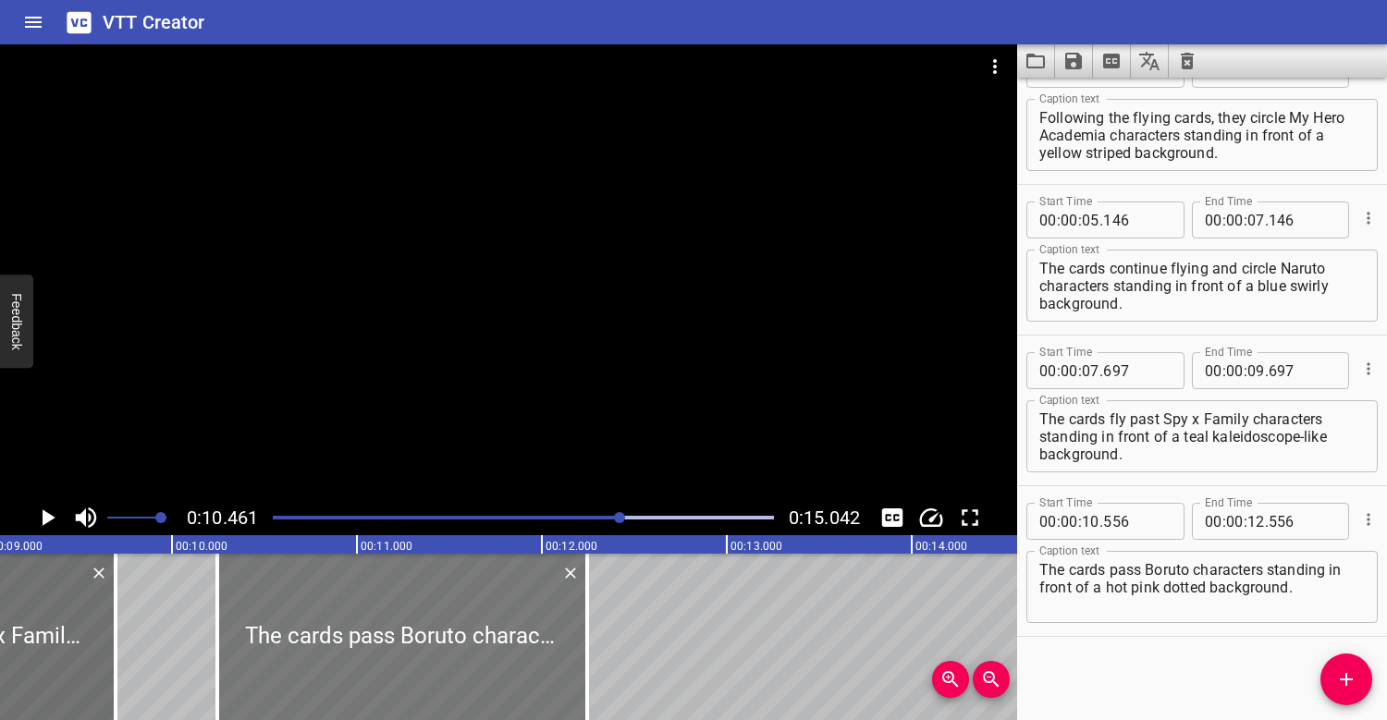
drag, startPoint x: 526, startPoint y: 590, endPoint x: 468, endPoint y: 590, distance: 58.2
click at [468, 590] on div at bounding box center [402, 637] width 370 height 166
type input "241"
click at [421, 372] on div at bounding box center [508, 272] width 1017 height 456
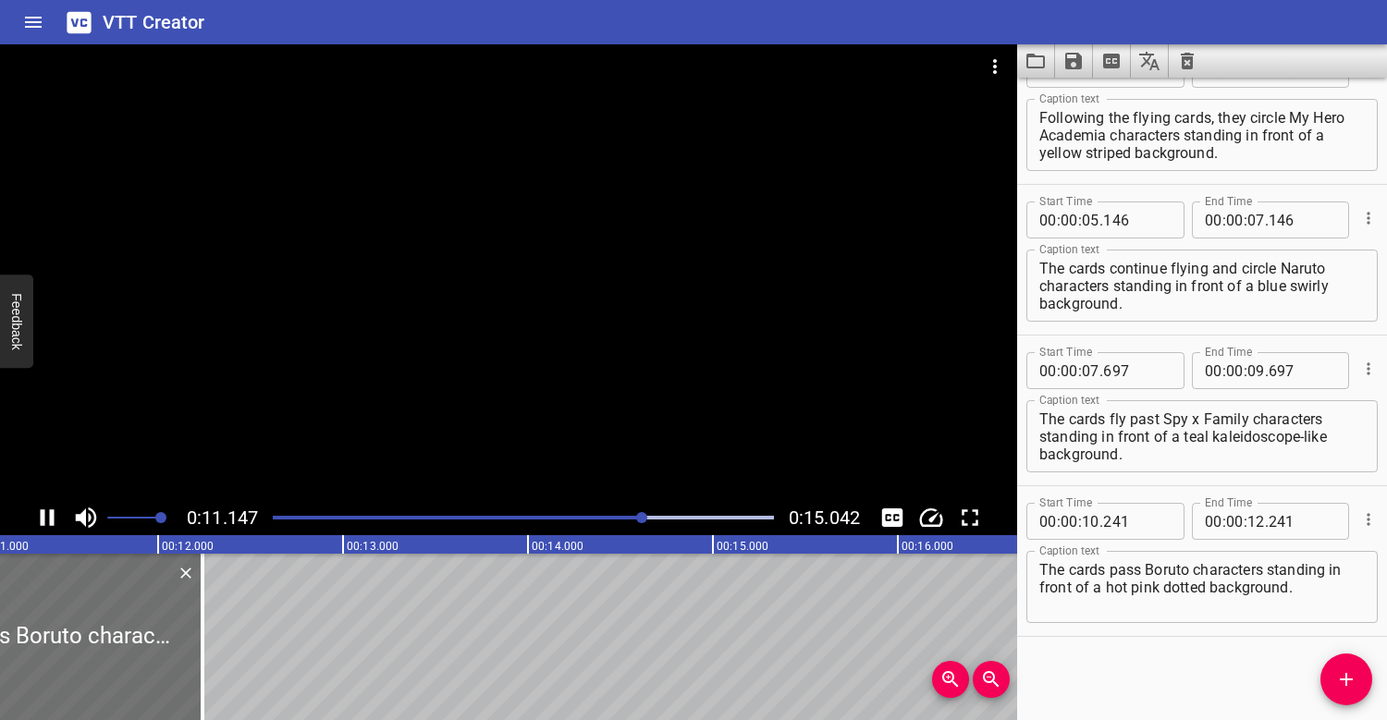
click at [421, 372] on div at bounding box center [508, 272] width 1017 height 456
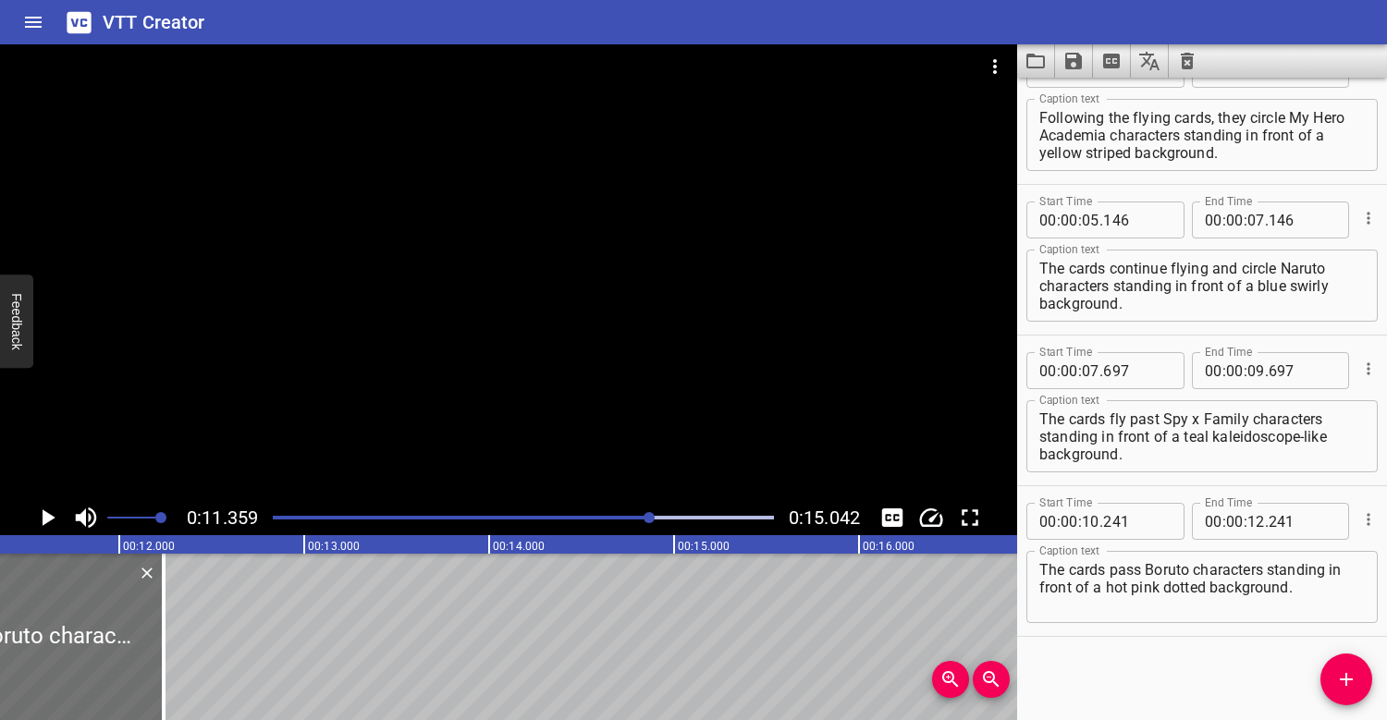
click at [536, 517] on div "Play progress" at bounding box center [401, 518] width 501 height 4
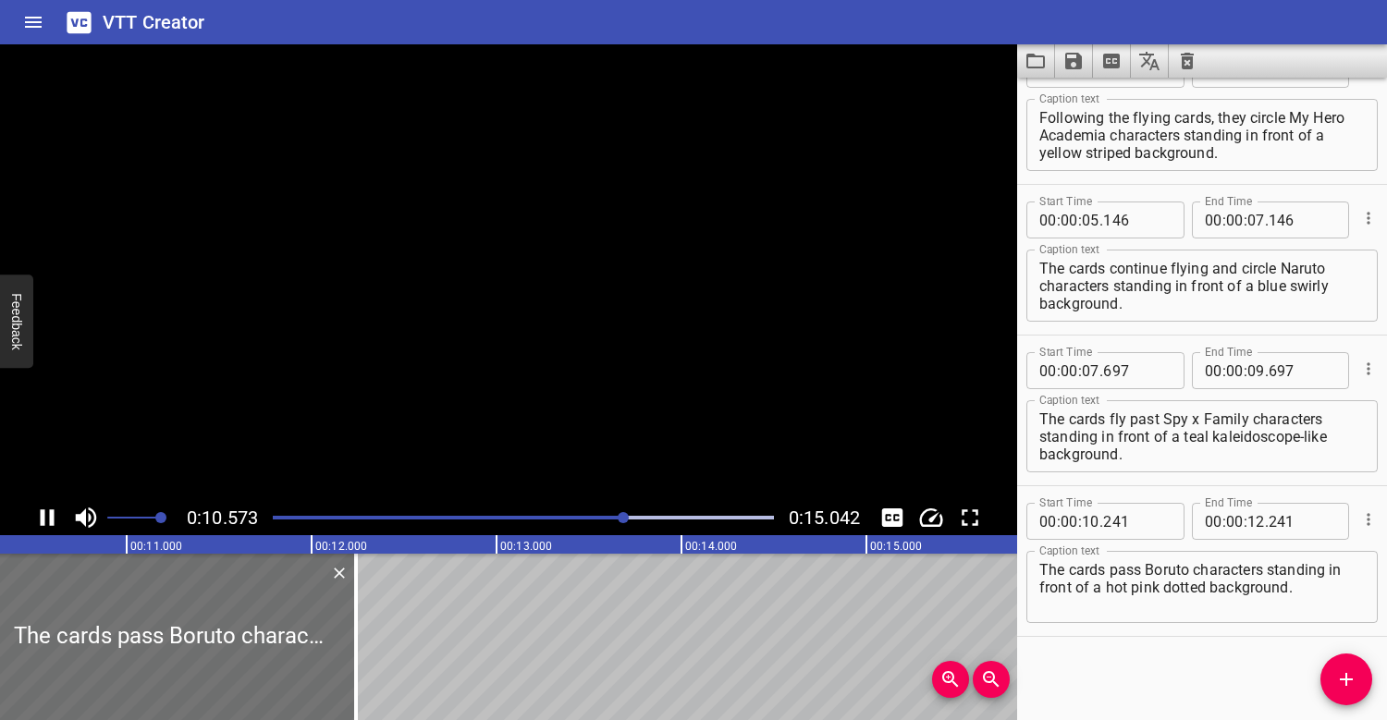
scroll to position [0, 1972]
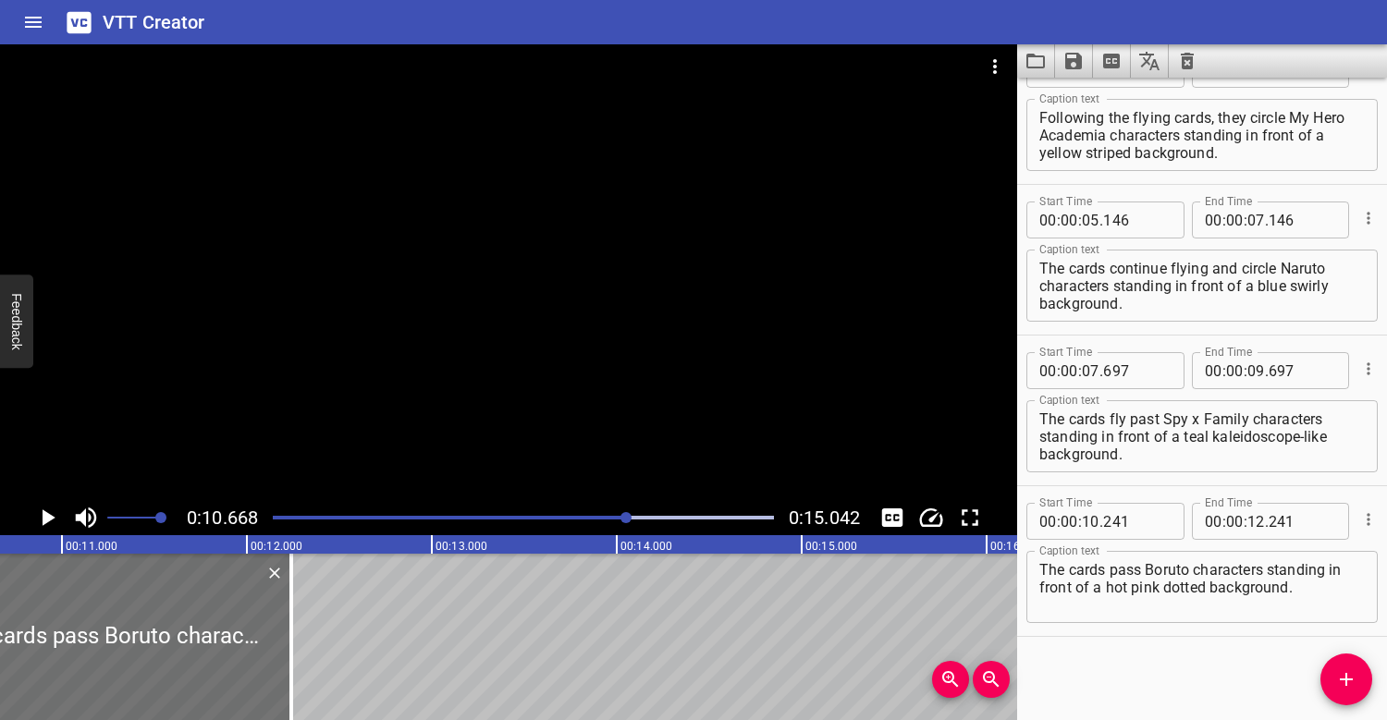
click at [538, 520] on div at bounding box center [523, 518] width 523 height 26
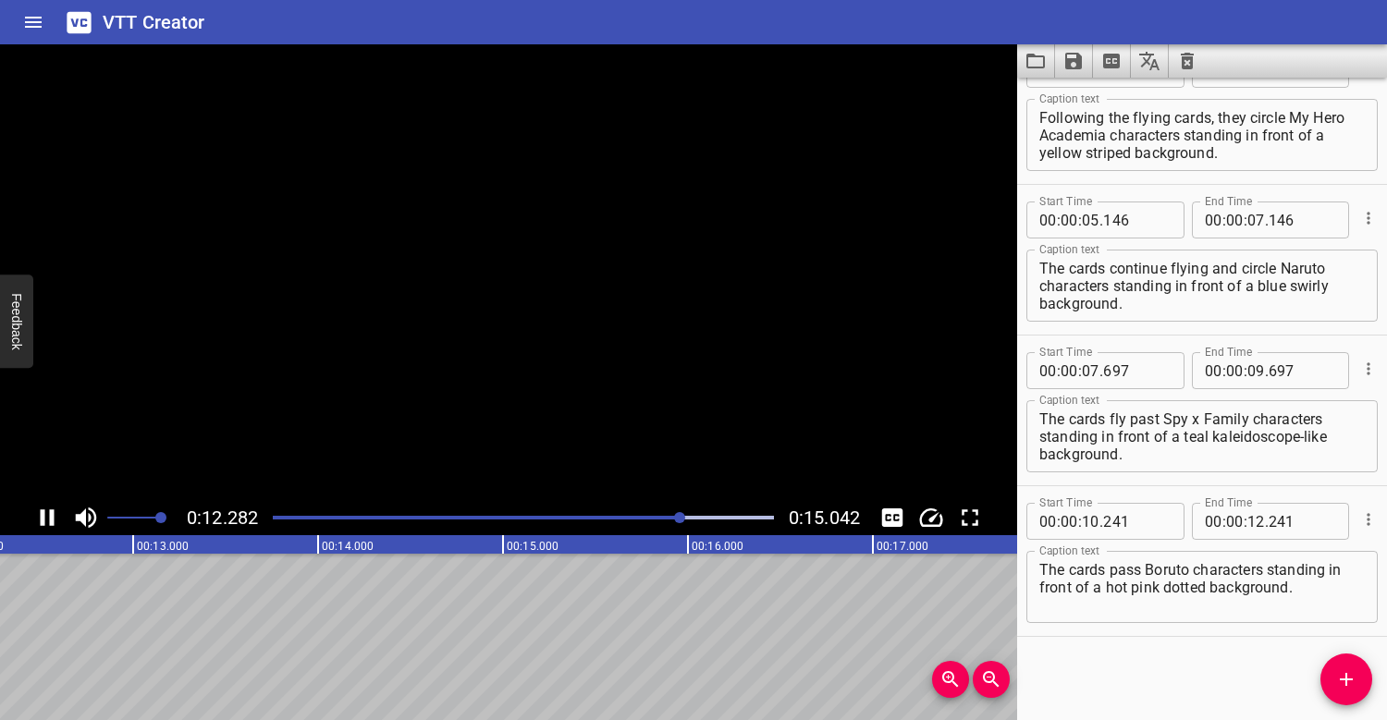
scroll to position [0, 2315]
click at [1341, 680] on icon "Add Cue" at bounding box center [1346, 679] width 13 height 13
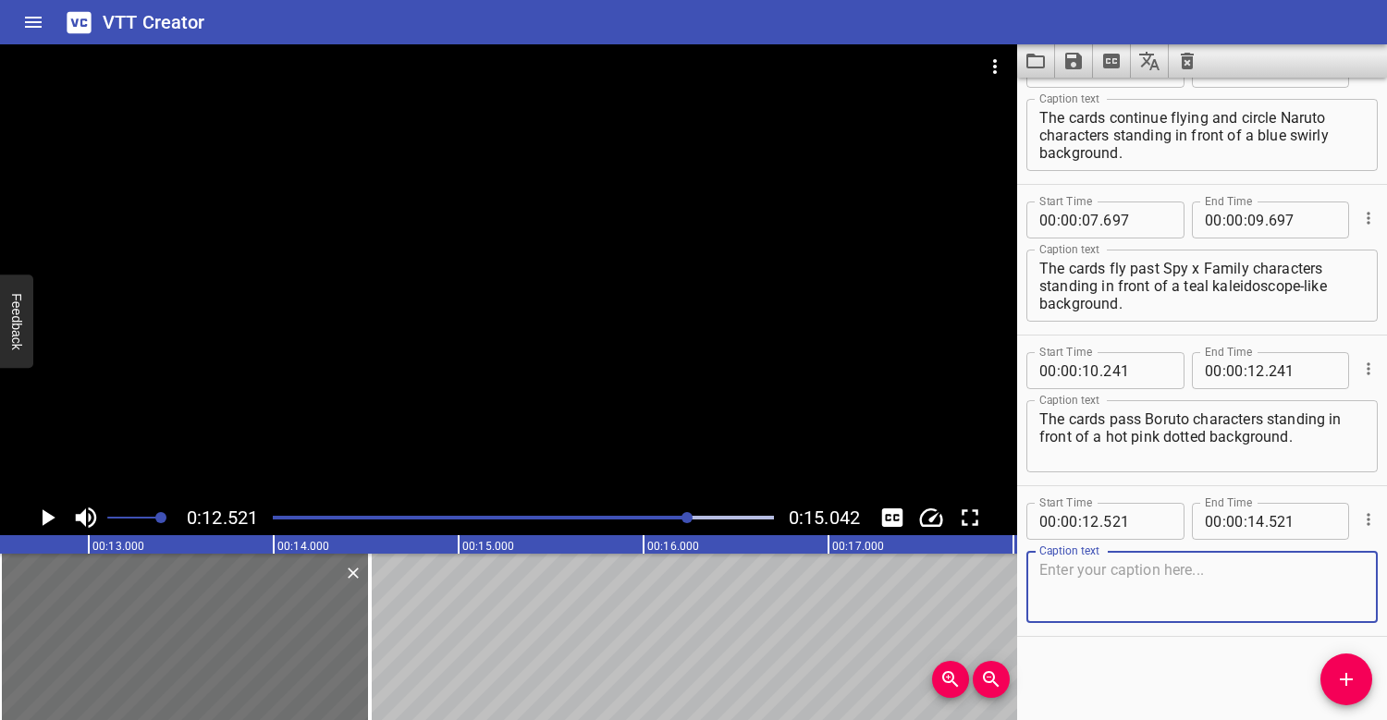
scroll to position [349, 0]
click at [628, 513] on div at bounding box center [523, 518] width 523 height 26
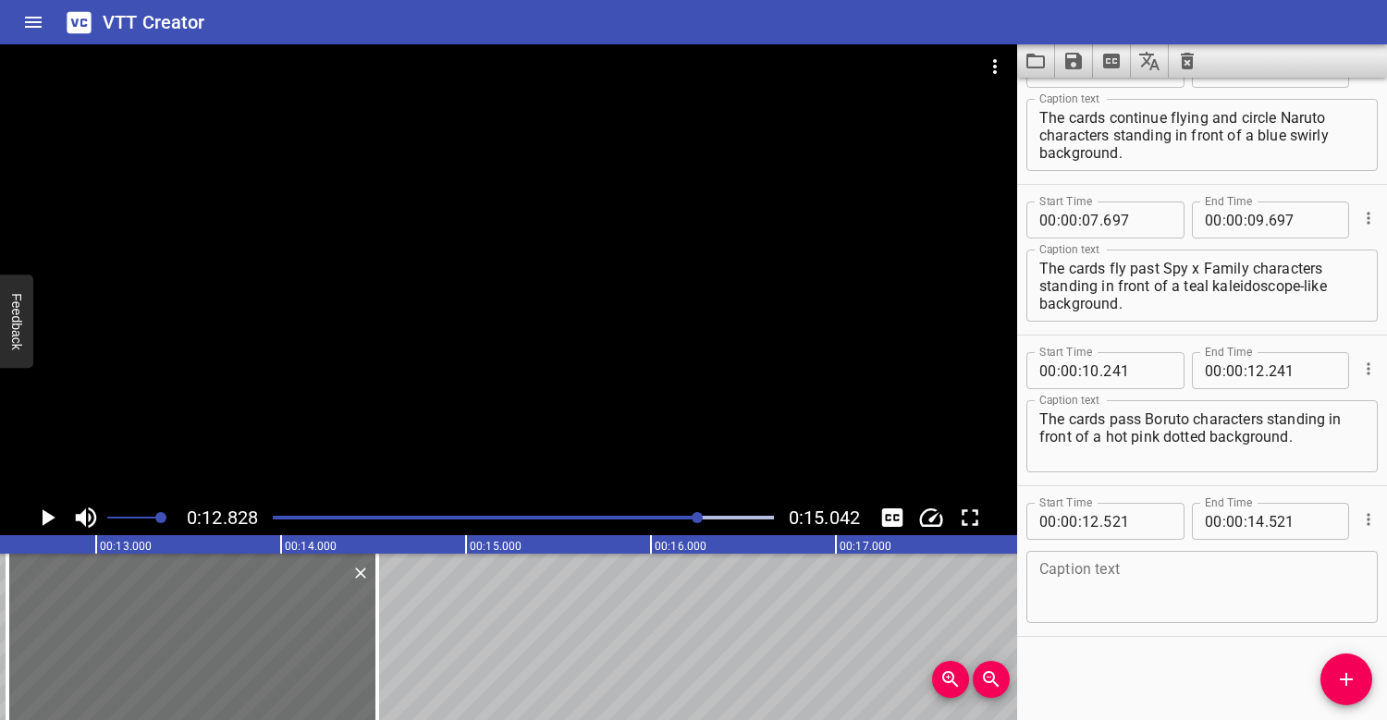
scroll to position [0, 2371]
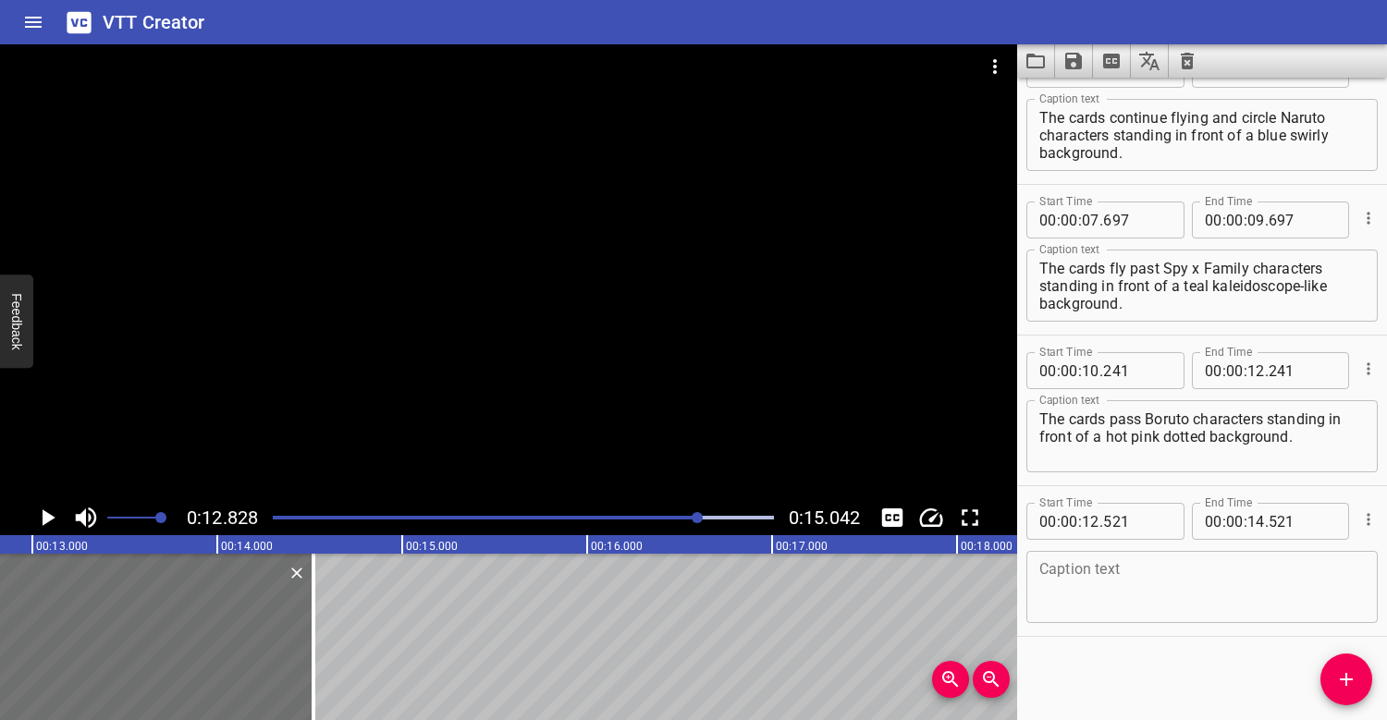
click at [654, 511] on div at bounding box center [523, 518] width 523 height 26
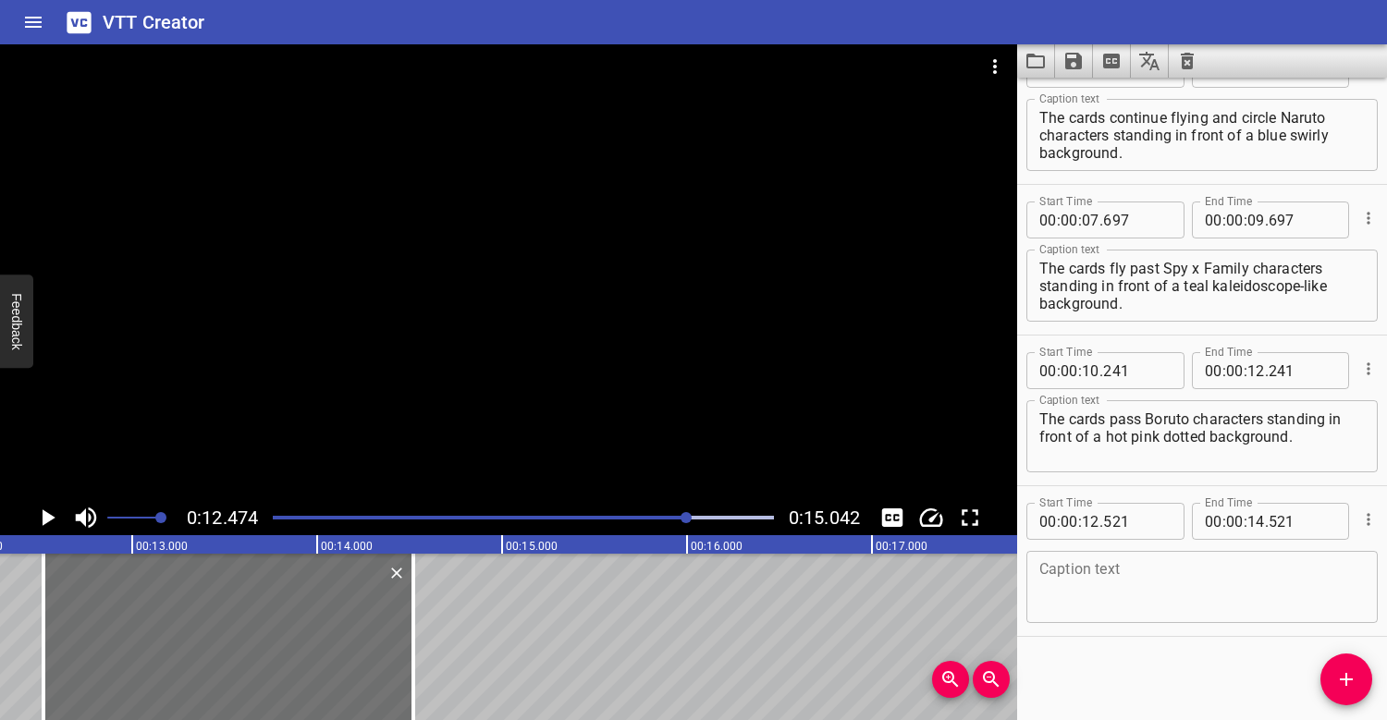
scroll to position [0, 2306]
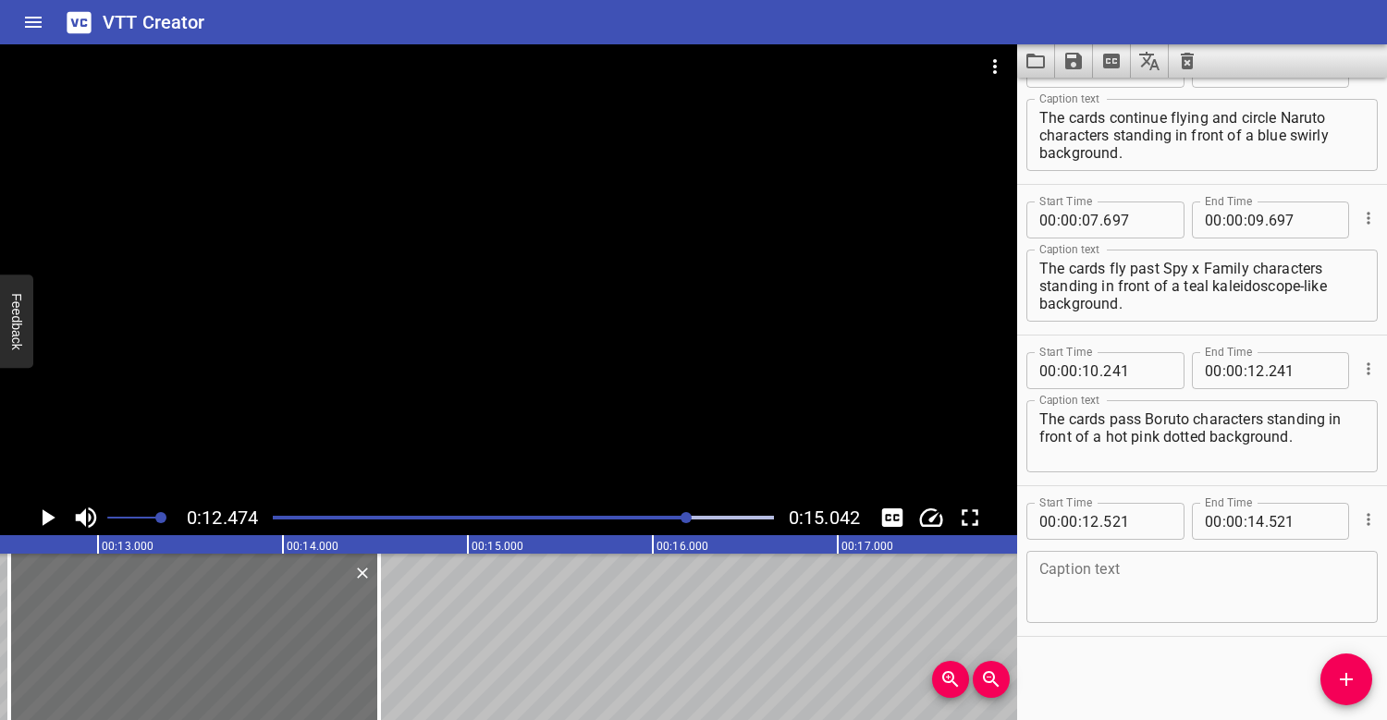
click at [1103, 568] on textarea at bounding box center [1201, 587] width 325 height 53
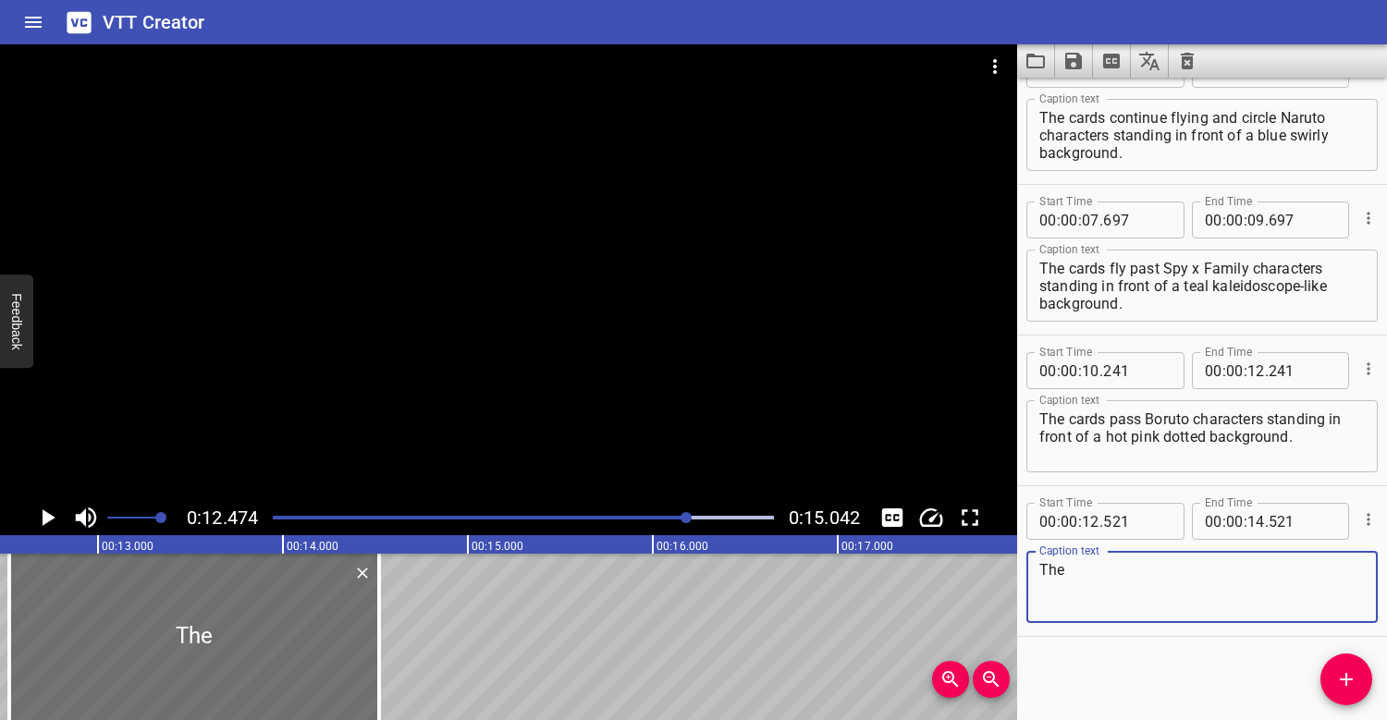
click at [512, 358] on div at bounding box center [508, 272] width 1017 height 456
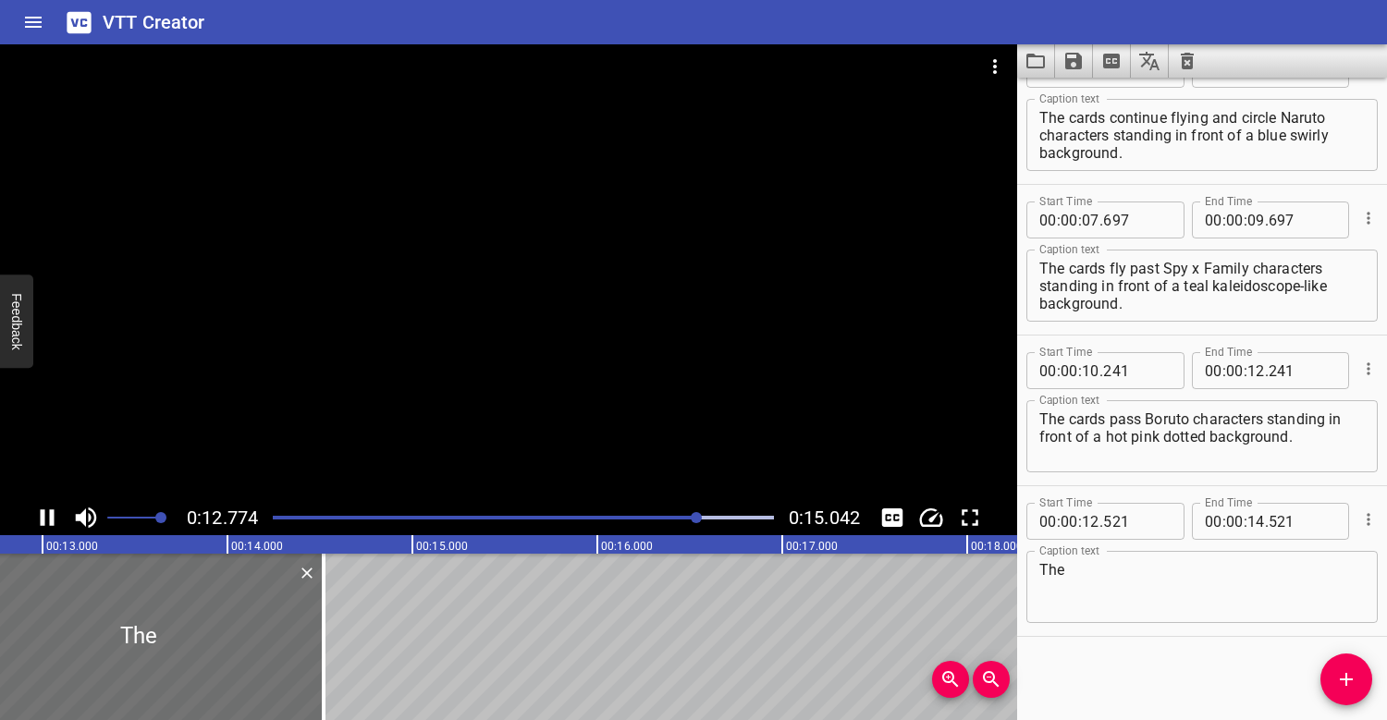
click at [506, 353] on div at bounding box center [508, 272] width 1017 height 456
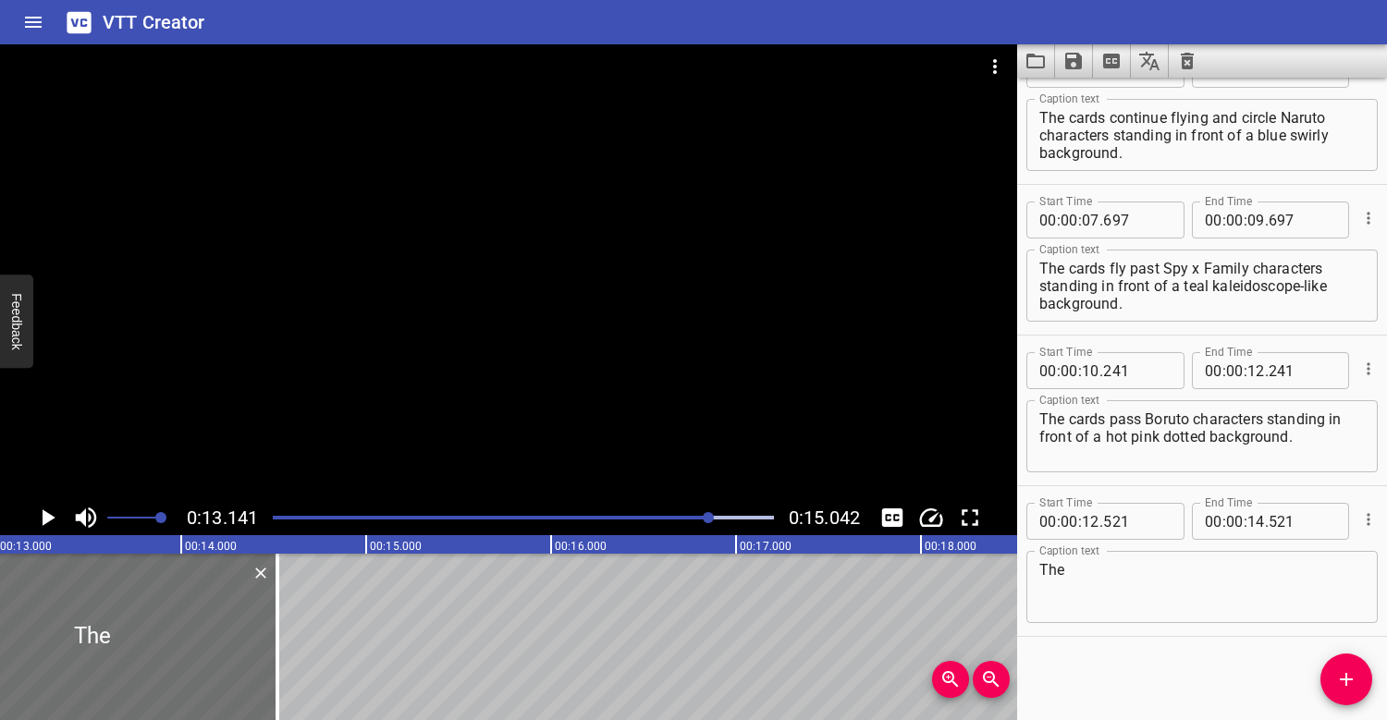
scroll to position [0, 2430]
click at [275, 518] on div "Play progress" at bounding box center [460, 518] width 501 height 4
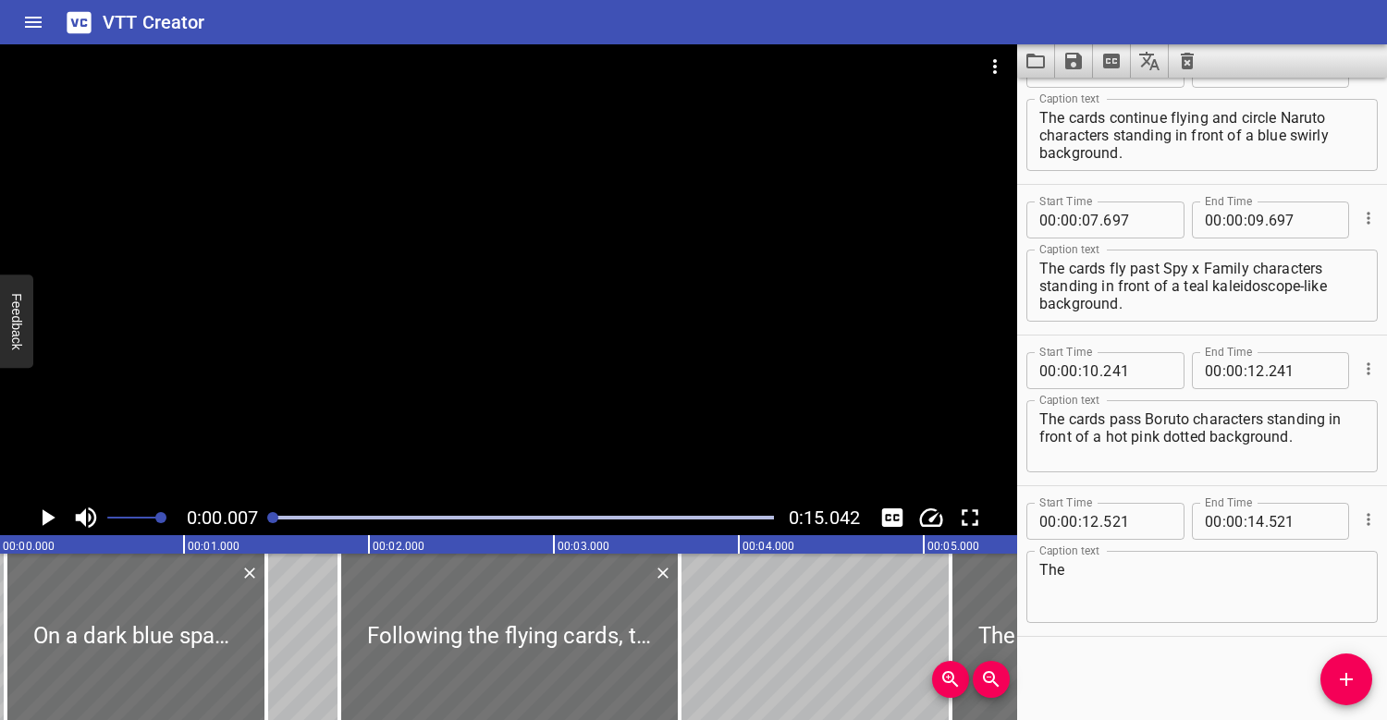
click at [314, 332] on div at bounding box center [508, 272] width 1017 height 456
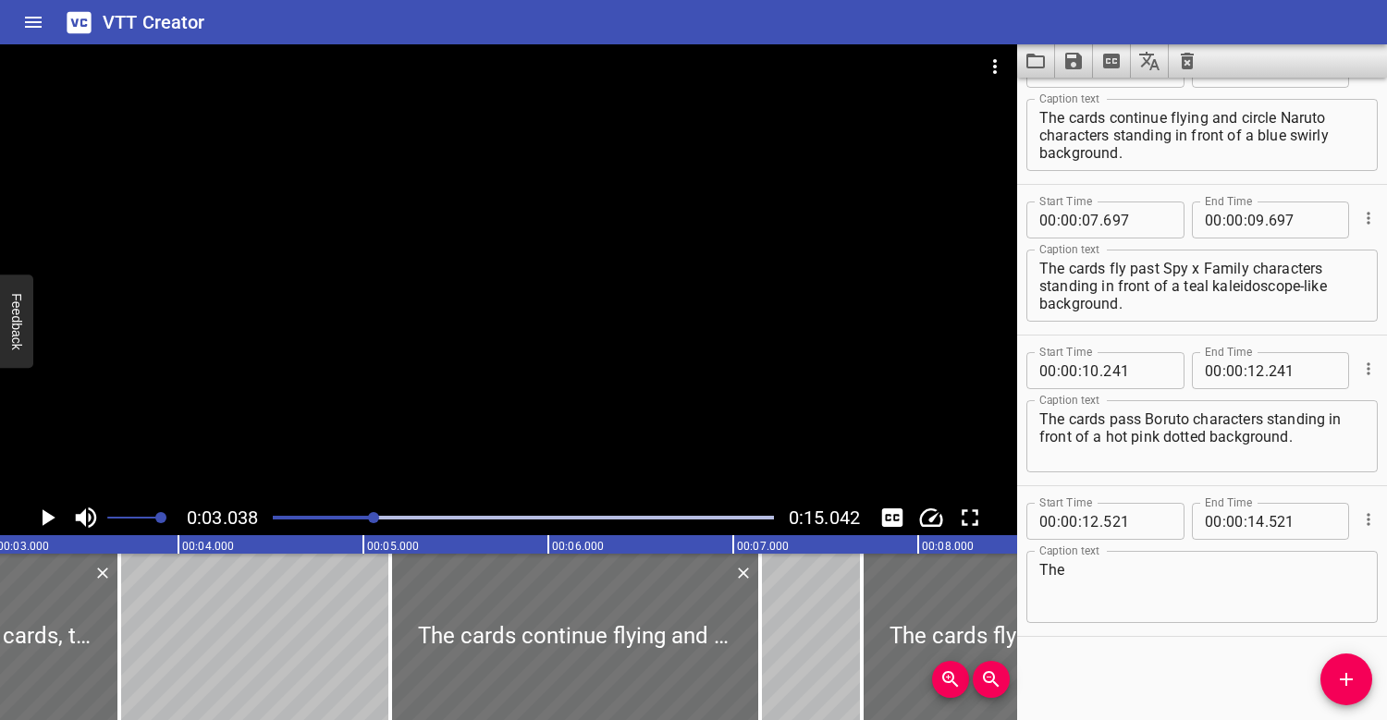
scroll to position [349, 0]
click at [701, 512] on div at bounding box center [523, 518] width 523 height 26
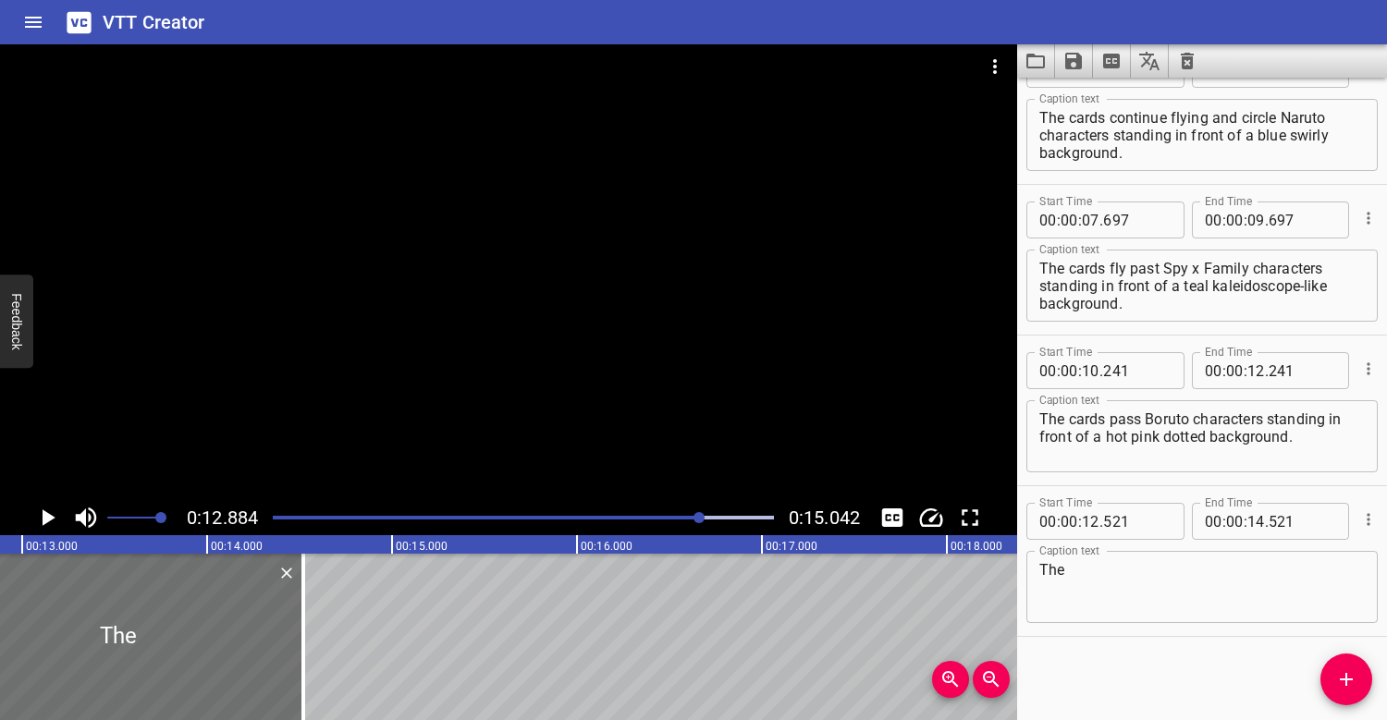
click at [692, 374] on div at bounding box center [508, 272] width 1017 height 456
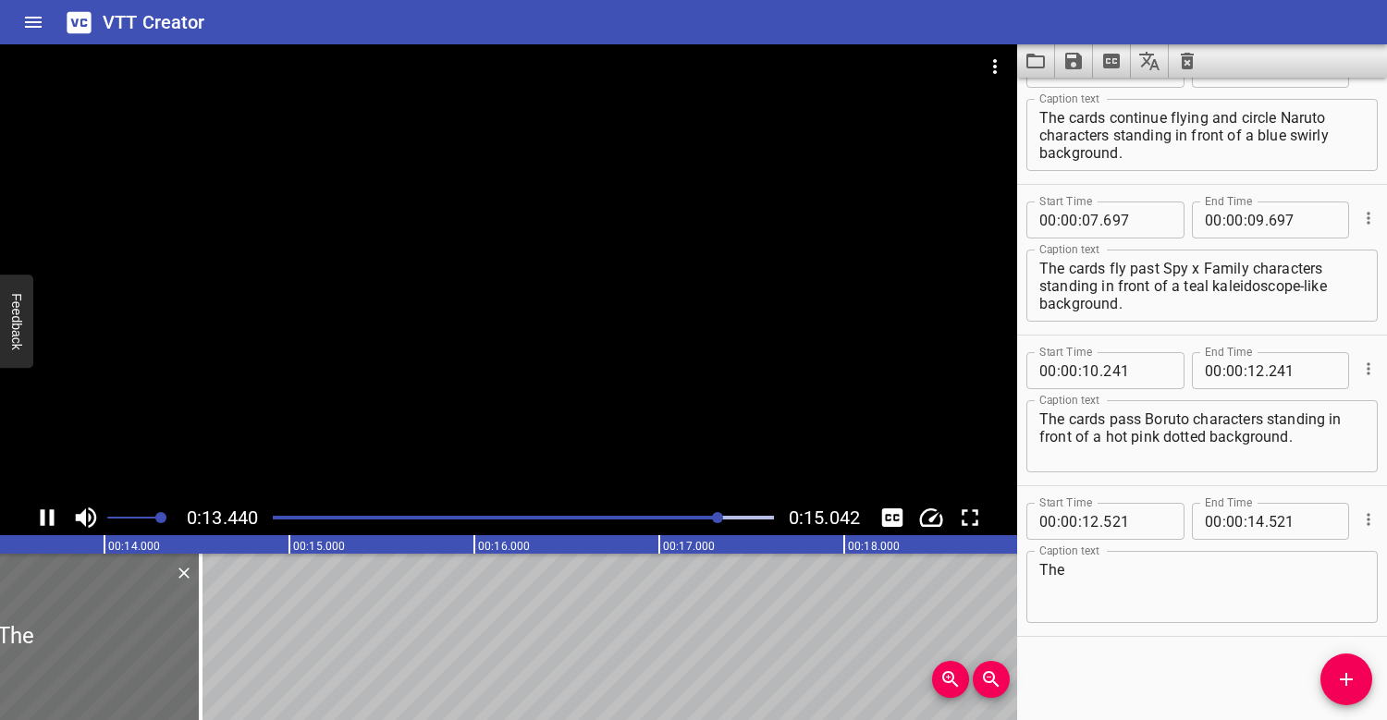
click at [636, 517] on div "Play progress" at bounding box center [470, 518] width 501 height 4
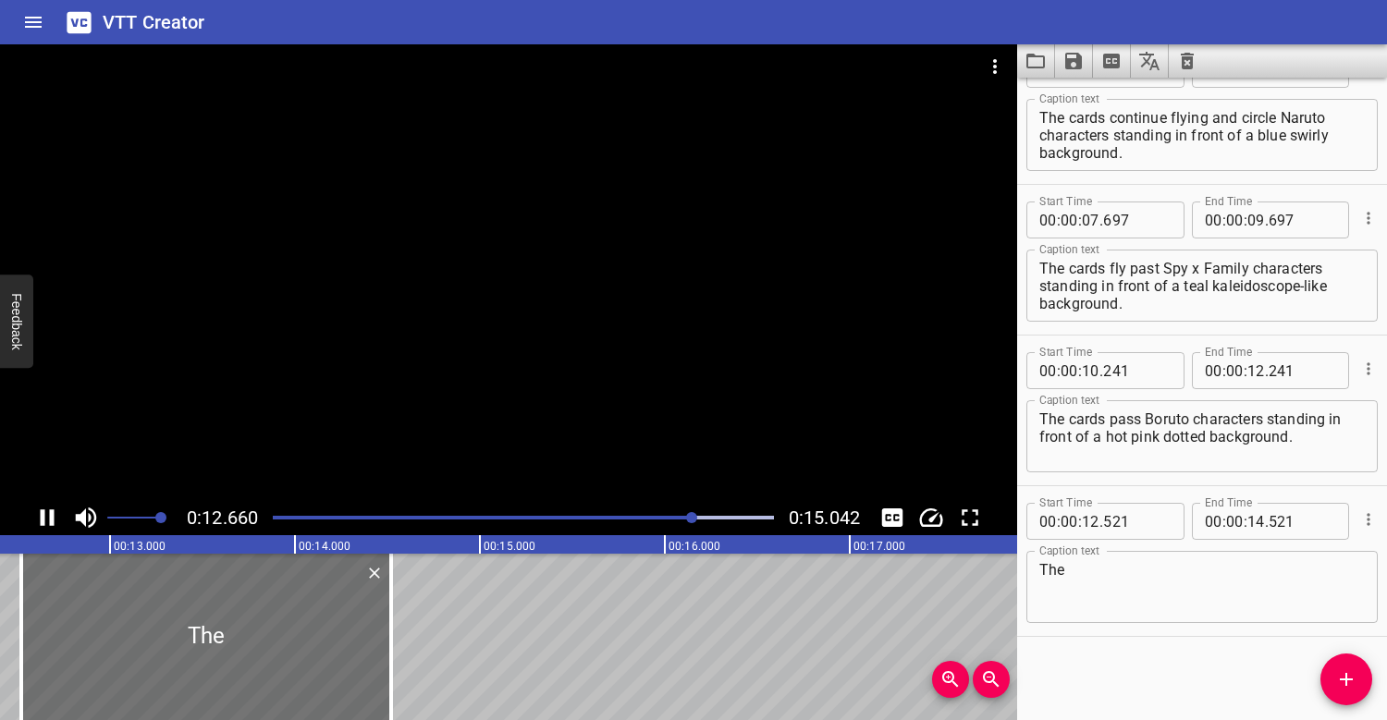
scroll to position [0, 2369]
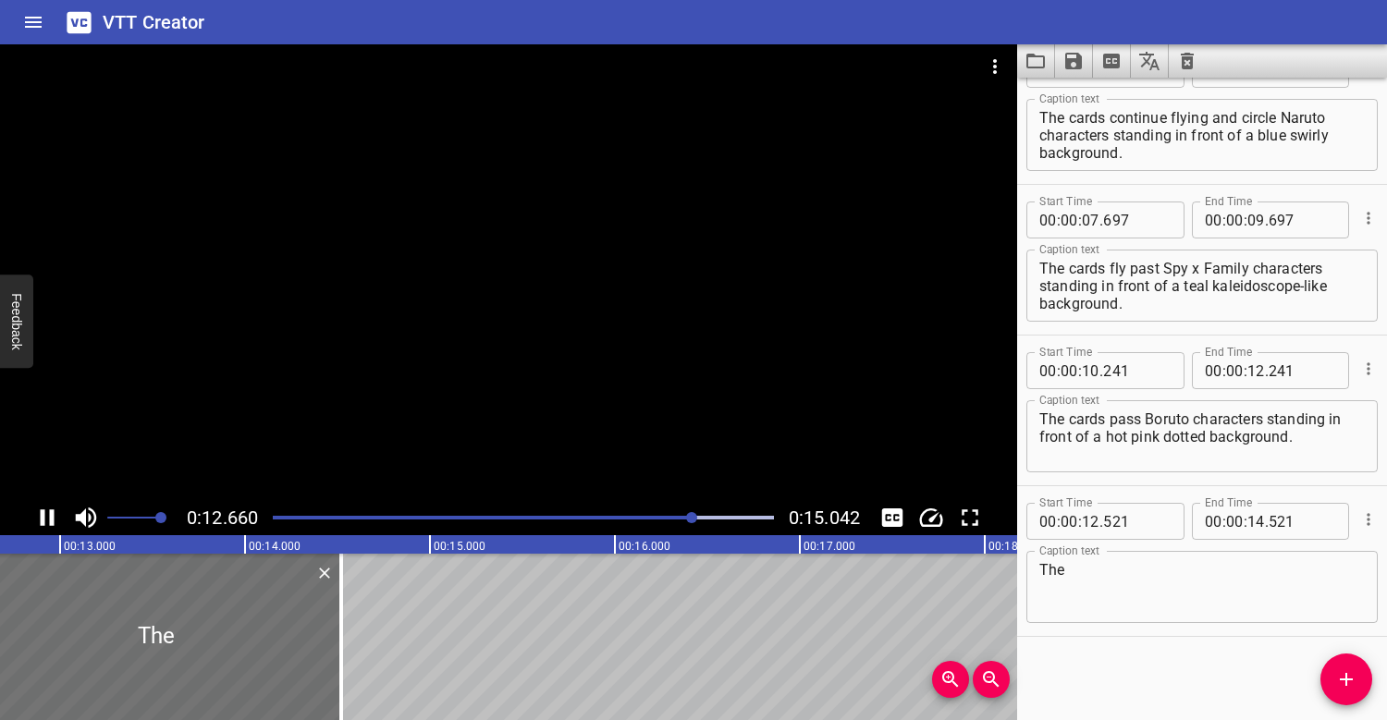
click at [583, 259] on div at bounding box center [508, 272] width 1017 height 456
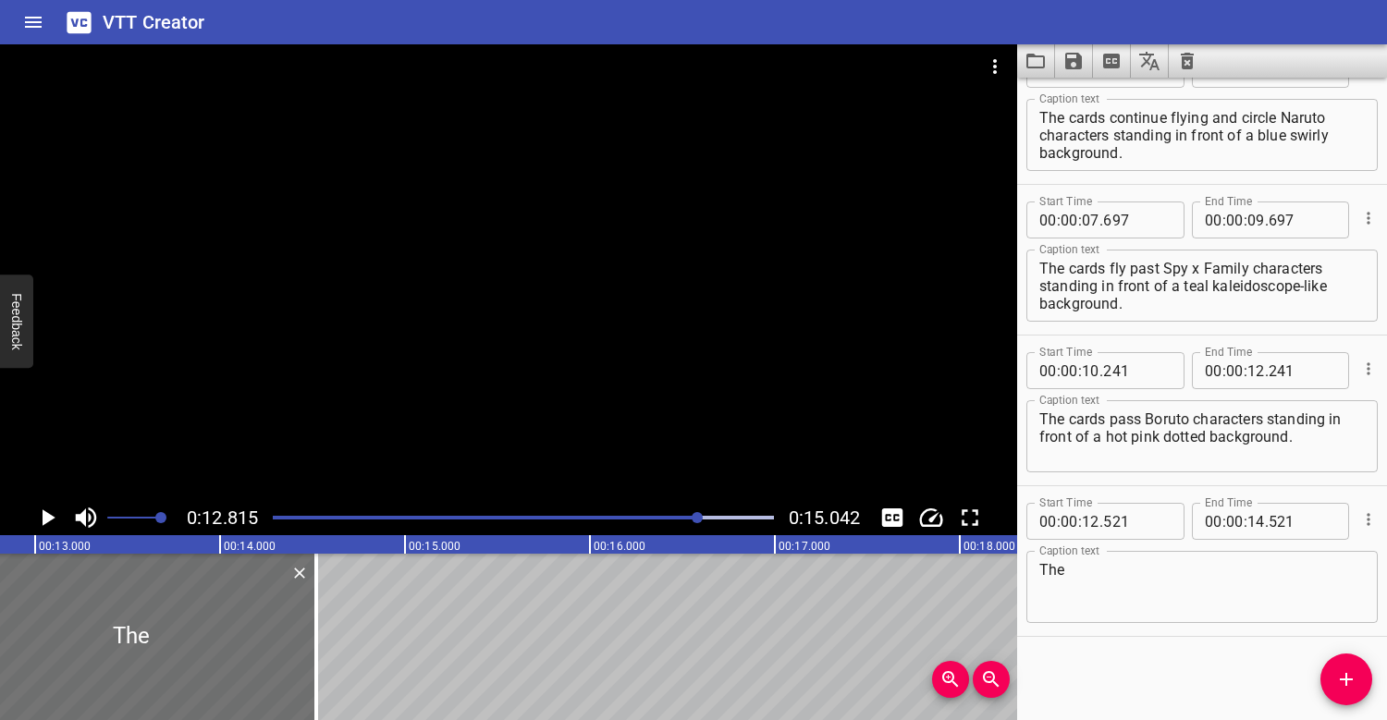
click at [1106, 568] on textarea "The" at bounding box center [1201, 587] width 325 height 53
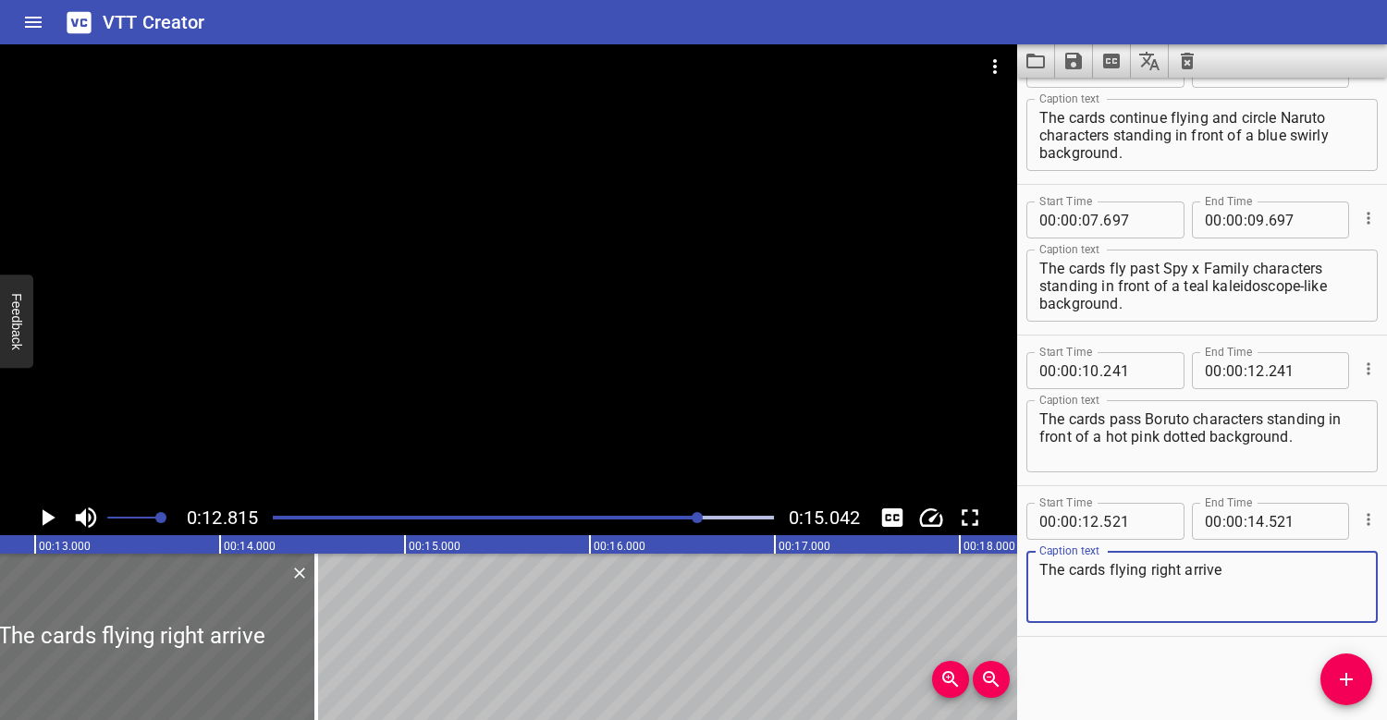
drag, startPoint x: 1253, startPoint y: 565, endPoint x: 1124, endPoint y: 570, distance: 128.6
click at [1124, 570] on textarea "The cards flying right arrive" at bounding box center [1201, 587] width 325 height 53
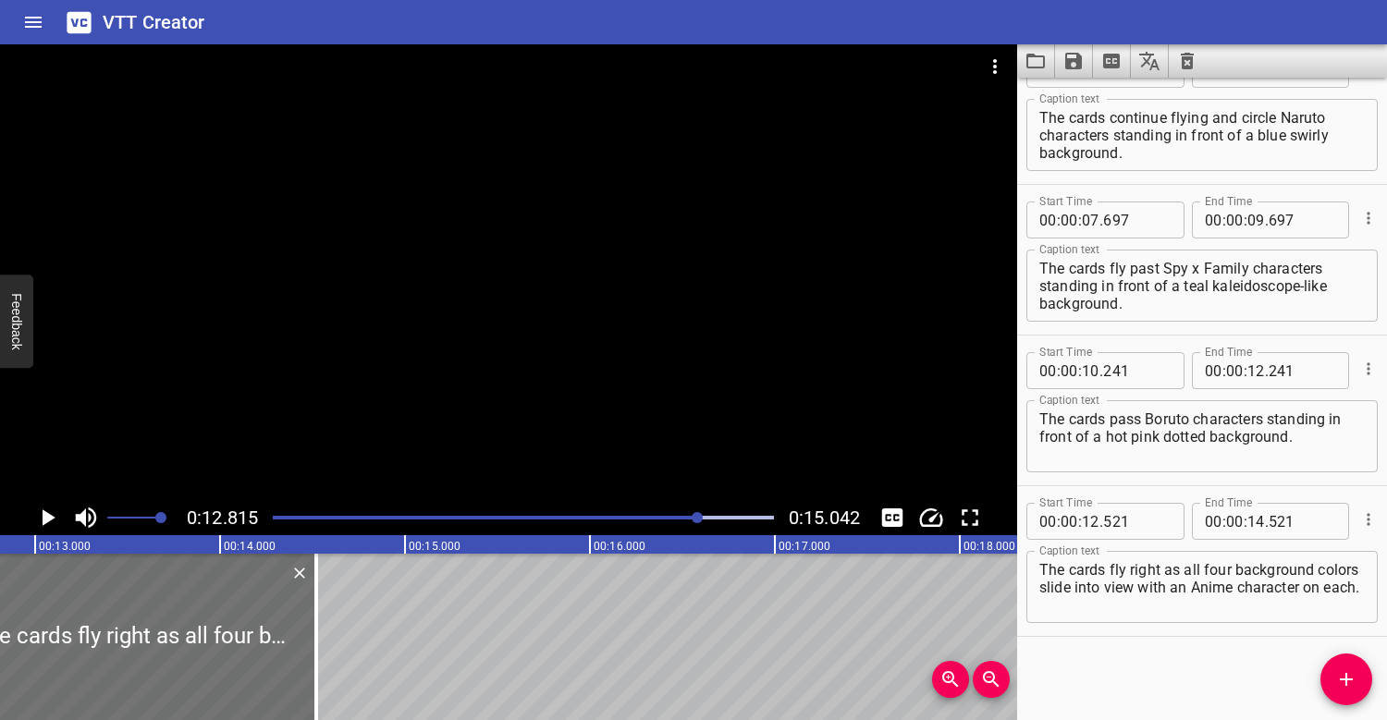
click at [407, 358] on div at bounding box center [508, 272] width 1017 height 456
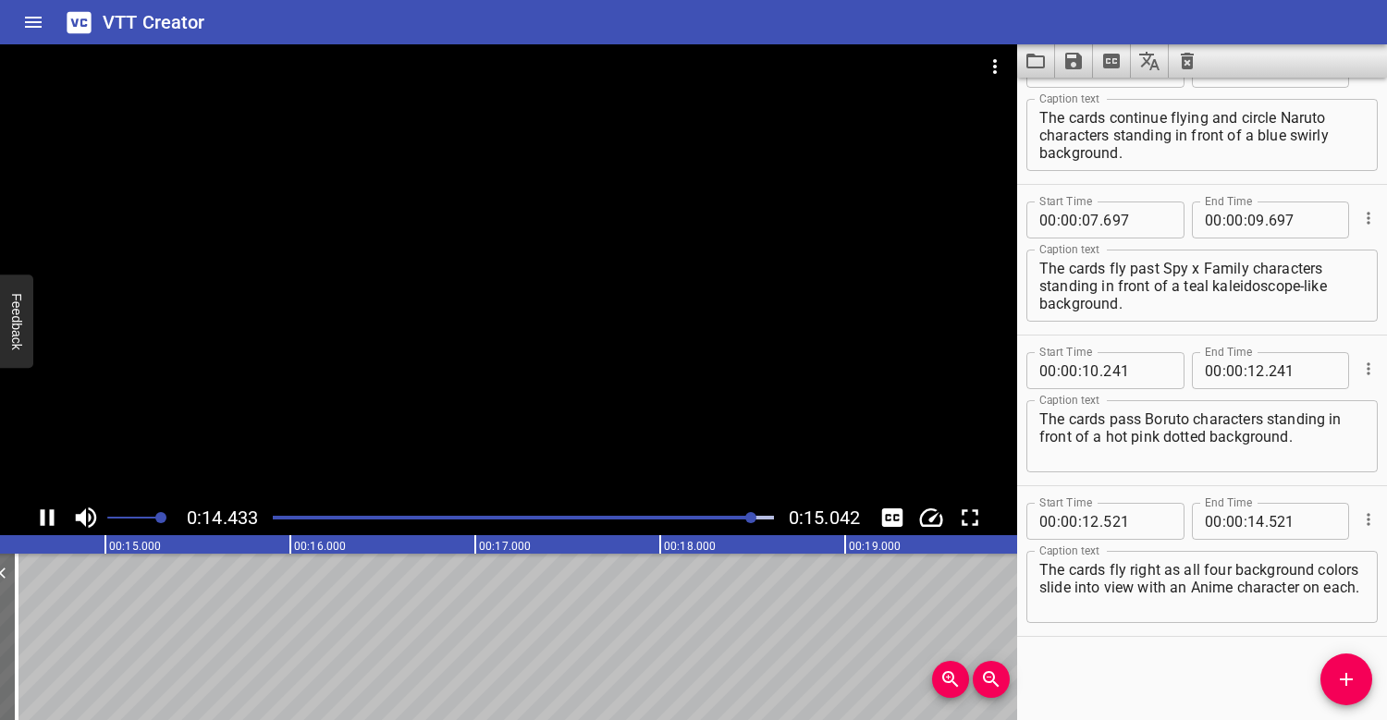
click at [505, 208] on div at bounding box center [508, 272] width 1017 height 456
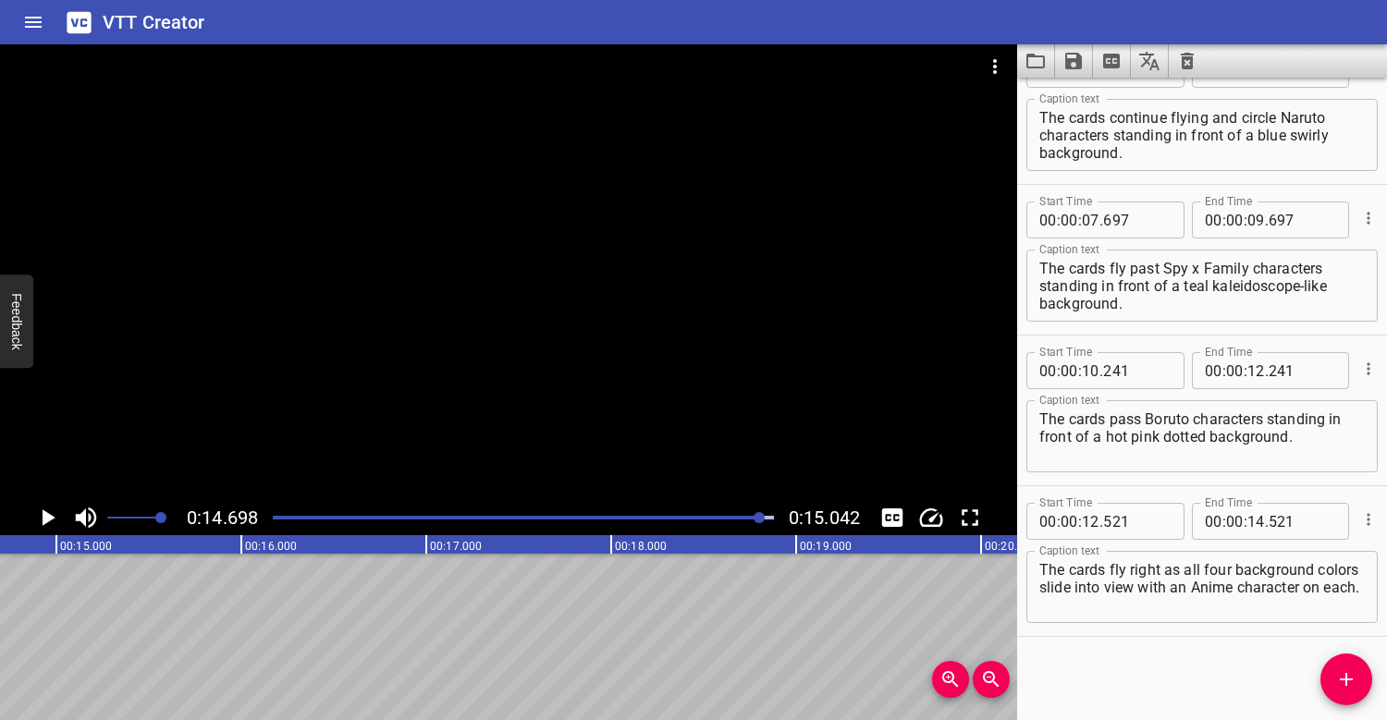
click at [1367, 594] on div "The cards fly right as all four background colors slide into view with an Anime…" at bounding box center [1201, 587] width 351 height 72
click at [701, 513] on div at bounding box center [523, 518] width 523 height 26
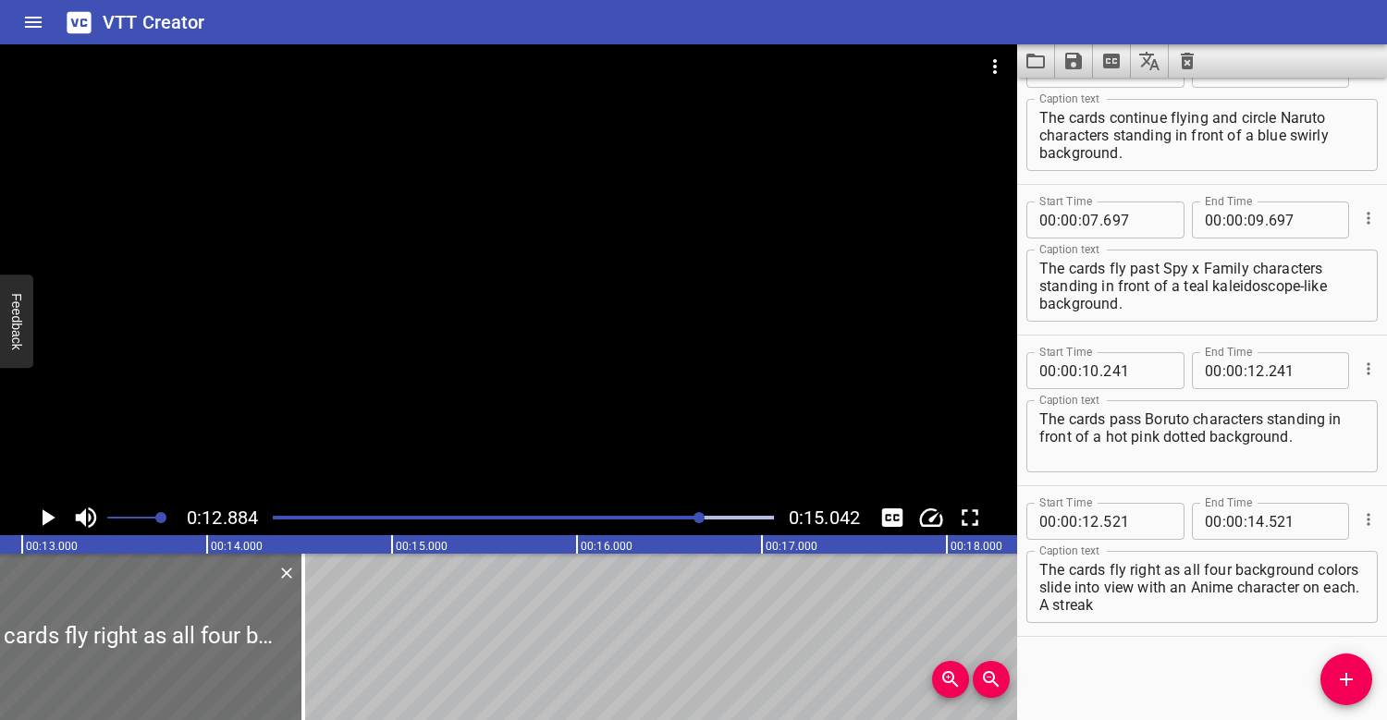
click at [696, 383] on div at bounding box center [508, 272] width 1017 height 456
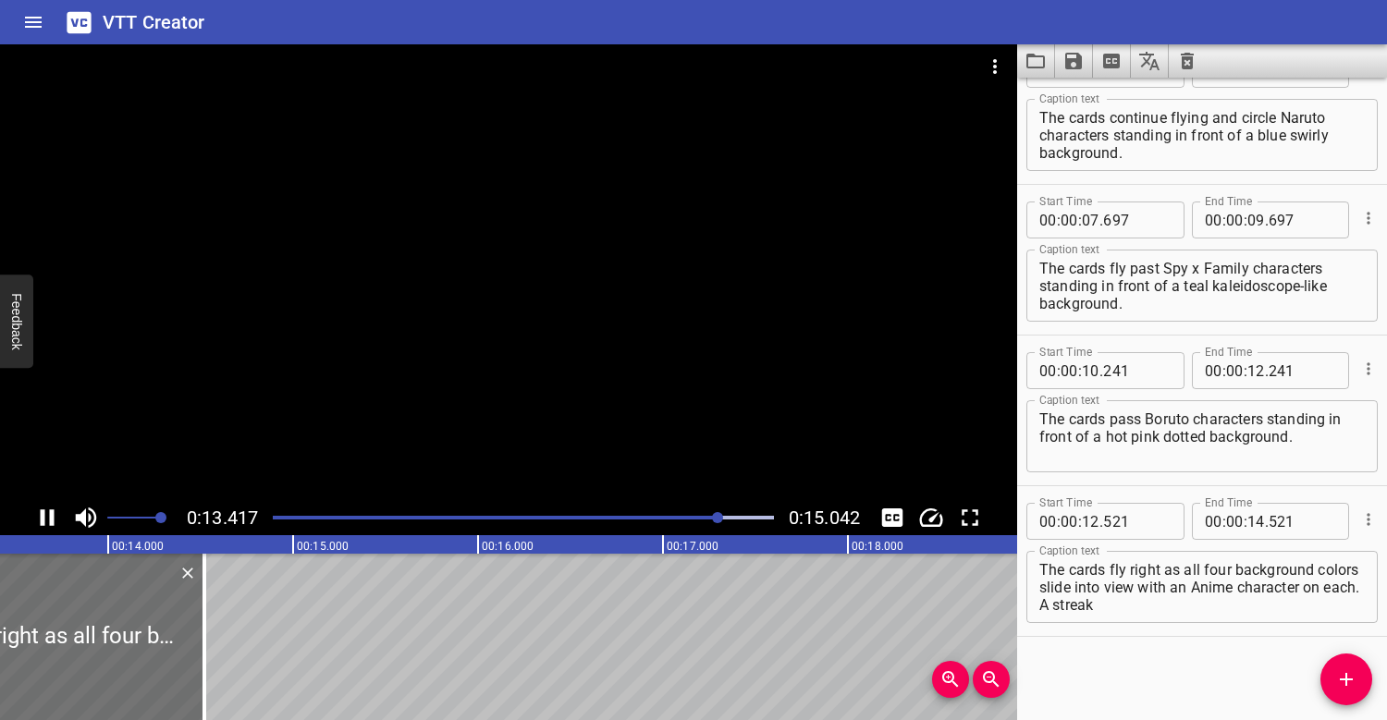
click at [647, 508] on div at bounding box center [523, 518] width 523 height 26
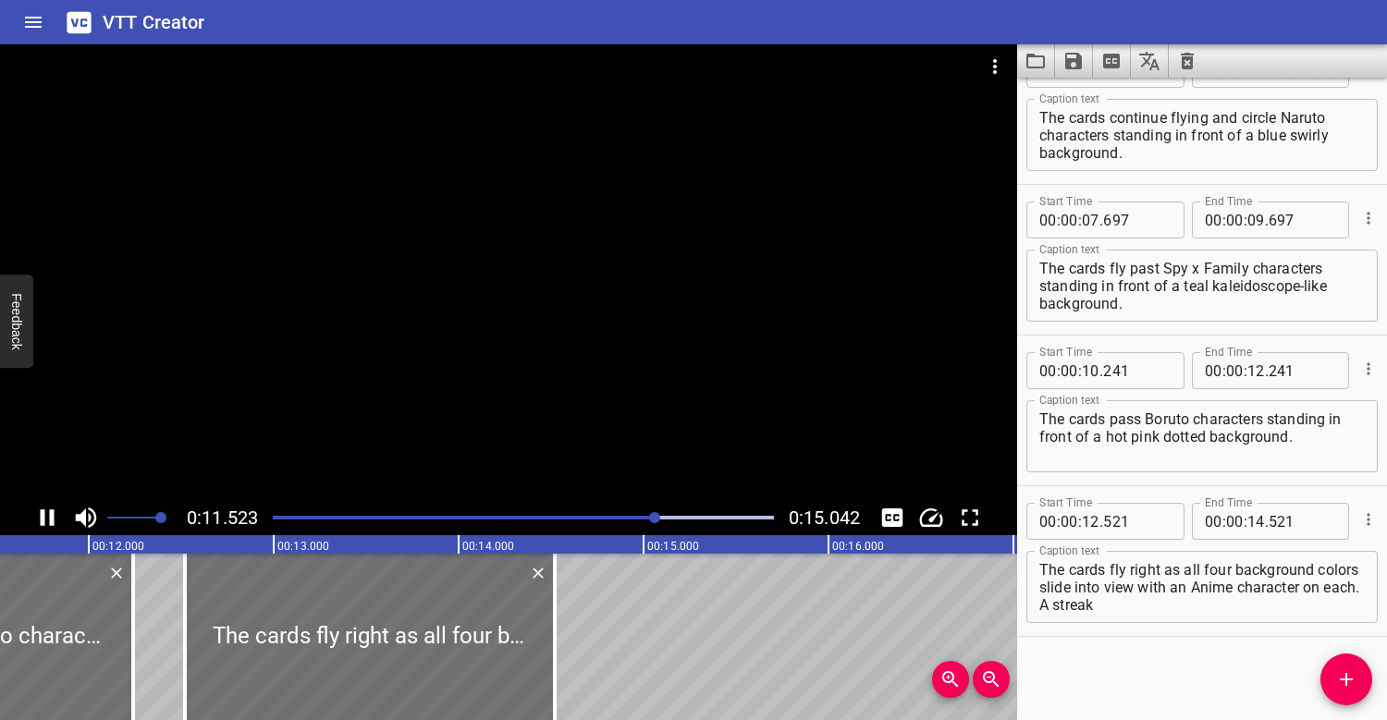
click at [712, 347] on div at bounding box center [508, 272] width 1017 height 456
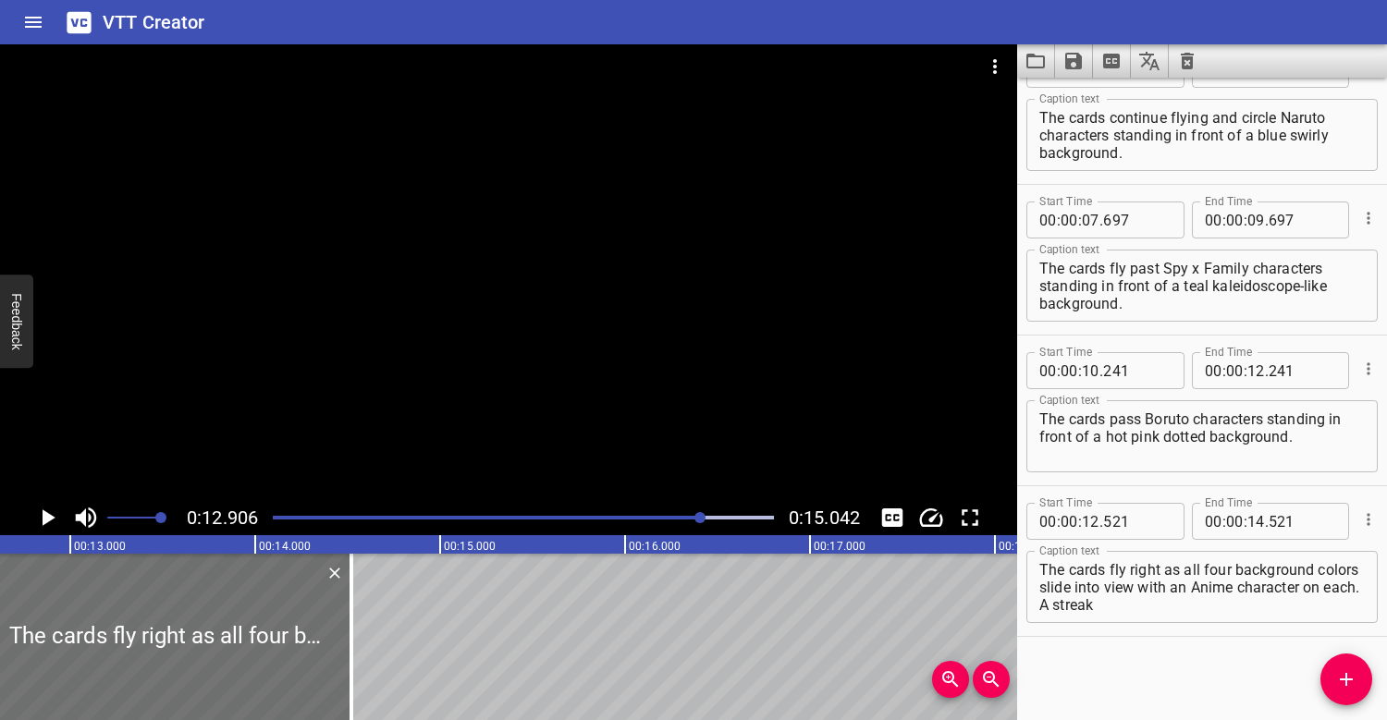
scroll to position [0, 2386]
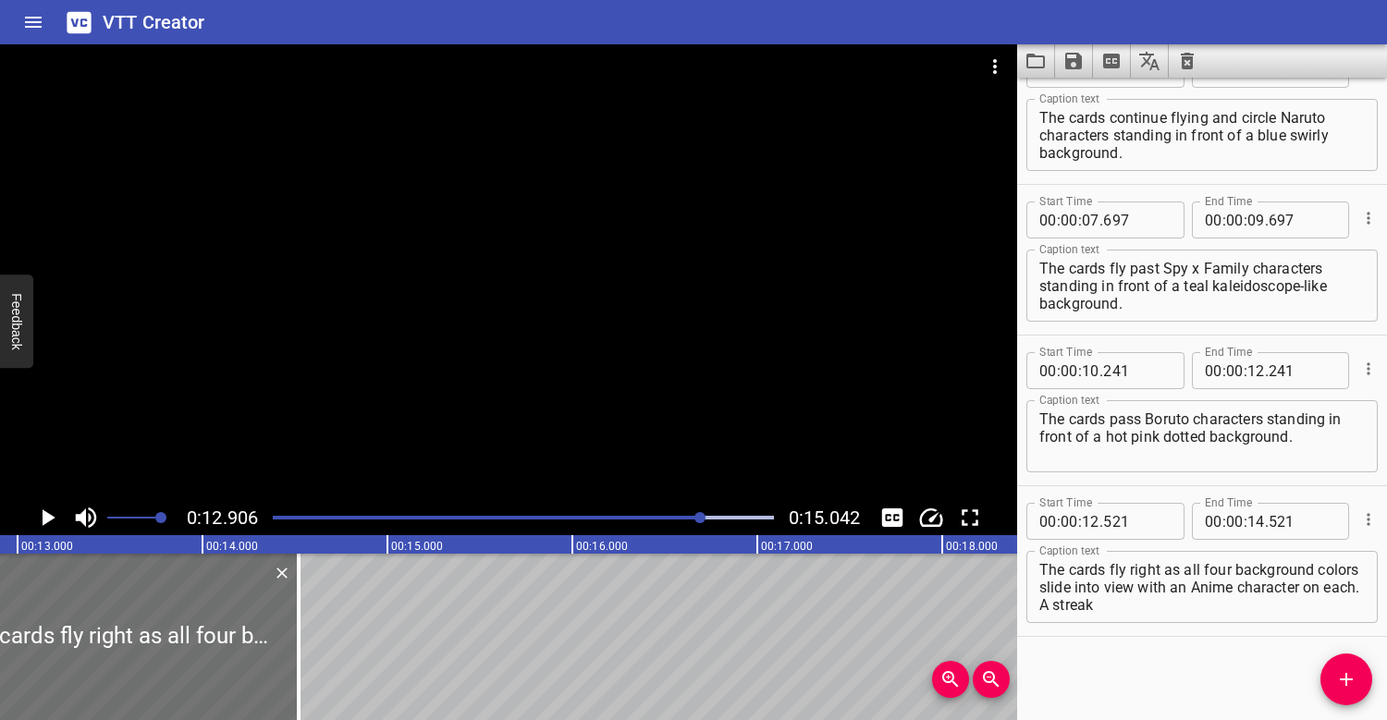
click at [581, 371] on div at bounding box center [508, 272] width 1017 height 456
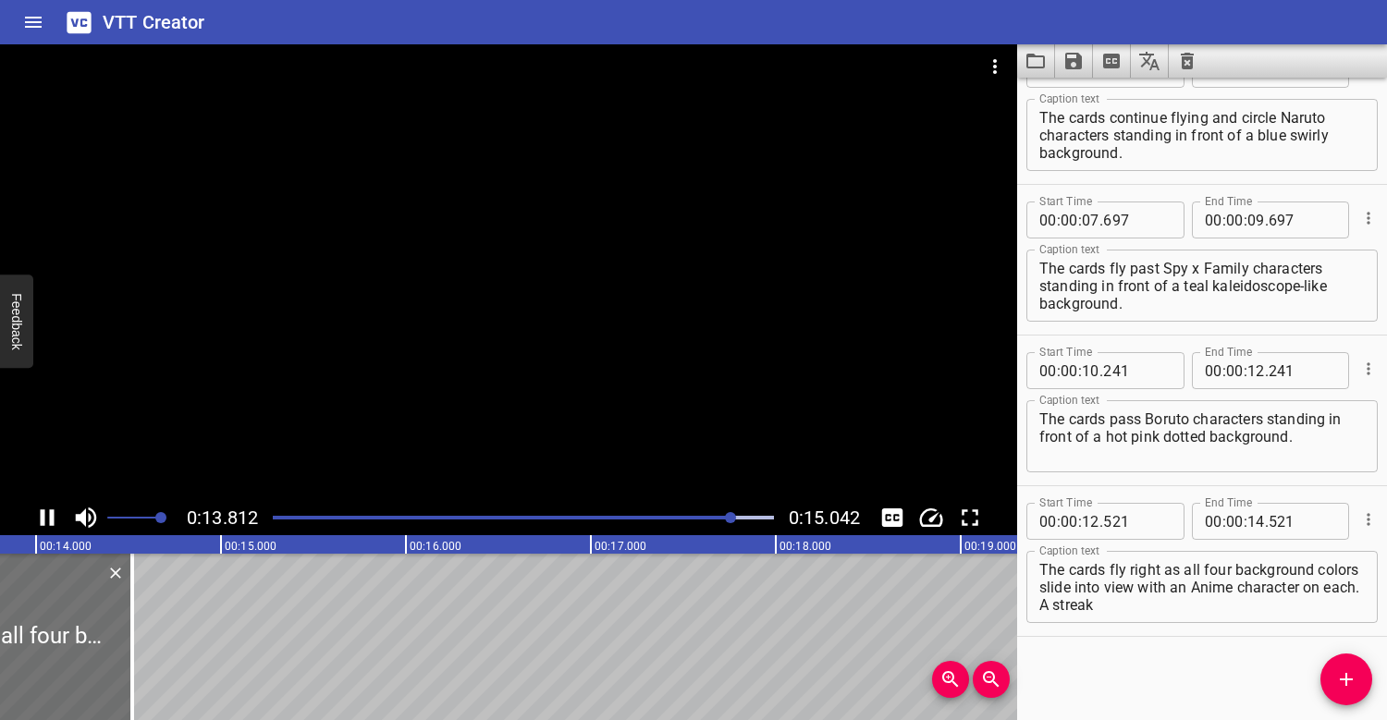
click at [614, 324] on div at bounding box center [508, 272] width 1017 height 456
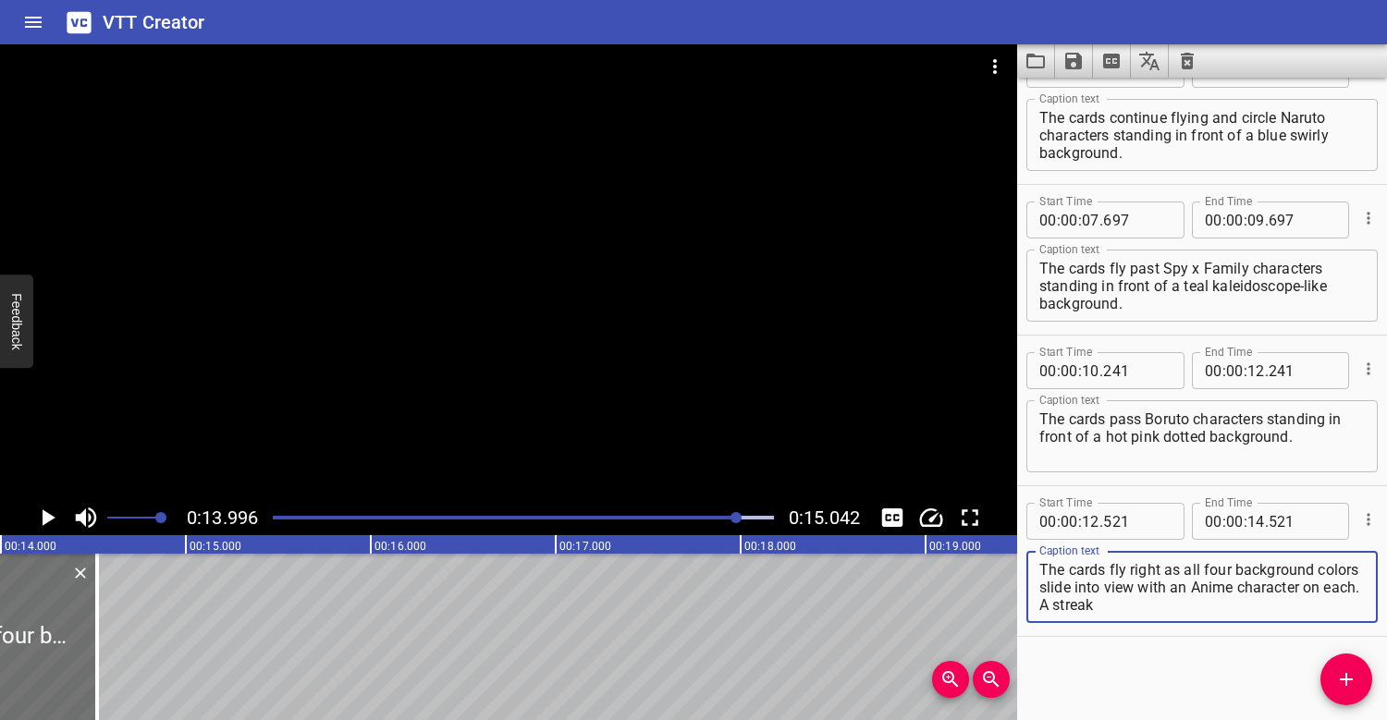
click at [1154, 600] on textarea "The cards fly right as all four background colors slide into view with an Anime…" at bounding box center [1201, 587] width 325 height 53
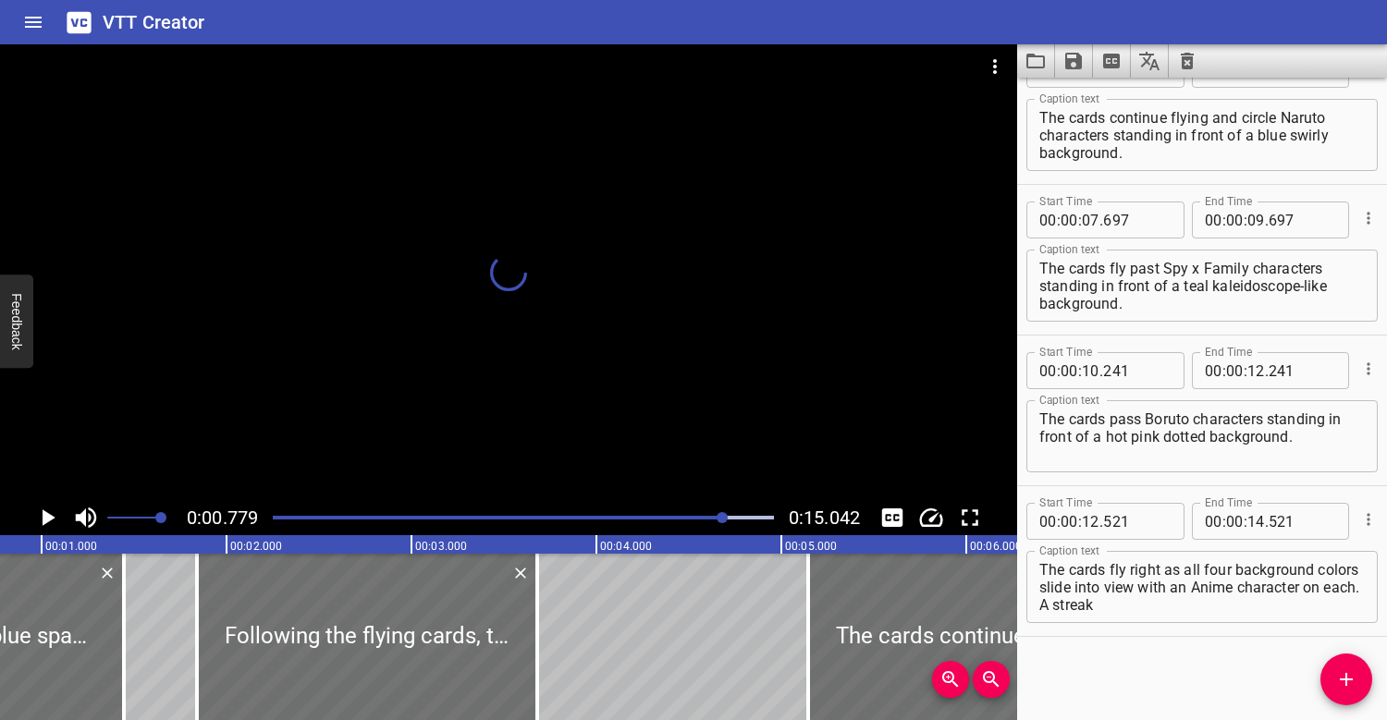
drag, startPoint x: 737, startPoint y: 513, endPoint x: 722, endPoint y: 504, distance: 17.4
click at [722, 504] on div "0:00.779 0:15.042" at bounding box center [508, 517] width 1017 height 35
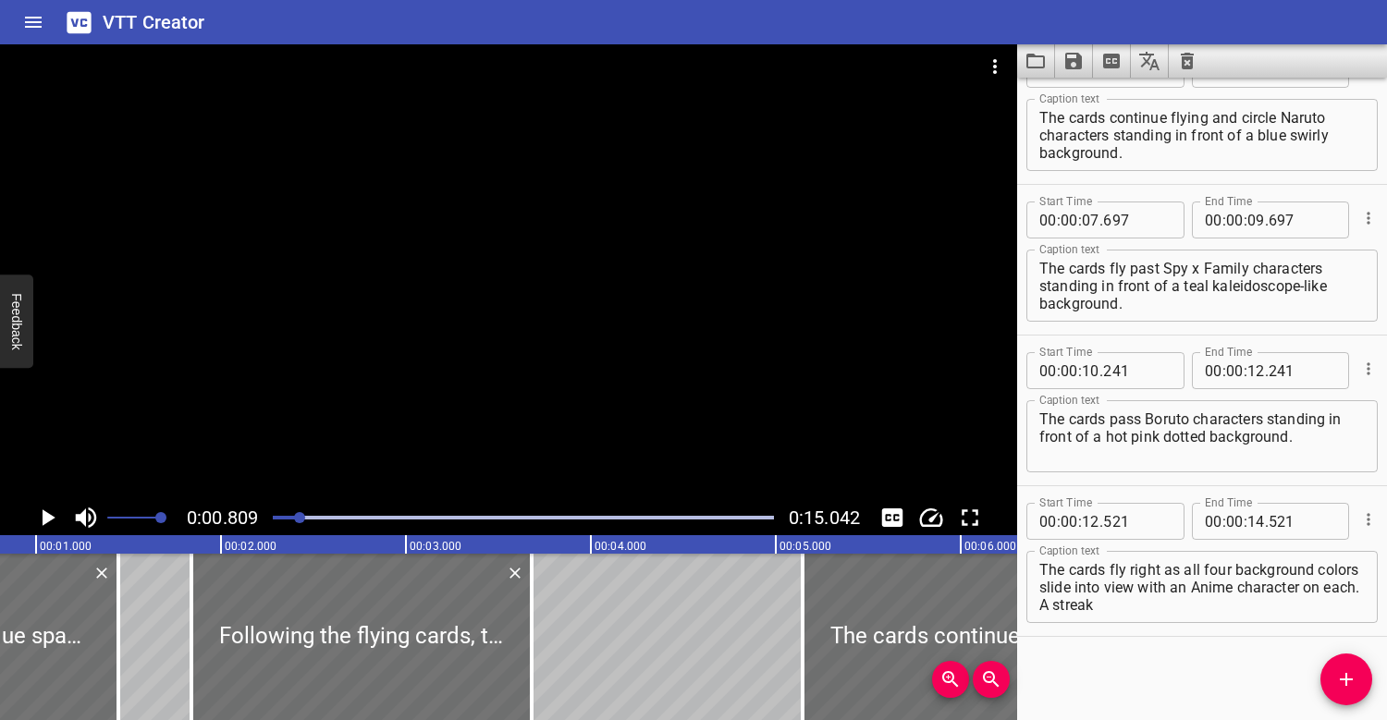
click at [664, 242] on div at bounding box center [508, 272] width 1017 height 456
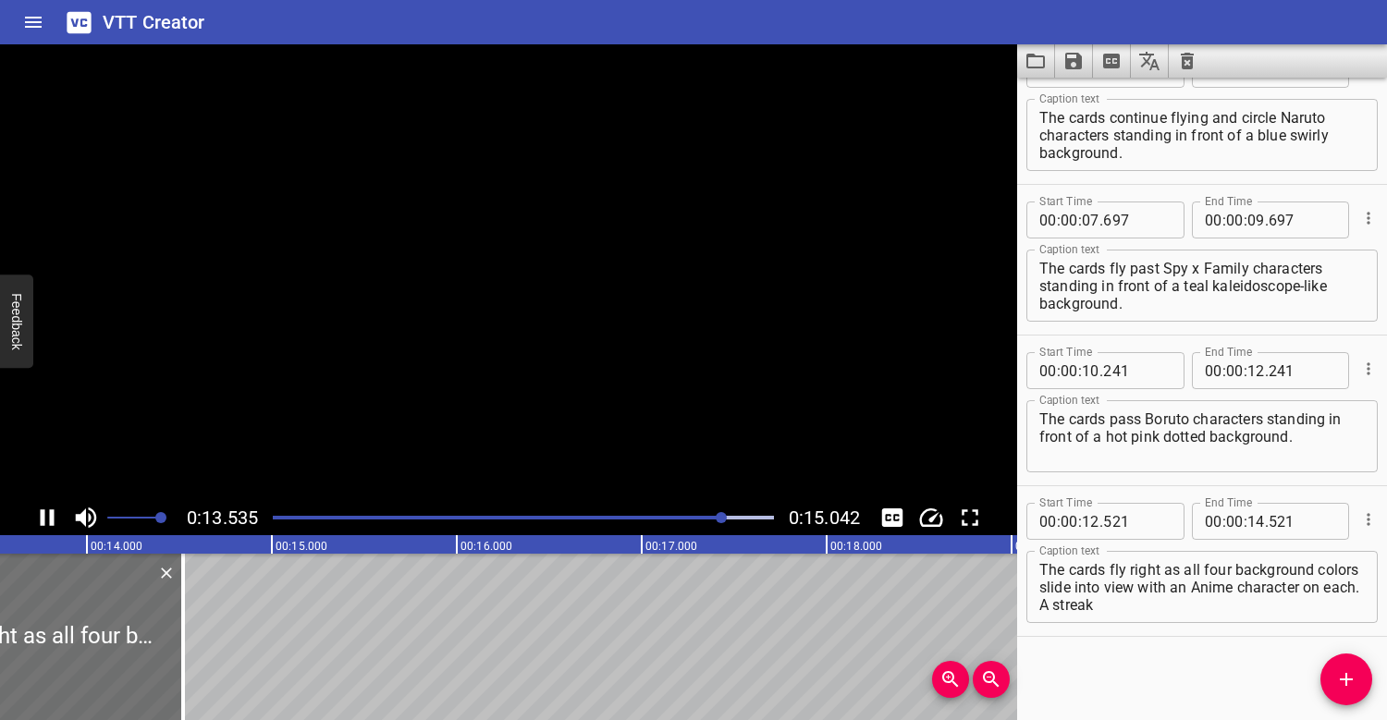
scroll to position [0, 2555]
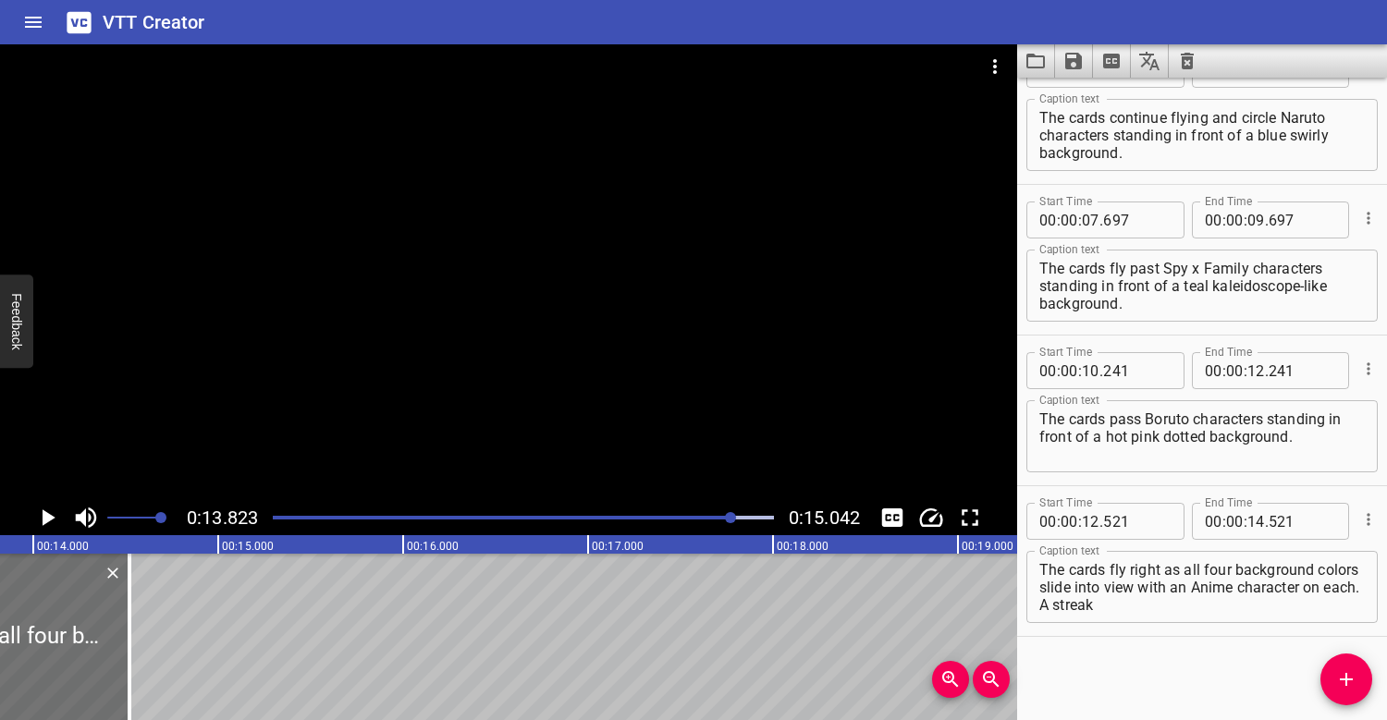
click at [1159, 595] on textarea "The cards fly right as all four background colors slide into view with an Anime…" at bounding box center [1201, 587] width 325 height 53
click at [1121, 613] on textarea "The cards fly right as all four background colors slide into view with an Anime…" at bounding box center [1201, 587] width 325 height 53
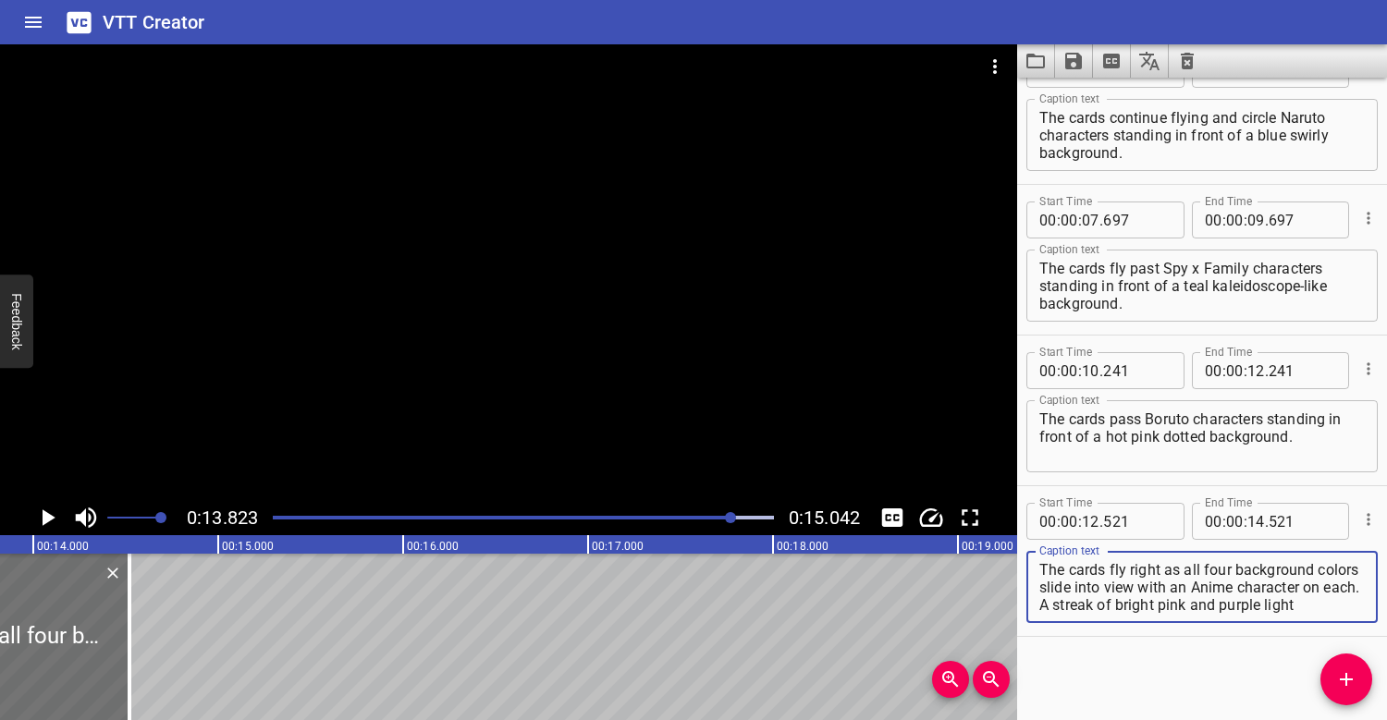
type textarea "The cards fly right as all four background colors slide into view with an Anime…"
click at [276, 515] on div at bounding box center [523, 518] width 523 height 26
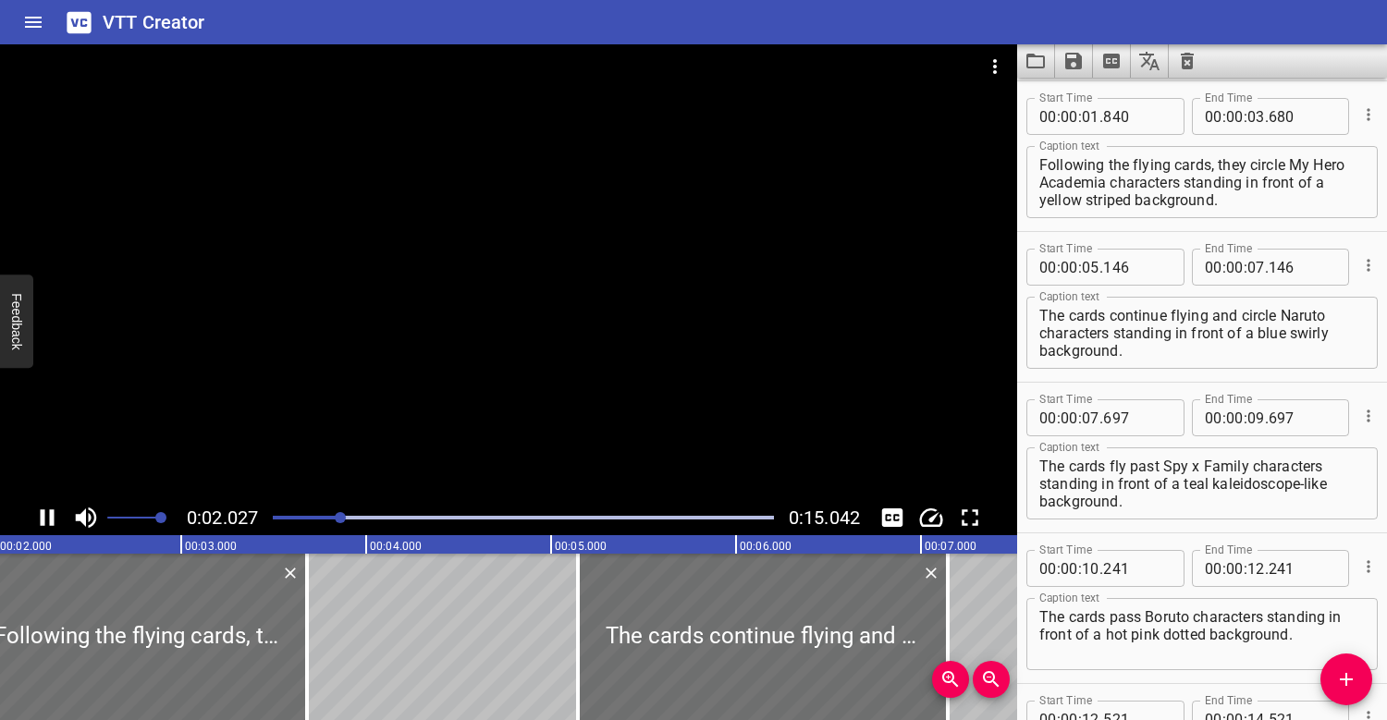
scroll to position [0, 422]
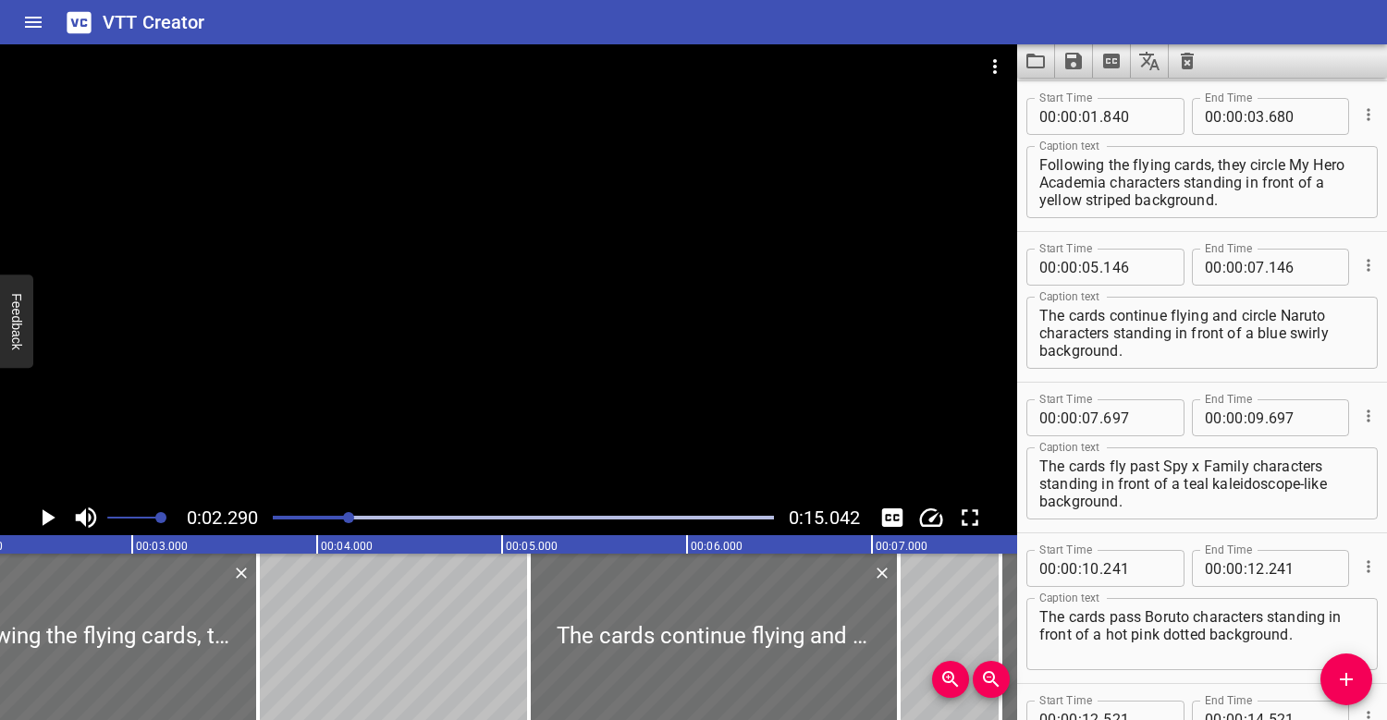
click at [367, 387] on div at bounding box center [508, 272] width 1017 height 456
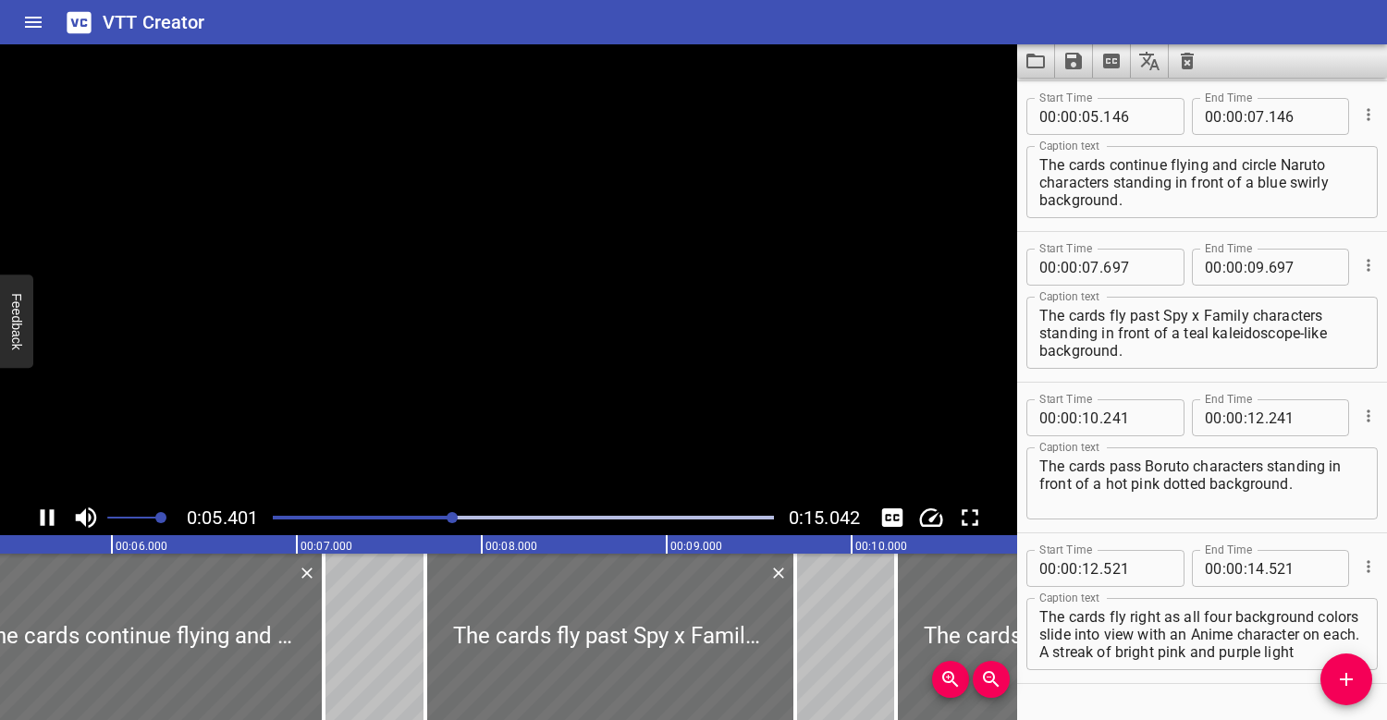
scroll to position [0, 1022]
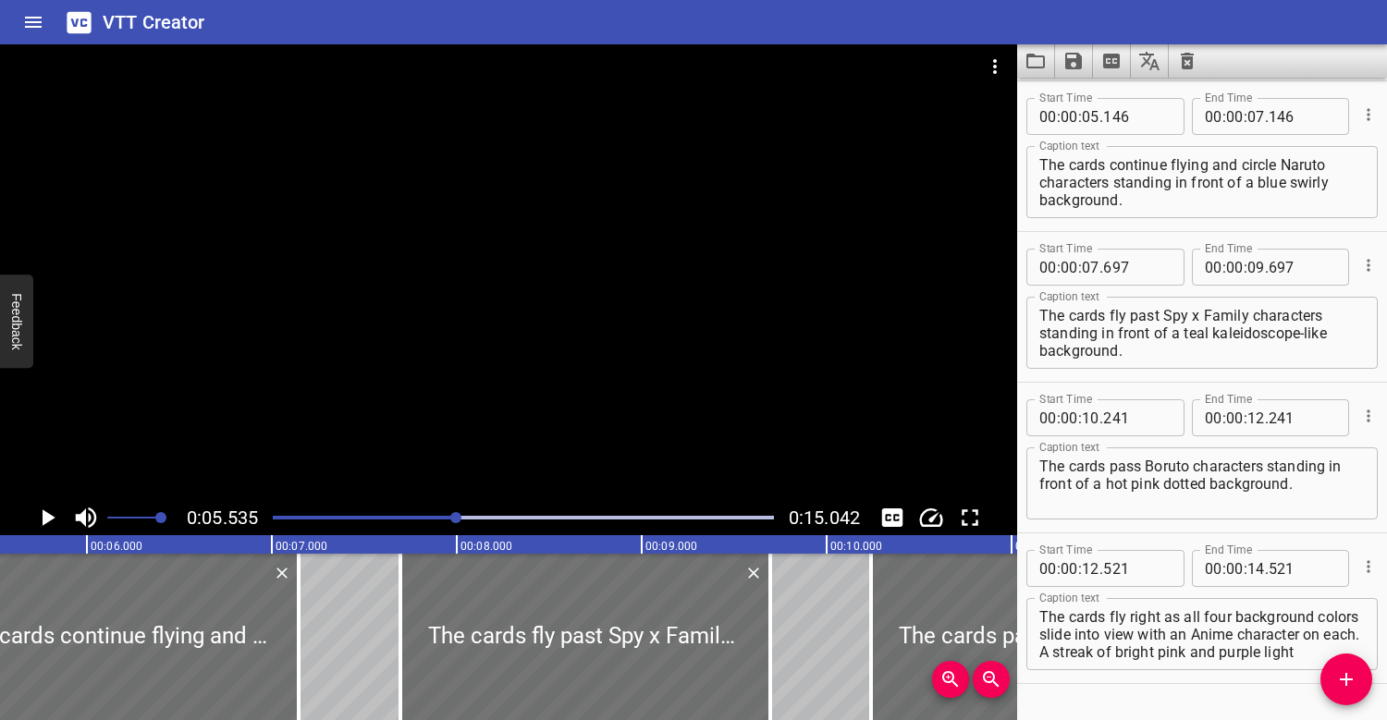
click at [288, 517] on div "Play progress" at bounding box center [207, 518] width 501 height 4
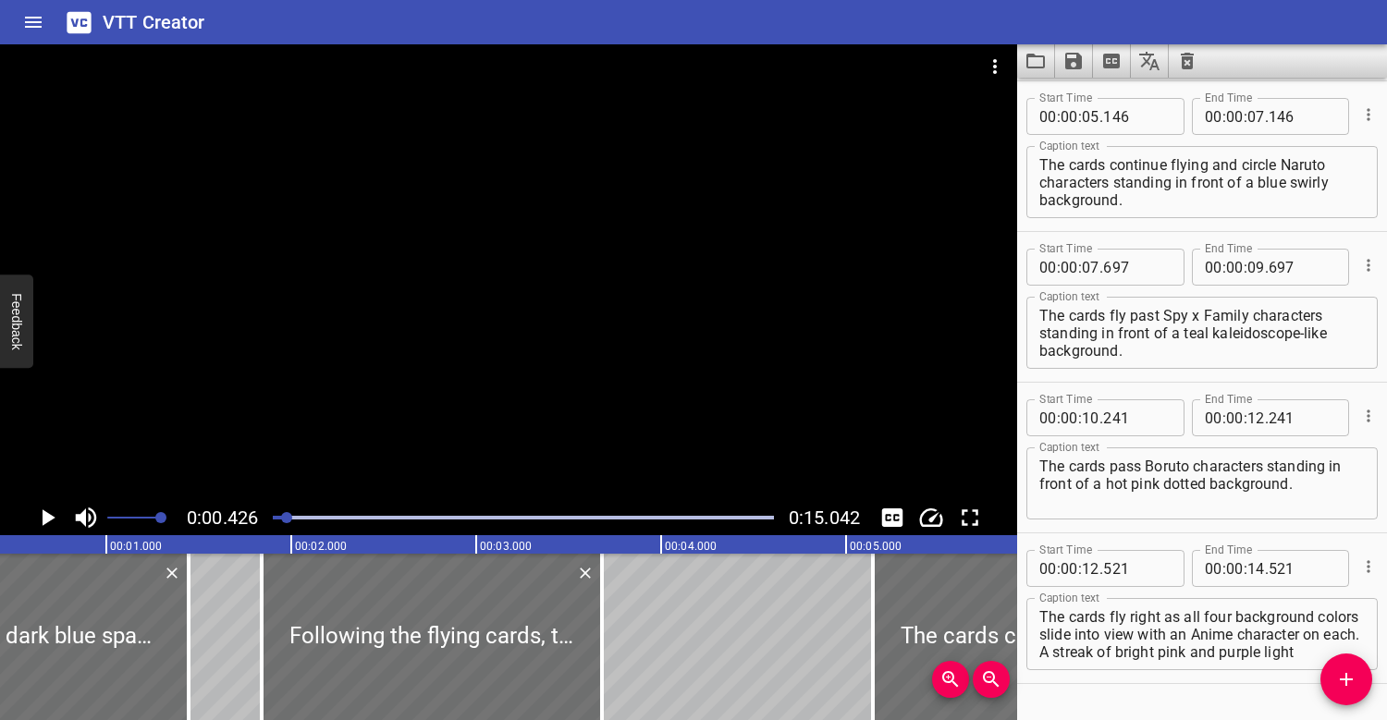
click at [333, 380] on div at bounding box center [508, 272] width 1017 height 456
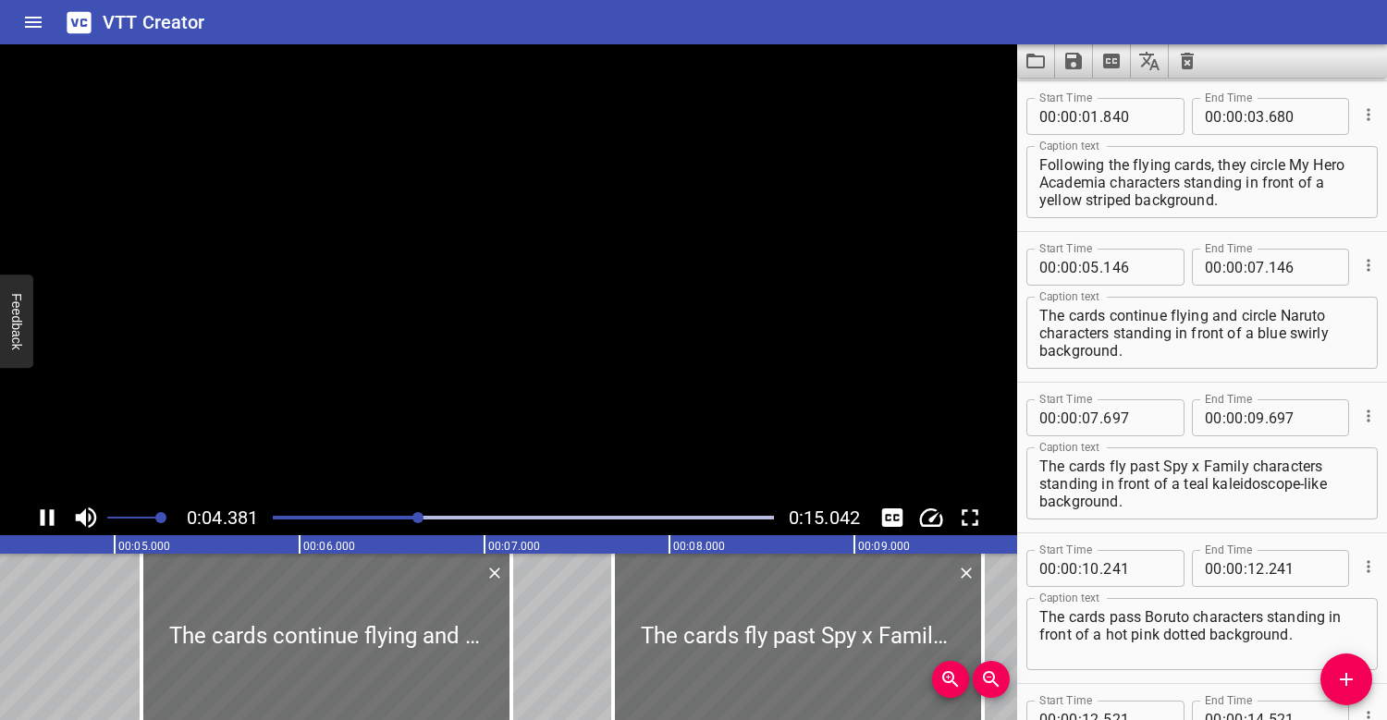
scroll to position [0, 865]
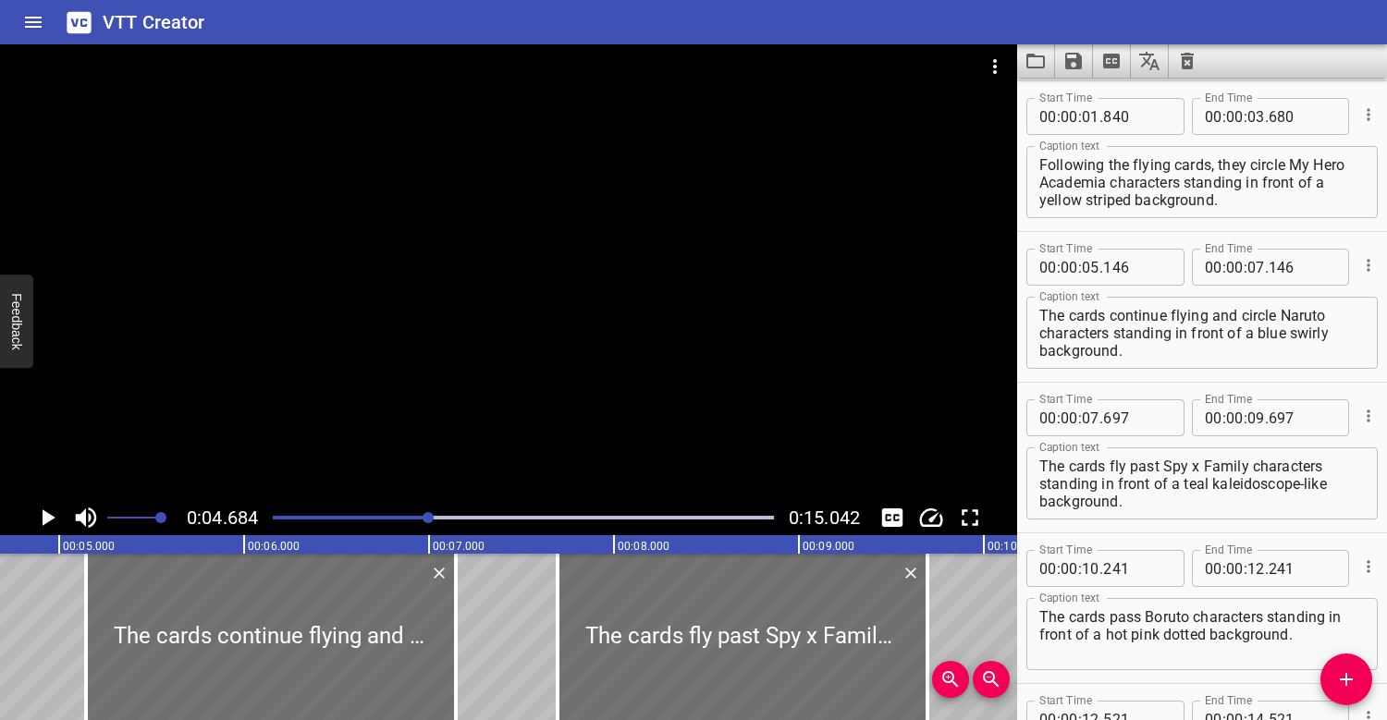
click at [542, 360] on div at bounding box center [508, 272] width 1017 height 456
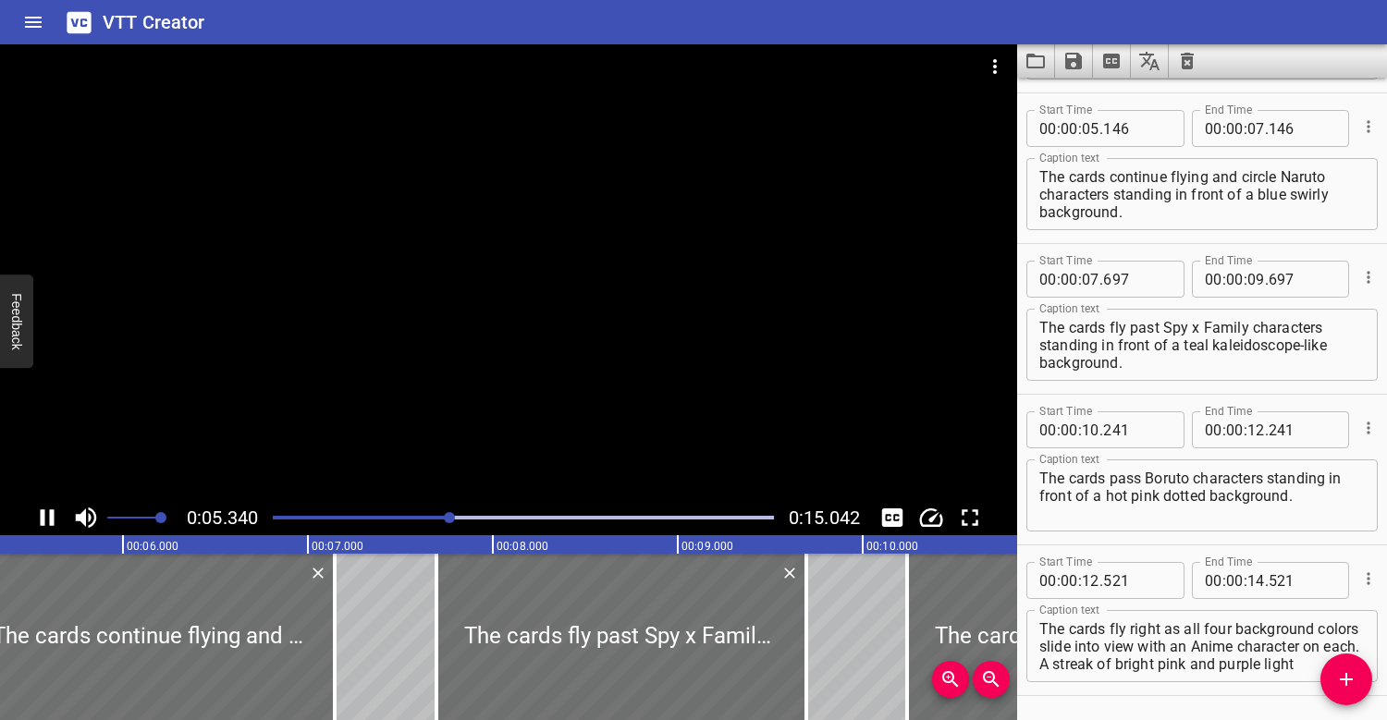
scroll to position [301, 0]
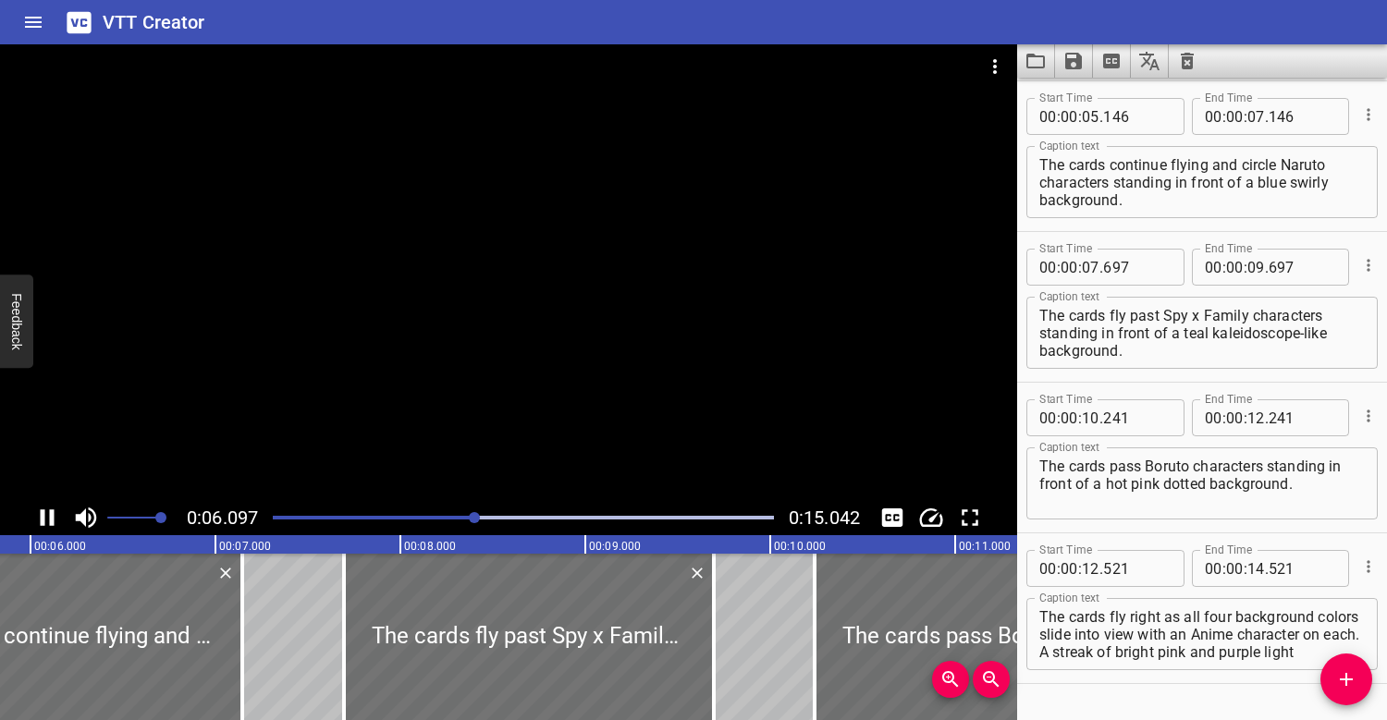
click at [278, 511] on div at bounding box center [523, 518] width 523 height 26
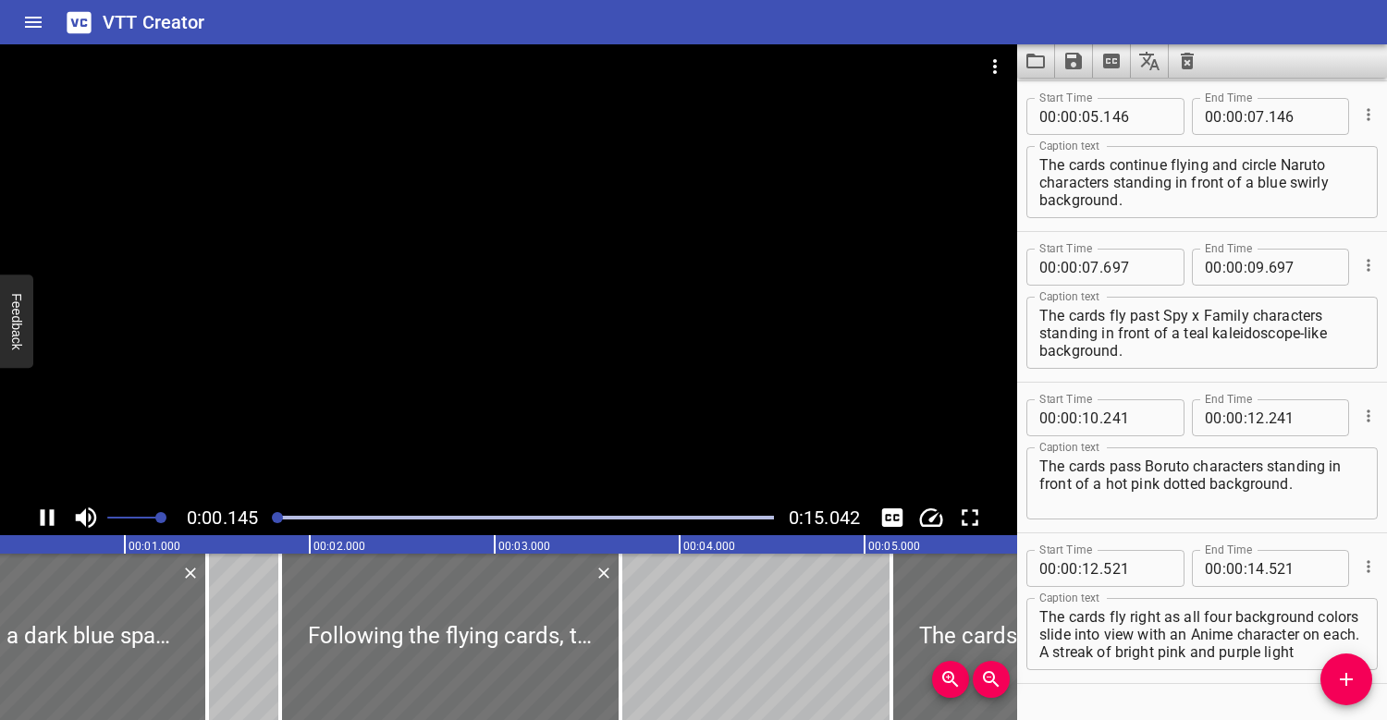
click at [362, 321] on div at bounding box center [508, 272] width 1017 height 456
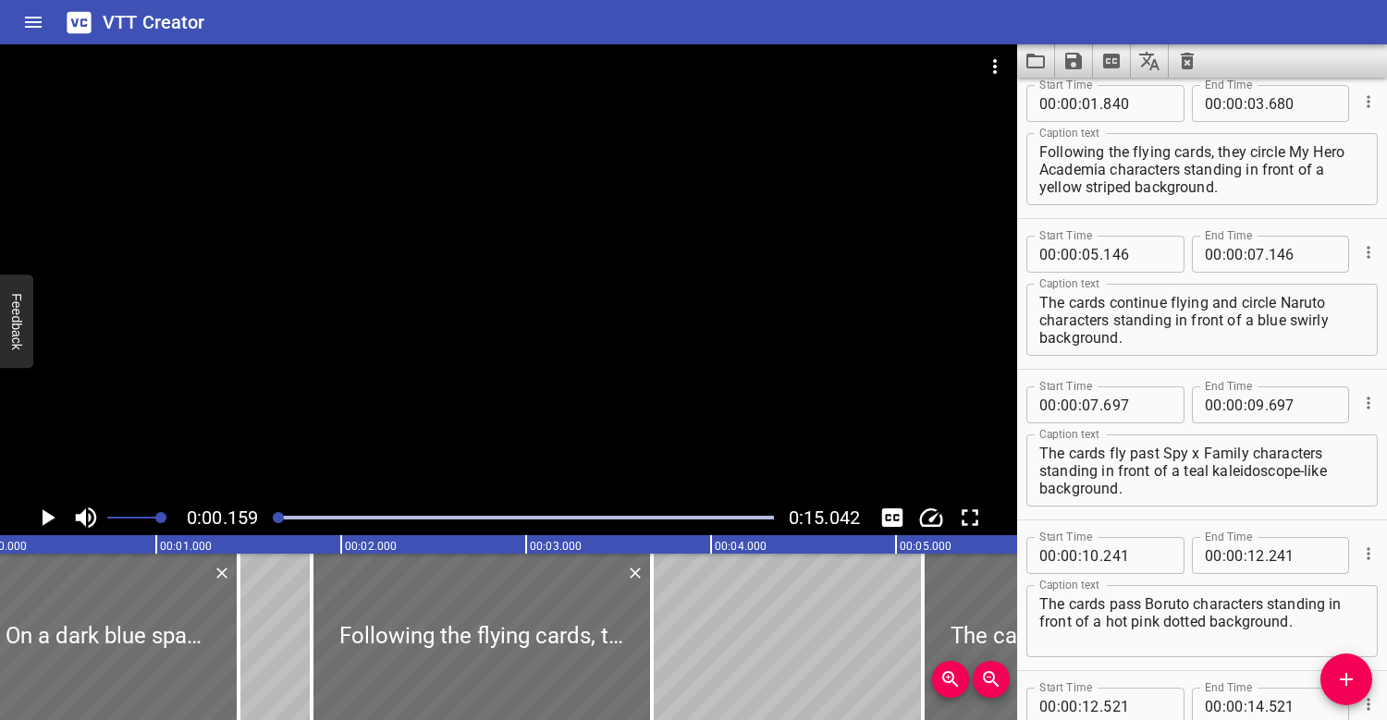
scroll to position [141, 0]
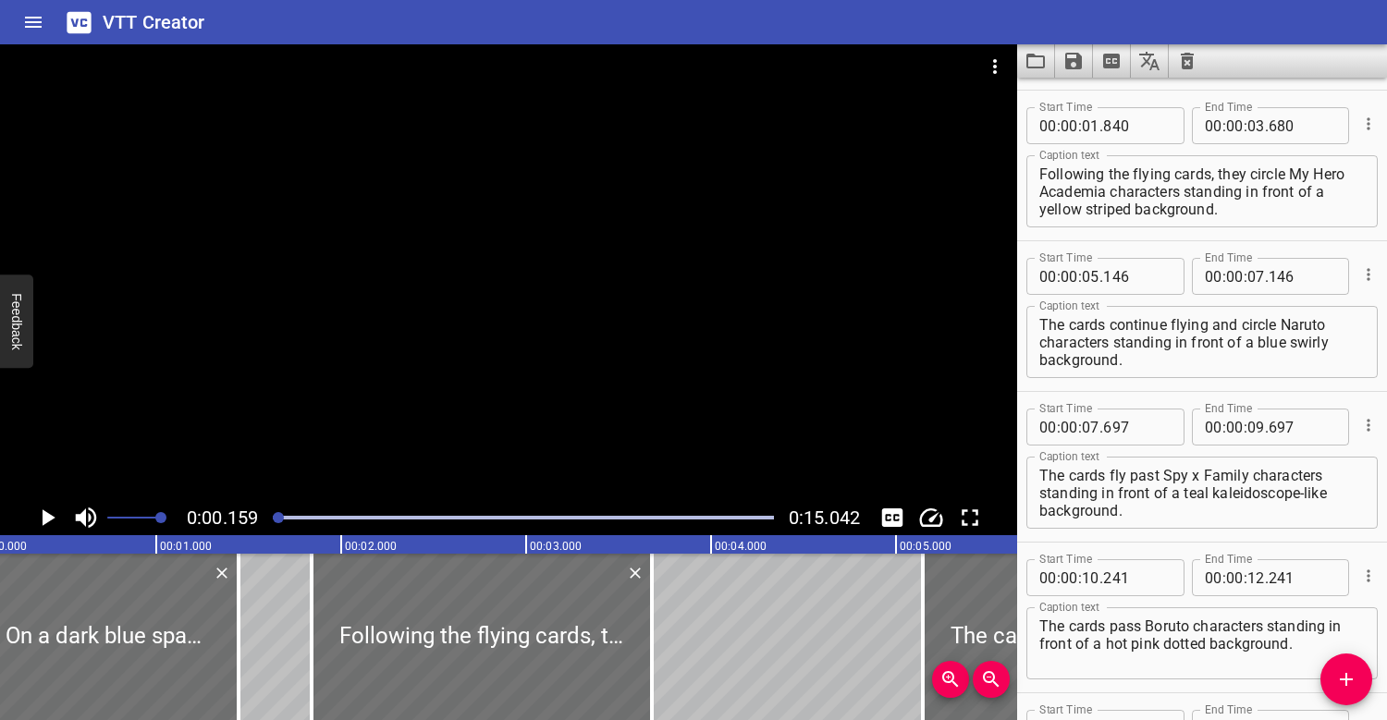
click at [451, 243] on div at bounding box center [508, 272] width 1017 height 456
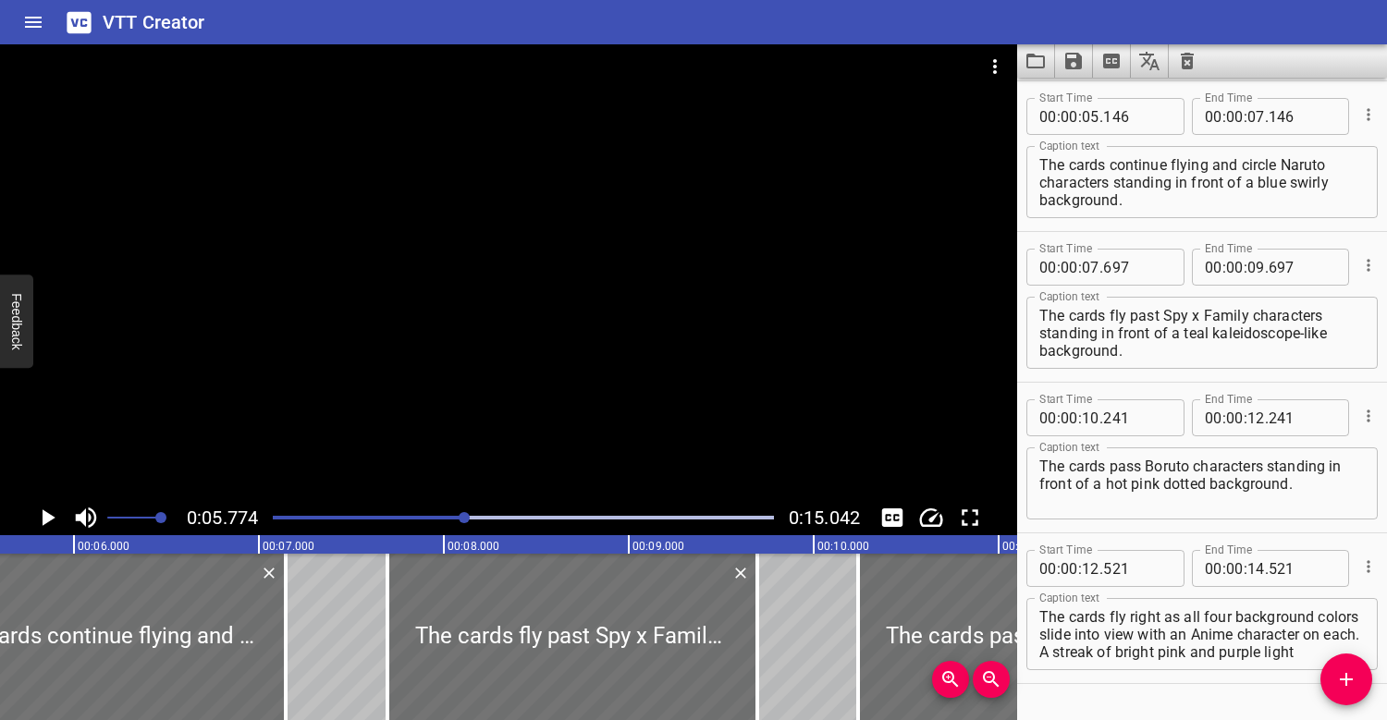
scroll to position [0, 1067]
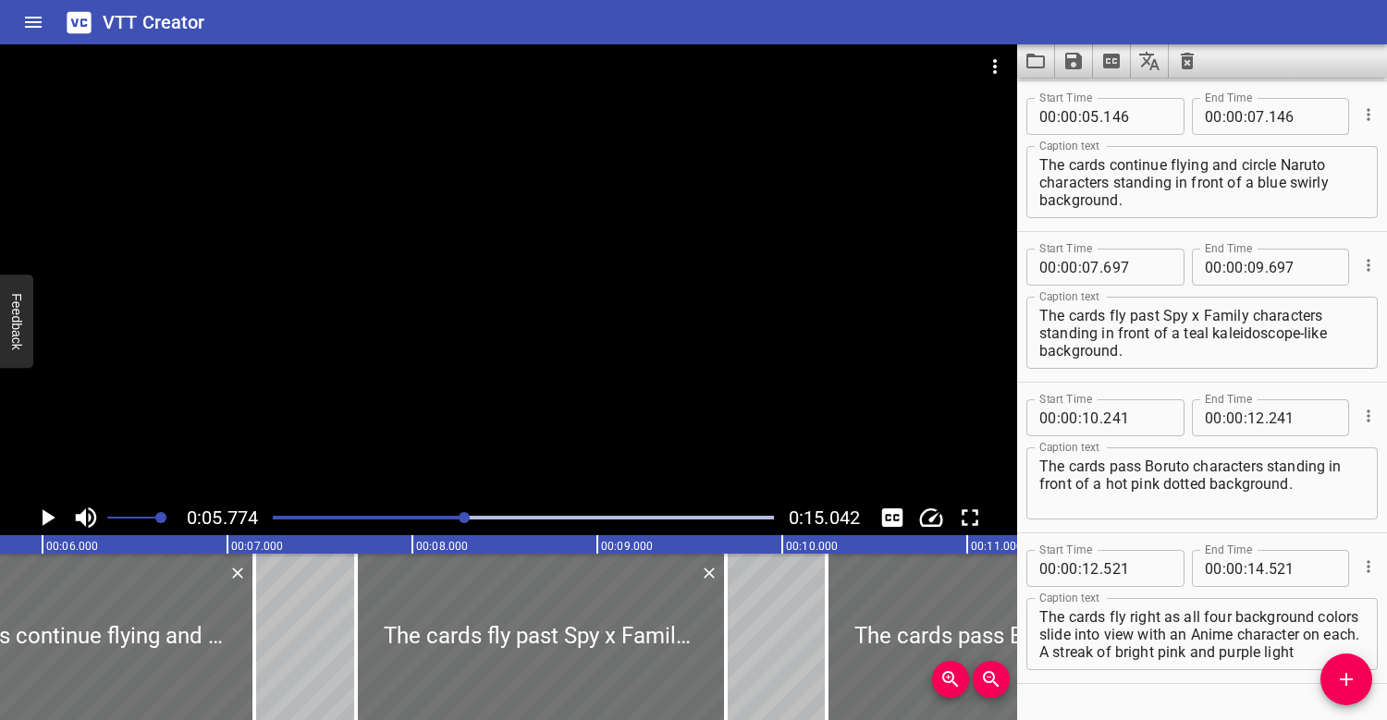
click at [634, 262] on div at bounding box center [508, 272] width 1017 height 456
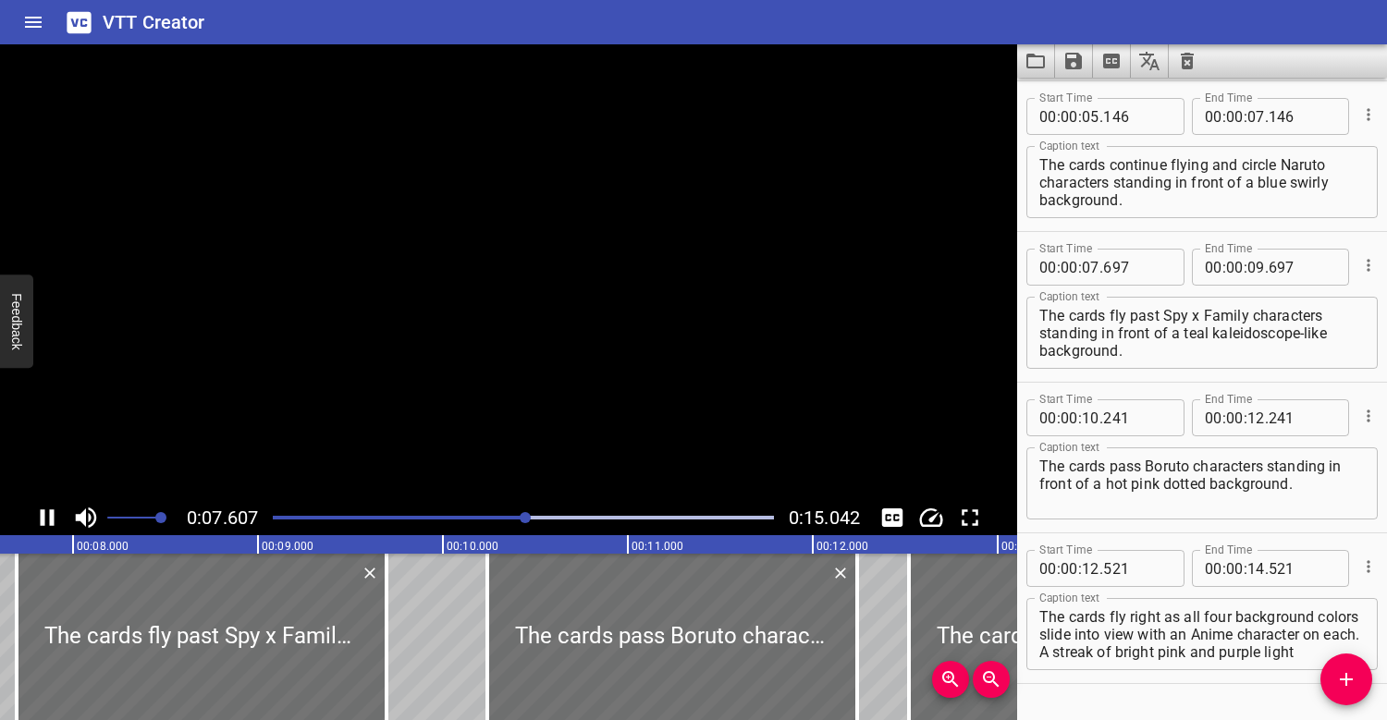
scroll to position [349, 0]
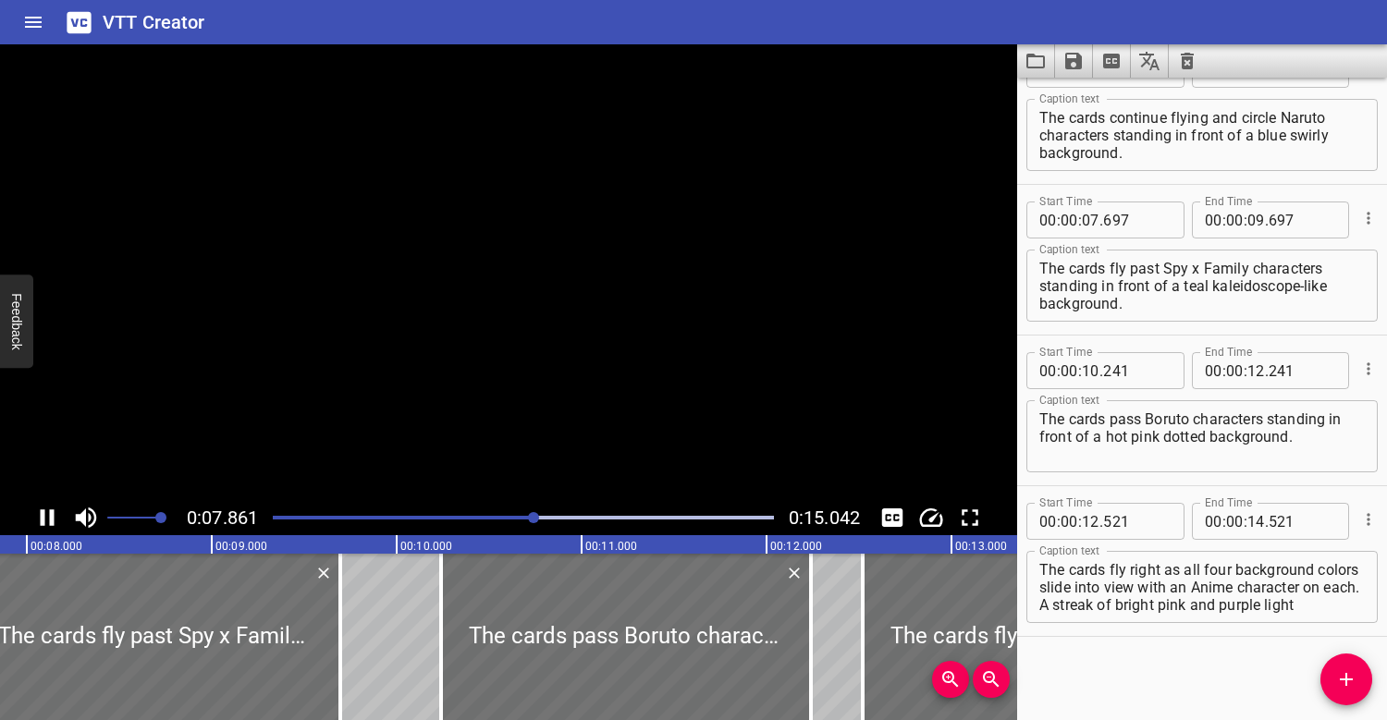
click at [634, 262] on video at bounding box center [508, 272] width 1017 height 456
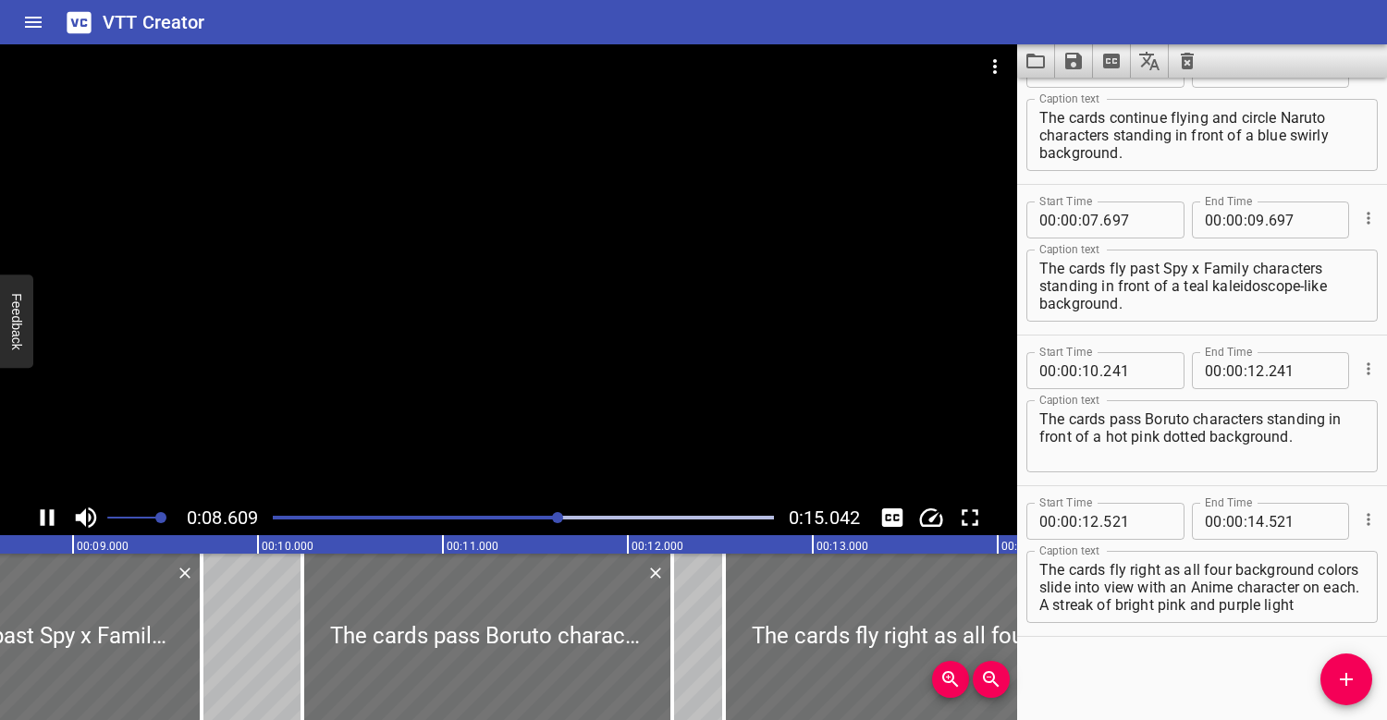
click at [571, 279] on div at bounding box center [508, 272] width 1017 height 456
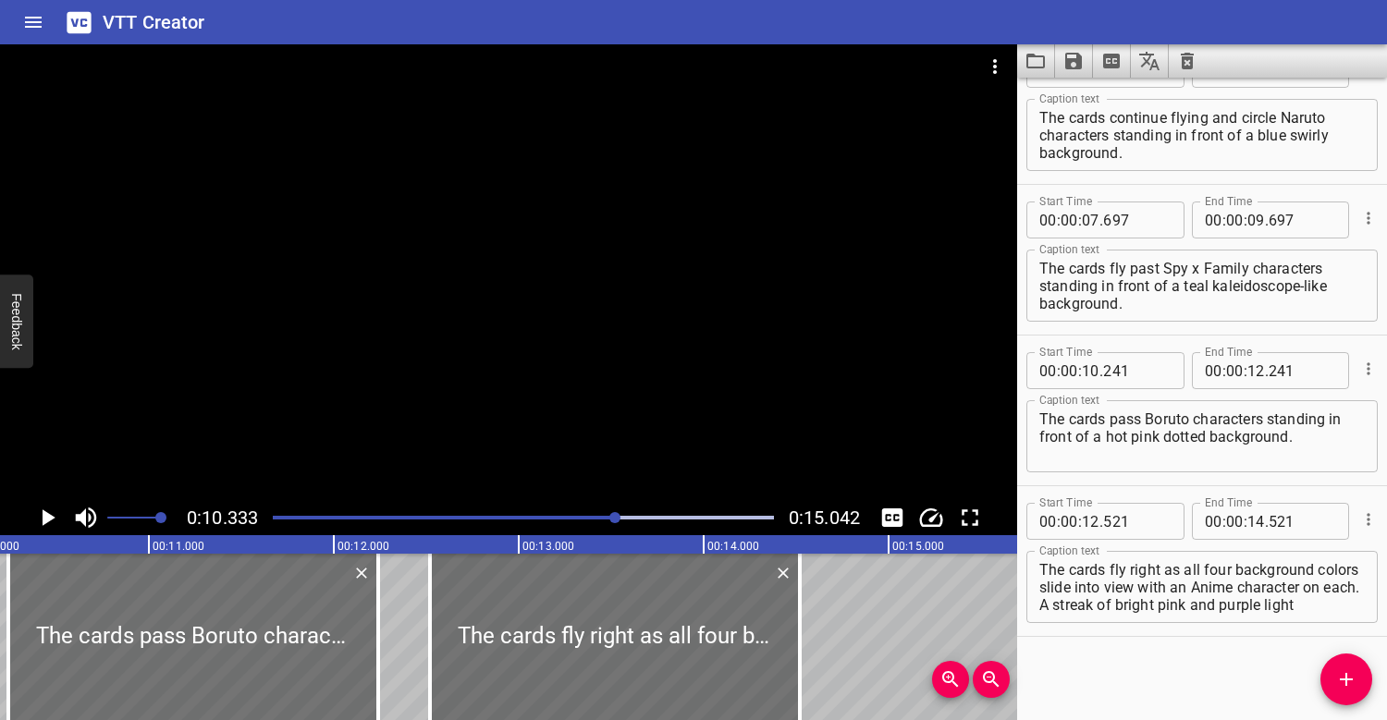
scroll to position [0, 1910]
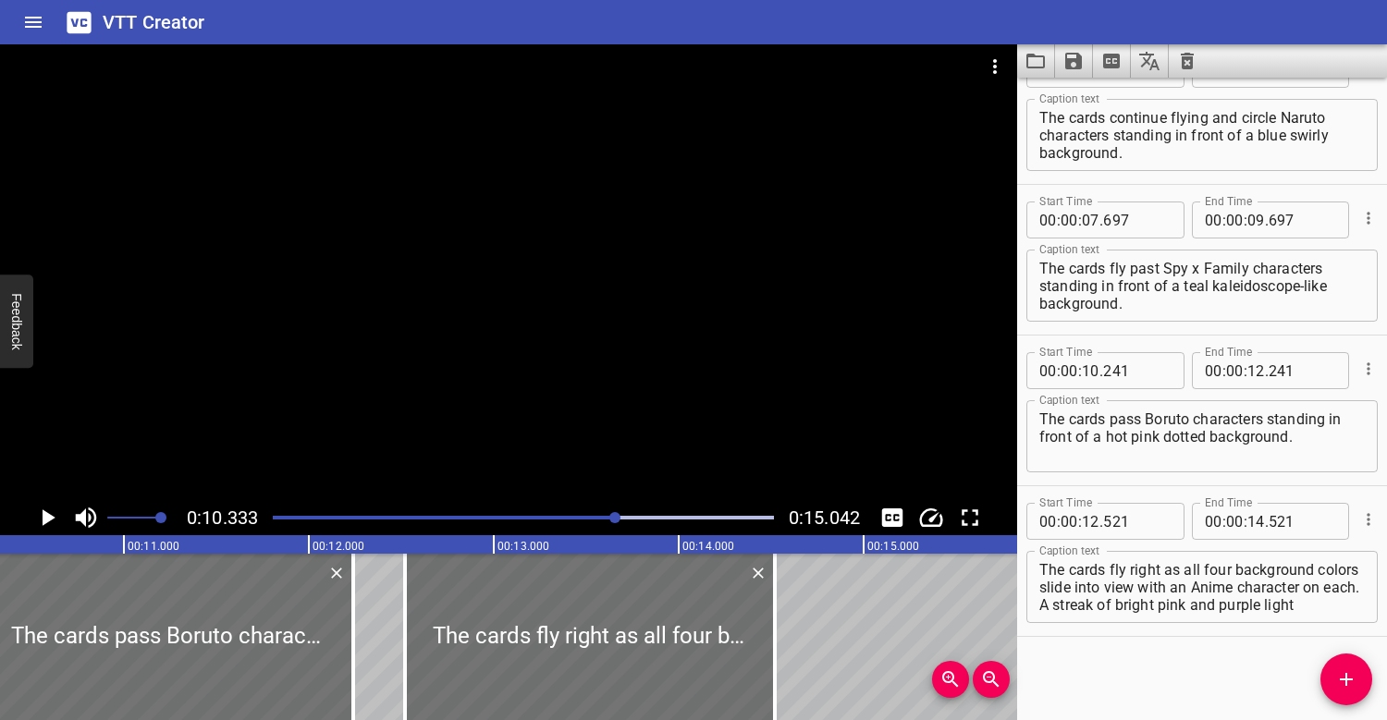
click at [554, 410] on div at bounding box center [508, 272] width 1017 height 456
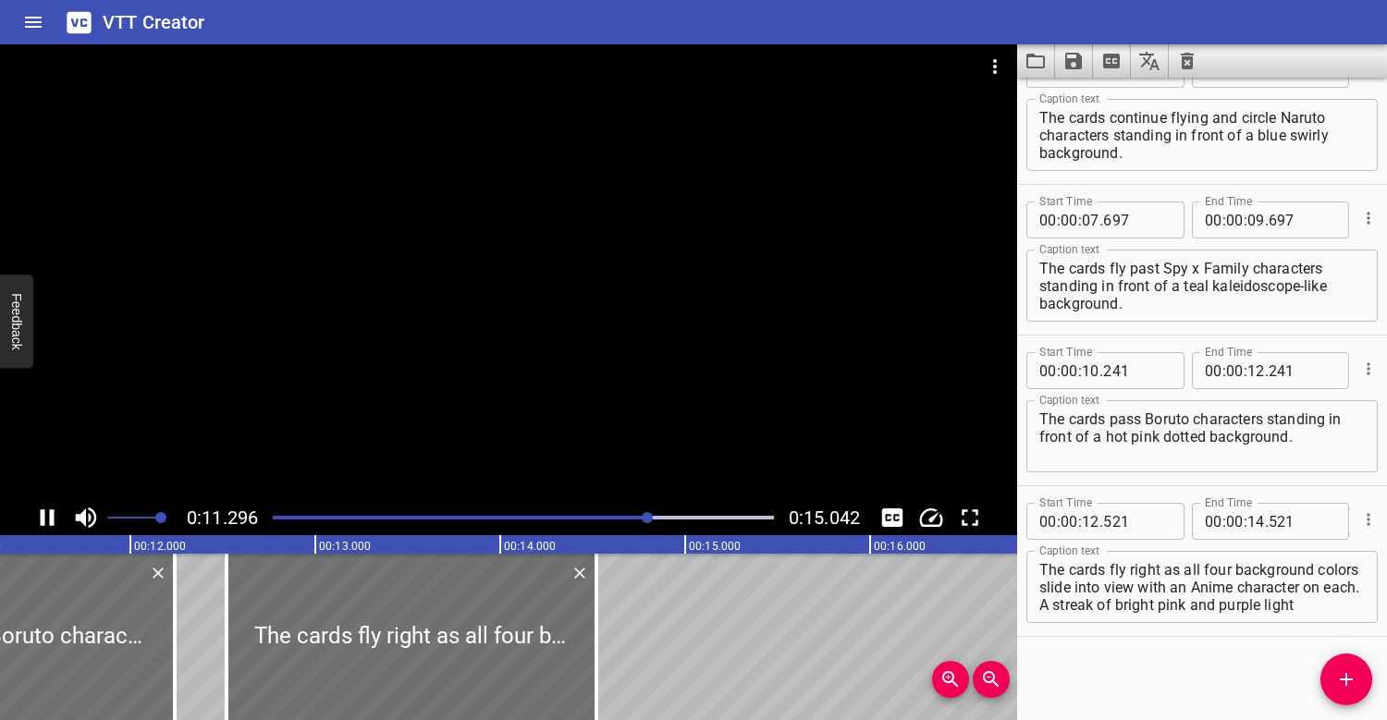
click at [501, 407] on div at bounding box center [508, 272] width 1017 height 456
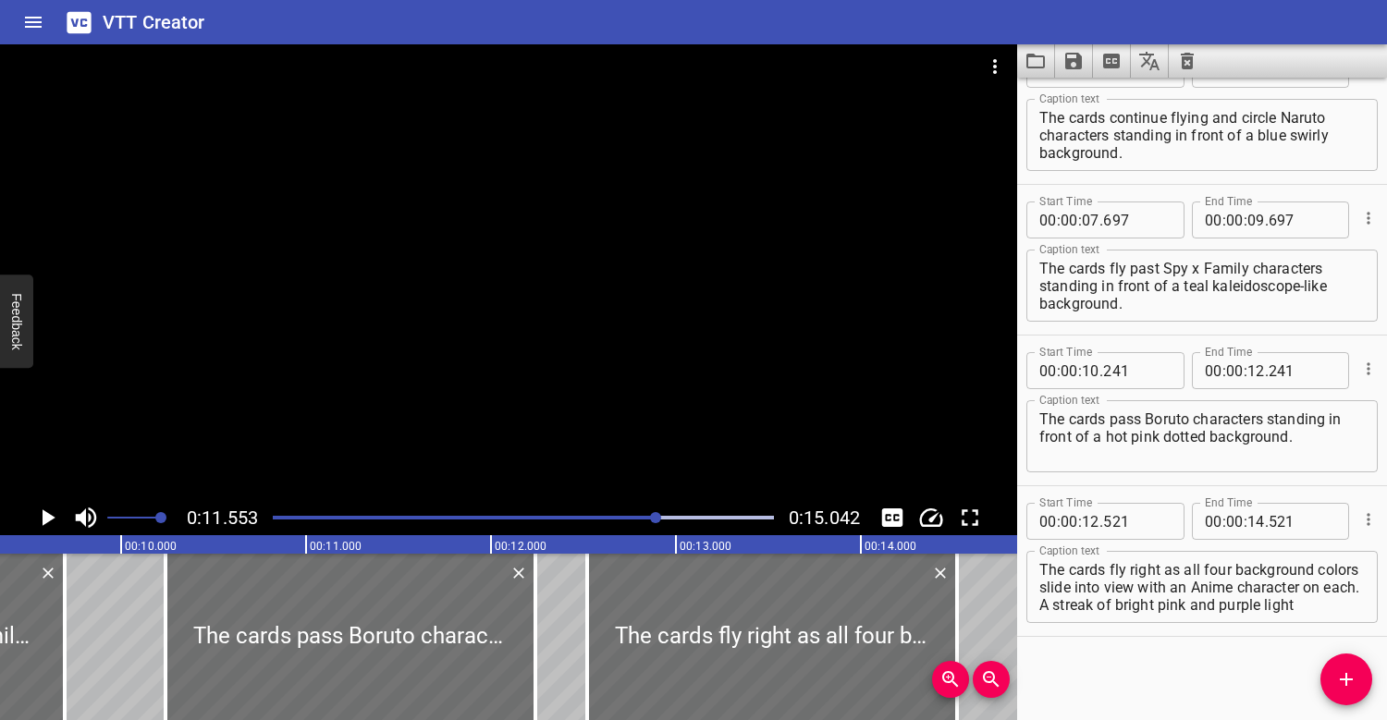
click at [594, 515] on div at bounding box center [523, 518] width 523 height 26
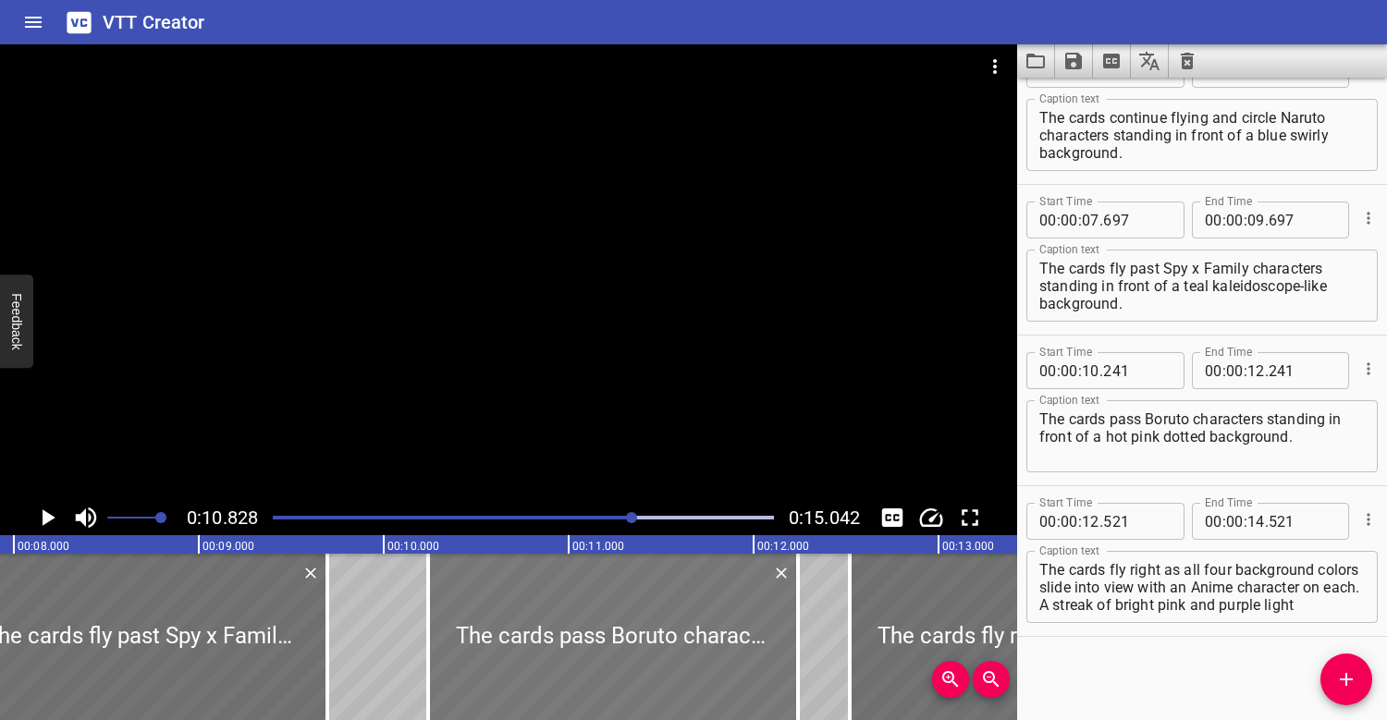
scroll to position [0, 1457]
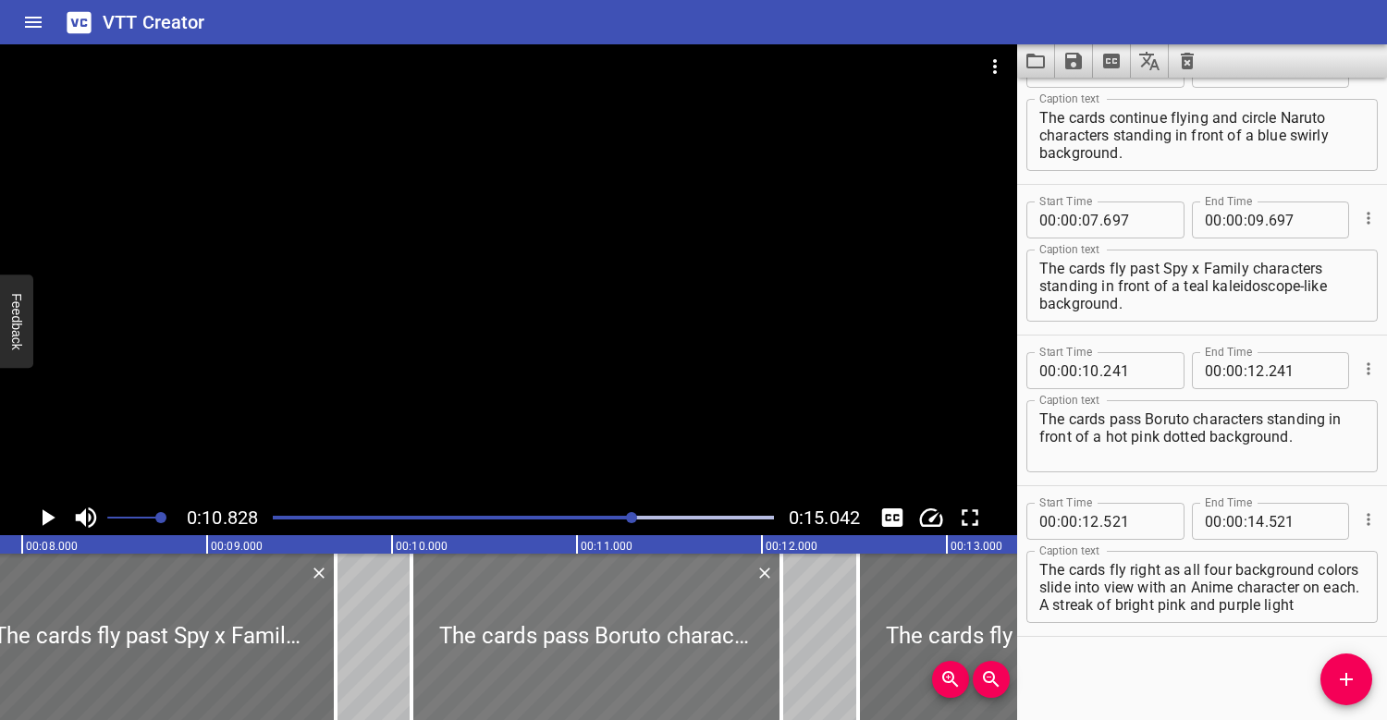
drag, startPoint x: 568, startPoint y: 610, endPoint x: 543, endPoint y: 611, distance: 25.0
click at [543, 611] on div at bounding box center [596, 637] width 370 height 166
type input "106"
drag, startPoint x: 611, startPoint y: 611, endPoint x: 602, endPoint y: 613, distance: 9.4
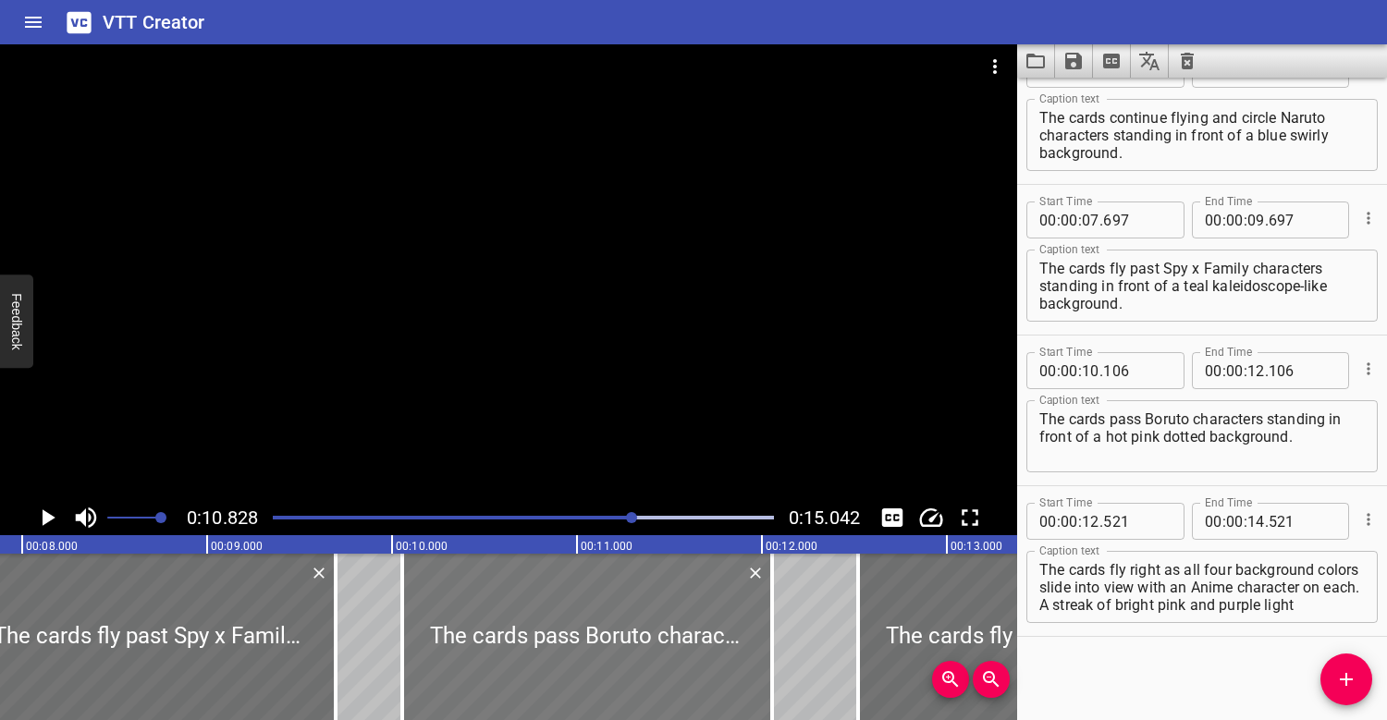
click at [602, 613] on div at bounding box center [587, 637] width 370 height 166
type input "056"
click at [484, 518] on div "Play progress" at bounding box center [382, 518] width 501 height 4
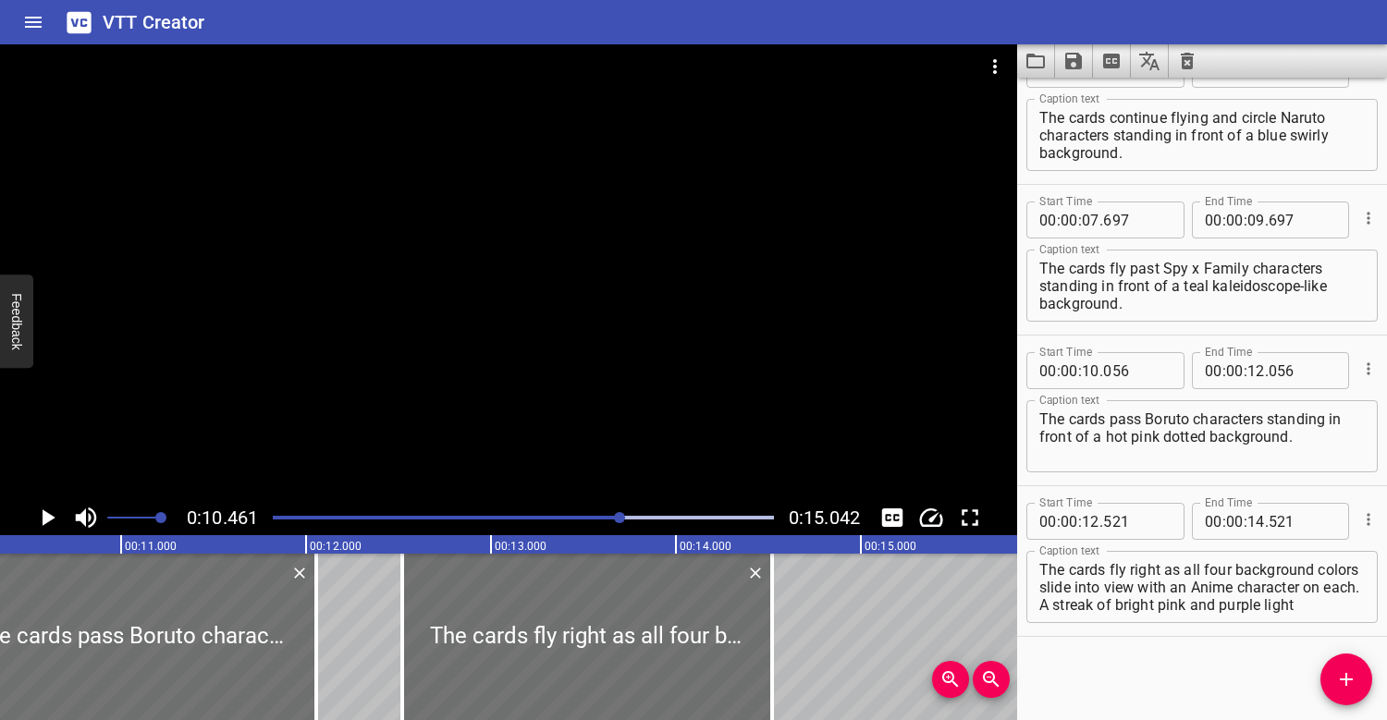
scroll to position [0, 1934]
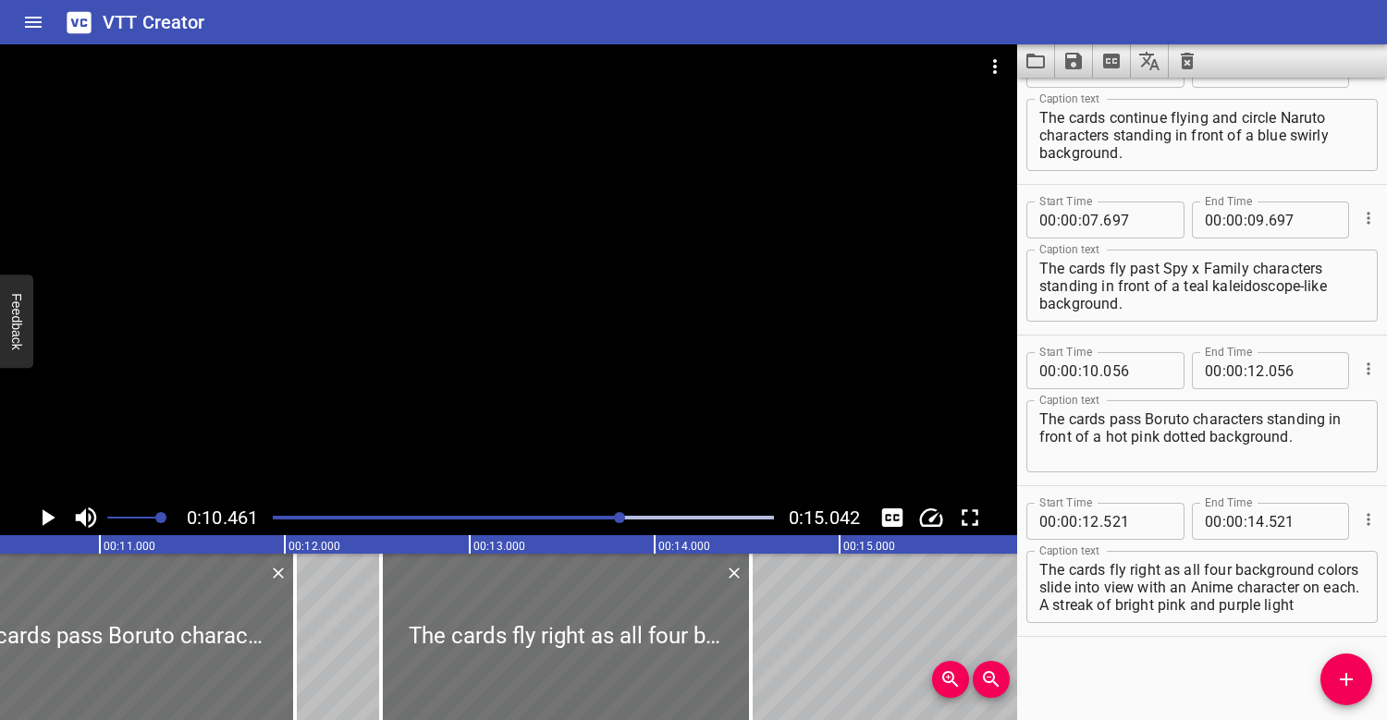
click at [370, 507] on div at bounding box center [523, 518] width 523 height 26
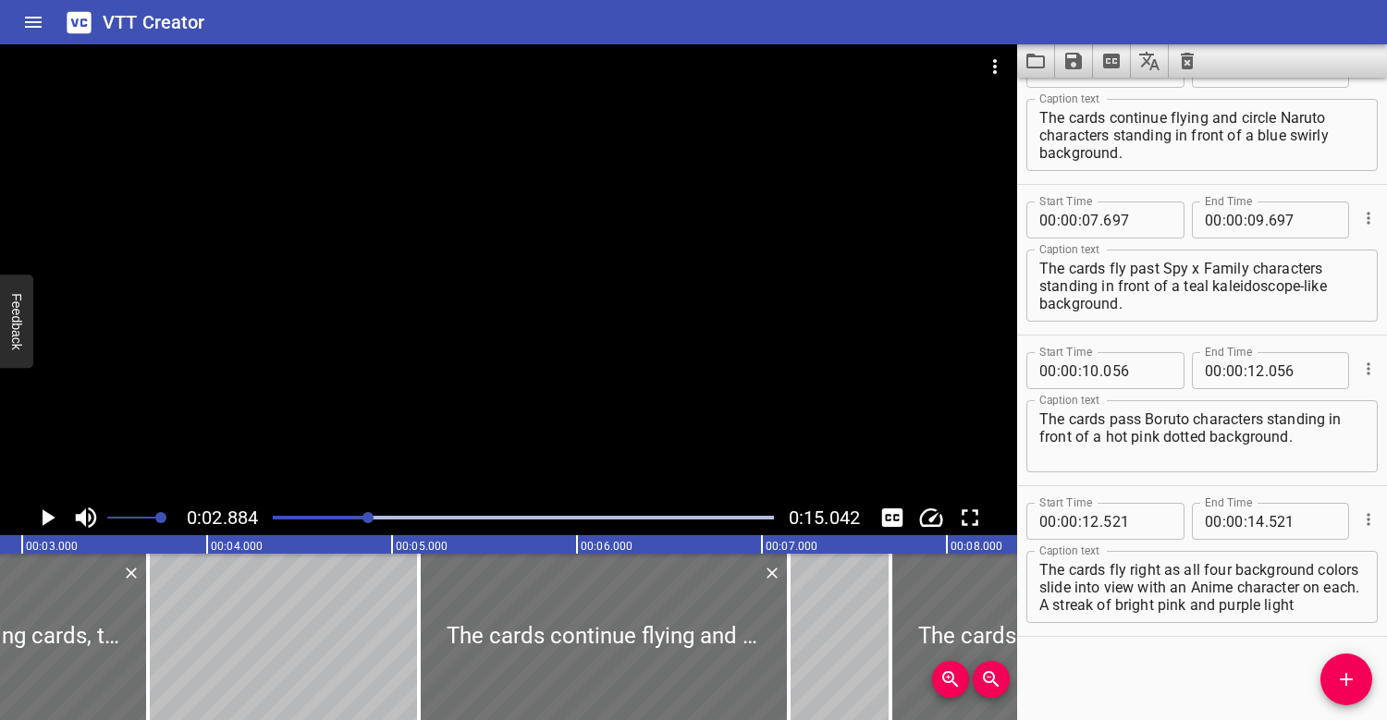
click at [381, 433] on div at bounding box center [508, 272] width 1017 height 456
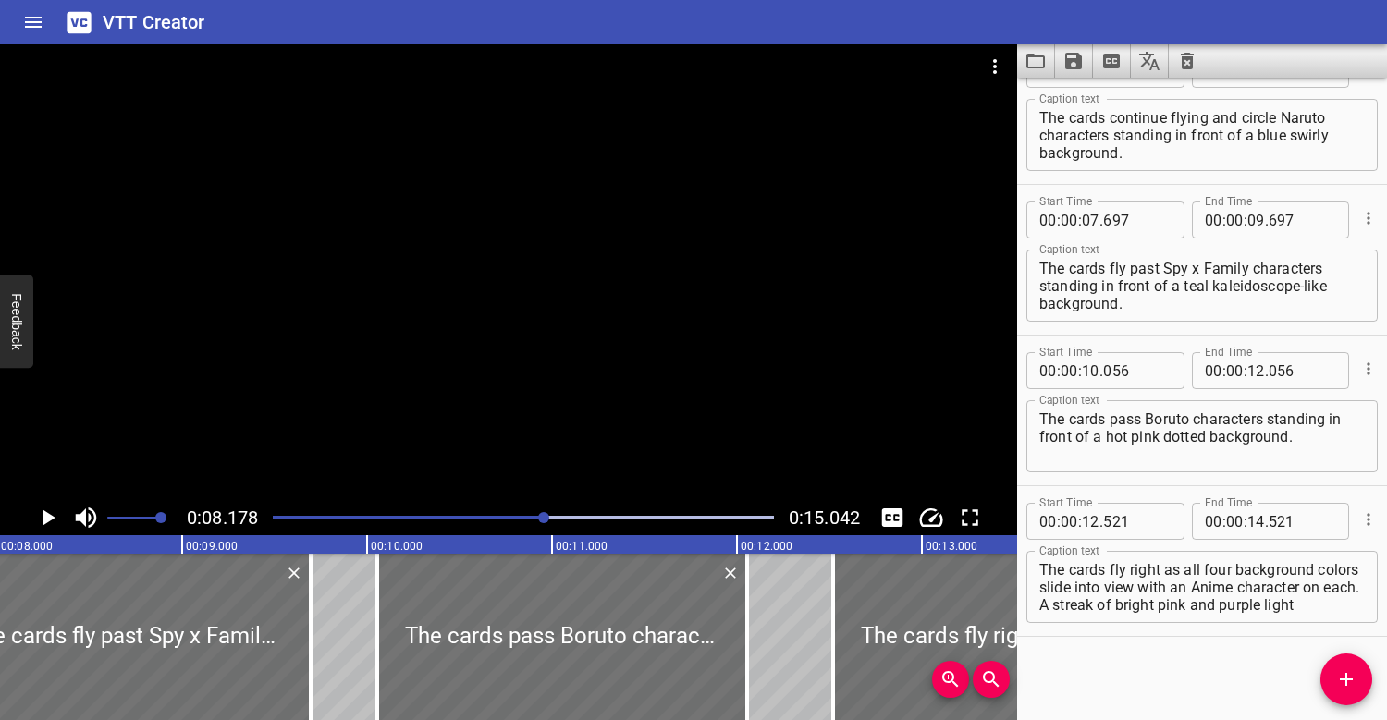
scroll to position [0, 1512]
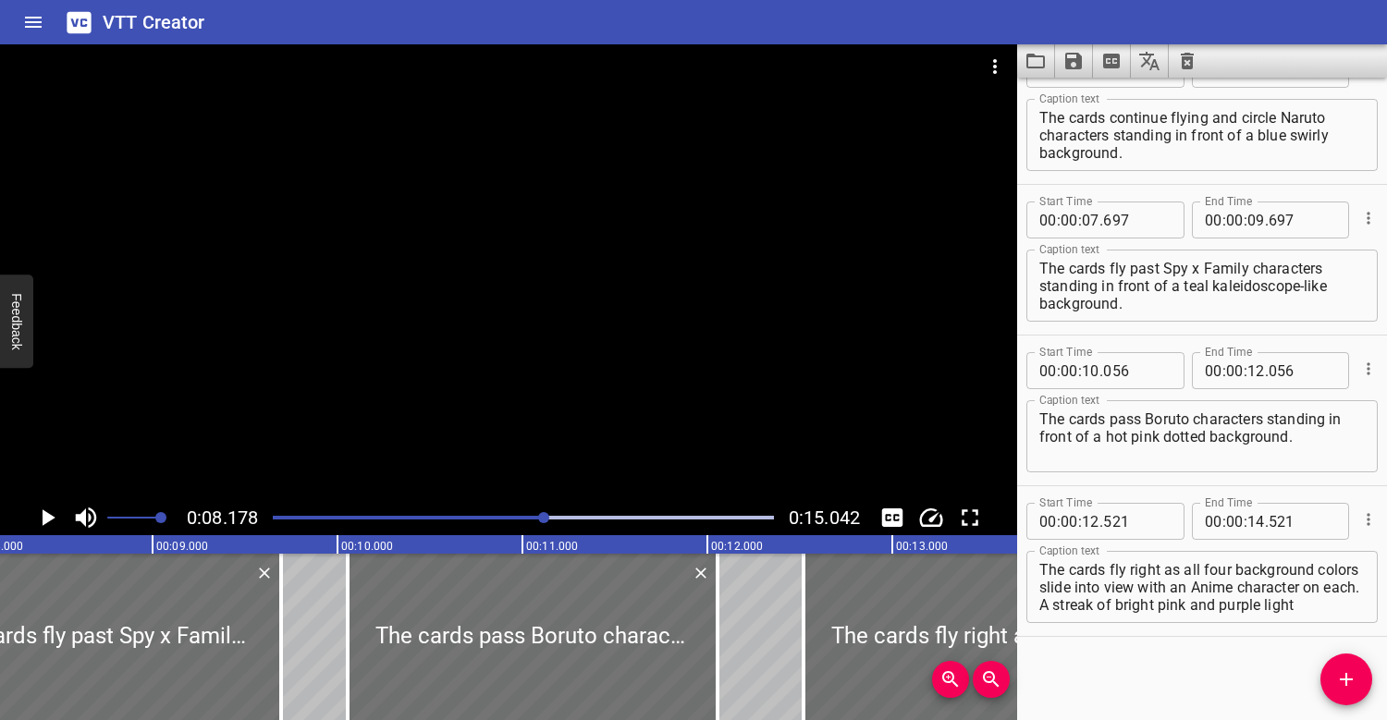
click at [343, 509] on div at bounding box center [523, 518] width 523 height 26
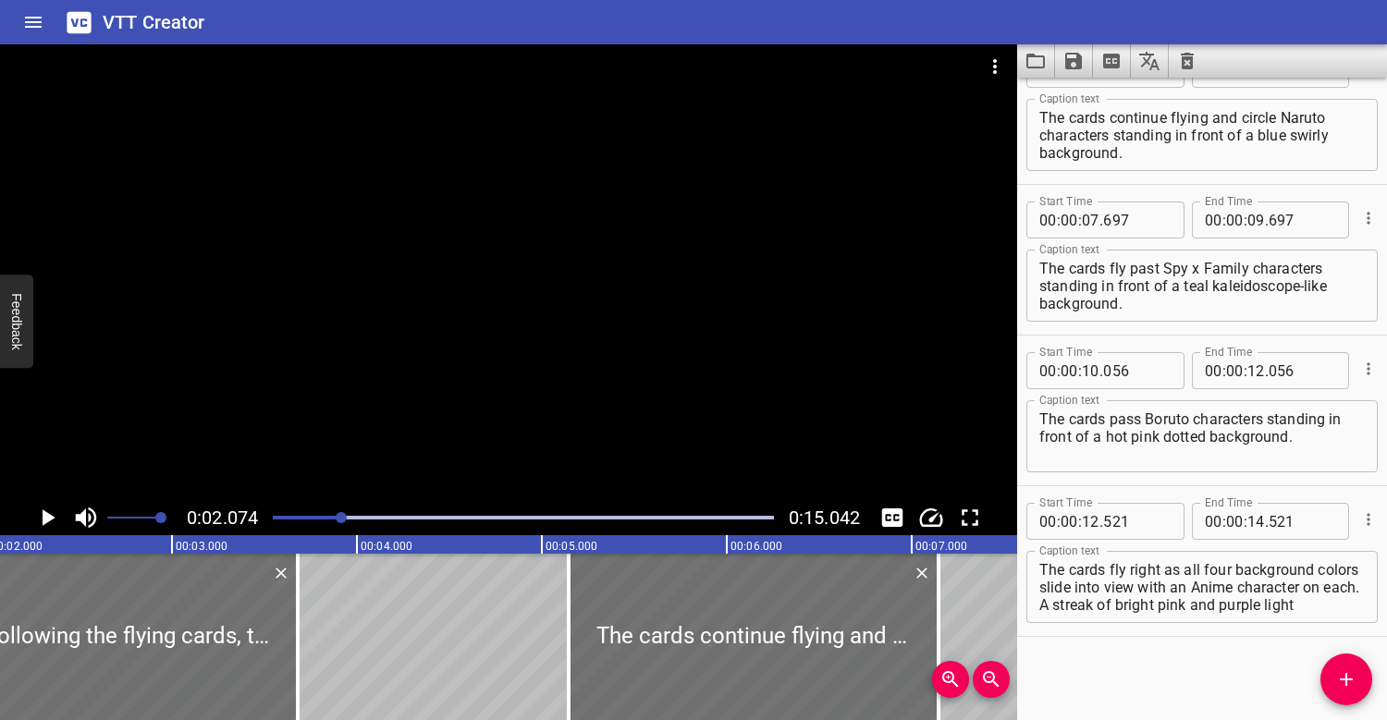
click at [367, 399] on div at bounding box center [508, 272] width 1017 height 456
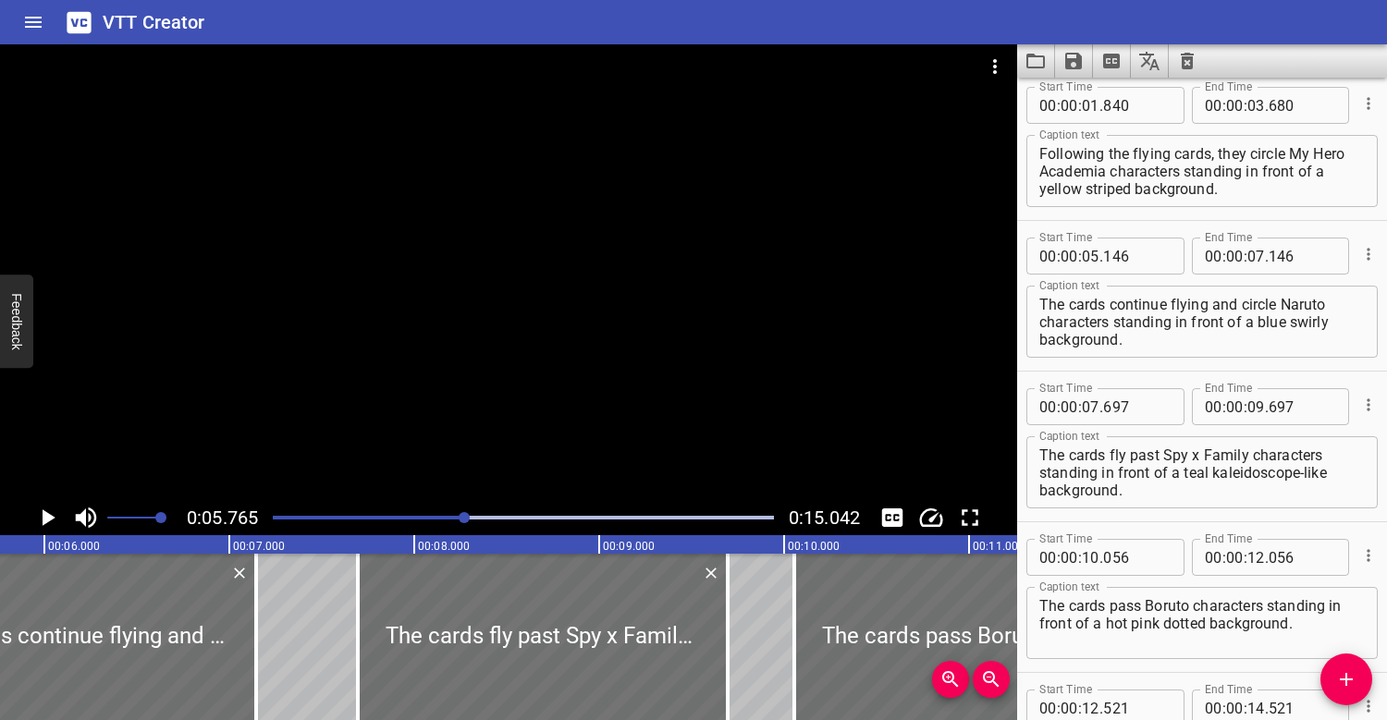
scroll to position [156, 0]
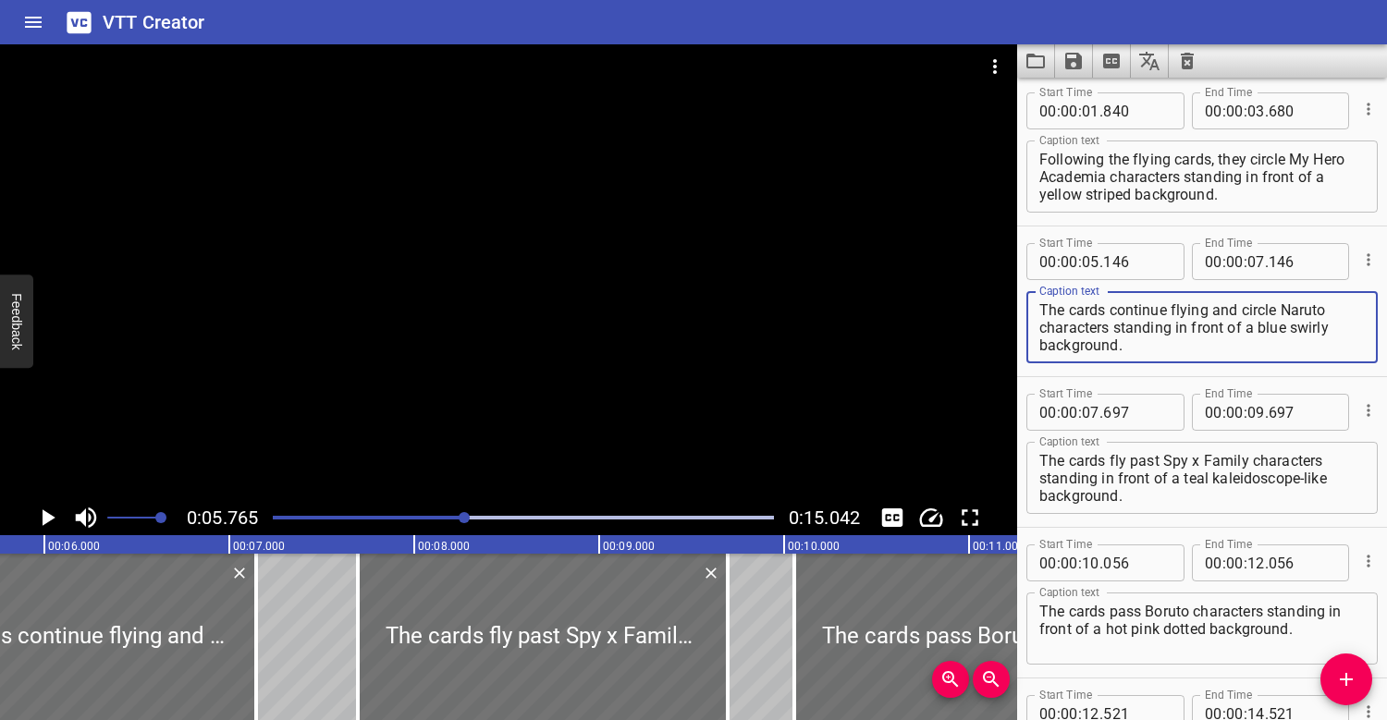
drag, startPoint x: 1207, startPoint y: 308, endPoint x: 1108, endPoint y: 312, distance: 99.9
click at [1108, 312] on textarea "The cards continue flying and circle Naruto characters standing in front of a b…" at bounding box center [1201, 327] width 325 height 53
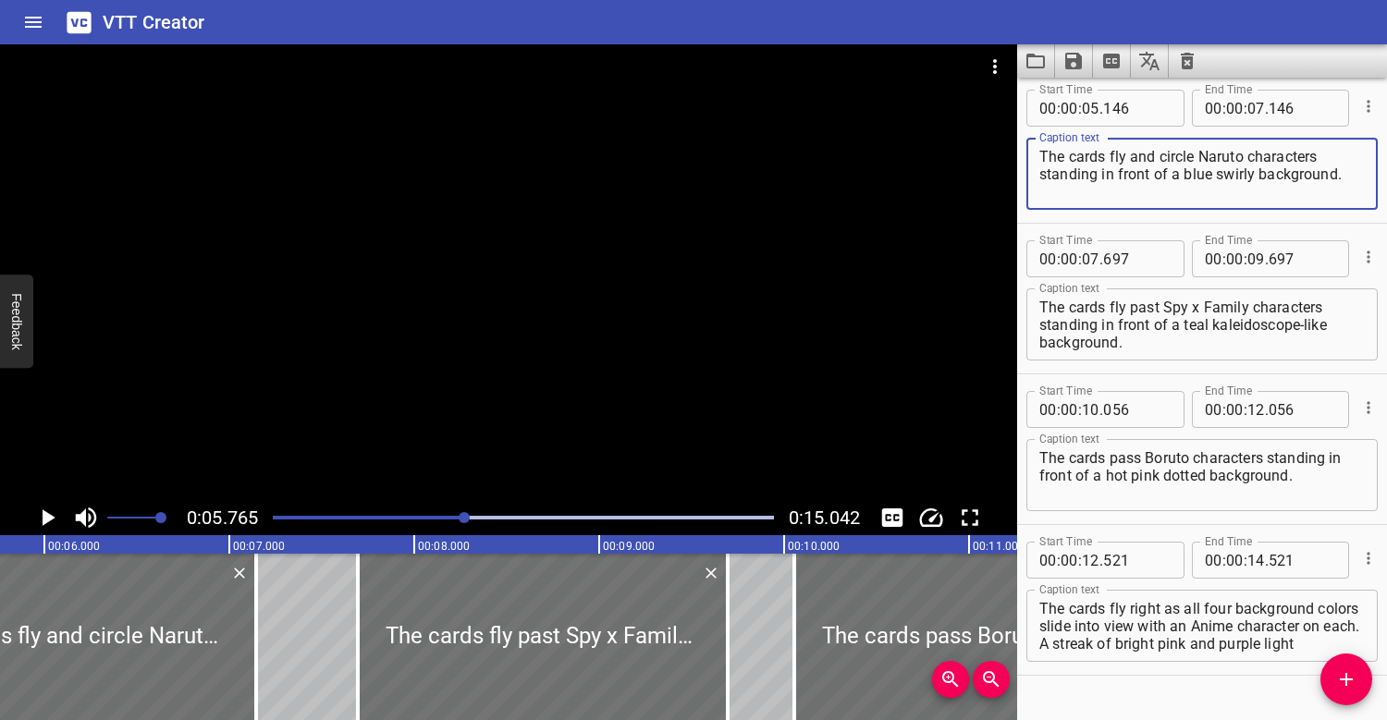
scroll to position [312, 0]
type textarea "The cards fly and circle Naruto characters standing in front of a blue swirly b…"
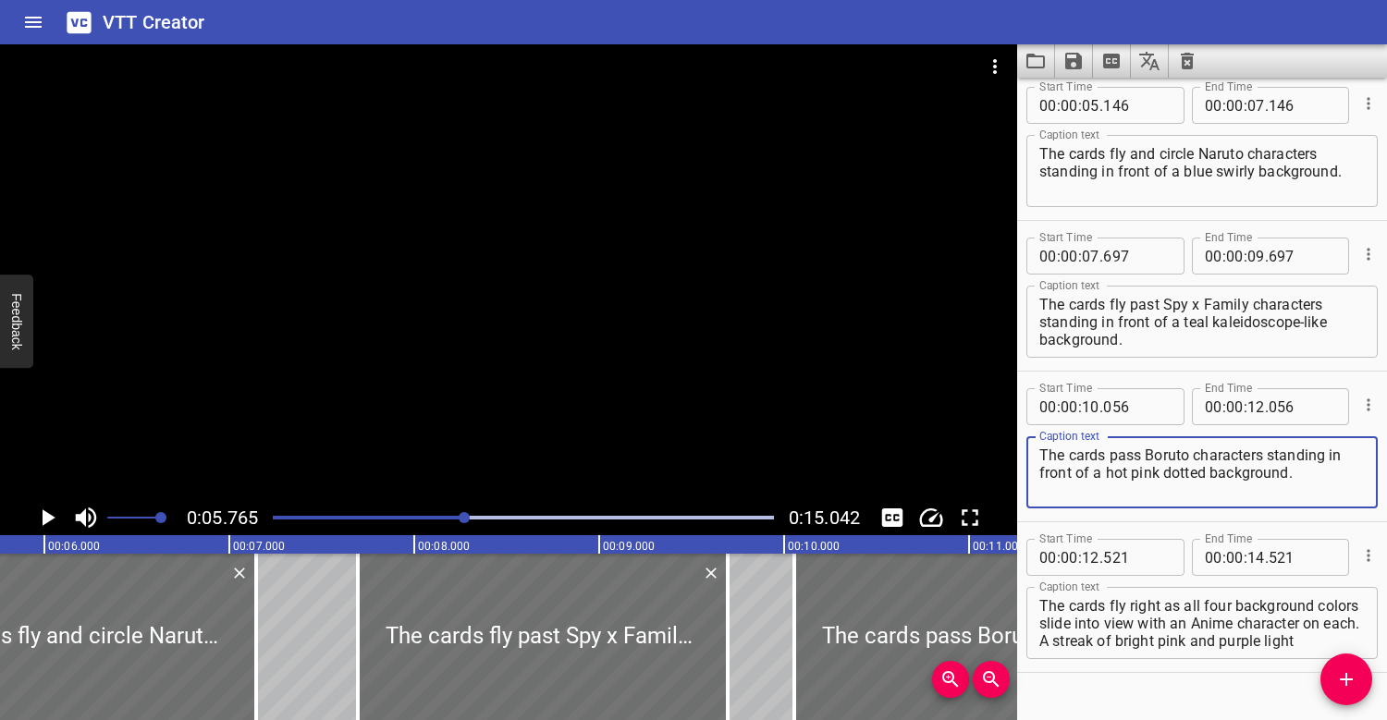
drag, startPoint x: 1141, startPoint y: 454, endPoint x: 1109, endPoint y: 457, distance: 31.6
click at [1110, 457] on textarea "The cards pass Boruto characters standing in front of a hot pink dotted backgro…" at bounding box center [1201, 473] width 325 height 53
type textarea "The cards continue flying and pass Boruto characters standing in front of a hot…"
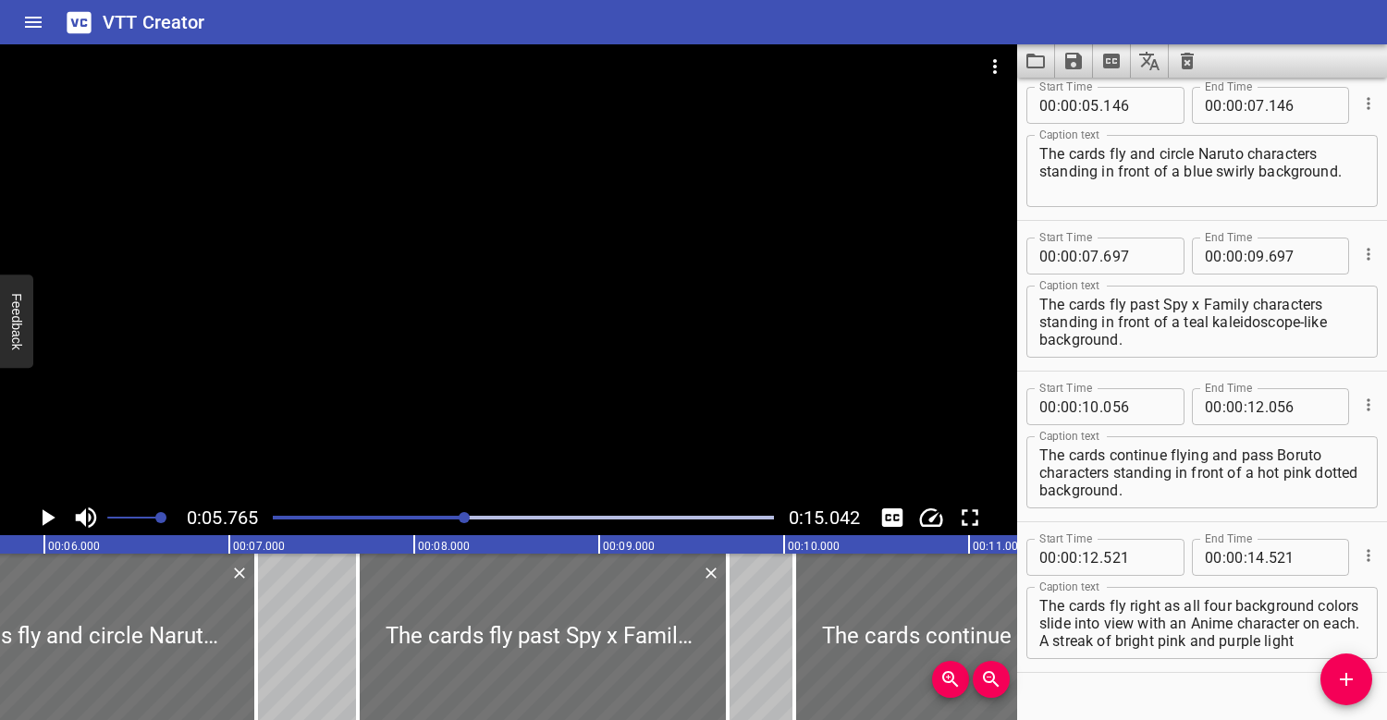
click at [349, 513] on div at bounding box center [523, 518] width 523 height 26
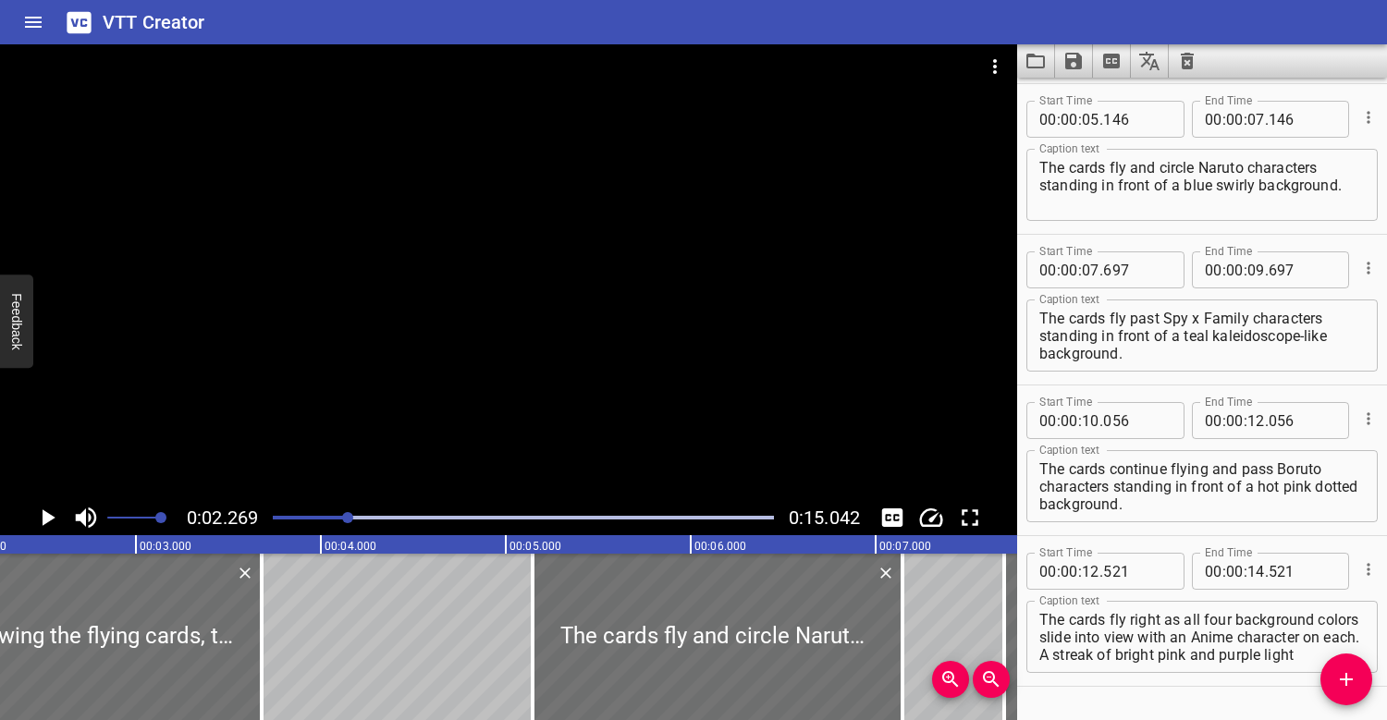
scroll to position [326, 0]
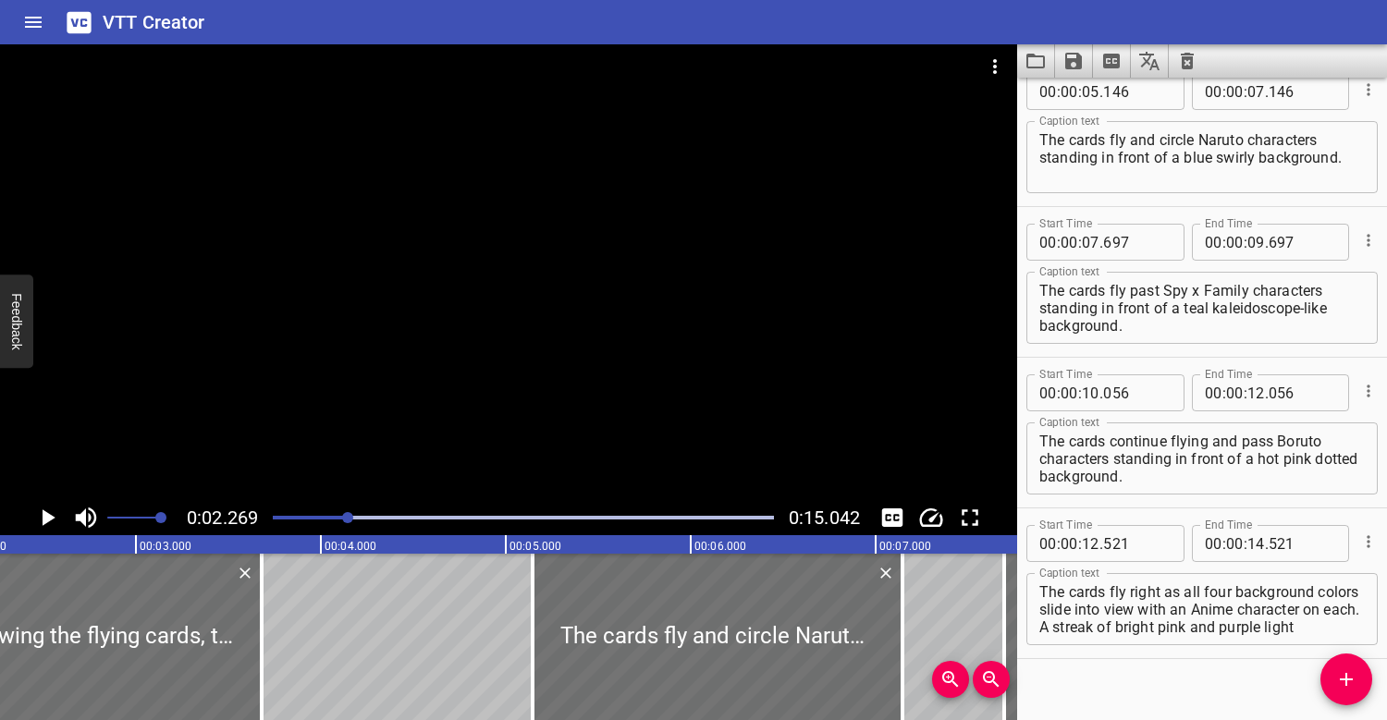
click at [600, 344] on div at bounding box center [508, 272] width 1017 height 456
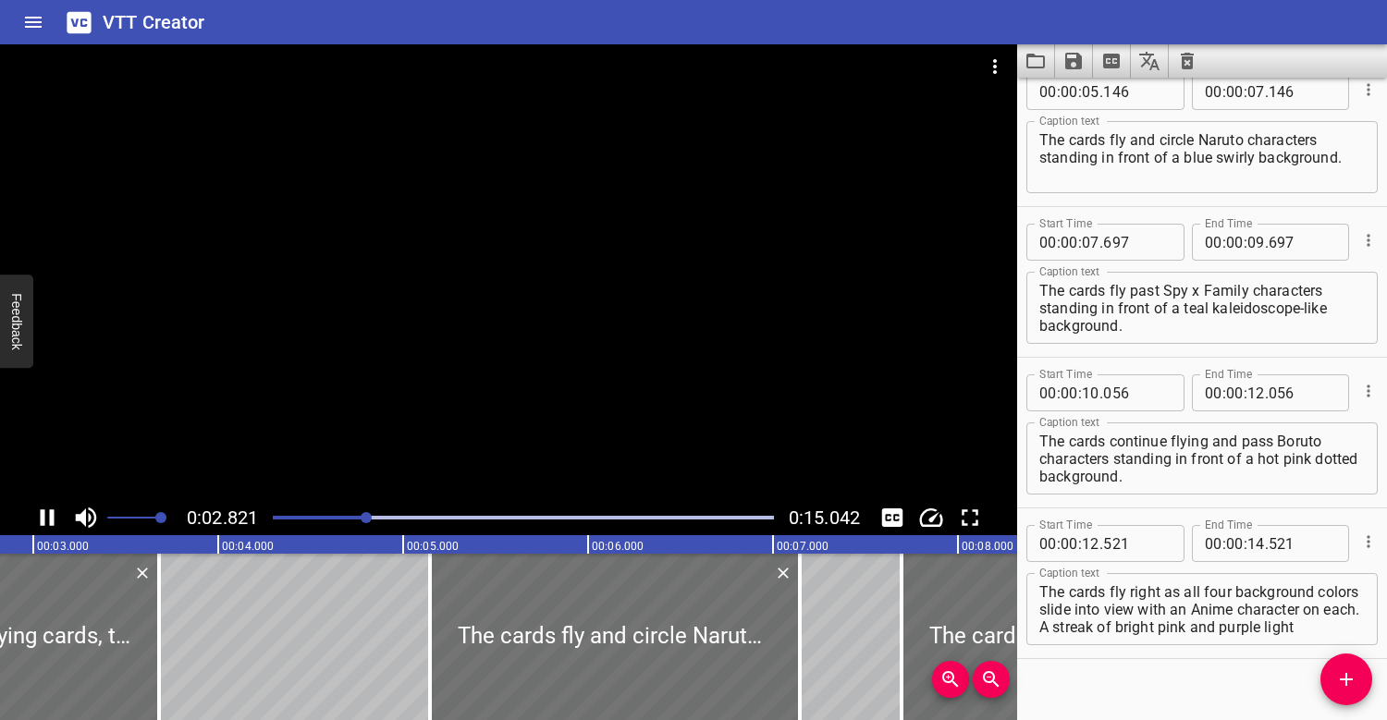
click at [640, 508] on div at bounding box center [523, 518] width 523 height 26
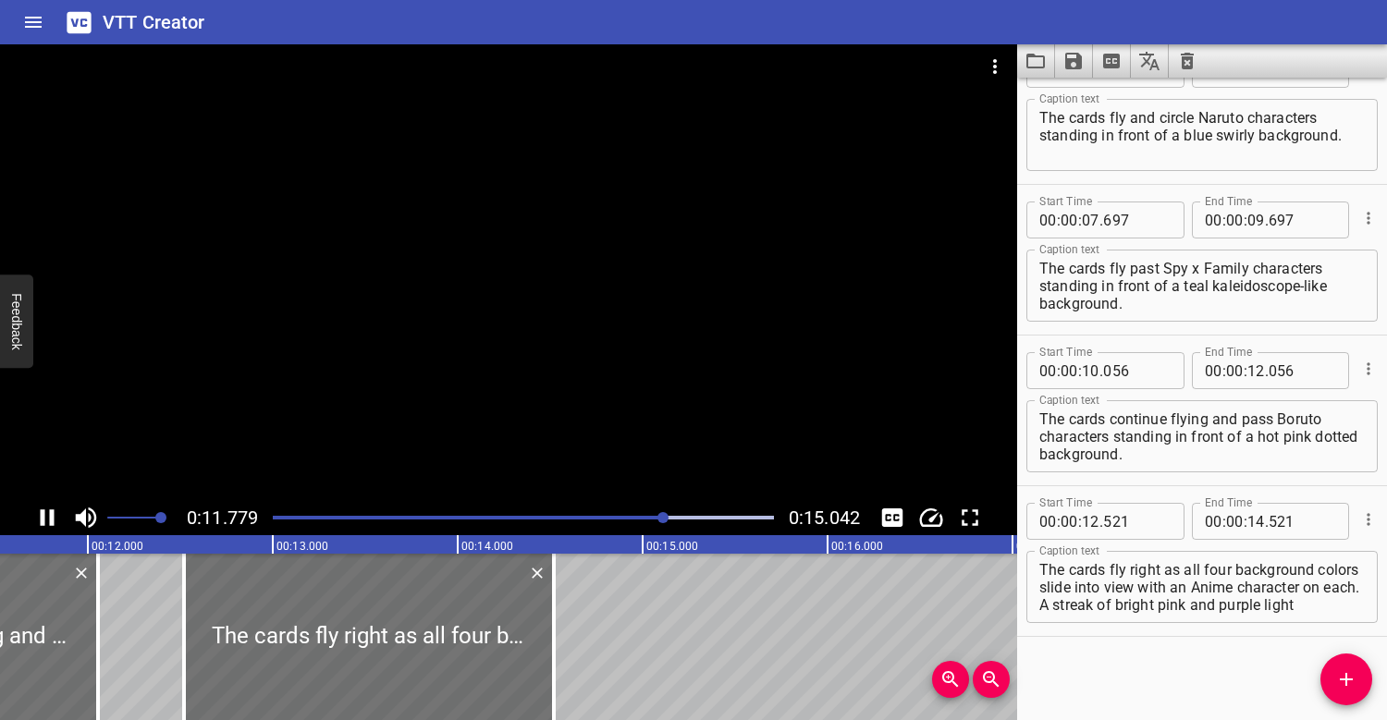
click at [288, 507] on div at bounding box center [523, 518] width 523 height 26
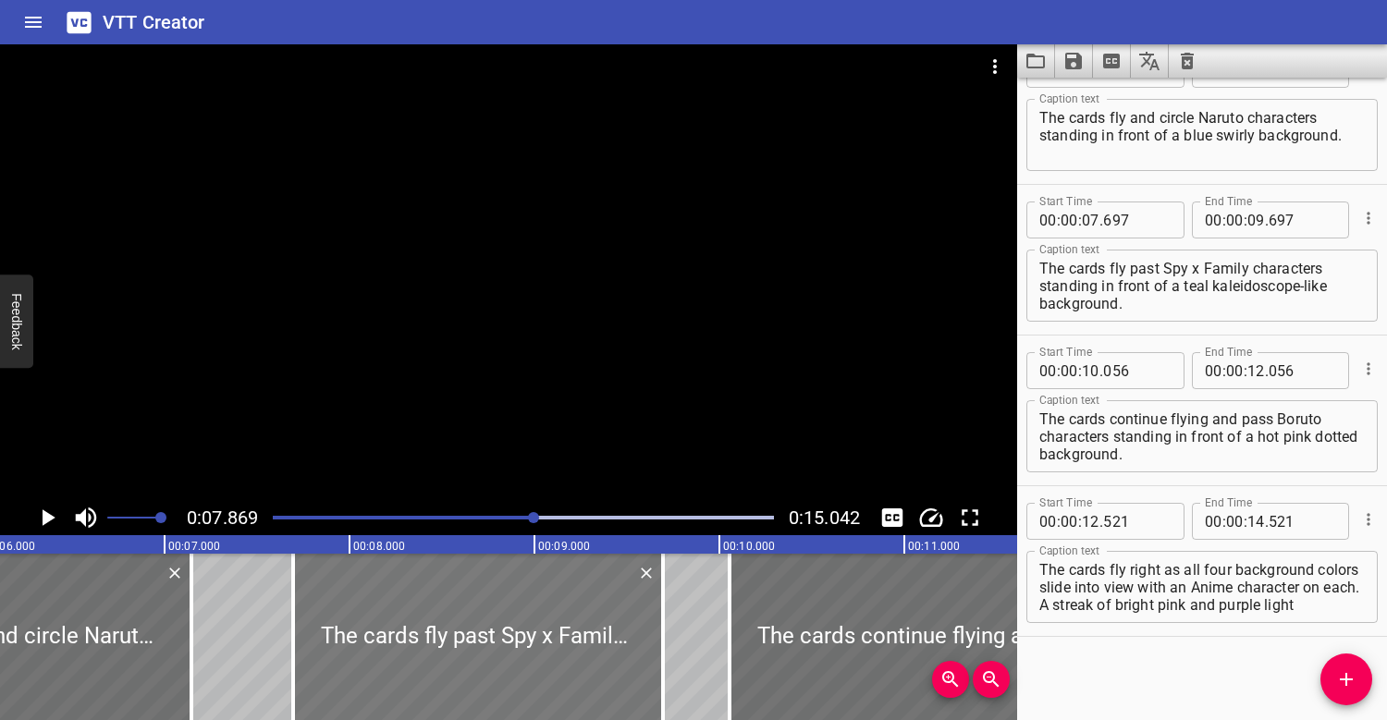
scroll to position [0, 1102]
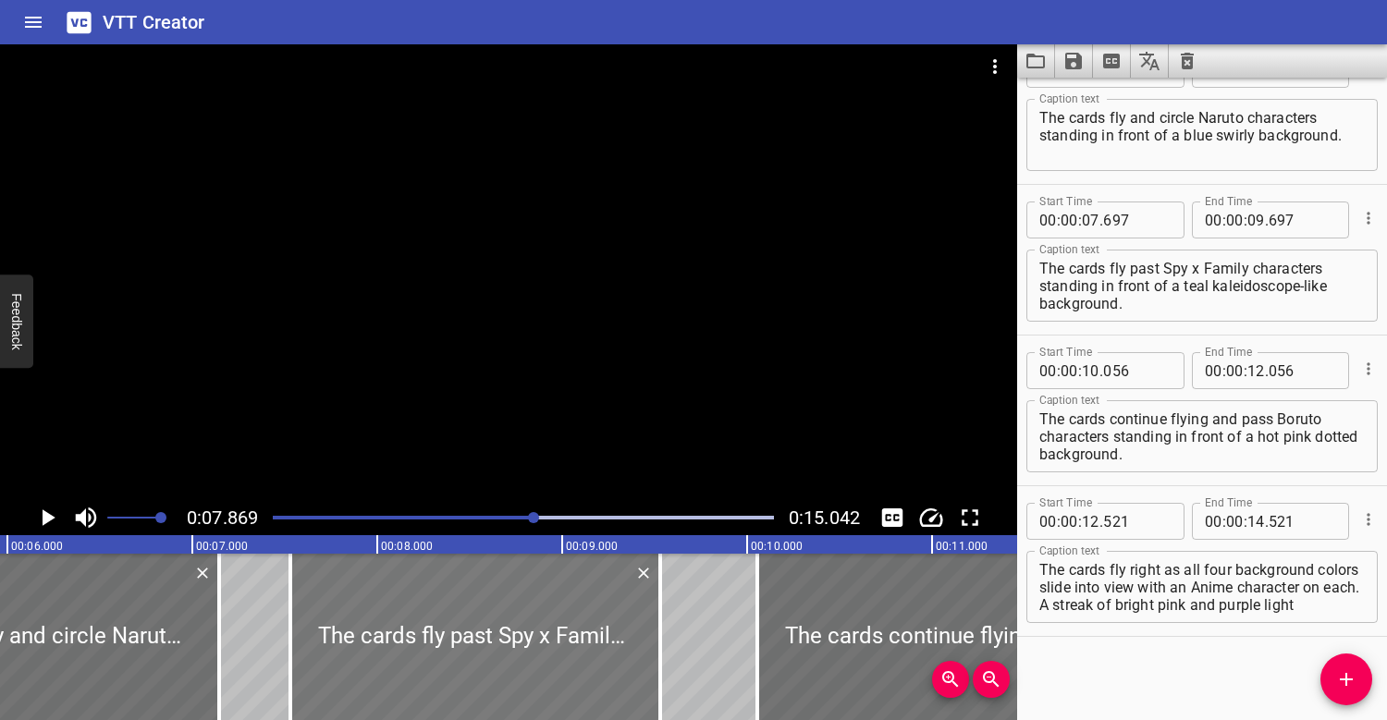
drag, startPoint x: 498, startPoint y: 596, endPoint x: 468, endPoint y: 596, distance: 30.5
click at [468, 596] on div at bounding box center [475, 637] width 370 height 166
type input "532"
click at [482, 517] on div "Play progress" at bounding box center [284, 518] width 501 height 4
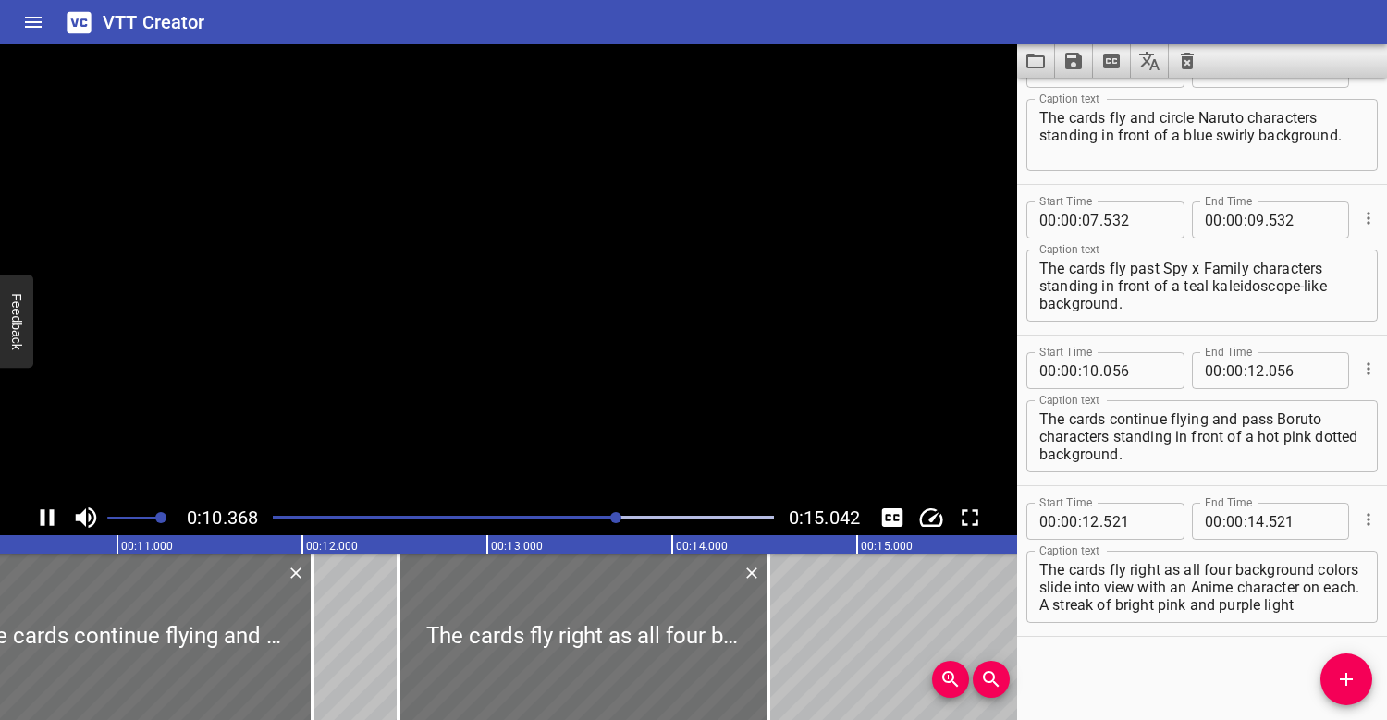
scroll to position [0, 1949]
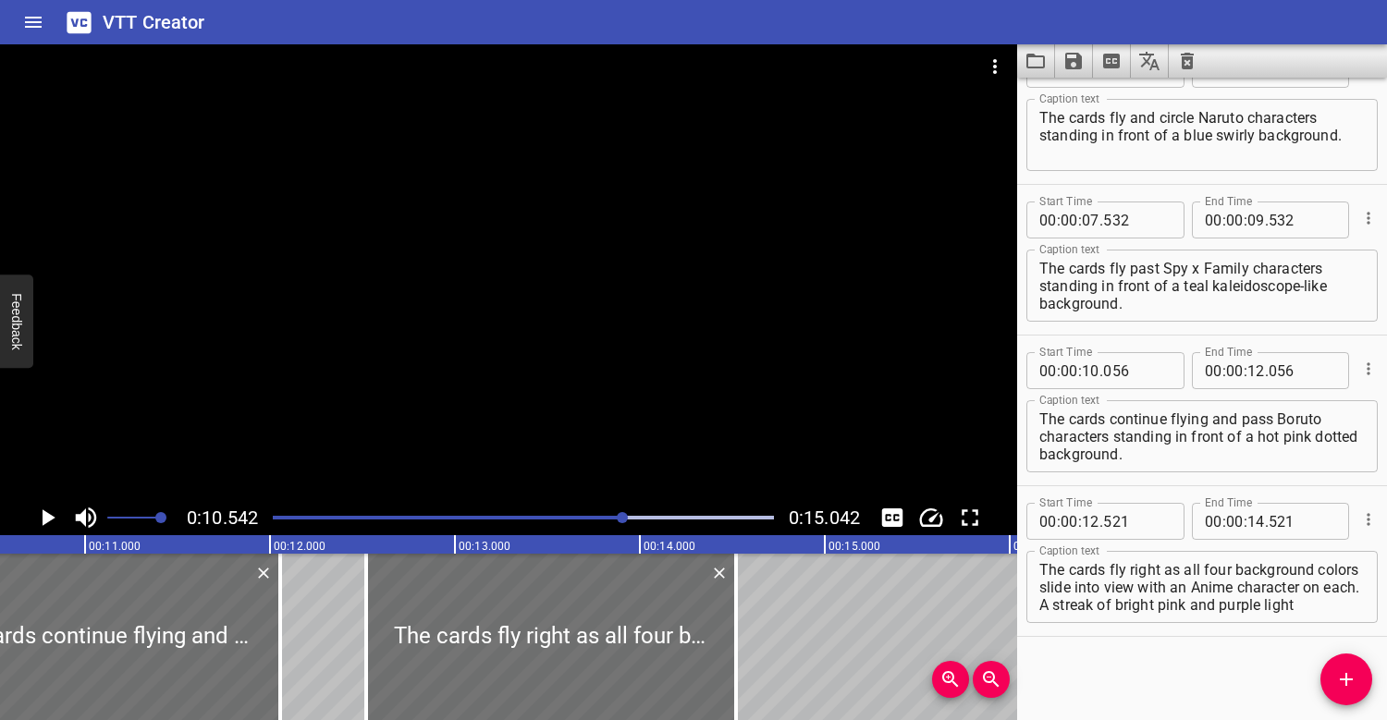
click at [324, 518] on div "Play progress" at bounding box center [373, 518] width 501 height 4
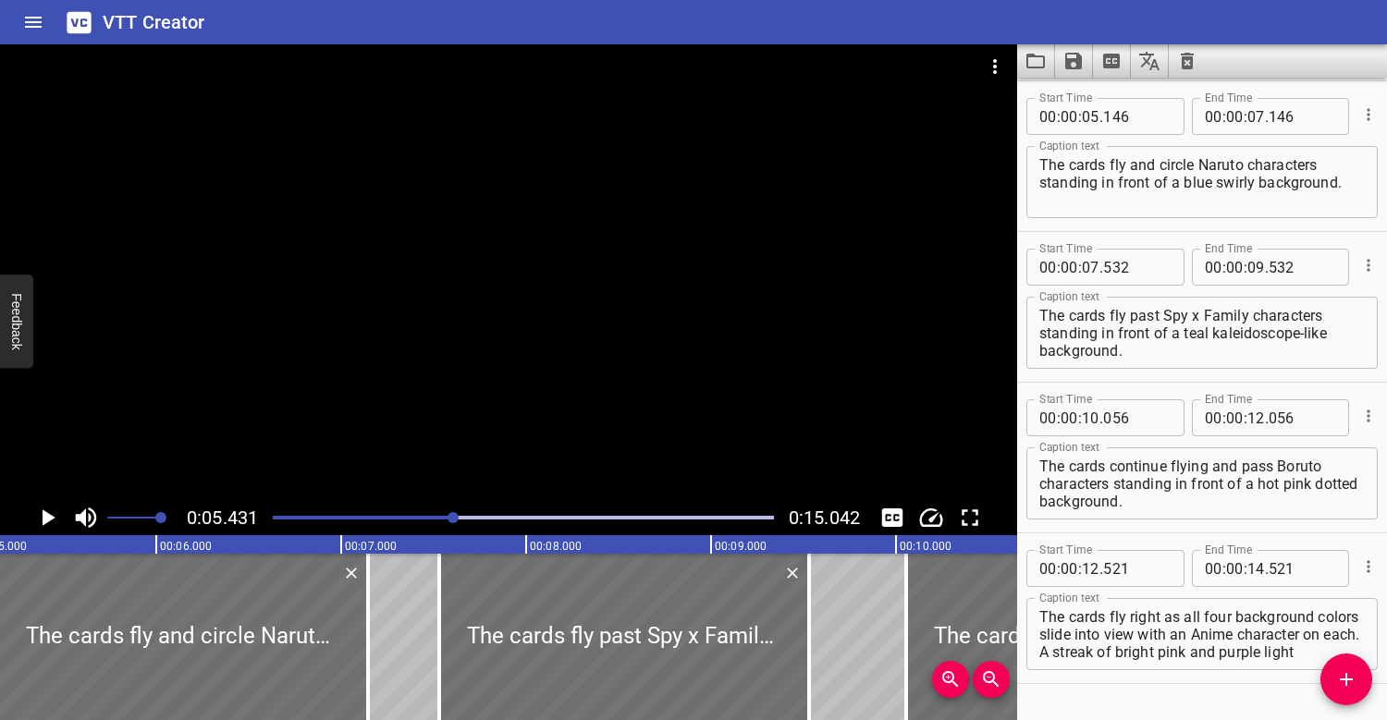
scroll to position [0, 1004]
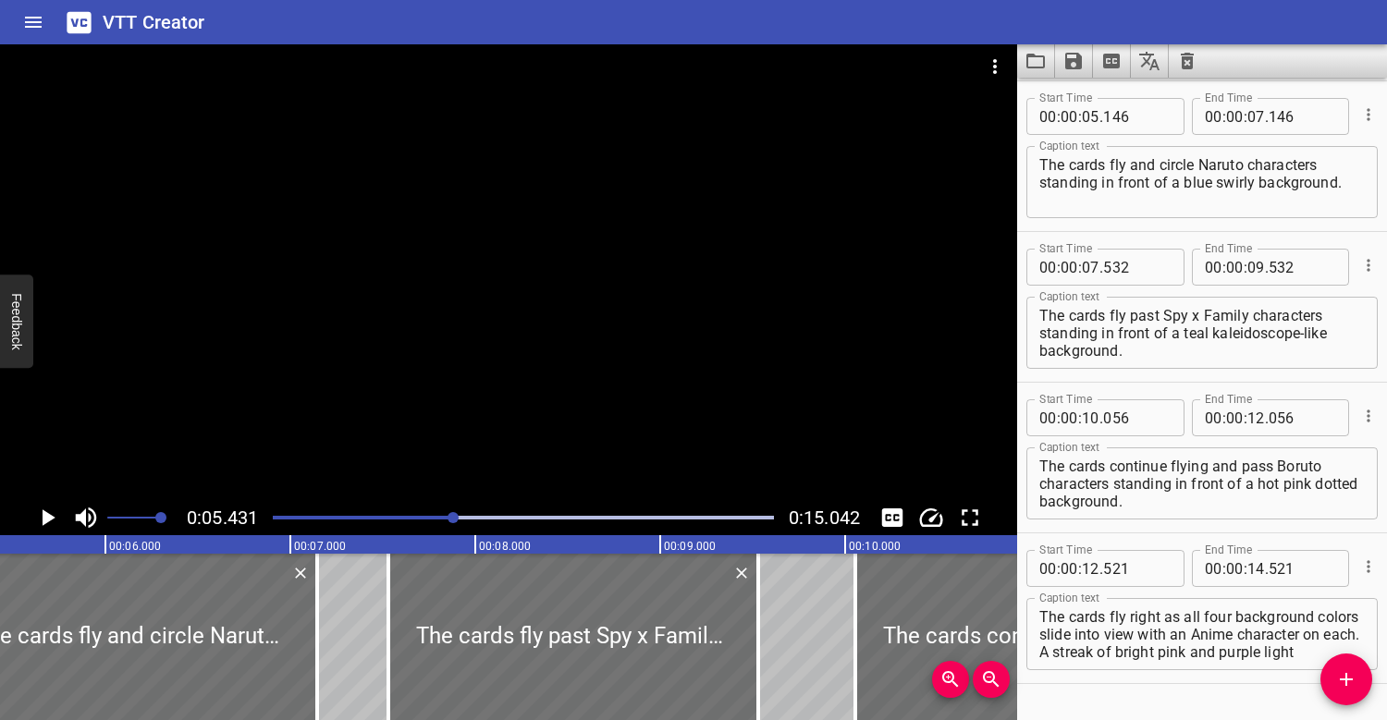
click at [287, 520] on div at bounding box center [523, 518] width 523 height 26
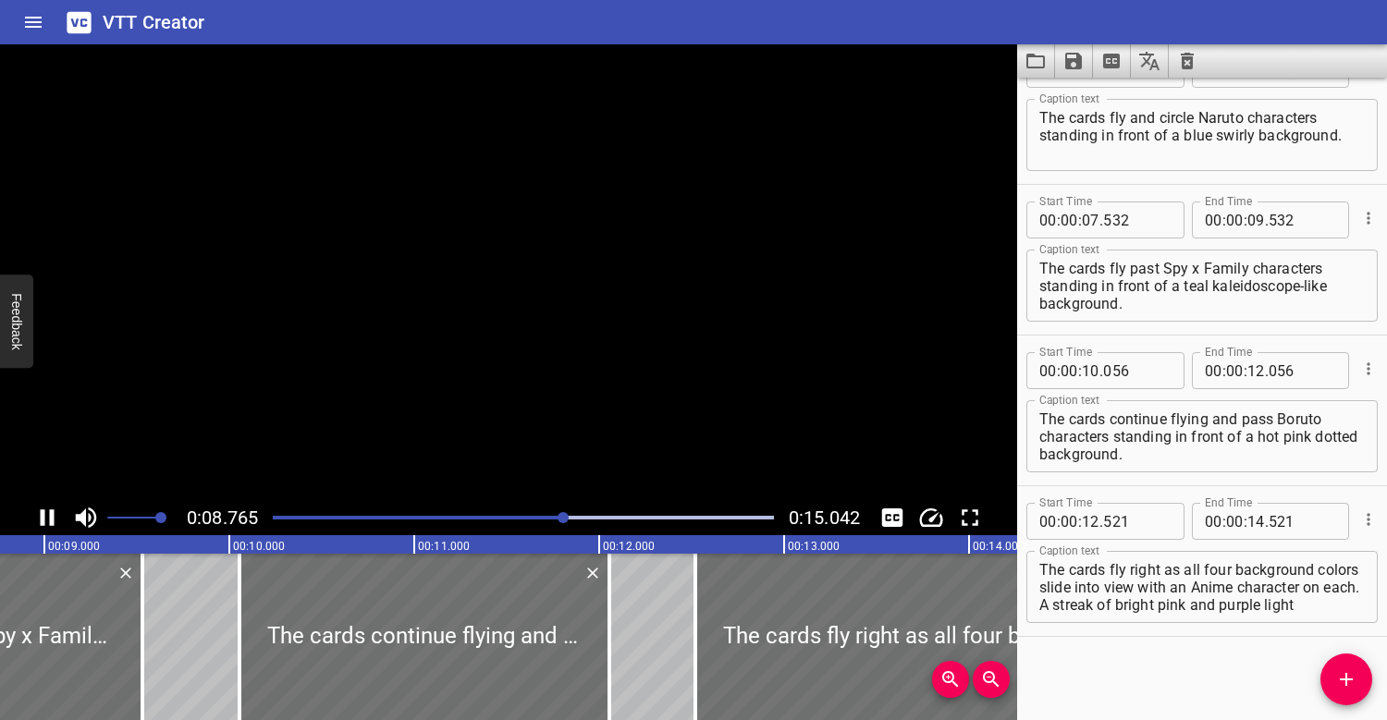
scroll to position [0, 1659]
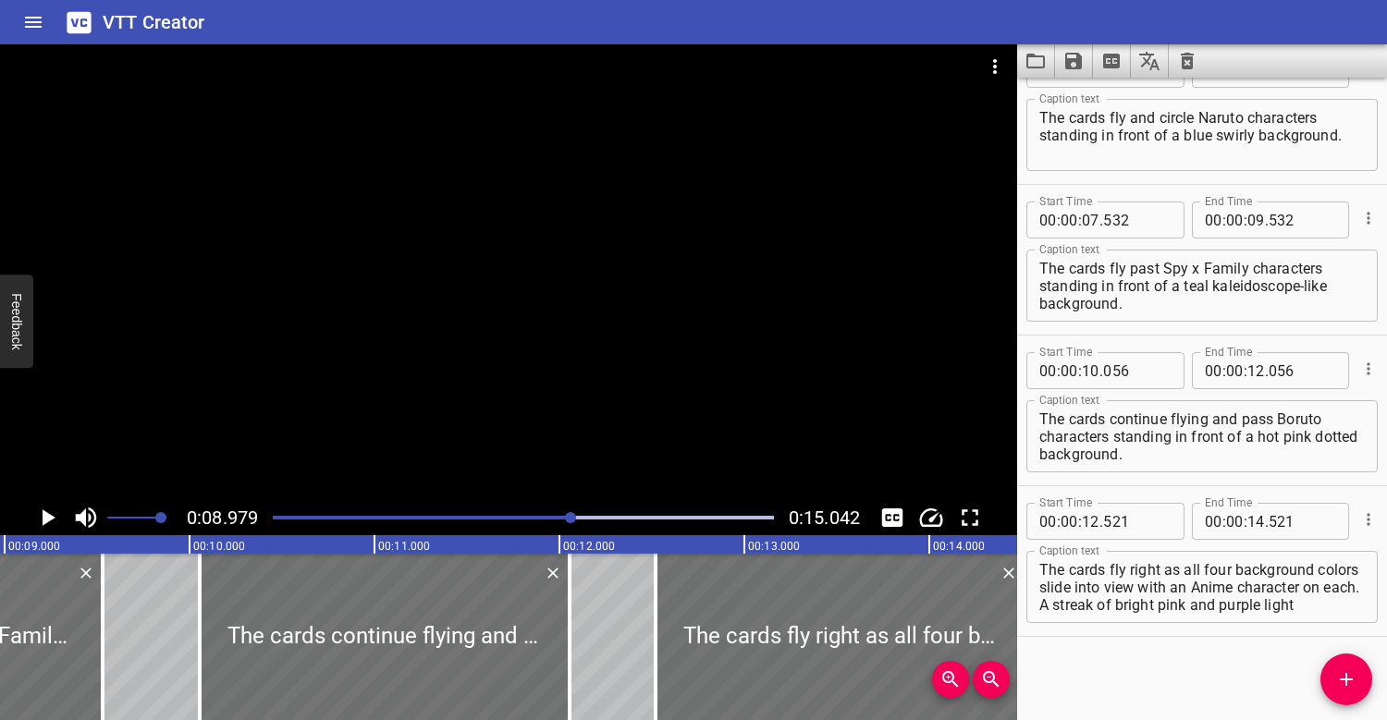
click at [492, 520] on div at bounding box center [523, 518] width 523 height 26
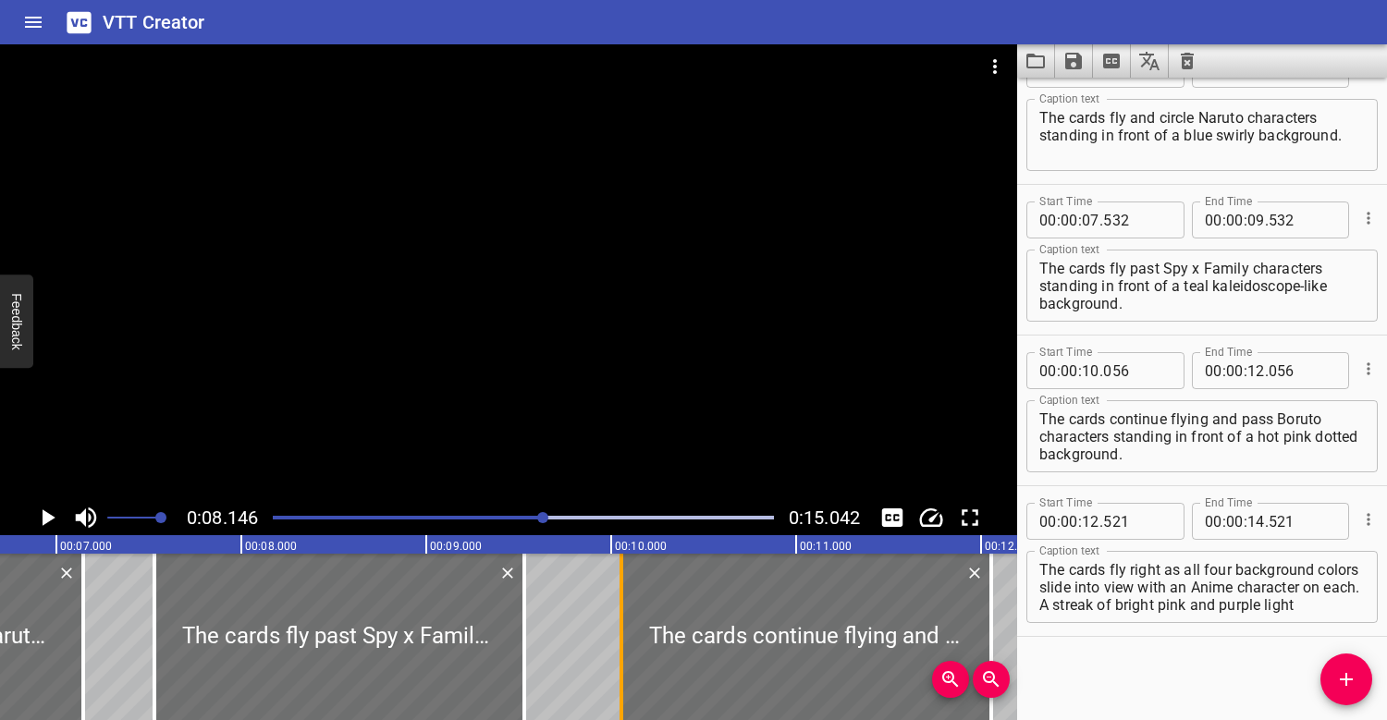
scroll to position [0, 1210]
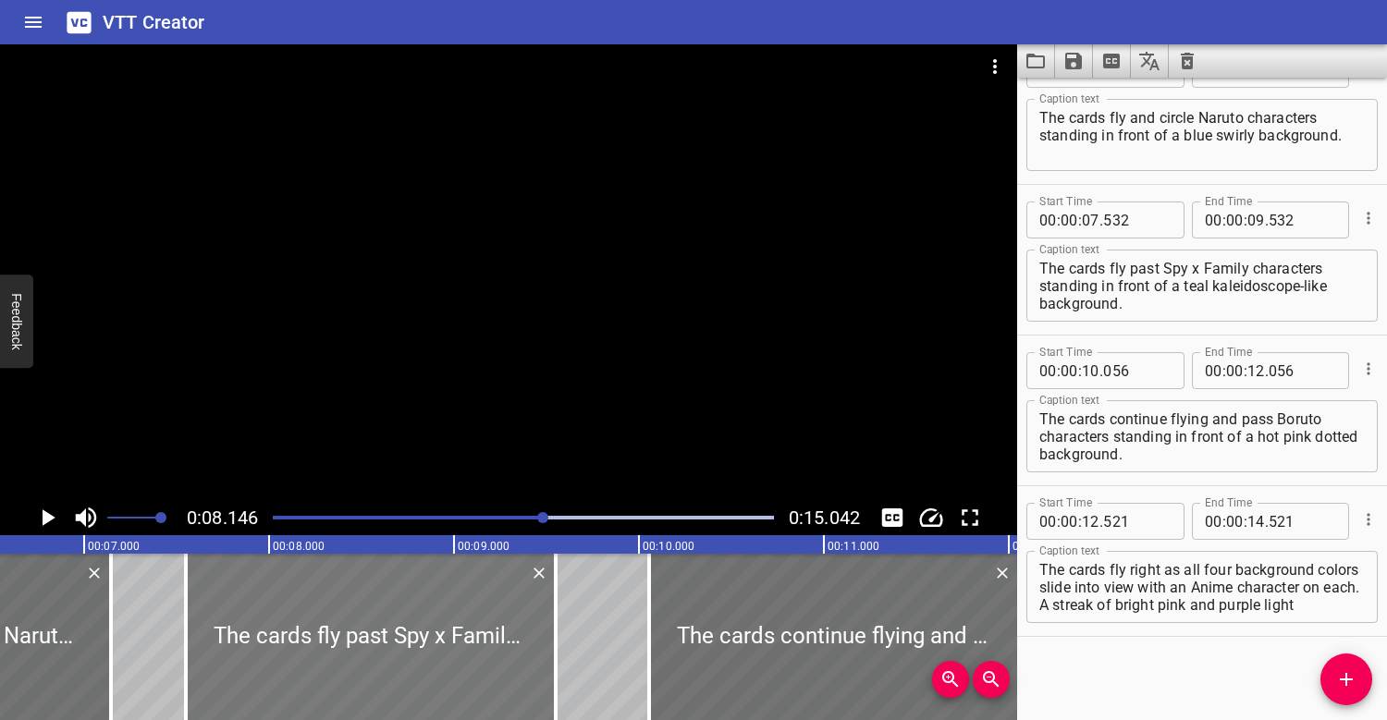
click at [329, 615] on div at bounding box center [371, 637] width 370 height 166
type input "552"
click at [422, 515] on div at bounding box center [523, 518] width 523 height 26
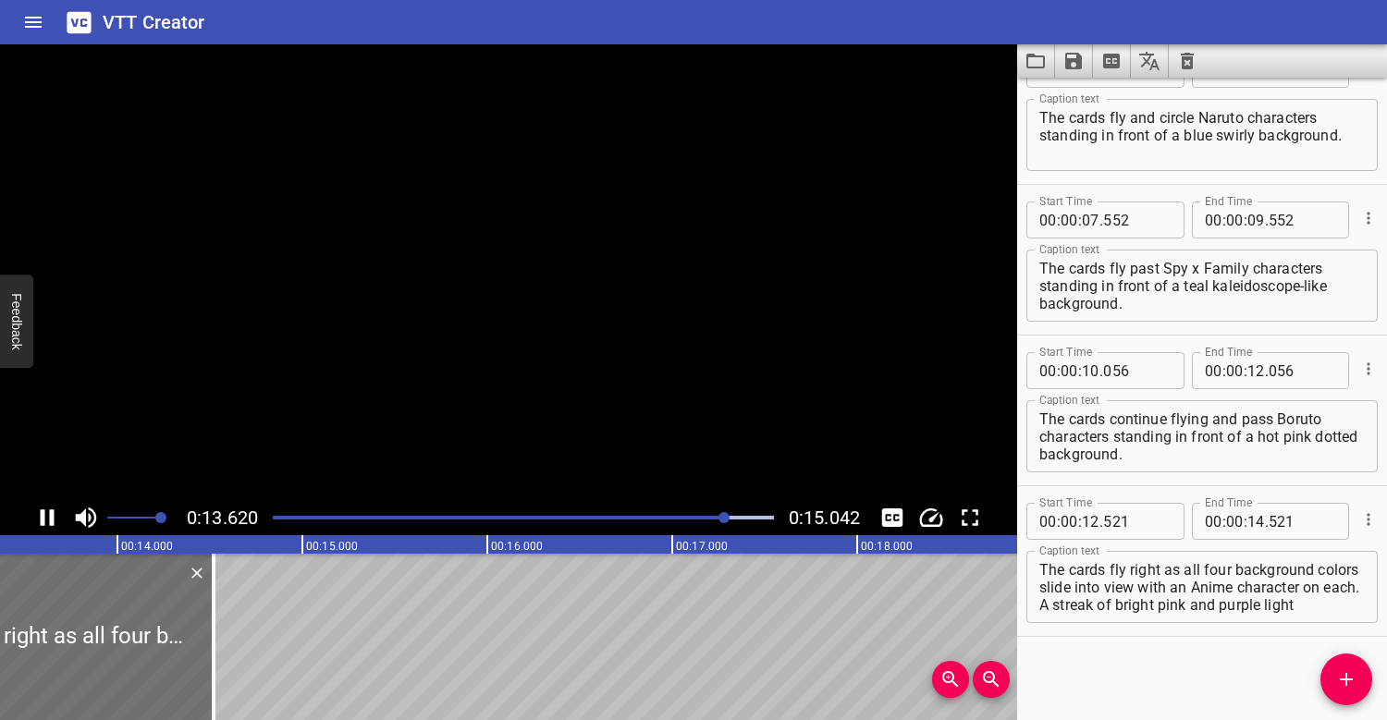
scroll to position [0, 2541]
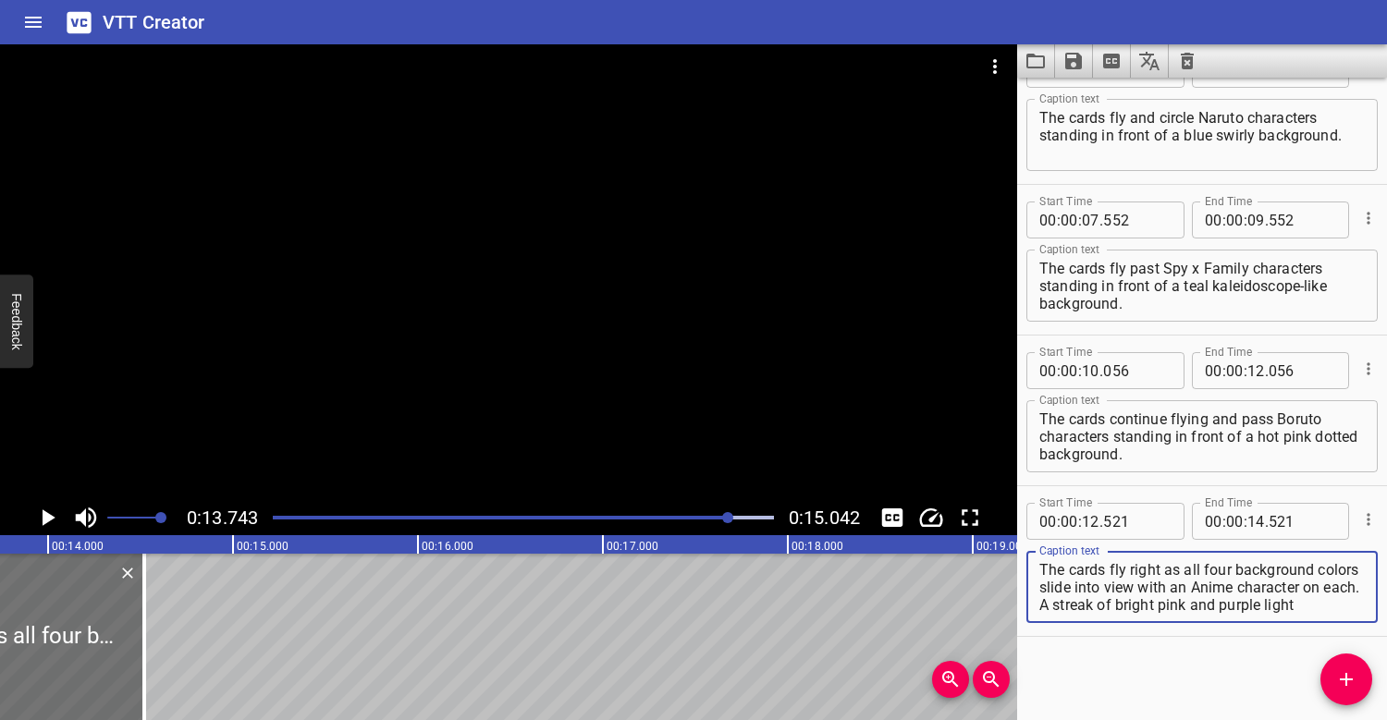
click at [1327, 602] on textarea "The cards fly right as all four background colors slide into view with an Anime…" at bounding box center [1201, 587] width 325 height 53
type textarea "The cards fly right as all four background colors slide into view with an Anime…"
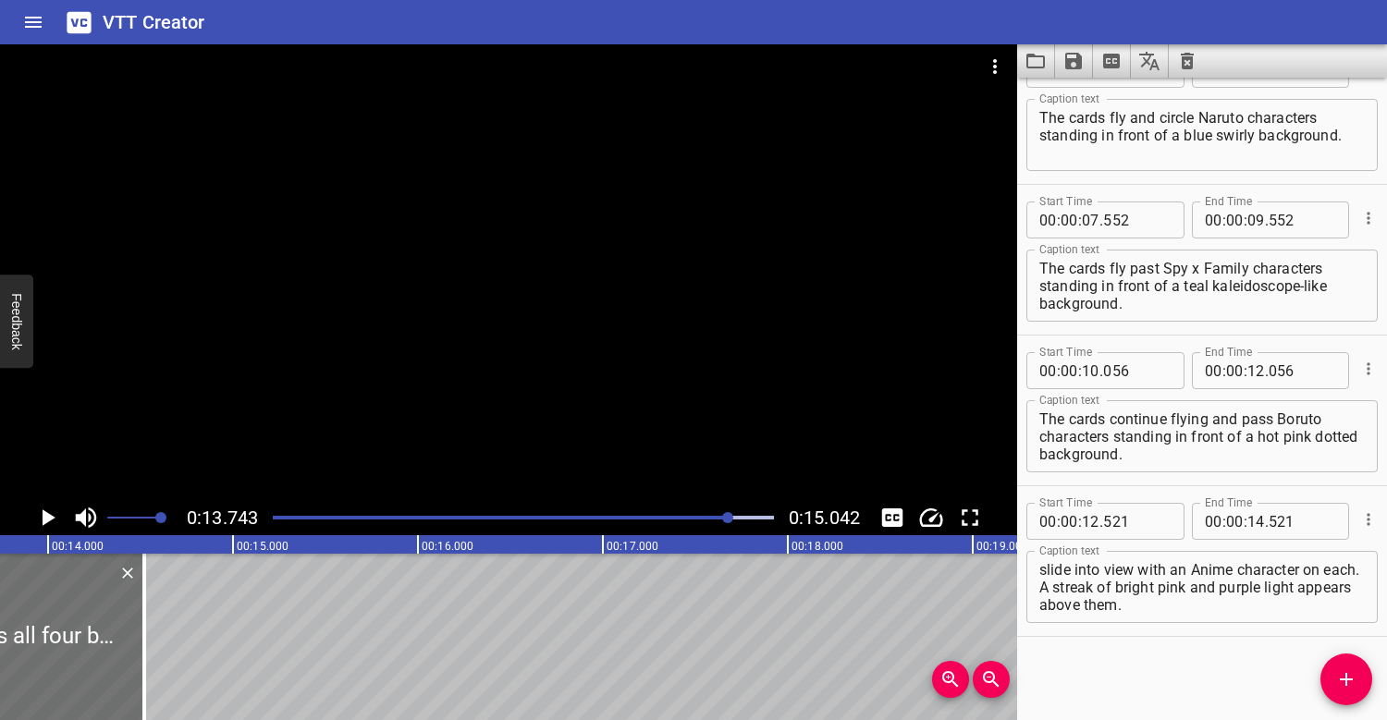
click at [695, 515] on div at bounding box center [523, 518] width 523 height 26
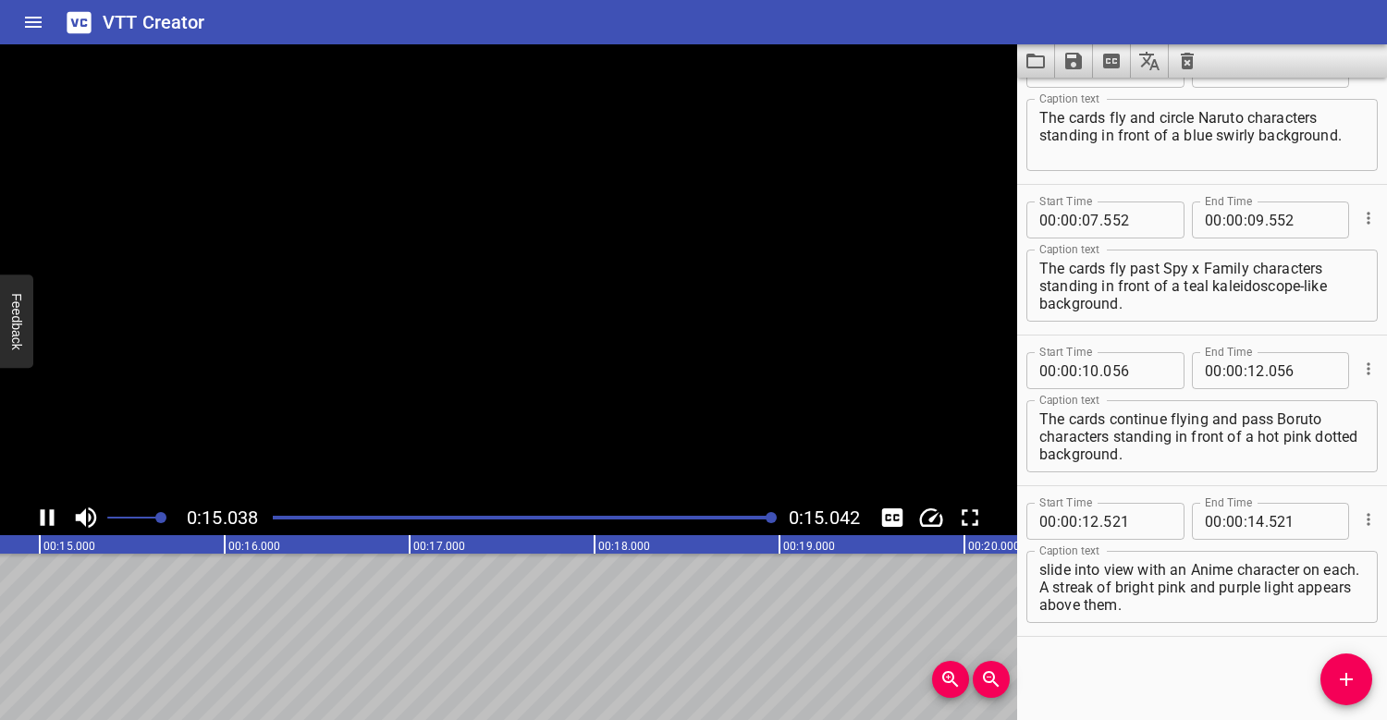
scroll to position [0, 2781]
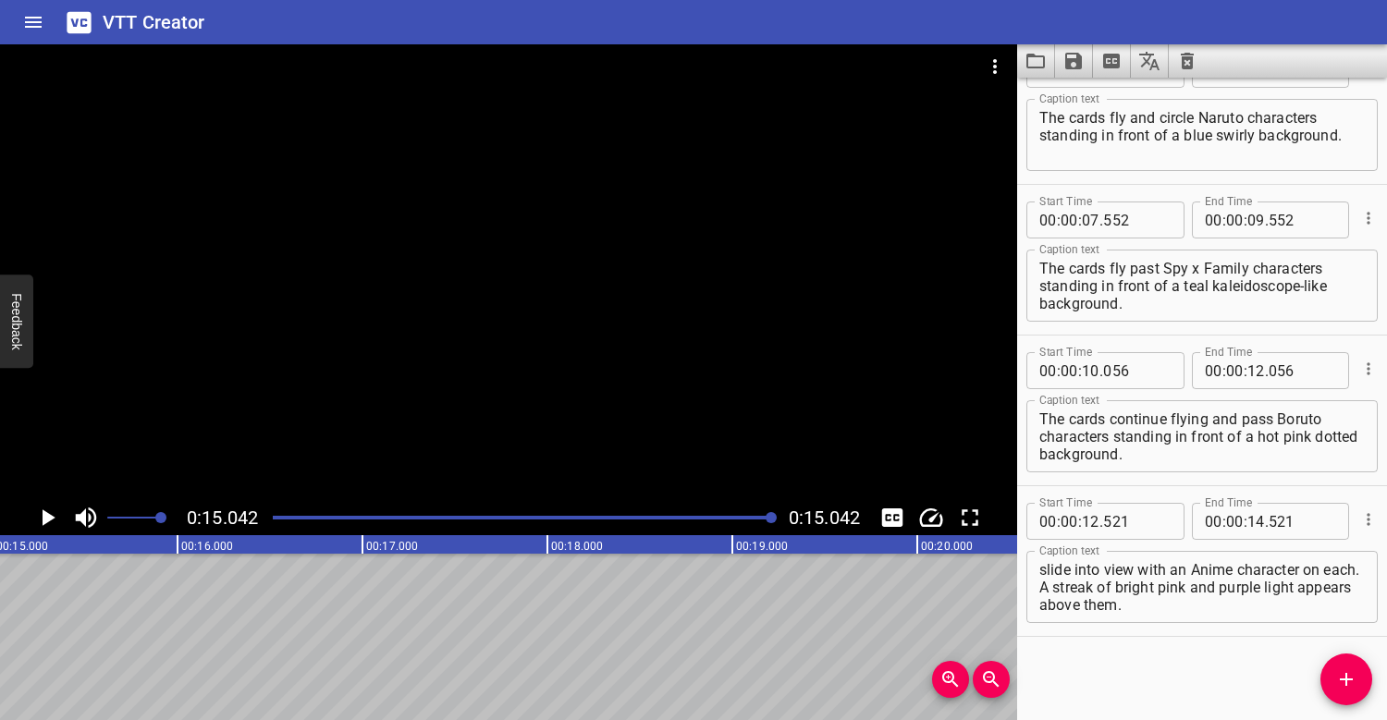
click at [716, 518] on div "Play progress" at bounding box center [523, 518] width 501 height 4
click at [1065, 65] on icon "Save captions to file" at bounding box center [1073, 61] width 17 height 17
click at [1133, 102] on li "Save to VTT file" at bounding box center [1123, 101] width 136 height 33
click at [989, 72] on icon "Video Options" at bounding box center [995, 66] width 22 height 22
click at [1018, 67] on li "Select New Video File..." at bounding box center [1065, 68] width 184 height 33
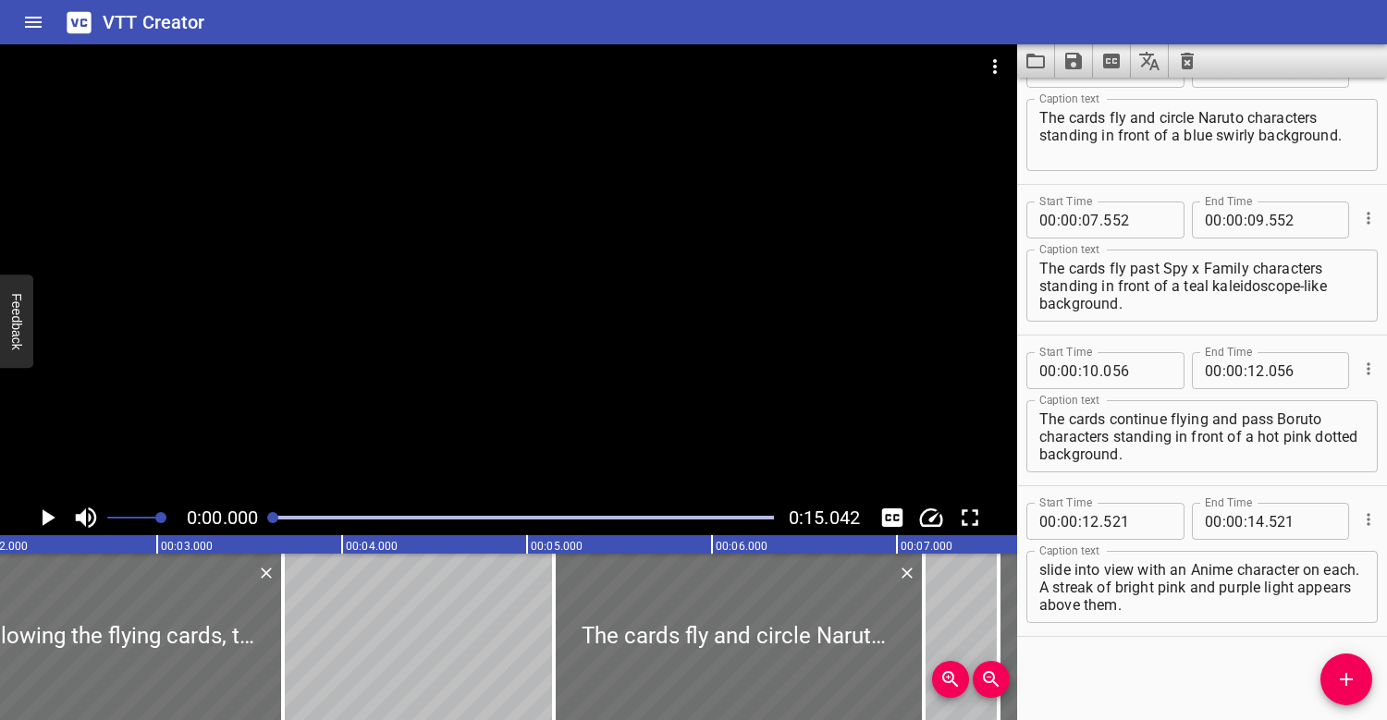
scroll to position [0, 0]
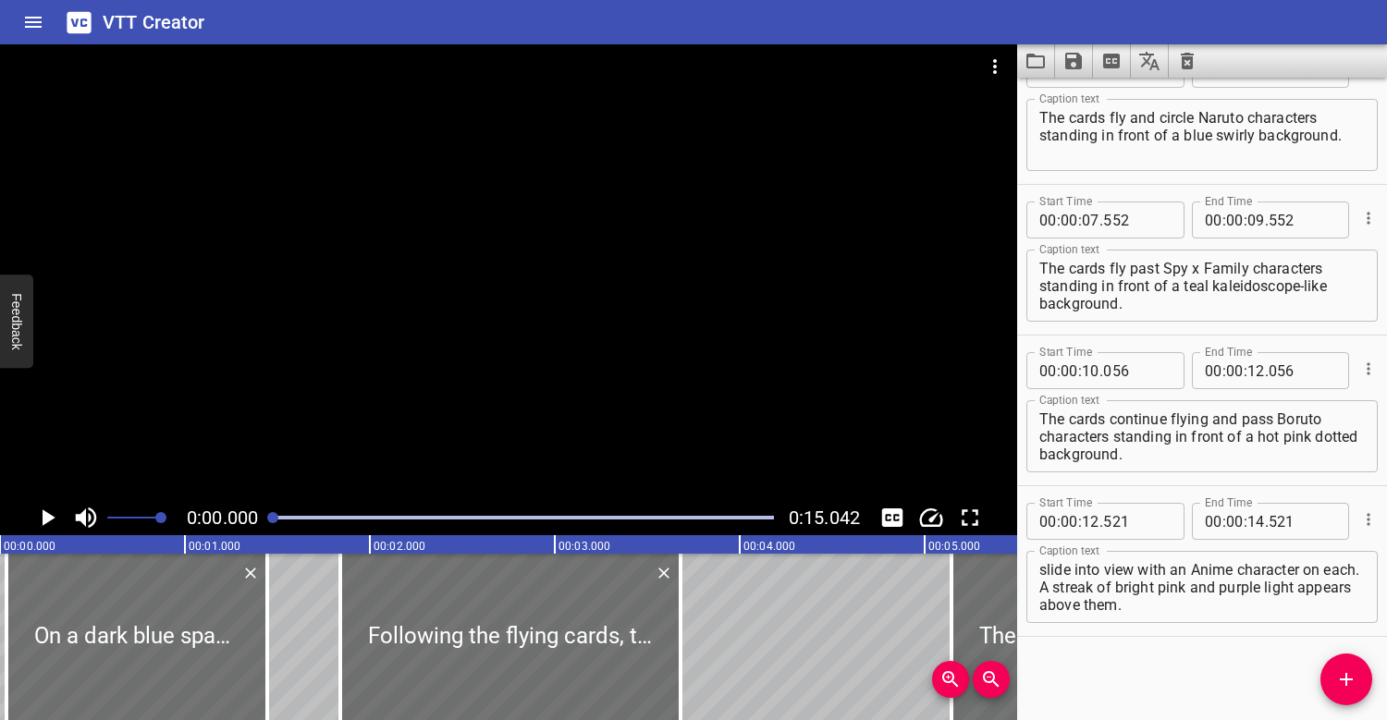
click at [290, 378] on div at bounding box center [508, 272] width 1017 height 456
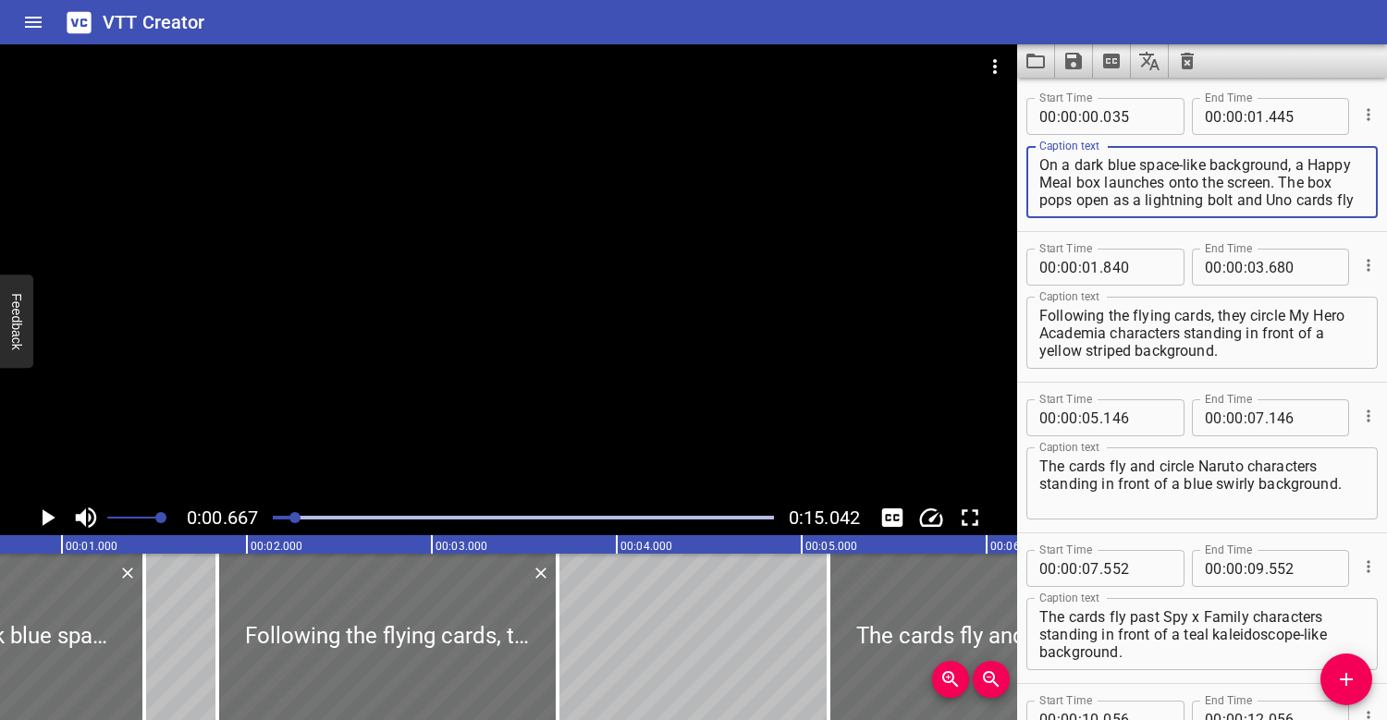
drag, startPoint x: 1300, startPoint y: 164, endPoint x: 1348, endPoint y: 159, distance: 48.3
click at [1348, 159] on textarea "On a dark blue space-like background, a Happy Meal box launches onto the screen…" at bounding box center [1201, 182] width 325 height 53
drag, startPoint x: 1144, startPoint y: 181, endPoint x: 1084, endPoint y: 184, distance: 60.2
click at [1084, 184] on textarea "On a dark blue space-like background, a box of cards Meal box launches onto the…" at bounding box center [1201, 182] width 325 height 53
click at [274, 520] on div at bounding box center [523, 518] width 523 height 26
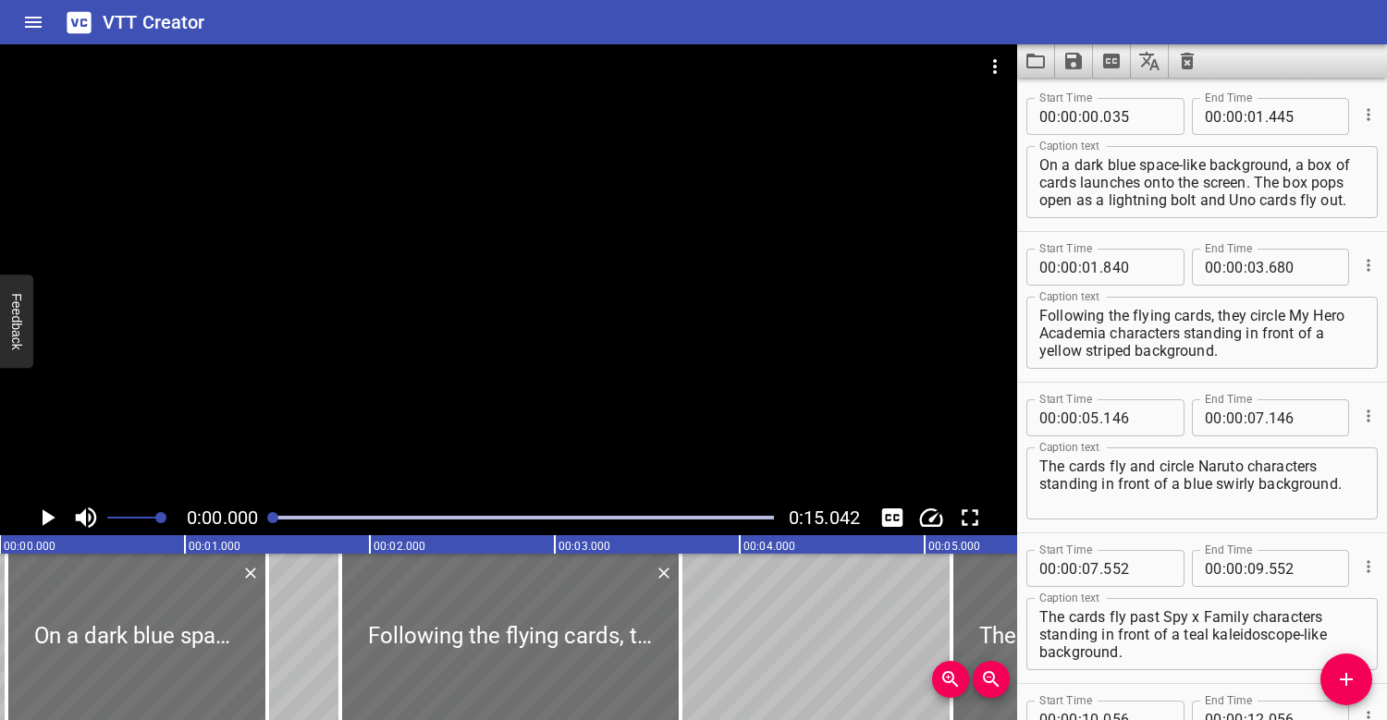
click at [306, 395] on div at bounding box center [508, 272] width 1017 height 456
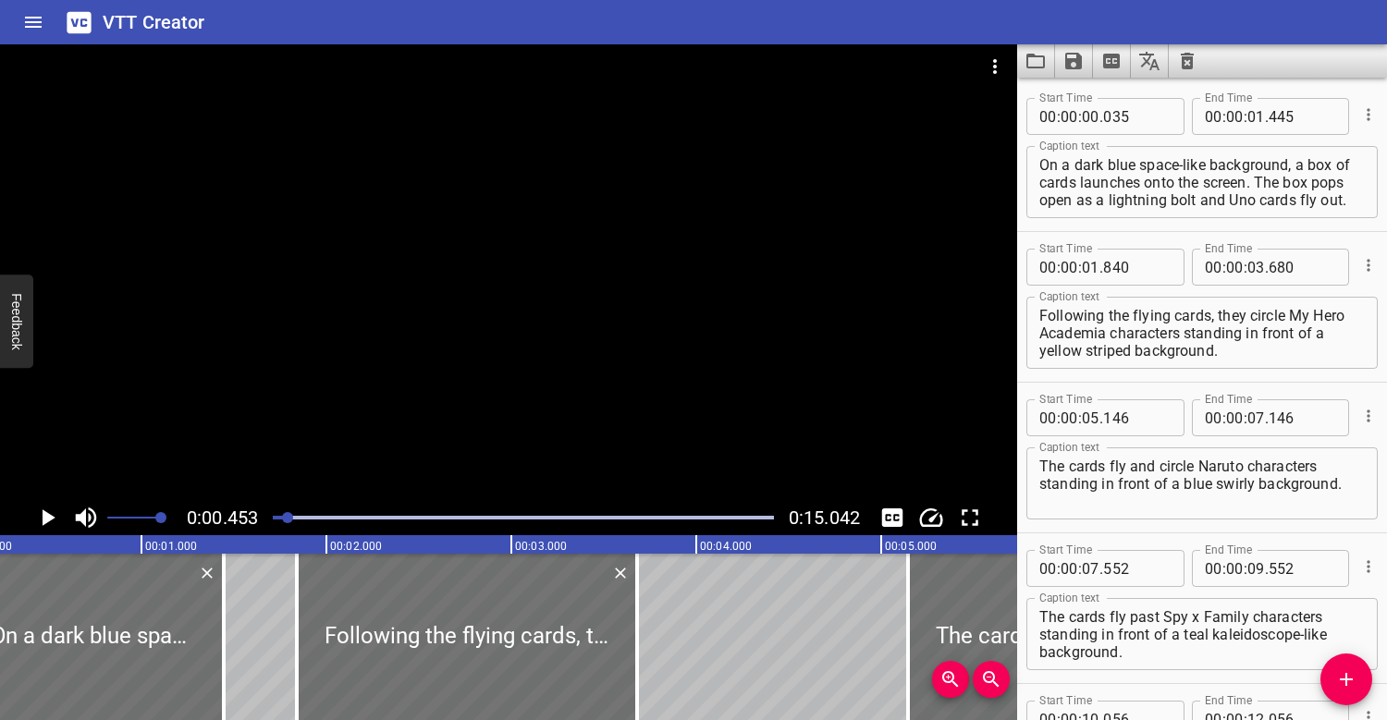
scroll to position [0, 83]
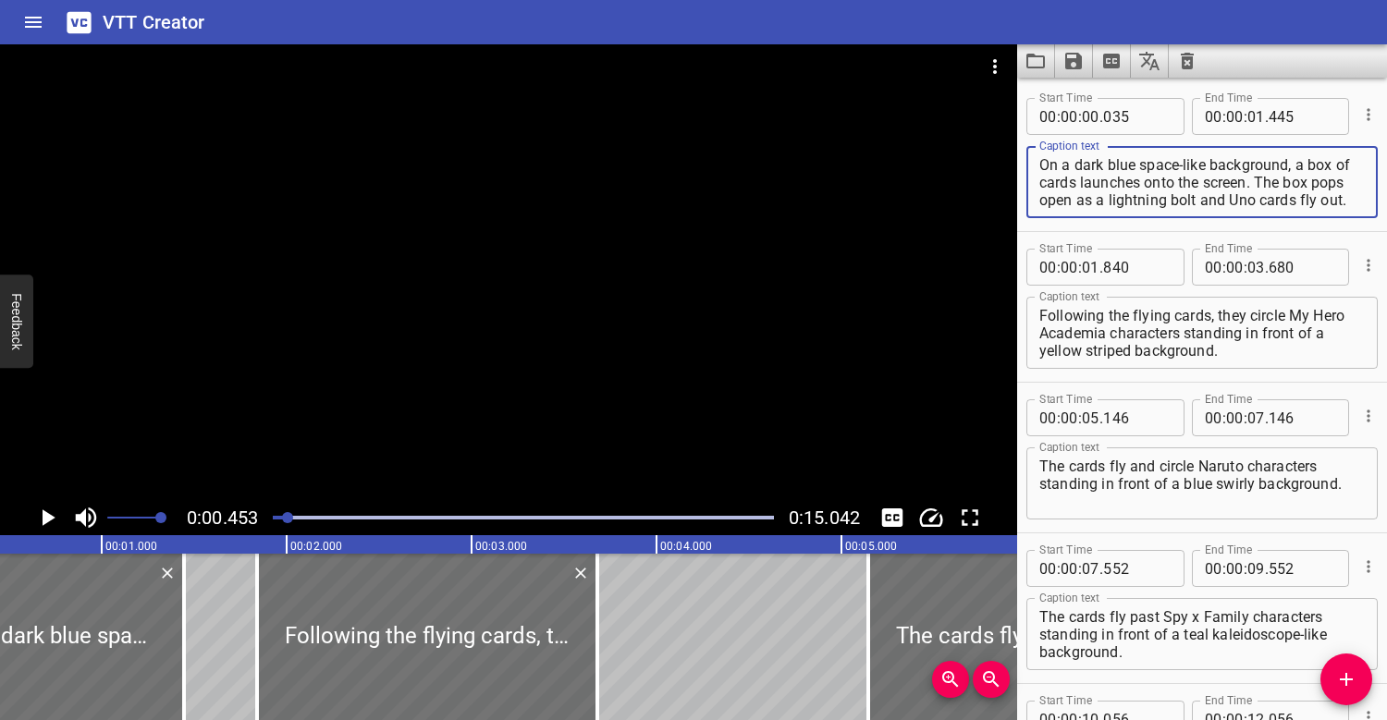
click at [1309, 167] on textarea "On a dark blue space-like background, a box of cards launches onto the screen. …" at bounding box center [1201, 182] width 325 height 53
type textarea "On a dark blue space-like background, a red box of cards launches onto the scre…"
click at [1071, 66] on icon "Save captions to file" at bounding box center [1073, 61] width 17 height 17
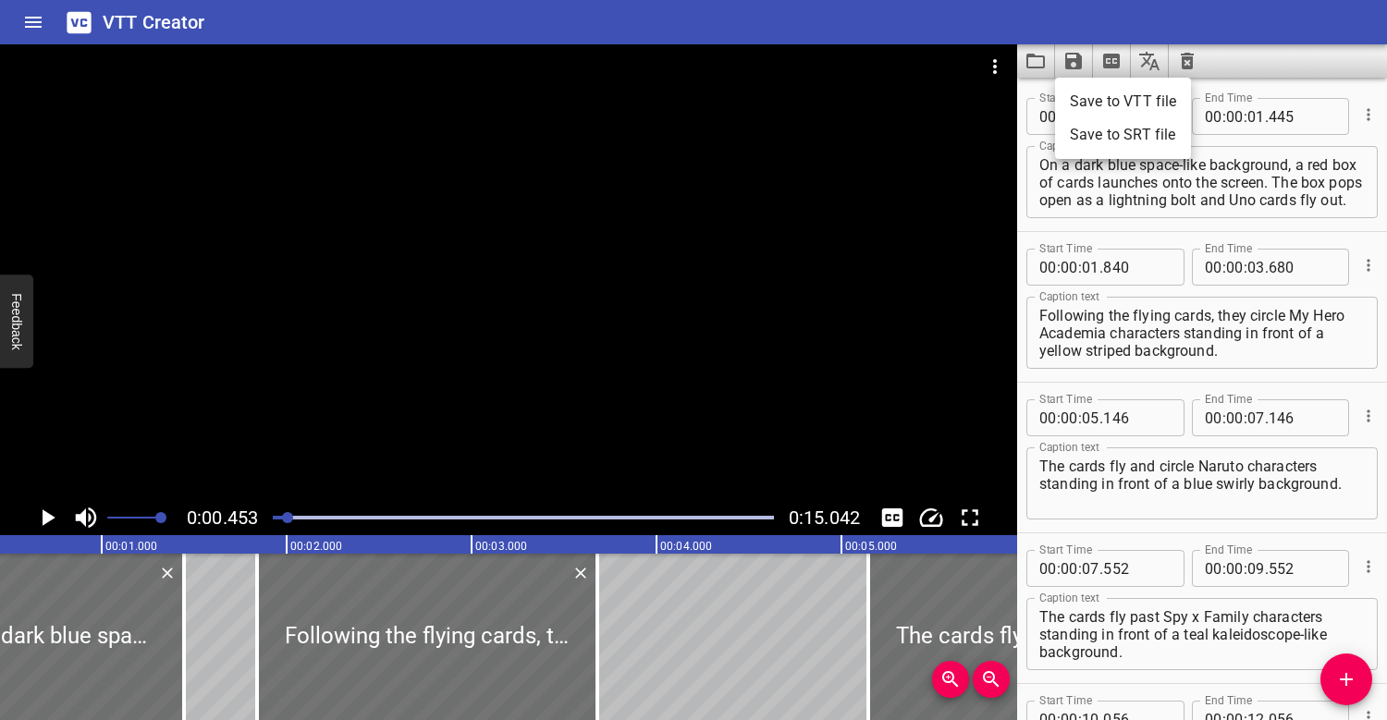
click at [1082, 100] on li "Save to VTT file" at bounding box center [1123, 101] width 136 height 33
click at [990, 75] on icon "Video Options" at bounding box center [995, 66] width 22 height 22
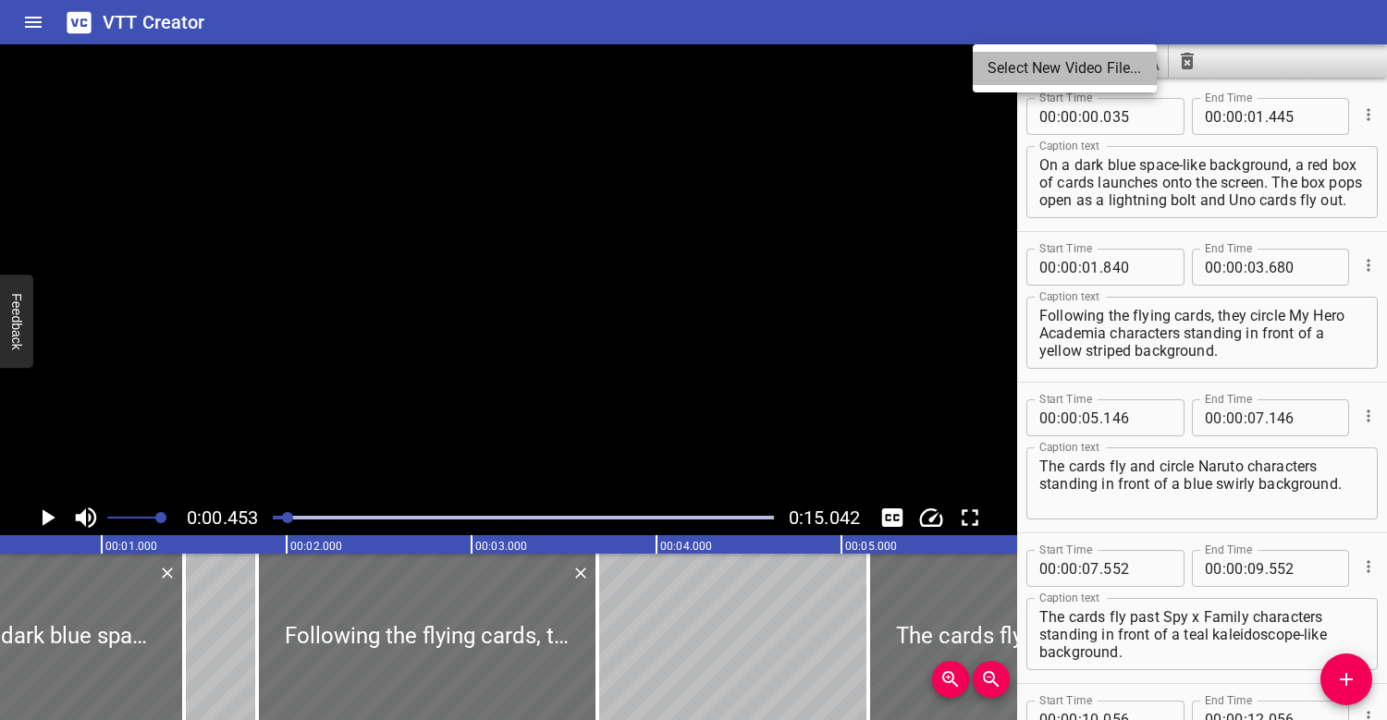
click at [1044, 73] on li "Select New Video File..." at bounding box center [1065, 68] width 184 height 33
click at [594, 310] on div at bounding box center [508, 272] width 1017 height 456
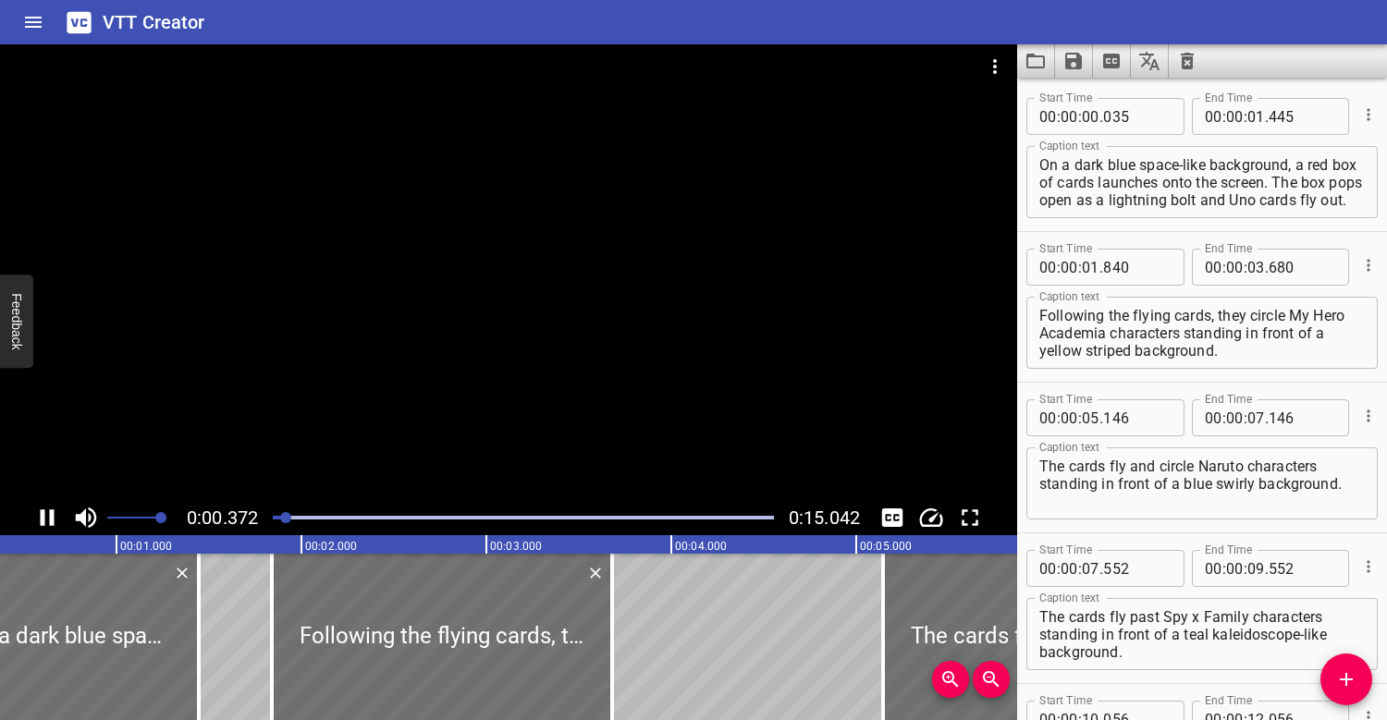
click at [608, 277] on div at bounding box center [508, 272] width 1017 height 456
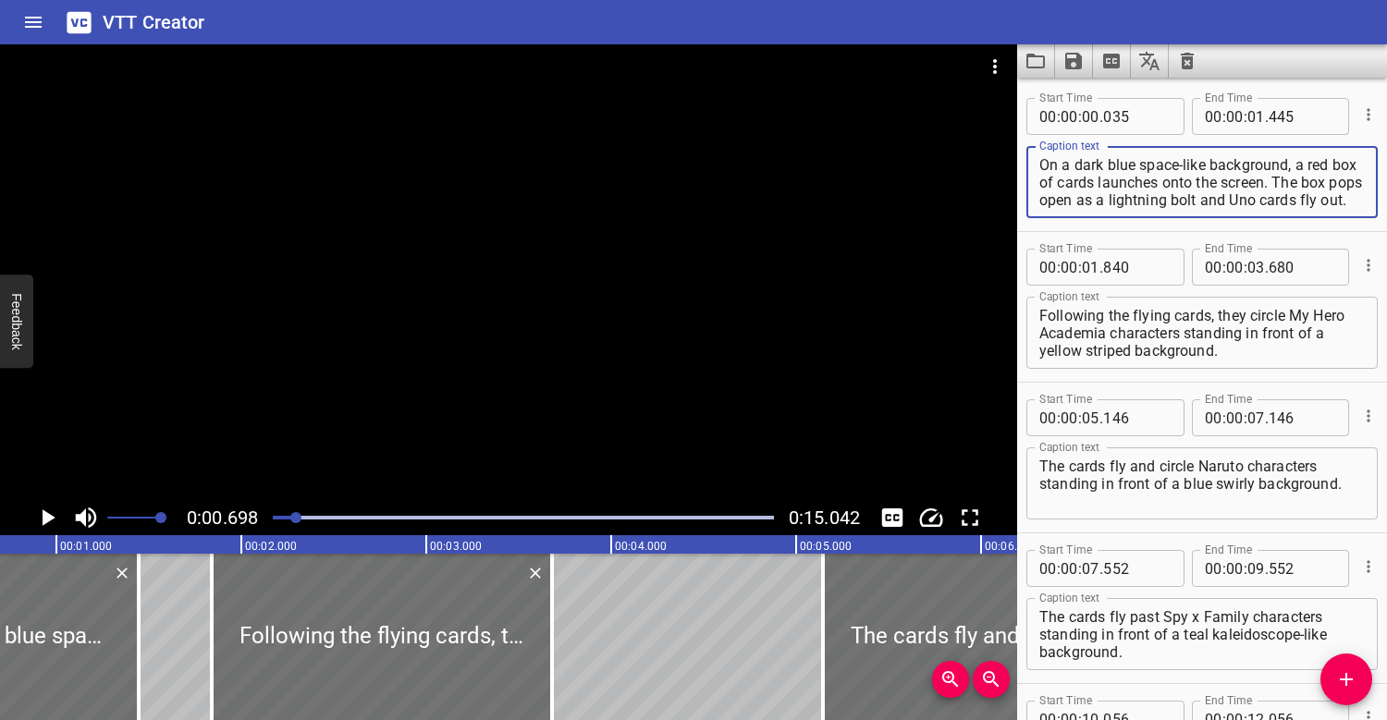
drag, startPoint x: 1307, startPoint y: 165, endPoint x: 1095, endPoint y: 187, distance: 213.7
click at [1095, 187] on textarea "On a dark blue space-like background, a red box of cards launches onto the scre…" at bounding box center [1201, 182] width 325 height 53
type textarea "On a dark blue space-like background, a Happy Meal launches onto the screen. Th…"
click at [433, 297] on div at bounding box center [508, 272] width 1017 height 456
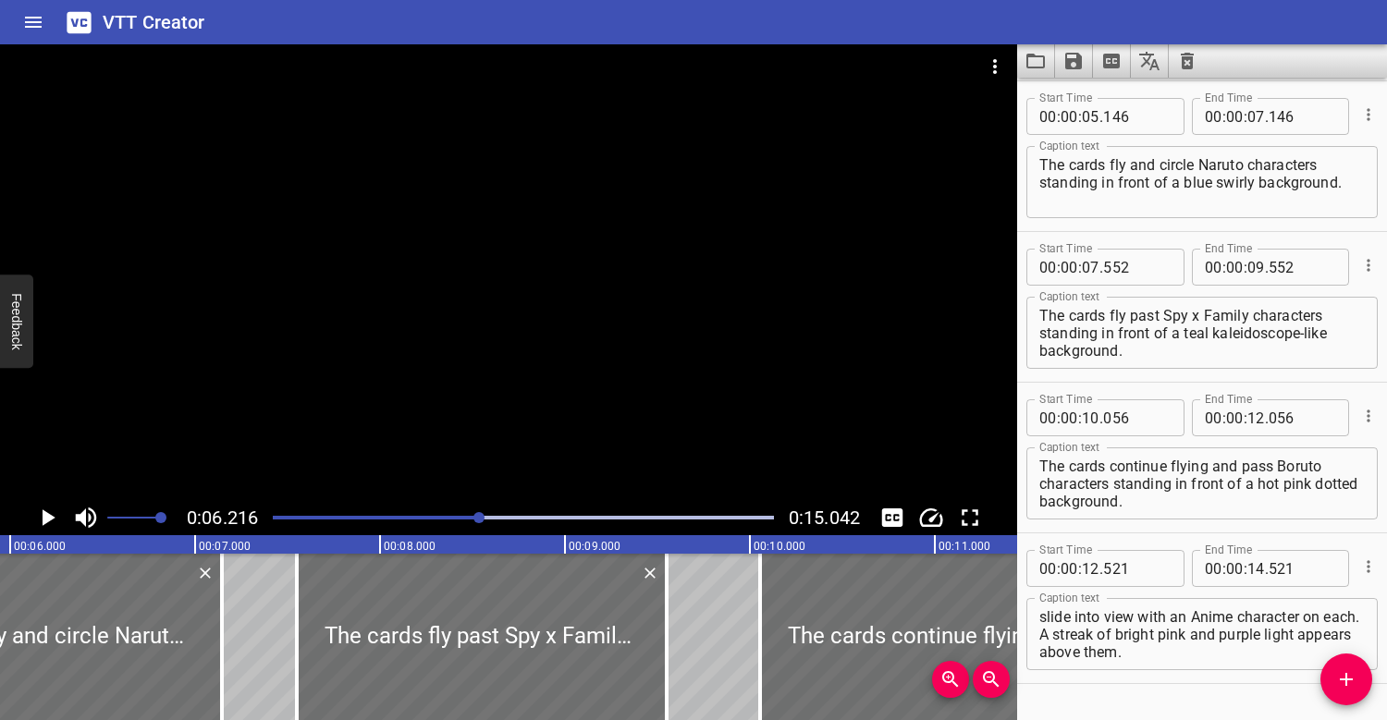
scroll to position [0, 1149]
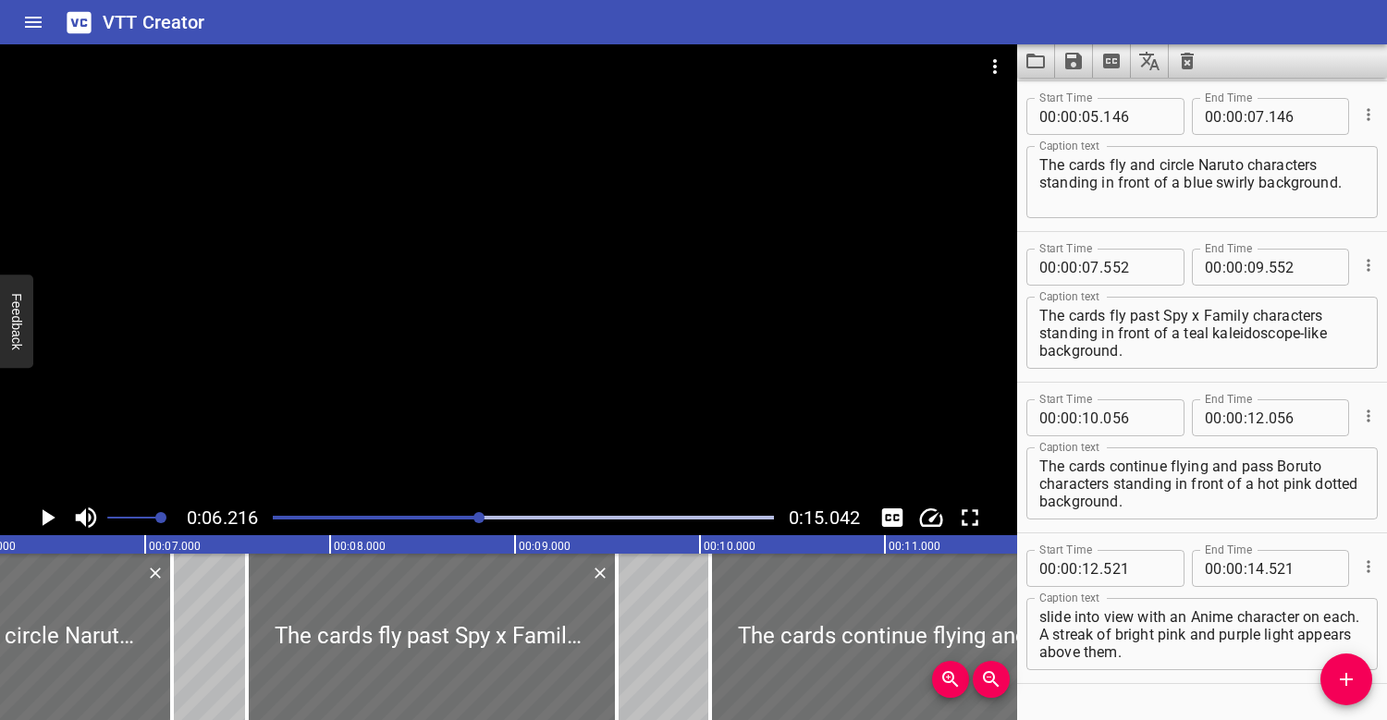
click at [617, 317] on div at bounding box center [508, 272] width 1017 height 456
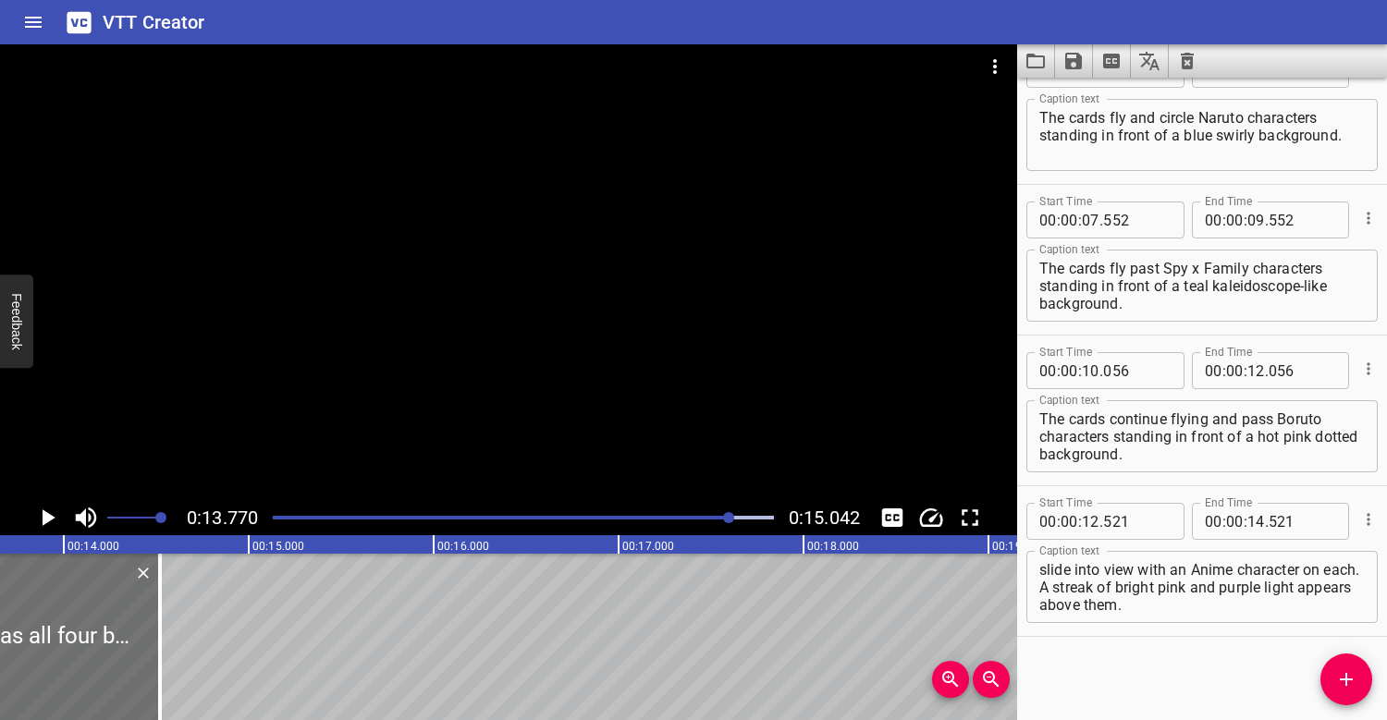
scroll to position [0, 2546]
click at [278, 518] on div "Play progress" at bounding box center [480, 518] width 501 height 4
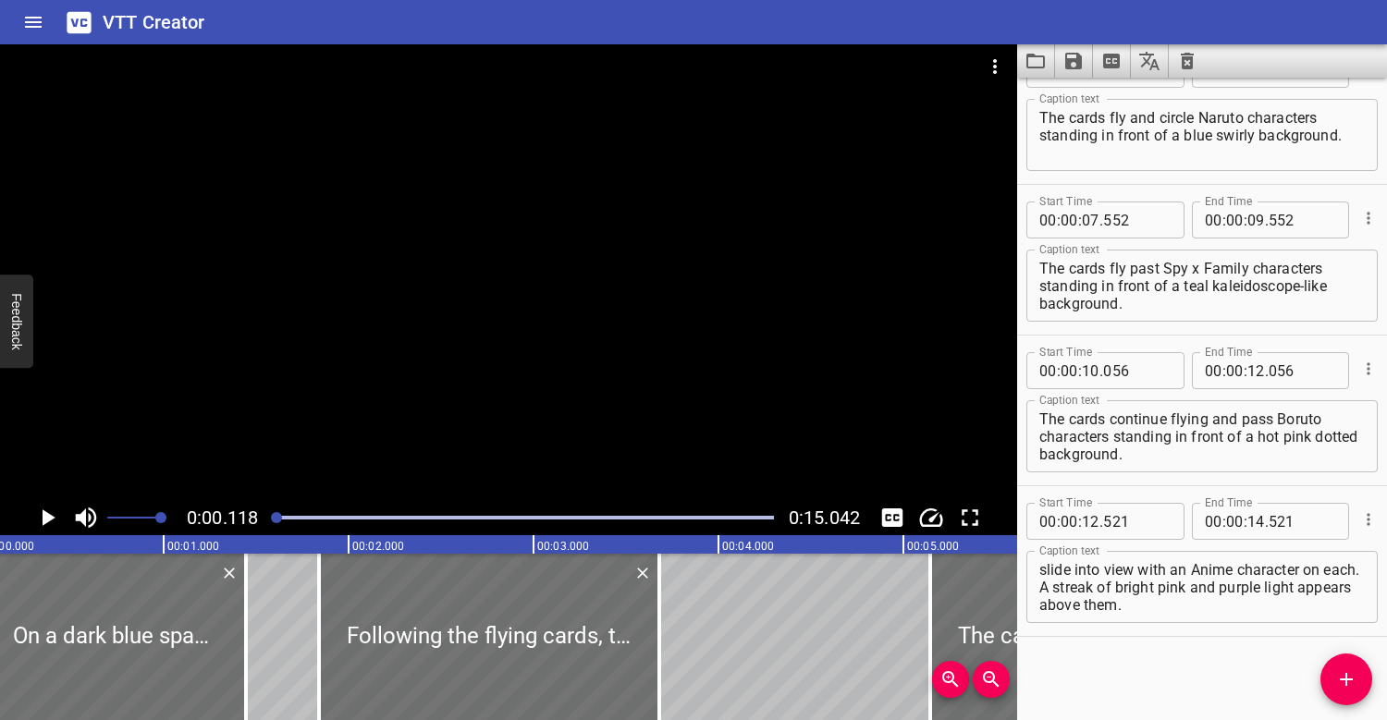
click at [356, 347] on div at bounding box center [508, 272] width 1017 height 456
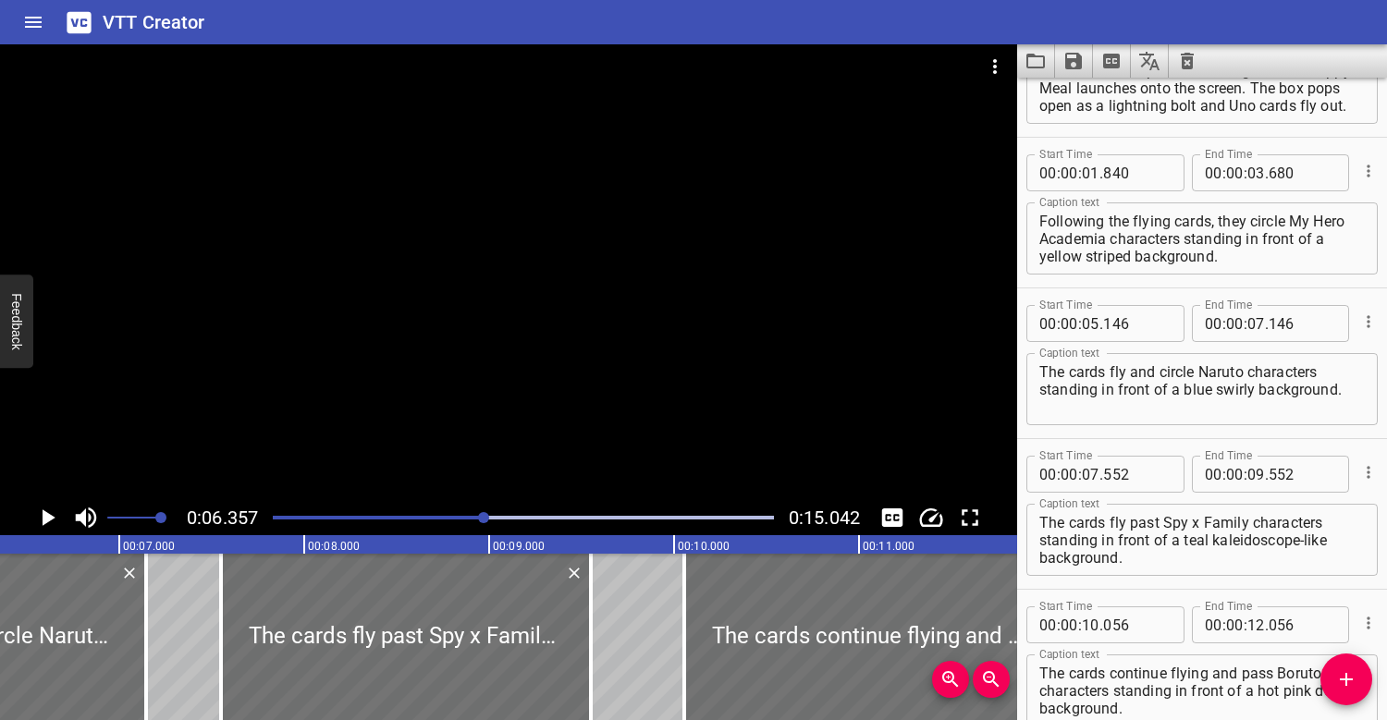
scroll to position [48, 0]
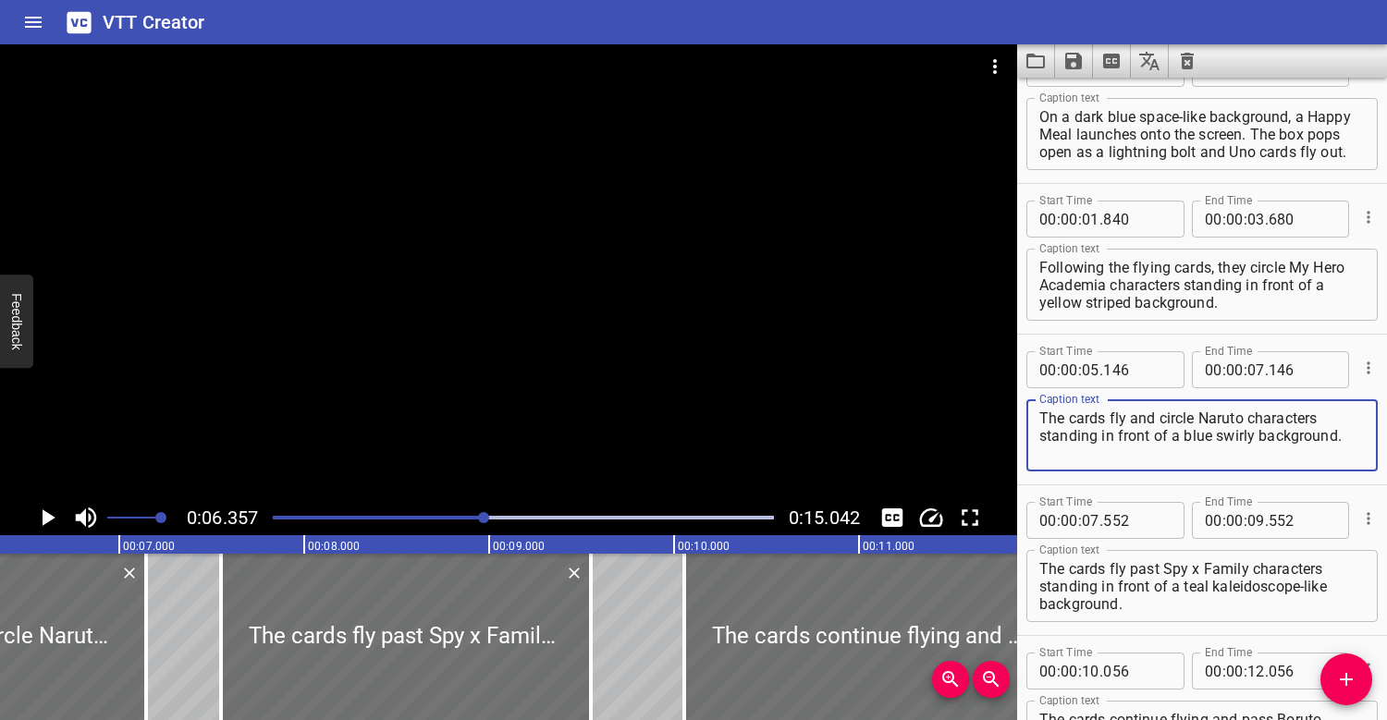
click at [1200, 418] on textarea "The cards fly and circle Naruto characters standing in front of a blue swirly b…" at bounding box center [1201, 436] width 325 height 53
click at [426, 520] on div at bounding box center [523, 518] width 523 height 26
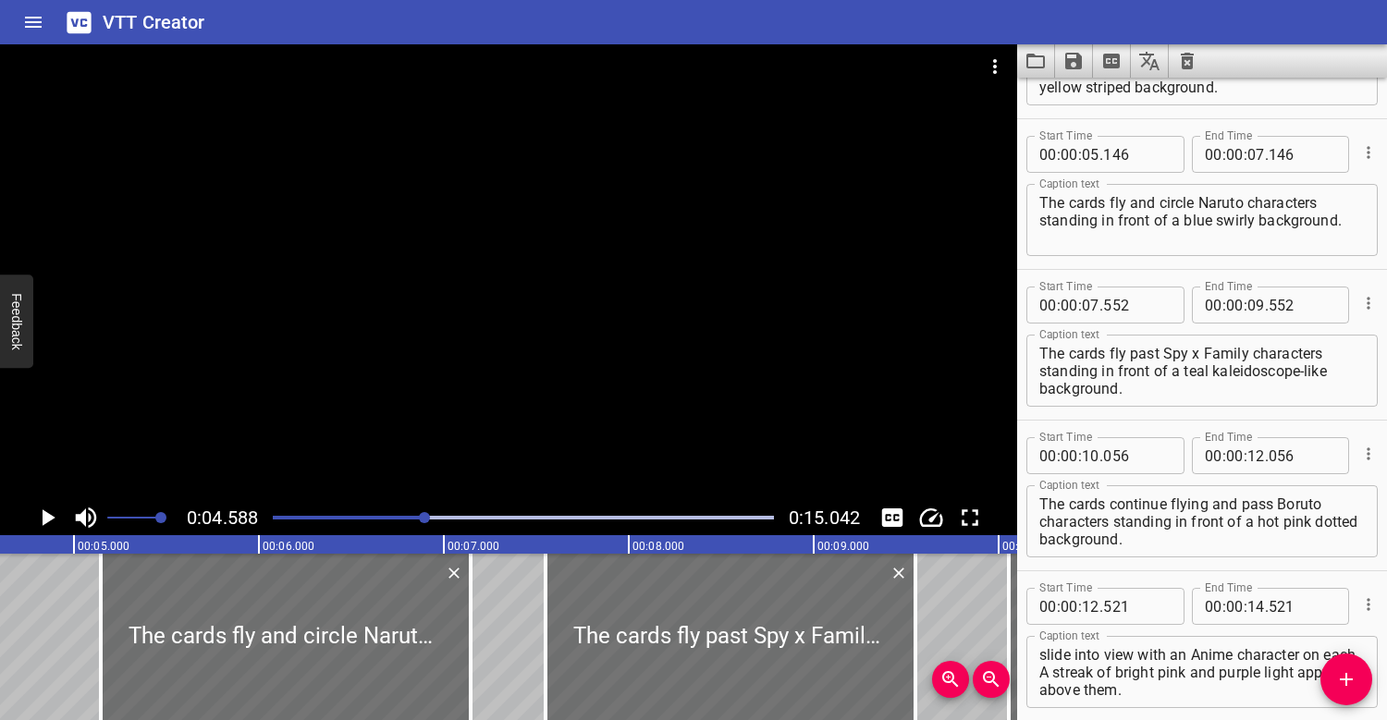
scroll to position [301, 0]
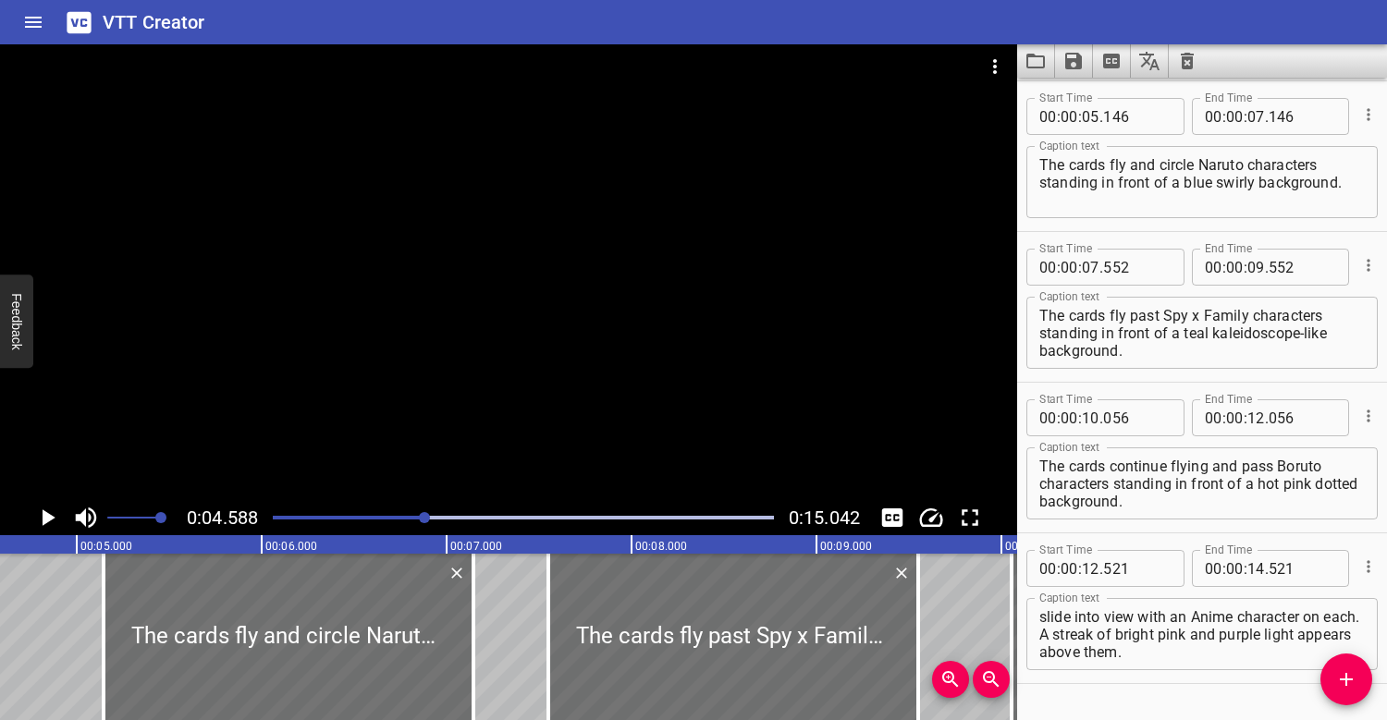
click at [390, 439] on div at bounding box center [508, 272] width 1017 height 456
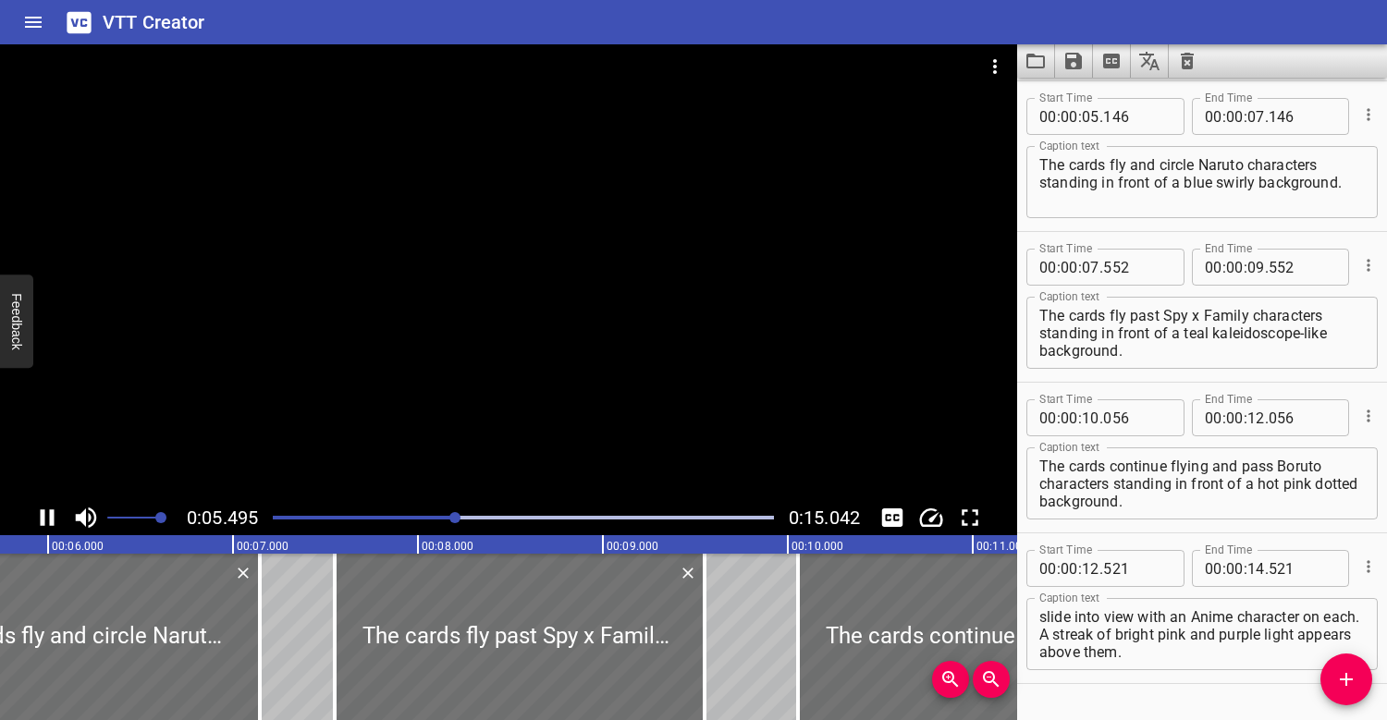
click at [408, 395] on div at bounding box center [508, 272] width 1017 height 456
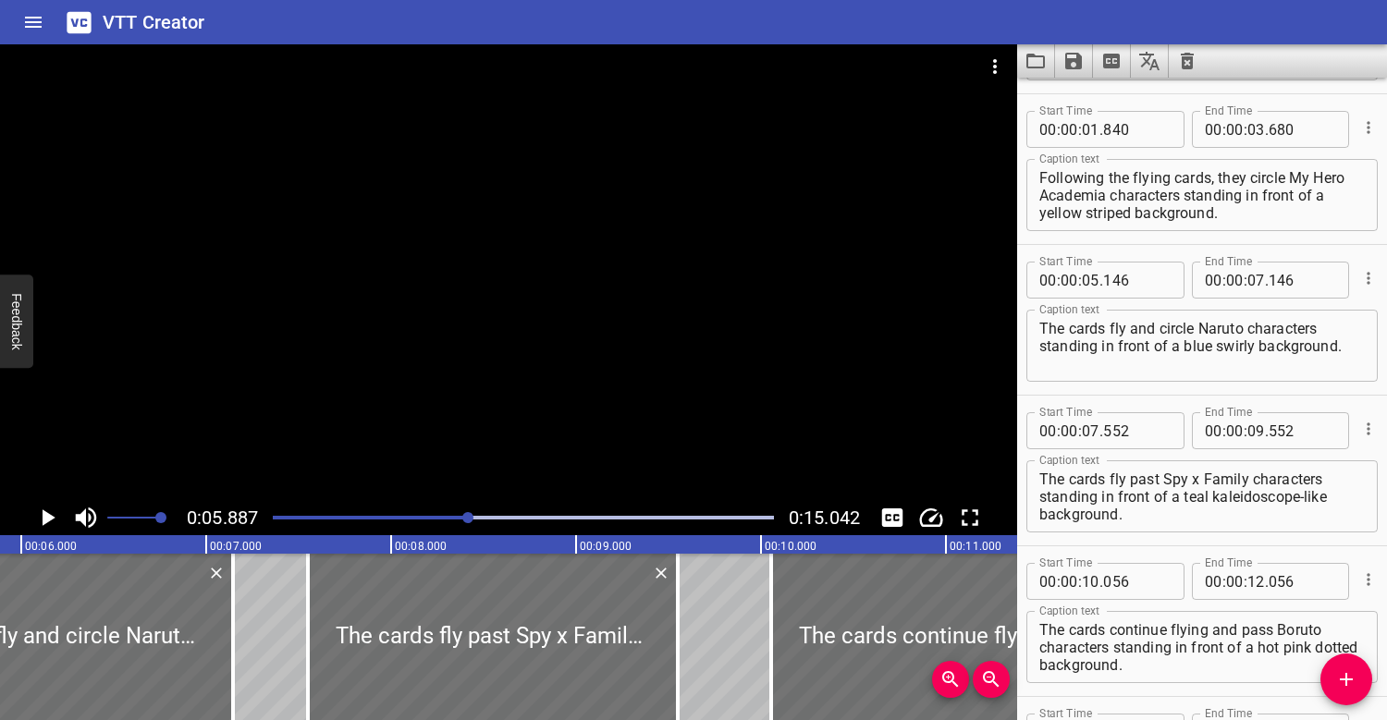
scroll to position [141, 0]
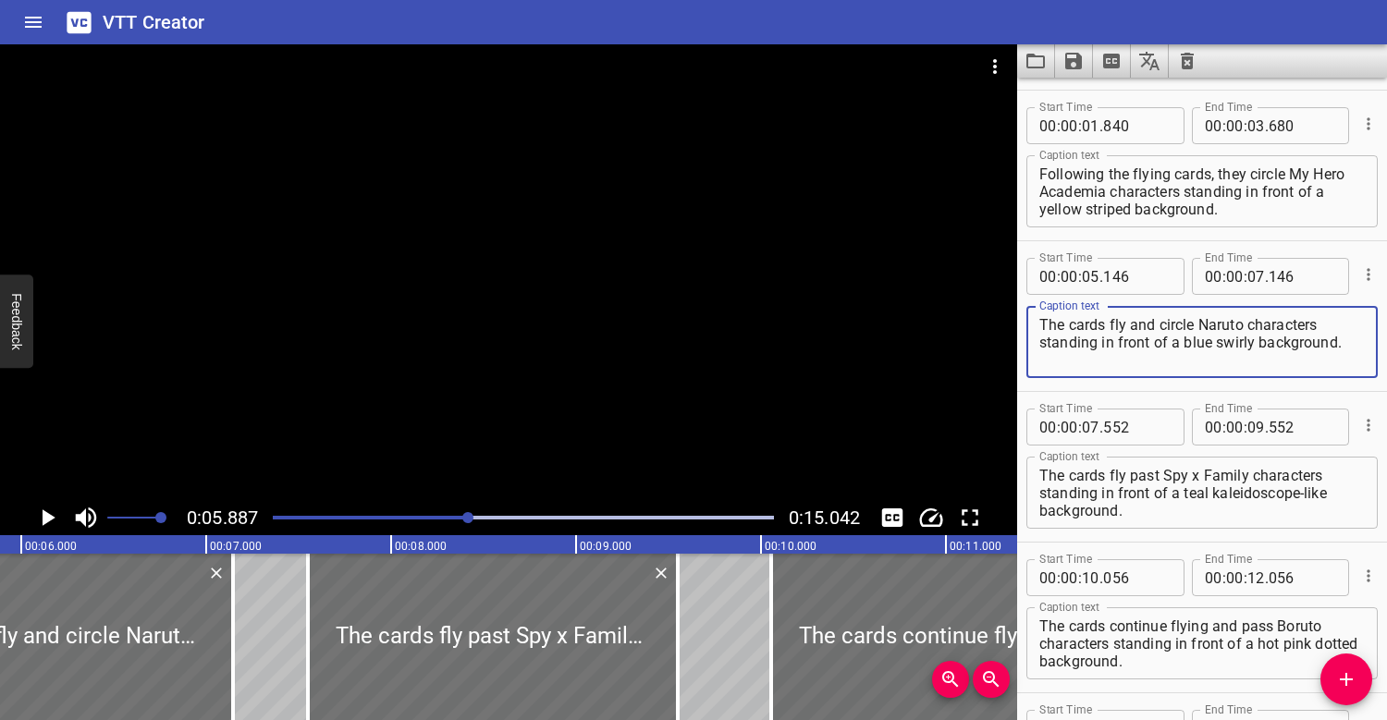
drag, startPoint x: 1249, startPoint y: 324, endPoint x: 1199, endPoint y: 323, distance: 49.9
click at [1201, 323] on textarea "The cards fly and circle Naruto characters standing in front of a blue swirly b…" at bounding box center [1201, 342] width 325 height 53
drag, startPoint x: 1232, startPoint y: 325, endPoint x: 1196, endPoint y: 324, distance: 36.1
click at [1197, 325] on textarea "The cards fly and circle more My Hero characters standing in front of a blue sw…" at bounding box center [1201, 342] width 325 height 53
drag, startPoint x: 1172, startPoint y: 344, endPoint x: 1228, endPoint y: 359, distance: 57.4
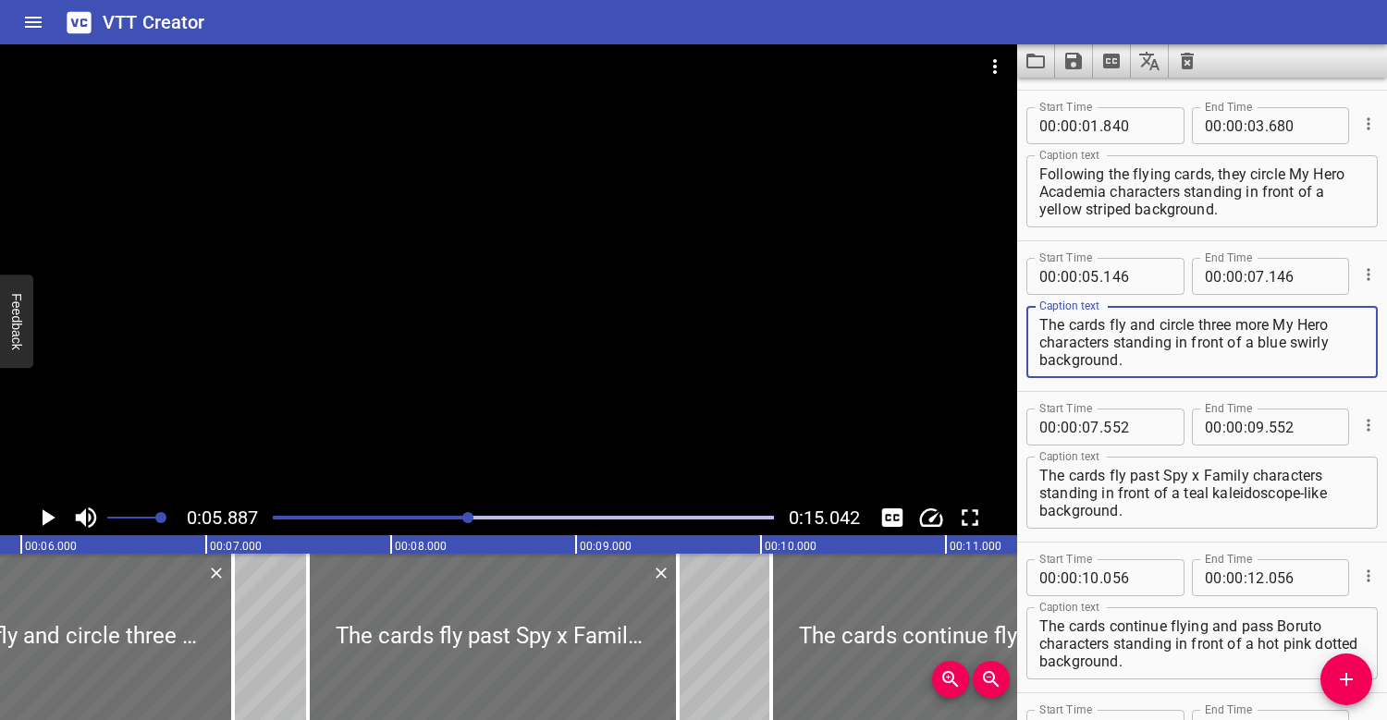
click at [1228, 359] on textarea "The cards fly and circle three more My Hero characters standing in front of a b…" at bounding box center [1201, 342] width 325 height 53
type textarea "The cards fly and circle three more My Hero characters."
click at [452, 386] on div at bounding box center [508, 272] width 1017 height 456
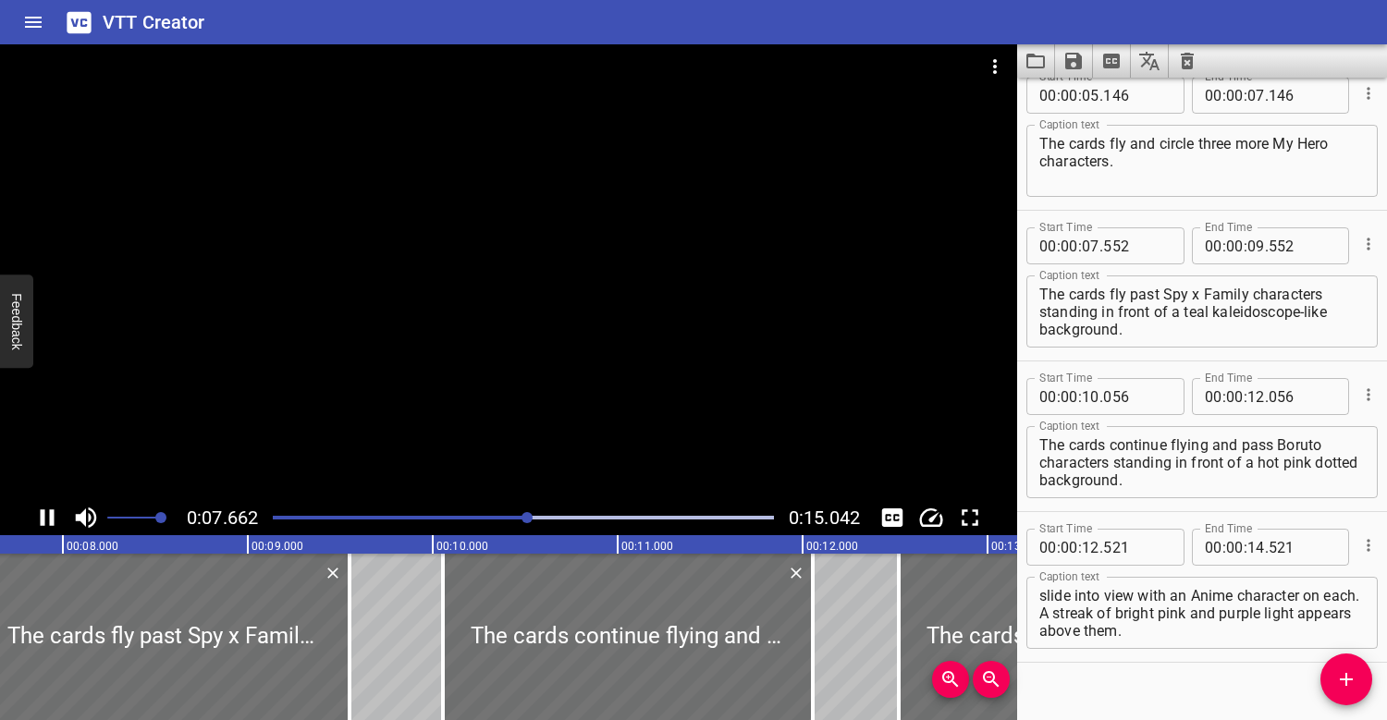
scroll to position [349, 0]
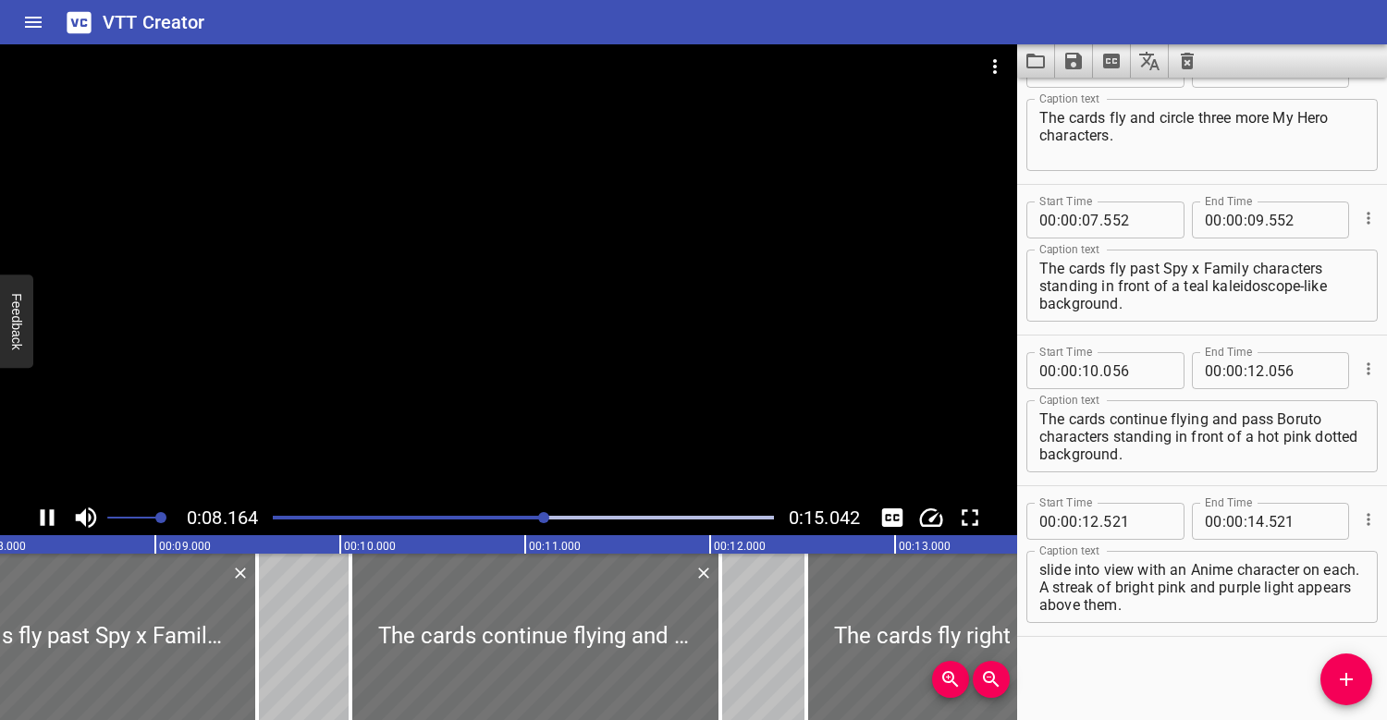
click at [476, 346] on div at bounding box center [508, 272] width 1017 height 456
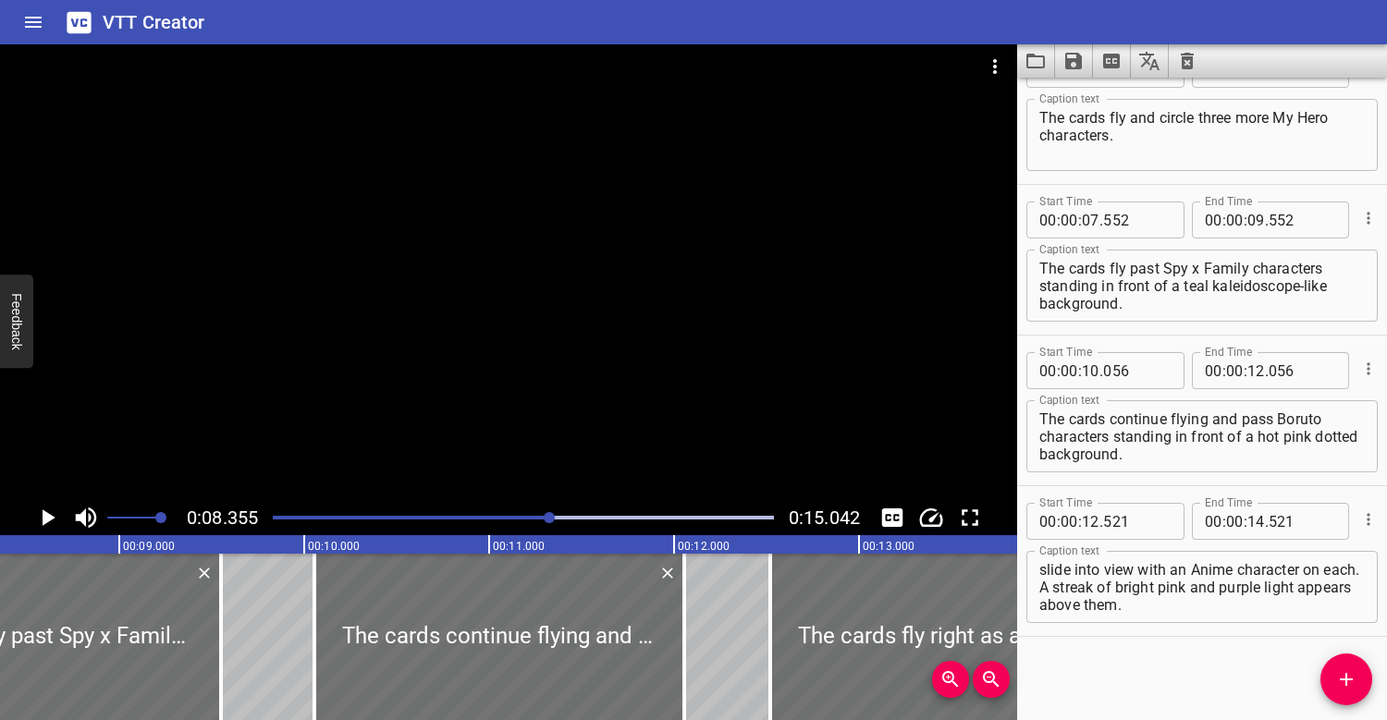
click at [546, 335] on div at bounding box center [508, 272] width 1017 height 456
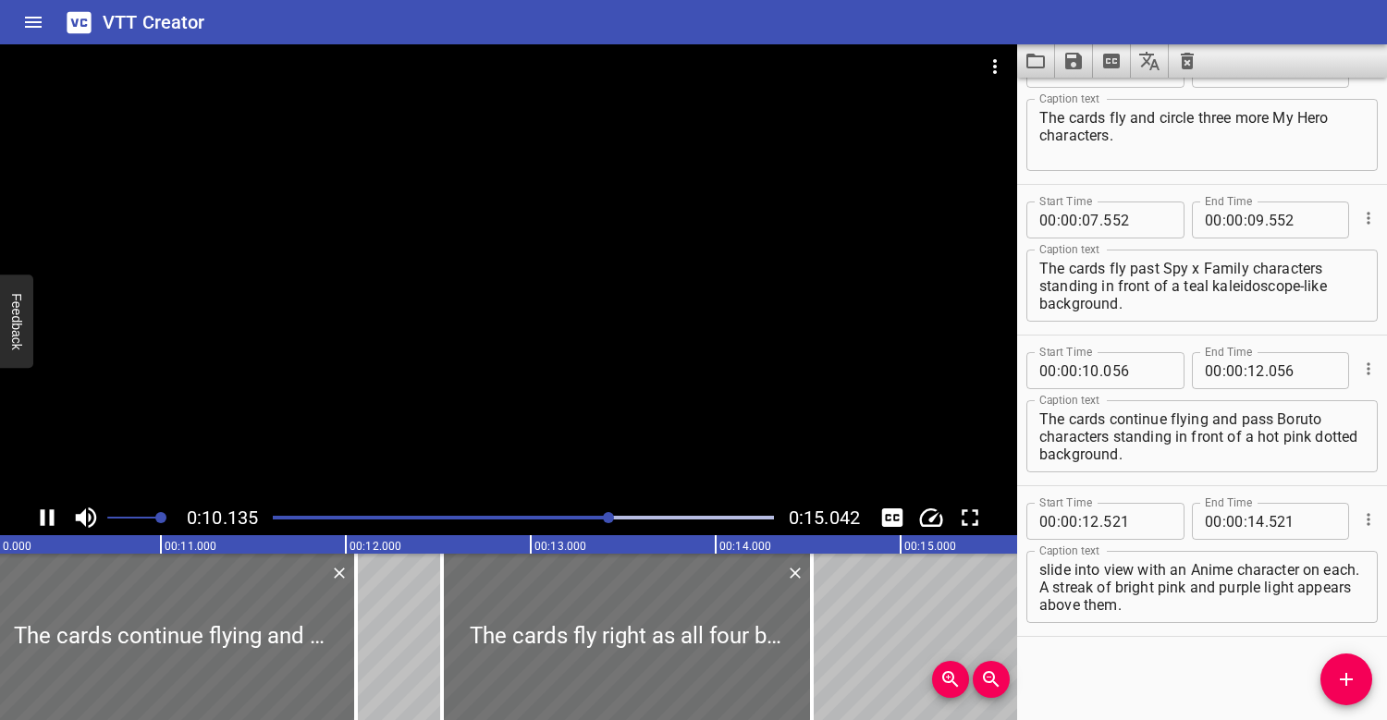
click at [551, 271] on div at bounding box center [508, 272] width 1017 height 456
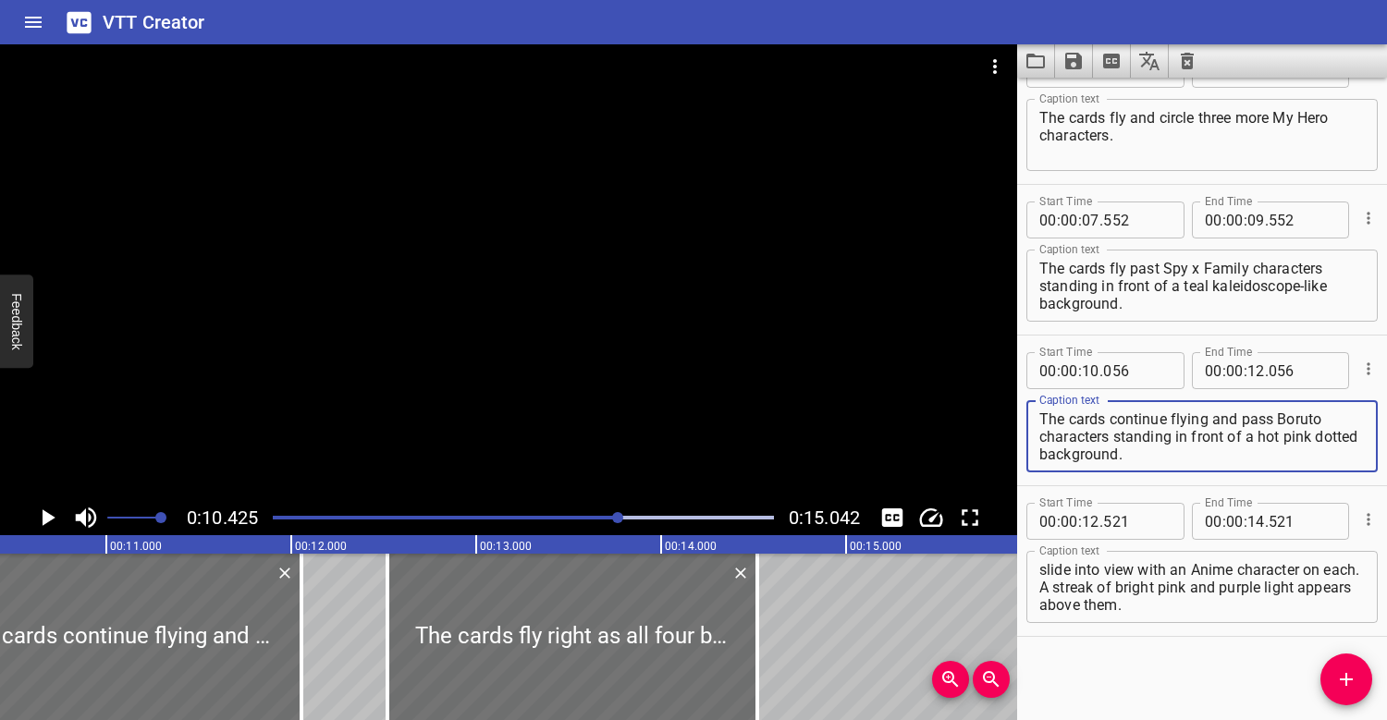
drag, startPoint x: 1275, startPoint y: 418, endPoint x: 1320, endPoint y: 415, distance: 45.4
click at [1320, 415] on textarea "The cards continue flying and pass Boruto characters standing in front of a hot…" at bounding box center [1201, 436] width 325 height 53
click at [657, 343] on div at bounding box center [508, 272] width 1017 height 456
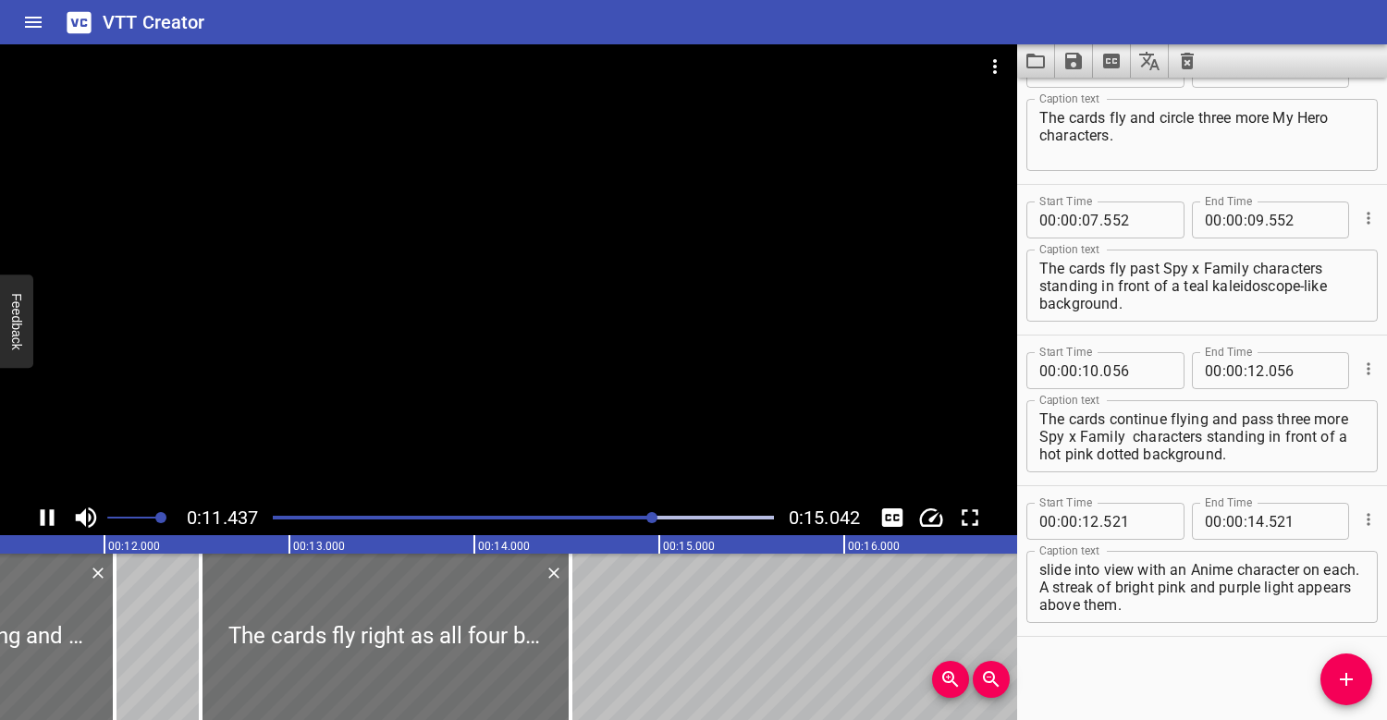
click at [663, 335] on div at bounding box center [508, 272] width 1017 height 456
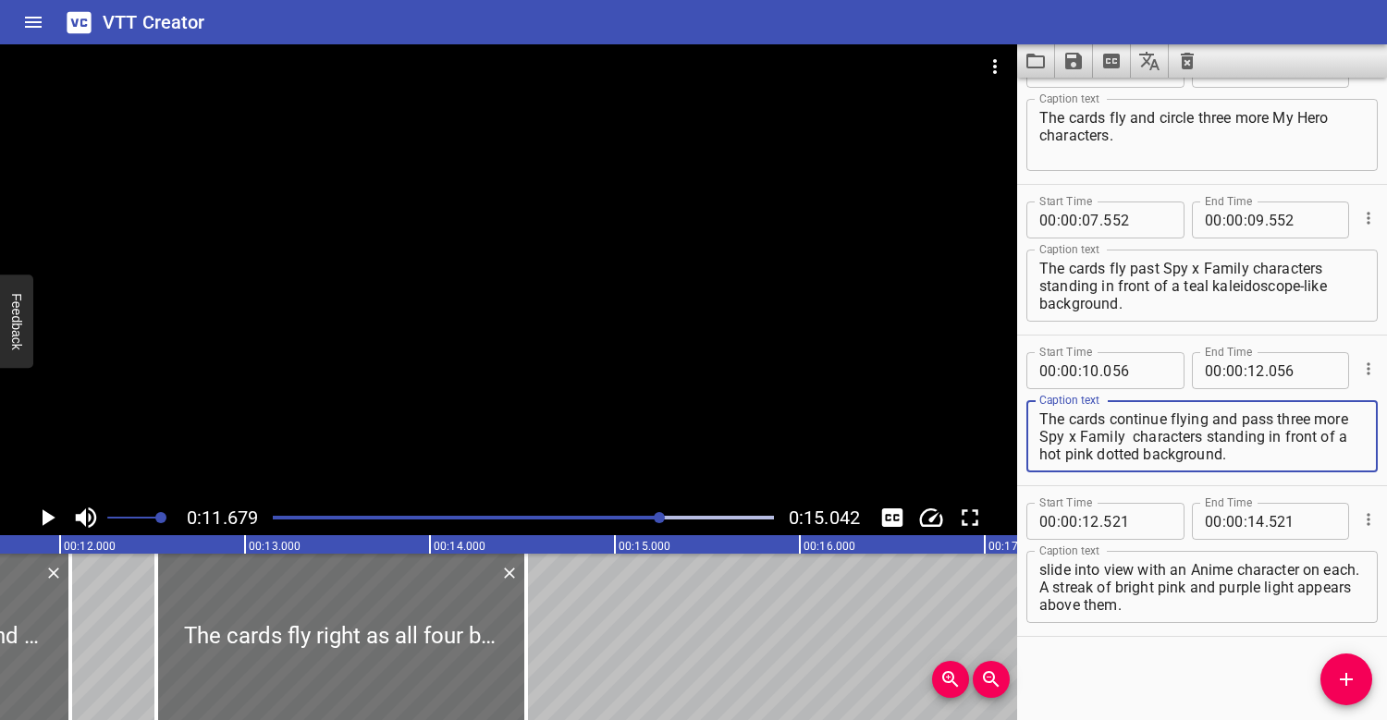
click at [1128, 438] on textarea "The cards continue flying and pass three more Spy x Family characters standing …" at bounding box center [1201, 436] width 325 height 53
drag, startPoint x: 1203, startPoint y: 435, endPoint x: 1243, endPoint y: 448, distance: 42.7
click at [1243, 450] on textarea "The cards continue flying and pass three more Spy x Family characters standing …" at bounding box center [1201, 436] width 325 height 53
type textarea "The cards continue flying and pass three more Spy x Family characters."
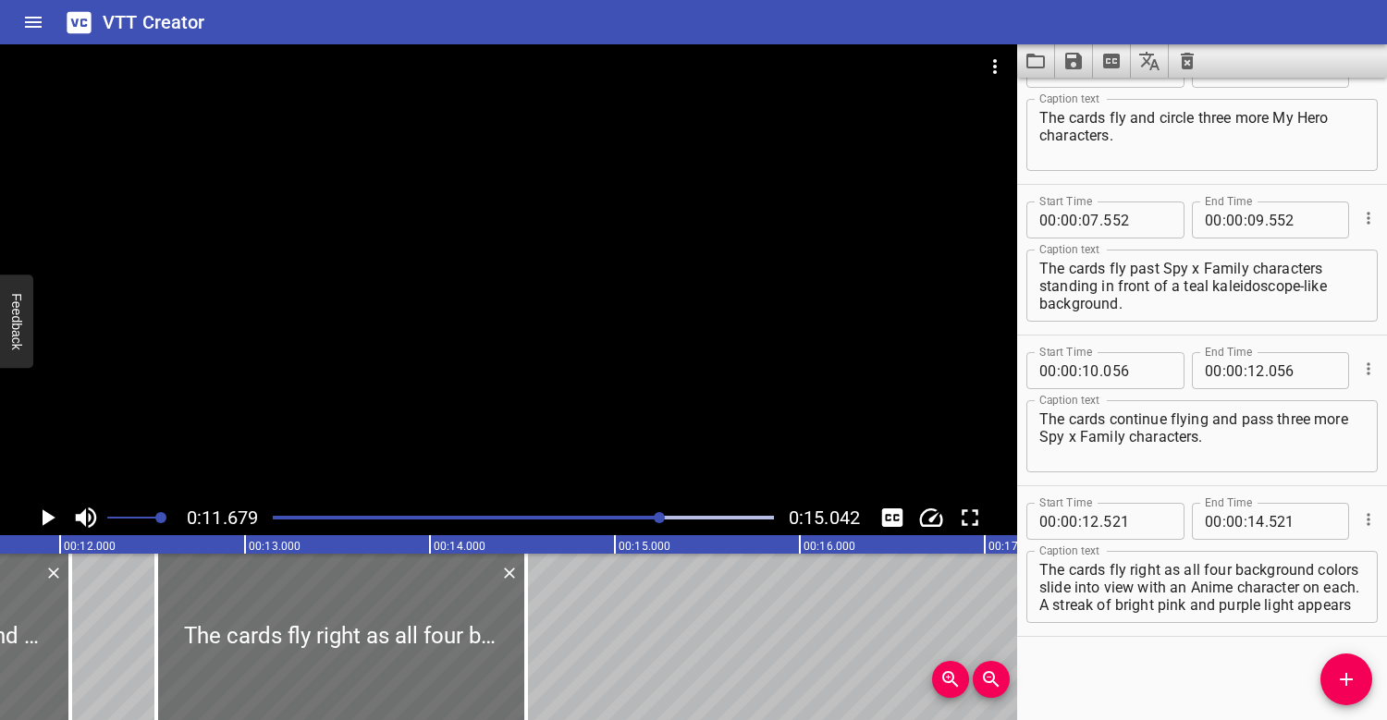
click at [697, 380] on div at bounding box center [508, 272] width 1017 height 456
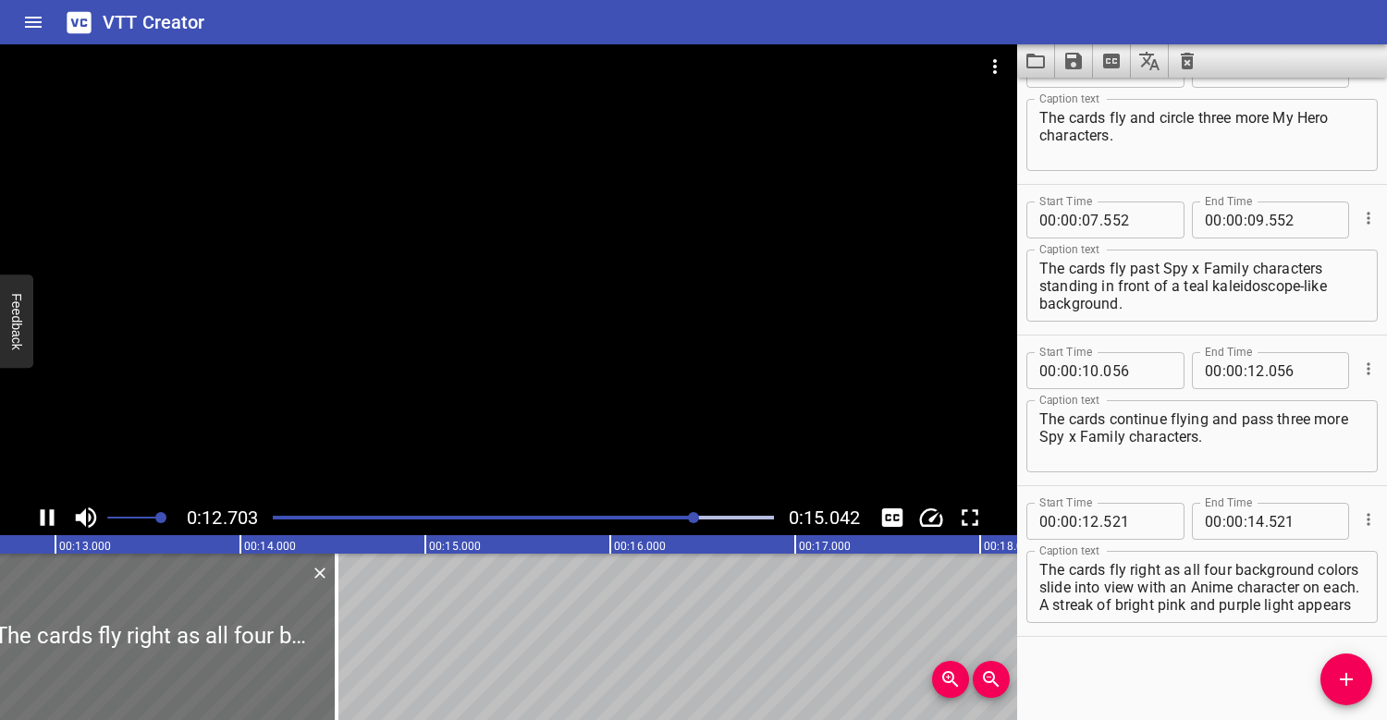
click at [688, 288] on div at bounding box center [508, 272] width 1017 height 456
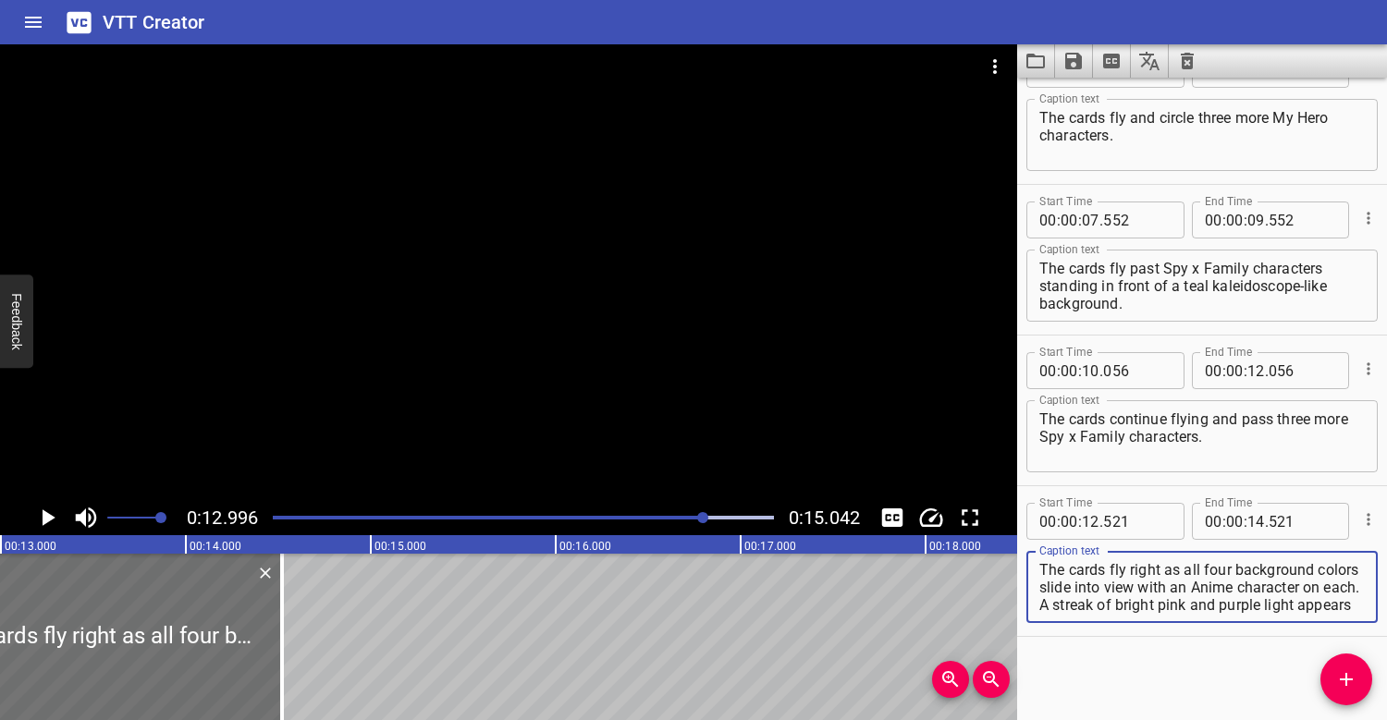
drag, startPoint x: 1231, startPoint y: 573, endPoint x: 1182, endPoint y: 576, distance: 50.0
click at [1182, 576] on textarea "The cards fly right as all four background colors slide into view with an Anime…" at bounding box center [1201, 587] width 325 height 53
drag, startPoint x: 1191, startPoint y: 590, endPoint x: 1172, endPoint y: 590, distance: 18.5
click at [1174, 590] on textarea "The cards fly right as the two background colors slide into view with an Anime …" at bounding box center [1201, 587] width 325 height 53
click at [1283, 587] on textarea "The cards fly right as the two background colors slide into view with Anime cha…" at bounding box center [1201, 587] width 325 height 53
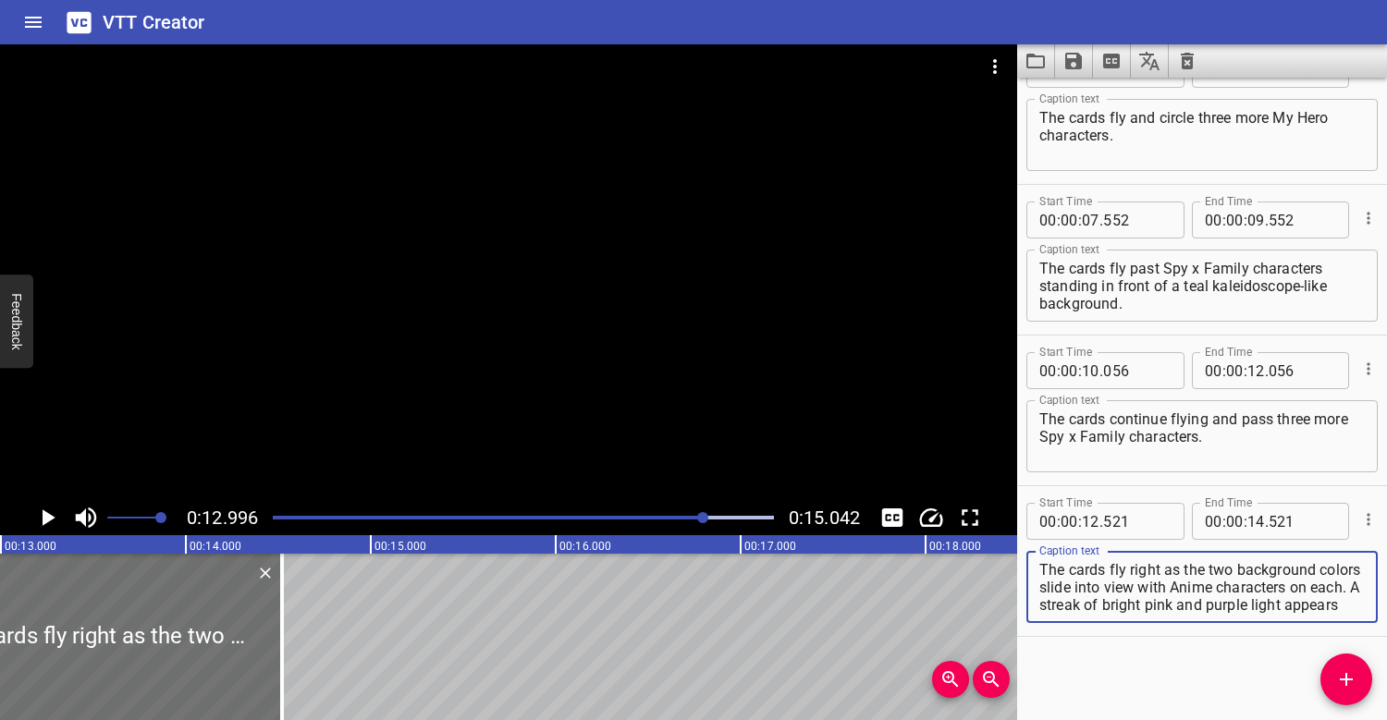
type textarea "The cards fly right as the two background colors slide into view with Anime cha…"
click at [667, 300] on div at bounding box center [508, 272] width 1017 height 456
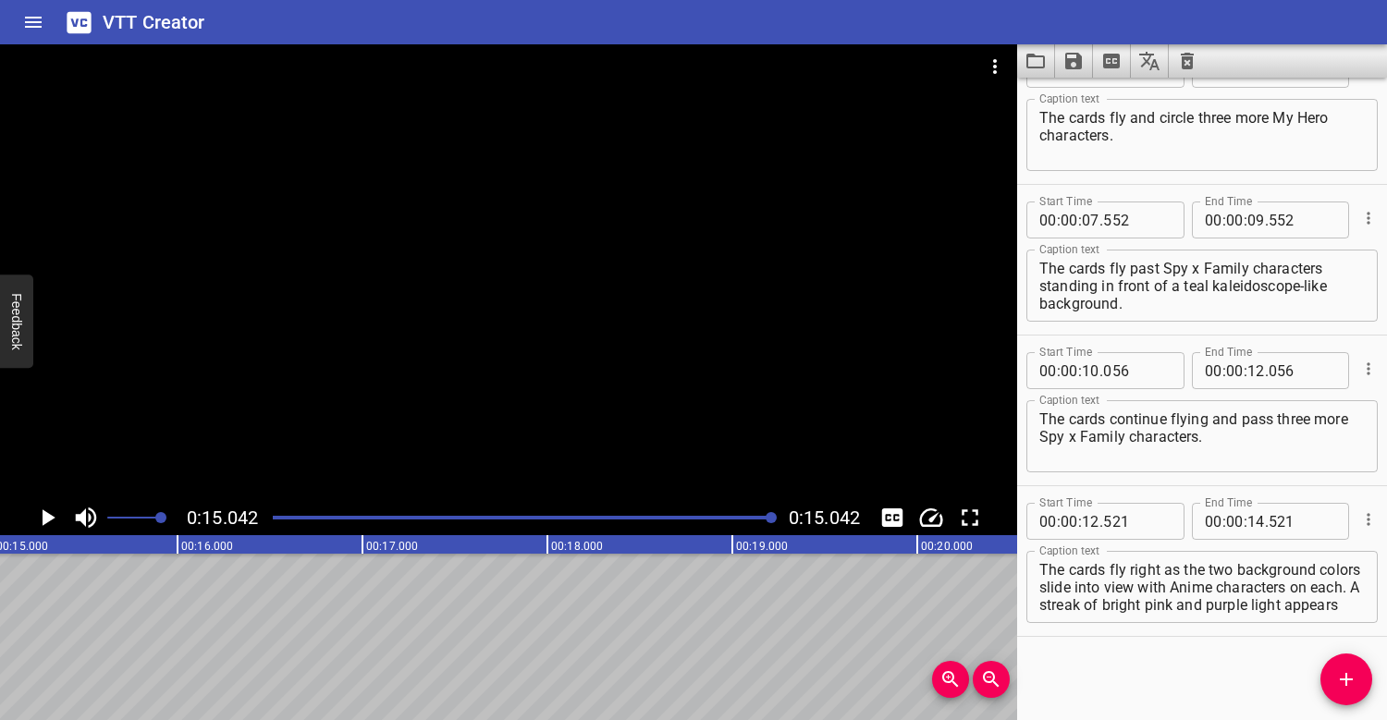
click at [665, 300] on div at bounding box center [508, 272] width 1017 height 456
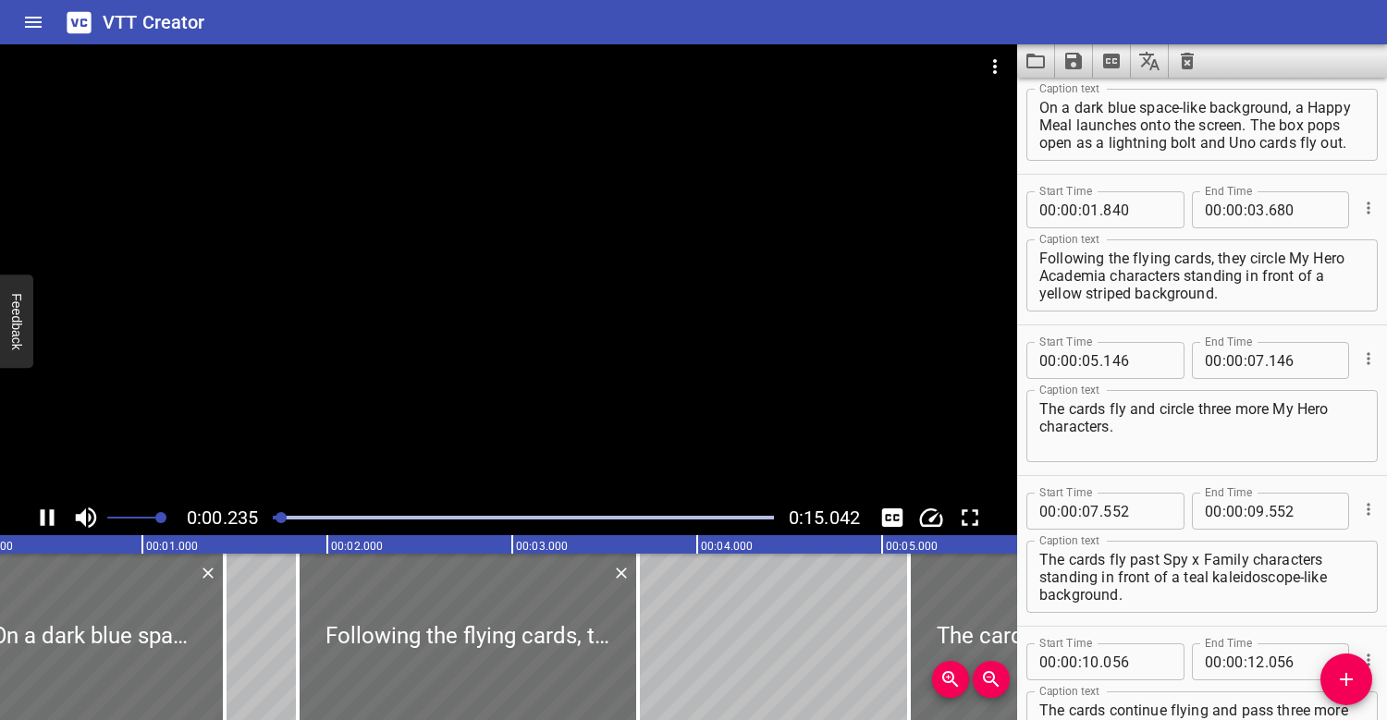
scroll to position [0, 0]
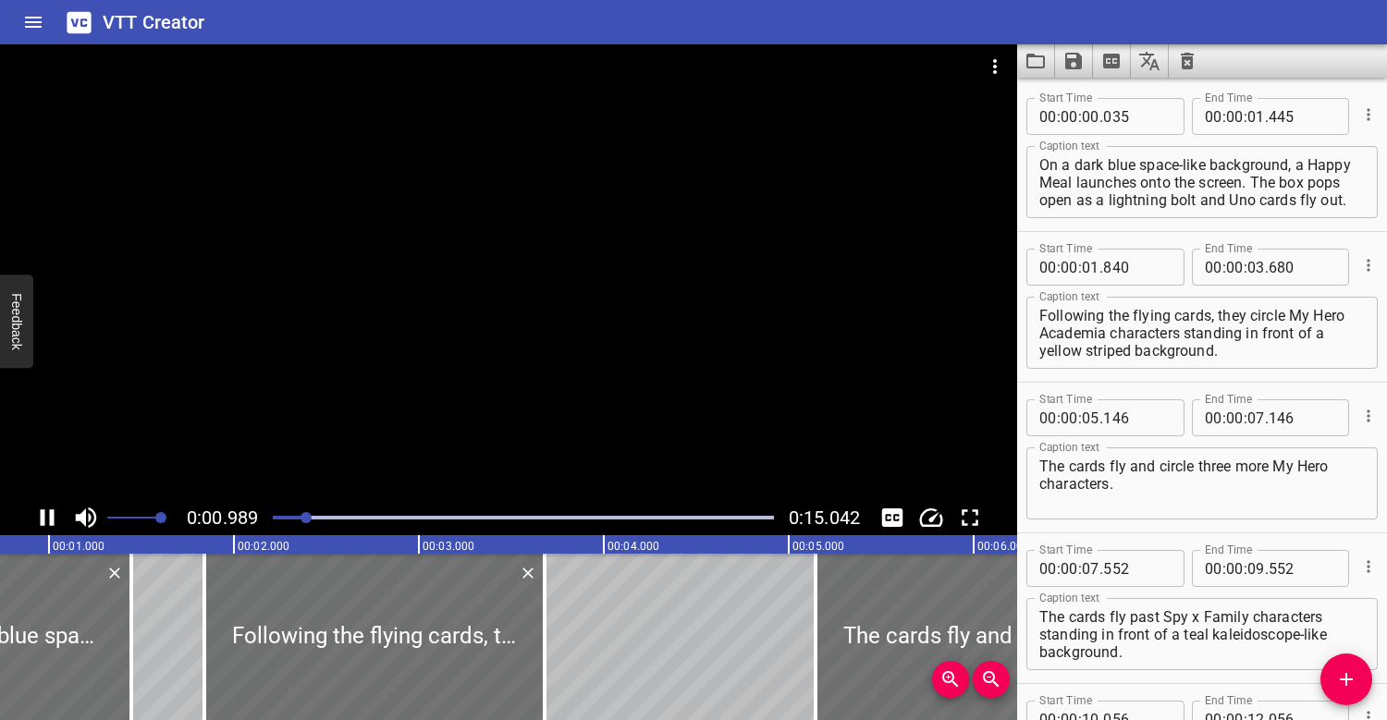
click at [465, 291] on div at bounding box center [508, 272] width 1017 height 456
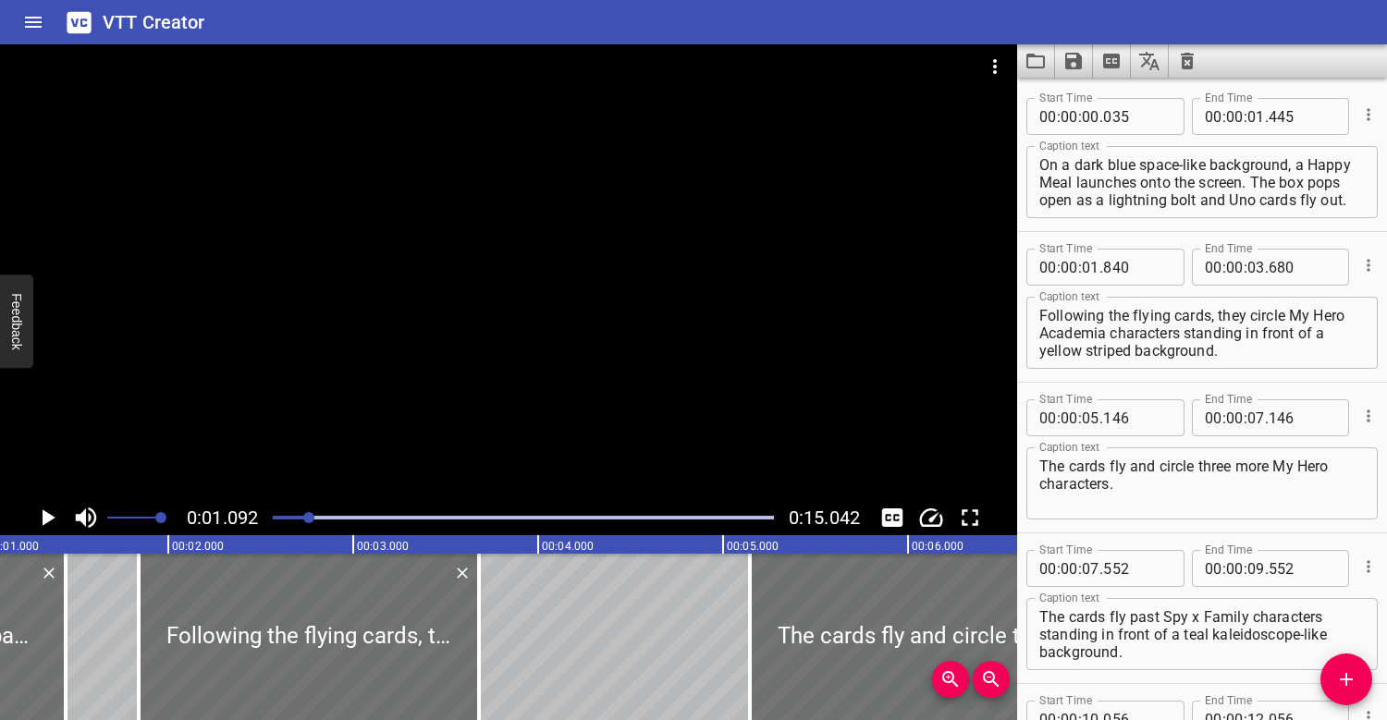
click at [1071, 182] on textarea "On a dark blue space-like background, a Happy Meal launches onto the screen. Th…" at bounding box center [1201, 182] width 325 height 53
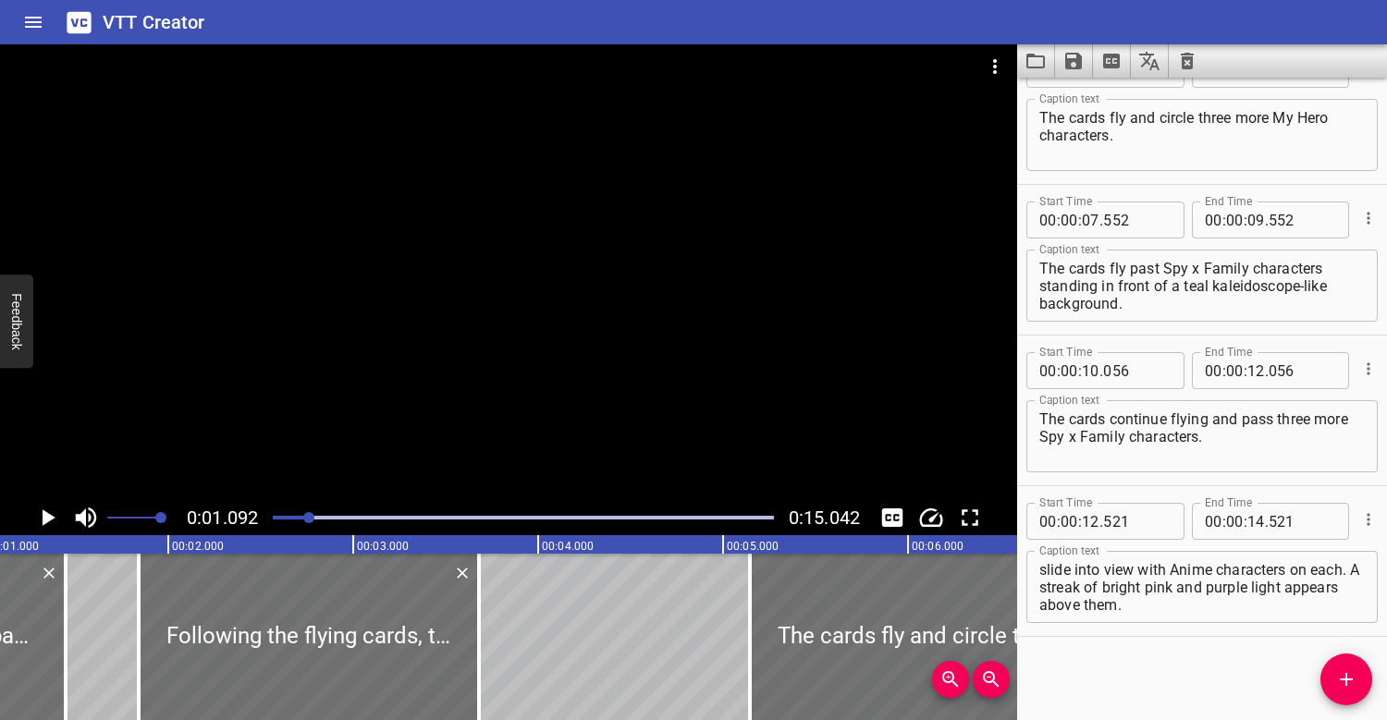
scroll to position [18, 0]
type textarea "On a dark blue space-like background, a Happy Meal box launches onto the screen…"
click at [1079, 54] on icon "Save captions to file" at bounding box center [1073, 61] width 17 height 17
click at [1111, 97] on li "Save to VTT file" at bounding box center [1123, 101] width 136 height 33
